Goal: Task Accomplishment & Management: Use online tool/utility

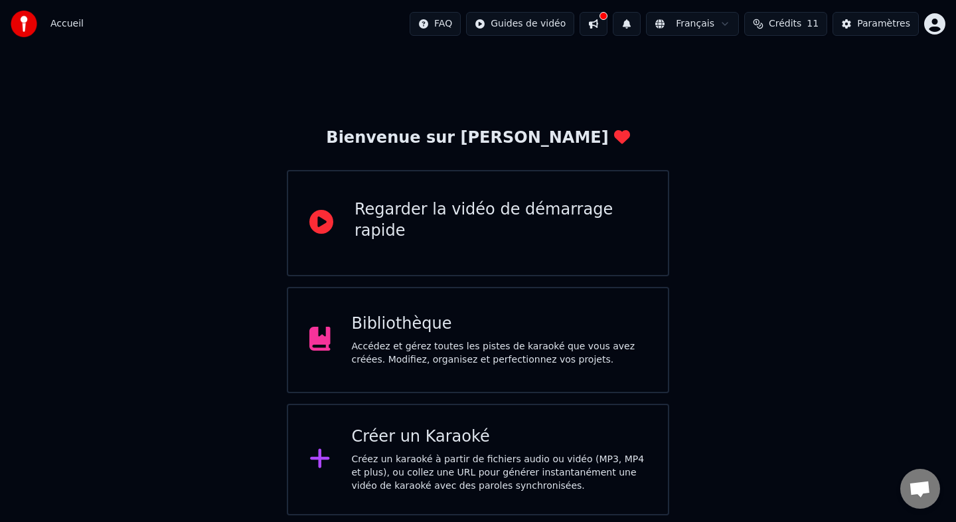
click at [408, 339] on div "Bibliothèque Accédez et gérez toutes les pistes de karaoké que vous avez créées…" at bounding box center [499, 339] width 295 height 53
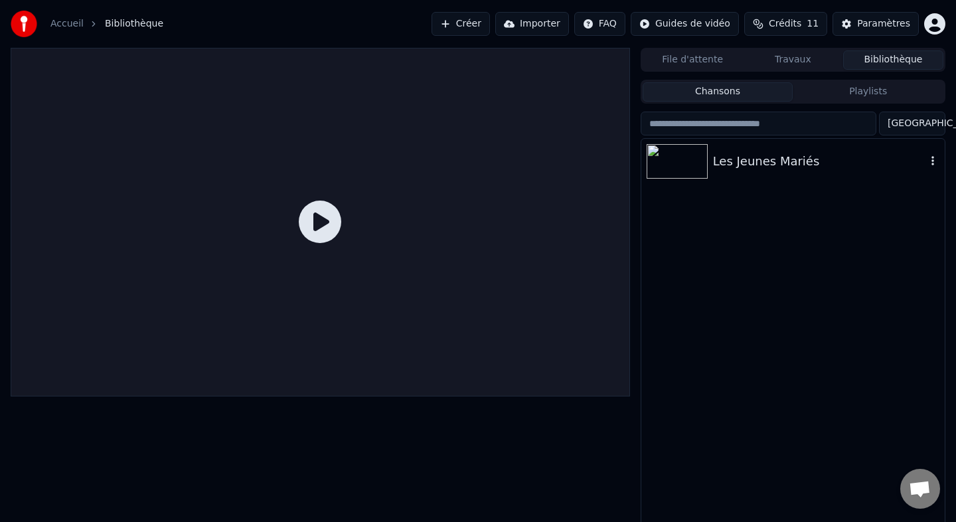
click at [697, 175] on img at bounding box center [677, 161] width 61 height 35
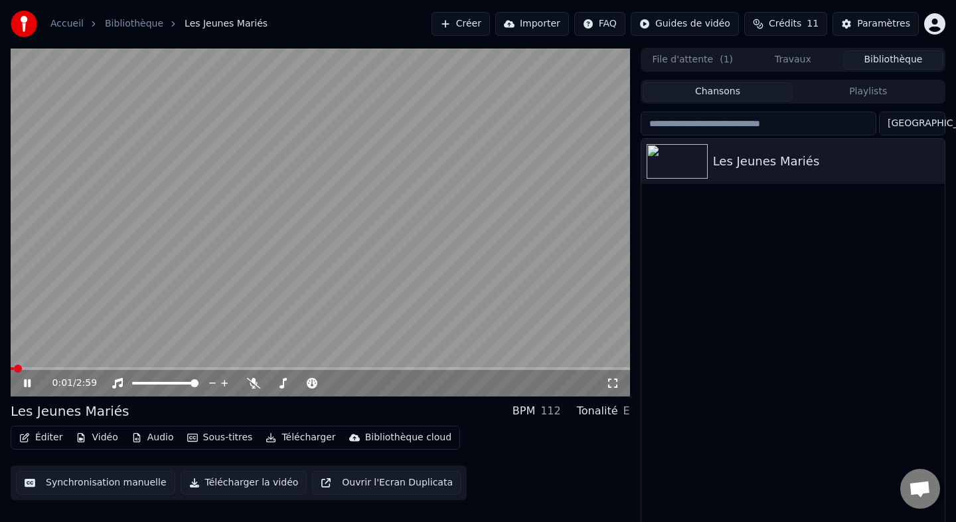
click at [136, 300] on video at bounding box center [320, 222] width 619 height 349
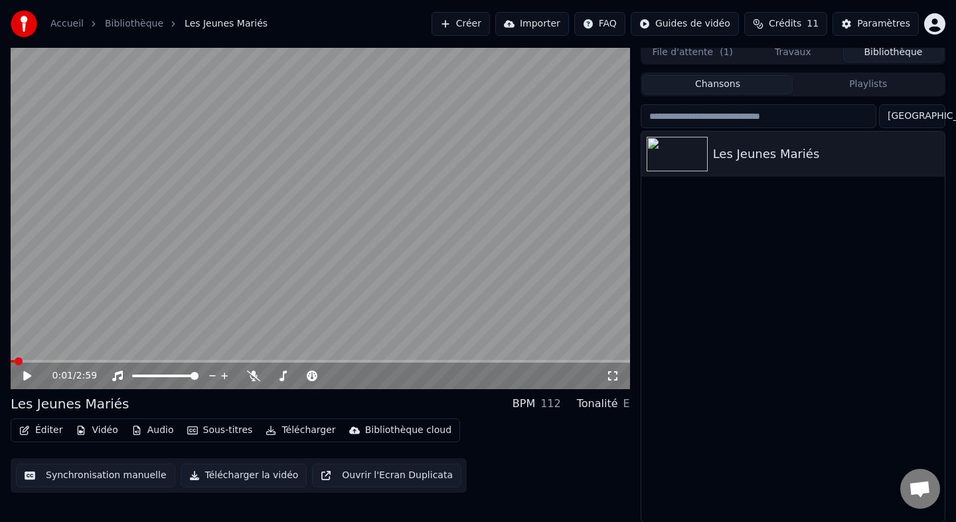
click at [31, 431] on button "Éditer" at bounding box center [41, 430] width 54 height 19
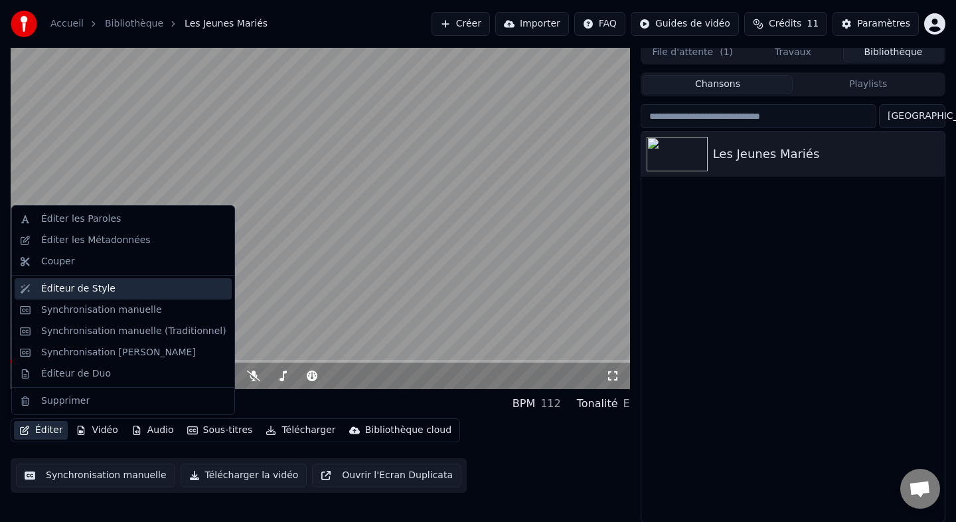
click at [54, 291] on div "Éditeur de Style" at bounding box center [78, 288] width 74 height 13
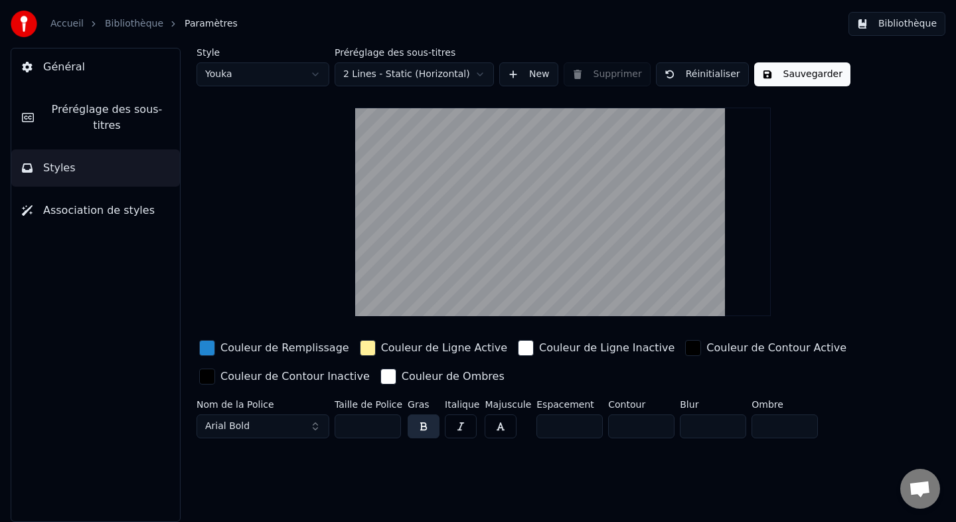
drag, startPoint x: 542, startPoint y: 153, endPoint x: 536, endPoint y: 135, distance: 19.3
click at [536, 135] on video at bounding box center [563, 212] width 416 height 208
click at [137, 125] on span "Préréglage des sous-titres" at bounding box center [106, 118] width 125 height 32
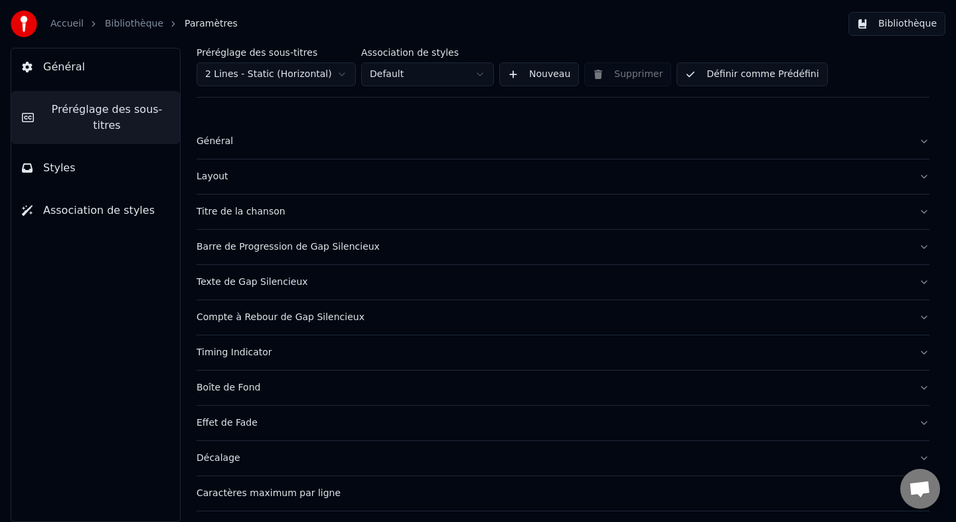
click at [925, 140] on button "Général" at bounding box center [563, 141] width 733 height 35
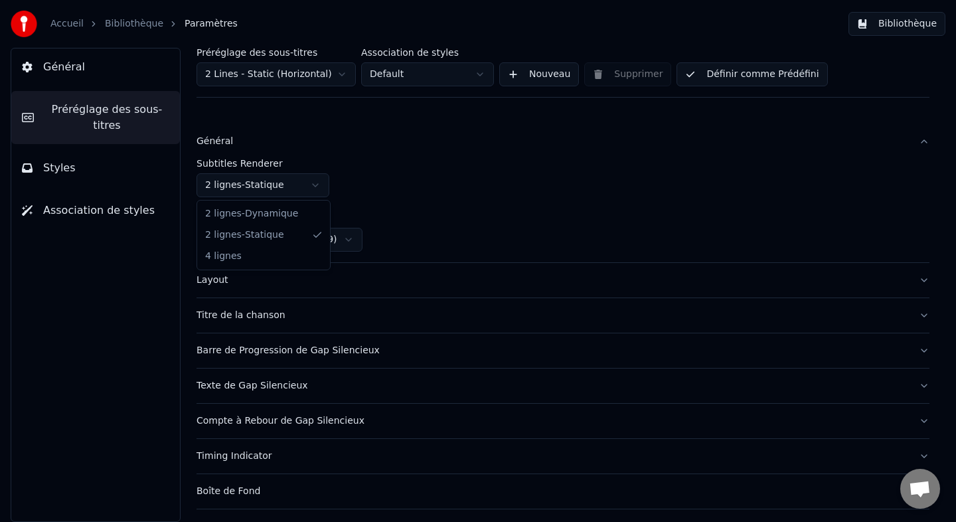
click at [297, 175] on html "Accueil Bibliothèque Paramètres Bibliothèque Général Préréglage des sous-titres…" at bounding box center [478, 261] width 956 height 522
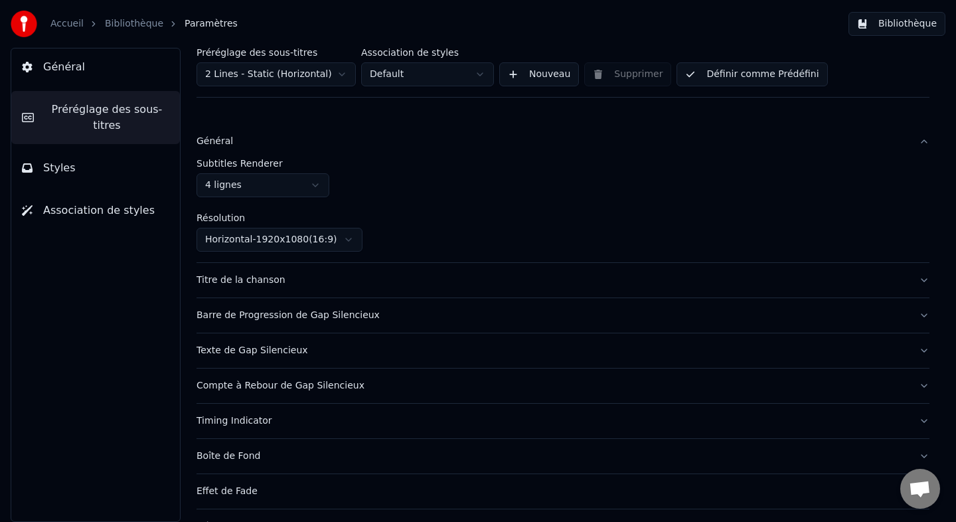
click at [395, 185] on div "Subtitles Renderer 4 lignes" at bounding box center [563, 178] width 733 height 39
click at [148, 106] on span "Préréglage des sous-titres" at bounding box center [106, 118] width 125 height 32
click at [99, 63] on button "Général" at bounding box center [95, 66] width 169 height 37
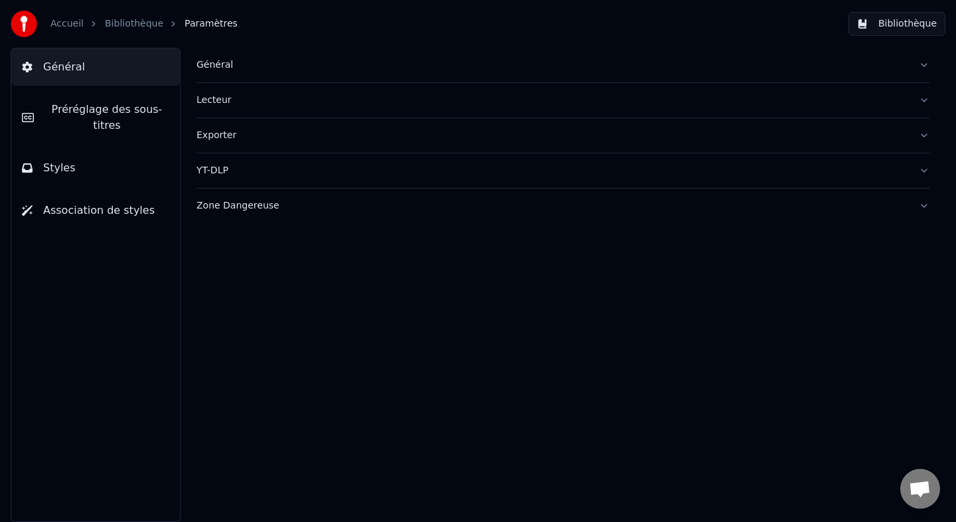
click at [70, 176] on button "Styles" at bounding box center [95, 167] width 169 height 37
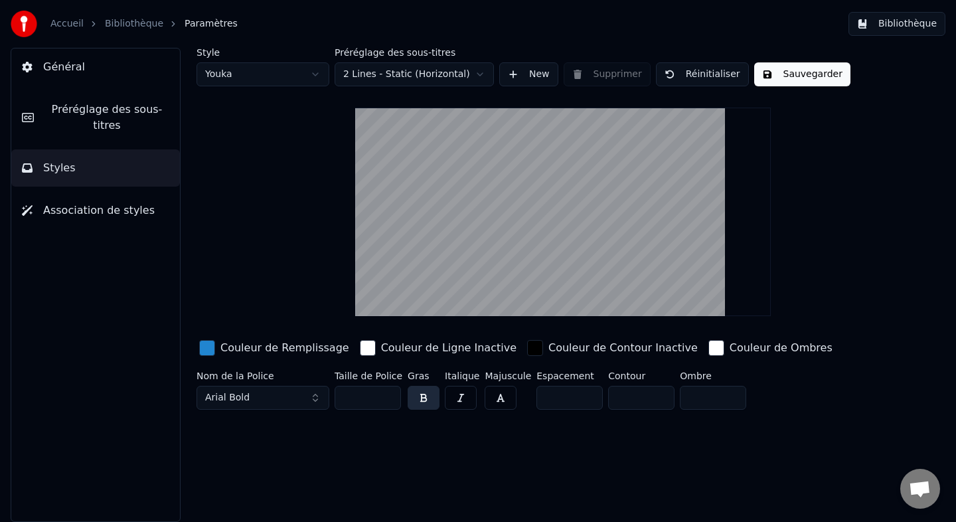
click at [90, 131] on span "Préréglage des sous-titres" at bounding box center [106, 118] width 125 height 32
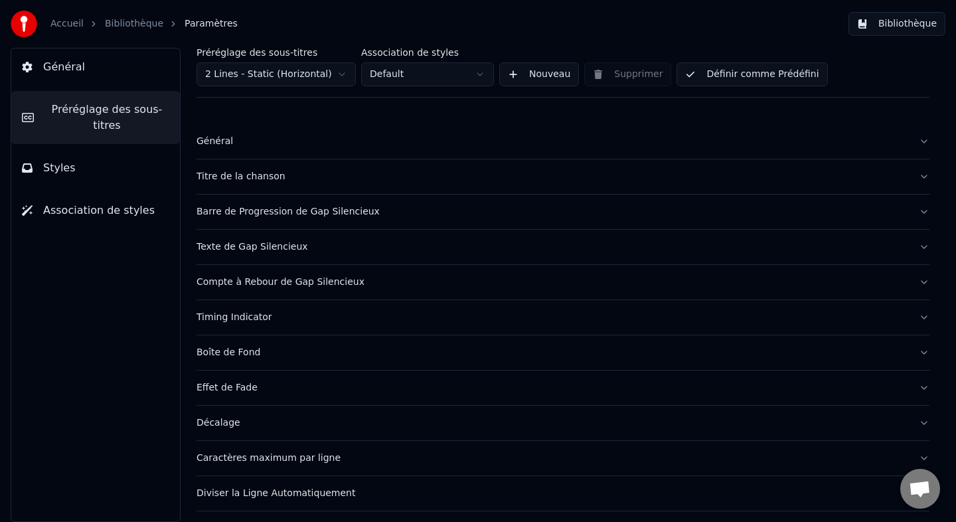
scroll to position [10, 0]
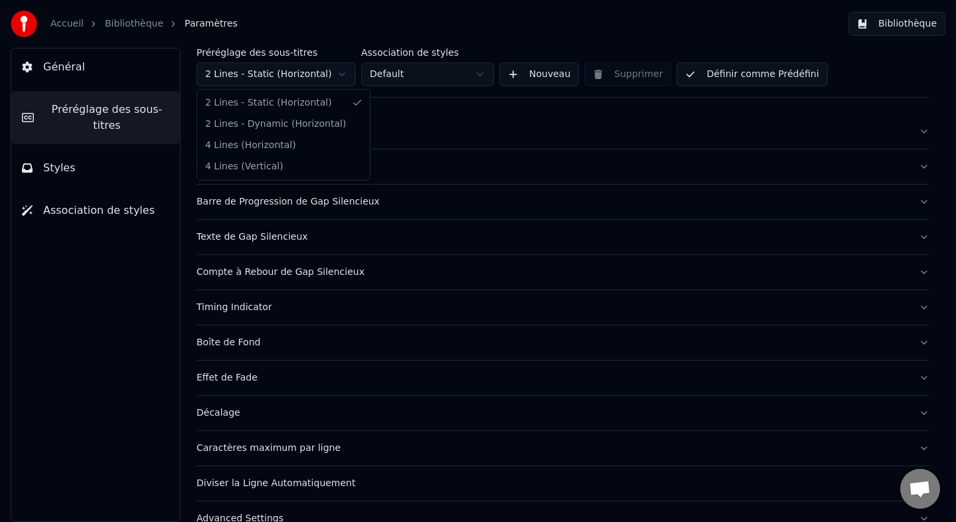
click at [276, 80] on html "Accueil Bibliothèque Paramètres Bibliothèque Général Préréglage des sous-titres…" at bounding box center [478, 261] width 956 height 522
click at [275, 115] on button "Général" at bounding box center [563, 131] width 733 height 35
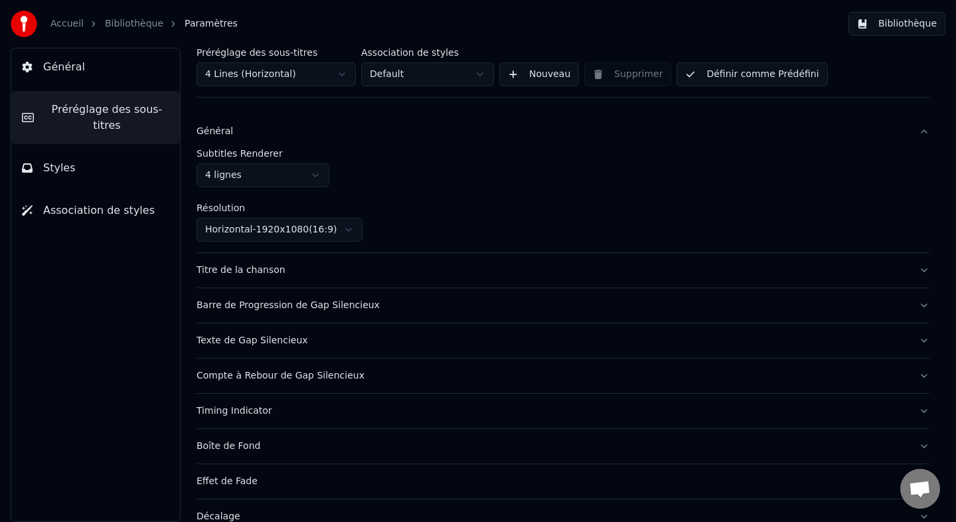
scroll to position [0, 0]
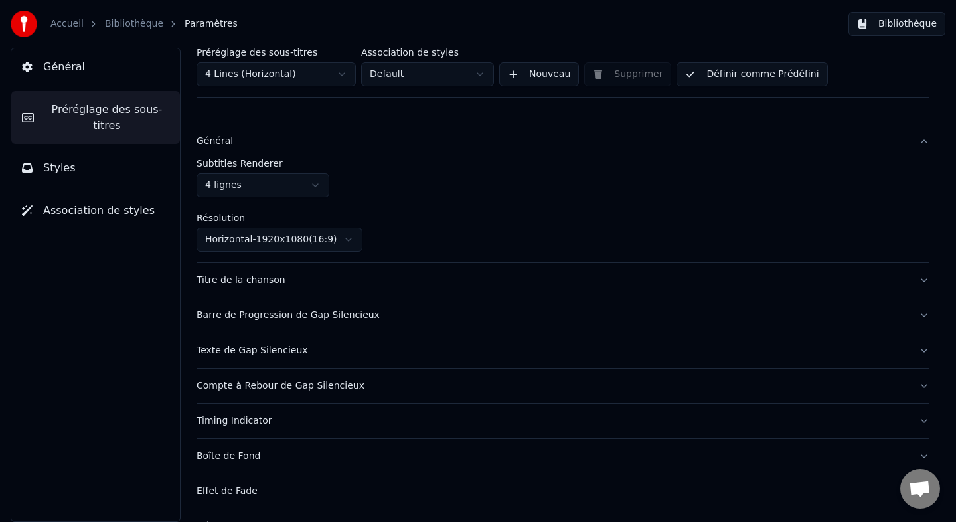
click at [906, 9] on div "Accueil Bibliothèque Paramètres Bibliothèque" at bounding box center [478, 24] width 956 height 48
click at [127, 23] on link "Bibliothèque" at bounding box center [134, 23] width 58 height 13
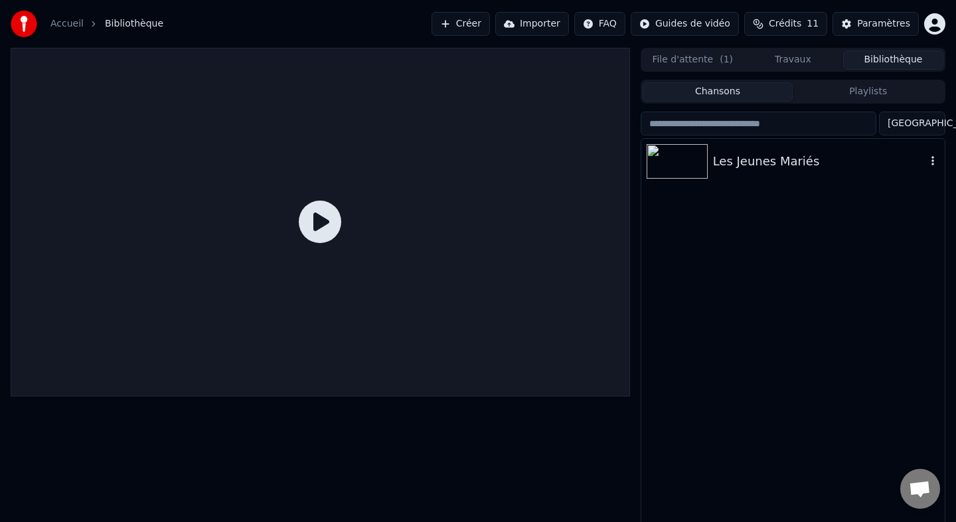
click at [682, 172] on img at bounding box center [677, 161] width 61 height 35
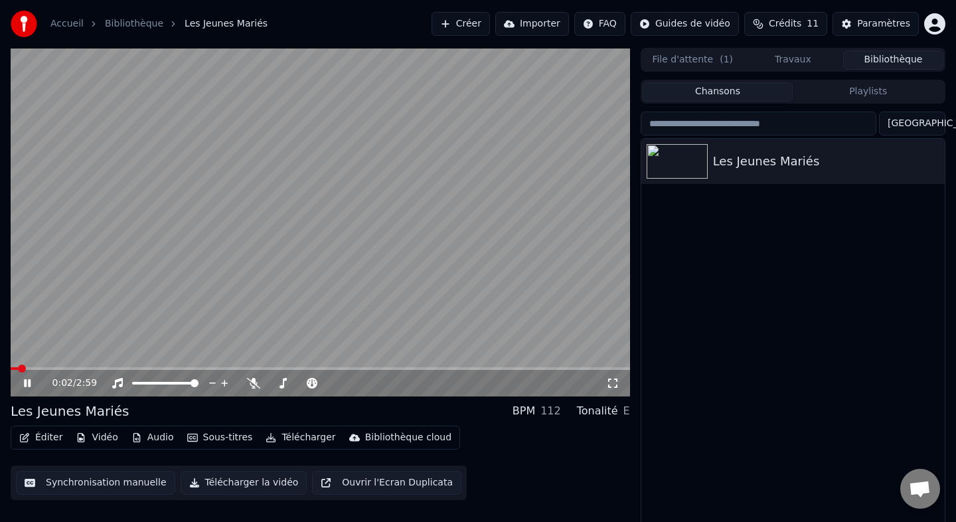
click at [57, 370] on div "0:02 / 2:59" at bounding box center [320, 383] width 619 height 27
click at [39, 370] on span at bounding box center [35, 368] width 8 height 8
click at [85, 370] on div "0:11 / 2:59" at bounding box center [320, 383] width 619 height 27
click at [58, 368] on span at bounding box center [62, 368] width 8 height 8
click at [5, 368] on div "0:00 / 2:59 Les Jeunes Mariés BPM 112 Tonalité E Éditer Vidéo Audio Sous-titres…" at bounding box center [478, 289] width 956 height 482
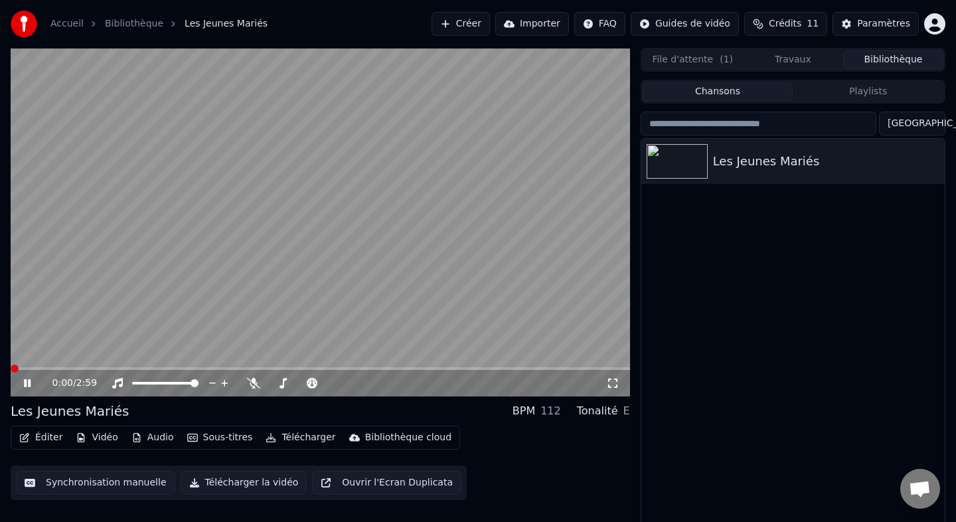
click at [607, 381] on icon at bounding box center [612, 383] width 13 height 11
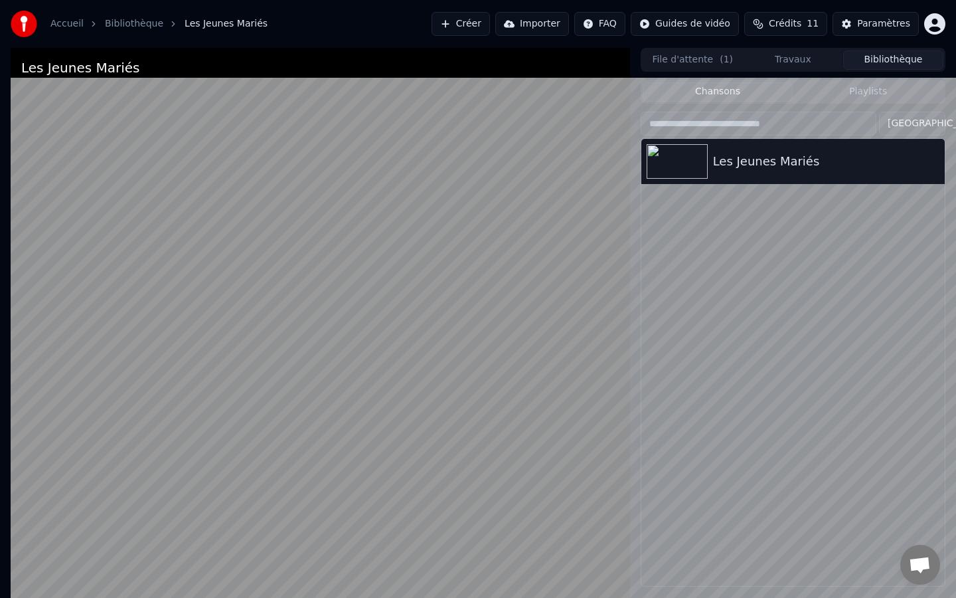
click at [462, 361] on video at bounding box center [320, 347] width 619 height 598
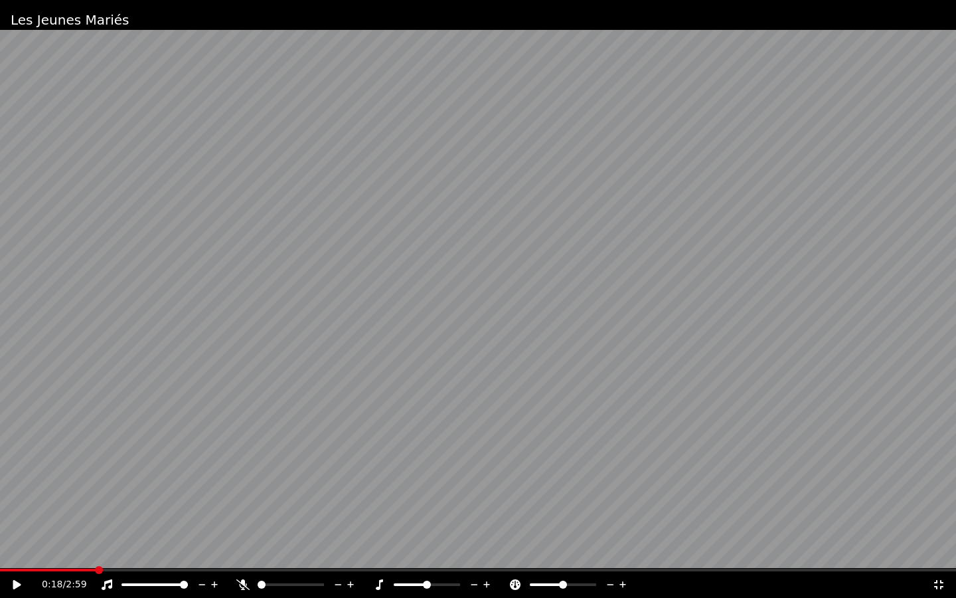
click at [95, 521] on span at bounding box center [99, 570] width 8 height 8
click at [4, 521] on span at bounding box center [2, 569] width 5 height 3
click at [21, 521] on icon at bounding box center [26, 584] width 31 height 11
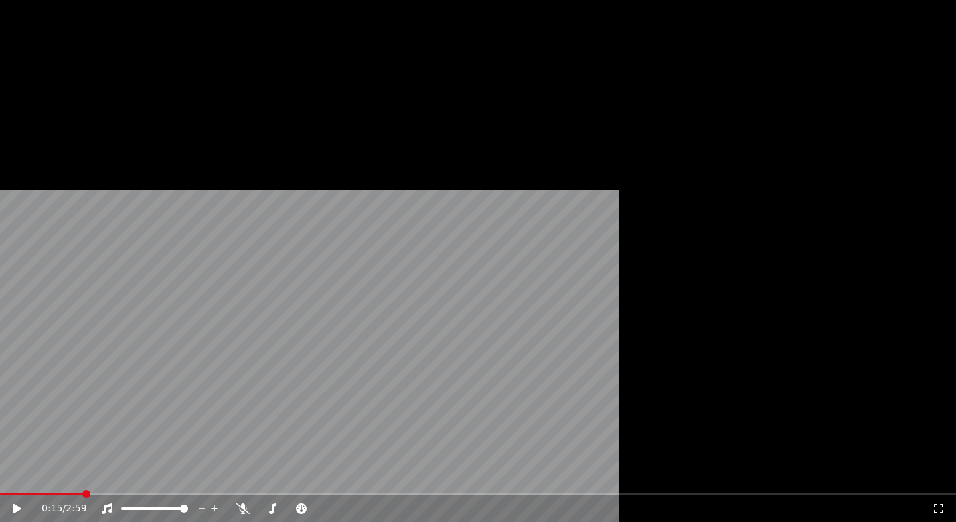
click at [23, 94] on icon "button" at bounding box center [24, 88] width 9 height 9
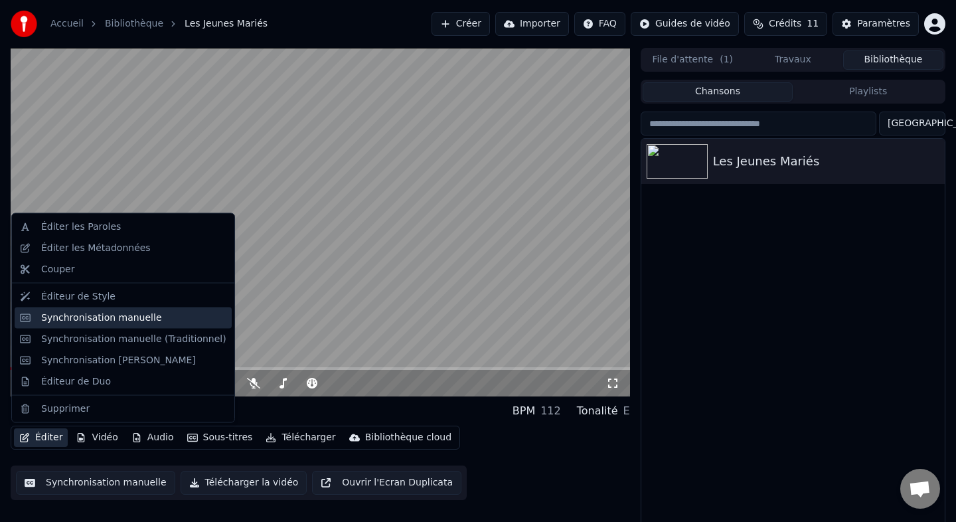
click at [61, 321] on div "Synchronisation manuelle" at bounding box center [101, 317] width 121 height 13
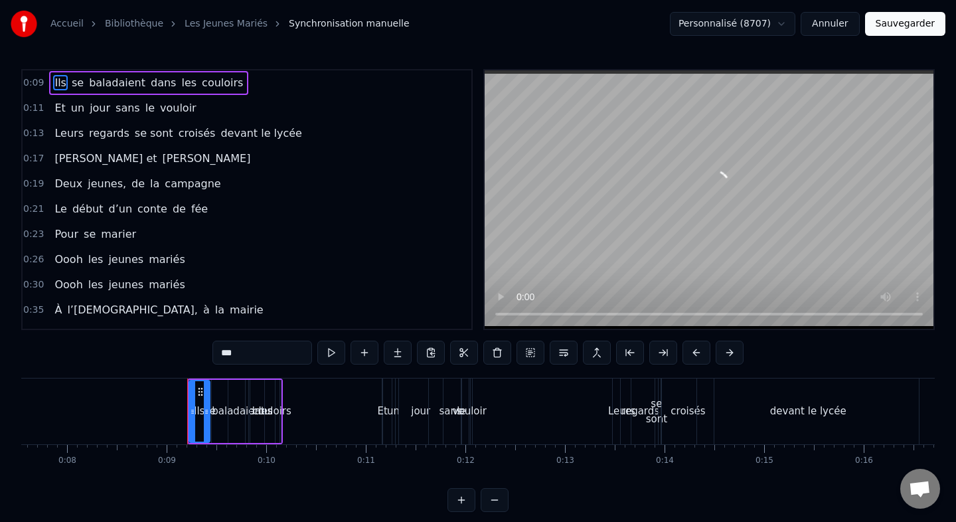
scroll to position [0, 850]
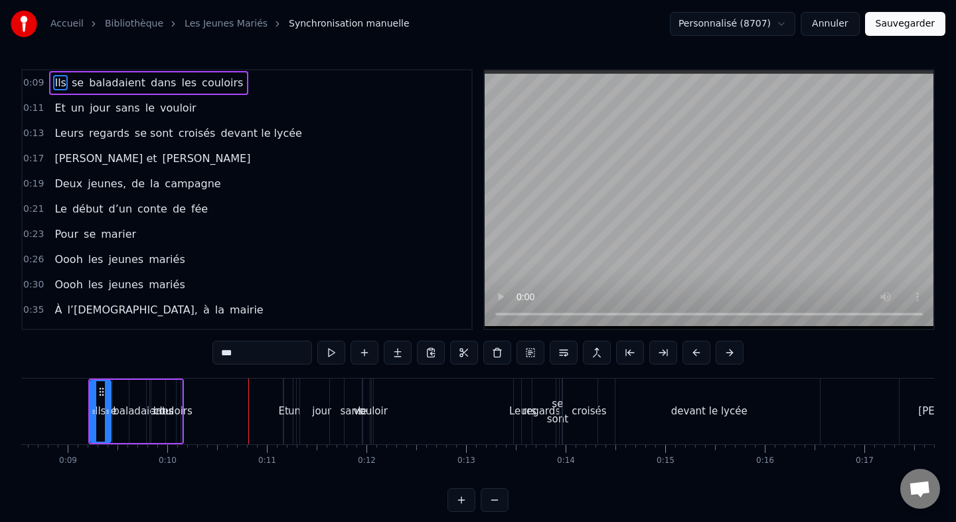
click at [177, 400] on div "couloirs" at bounding box center [173, 411] width 15 height 63
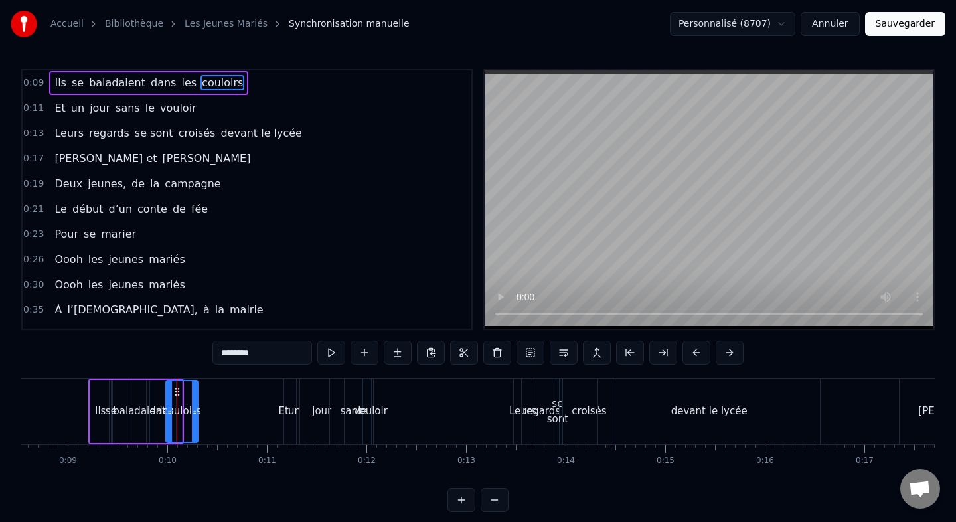
drag, startPoint x: 179, startPoint y: 405, endPoint x: 196, endPoint y: 405, distance: 17.3
click at [196, 405] on div at bounding box center [194, 411] width 5 height 60
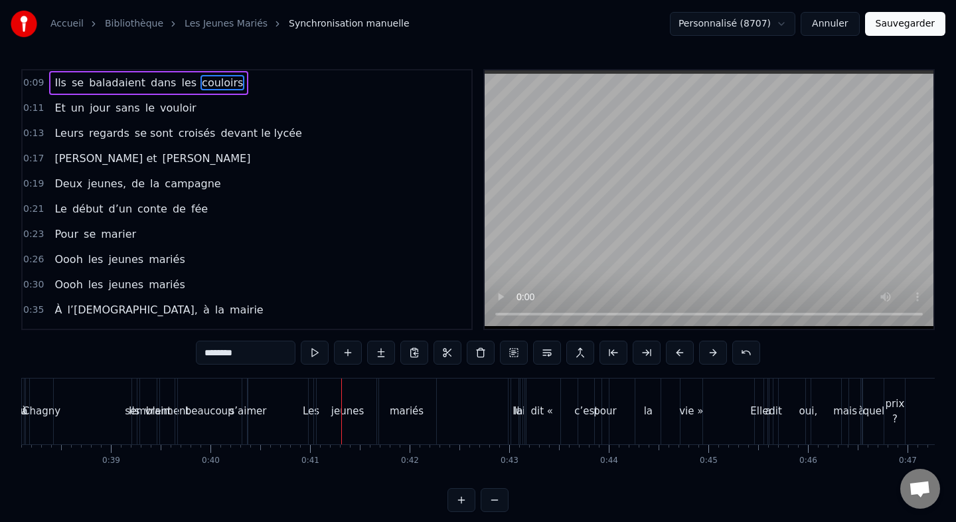
scroll to position [0, 3784]
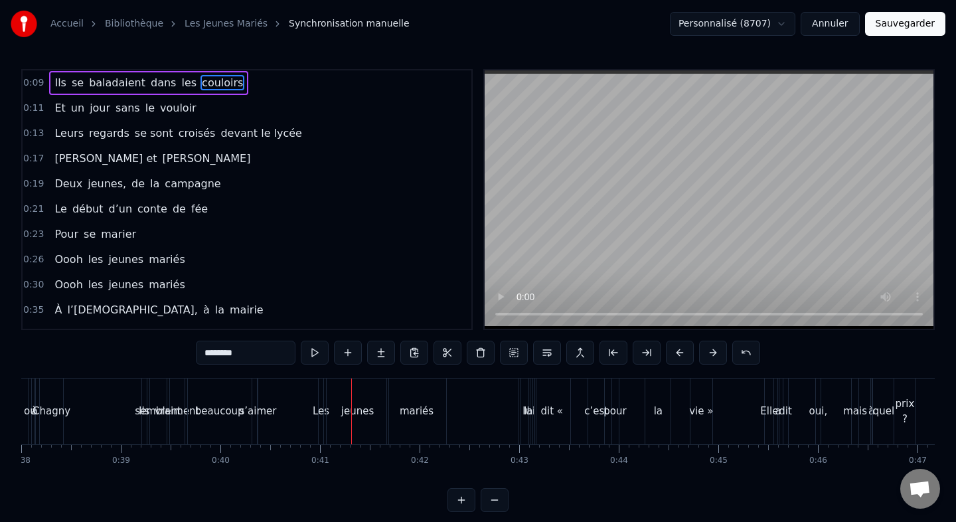
click at [220, 420] on div "beaucoup" at bounding box center [220, 411] width 64 height 66
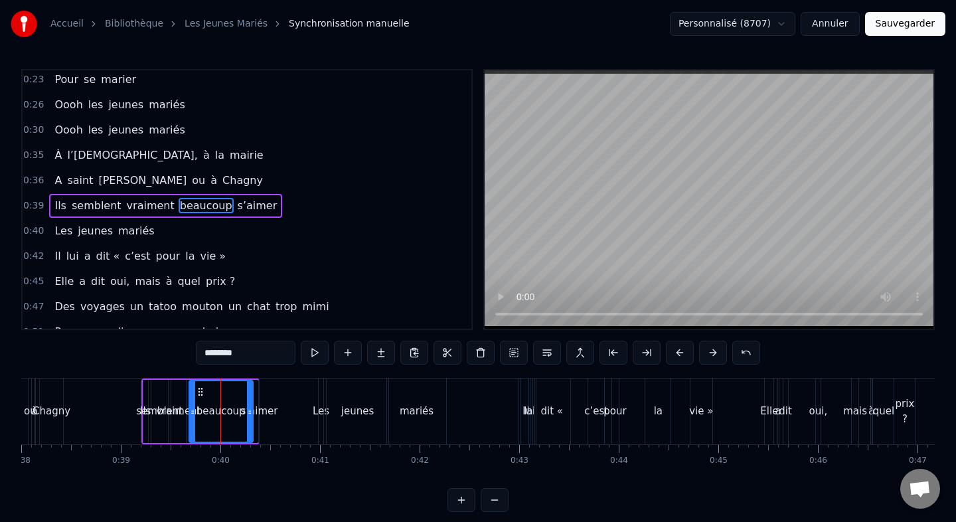
scroll to position [161, 0]
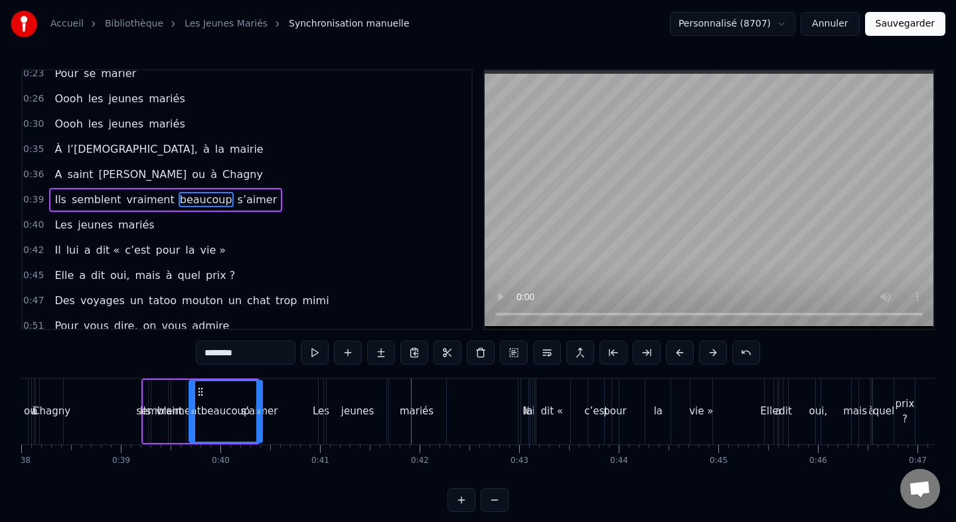
drag, startPoint x: 249, startPoint y: 406, endPoint x: 259, endPoint y: 407, distance: 10.0
click at [259, 407] on icon at bounding box center [258, 411] width 5 height 11
click at [236, 202] on span "s’aimer" at bounding box center [257, 199] width 42 height 15
type input "*******"
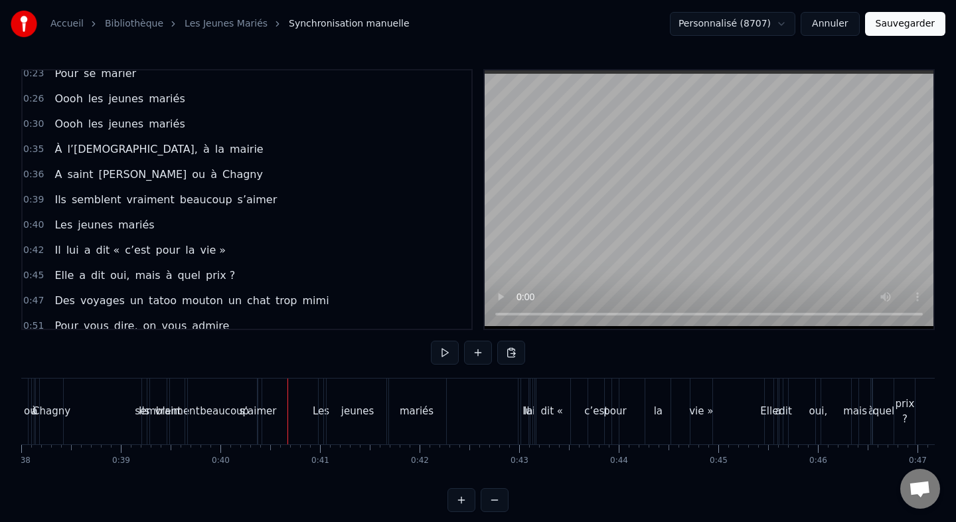
click at [263, 410] on div "s’aimer" at bounding box center [258, 411] width 37 height 15
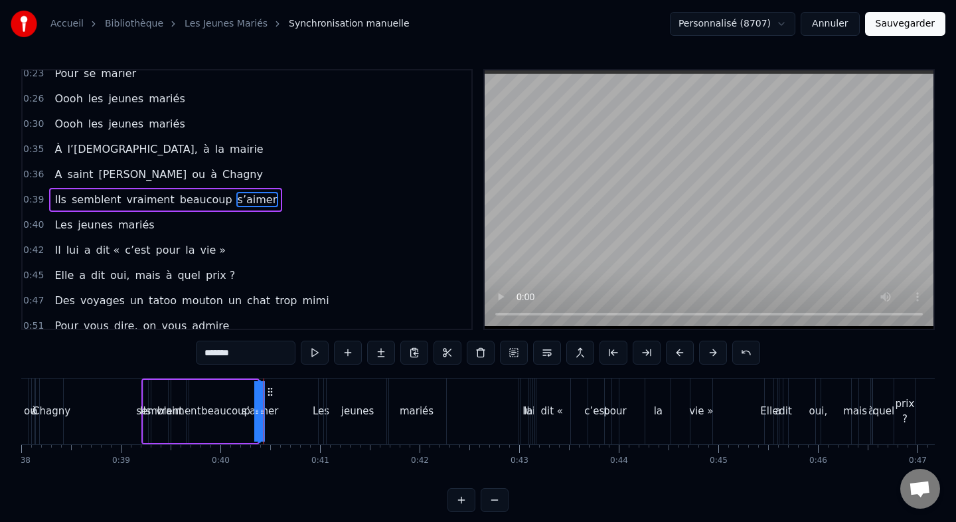
drag, startPoint x: 264, startPoint y: 414, endPoint x: 274, endPoint y: 414, distance: 10.6
click at [260, 414] on div "s’aimer" at bounding box center [260, 411] width 0 height 60
drag, startPoint x: 258, startPoint y: 413, endPoint x: 281, endPoint y: 412, distance: 22.6
click at [280, 412] on div "s’aimer" at bounding box center [270, 411] width 20 height 60
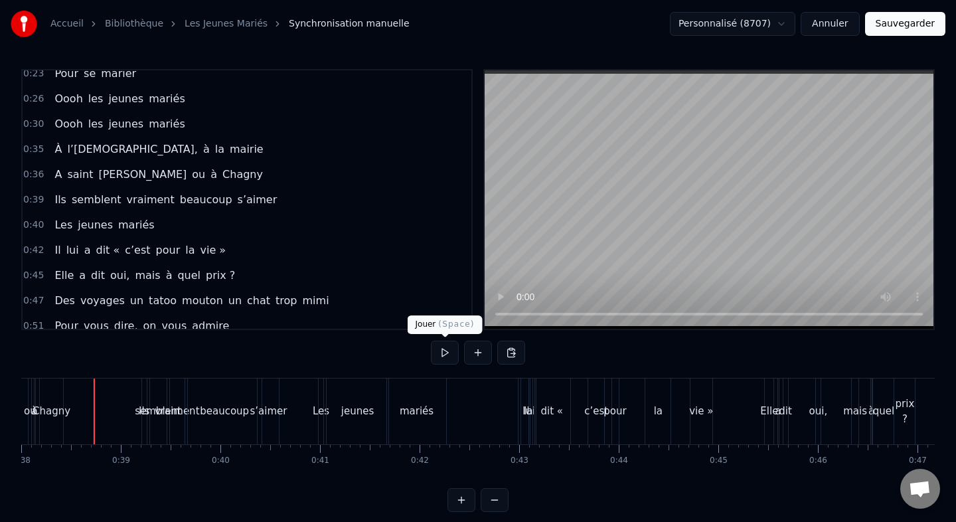
click at [451, 351] on button at bounding box center [445, 353] width 28 height 24
click at [452, 351] on button at bounding box center [445, 353] width 28 height 24
click at [742, 19] on html "Accueil Bibliothèque Les Jeunes Mariés Synchronisation manuelle Personnalisé (8…" at bounding box center [478, 266] width 956 height 533
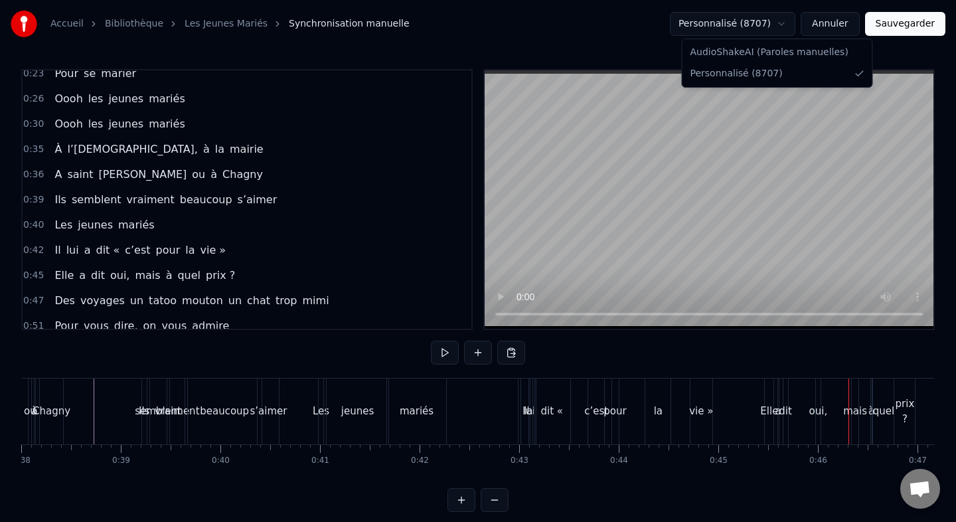
click at [620, 50] on html "Accueil Bibliothèque Les Jeunes Mariés Synchronisation manuelle Personnalisé (8…" at bounding box center [478, 266] width 956 height 533
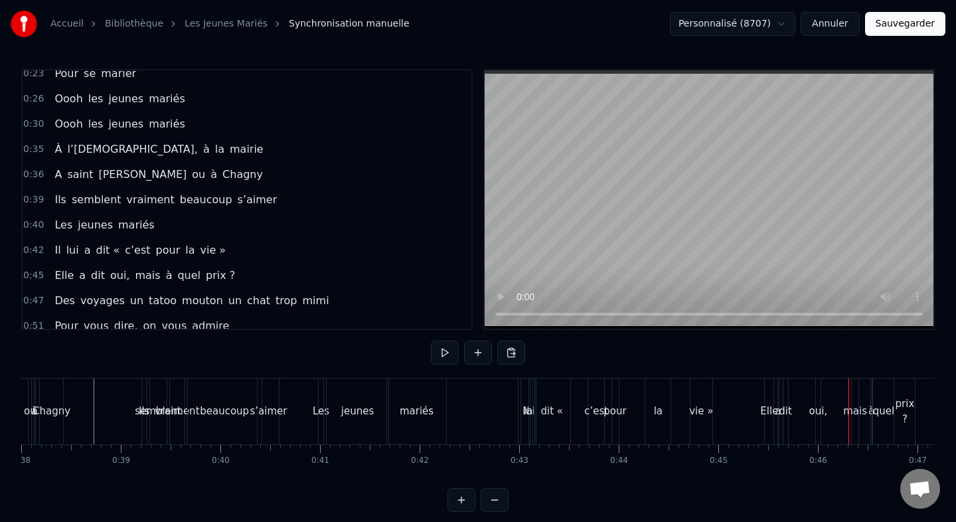
click at [217, 27] on link "Les Jeunes Mariés" at bounding box center [226, 23] width 83 height 13
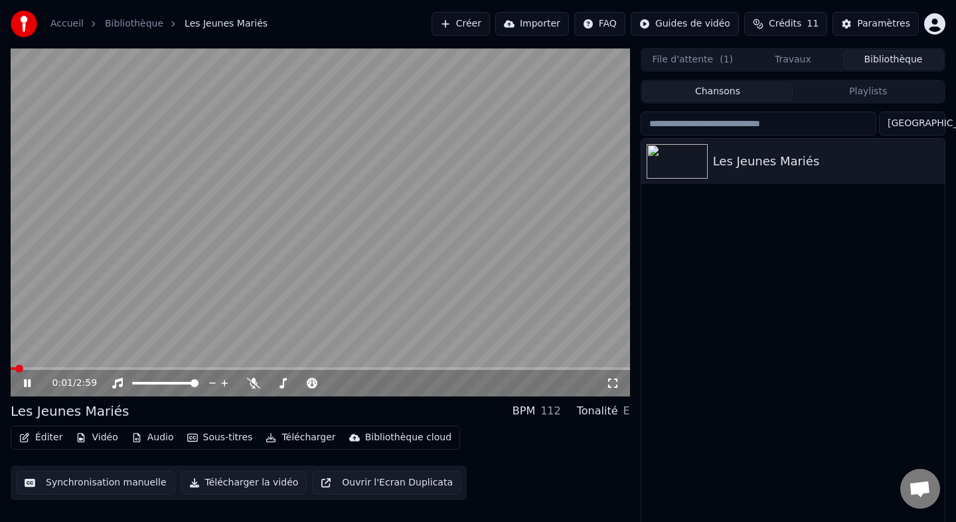
click at [43, 437] on button "Éditer" at bounding box center [41, 437] width 54 height 19
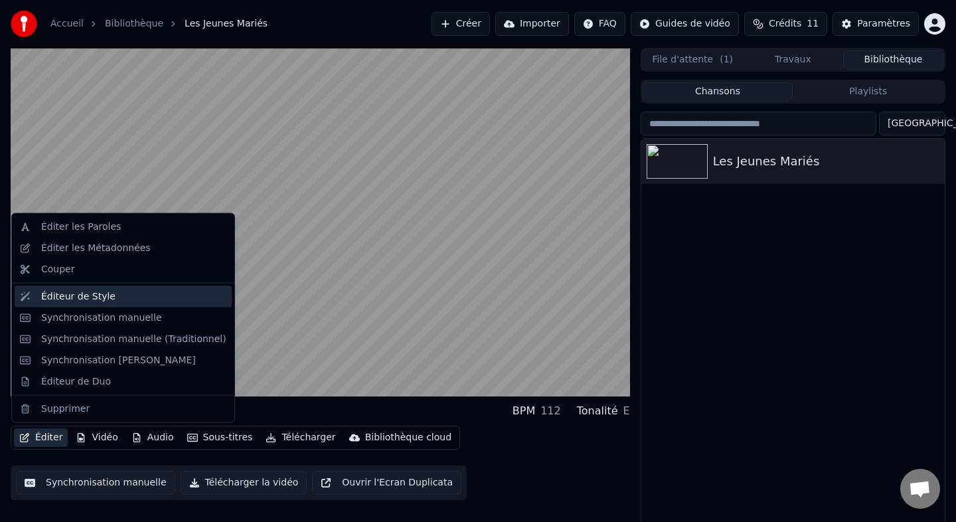
click at [84, 301] on div "Éditeur de Style" at bounding box center [78, 295] width 74 height 13
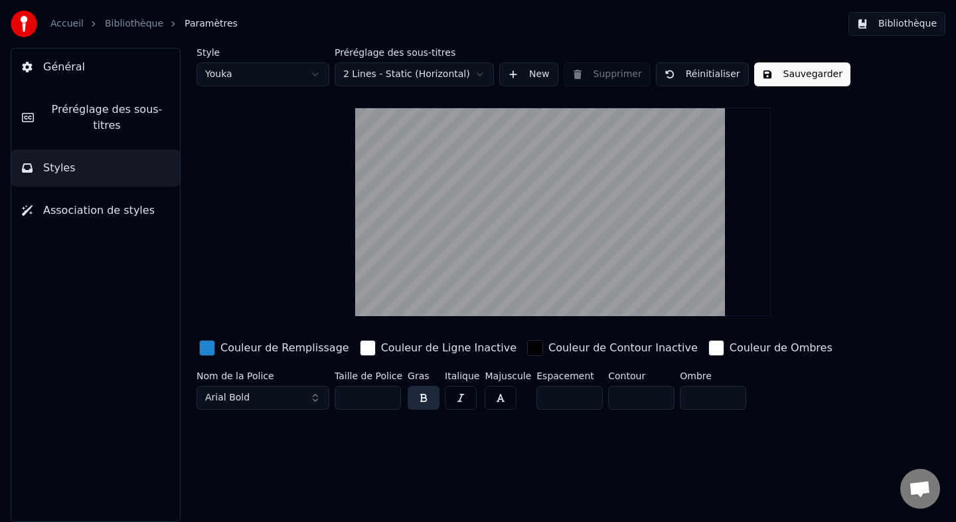
click at [86, 114] on span "Préréglage des sous-titres" at bounding box center [106, 118] width 125 height 32
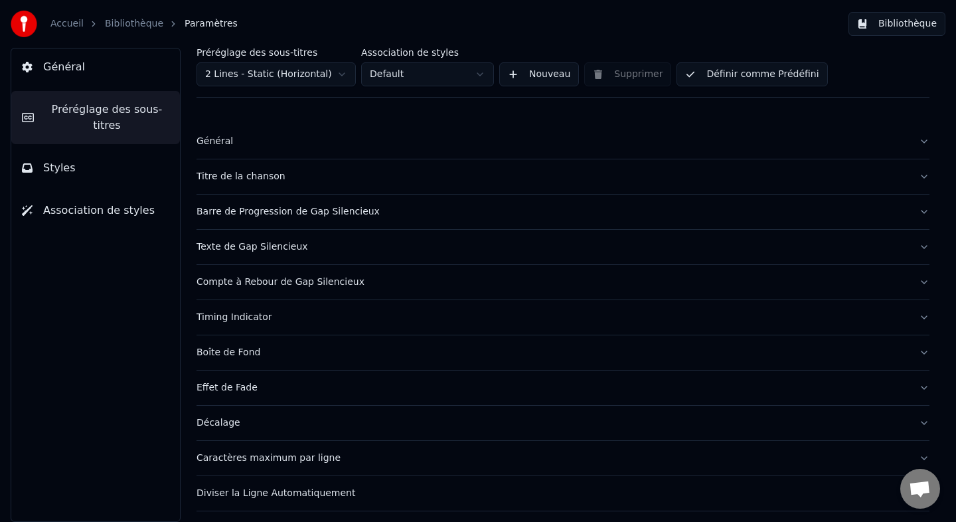
click at [233, 137] on div "Général" at bounding box center [553, 141] width 712 height 13
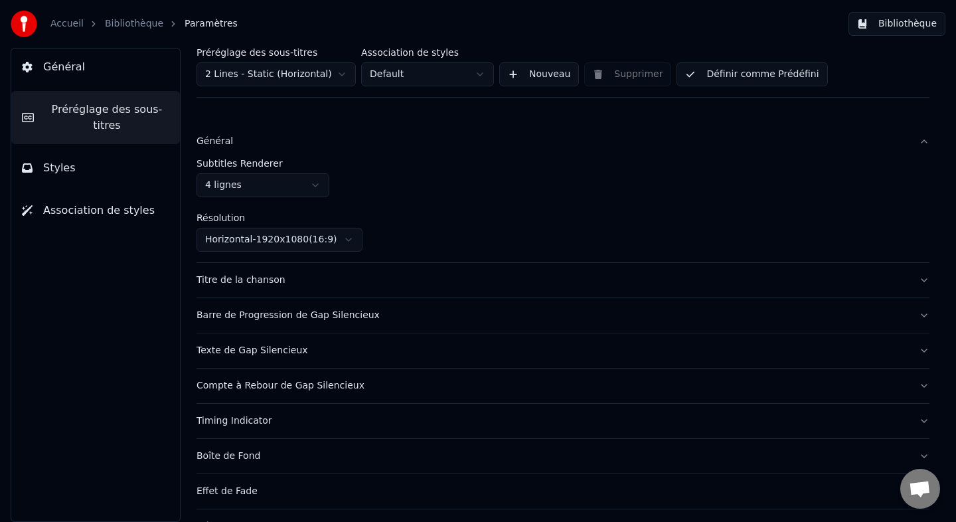
click at [244, 185] on html "Accueil Bibliothèque Paramètres Bibliothèque Général Préréglage des sous-titres…" at bounding box center [478, 261] width 956 height 522
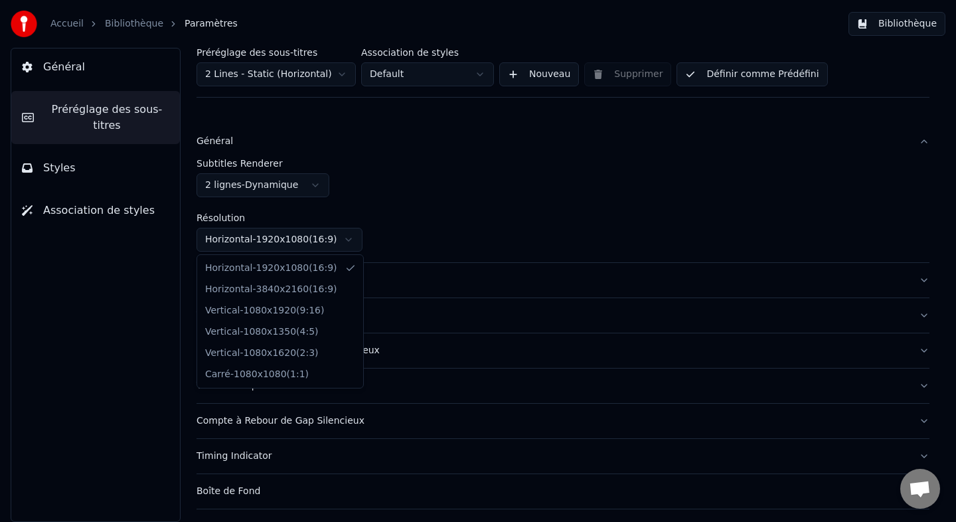
click at [242, 234] on html "Accueil Bibliothèque Paramètres Bibliothèque Général Préréglage des sous-titres…" at bounding box center [478, 261] width 956 height 522
click at [284, 227] on html "Accueil Bibliothèque Paramètres Bibliothèque Général Préréglage des sous-titres…" at bounding box center [478, 261] width 956 height 522
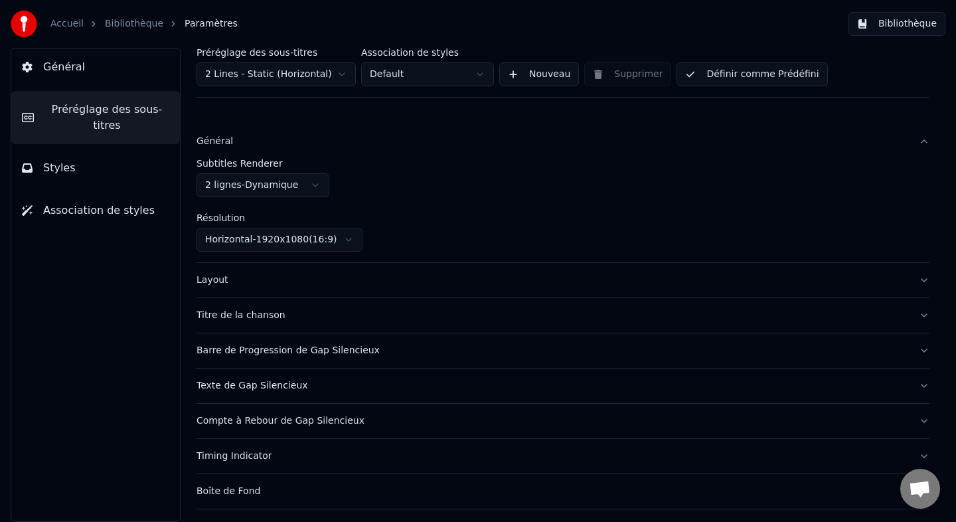
click at [278, 77] on html "Accueil Bibliothèque Paramètres Bibliothèque Général Préréglage des sous-titres…" at bounding box center [478, 261] width 956 height 522
click at [480, 176] on html "Accueil Bibliothèque Paramètres Bibliothèque Général Préréglage des sous-titres…" at bounding box center [478, 261] width 956 height 522
click at [440, 76] on html "Accueil Bibliothèque Paramètres Bibliothèque Général Préréglage des sous-titres…" at bounding box center [478, 261] width 956 height 522
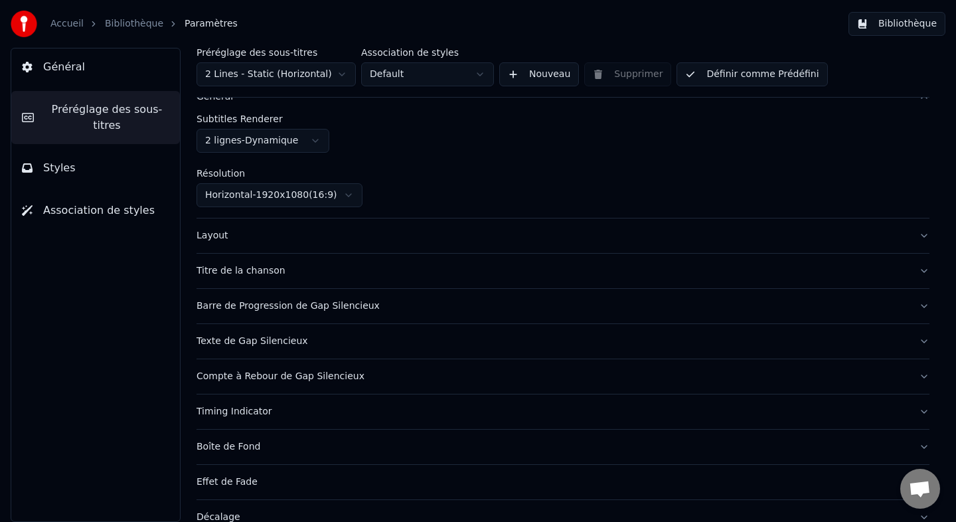
scroll to position [70, 0]
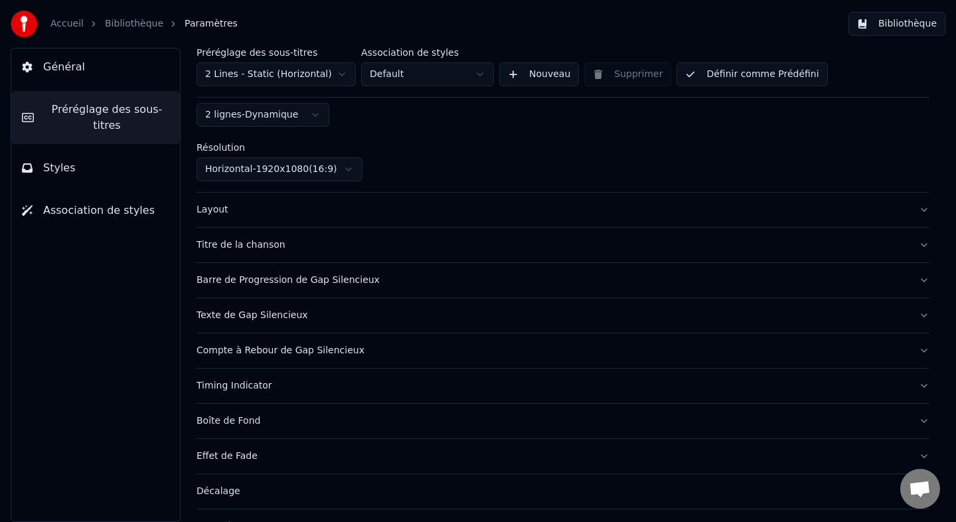
click at [400, 204] on div "Layout" at bounding box center [553, 209] width 712 height 13
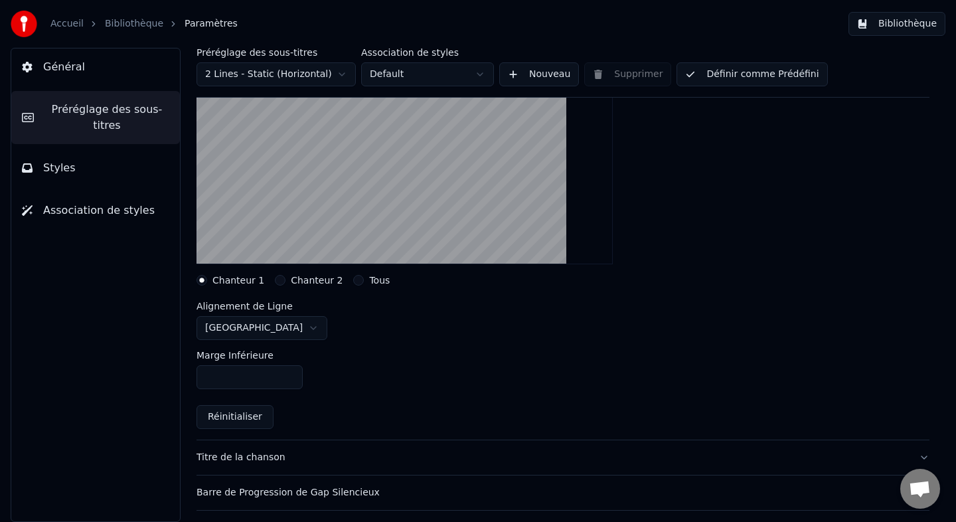
scroll to position [196, 0]
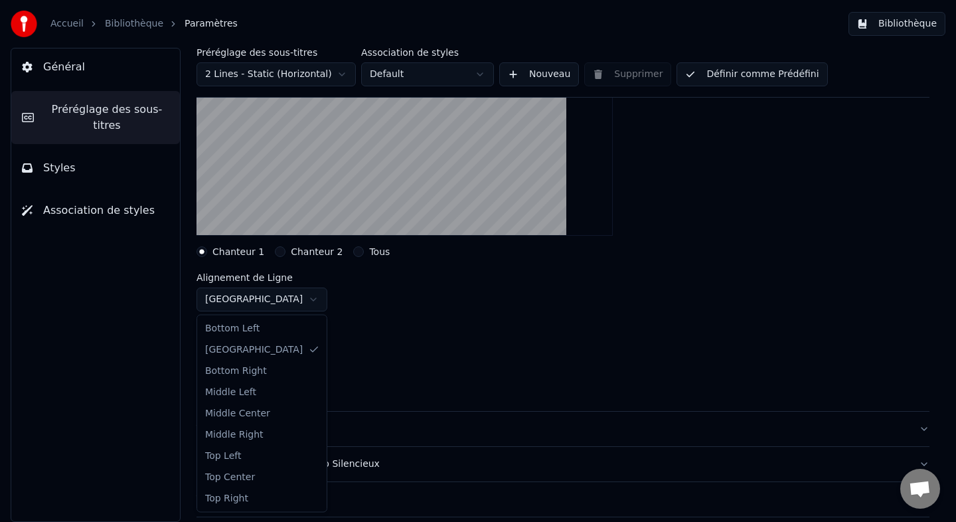
click at [267, 305] on html "Accueil Bibliothèque Paramètres Bibliothèque Général Préréglage des sous-titres…" at bounding box center [478, 261] width 956 height 522
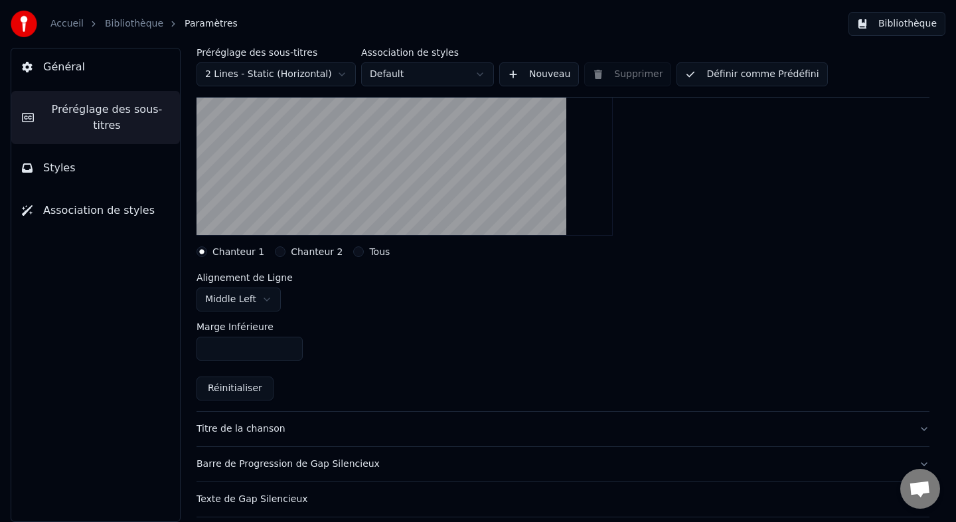
scroll to position [131, 0]
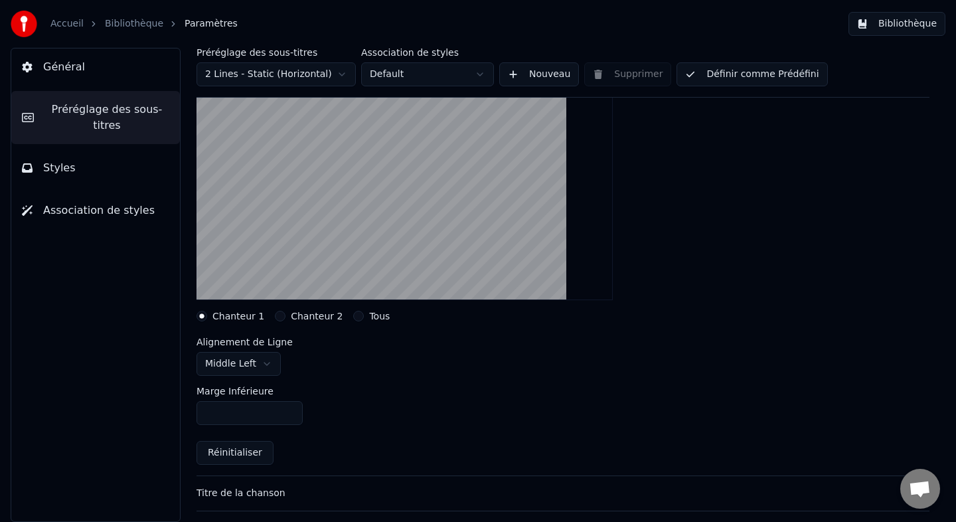
click at [265, 376] on div "Marge Inférieure ***" at bounding box center [563, 406] width 733 height 60
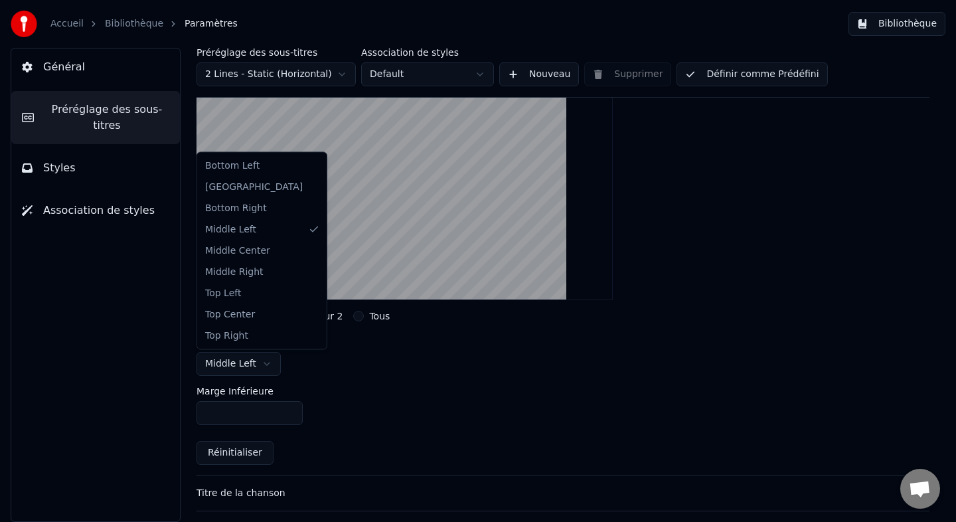
click at [260, 370] on html "Accueil Bibliothèque Paramètres Bibliothèque Général Préréglage des sous-titres…" at bounding box center [478, 261] width 956 height 522
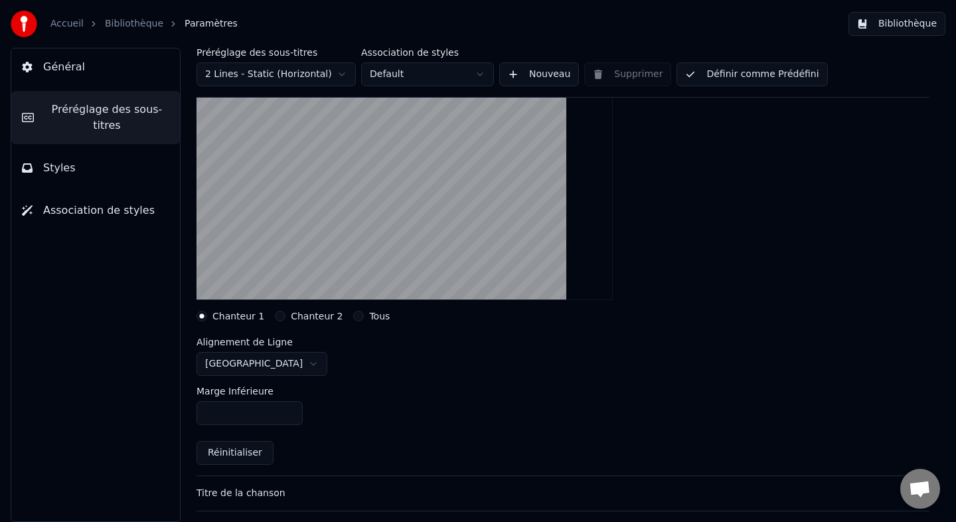
click at [260, 357] on html "Accueil Bibliothèque Paramètres Bibliothèque Général Préréglage des sous-titres…" at bounding box center [478, 261] width 956 height 522
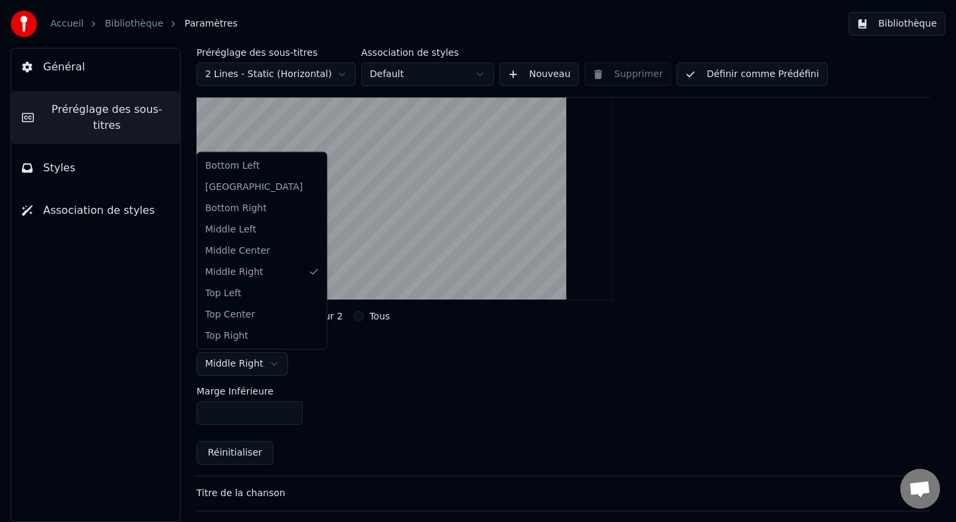
click at [260, 358] on html "Accueil Bibliothèque Paramètres Bibliothèque Général Préréglage des sous-titres…" at bounding box center [478, 261] width 956 height 522
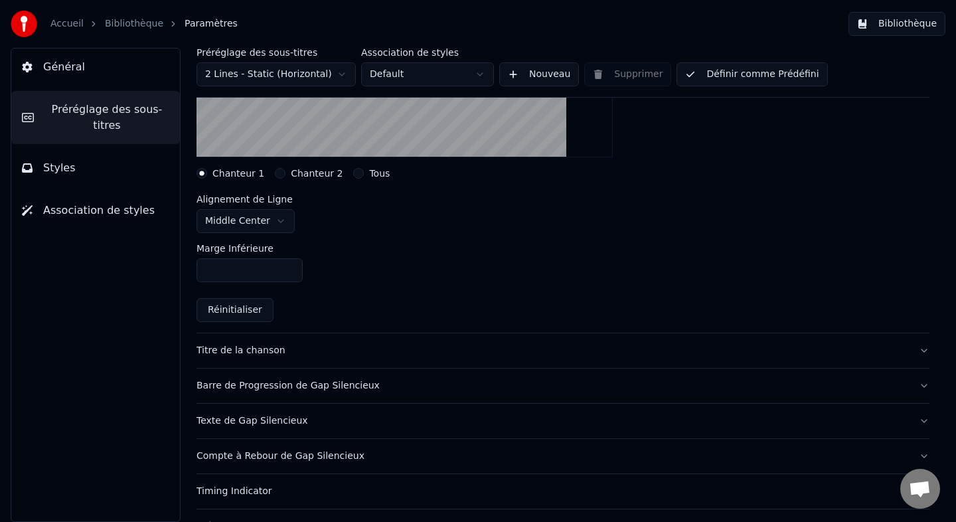
scroll to position [275, 0]
click at [325, 351] on div "Titre de la chanson" at bounding box center [553, 349] width 712 height 13
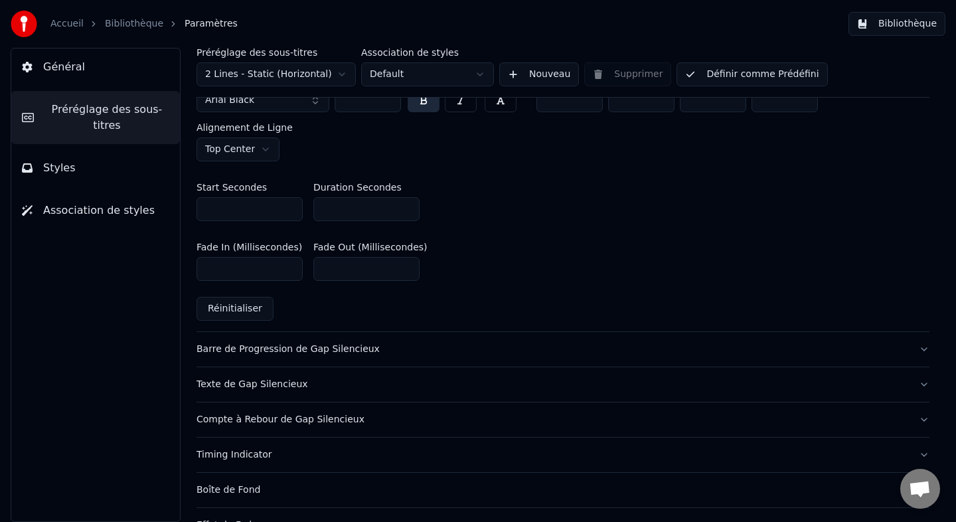
scroll to position [657, 0]
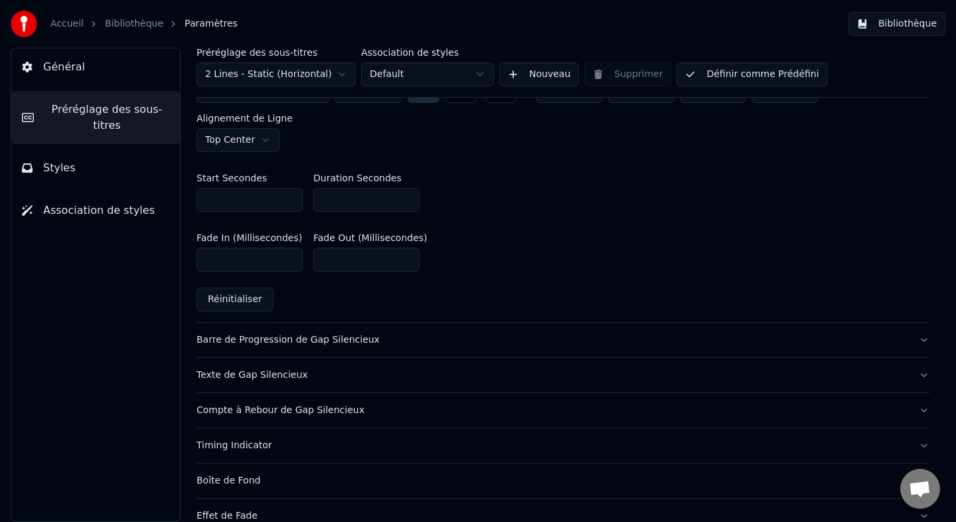
click at [321, 323] on button "Barre de Progression de Gap Silencieux" at bounding box center [563, 340] width 733 height 35
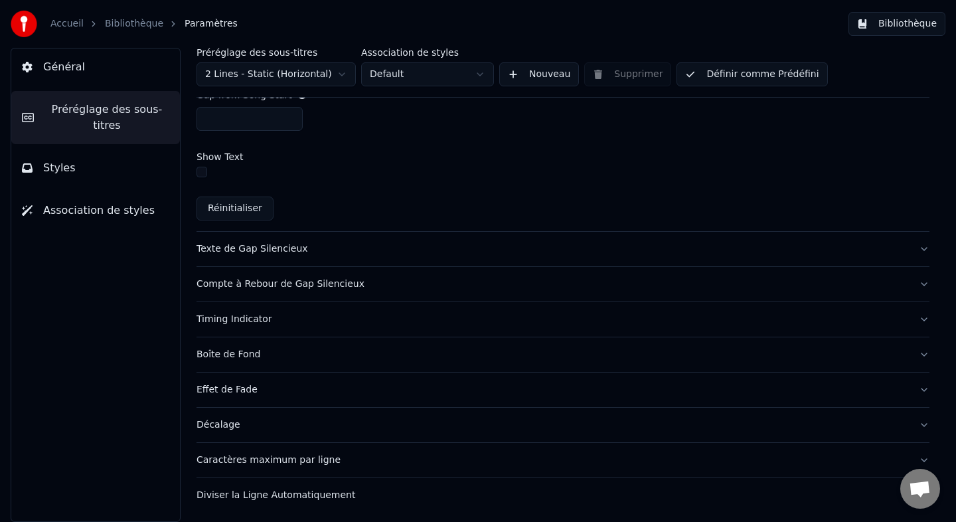
scroll to position [0, 0]
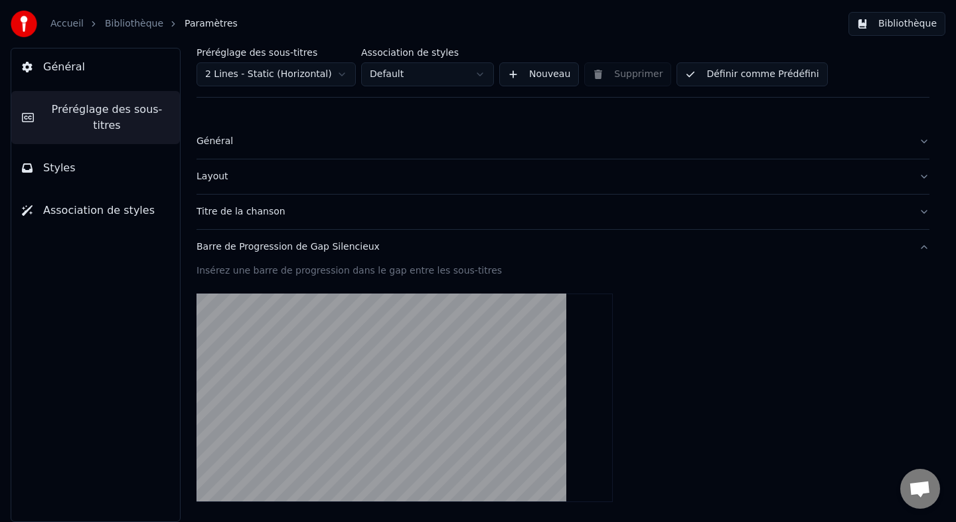
click at [70, 175] on span "Styles" at bounding box center [59, 168] width 33 height 16
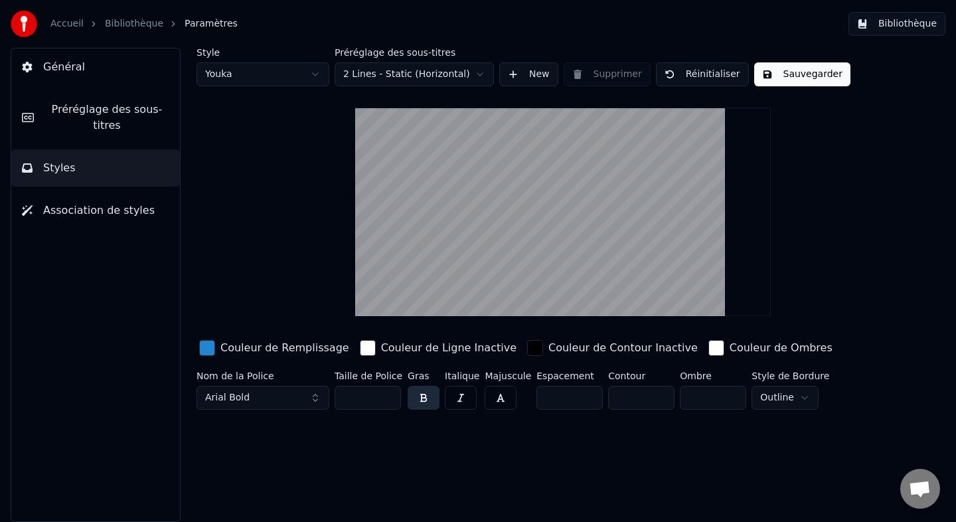
click at [87, 216] on span "Association de styles" at bounding box center [99, 210] width 112 height 16
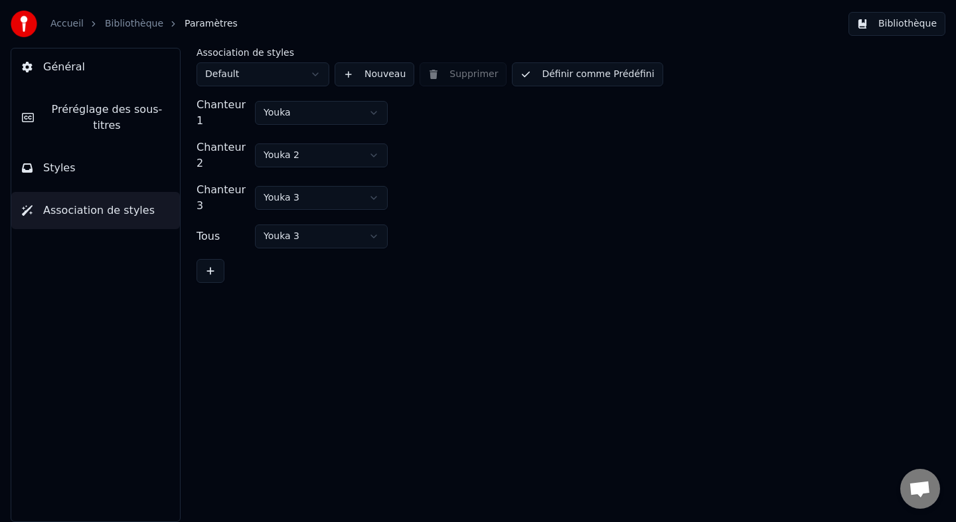
click at [73, 81] on button "Général" at bounding box center [95, 66] width 169 height 37
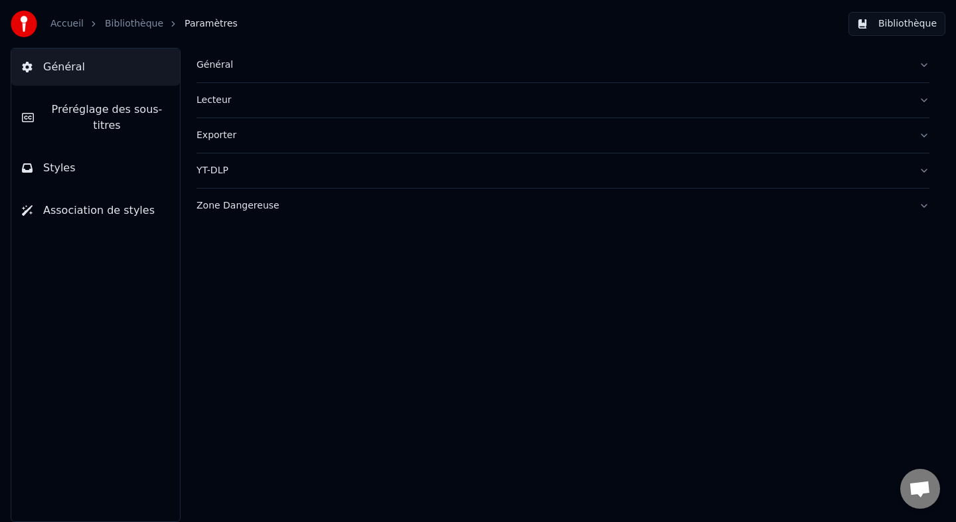
click at [256, 67] on div "Général" at bounding box center [553, 64] width 712 height 13
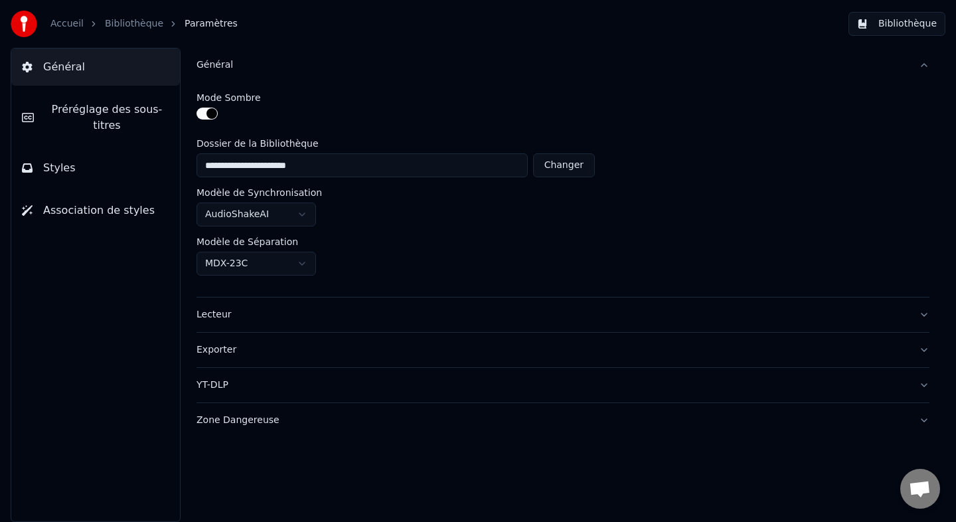
click at [216, 309] on div "Lecteur" at bounding box center [553, 314] width 712 height 13
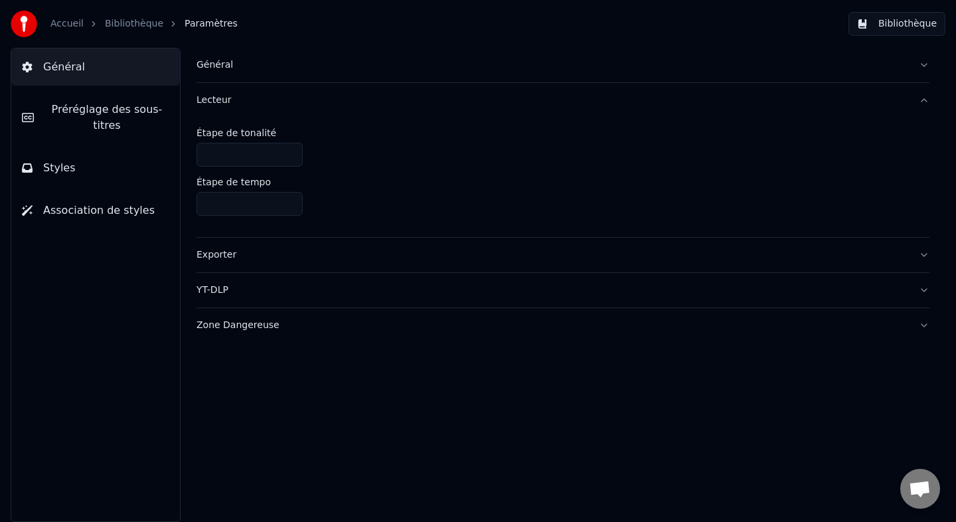
click at [223, 251] on div "Exporter" at bounding box center [553, 254] width 712 height 13
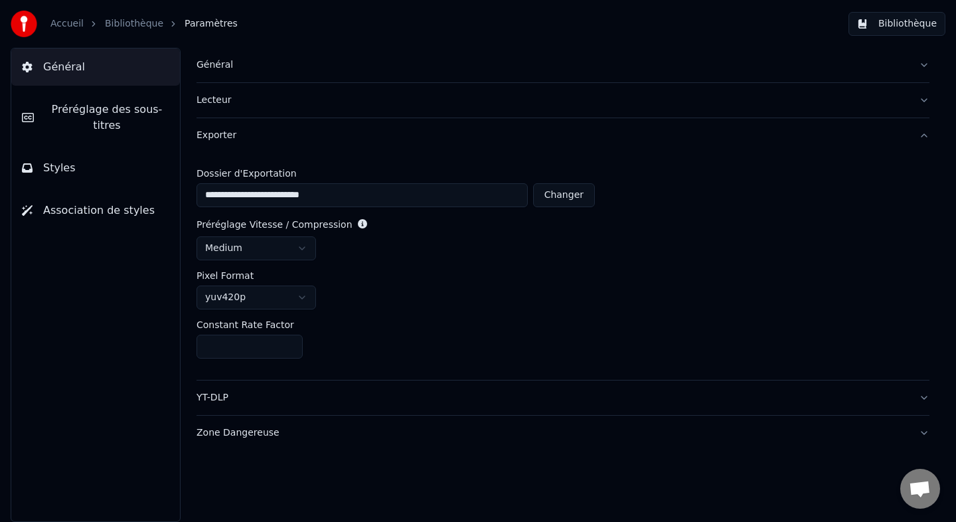
click at [876, 33] on button "Bibliothèque" at bounding box center [896, 24] width 97 height 24
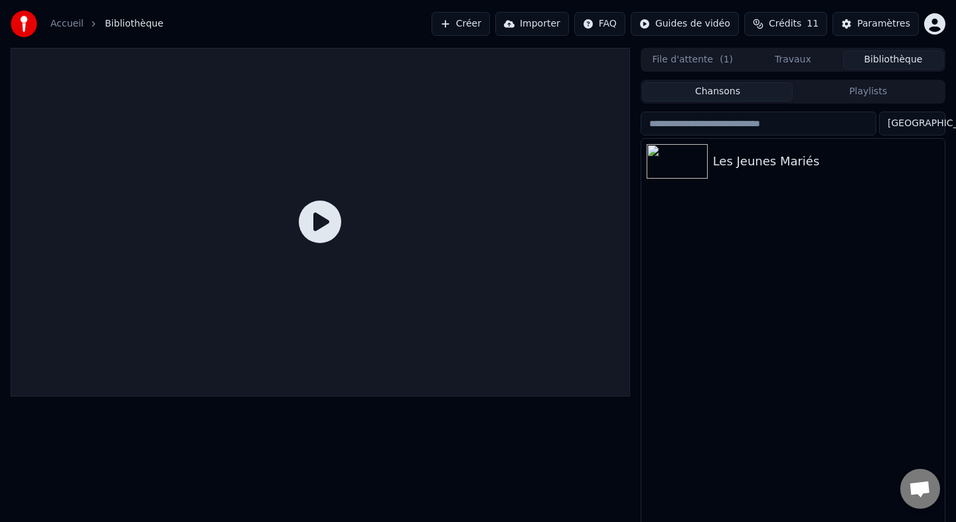
click at [321, 232] on icon at bounding box center [320, 221] width 42 height 42
click at [784, 162] on div "Les Jeunes Mariés" at bounding box center [819, 161] width 213 height 19
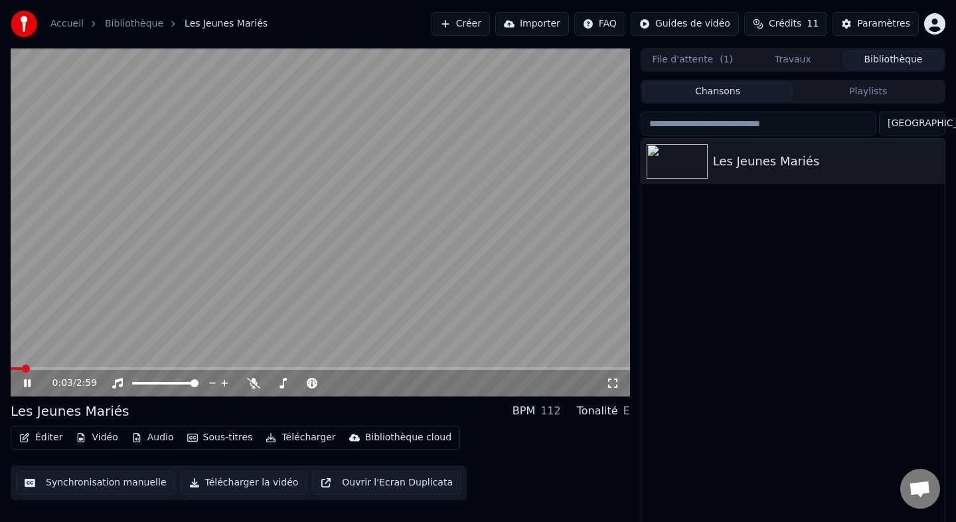
click at [41, 433] on button "Éditer" at bounding box center [41, 437] width 54 height 19
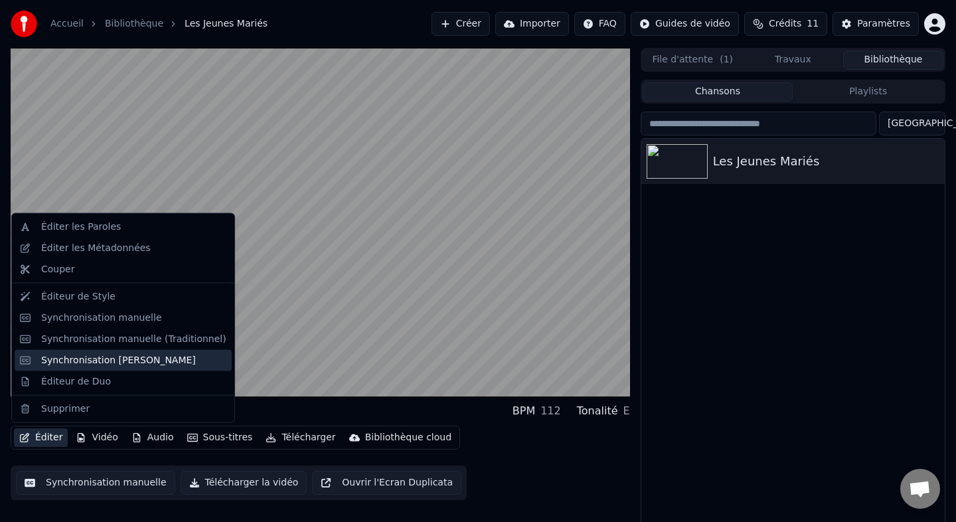
click at [90, 359] on div "Synchronisation [PERSON_NAME]" at bounding box center [118, 359] width 155 height 13
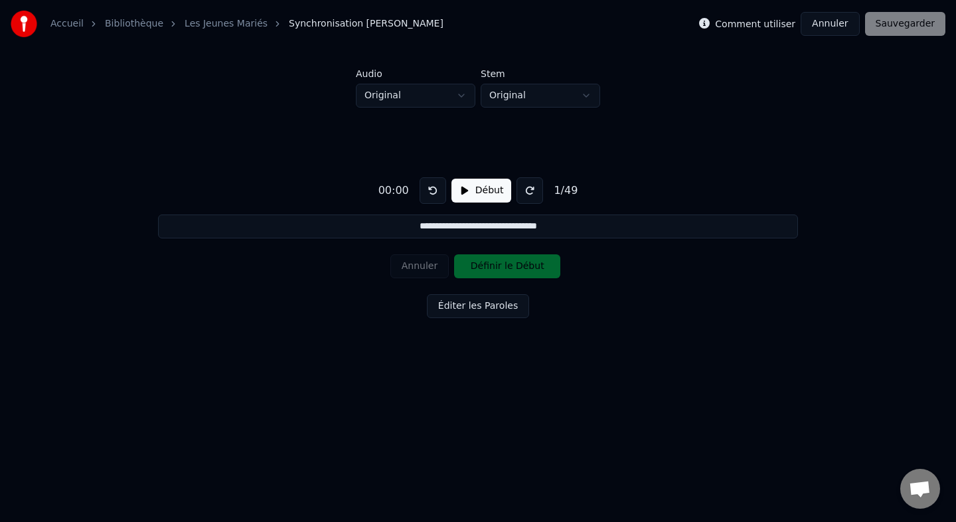
click at [440, 94] on html "**********" at bounding box center [478, 202] width 956 height 404
click at [519, 109] on div "**********" at bounding box center [478, 245] width 914 height 275
click at [518, 100] on html "**********" at bounding box center [478, 202] width 956 height 404
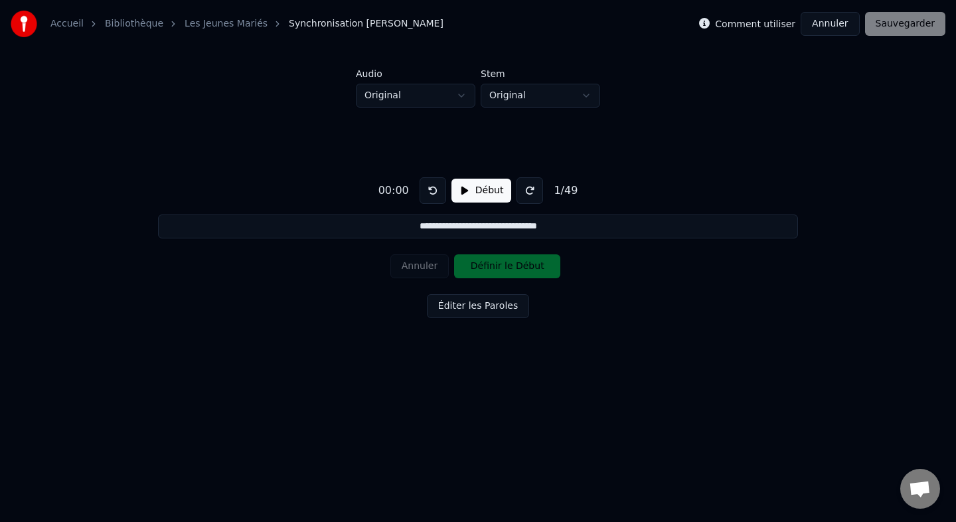
click at [821, 29] on button "Annuler" at bounding box center [830, 24] width 58 height 24
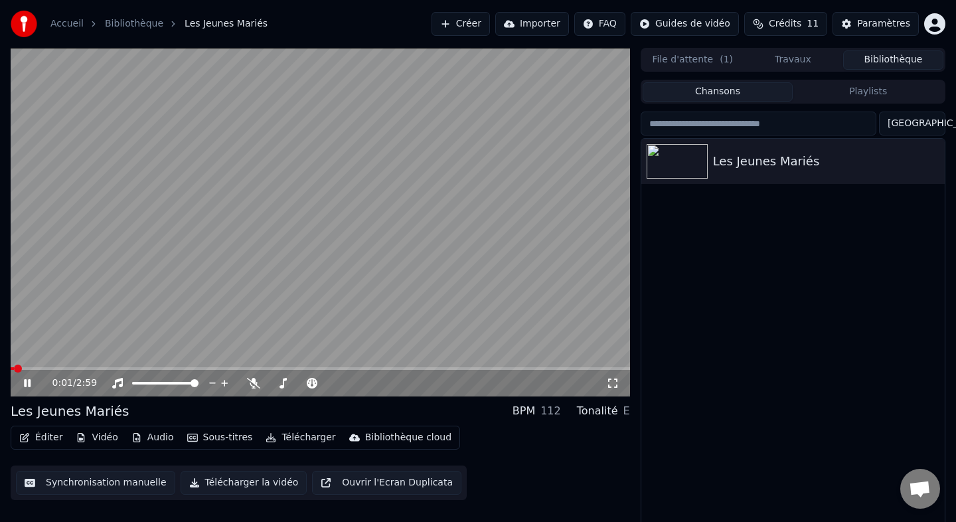
click at [49, 440] on button "Éditer" at bounding box center [41, 437] width 54 height 19
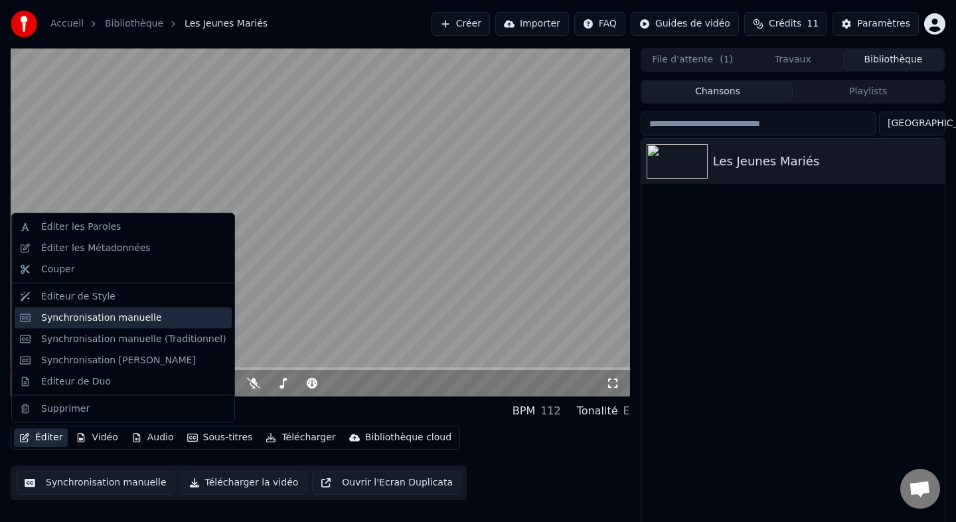
click at [106, 321] on div "Synchronisation manuelle" at bounding box center [101, 317] width 121 height 13
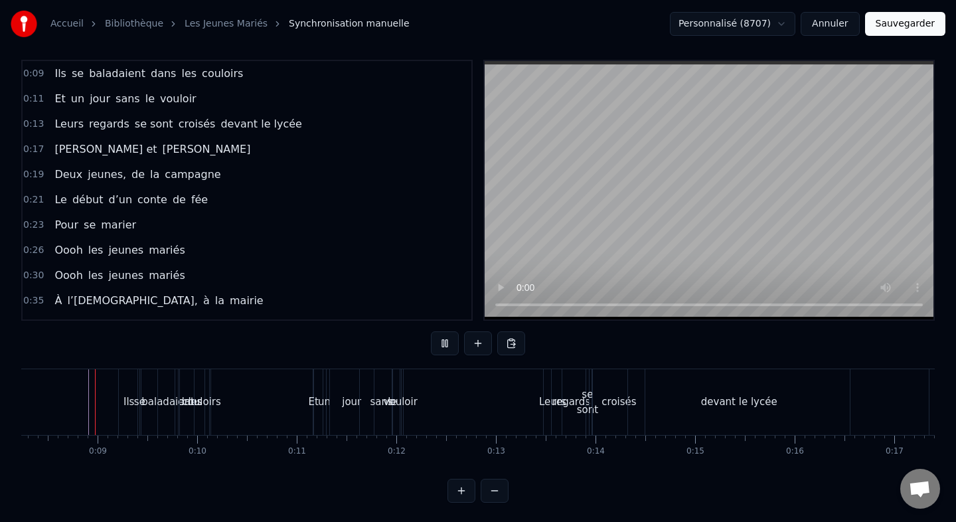
scroll to position [11, 0]
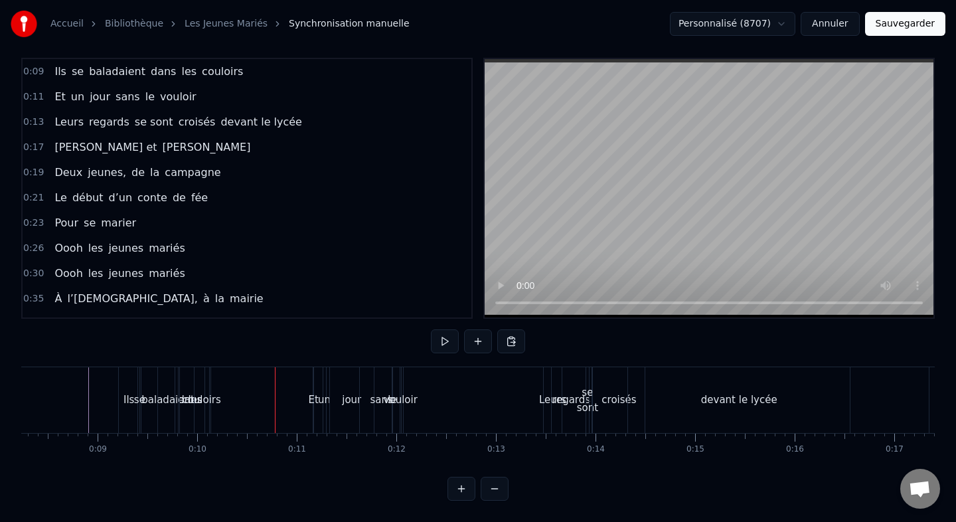
click at [159, 392] on div "baladaient" at bounding box center [167, 399] width 53 height 15
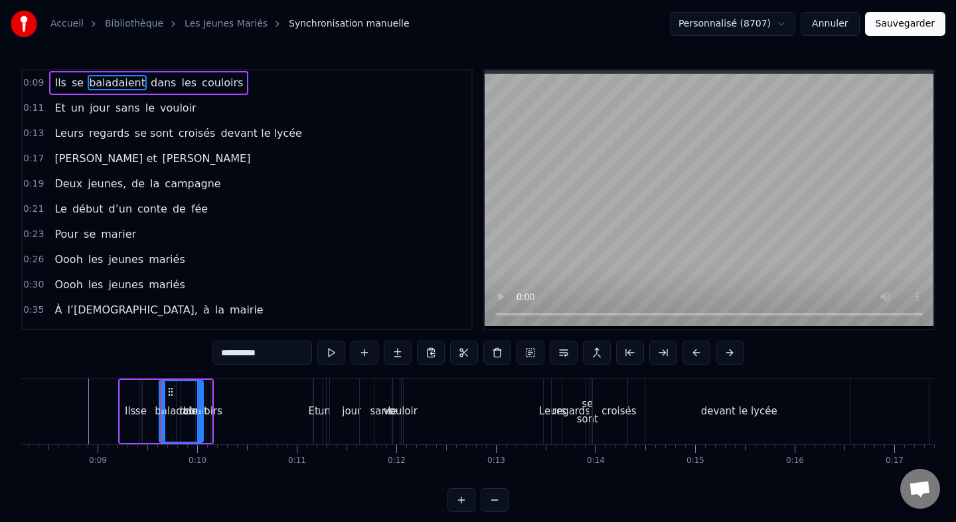
drag, startPoint x: 174, startPoint y: 403, endPoint x: 197, endPoint y: 402, distance: 23.3
click at [198, 402] on div at bounding box center [199, 411] width 5 height 60
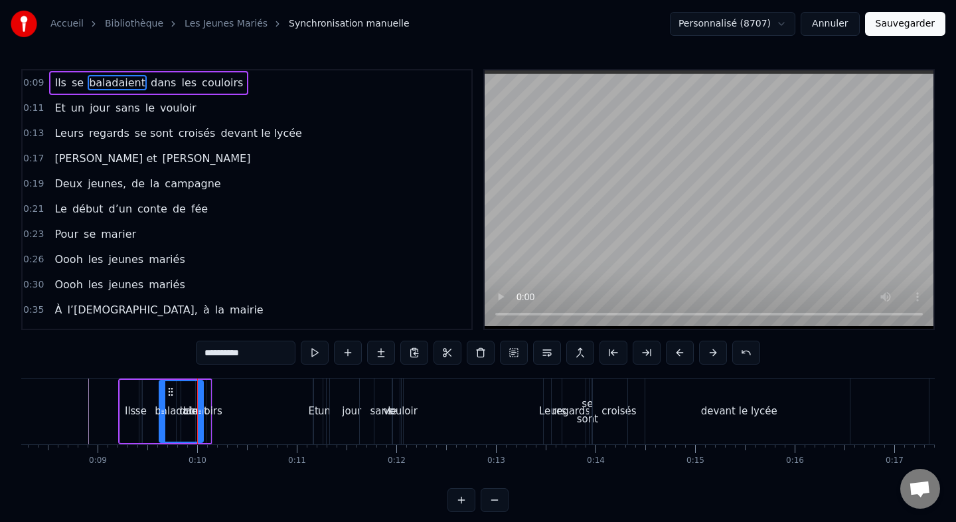
scroll to position [11, 0]
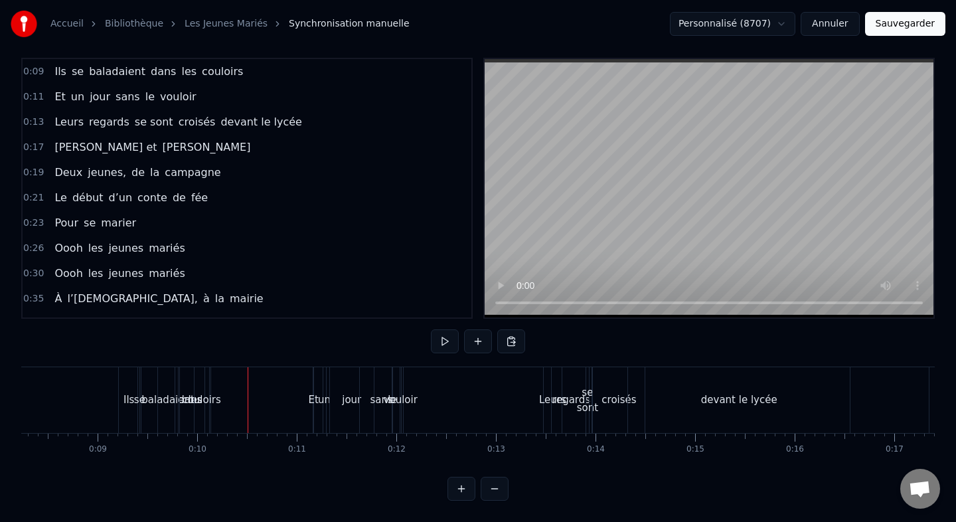
click at [150, 62] on div "Ils se baladaient dans les couloirs" at bounding box center [148, 72] width 199 height 24
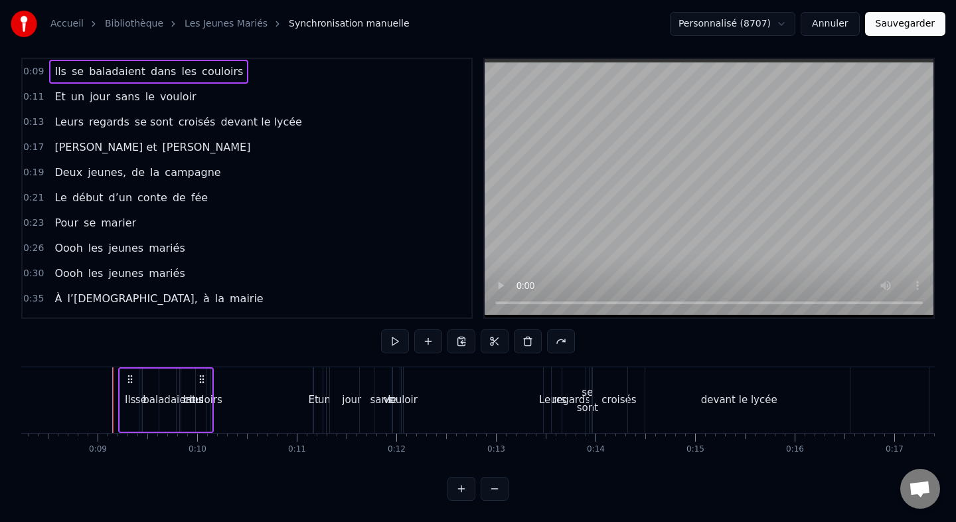
click at [888, 25] on button "Sauvegarder" at bounding box center [905, 24] width 80 height 24
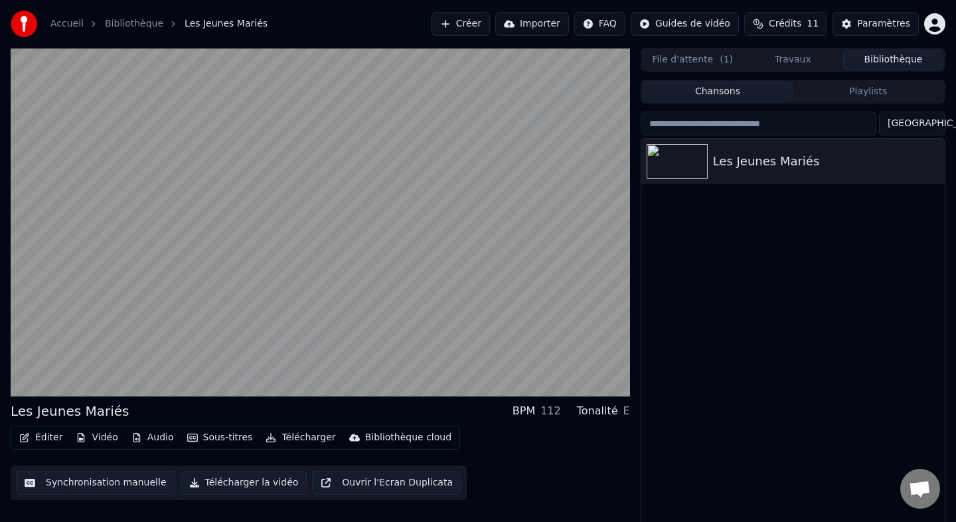
click at [333, 283] on video at bounding box center [320, 222] width 619 height 349
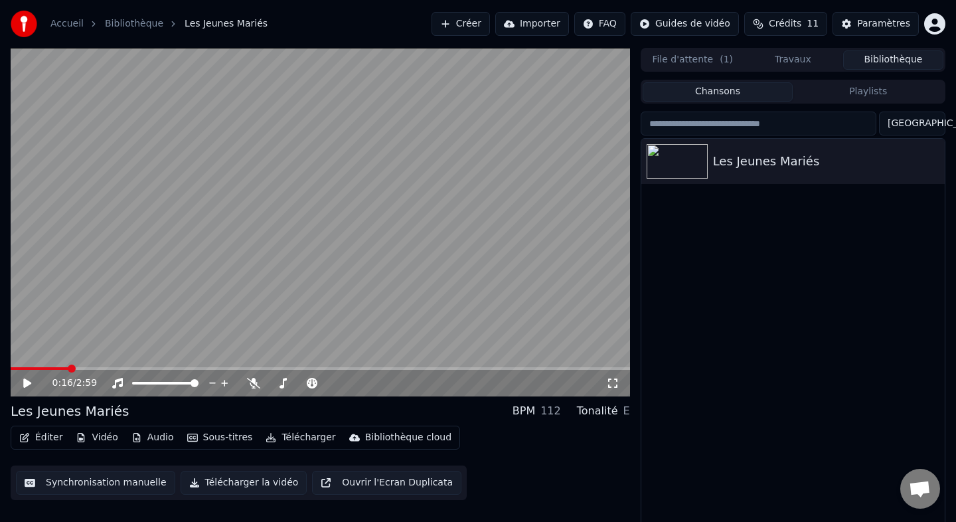
scroll to position [7, 0]
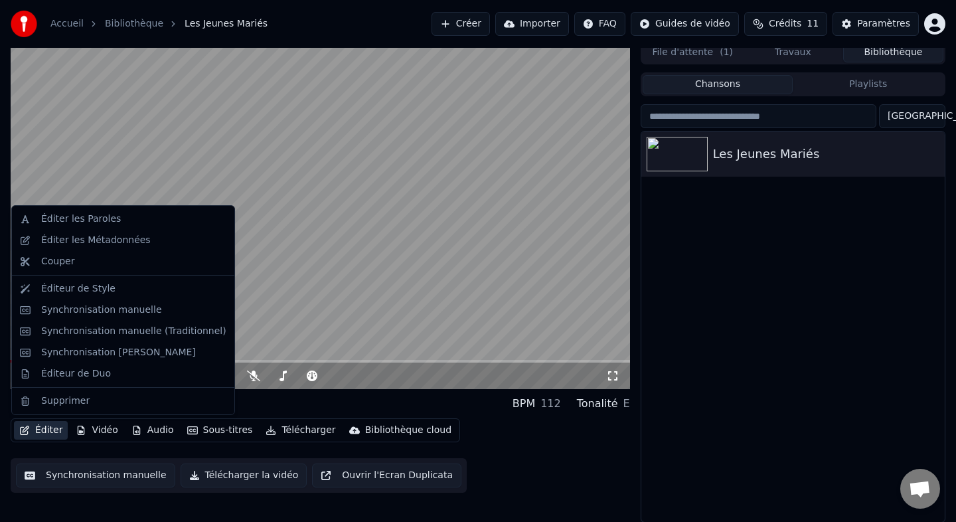
click at [55, 427] on button "Éditer" at bounding box center [41, 430] width 54 height 19
click at [80, 287] on div "Éditeur de Style" at bounding box center [78, 288] width 74 height 13
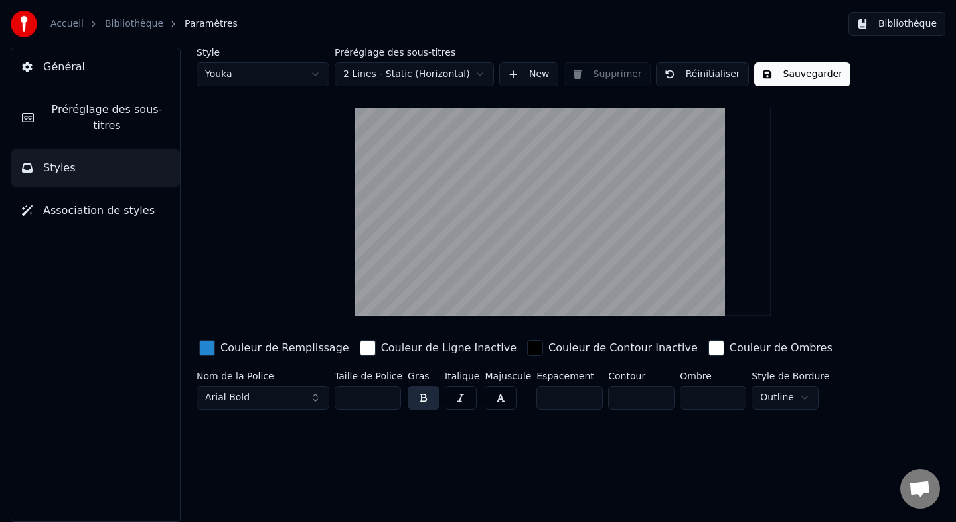
click at [110, 121] on span "Préréglage des sous-titres" at bounding box center [106, 118] width 125 height 32
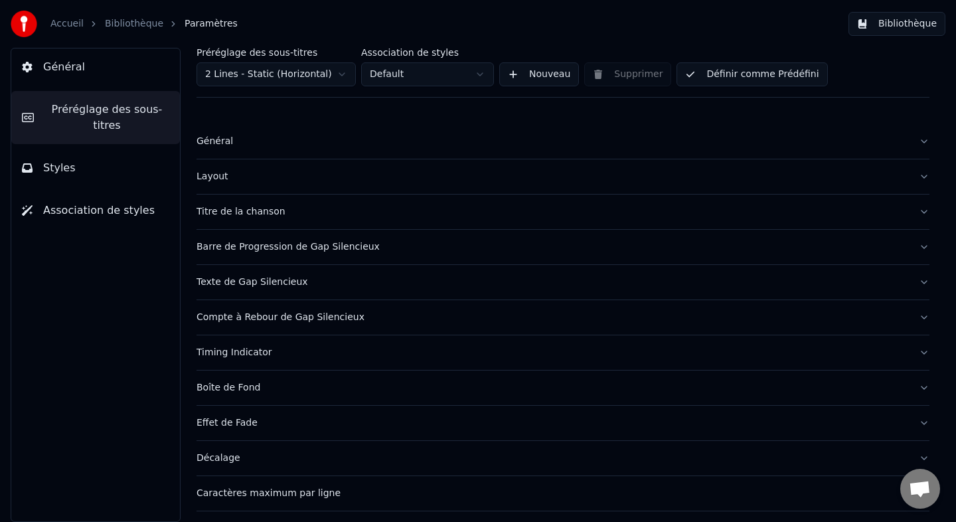
click at [261, 82] on html "Accueil Bibliothèque Paramètres Bibliothèque Général Préréglage des sous-titres…" at bounding box center [478, 261] width 956 height 522
click at [552, 106] on html "Accueil Bibliothèque Paramètres Bibliothèque Général Préréglage des sous-titres…" at bounding box center [478, 261] width 956 height 522
click at [544, 74] on button "Nouveau" at bounding box center [539, 74] width 80 height 24
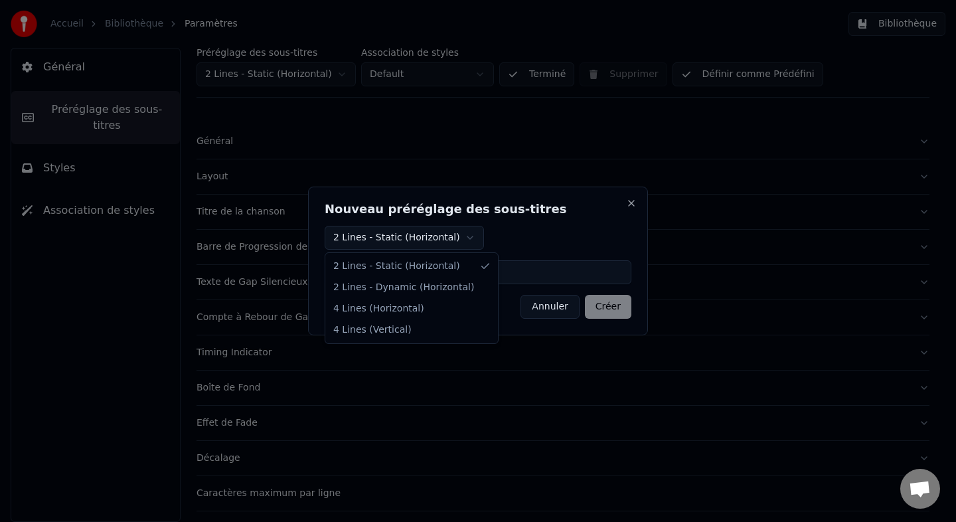
click at [453, 237] on body "Accueil Bibliothèque Paramètres Bibliothèque Général Préréglage des sous-titres…" at bounding box center [478, 261] width 956 height 522
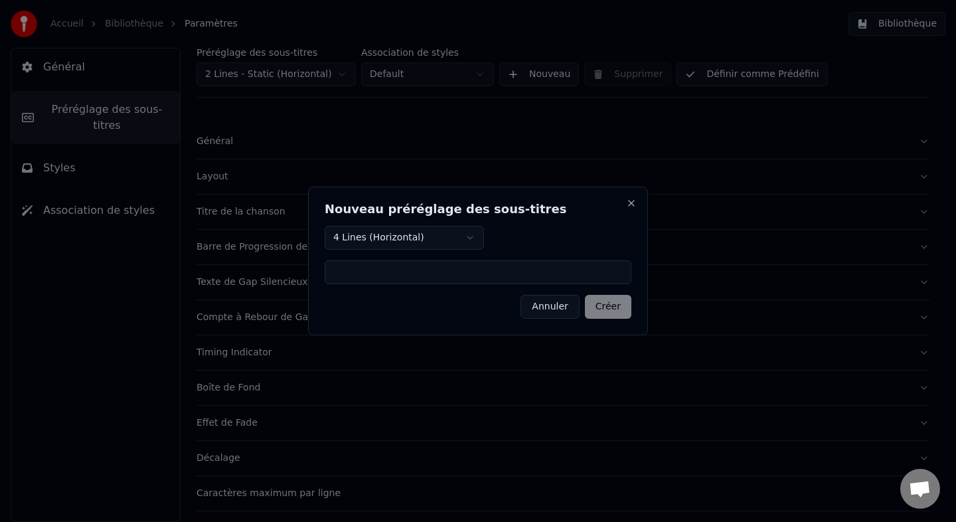
click at [420, 283] on input at bounding box center [478, 272] width 307 height 24
click at [623, 213] on h2 "Nouveau préréglage des sous-titres" at bounding box center [478, 209] width 307 height 12
click at [627, 199] on button "Close" at bounding box center [631, 203] width 11 height 11
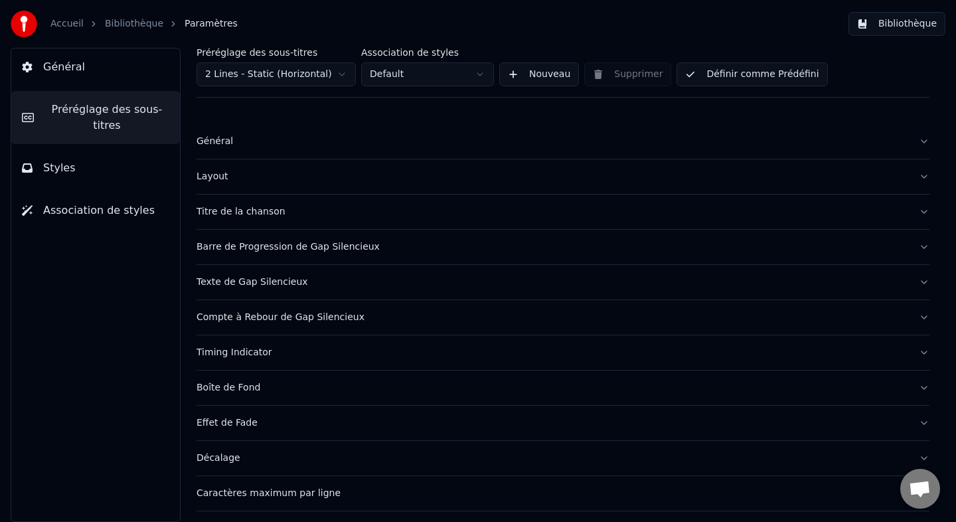
click at [315, 79] on html "Accueil Bibliothèque Paramètres Bibliothèque Général Préréglage des sous-titres…" at bounding box center [478, 261] width 956 height 522
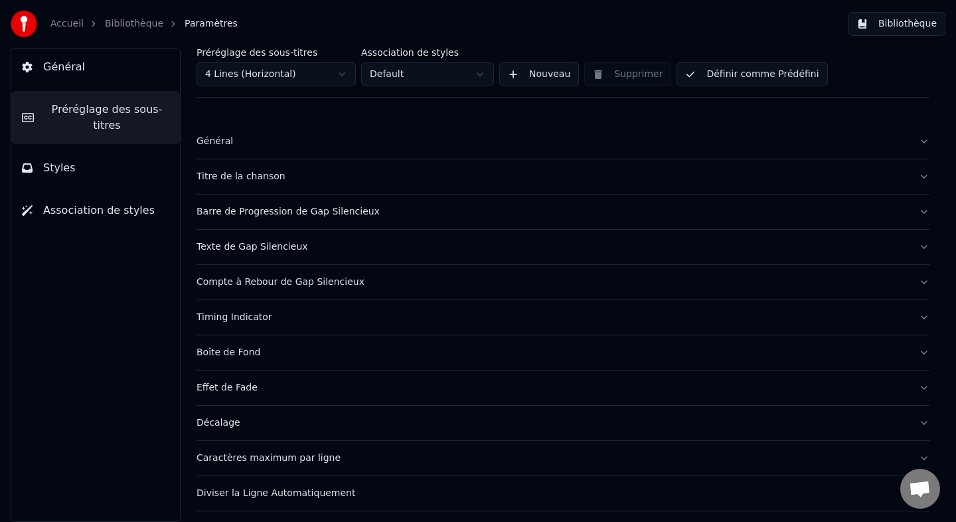
click at [254, 82] on html "Accueil Bibliothèque Paramètres Bibliothèque Général Préréglage des sous-titres…" at bounding box center [478, 261] width 956 height 522
click at [301, 133] on button "Général" at bounding box center [563, 141] width 733 height 35
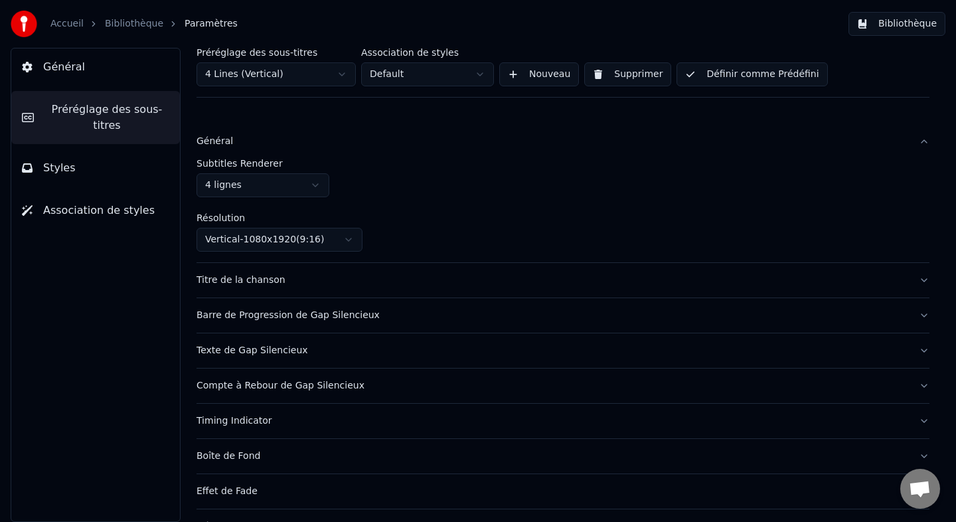
click at [868, 28] on button "Bibliothèque" at bounding box center [896, 24] width 97 height 24
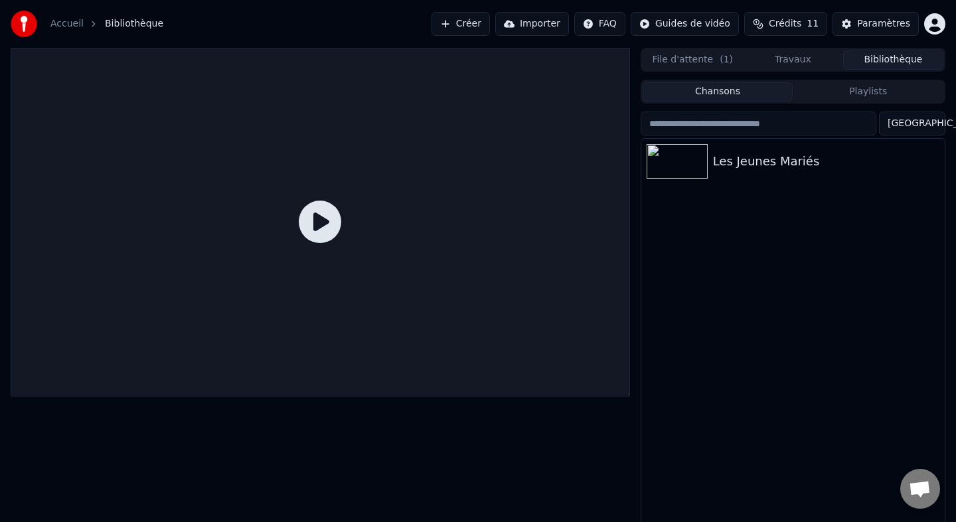
click at [327, 236] on icon at bounding box center [320, 221] width 42 height 42
click at [783, 169] on div "Les Jeunes Mariés" at bounding box center [819, 161] width 213 height 19
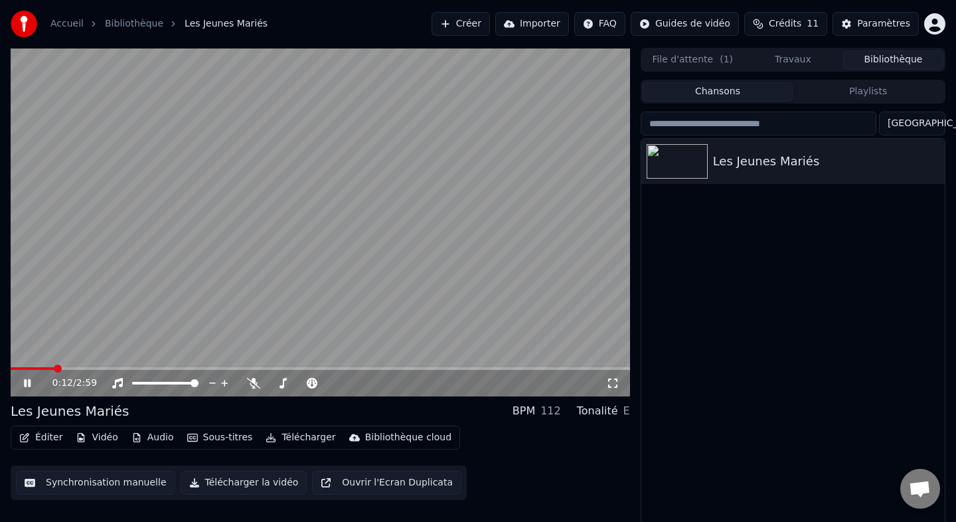
click at [216, 282] on video at bounding box center [320, 222] width 619 height 349
click at [44, 445] on button "Éditer" at bounding box center [41, 437] width 54 height 19
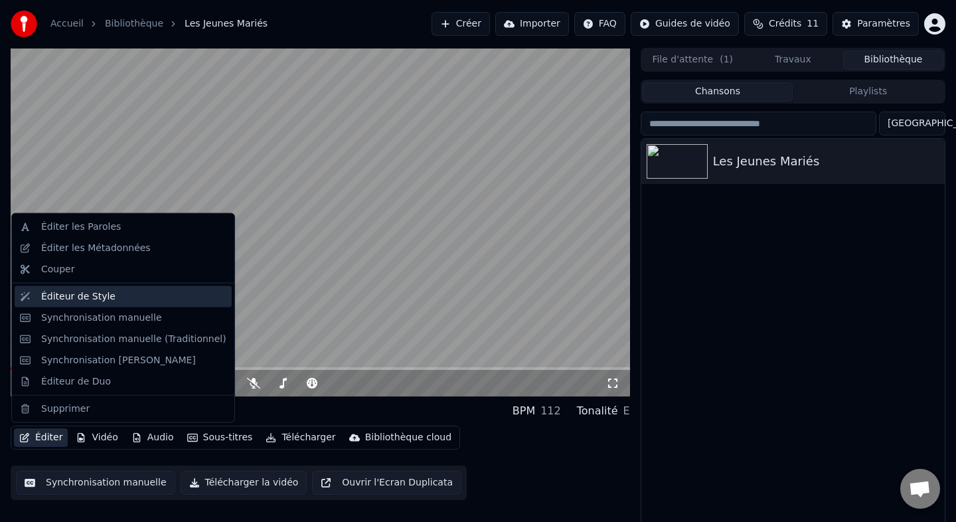
click at [125, 300] on div "Éditeur de Style" at bounding box center [133, 295] width 185 height 13
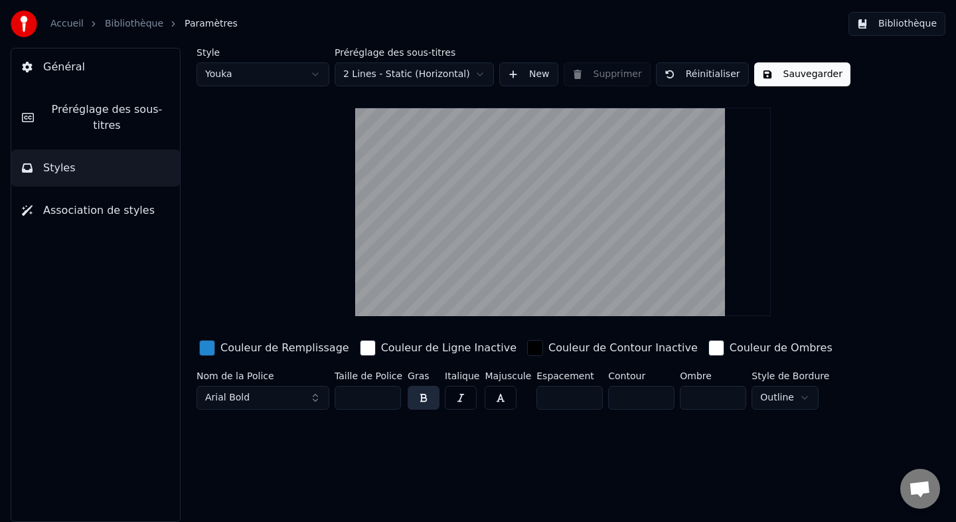
click at [83, 120] on span "Préréglage des sous-titres" at bounding box center [106, 118] width 125 height 32
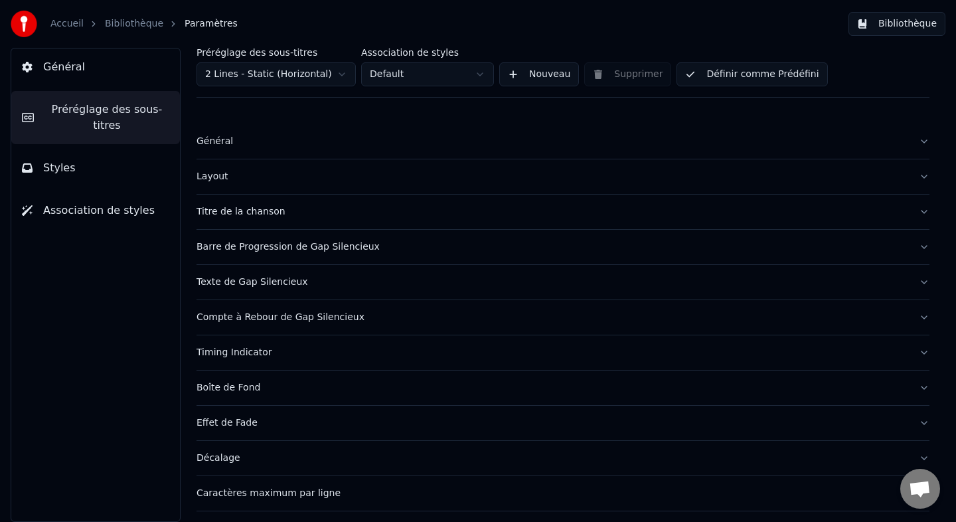
click at [244, 143] on div "Général" at bounding box center [553, 141] width 712 height 13
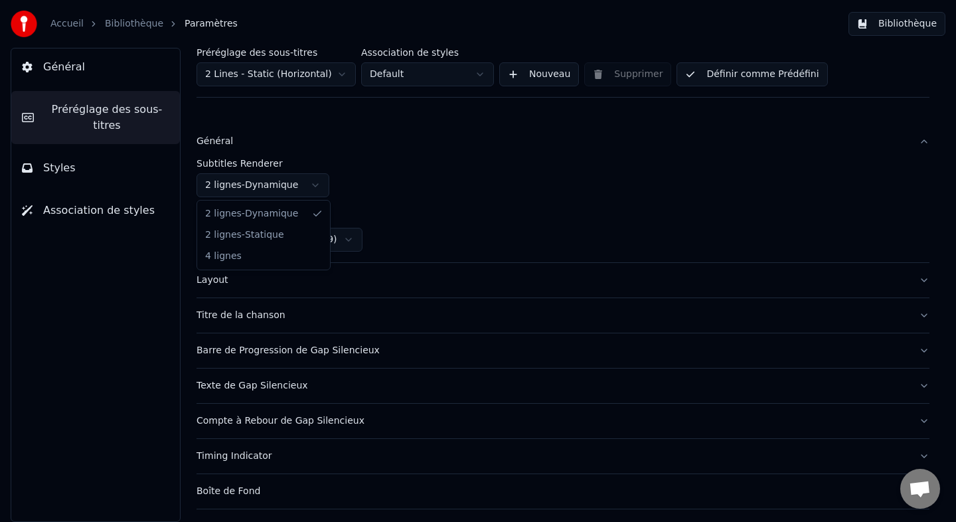
click at [269, 184] on html "Accueil Bibliothèque Paramètres Bibliothèque Général Préréglage des sous-titres…" at bounding box center [478, 261] width 956 height 522
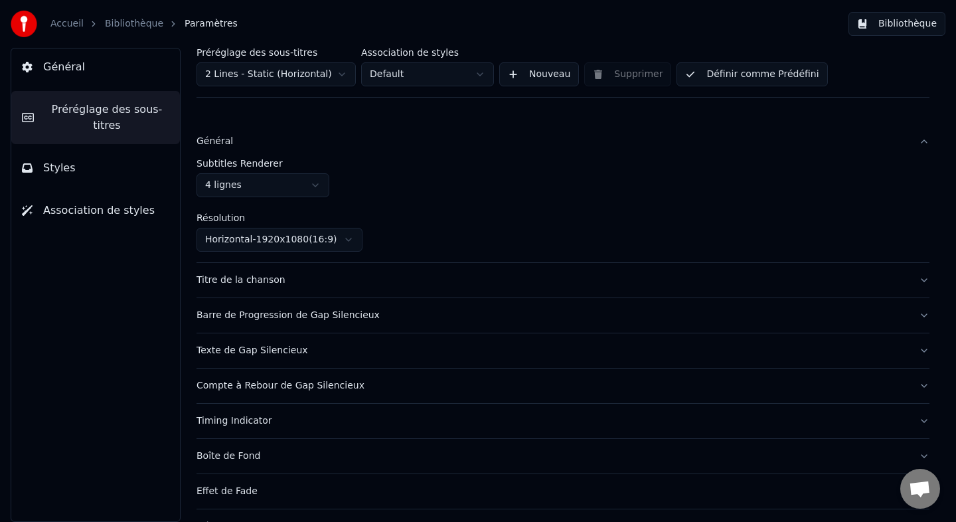
click at [384, 206] on div "Subtitles Renderer 4 lignes Résolution Horizontal - 1920 x 1080 ( 16 : 9 )" at bounding box center [563, 205] width 733 height 93
click at [285, 287] on button "Titre de la chanson" at bounding box center [563, 280] width 733 height 35
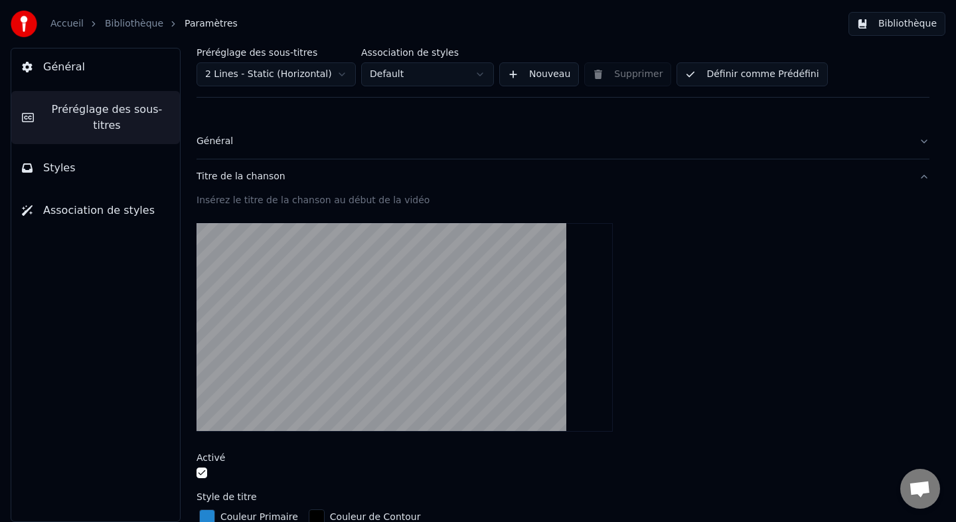
click at [284, 183] on div "Titre de la chanson" at bounding box center [553, 176] width 712 height 13
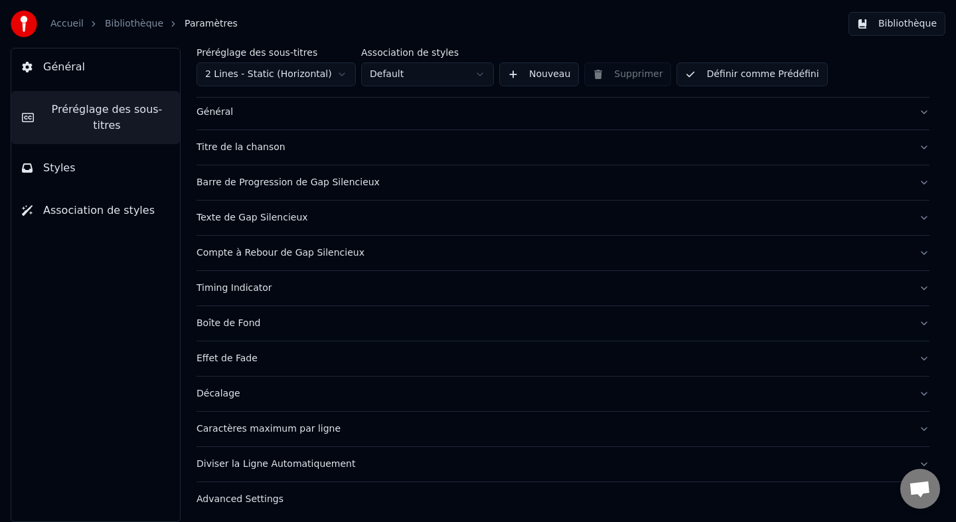
scroll to position [35, 0]
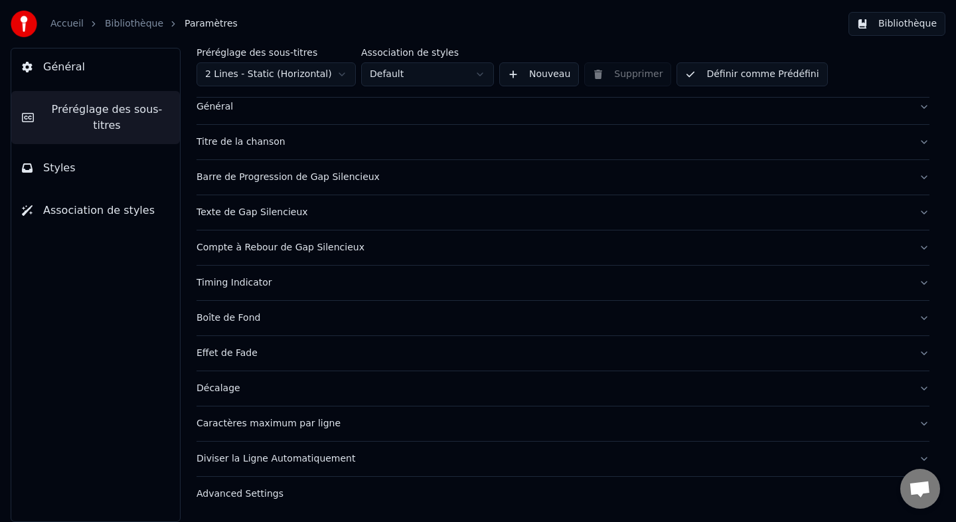
click at [230, 385] on div "Décalage" at bounding box center [553, 388] width 712 height 13
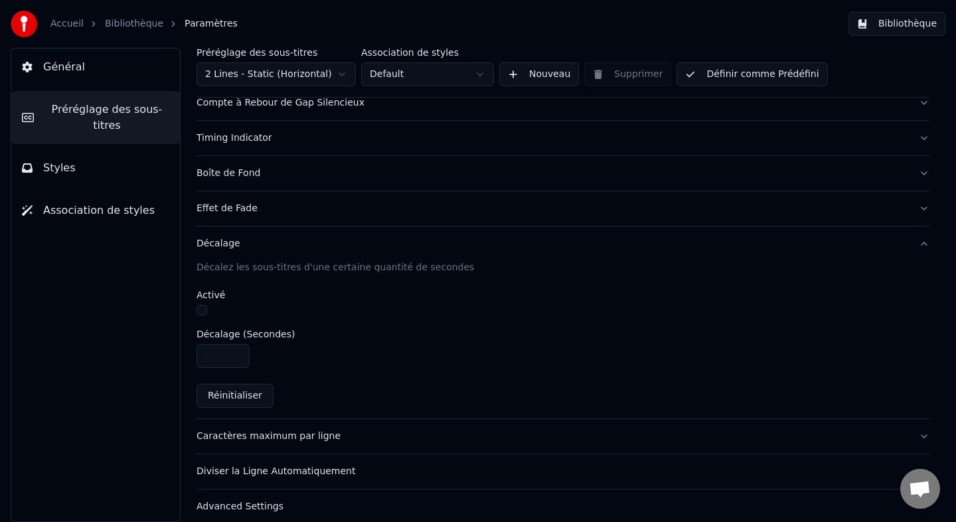
scroll to position [189, 0]
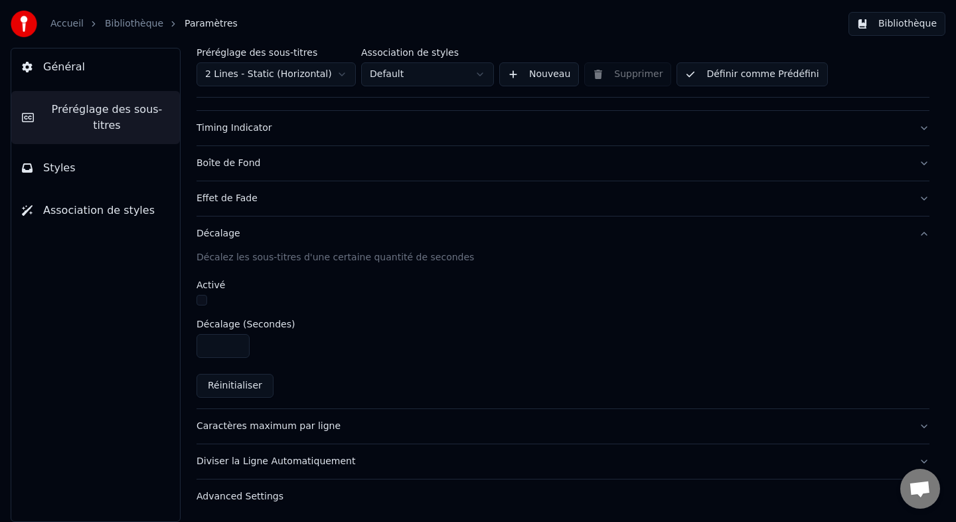
click at [253, 425] on div "Caractères maximum par ligne" at bounding box center [553, 426] width 712 height 13
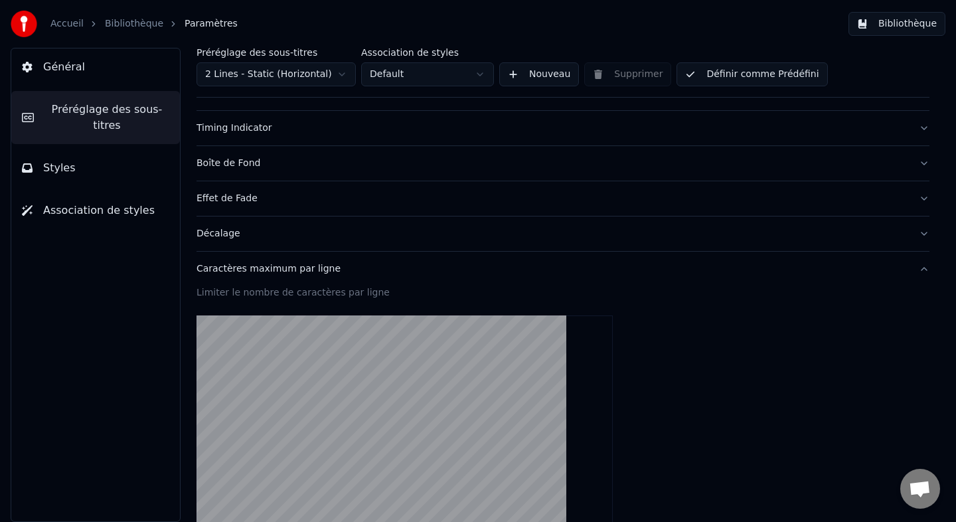
click at [251, 272] on div "Caractères maximum par ligne" at bounding box center [553, 268] width 712 height 13
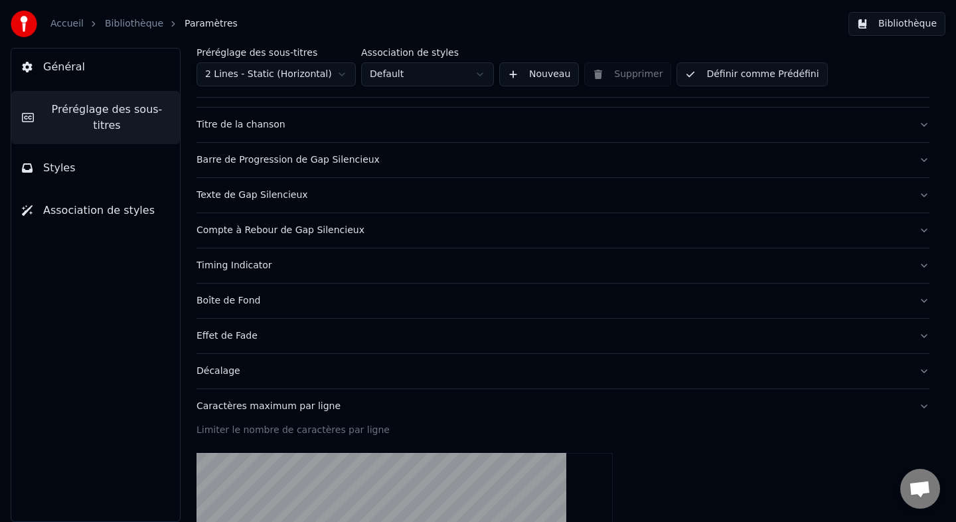
scroll to position [35, 0]
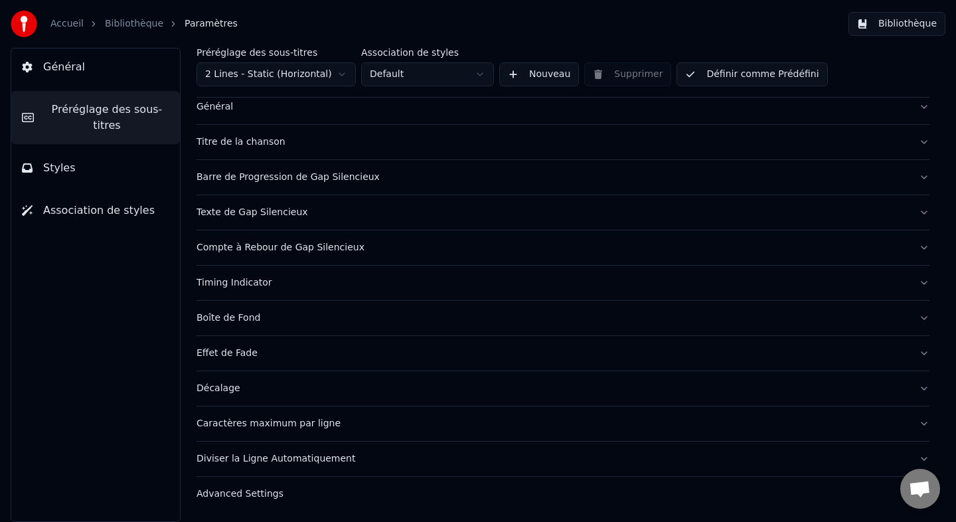
click at [272, 497] on div "Advanced Settings" at bounding box center [553, 493] width 712 height 13
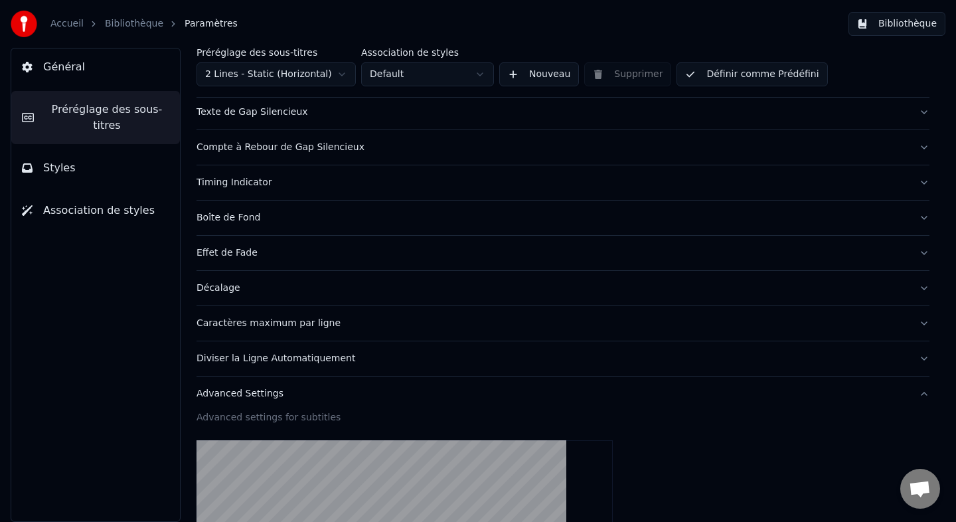
scroll to position [117, 0]
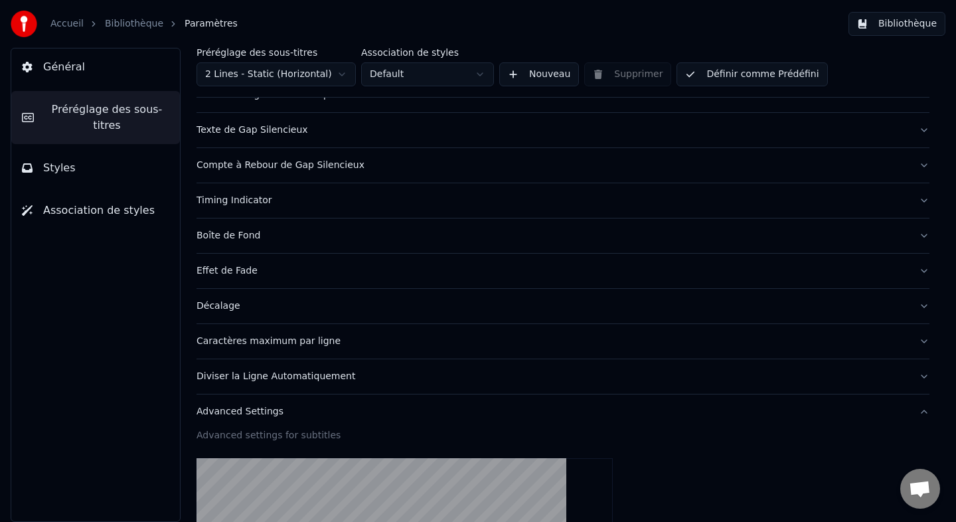
click at [236, 278] on button "Effet de Fade" at bounding box center [563, 271] width 733 height 35
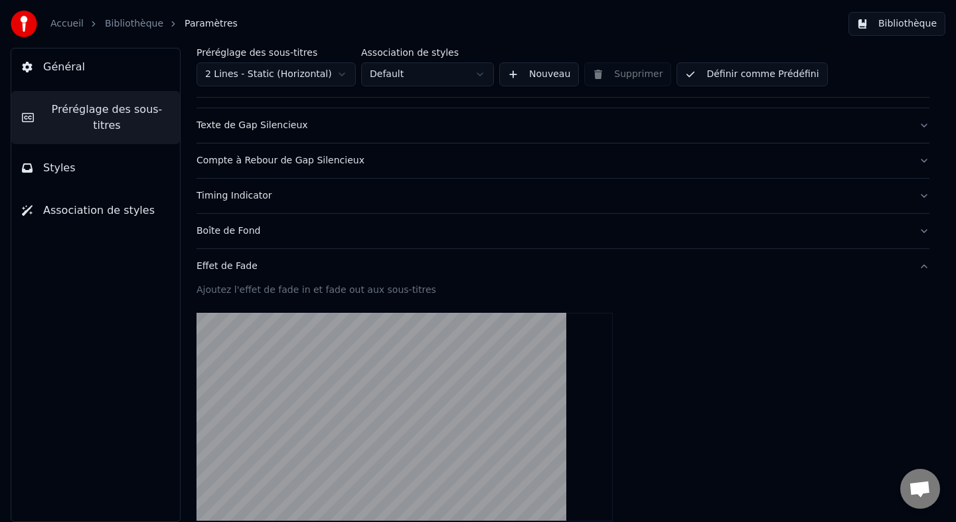
scroll to position [102, 0]
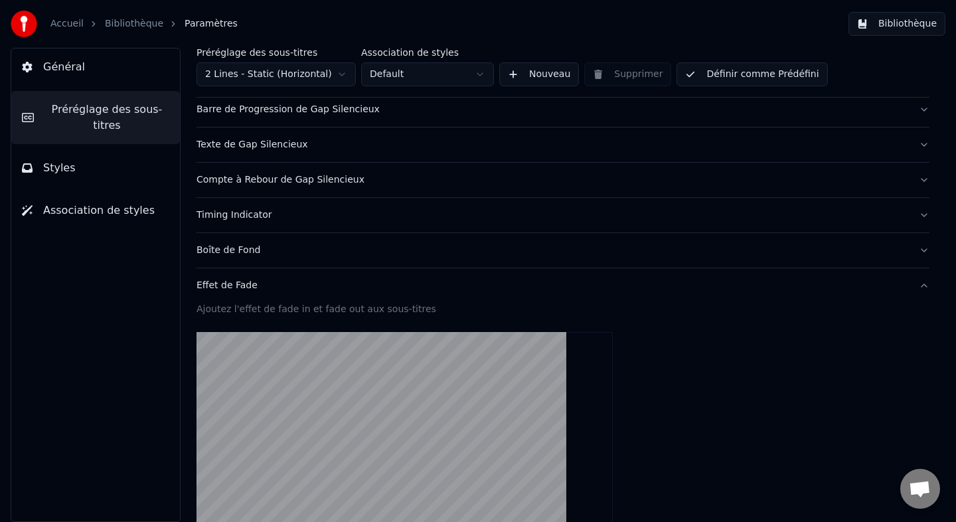
click at [244, 250] on div "Boîte de Fond" at bounding box center [553, 250] width 712 height 13
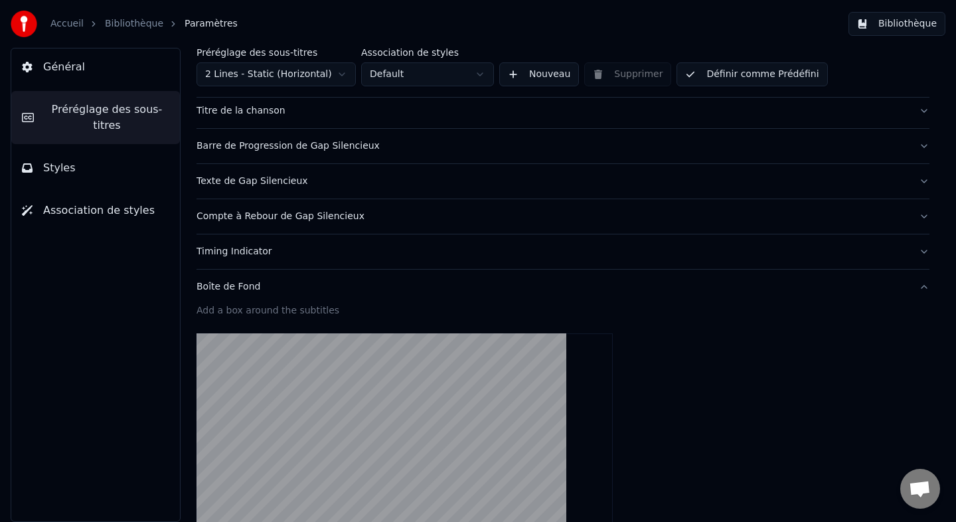
scroll to position [11, 0]
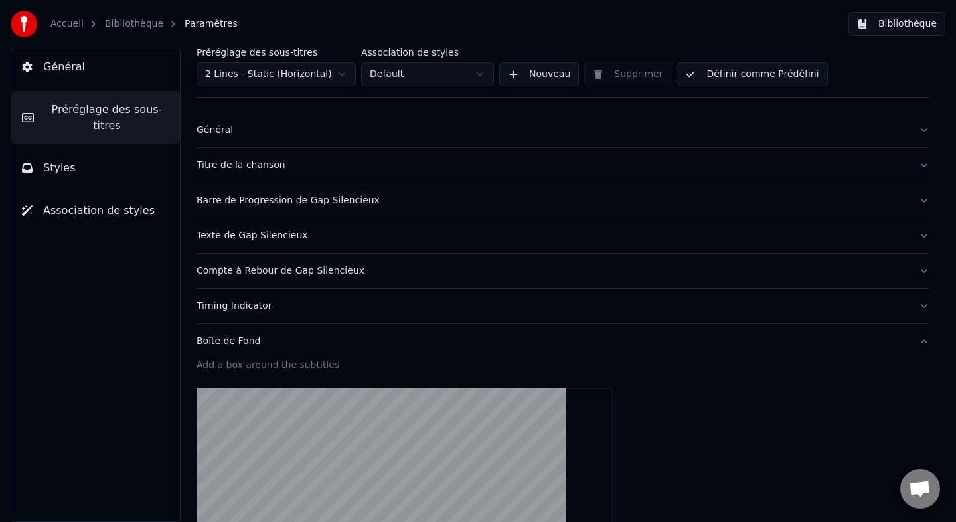
click at [245, 301] on div "Timing Indicator" at bounding box center [553, 305] width 712 height 13
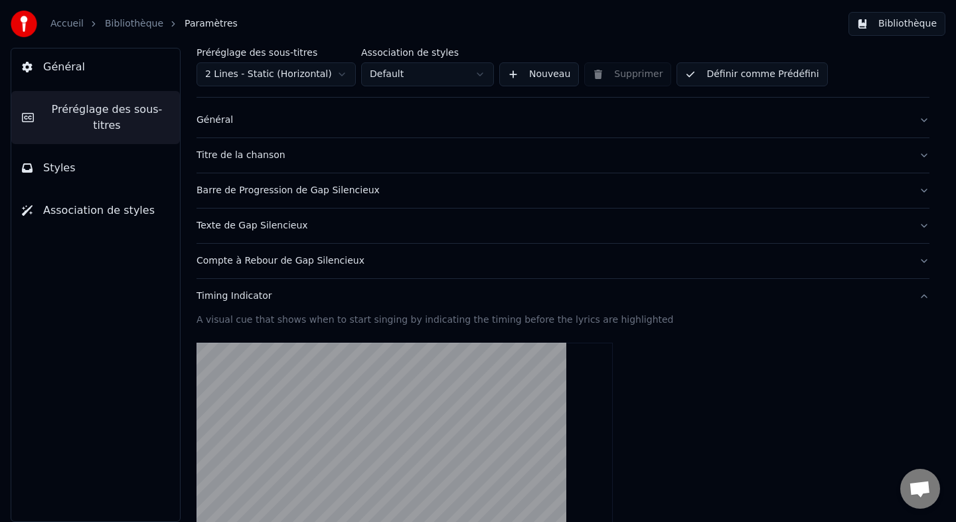
scroll to position [16, 0]
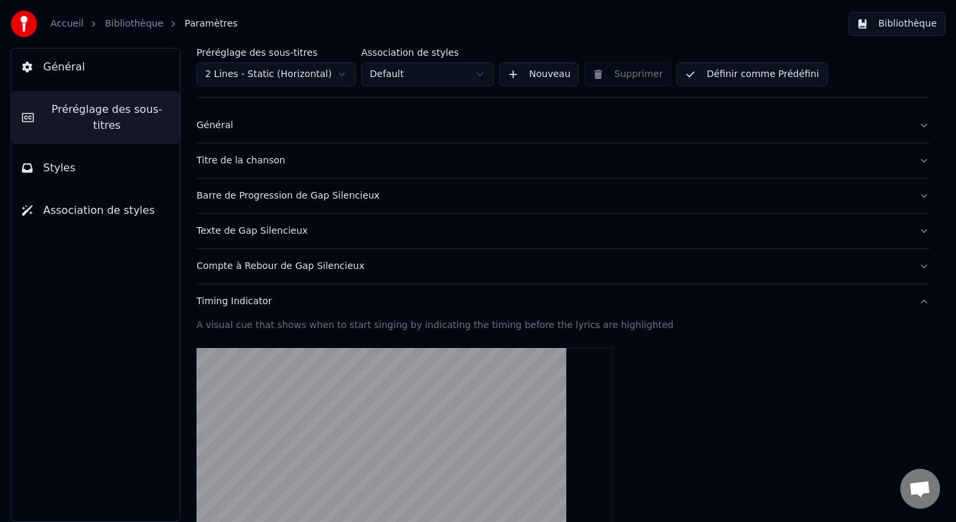
click at [244, 240] on button "Texte de Gap Silencieux" at bounding box center [563, 231] width 733 height 35
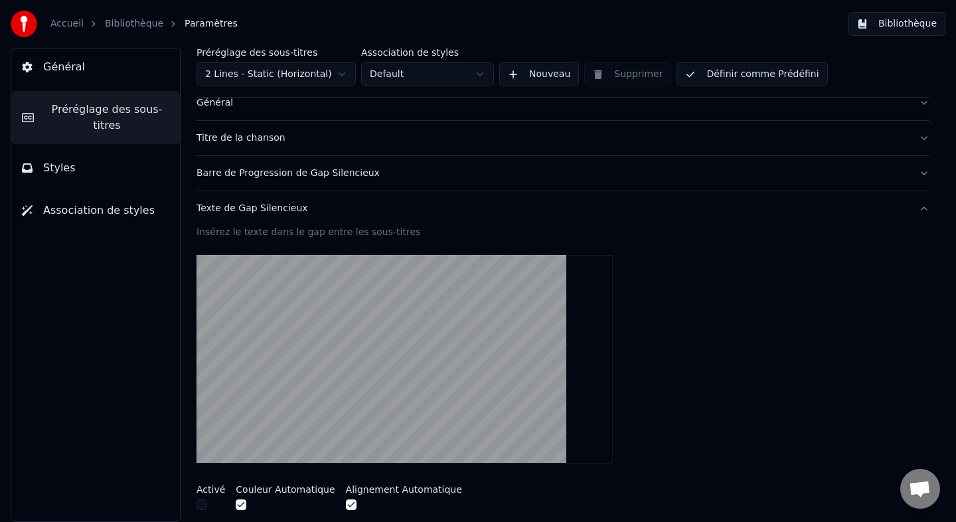
scroll to position [0, 0]
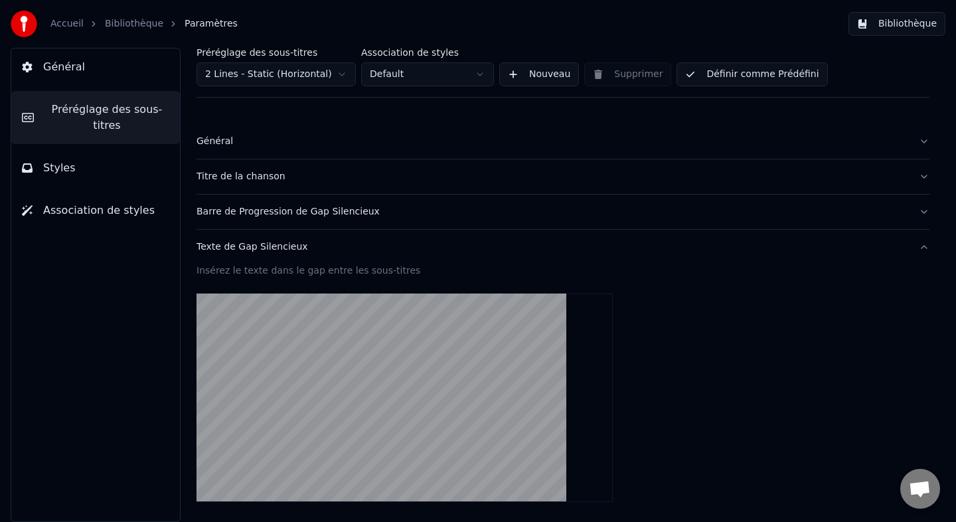
click at [236, 216] on div "Barre de Progression de Gap Silencieux" at bounding box center [553, 211] width 712 height 13
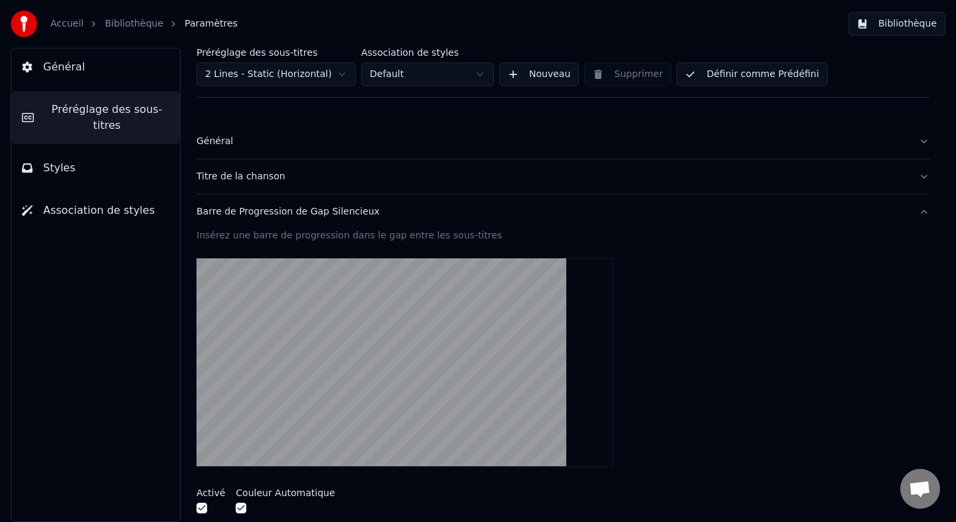
click at [218, 147] on div "Général" at bounding box center [553, 141] width 712 height 13
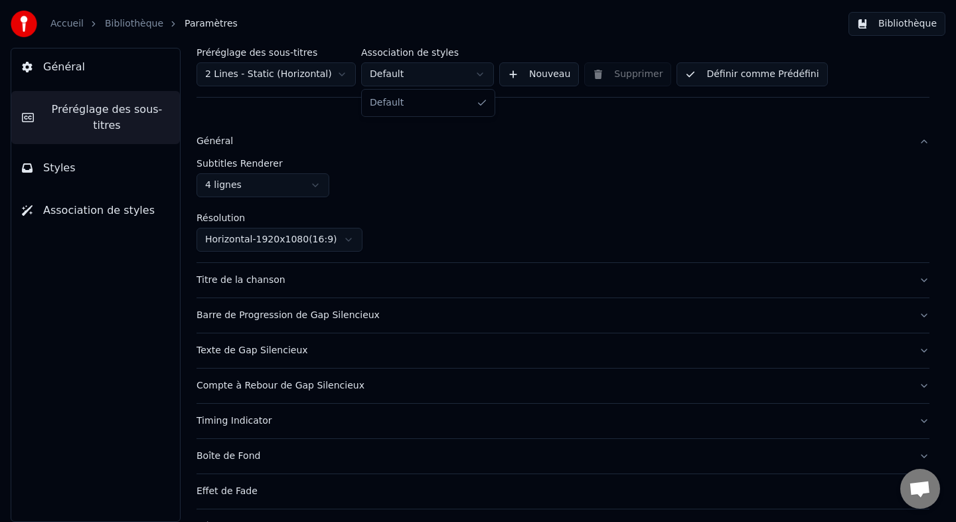
click at [436, 76] on html "Accueil Bibliothèque Paramètres Bibliothèque Général Préréglage des sous-titres…" at bounding box center [478, 261] width 956 height 522
click at [432, 158] on html "Accueil Bibliothèque Paramètres Bibliothèque Général Préréglage des sous-titres…" at bounding box center [478, 261] width 956 height 522
click at [72, 181] on button "Styles" at bounding box center [95, 167] width 169 height 37
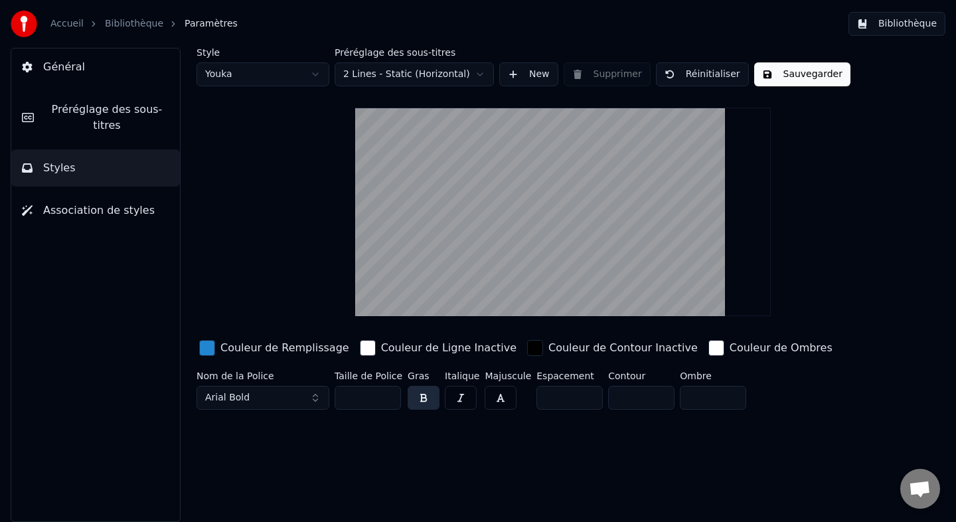
click at [116, 198] on button "Association de styles" at bounding box center [95, 210] width 169 height 37
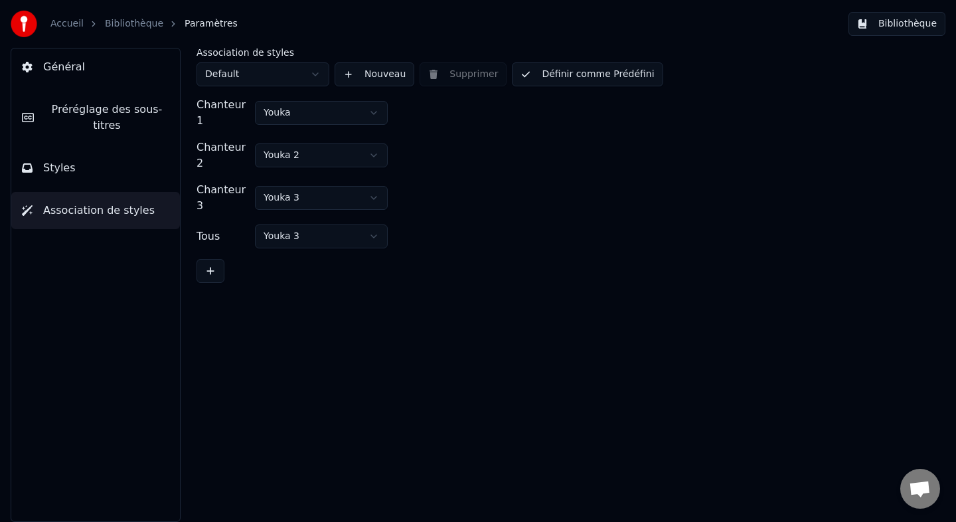
click at [234, 86] on html "Accueil Bibliothèque Paramètres Bibliothèque Général Préréglage des sous-titres…" at bounding box center [478, 261] width 956 height 522
click at [89, 83] on button "Général" at bounding box center [95, 66] width 169 height 37
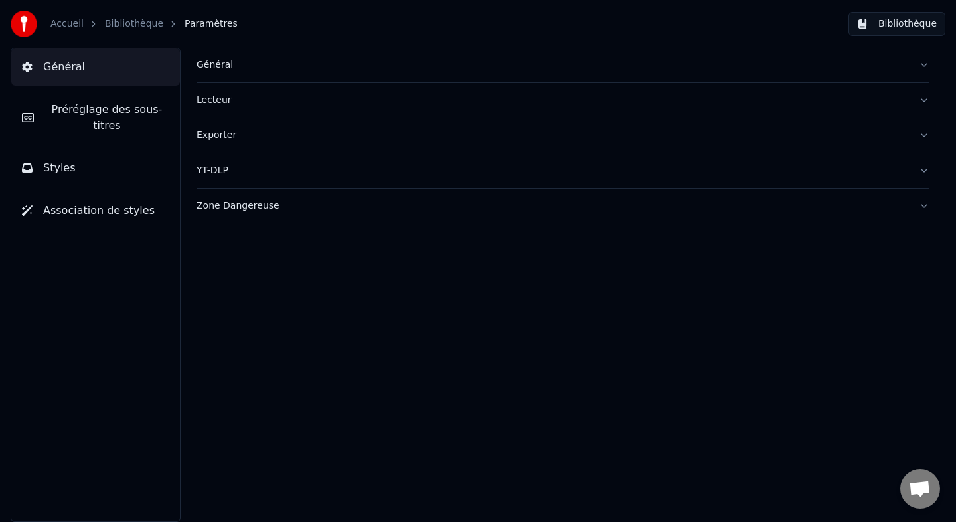
click at [218, 71] on div "Général" at bounding box center [553, 64] width 712 height 13
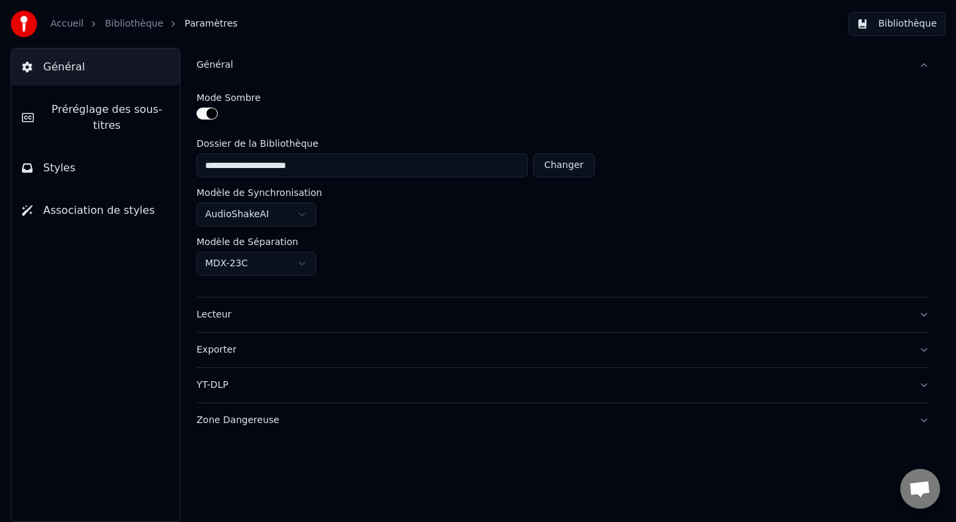
click at [218, 71] on div "Général" at bounding box center [553, 64] width 712 height 13
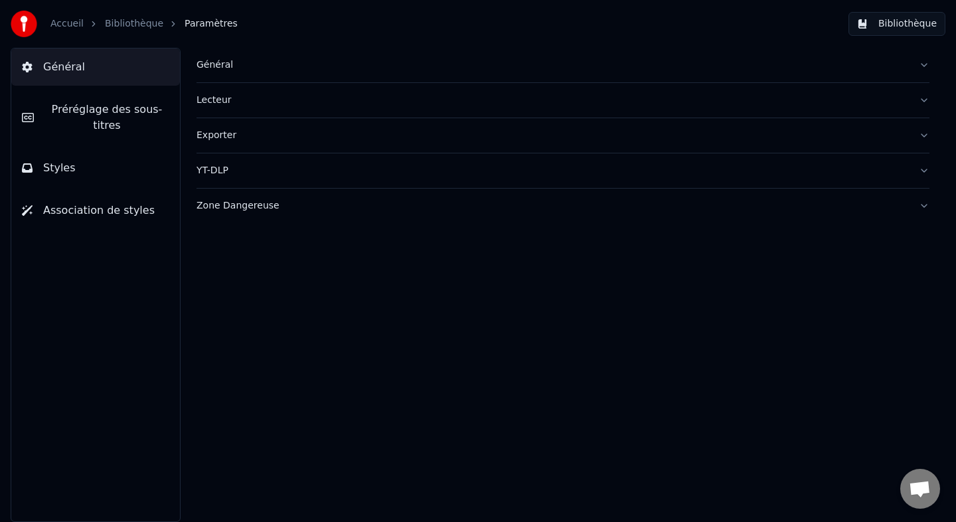
click at [880, 44] on div "Accueil Bibliothèque Paramètres Bibliothèque" at bounding box center [478, 24] width 956 height 48
click at [880, 29] on button "Bibliothèque" at bounding box center [896, 24] width 97 height 24
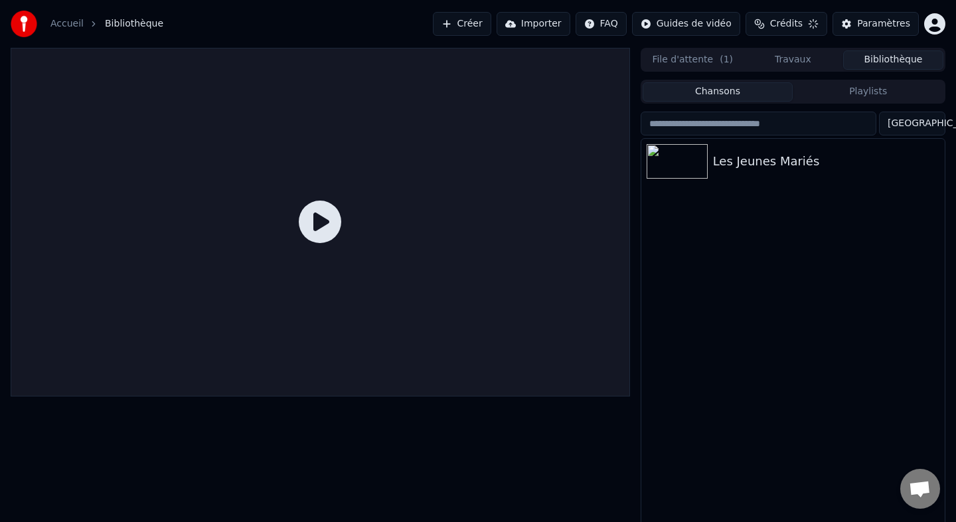
click at [328, 226] on icon at bounding box center [320, 221] width 42 height 42
click at [771, 165] on div "Les Jeunes Mariés" at bounding box center [819, 161] width 213 height 19
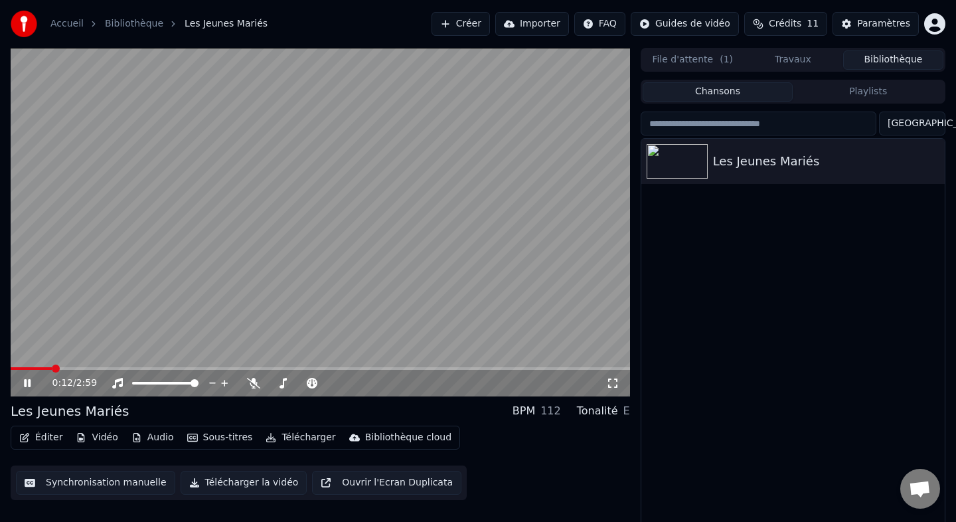
click at [30, 380] on icon at bounding box center [27, 383] width 7 height 8
click at [67, 484] on button "Synchronisation manuelle" at bounding box center [95, 483] width 159 height 24
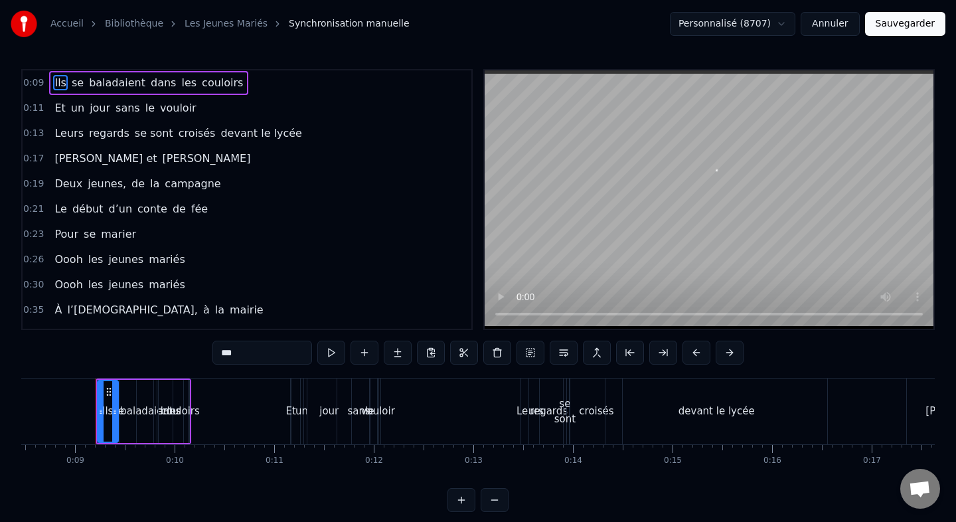
scroll to position [0, 850]
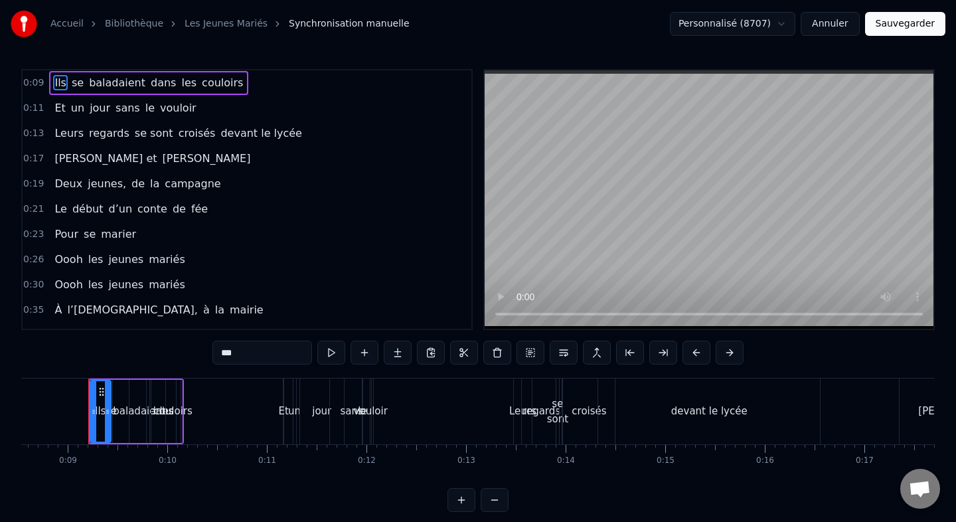
click at [462, 495] on button at bounding box center [461, 500] width 28 height 24
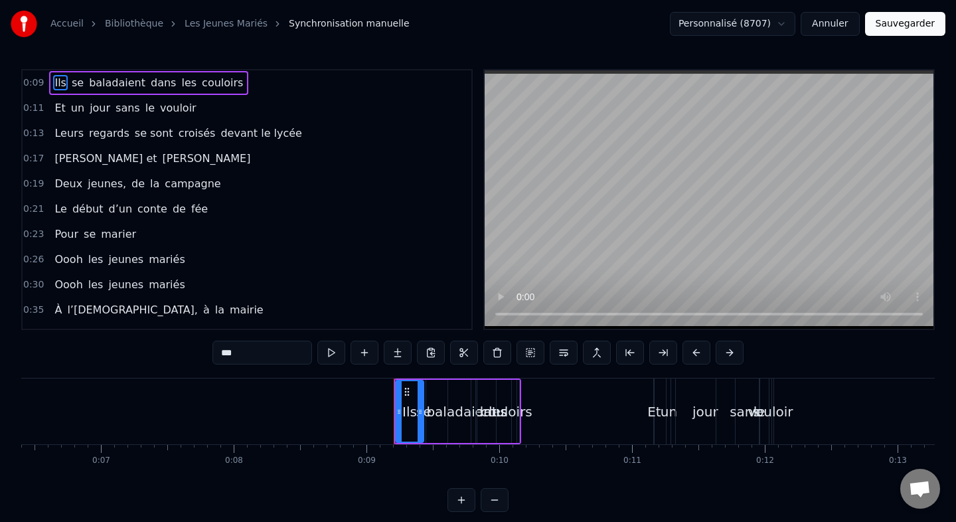
click at [457, 493] on button at bounding box center [461, 500] width 28 height 24
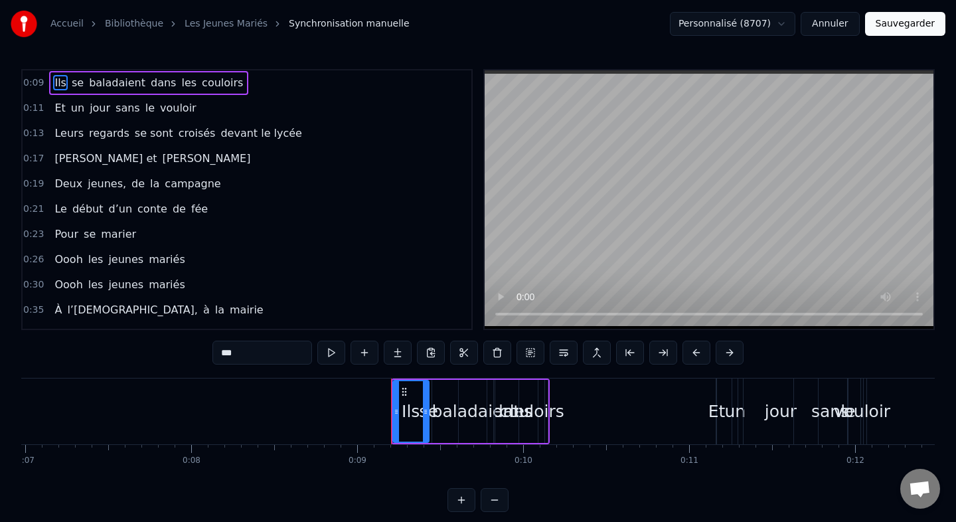
scroll to position [0, 1163]
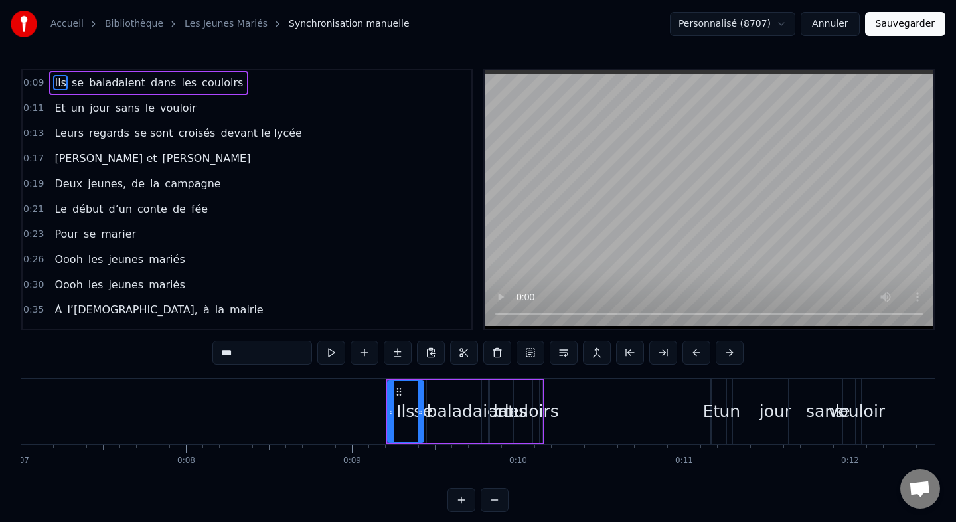
click at [536, 402] on div "couloirs" at bounding box center [526, 411] width 64 height 25
type input "********"
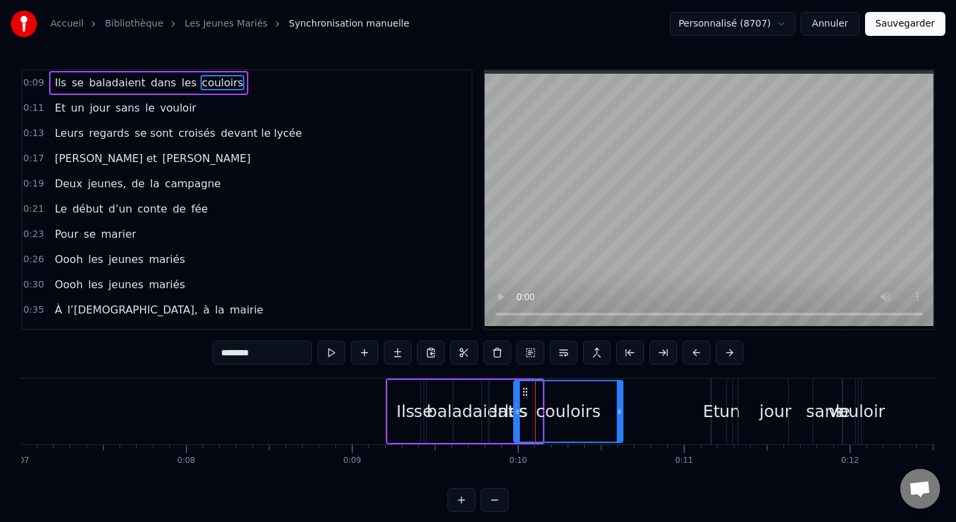
drag, startPoint x: 537, startPoint y: 394, endPoint x: 621, endPoint y: 390, distance: 84.4
click at [621, 390] on div at bounding box center [619, 411] width 5 height 60
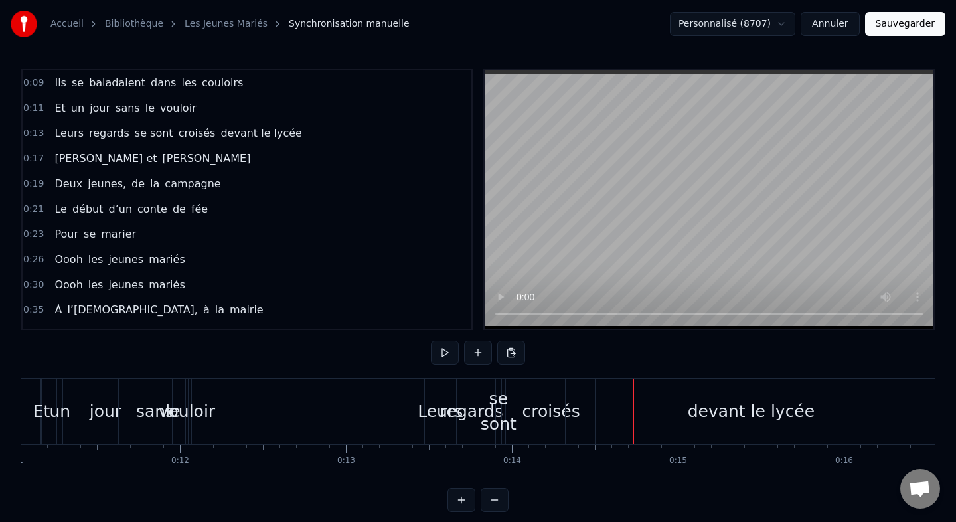
scroll to position [0, 1759]
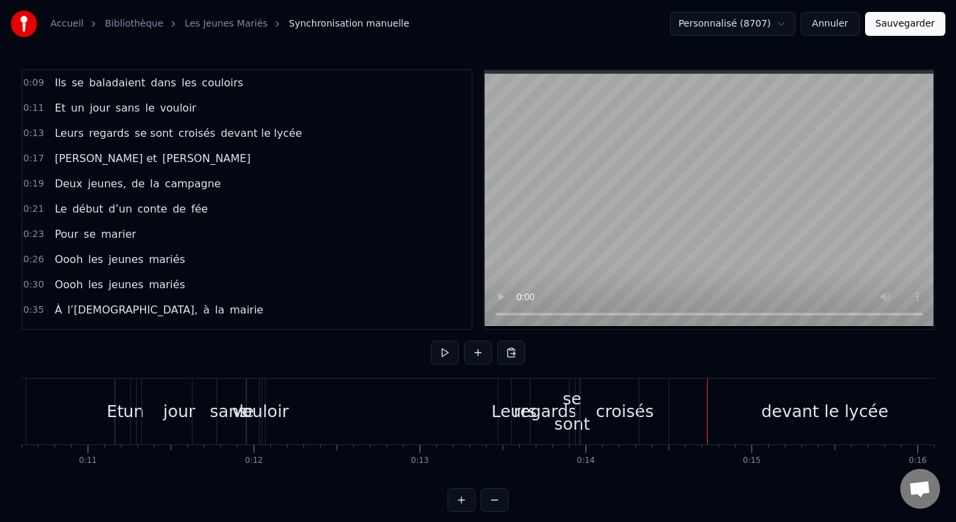
click at [262, 399] on div "vouloir" at bounding box center [260, 411] width 56 height 25
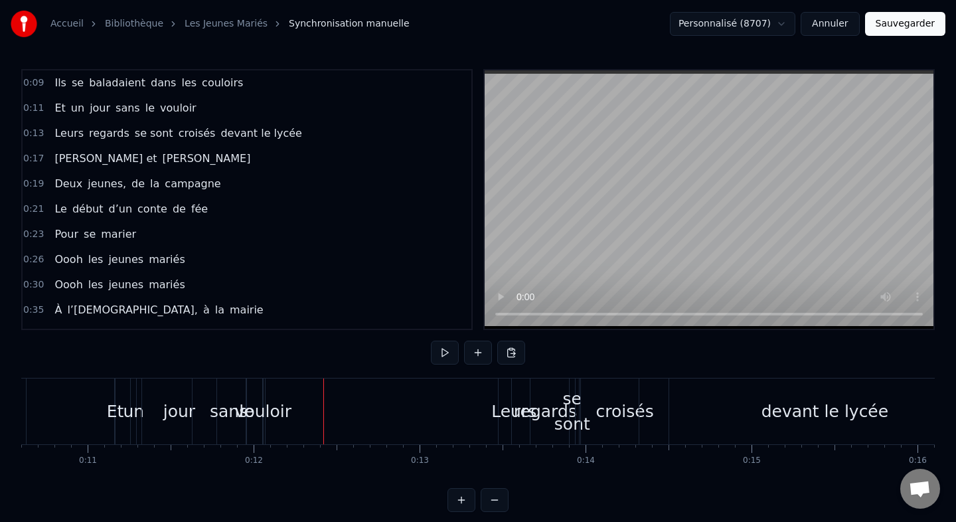
click at [263, 412] on div "vouloir" at bounding box center [263, 411] width 56 height 25
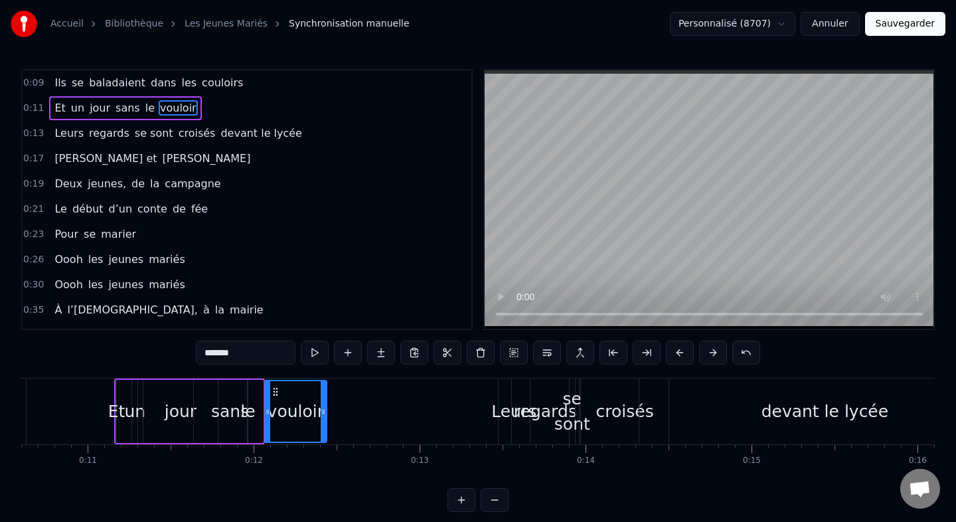
drag, startPoint x: 261, startPoint y: 412, endPoint x: 325, endPoint y: 407, distance: 64.0
click at [325, 408] on icon at bounding box center [323, 411] width 5 height 11
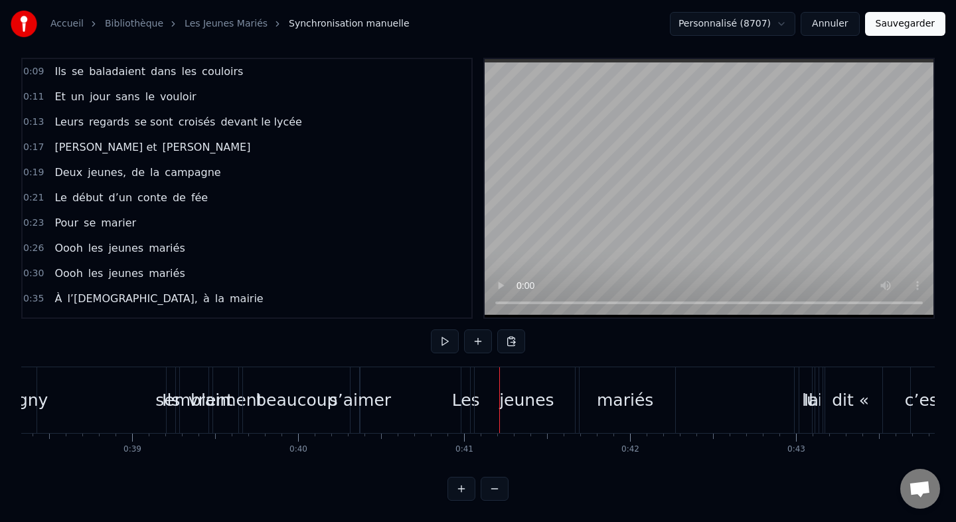
scroll to position [0, 6263]
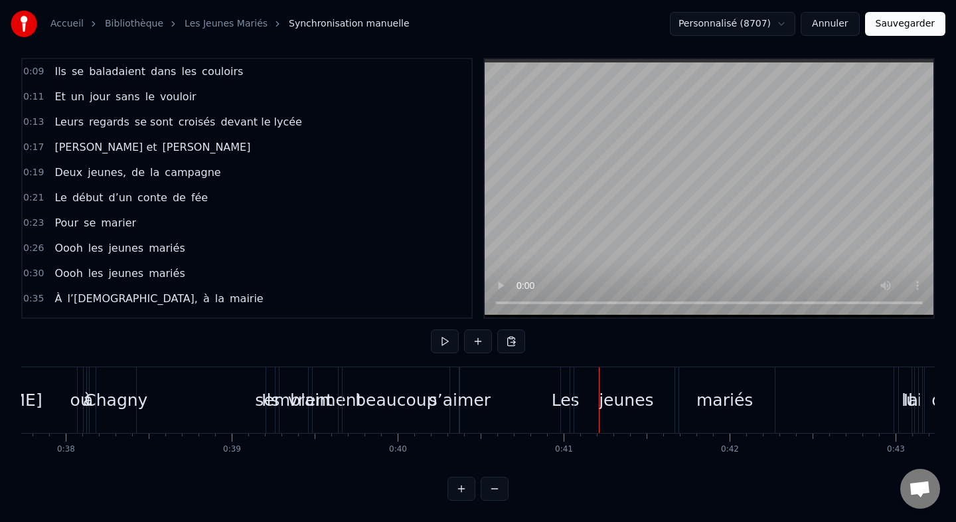
click at [454, 397] on div "s’aimer" at bounding box center [460, 400] width 62 height 25
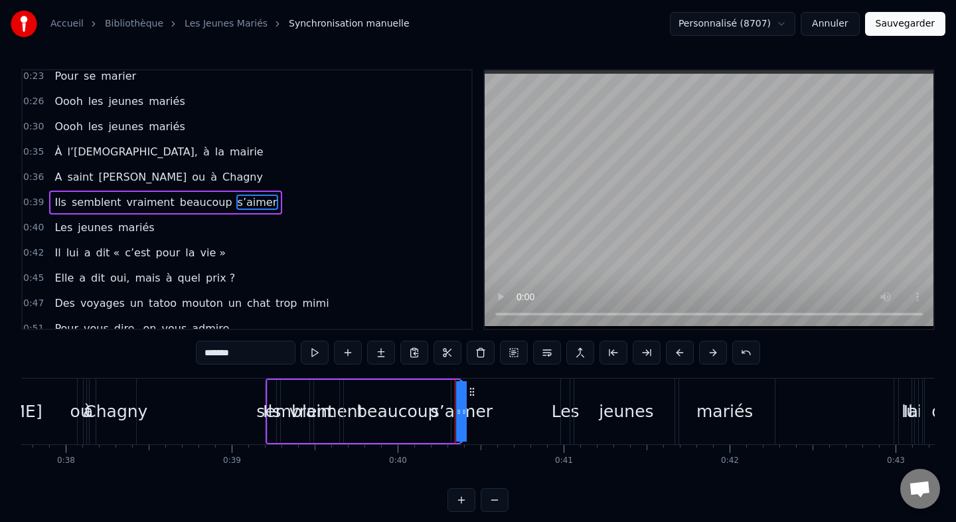
scroll to position [161, 0]
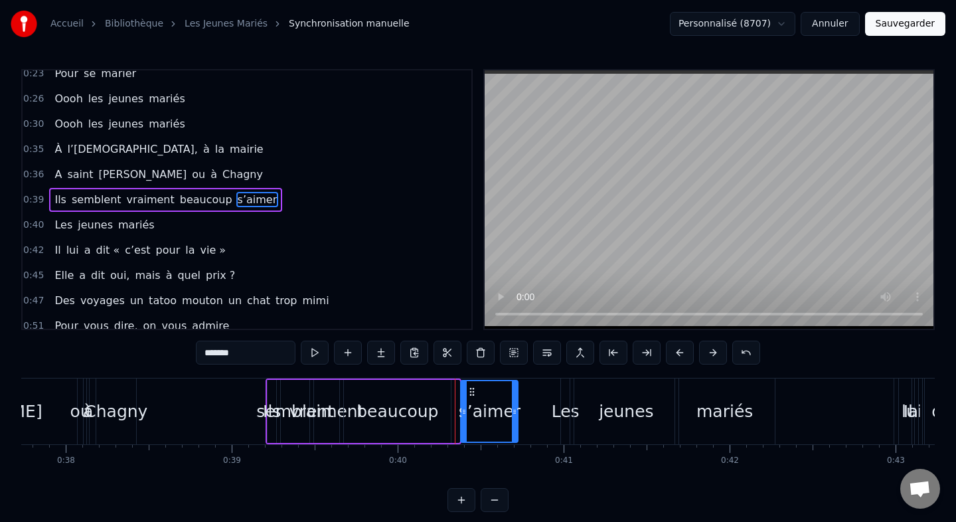
drag, startPoint x: 459, startPoint y: 412, endPoint x: 521, endPoint y: 413, distance: 61.7
click at [519, 413] on div "s’aimer" at bounding box center [489, 411] width 58 height 63
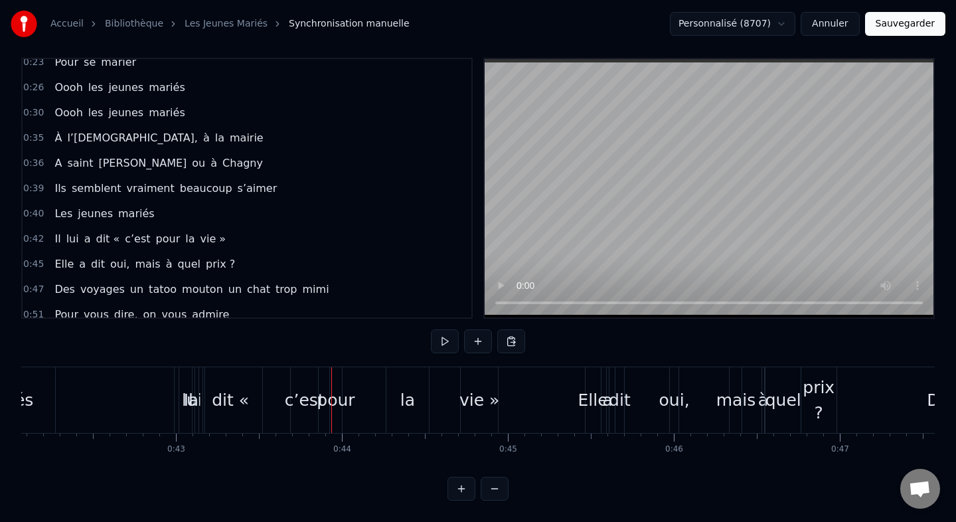
scroll to position [0, 6954]
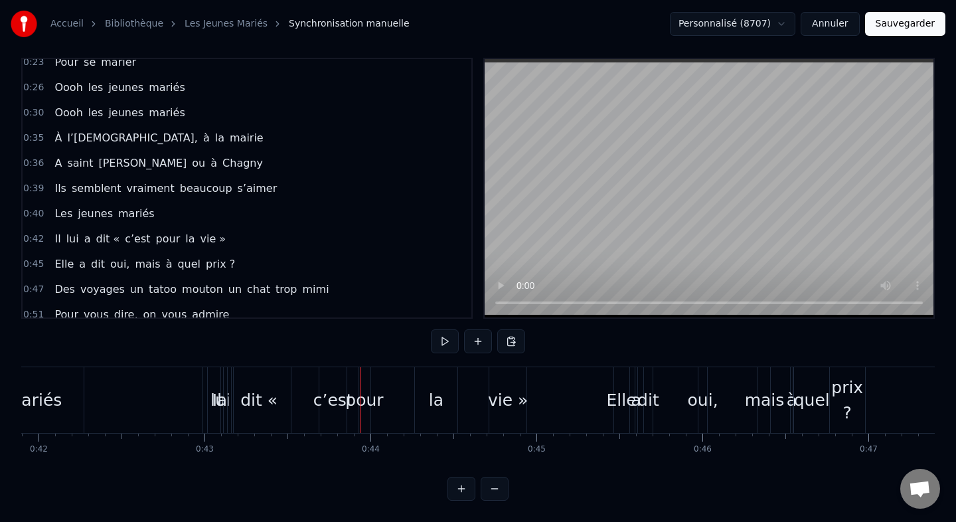
click at [207, 406] on div "lui" at bounding box center [220, 400] width 27 height 66
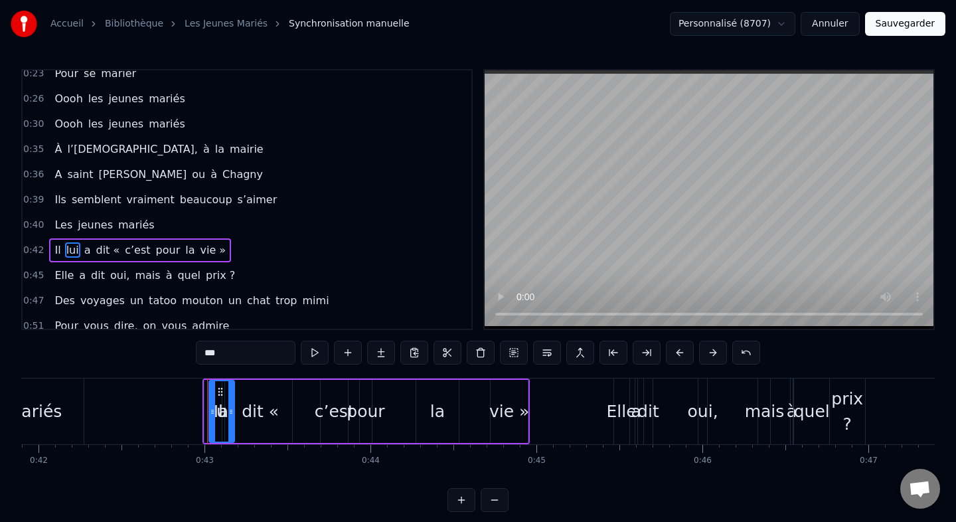
scroll to position [211, 0]
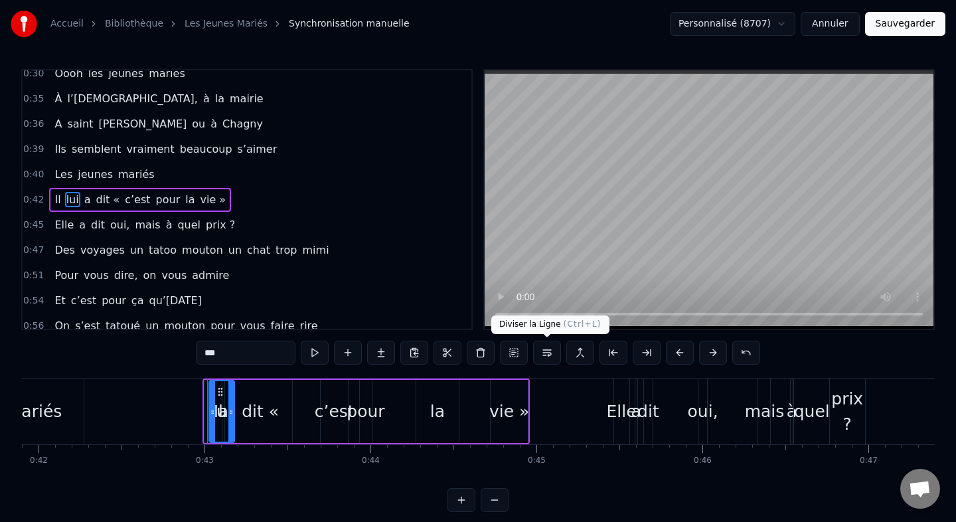
click at [553, 351] on button at bounding box center [547, 353] width 28 height 24
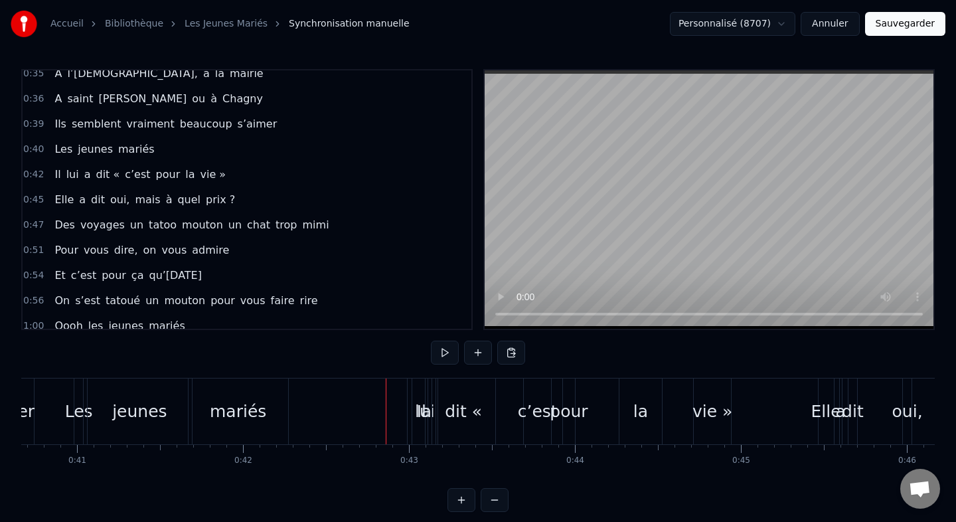
scroll to position [0, 6745]
click at [293, 408] on div "Les jeunes mariés" at bounding box center [186, 411] width 217 height 66
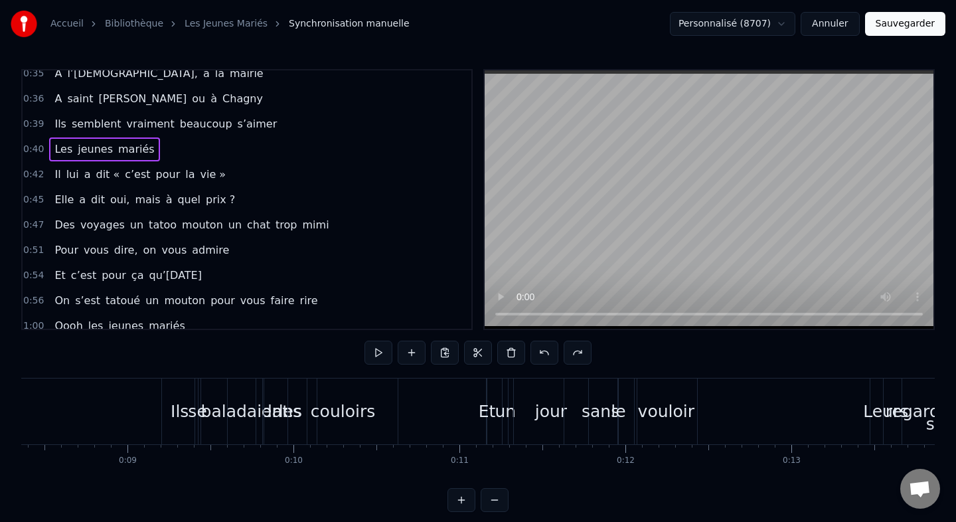
scroll to position [0, 1398]
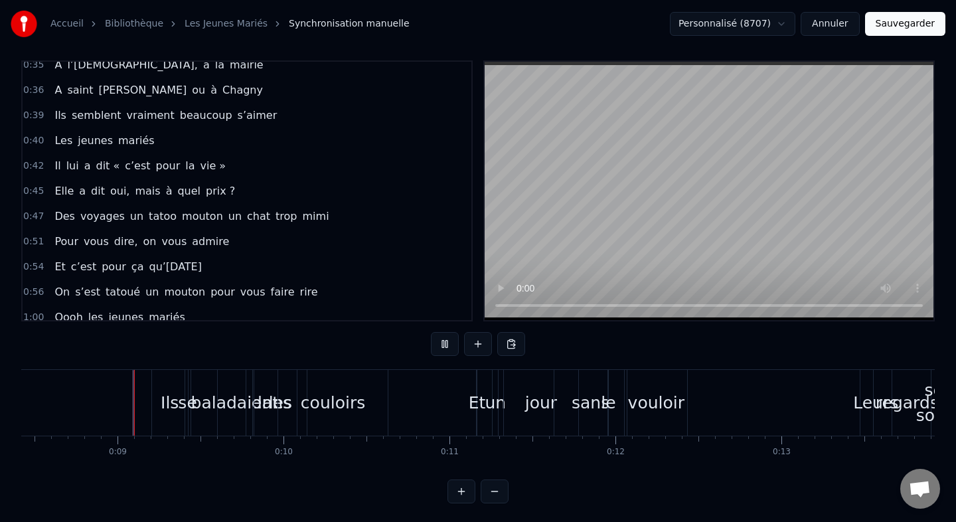
scroll to position [11, 0]
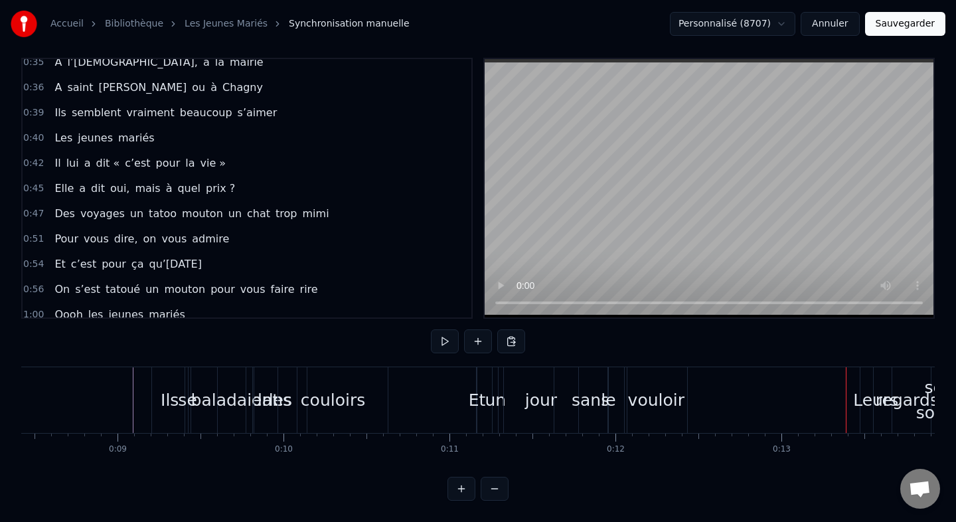
click at [575, 401] on div "sans" at bounding box center [591, 400] width 38 height 25
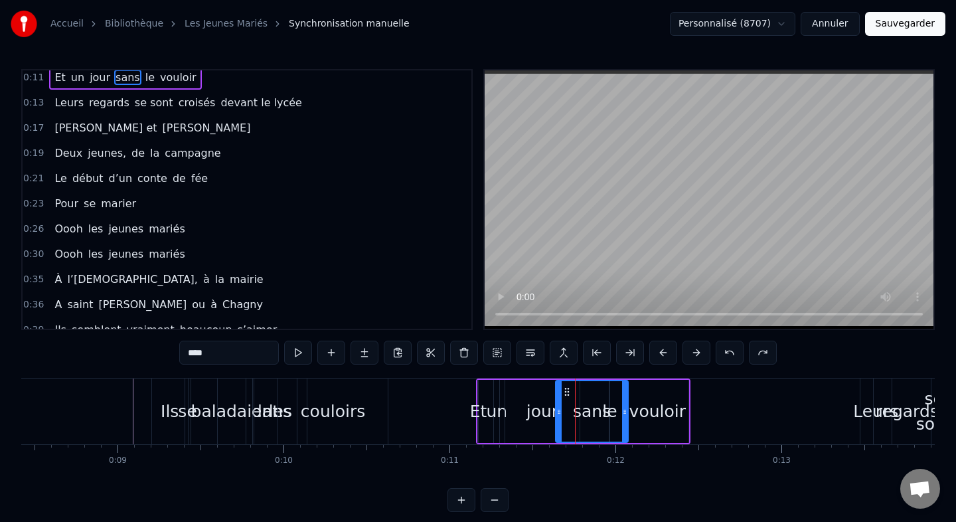
scroll to position [0, 0]
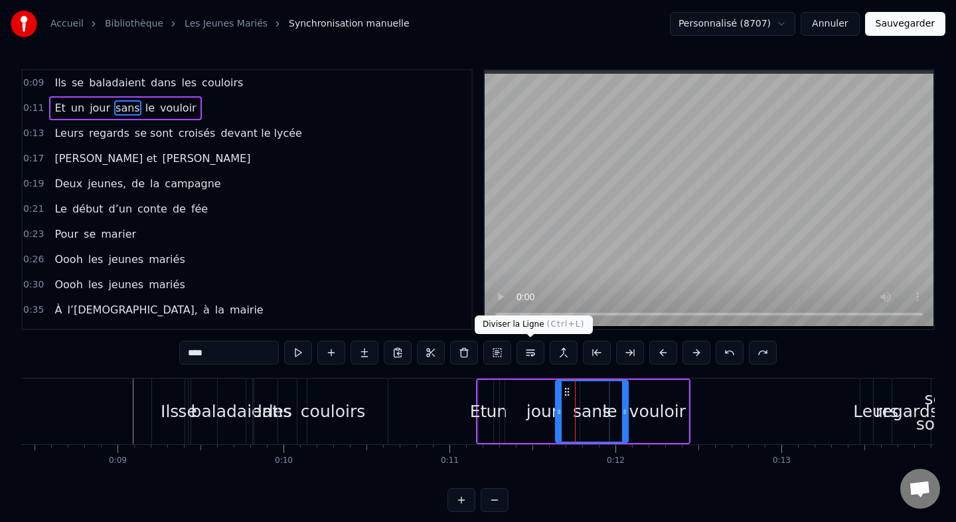
click at [526, 351] on button at bounding box center [531, 353] width 28 height 24
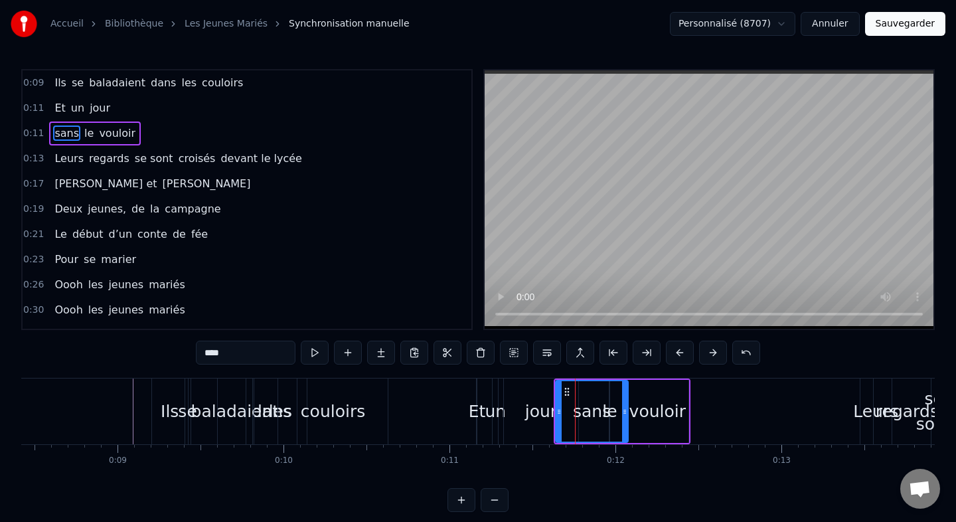
scroll to position [0, 1322]
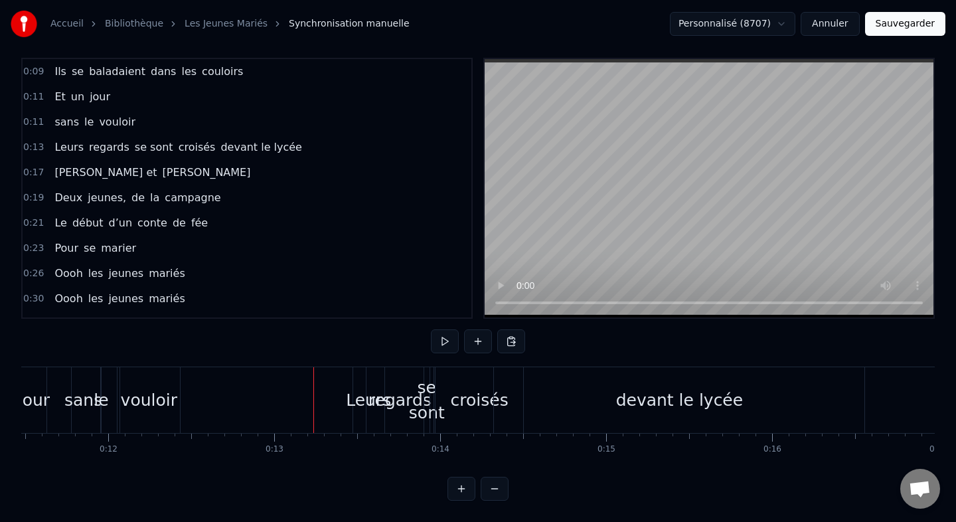
scroll to position [0, 1860]
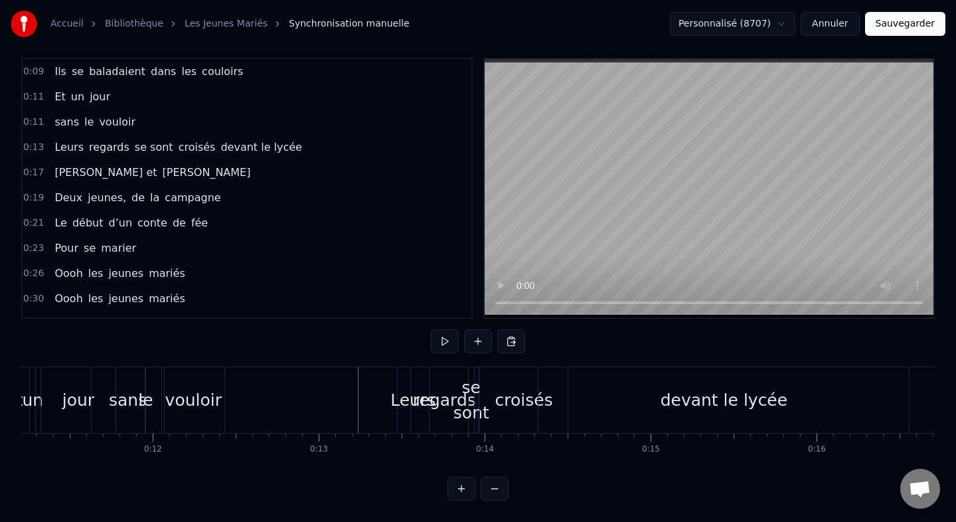
click at [210, 404] on div "vouloir" at bounding box center [193, 400] width 56 height 25
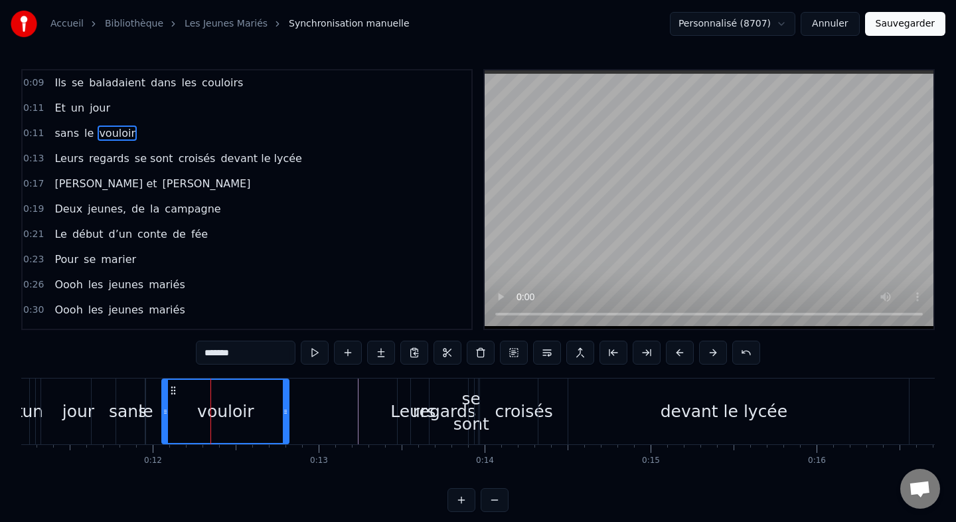
drag, startPoint x: 221, startPoint y: 407, endPoint x: 287, endPoint y: 403, distance: 65.8
click at [287, 403] on div at bounding box center [285, 411] width 5 height 63
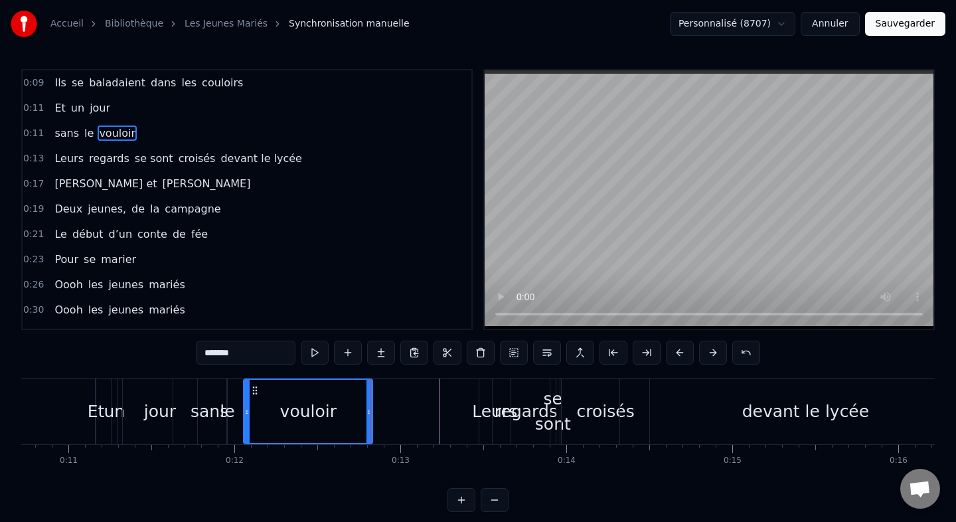
scroll to position [0, 1660]
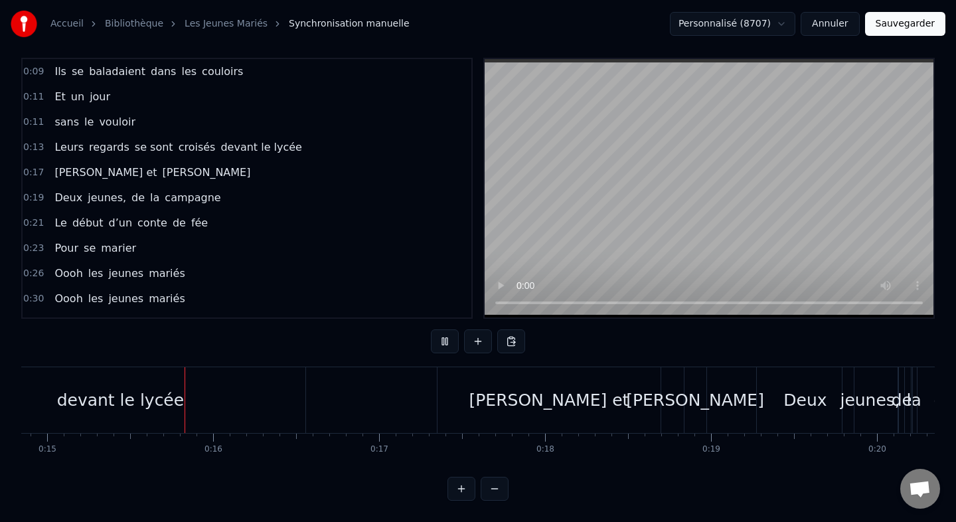
scroll to position [0, 2467]
click at [633, 398] on div "[PERSON_NAME] et" at bounding box center [545, 400] width 223 height 66
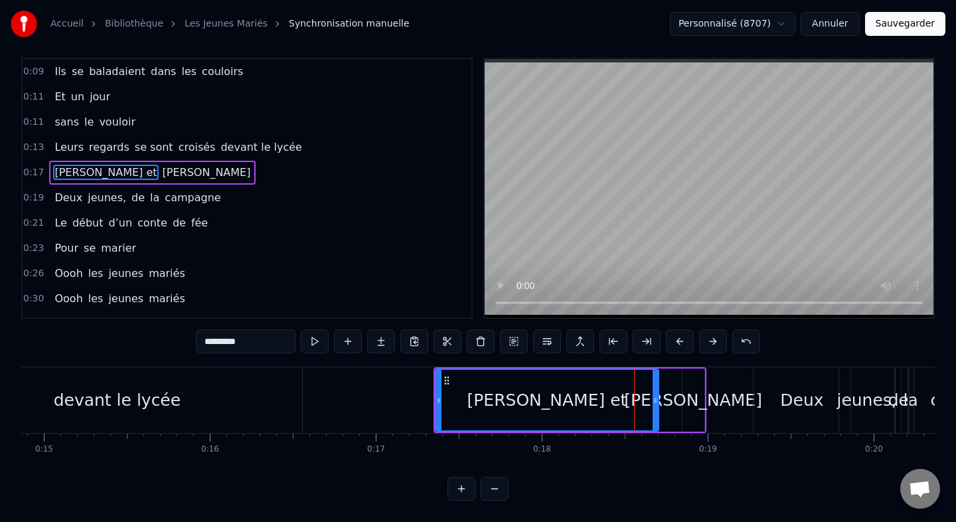
scroll to position [0, 0]
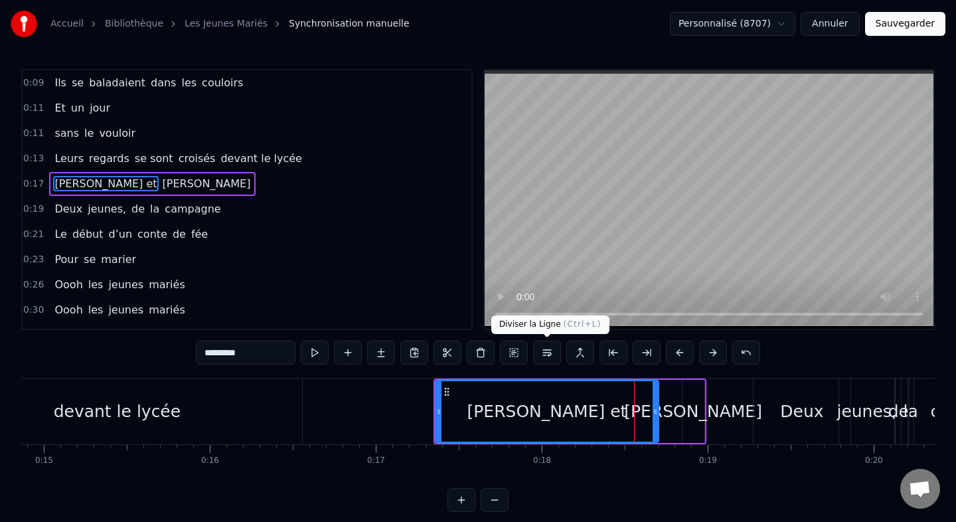
click at [550, 351] on button at bounding box center [547, 353] width 28 height 24
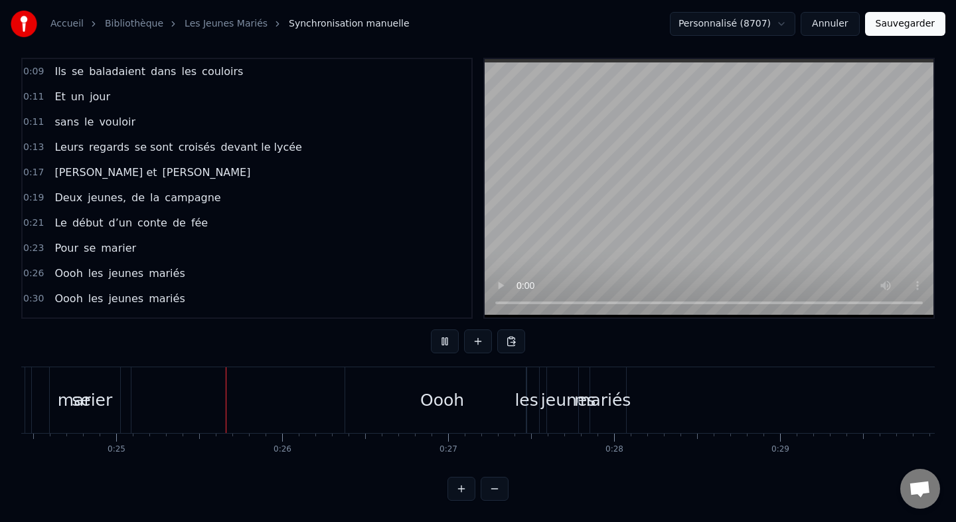
scroll to position [0, 4068]
click at [415, 406] on div "Oooh" at bounding box center [428, 400] width 44 height 25
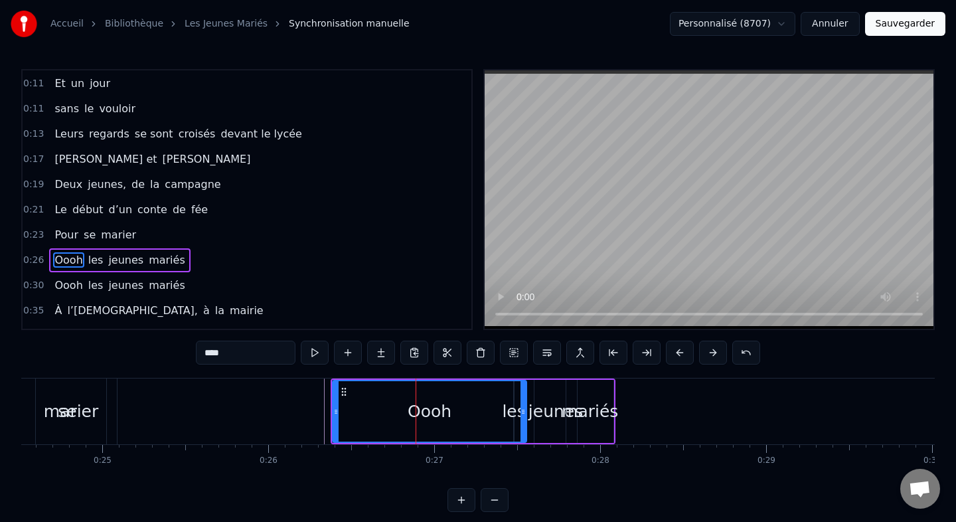
scroll to position [85, 0]
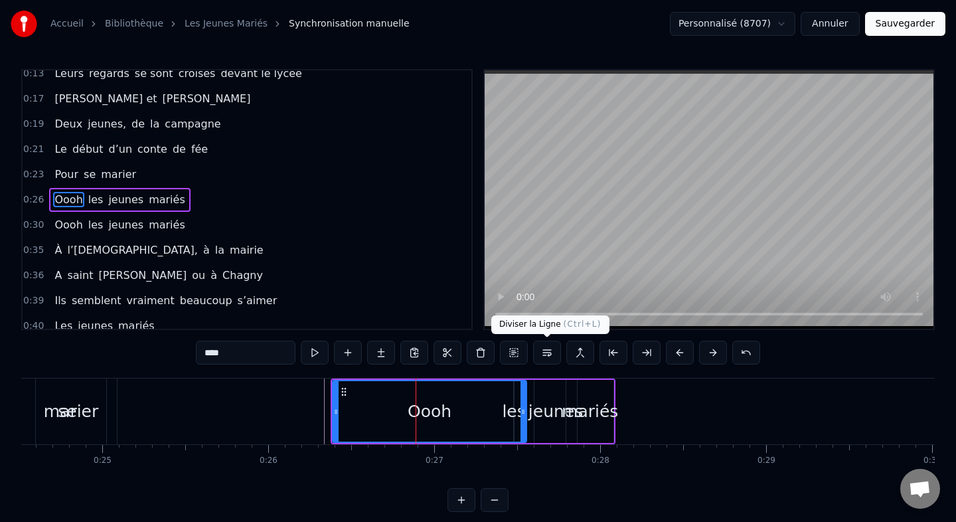
click at [544, 353] on button at bounding box center [547, 353] width 28 height 24
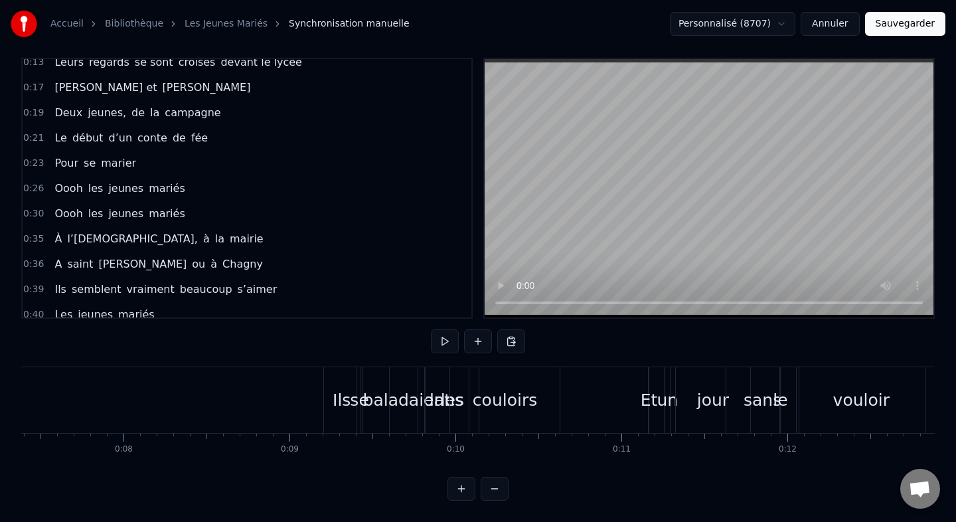
scroll to position [0, 728]
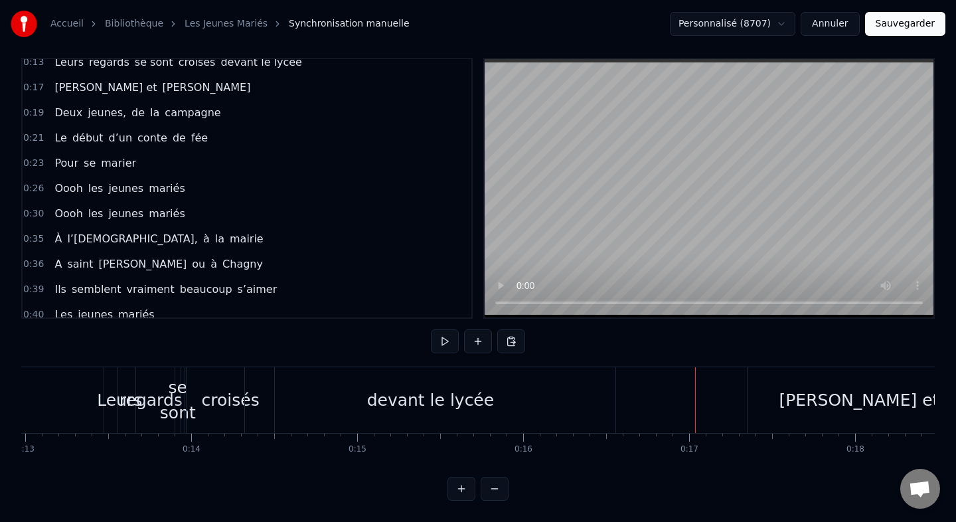
scroll to position [0, 2101]
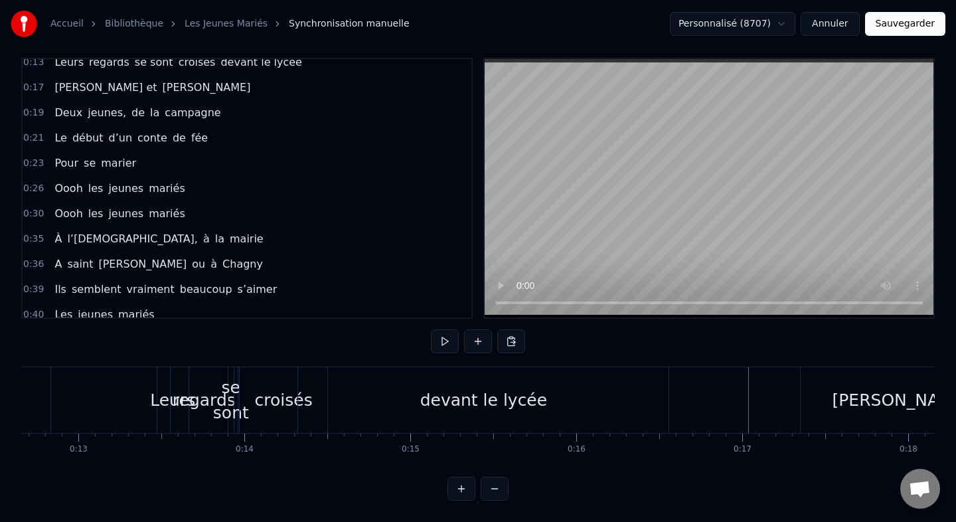
click at [280, 402] on div "croisés" at bounding box center [284, 400] width 58 height 25
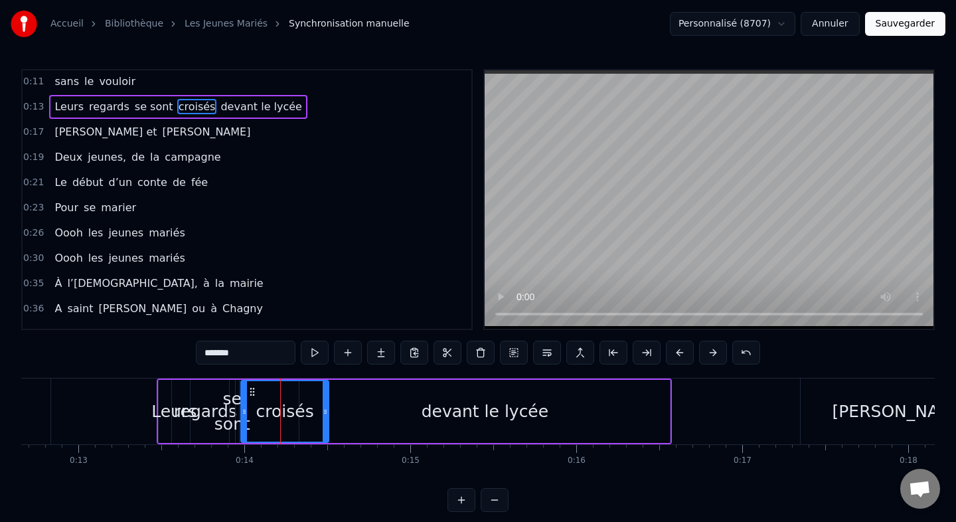
scroll to position [0, 0]
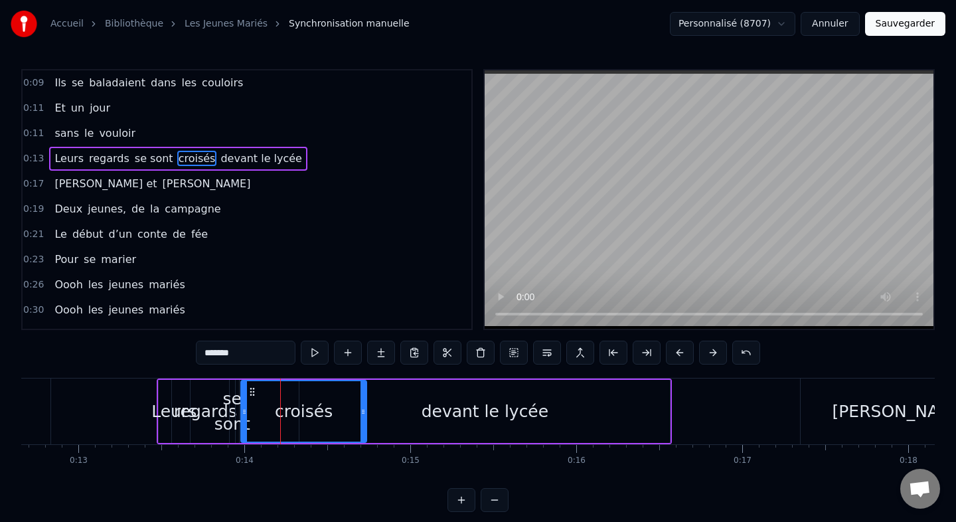
drag, startPoint x: 326, startPoint y: 408, endPoint x: 368, endPoint y: 407, distance: 41.8
click at [366, 407] on icon at bounding box center [362, 411] width 5 height 11
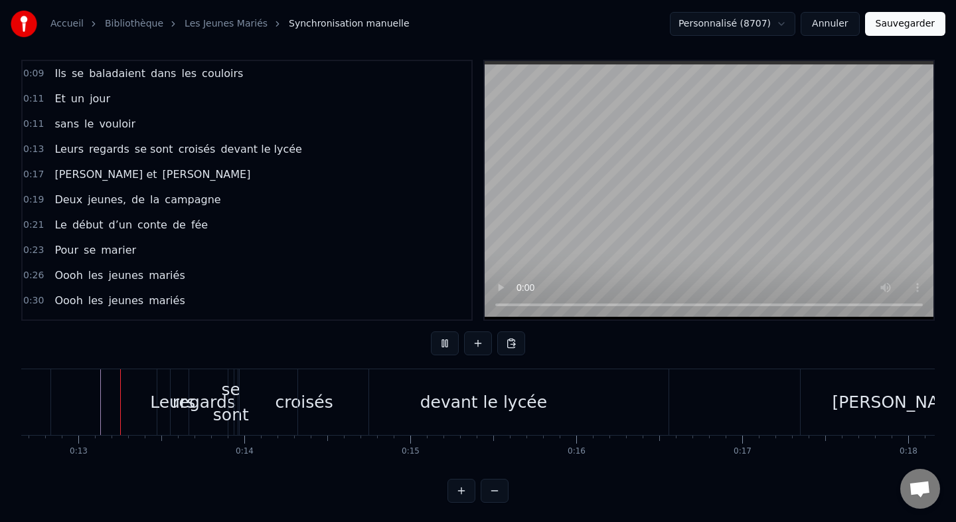
scroll to position [11, 0]
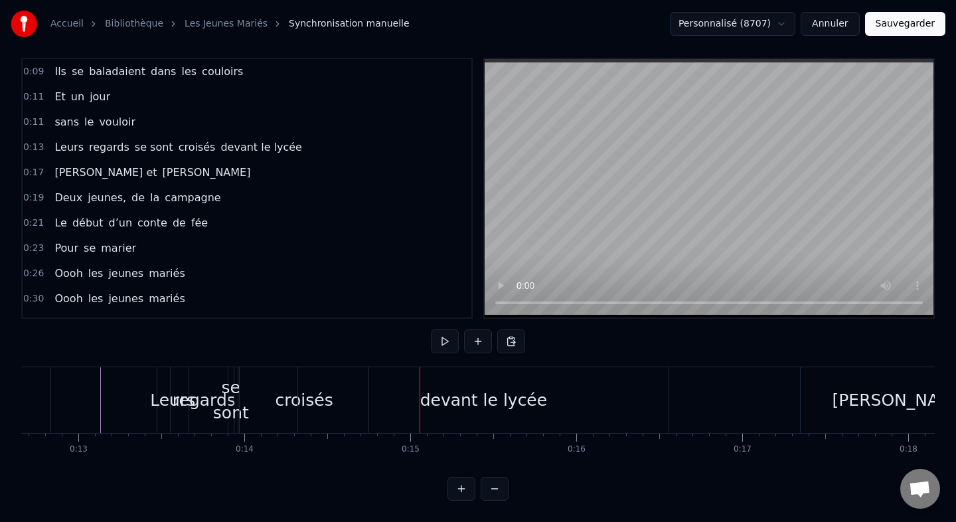
click at [230, 385] on div "se sont" at bounding box center [231, 400] width 36 height 50
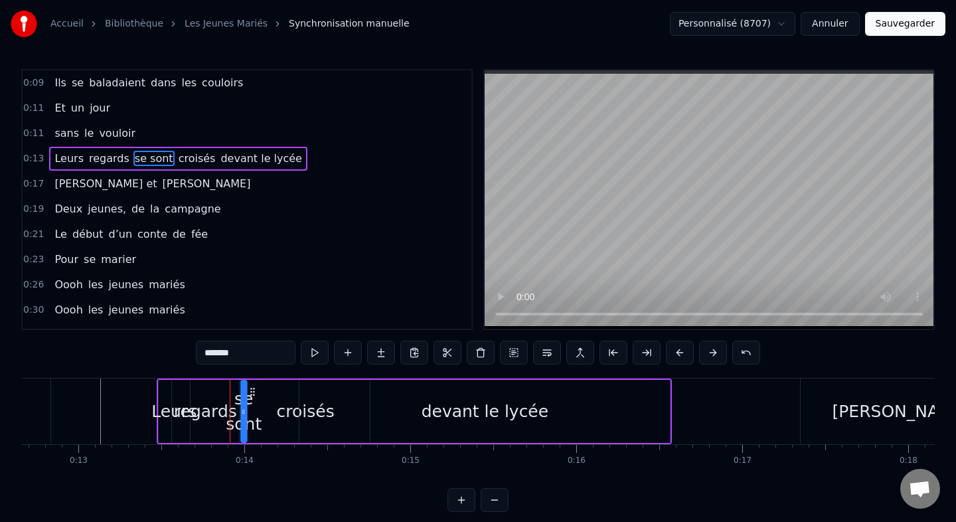
drag, startPoint x: 242, startPoint y: 388, endPoint x: 254, endPoint y: 389, distance: 11.3
click at [254, 389] on icon at bounding box center [252, 391] width 11 height 11
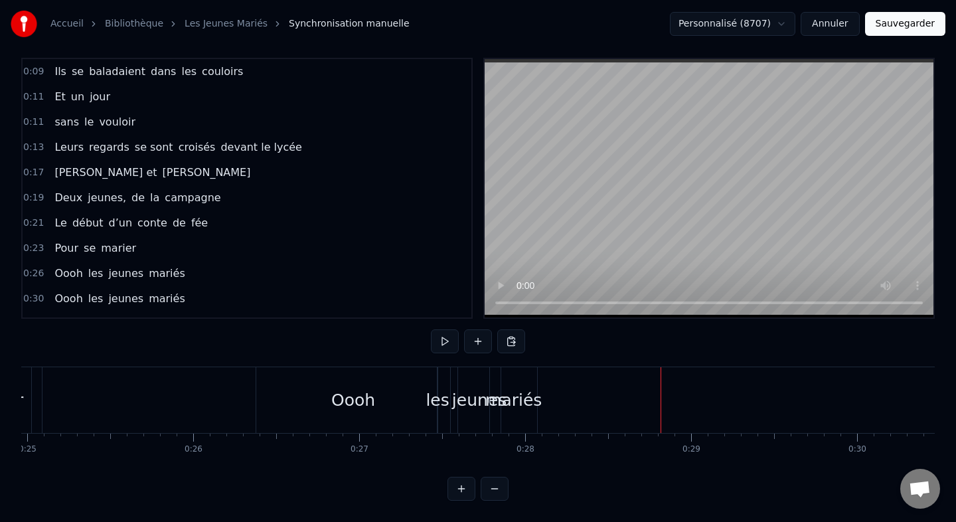
scroll to position [0, 4100]
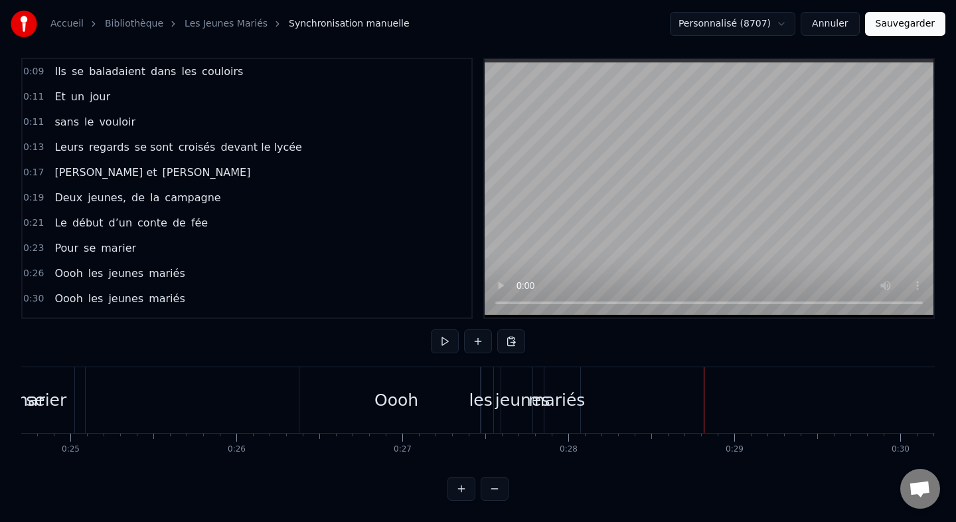
click at [302, 399] on div "Oooh" at bounding box center [395, 400] width 193 height 66
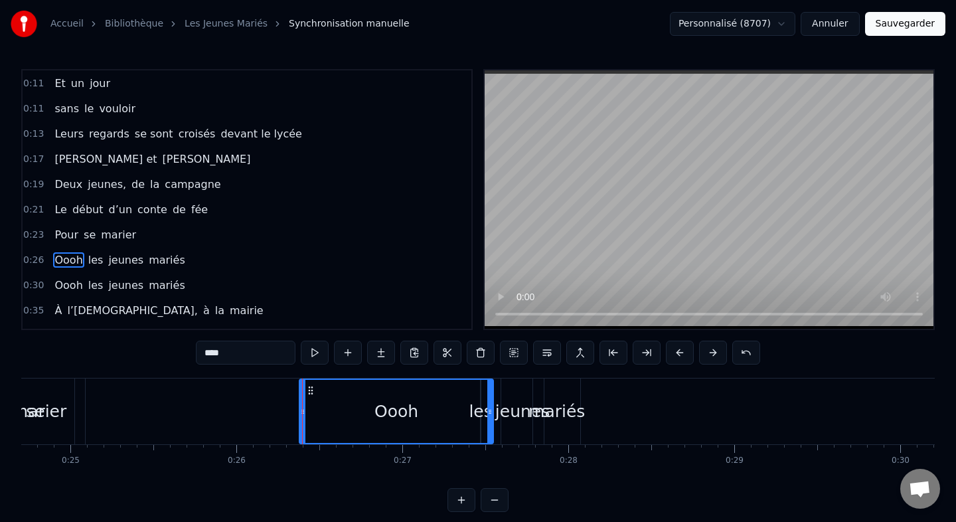
scroll to position [85, 0]
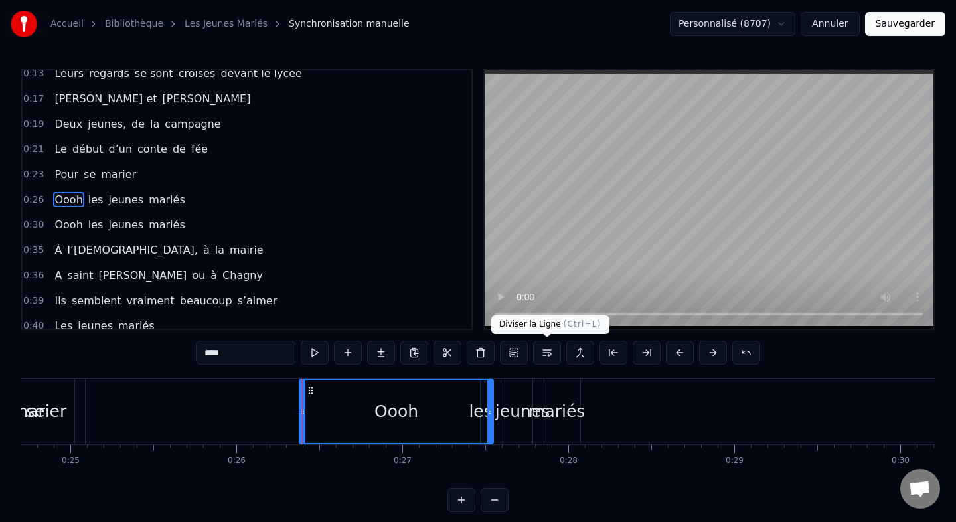
click at [550, 357] on button at bounding box center [547, 353] width 28 height 24
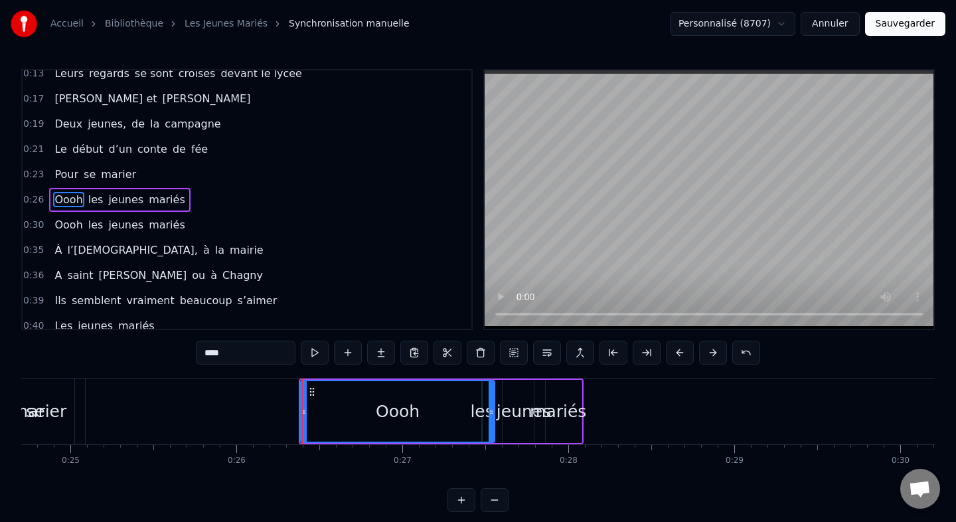
click at [550, 357] on button at bounding box center [547, 353] width 28 height 24
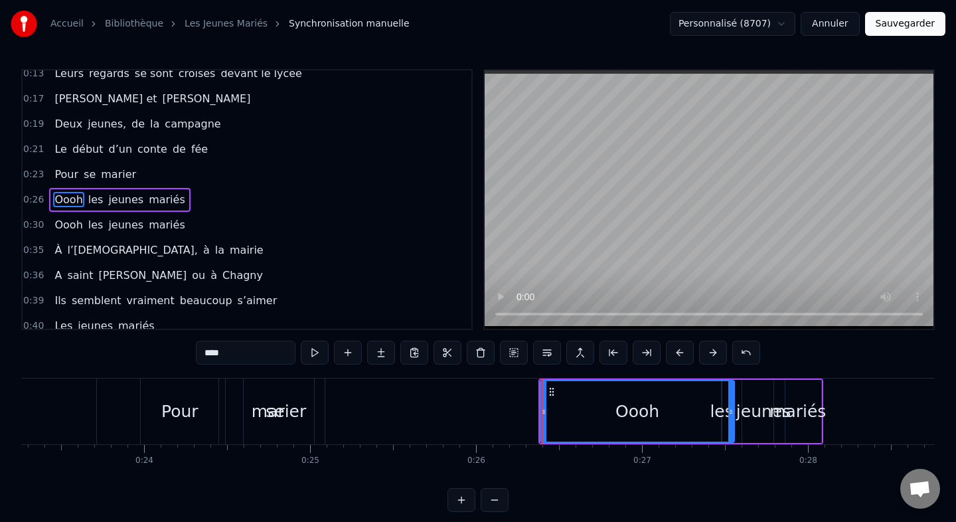
scroll to position [0, 3816]
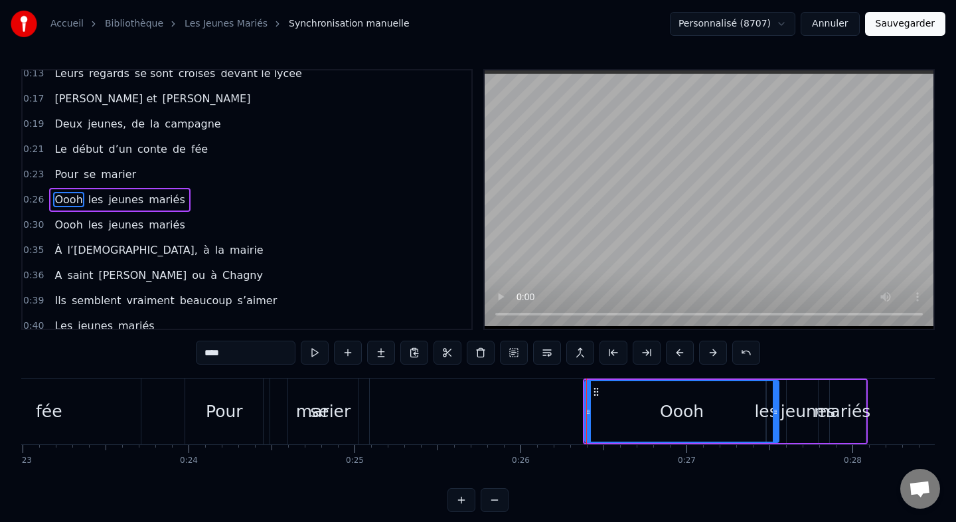
click at [308, 417] on div "marier" at bounding box center [323, 411] width 55 height 25
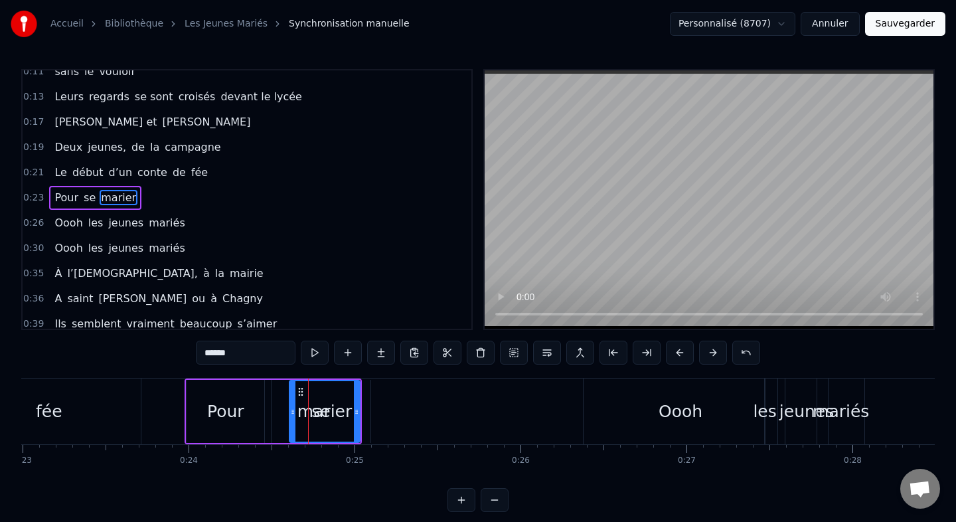
scroll to position [60, 0]
click at [362, 416] on div "se" at bounding box center [322, 411] width 100 height 63
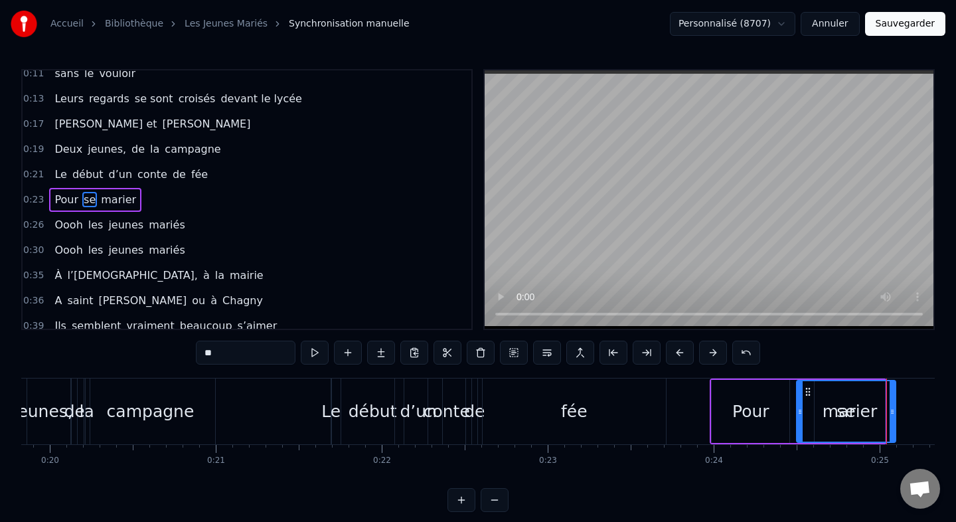
scroll to position [0, 3235]
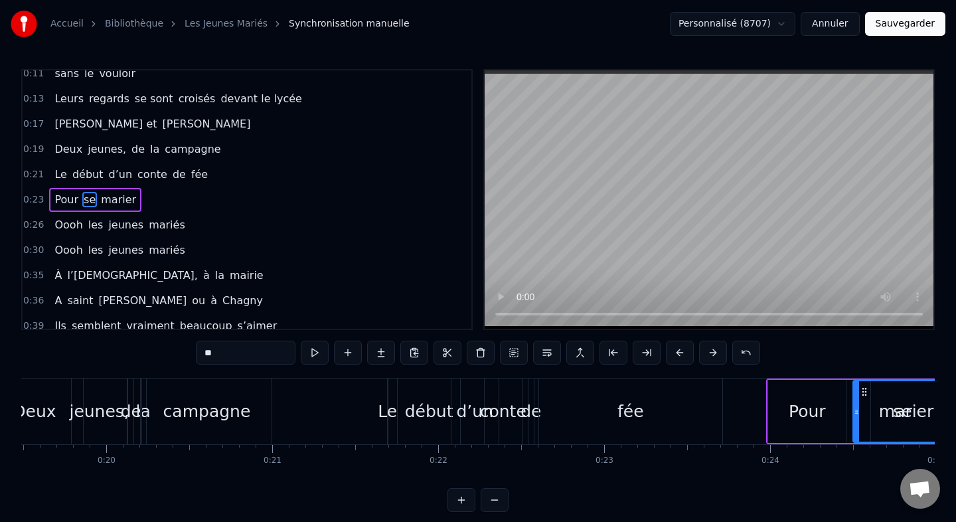
click at [470, 417] on div "d’un" at bounding box center [475, 411] width 37 height 25
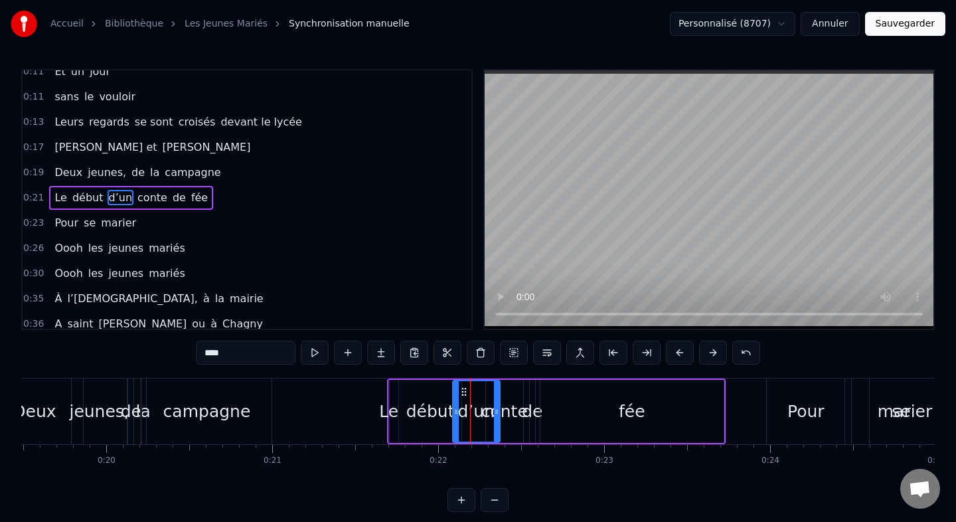
scroll to position [35, 0]
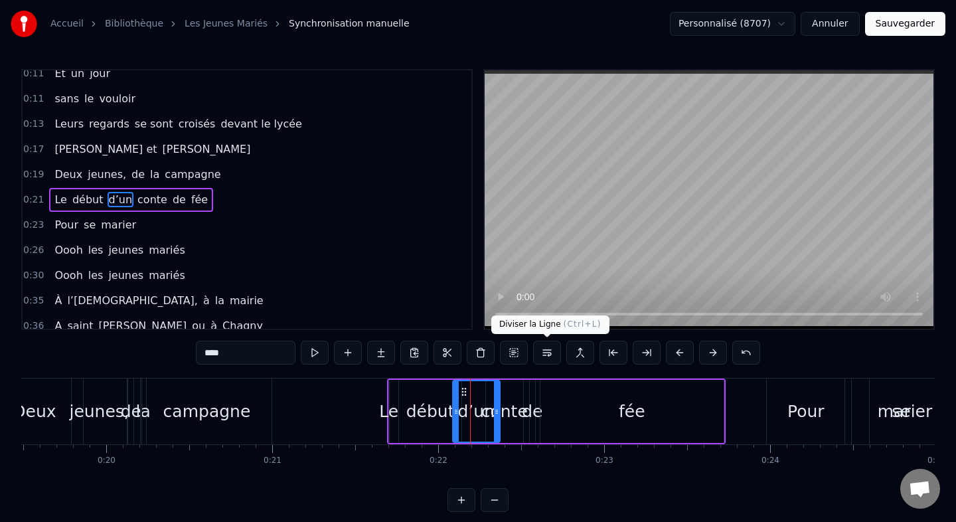
click at [553, 354] on button at bounding box center [547, 353] width 28 height 24
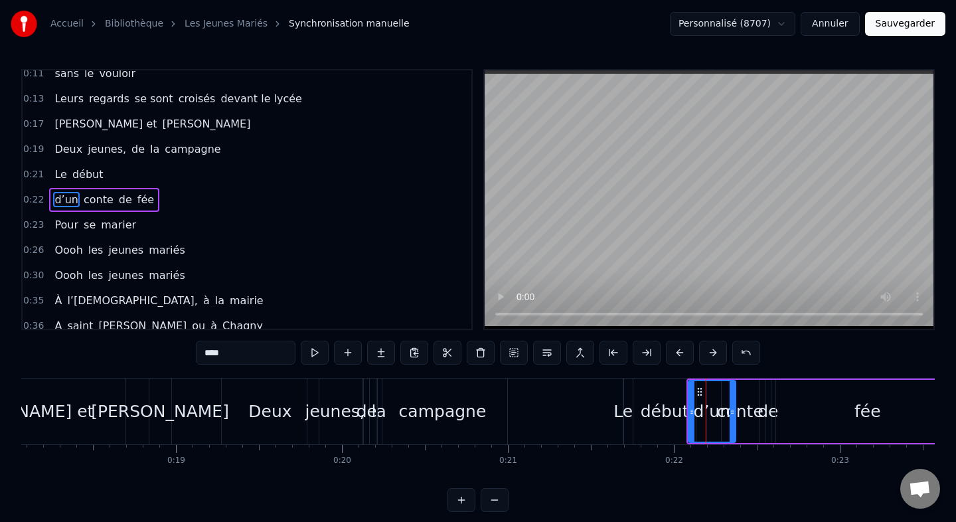
scroll to position [0, 2980]
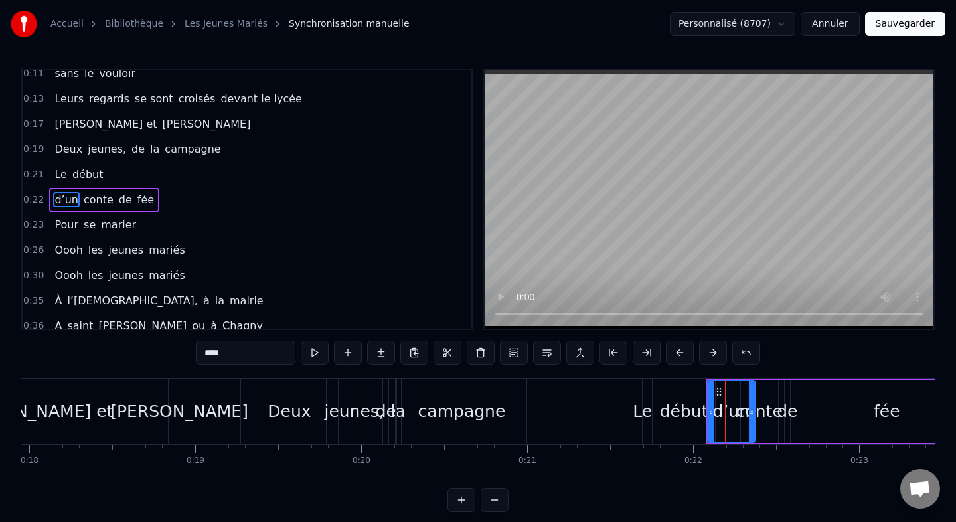
click at [383, 402] on div "de" at bounding box center [386, 411] width 21 height 25
type input "**"
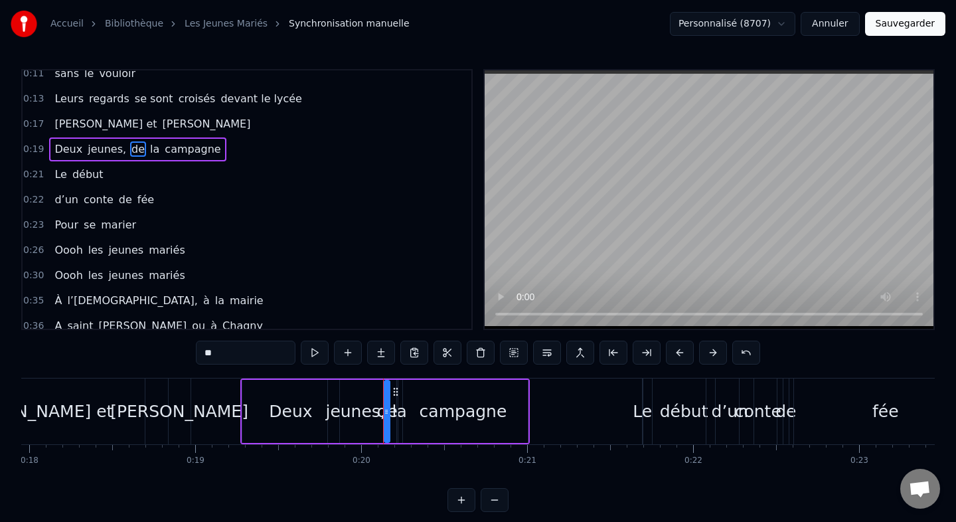
scroll to position [9, 0]
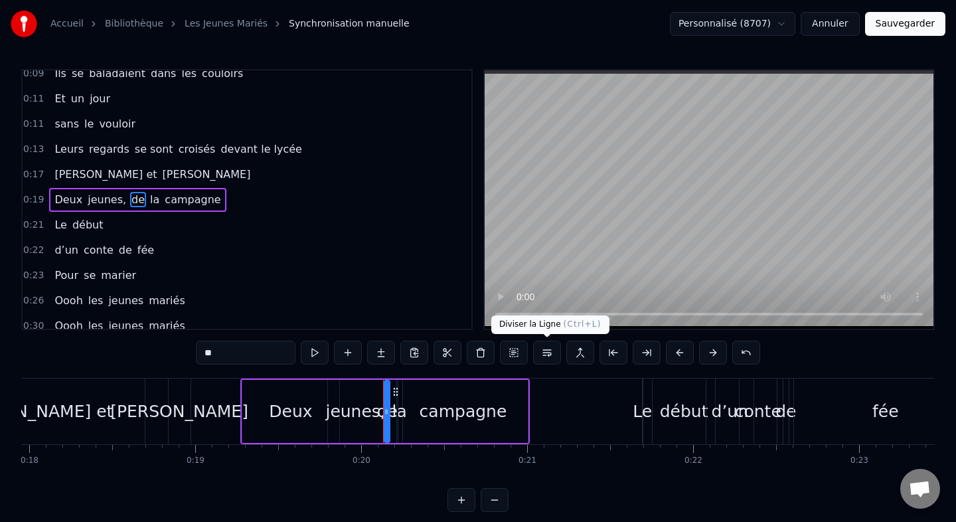
click at [552, 350] on button at bounding box center [547, 353] width 28 height 24
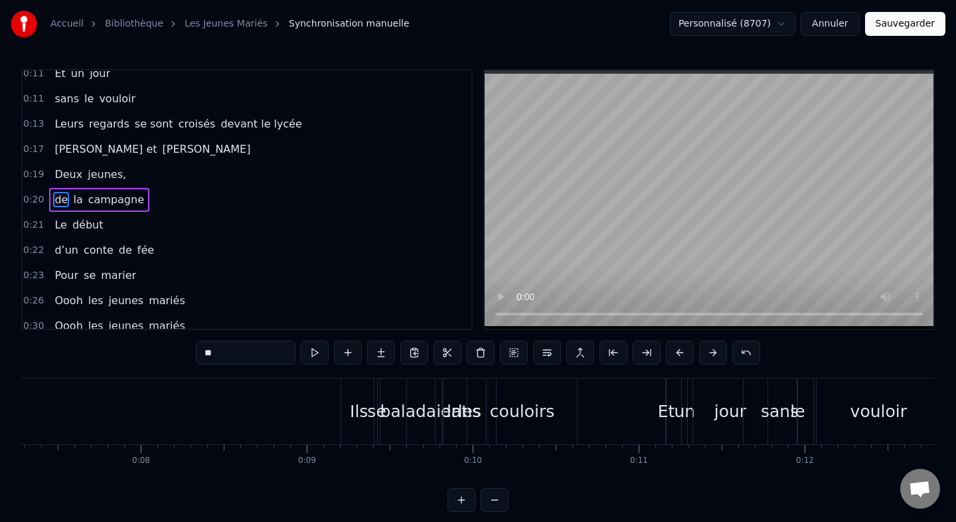
scroll to position [0, 1003]
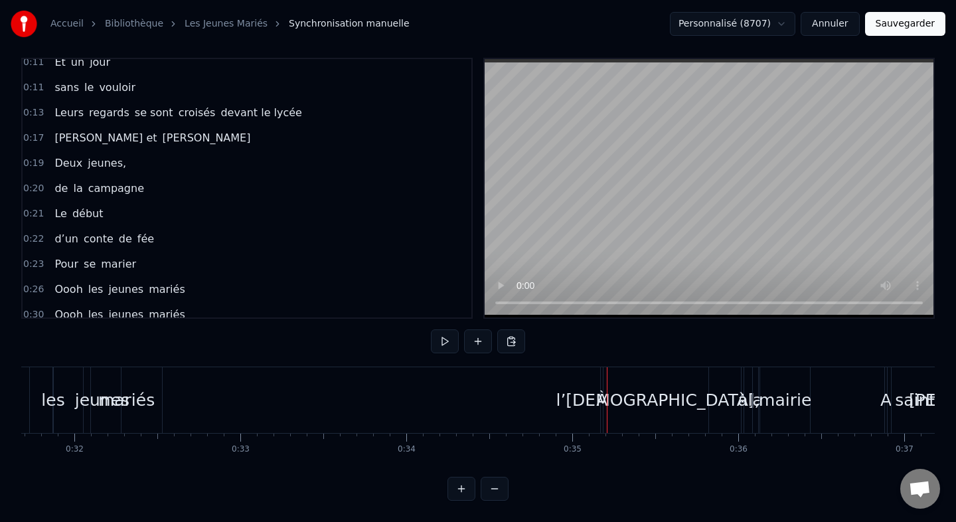
scroll to position [0, 5253]
click at [152, 399] on div "mariés" at bounding box center [131, 400] width 56 height 25
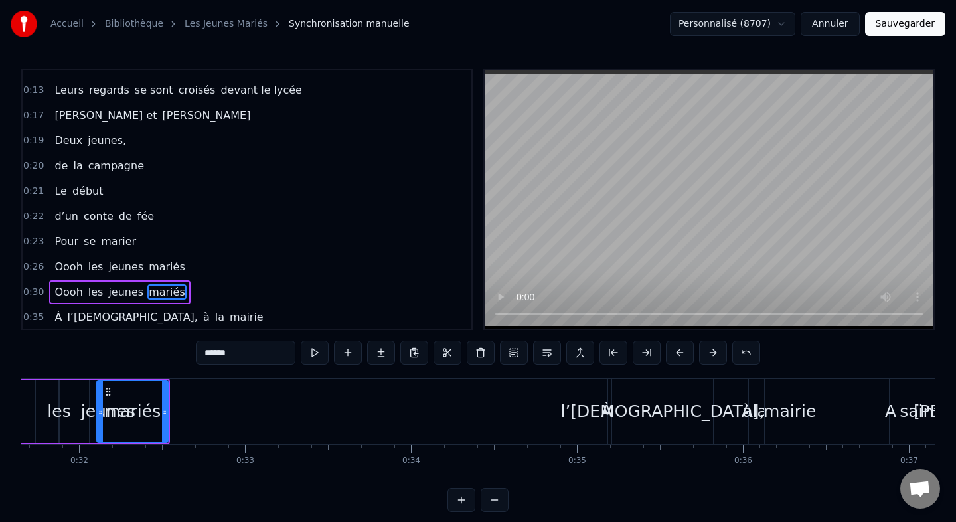
scroll to position [161, 0]
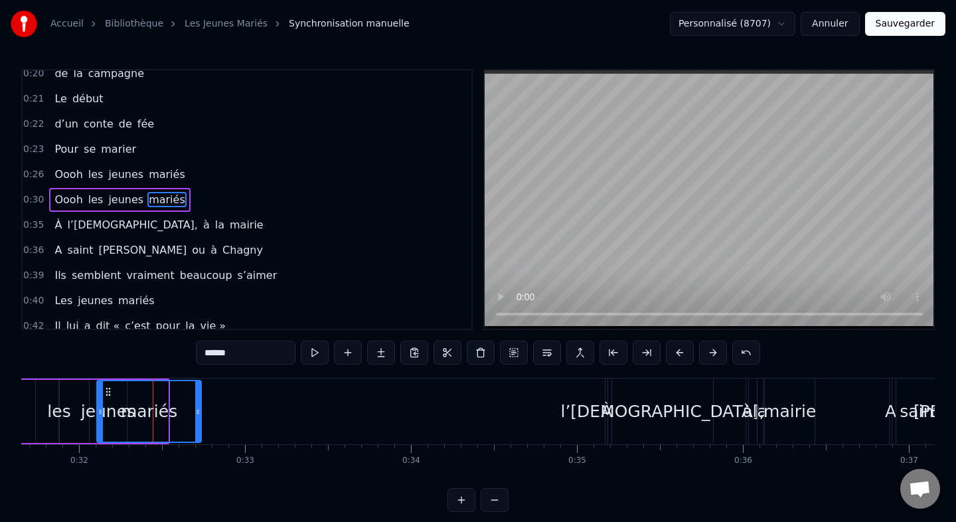
drag, startPoint x: 163, startPoint y: 406, endPoint x: 201, endPoint y: 404, distance: 37.9
click at [200, 404] on div at bounding box center [197, 411] width 5 height 60
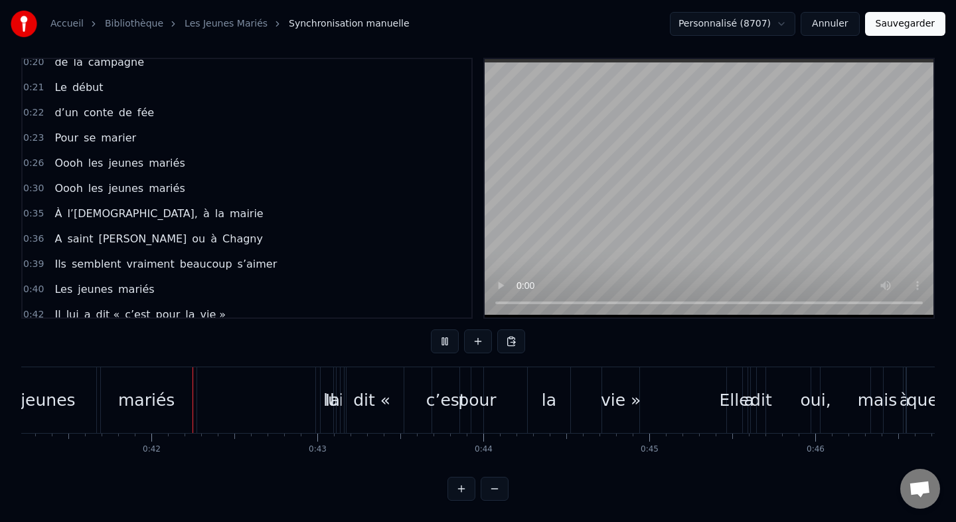
scroll to position [0, 6855]
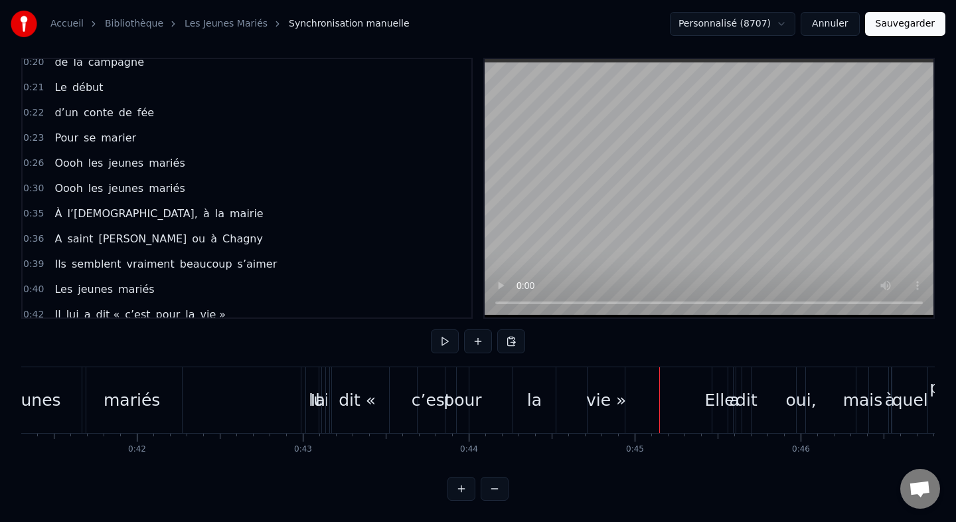
click at [606, 405] on div "vie »" at bounding box center [606, 400] width 40 height 25
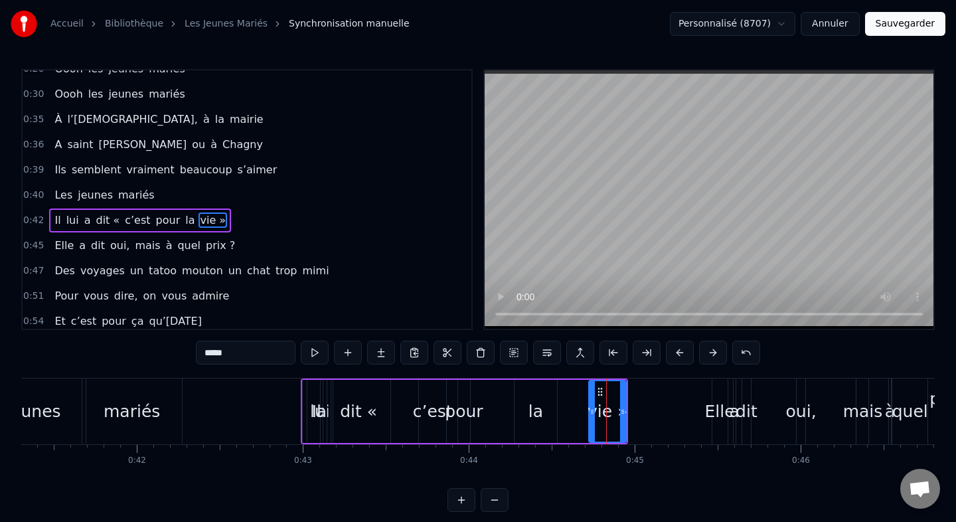
scroll to position [287, 0]
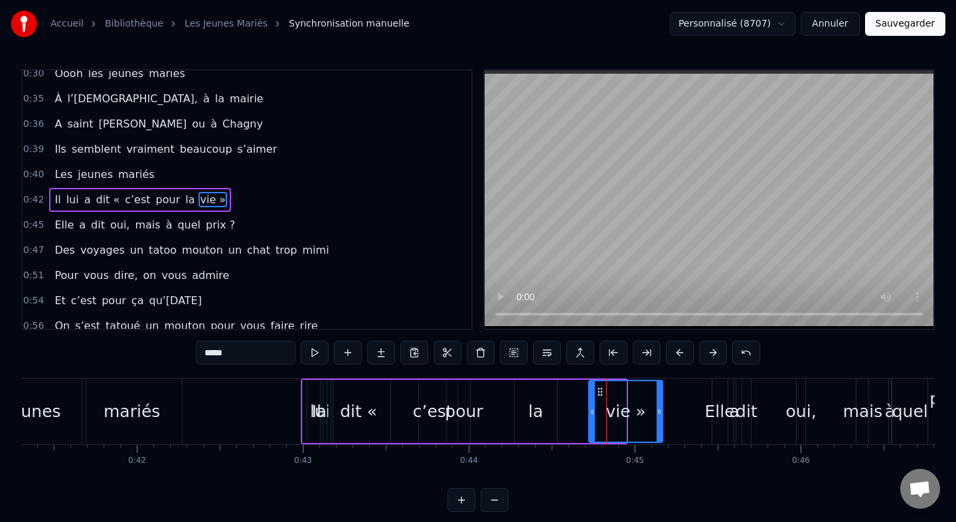
drag, startPoint x: 623, startPoint y: 412, endPoint x: 660, endPoint y: 410, distance: 37.2
click at [660, 410] on icon at bounding box center [659, 411] width 5 height 11
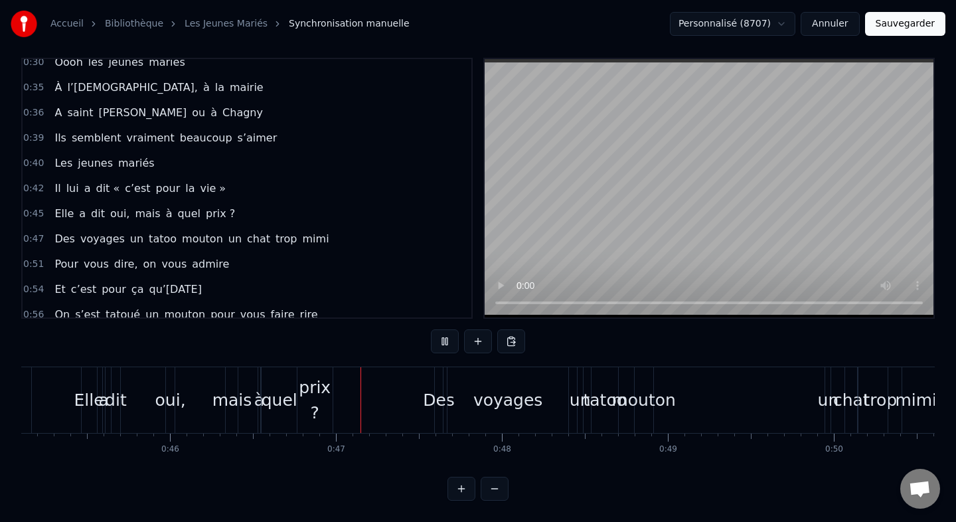
scroll to position [0, 7676]
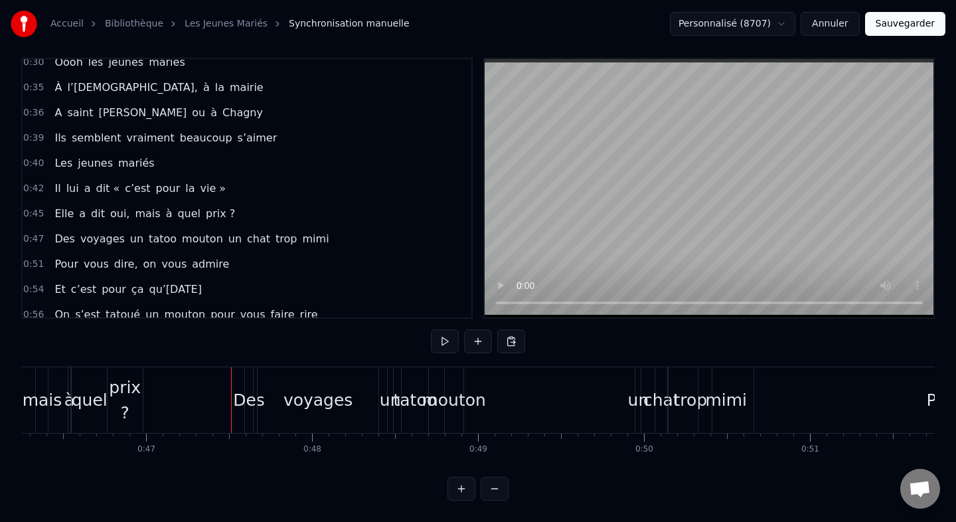
click at [127, 400] on div "prix ?" at bounding box center [125, 400] width 35 height 50
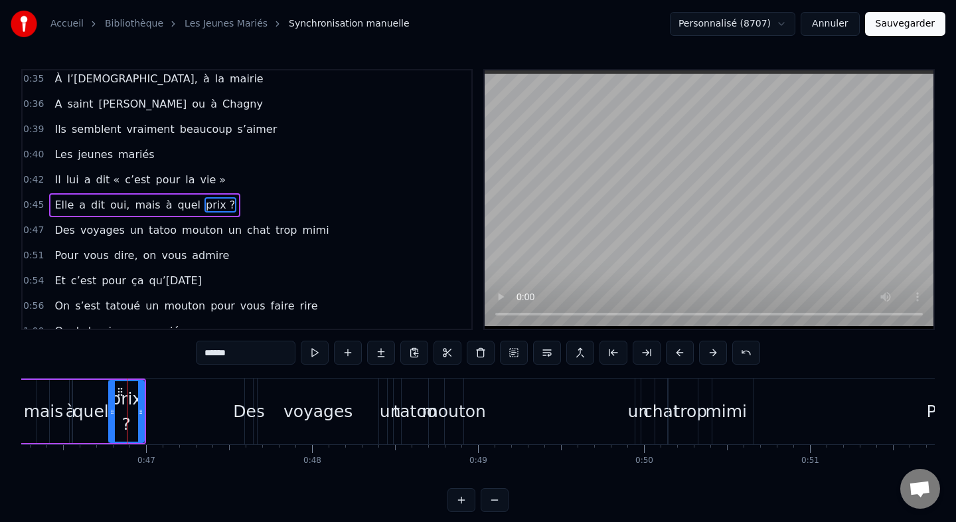
scroll to position [312, 0]
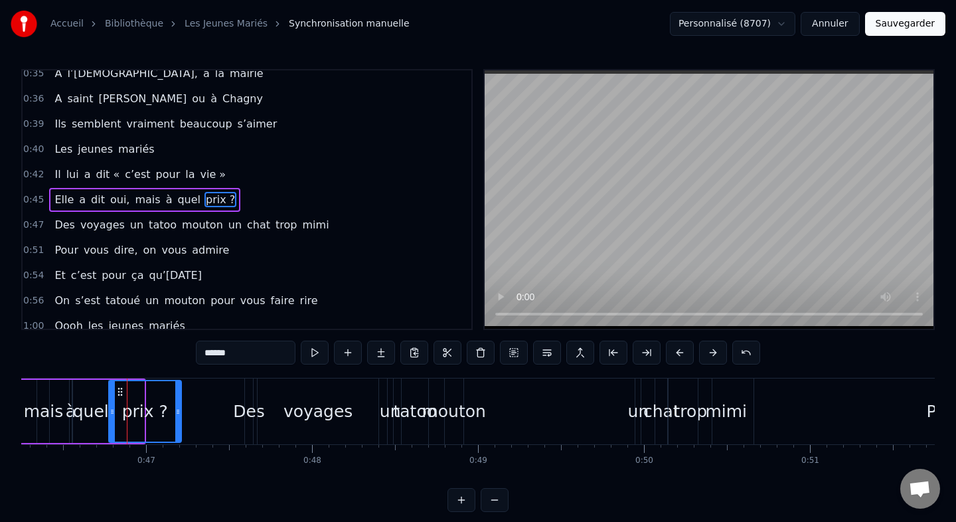
drag, startPoint x: 141, startPoint y: 407, endPoint x: 183, endPoint y: 410, distance: 42.6
click at [181, 410] on icon at bounding box center [177, 411] width 5 height 11
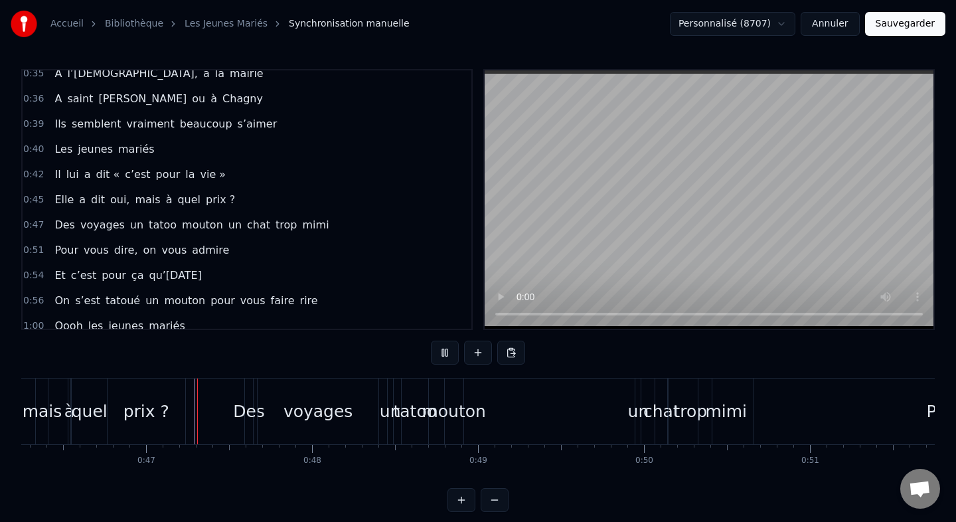
scroll to position [11, 0]
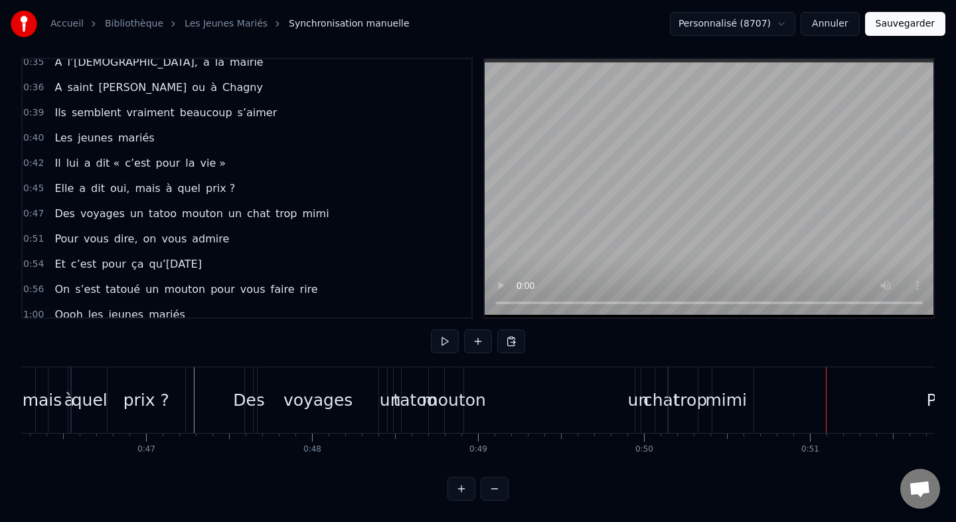
click at [727, 404] on div "mimi" at bounding box center [726, 400] width 42 height 25
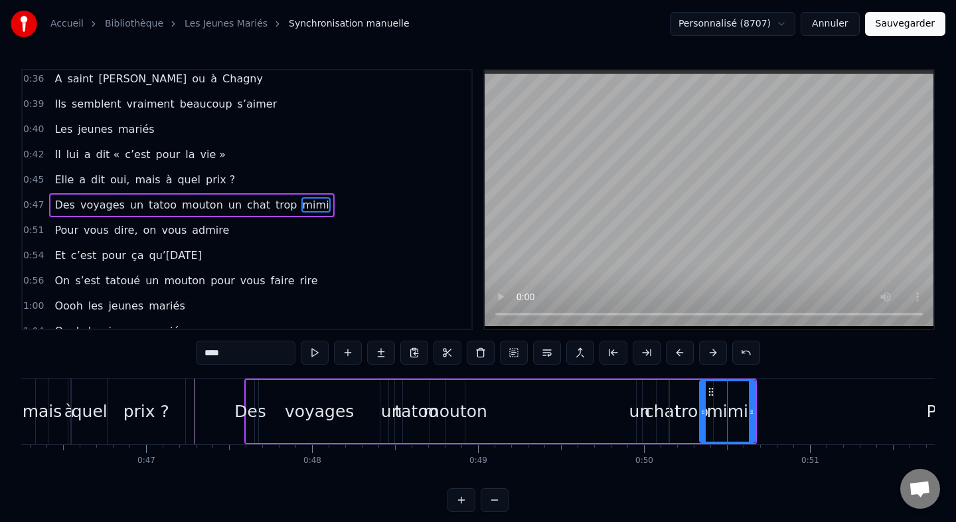
scroll to position [337, 0]
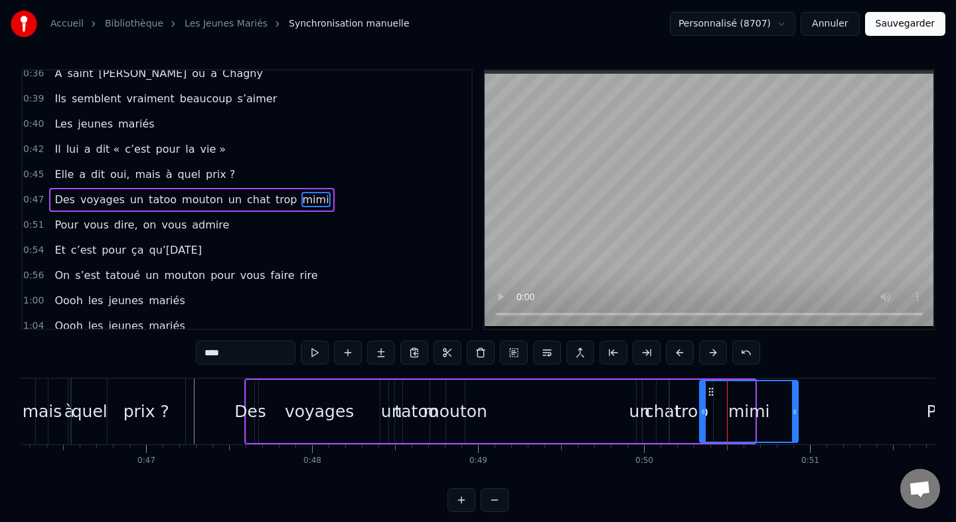
drag, startPoint x: 753, startPoint y: 412, endPoint x: 799, endPoint y: 410, distance: 46.5
click at [797, 410] on icon at bounding box center [794, 411] width 5 height 11
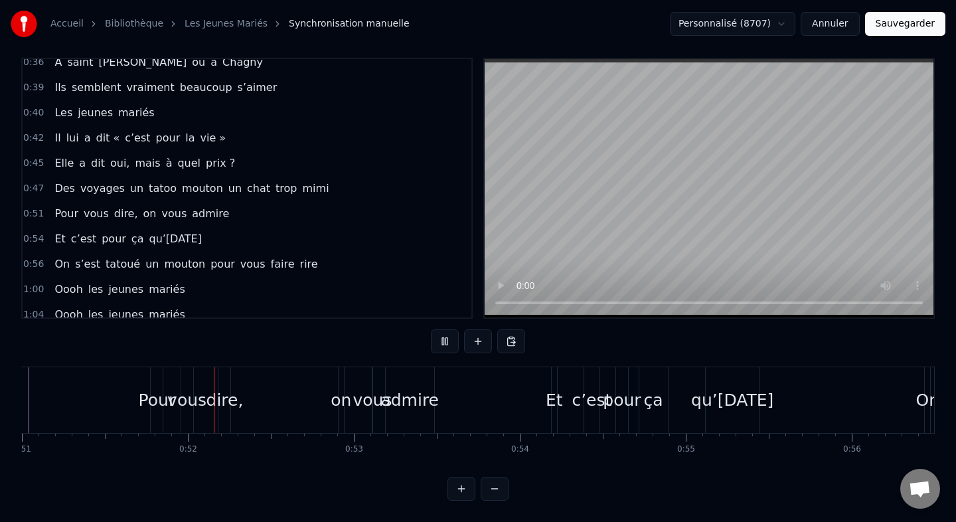
scroll to position [0, 8479]
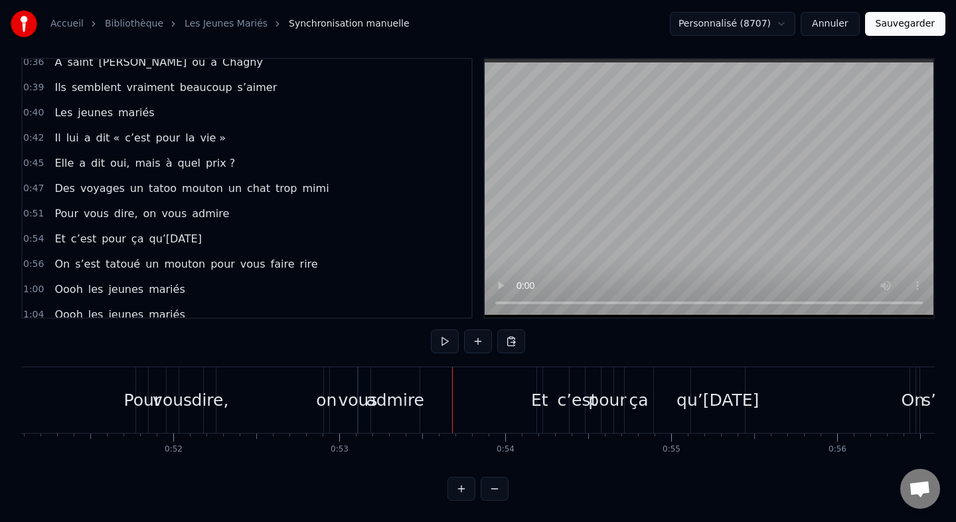
click at [410, 401] on div "admire" at bounding box center [395, 400] width 58 height 25
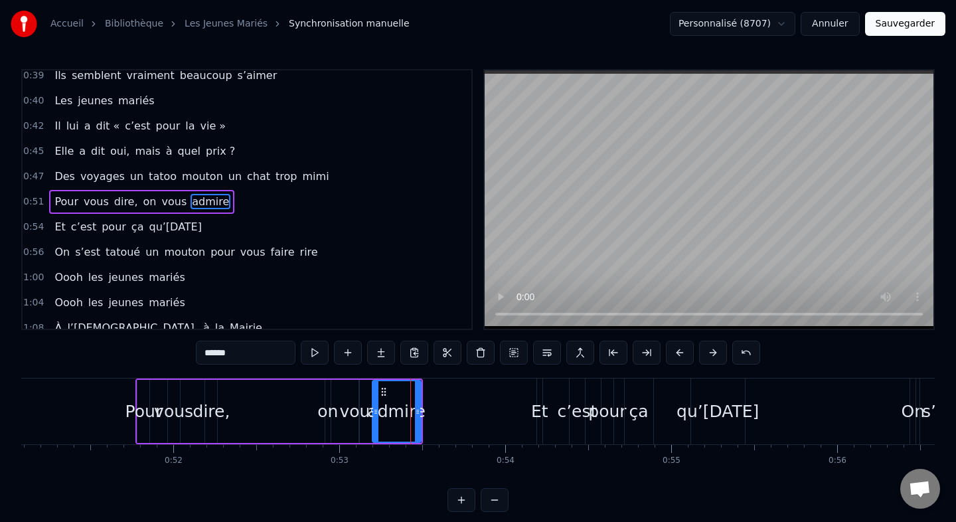
scroll to position [362, 0]
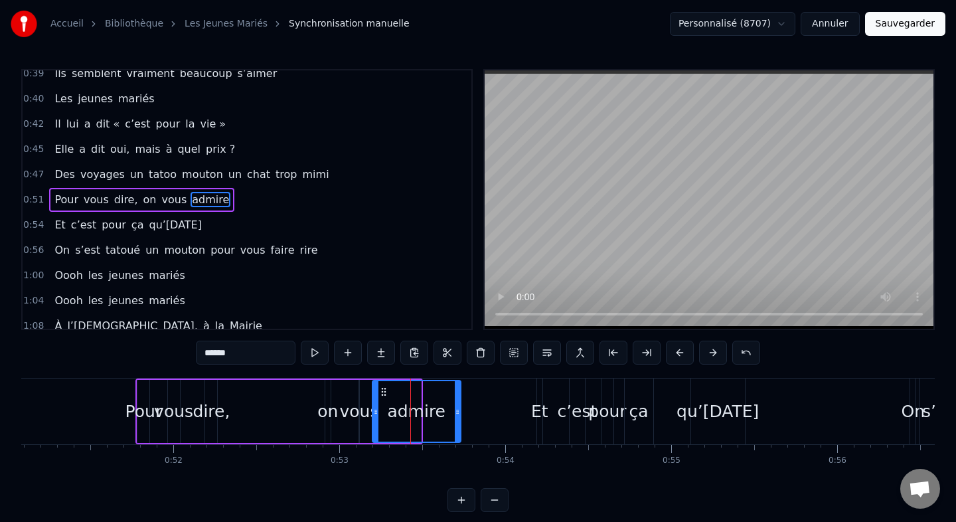
drag, startPoint x: 418, startPoint y: 408, endPoint x: 457, endPoint y: 408, distance: 39.2
click at [457, 408] on icon at bounding box center [457, 411] width 5 height 11
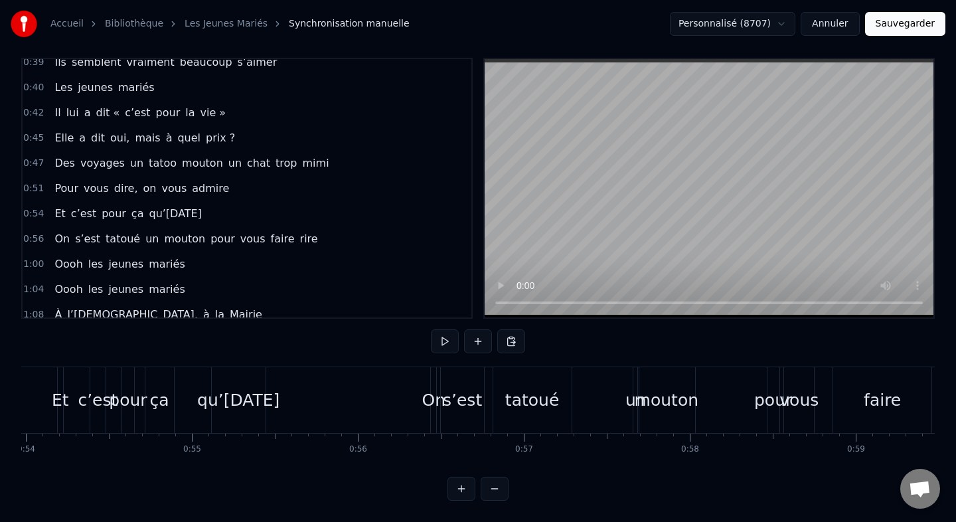
scroll to position [0, 8930]
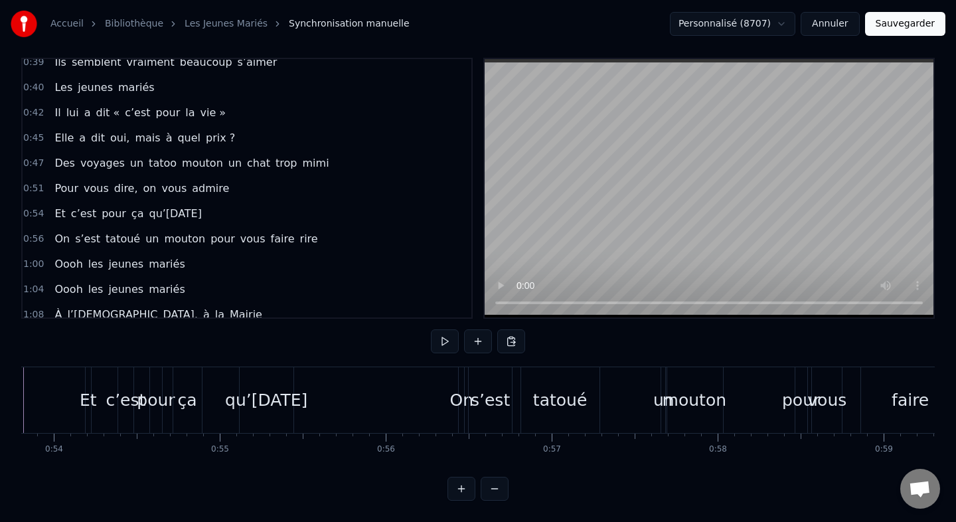
click at [208, 388] on div "Et c’est pour ça qu’[DATE]" at bounding box center [191, 400] width 212 height 66
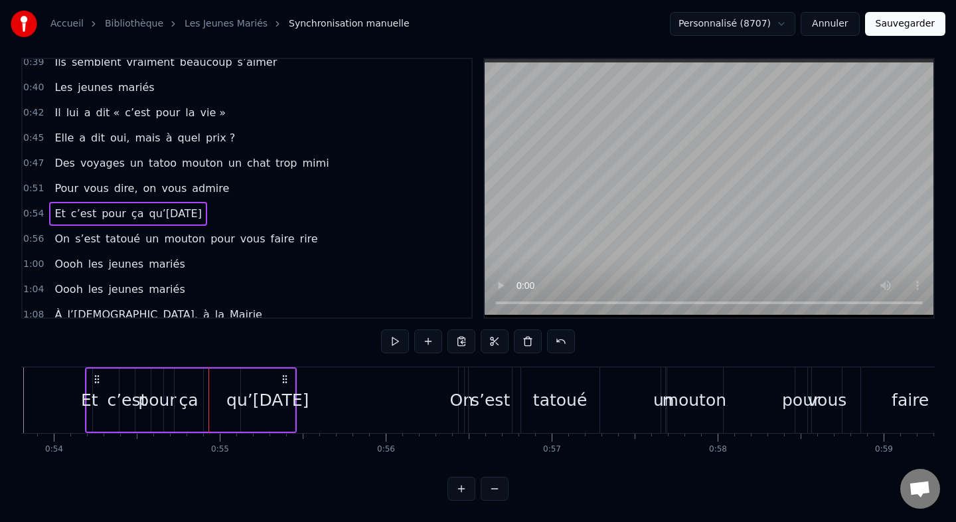
click at [201, 402] on div "ça" at bounding box center [189, 399] width 29 height 63
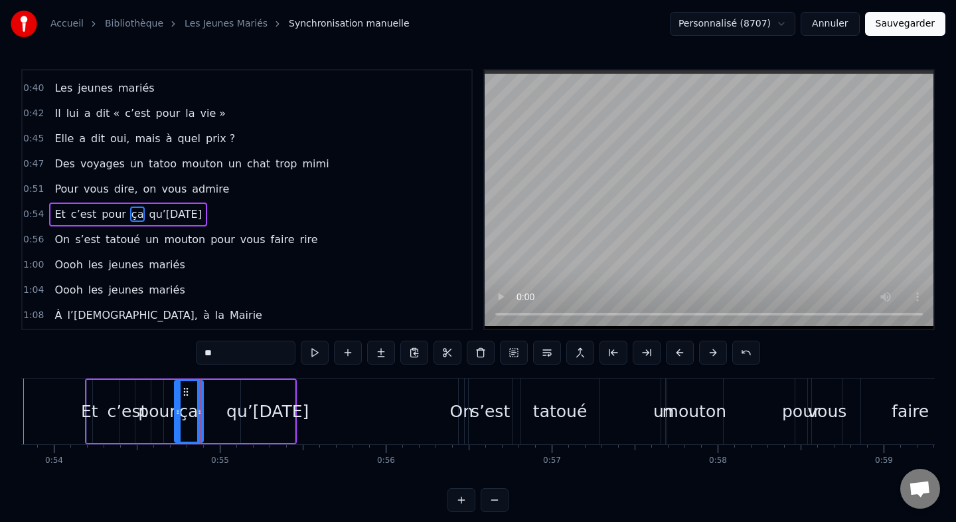
scroll to position [388, 0]
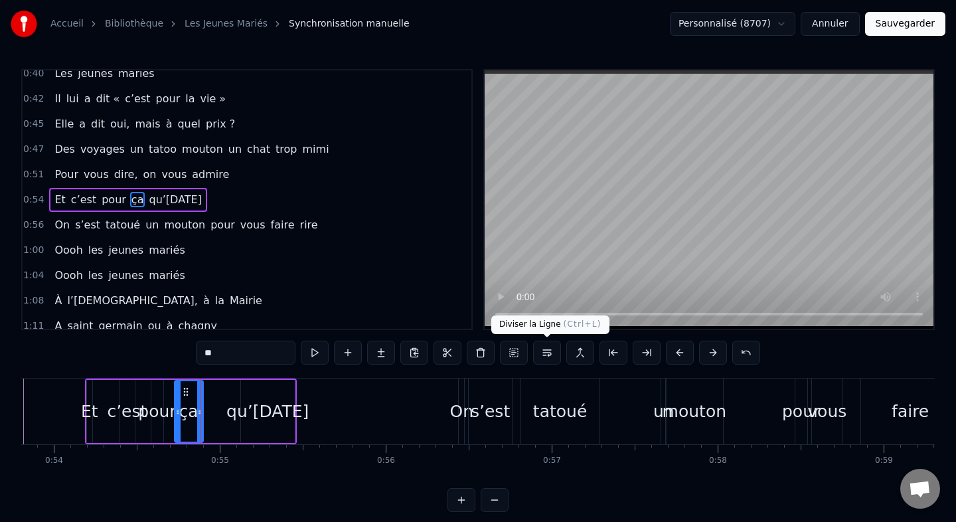
click at [551, 351] on button at bounding box center [547, 353] width 28 height 24
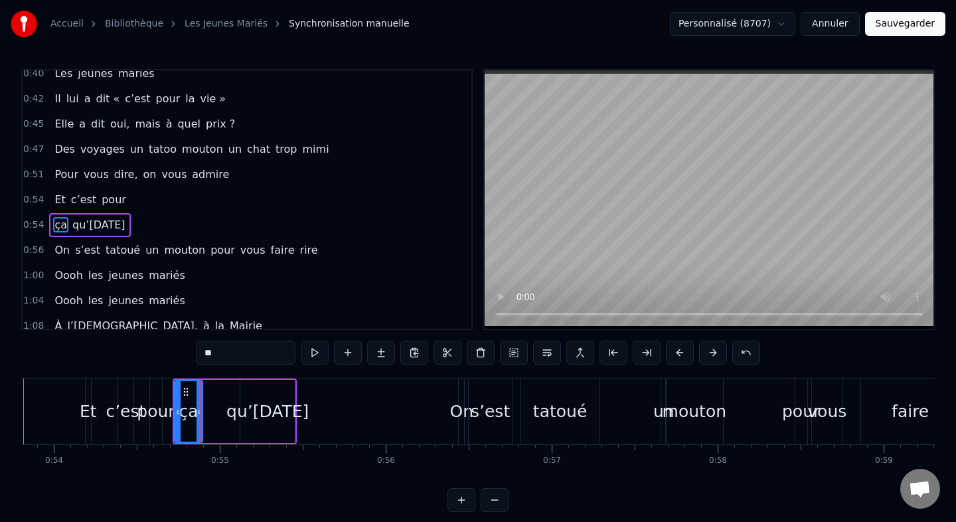
scroll to position [413, 0]
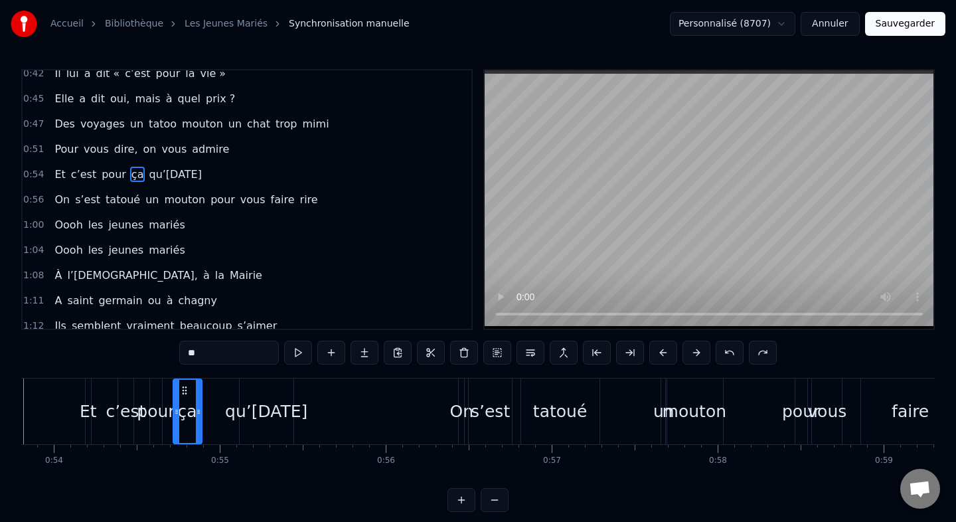
click at [225, 411] on div "qu’[DATE]" at bounding box center [266, 411] width 82 height 25
type input "**********"
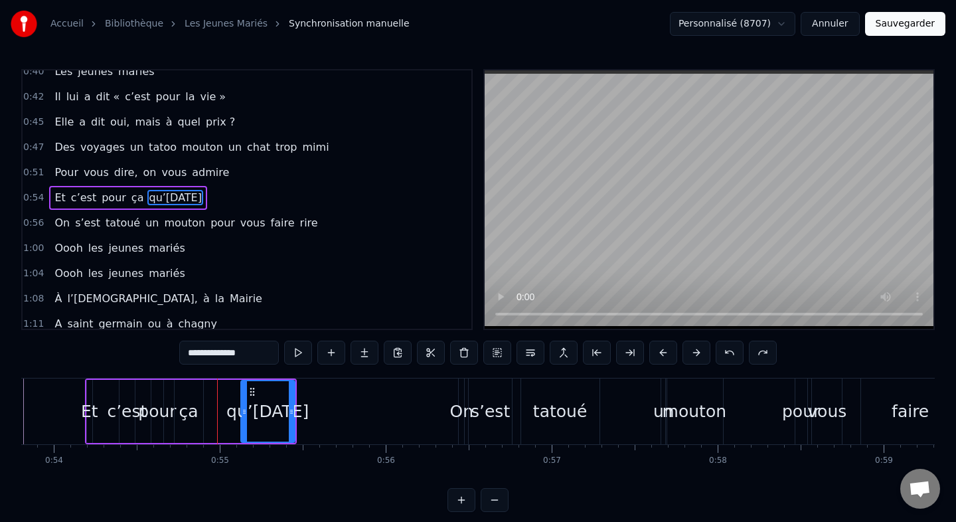
scroll to position [388, 0]
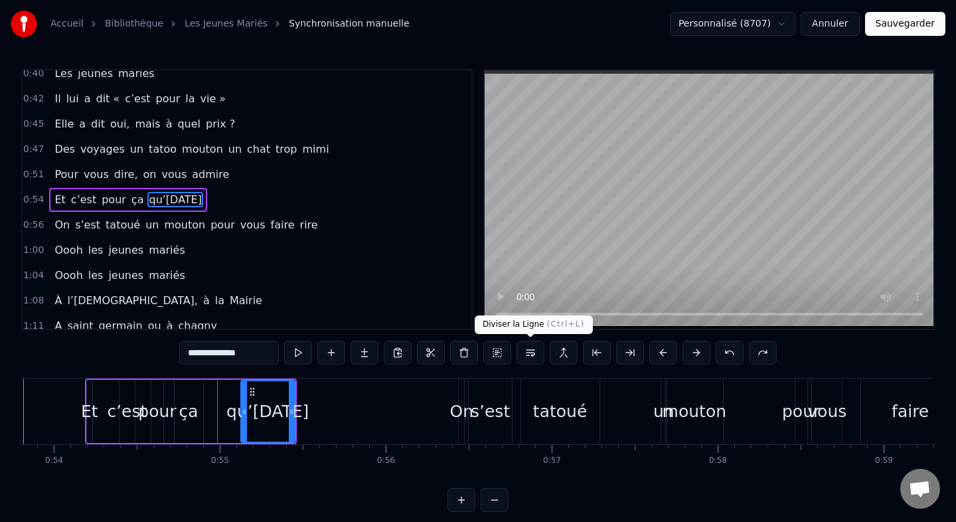
click at [532, 353] on button at bounding box center [531, 353] width 28 height 24
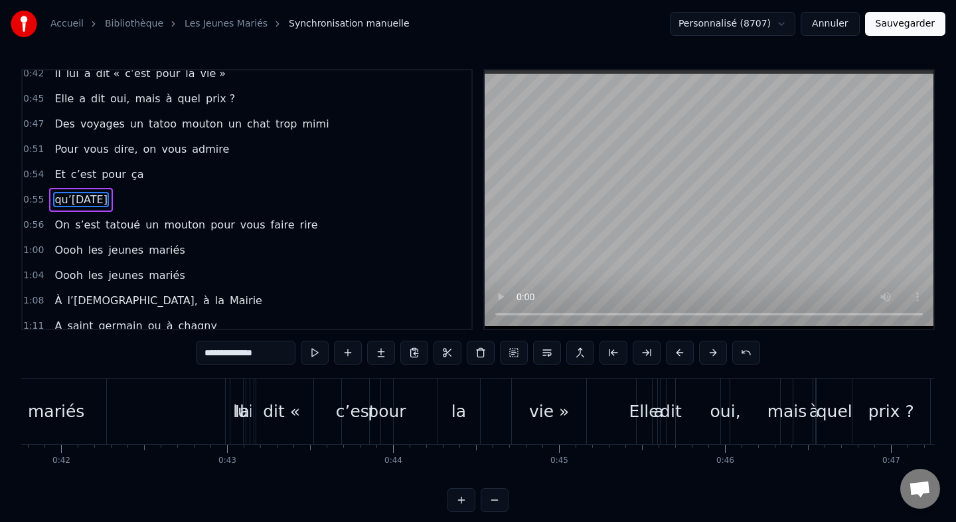
scroll to position [0, 6857]
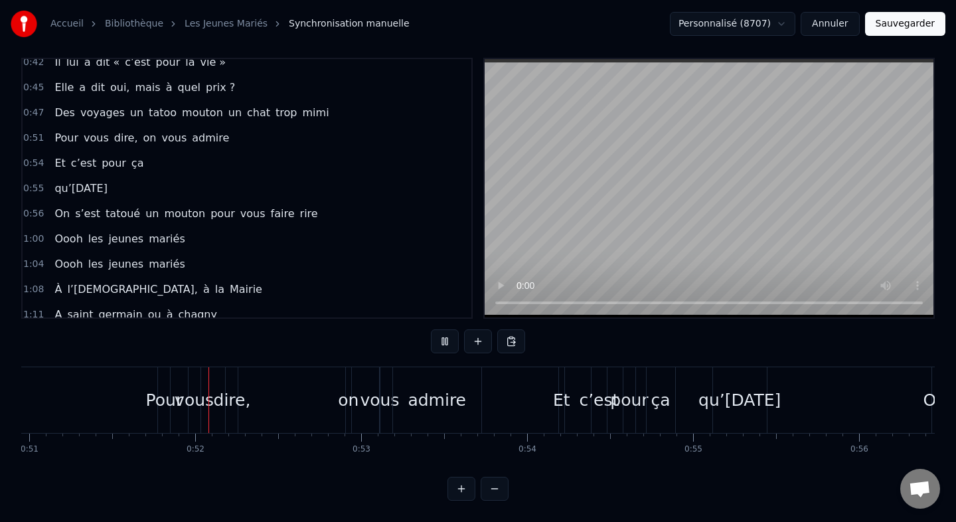
scroll to position [0, 8471]
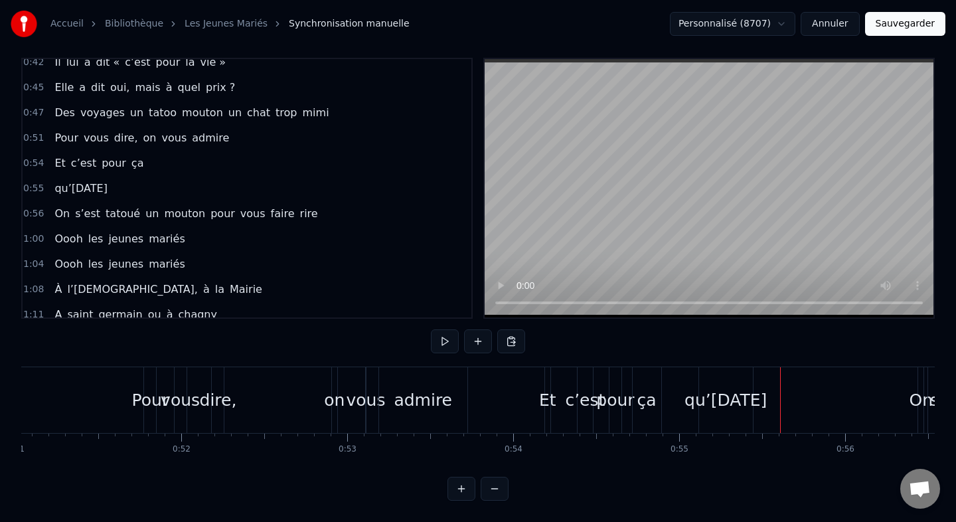
click at [684, 398] on div "qu’[DATE]" at bounding box center [725, 400] width 82 height 25
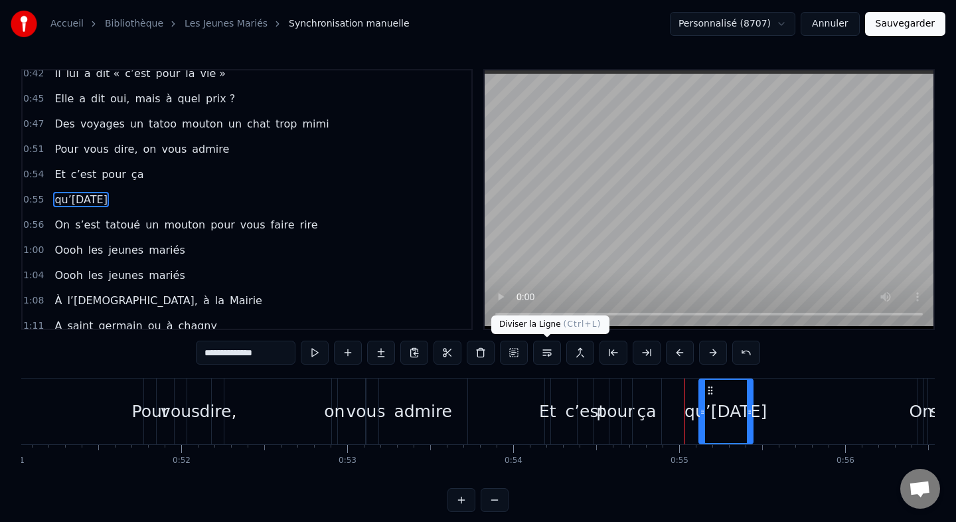
click at [540, 353] on button at bounding box center [547, 353] width 28 height 24
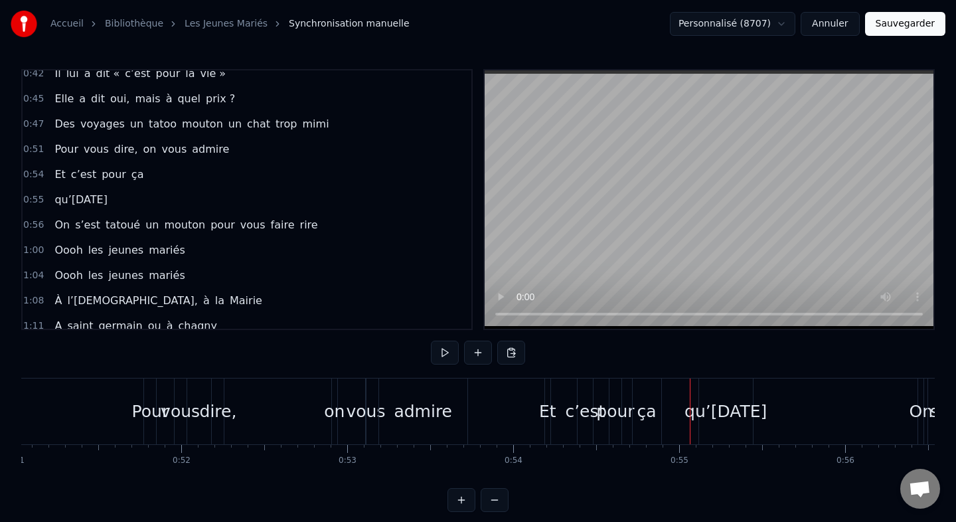
click at [728, 400] on div "qu’[DATE]" at bounding box center [725, 411] width 82 height 25
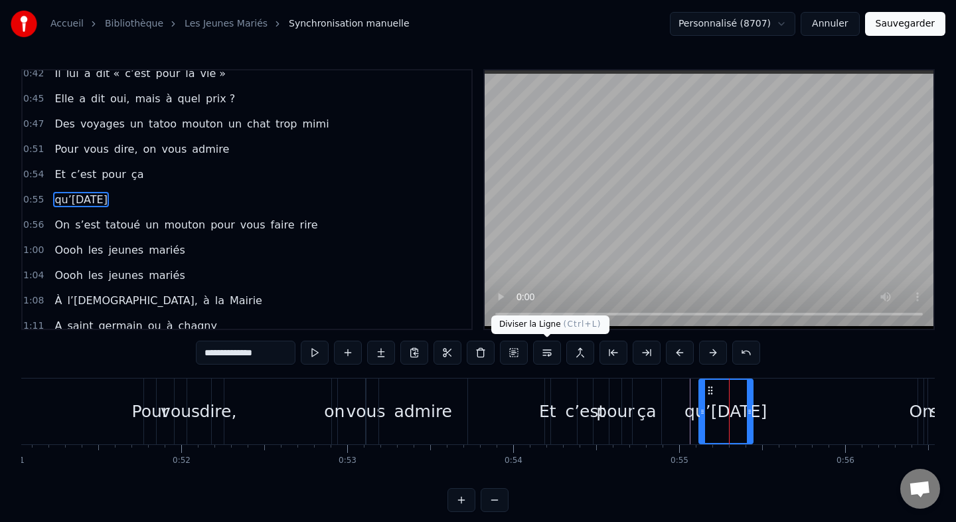
click at [542, 351] on button at bounding box center [547, 353] width 28 height 24
click at [652, 414] on div "ça" at bounding box center [646, 411] width 19 height 25
type input "**"
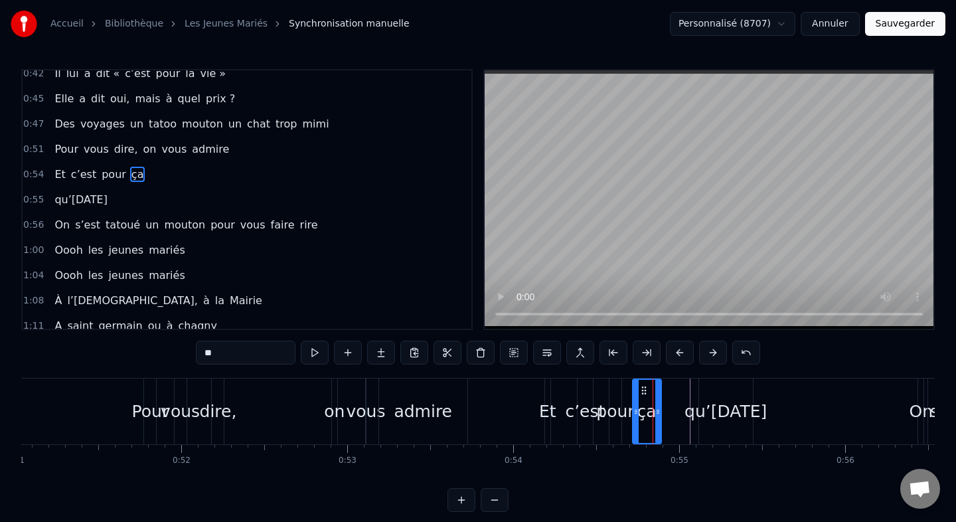
scroll to position [388, 0]
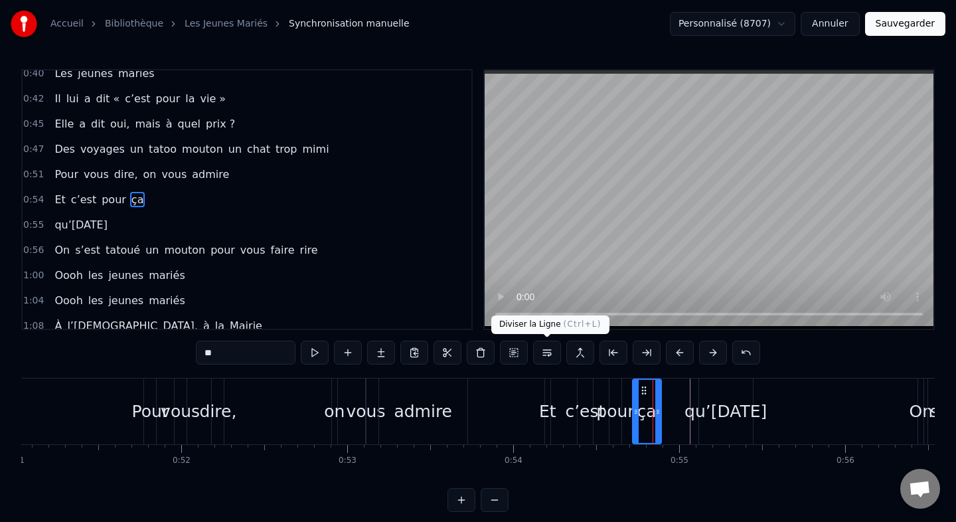
click at [552, 355] on button at bounding box center [547, 353] width 28 height 24
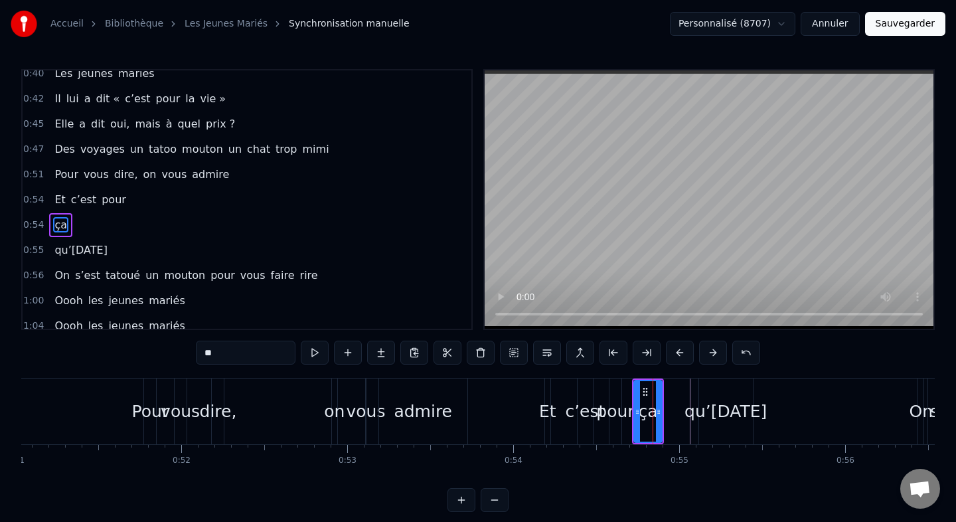
scroll to position [413, 0]
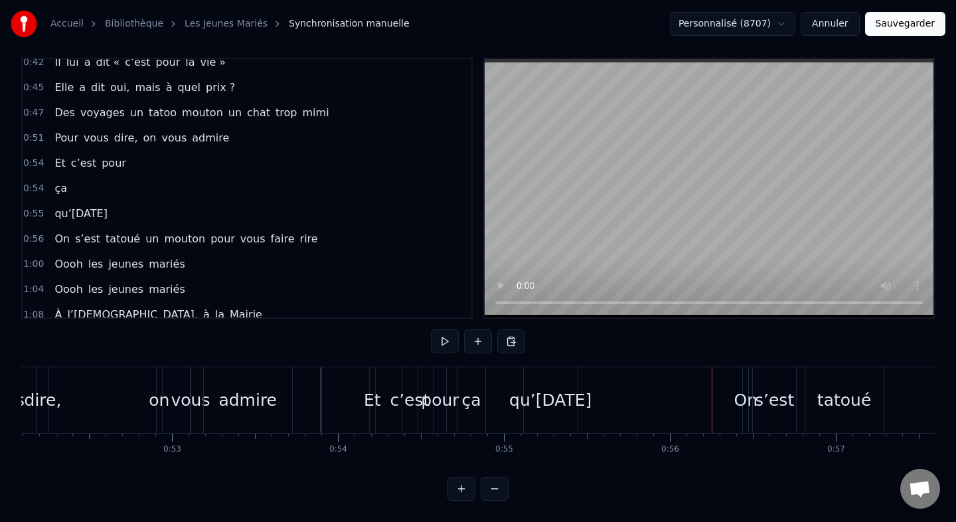
scroll to position [0, 8594]
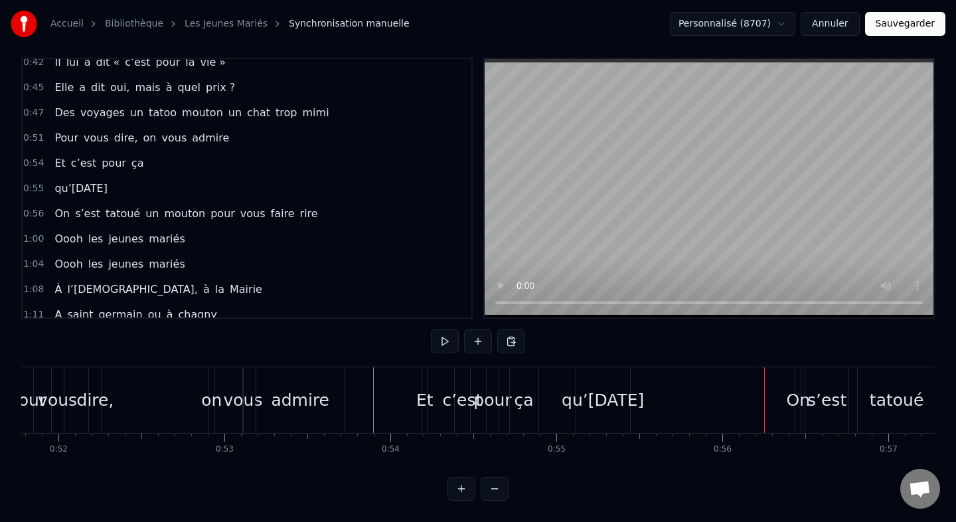
click at [562, 410] on div "qu’[DATE]" at bounding box center [603, 400] width 82 height 25
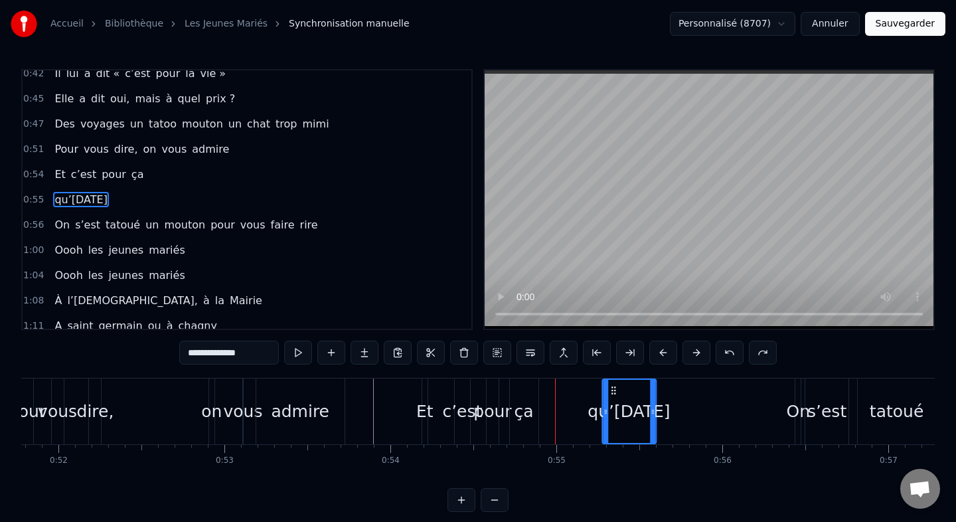
drag, startPoint x: 587, startPoint y: 392, endPoint x: 613, endPoint y: 393, distance: 26.6
click at [613, 393] on icon at bounding box center [613, 390] width 11 height 11
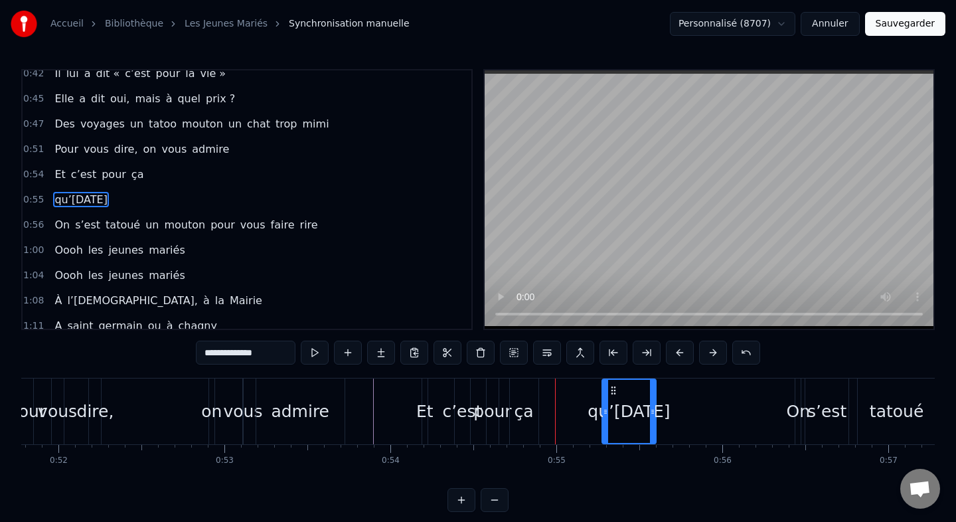
click at [533, 409] on div "ça" at bounding box center [524, 411] width 29 height 66
type input "**"
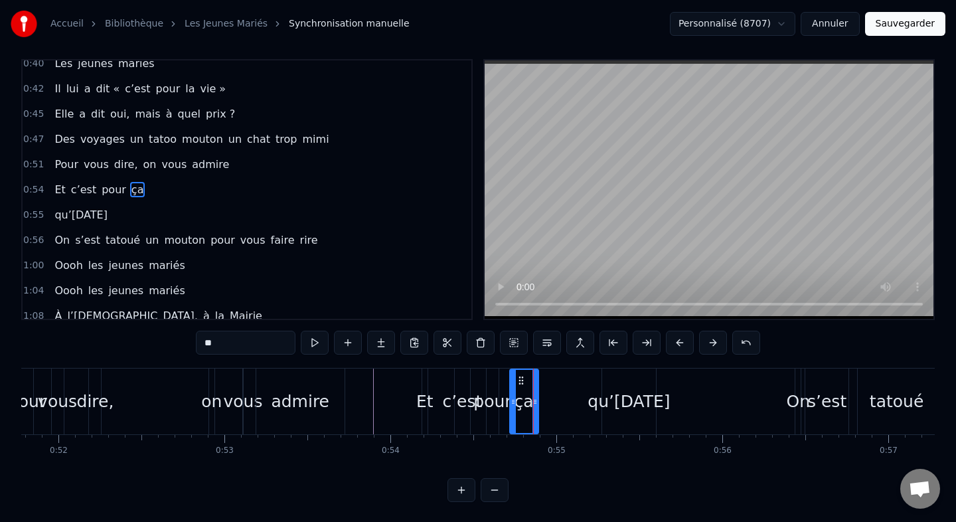
scroll to position [11, 0]
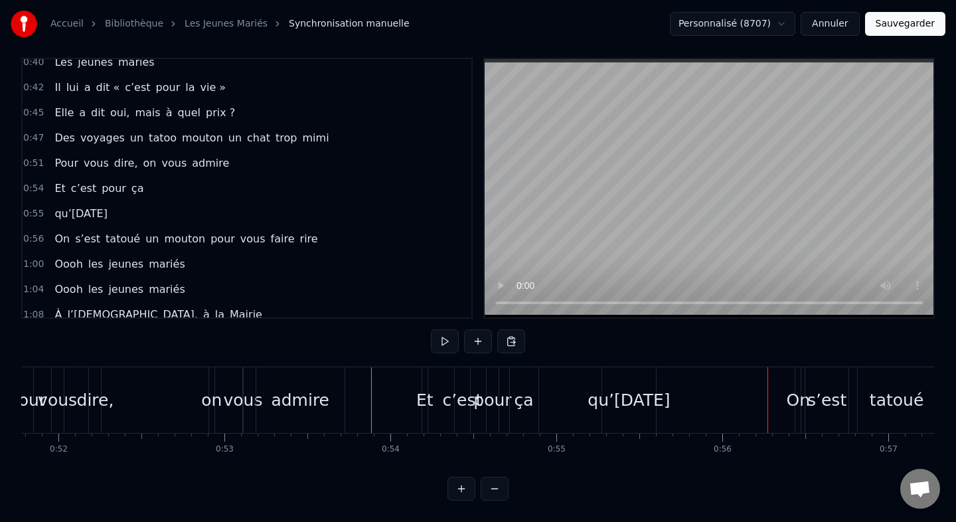
click at [588, 388] on div "qu’[DATE]" at bounding box center [629, 400] width 82 height 25
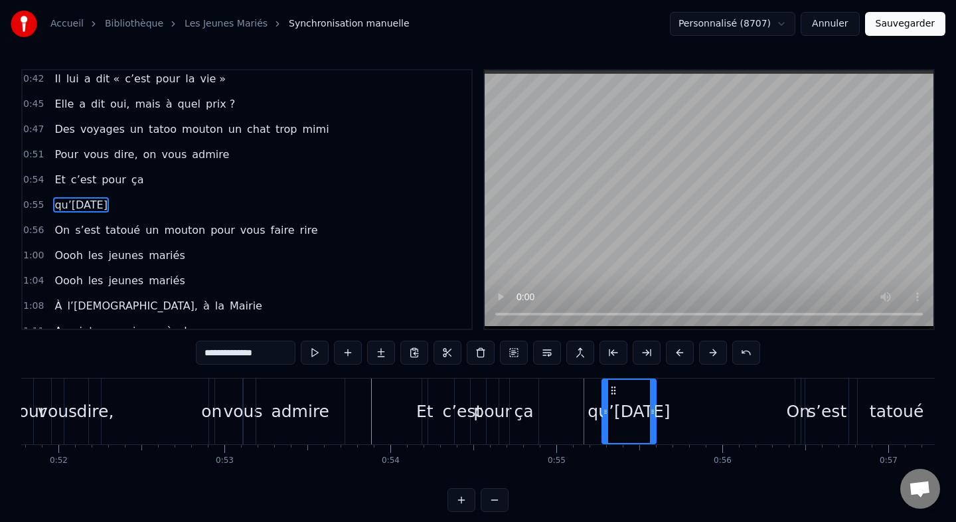
scroll to position [413, 0]
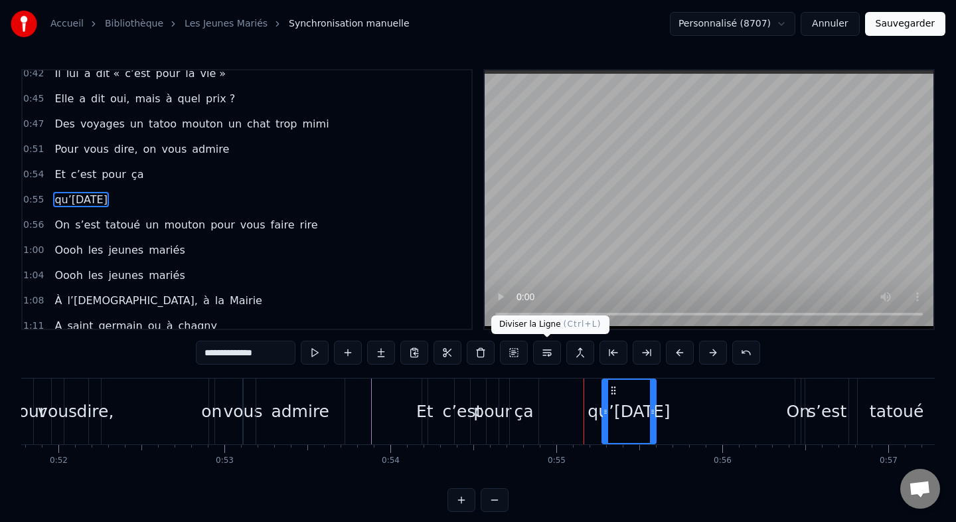
click at [552, 352] on button at bounding box center [547, 353] width 28 height 24
click at [530, 408] on div "ça" at bounding box center [524, 411] width 19 height 25
type input "**"
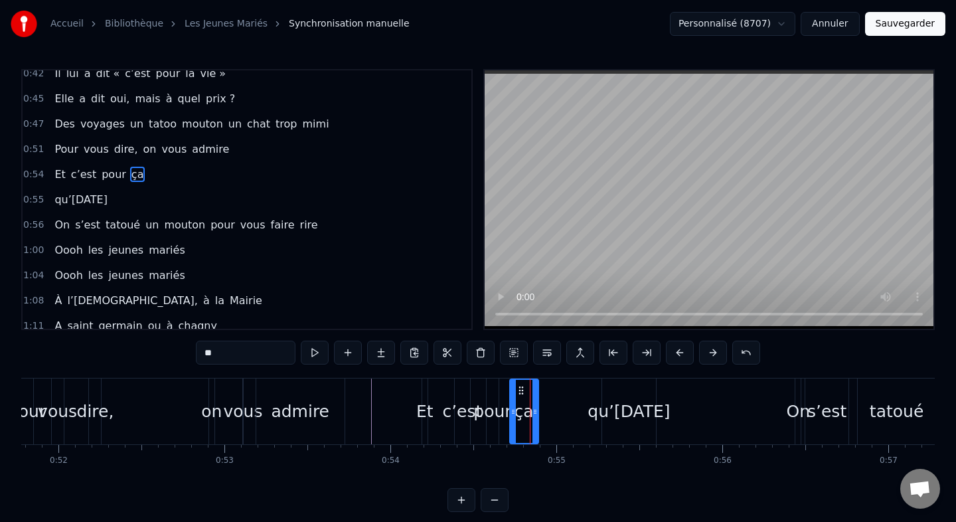
scroll to position [388, 0]
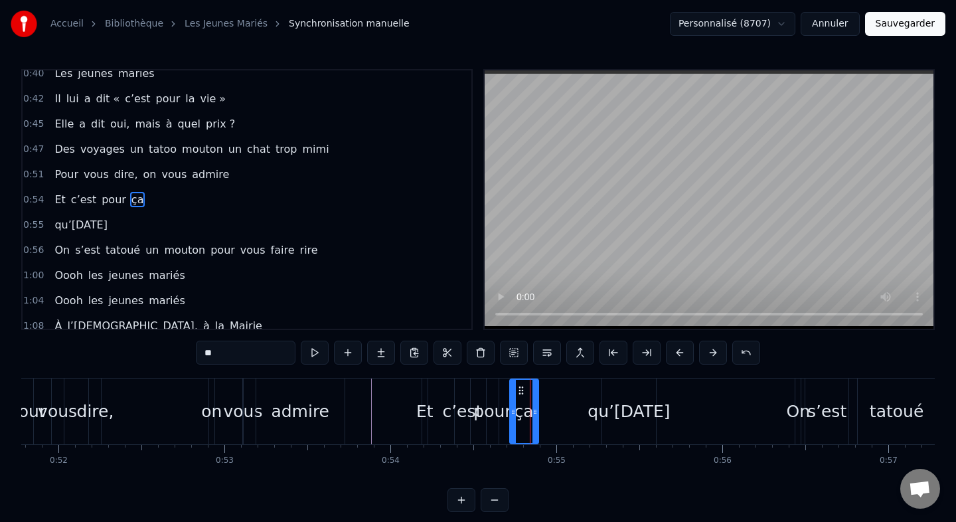
click at [98, 189] on div "Et c’est pour ça" at bounding box center [99, 200] width 100 height 24
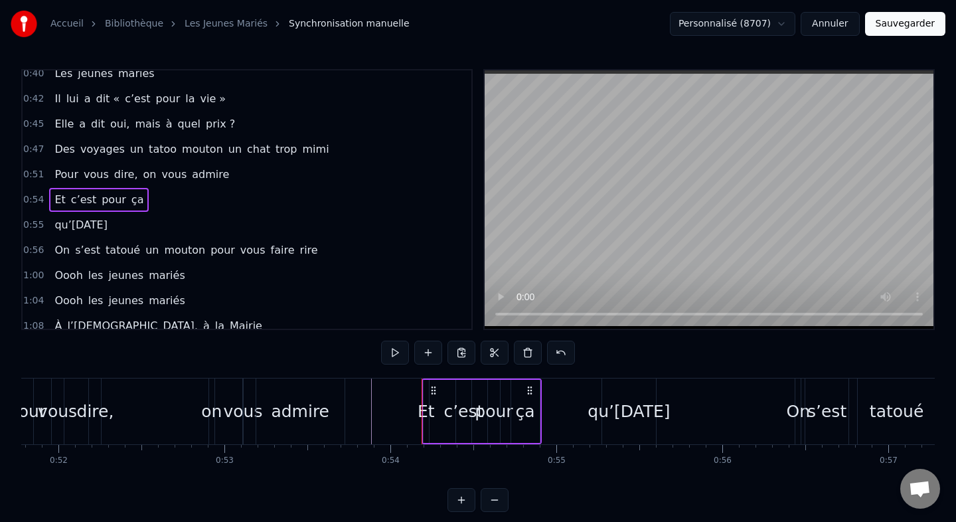
click at [90, 215] on div "qu’[DATE]" at bounding box center [81, 225] width 64 height 24
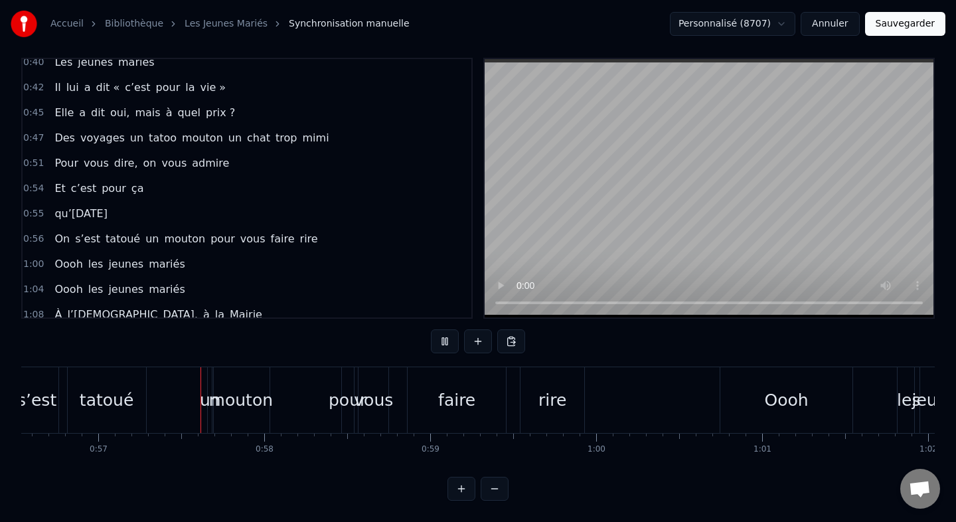
scroll to position [0, 9398]
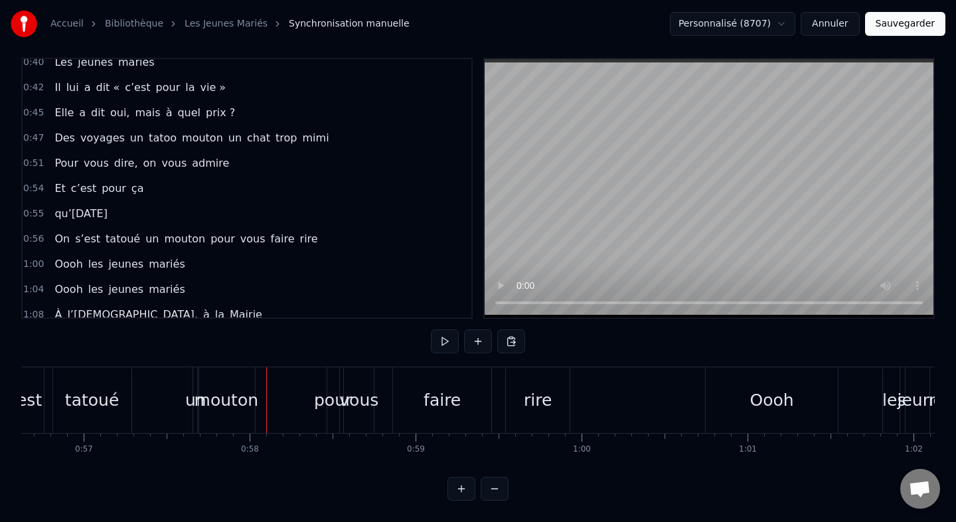
click at [317, 400] on div "pour" at bounding box center [333, 400] width 38 height 25
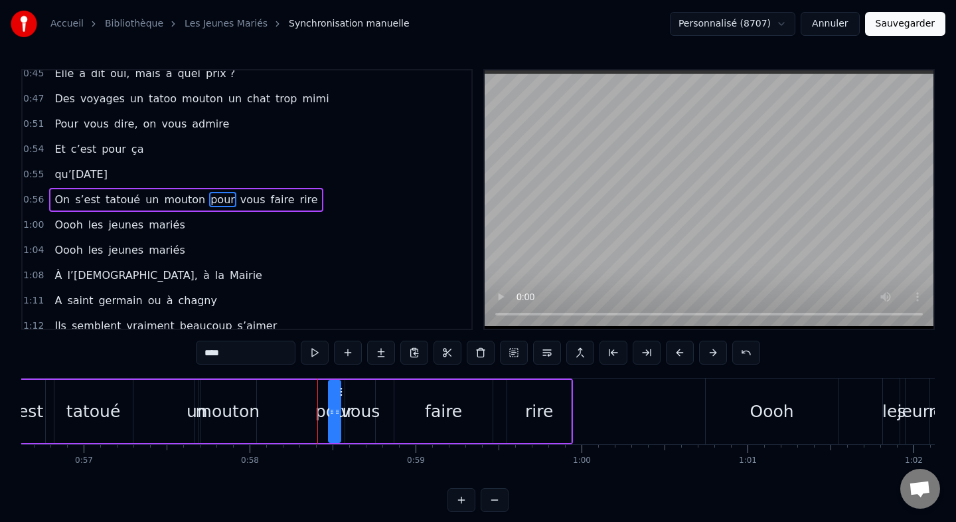
scroll to position [438, 0]
click at [551, 350] on button at bounding box center [547, 353] width 28 height 24
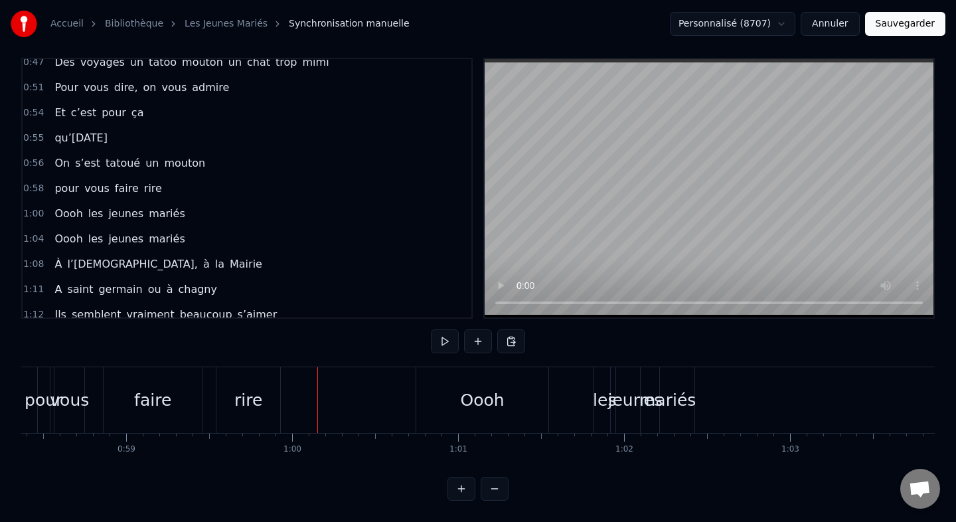
scroll to position [0, 9690]
click at [445, 383] on div "Oooh" at bounding box center [480, 400] width 133 height 66
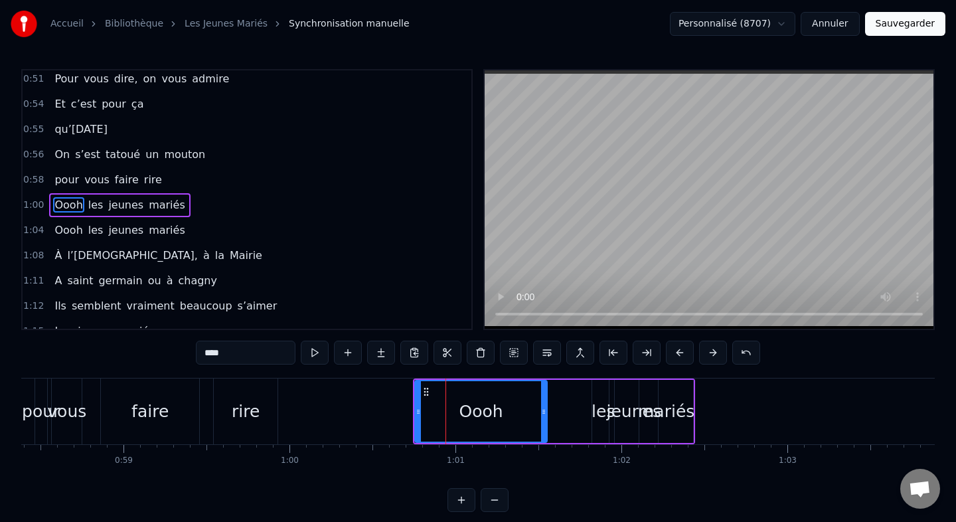
scroll to position [489, 0]
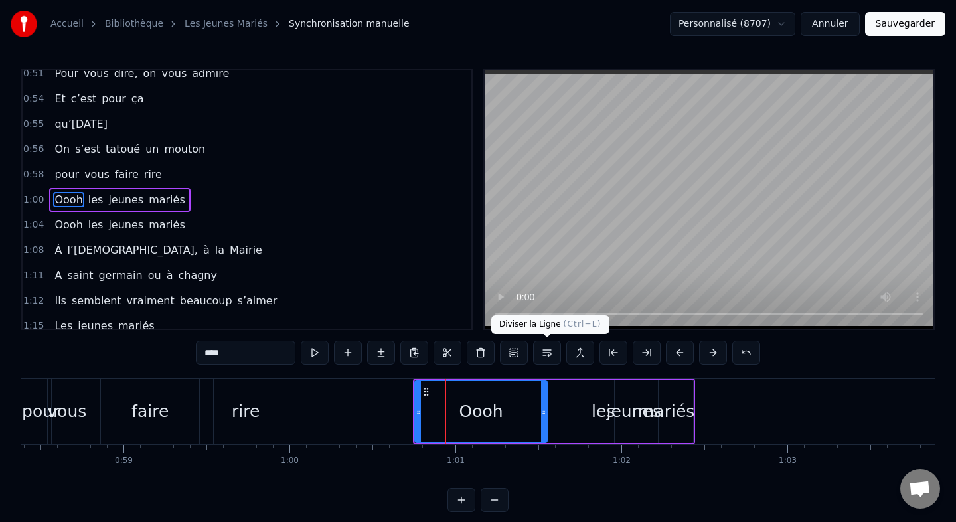
click at [546, 352] on button at bounding box center [547, 353] width 28 height 24
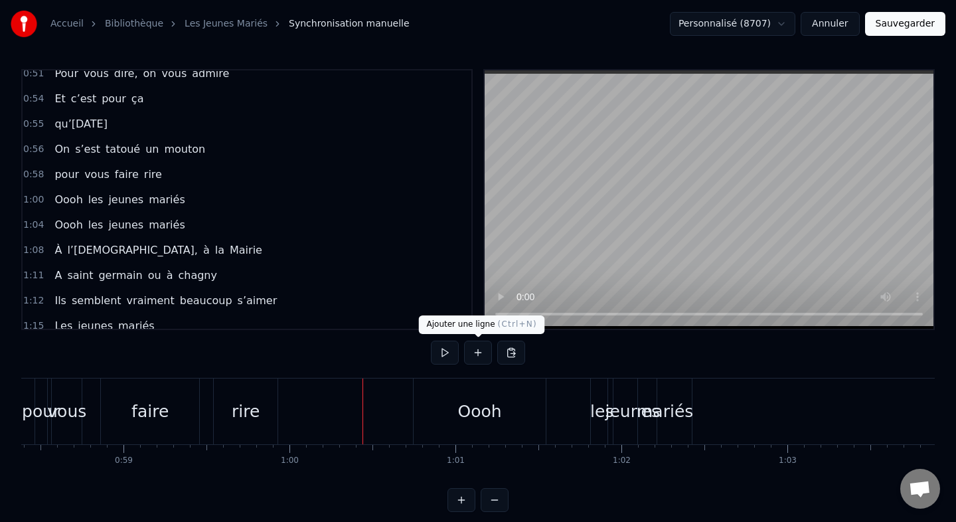
click at [483, 355] on button at bounding box center [478, 353] width 28 height 24
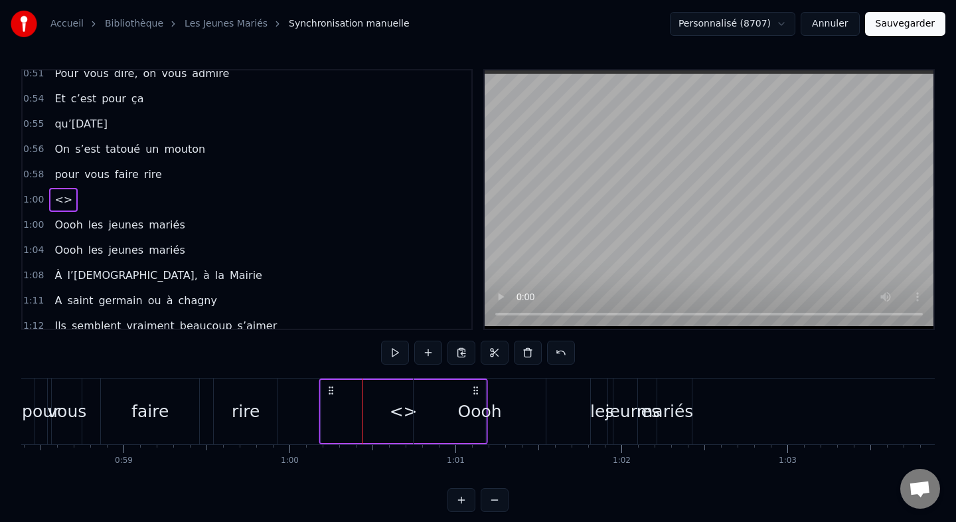
drag, startPoint x: 375, startPoint y: 391, endPoint x: 322, endPoint y: 392, distance: 53.1
click at [326, 393] on icon at bounding box center [331, 390] width 11 height 11
click at [384, 414] on div "<>" at bounding box center [394, 411] width 28 height 25
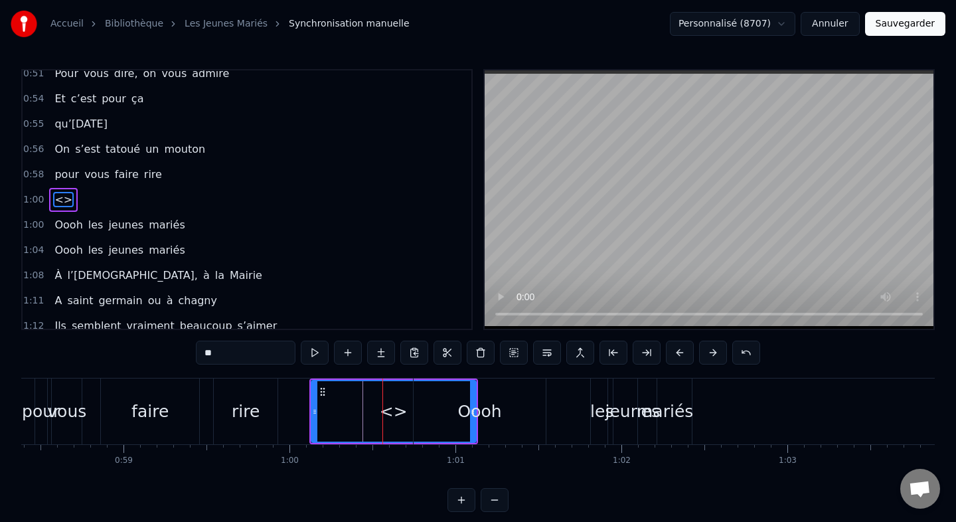
drag, startPoint x: 475, startPoint y: 412, endPoint x: 354, endPoint y: 415, distance: 120.9
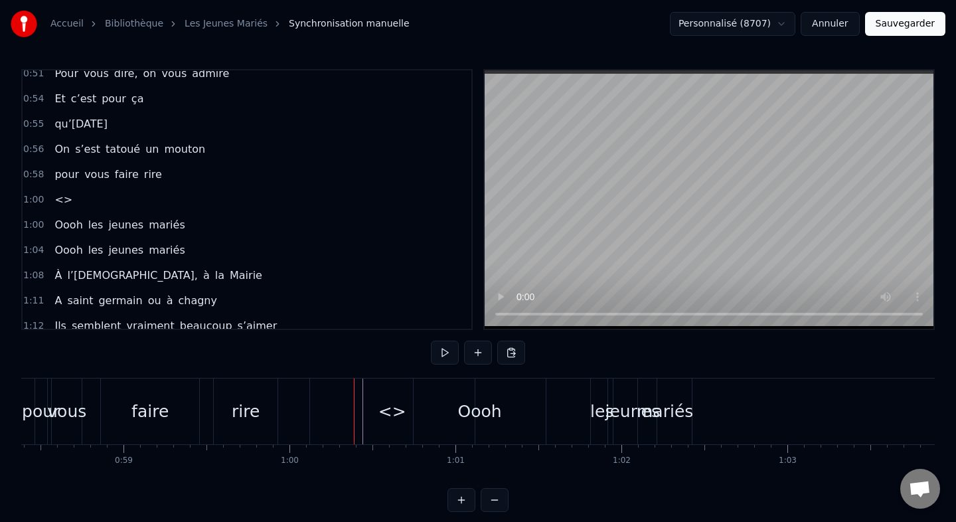
click at [323, 413] on div "<>" at bounding box center [392, 411] width 165 height 66
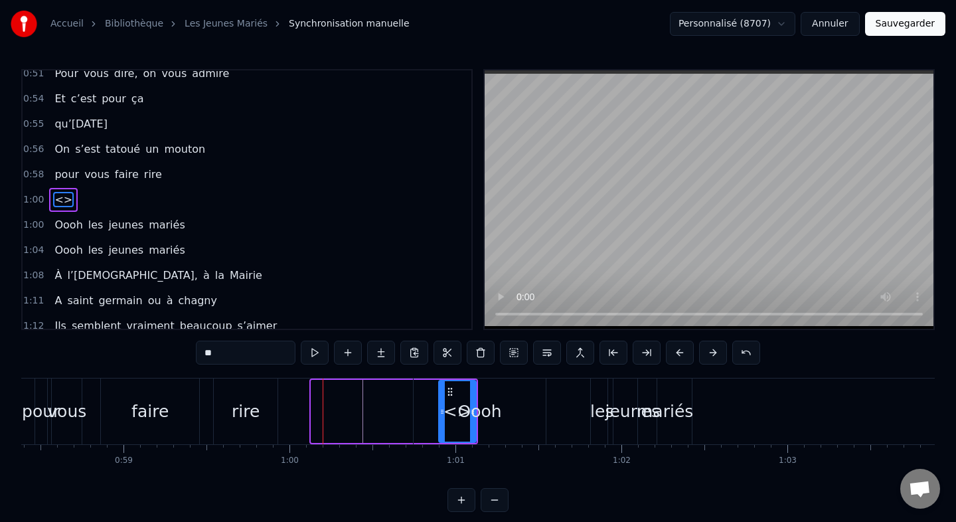
drag, startPoint x: 313, startPoint y: 413, endPoint x: 440, endPoint y: 412, distance: 127.5
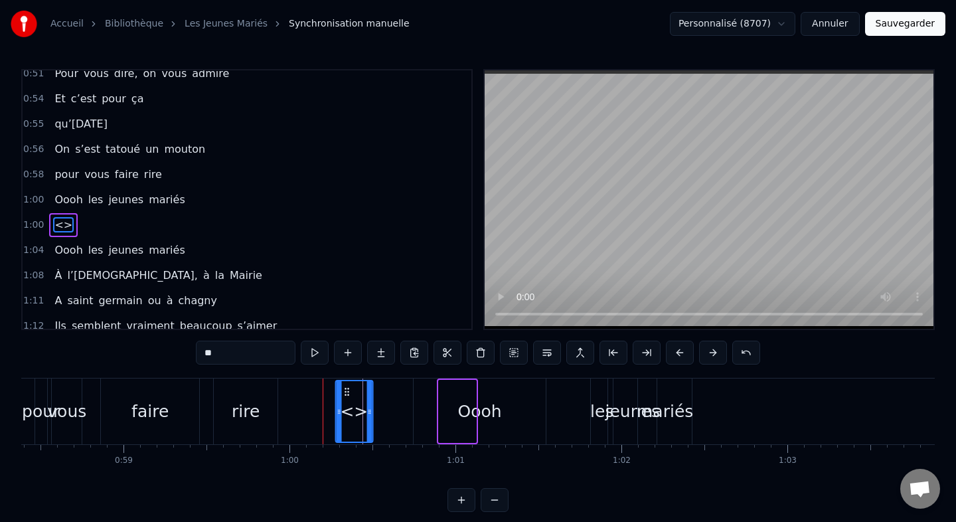
drag, startPoint x: 448, startPoint y: 390, endPoint x: 345, endPoint y: 387, distance: 102.9
click at [345, 387] on icon at bounding box center [346, 391] width 11 height 11
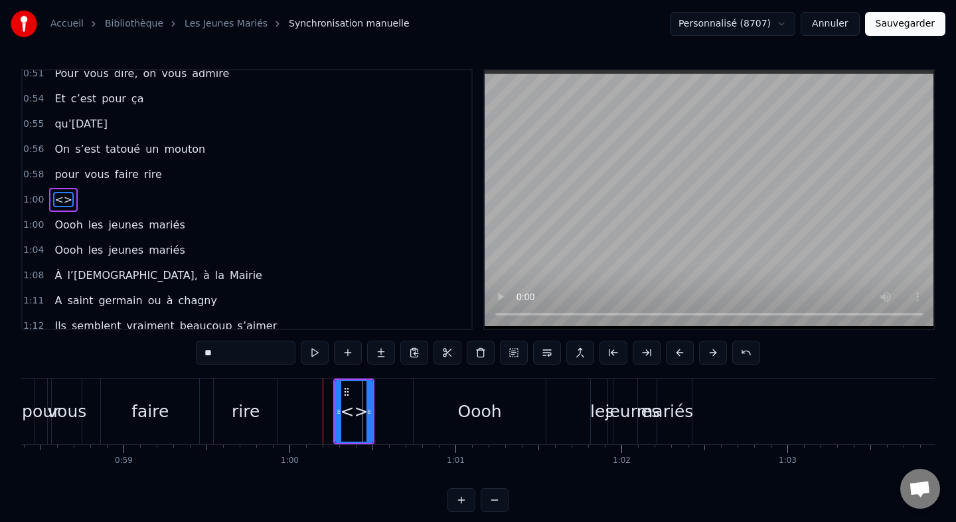
click at [374, 477] on div "0:09 Ils se baladaient dans les couloirs 0:11 Et un jour 0:11 sans le vouloir 0…" at bounding box center [478, 290] width 914 height 443
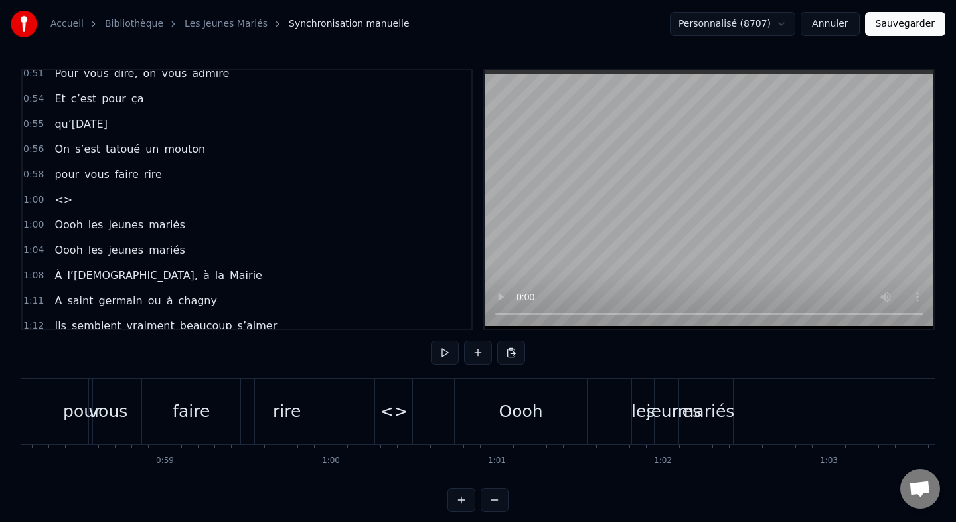
scroll to position [0, 9648]
click at [394, 395] on div "<>" at bounding box center [394, 411] width 37 height 66
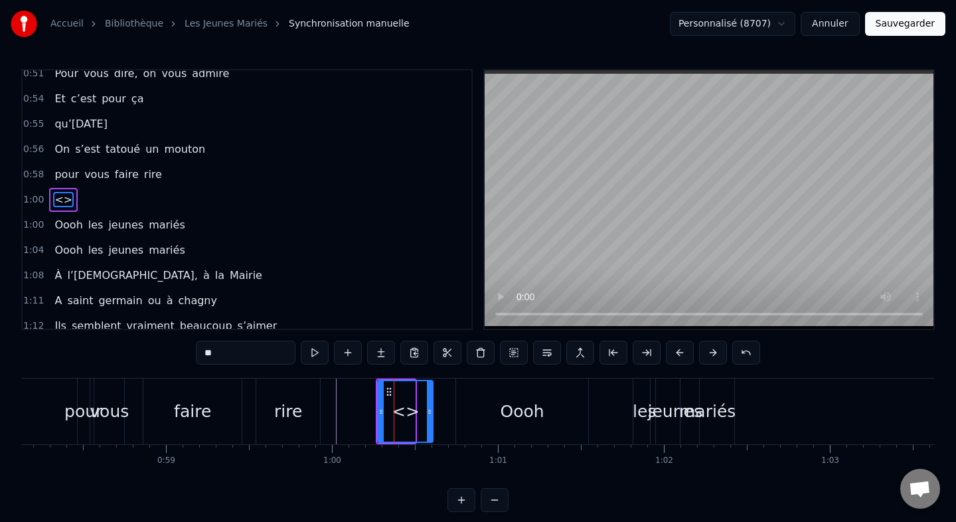
drag, startPoint x: 412, startPoint y: 396, endPoint x: 430, endPoint y: 396, distance: 17.9
click at [430, 396] on div at bounding box center [429, 411] width 5 height 60
click at [546, 351] on button at bounding box center [547, 353] width 28 height 24
click at [643, 353] on button at bounding box center [647, 353] width 28 height 24
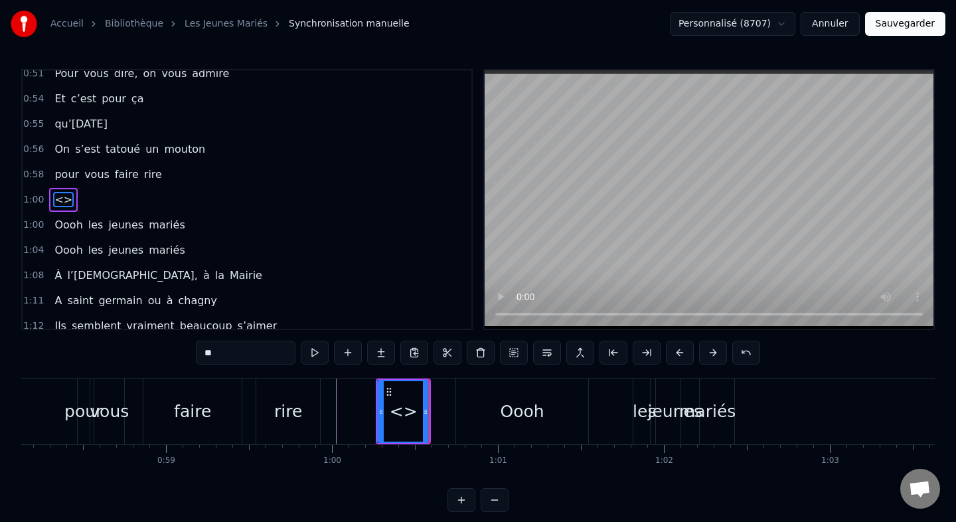
type input "****"
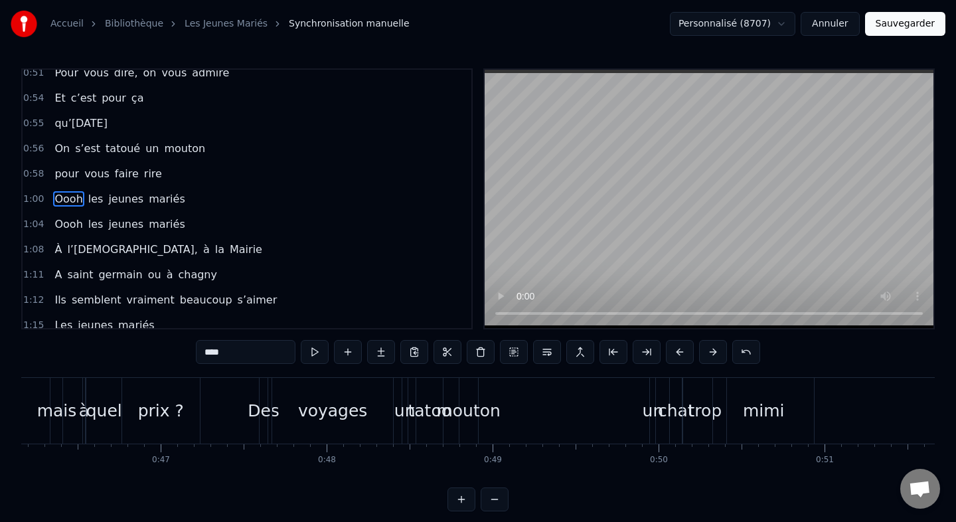
scroll to position [0, 7661]
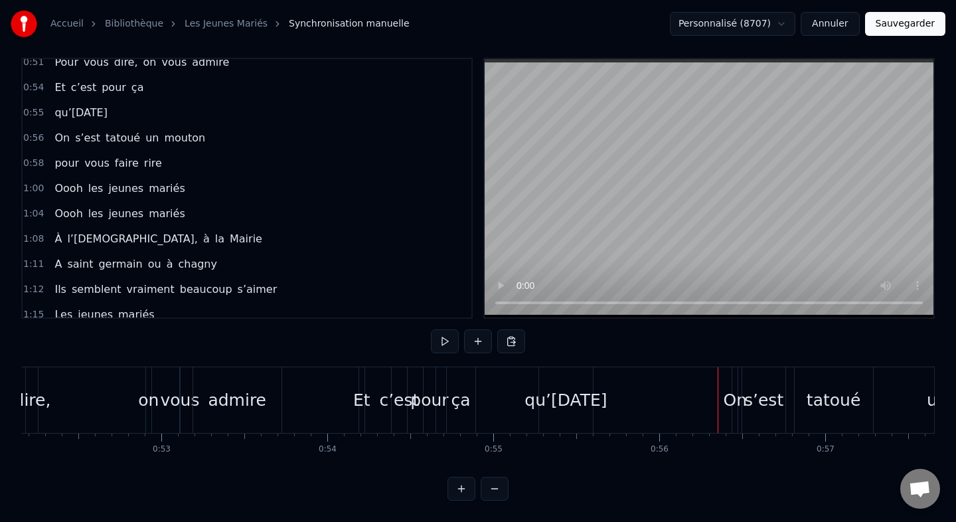
scroll to position [0, 8713]
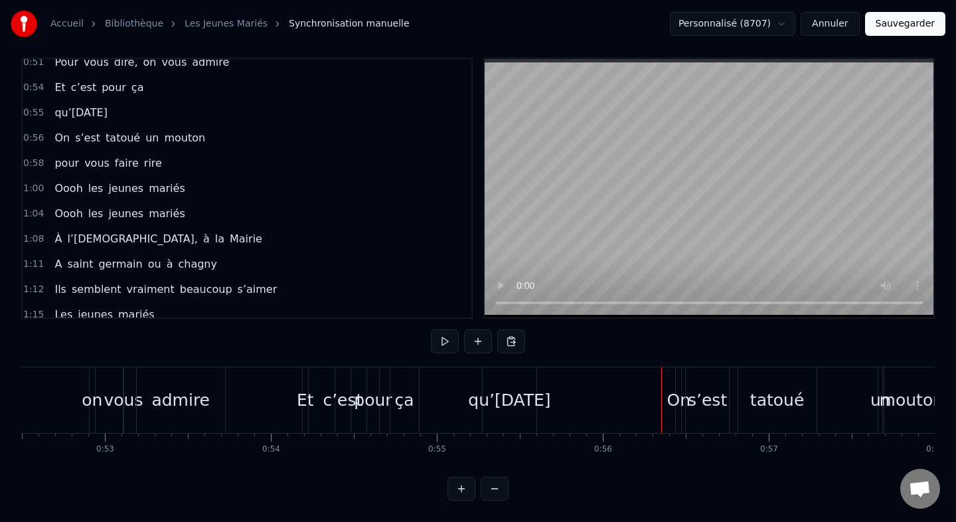
click at [394, 402] on div "ça" at bounding box center [404, 400] width 29 height 66
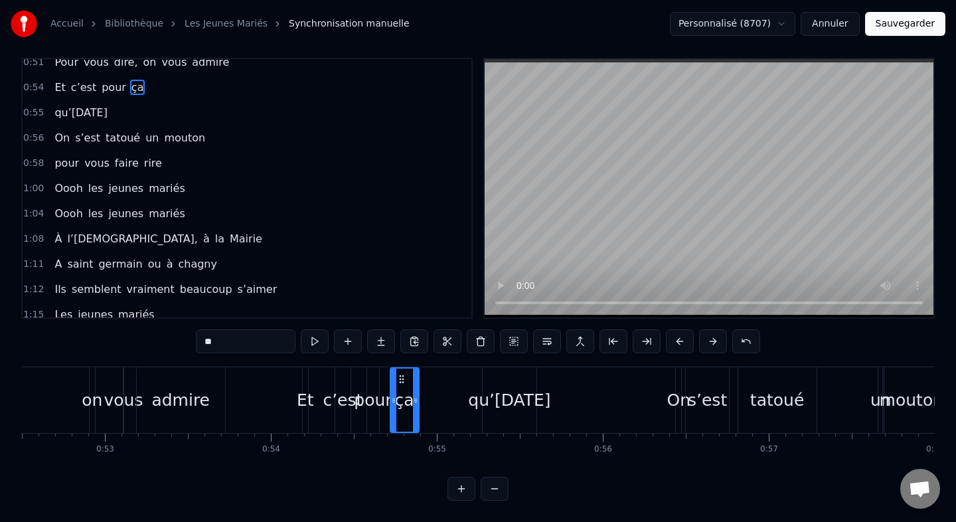
scroll to position [0, 0]
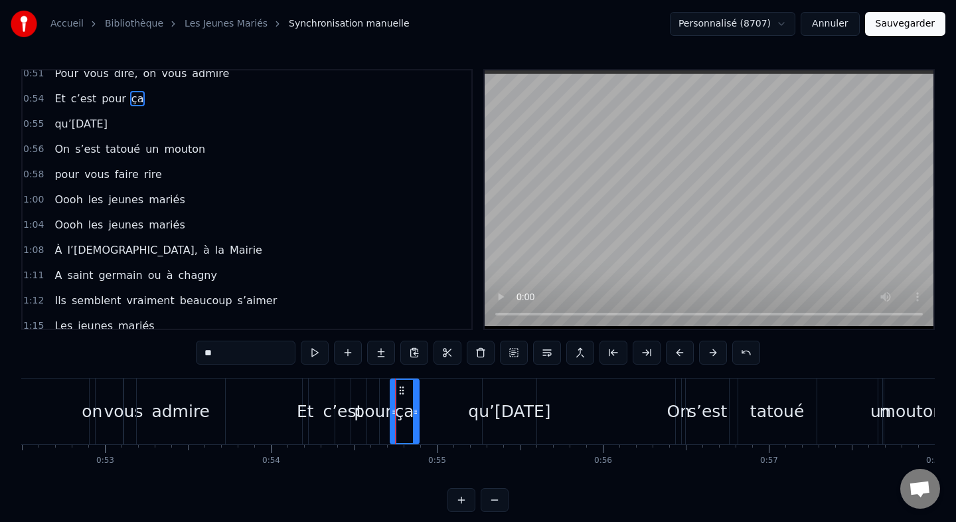
click at [395, 402] on div at bounding box center [395, 411] width 1 height 66
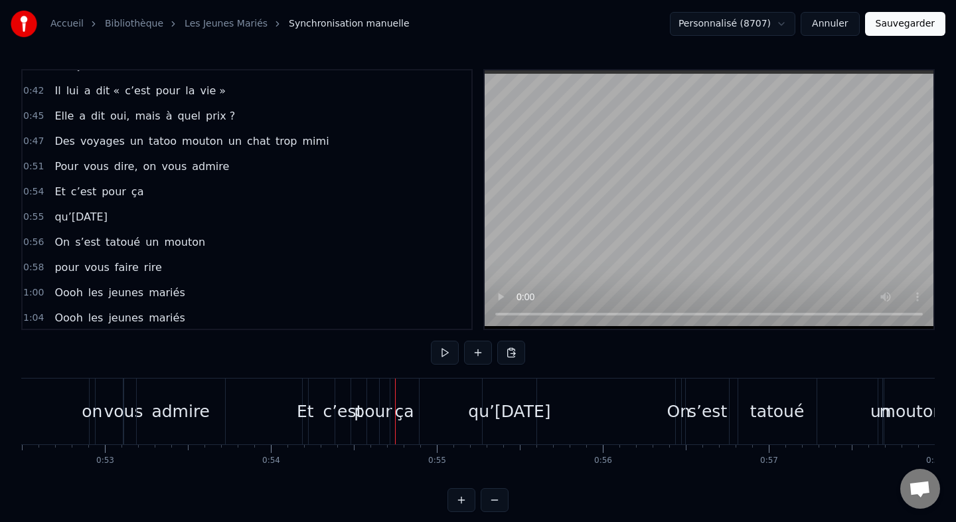
scroll to position [388, 0]
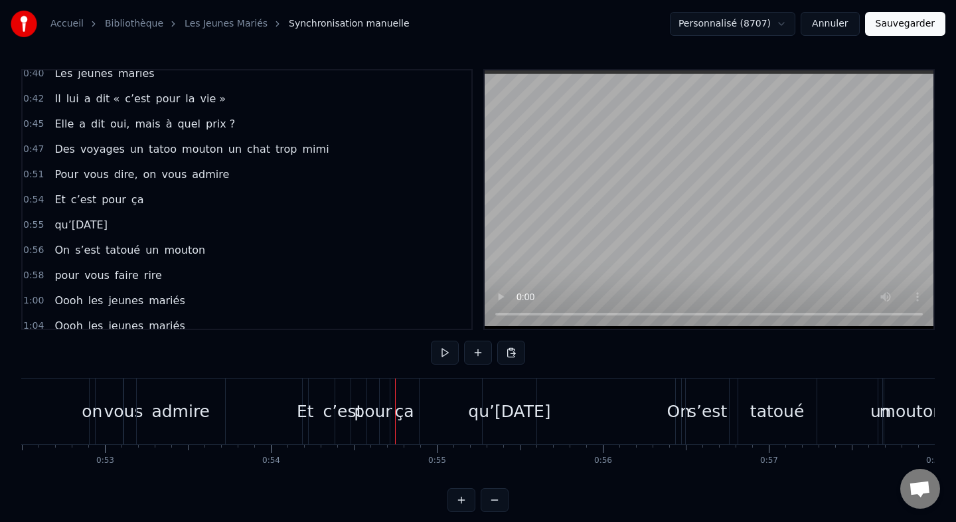
click at [413, 414] on div "ça" at bounding box center [404, 411] width 29 height 66
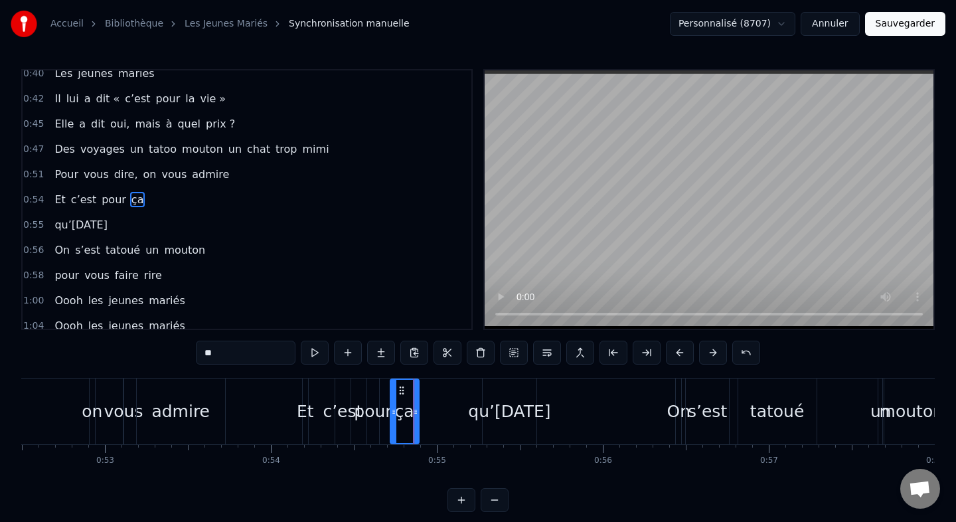
click at [414, 414] on div at bounding box center [414, 411] width 1 height 66
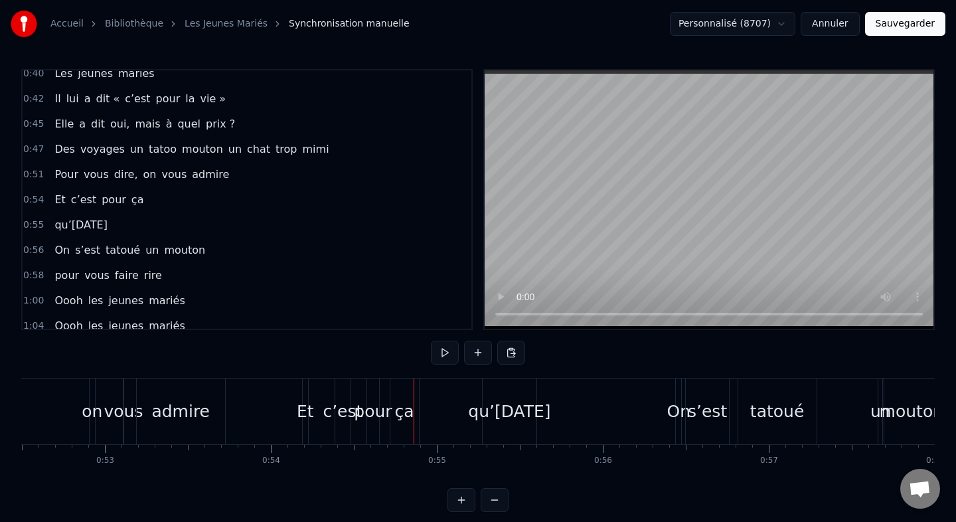
click at [410, 408] on div "ça" at bounding box center [404, 411] width 19 height 25
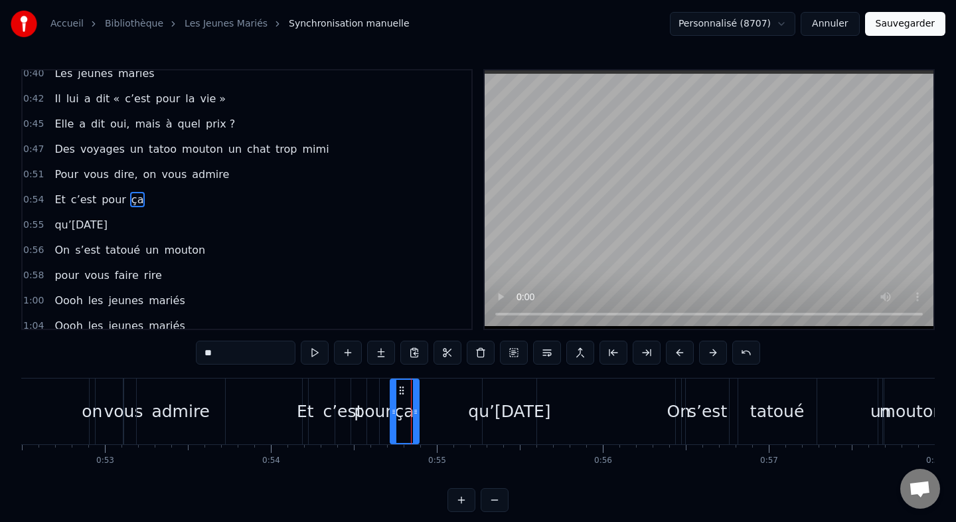
click at [411, 408] on div at bounding box center [411, 411] width 1 height 66
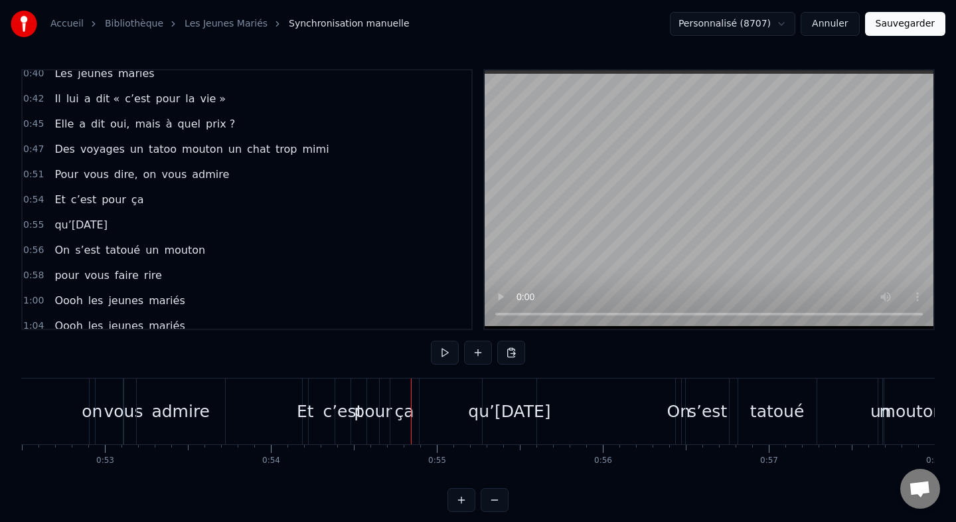
click at [411, 414] on div at bounding box center [411, 411] width 1 height 66
click at [406, 413] on div "ça" at bounding box center [404, 411] width 19 height 25
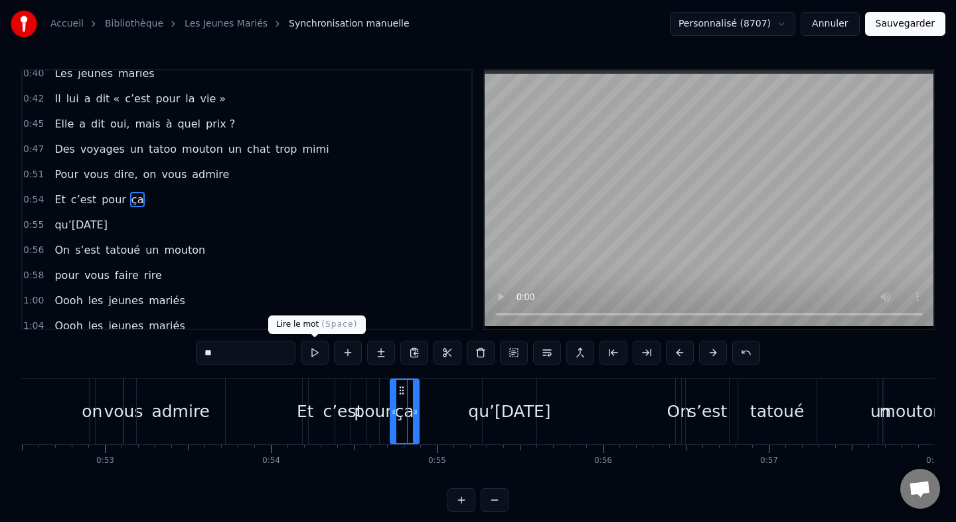
click at [250, 358] on input "**" at bounding box center [246, 353] width 100 height 24
type input "***"
click at [336, 469] on div "Ils se baladaient dans les couloirs Et un jour sans le vouloir Leurs regards se…" at bounding box center [478, 428] width 914 height 100
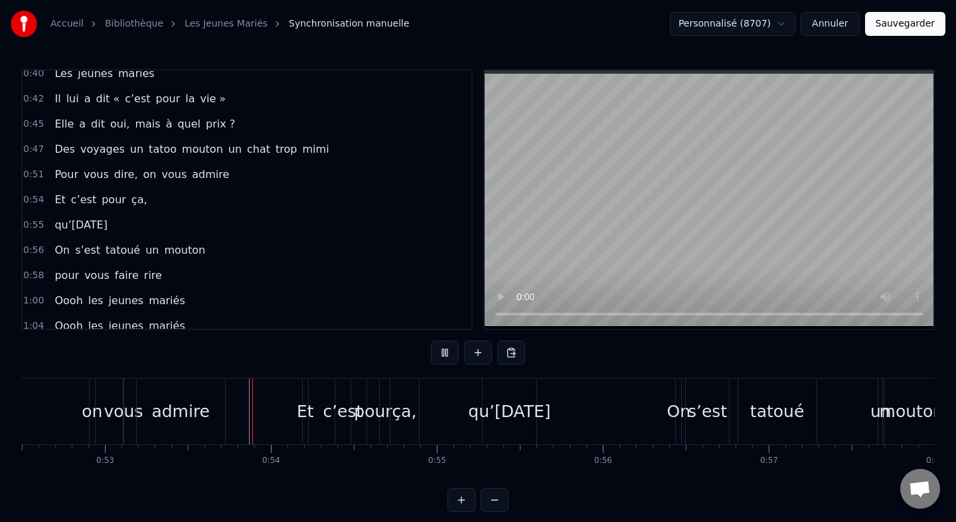
scroll to position [11, 0]
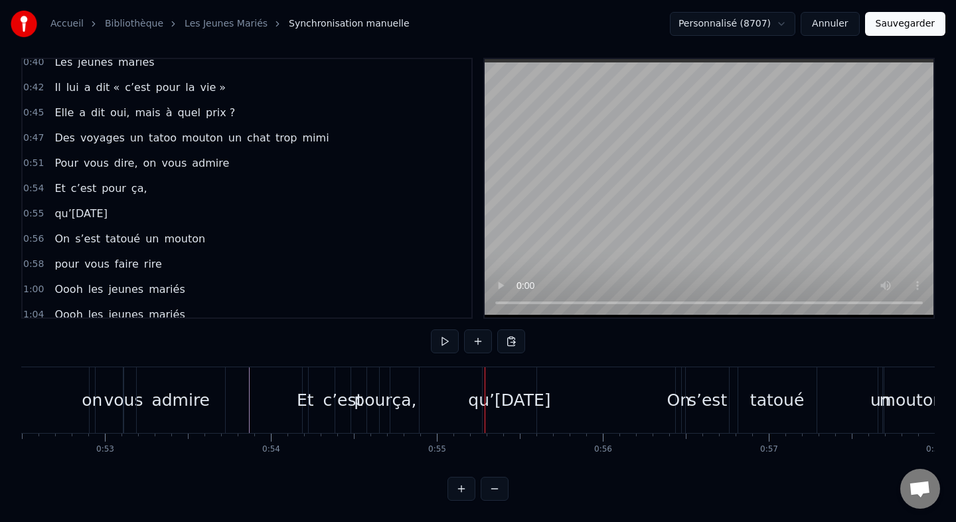
click at [468, 402] on div "qu’[DATE]" at bounding box center [509, 400] width 82 height 25
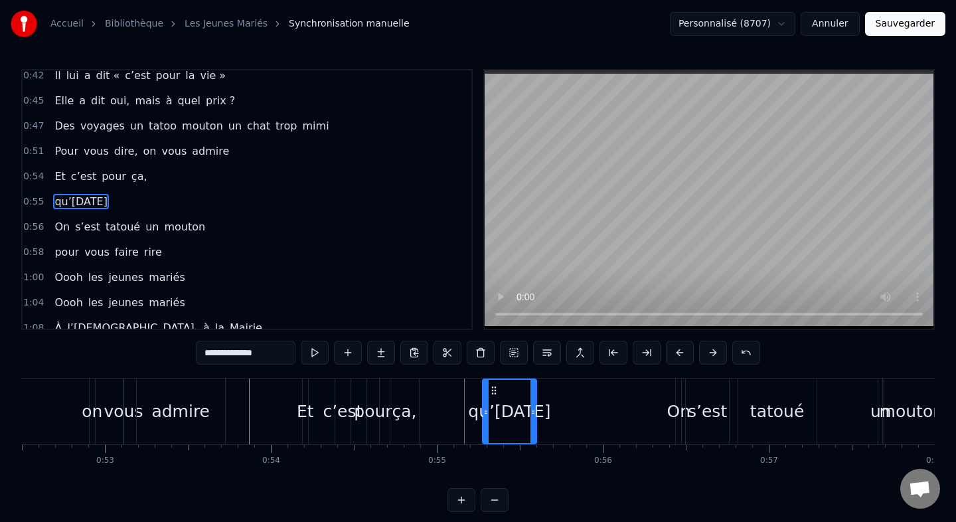
scroll to position [413, 0]
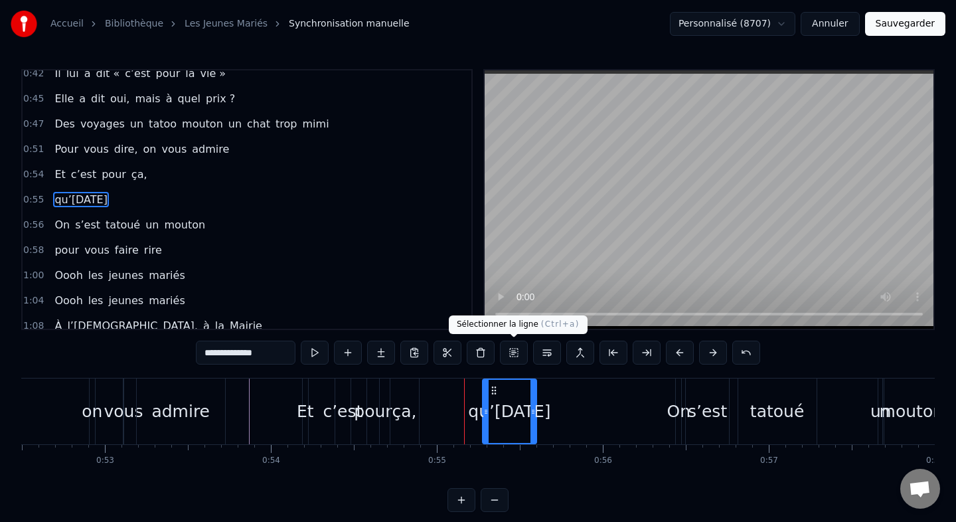
click at [509, 356] on button at bounding box center [514, 353] width 28 height 24
click at [516, 349] on button at bounding box center [514, 353] width 28 height 24
click at [549, 356] on button at bounding box center [547, 353] width 28 height 24
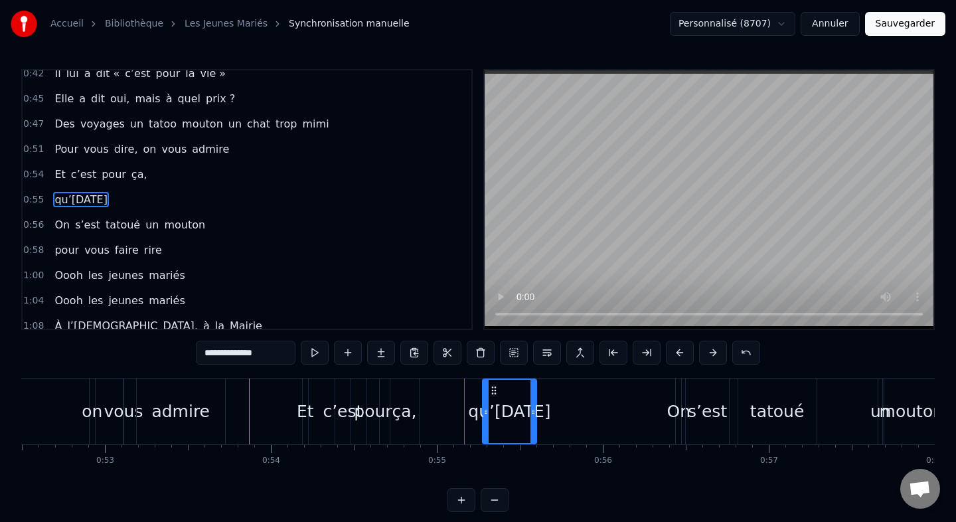
click at [549, 356] on button at bounding box center [547, 353] width 28 height 24
click at [408, 414] on div "ça," at bounding box center [404, 411] width 25 height 25
type input "***"
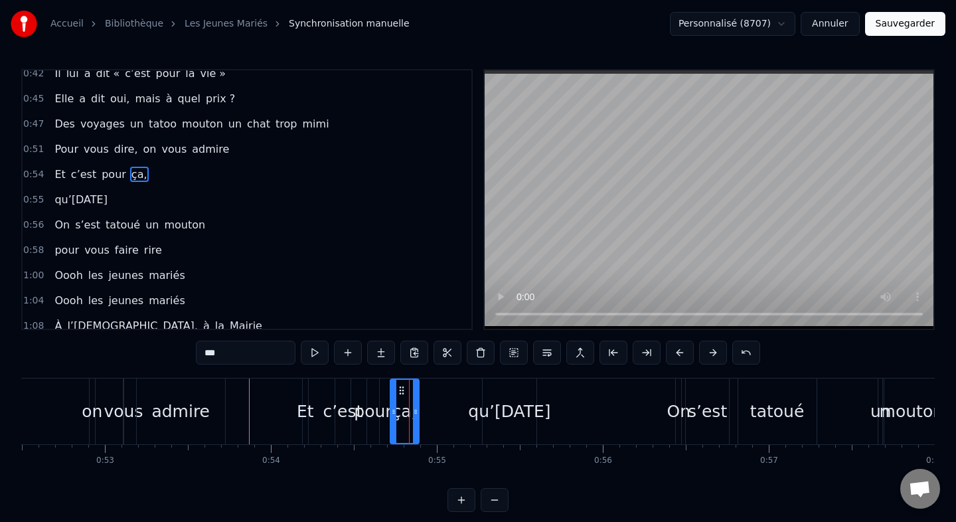
scroll to position [388, 0]
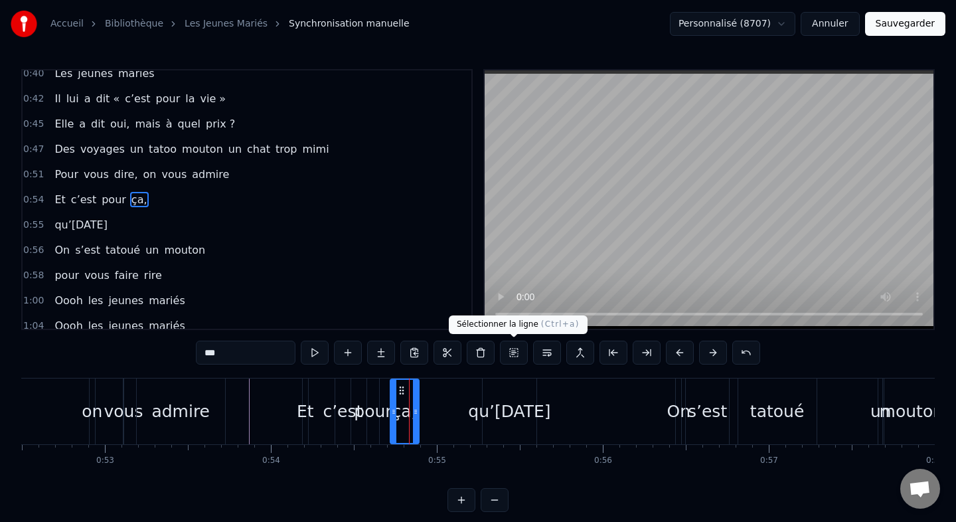
click at [510, 353] on button at bounding box center [514, 353] width 28 height 24
click at [94, 189] on div "Et c’est pour ça," at bounding box center [100, 200] width 103 height 24
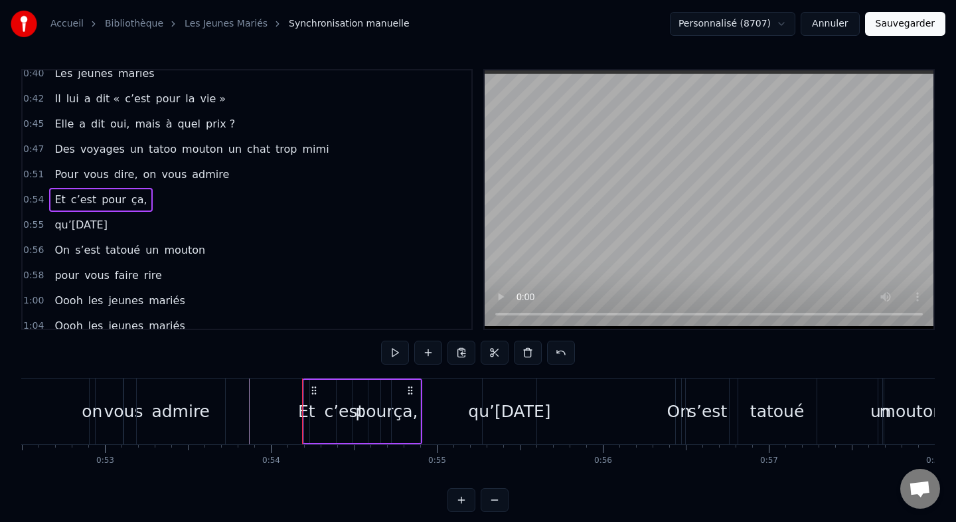
click at [487, 388] on div "qu’[DATE]" at bounding box center [510, 411] width 54 height 66
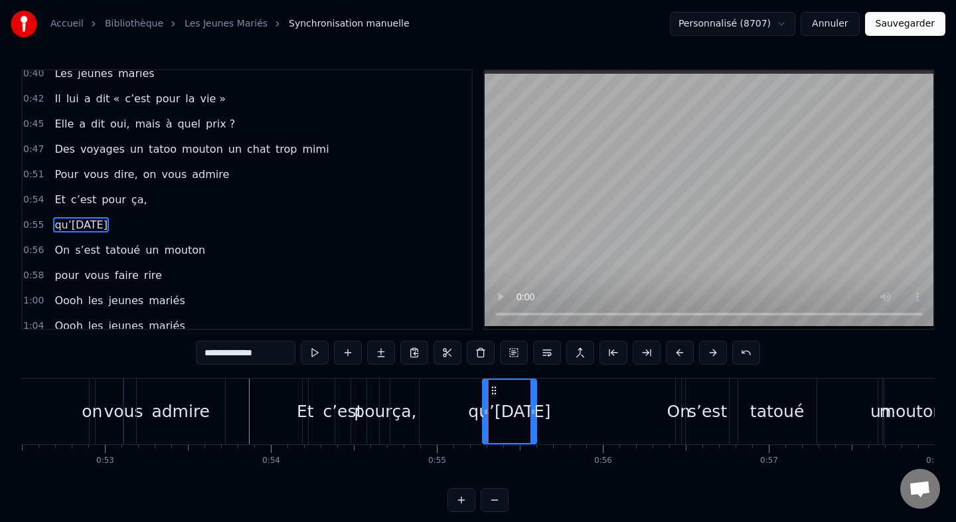
scroll to position [413, 0]
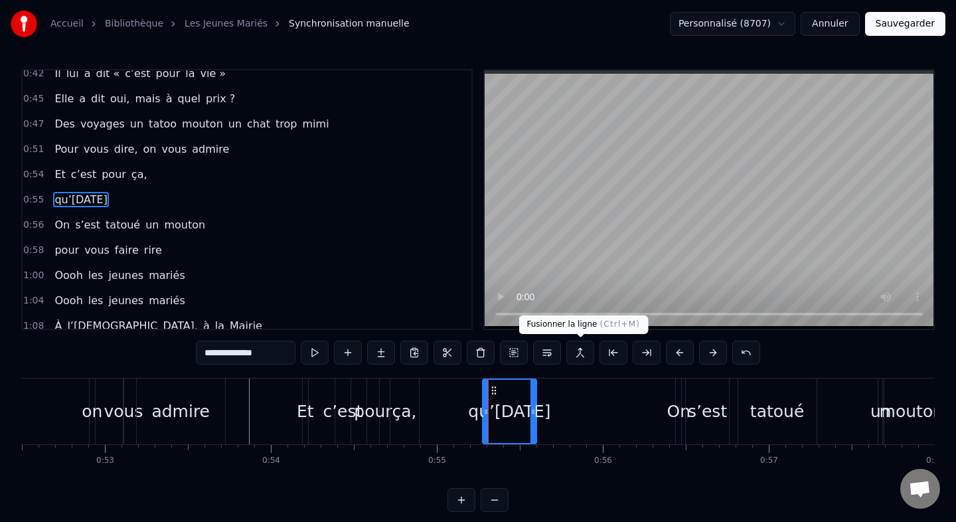
click at [573, 347] on button at bounding box center [580, 353] width 28 height 24
click at [403, 414] on div "ça," at bounding box center [404, 411] width 25 height 25
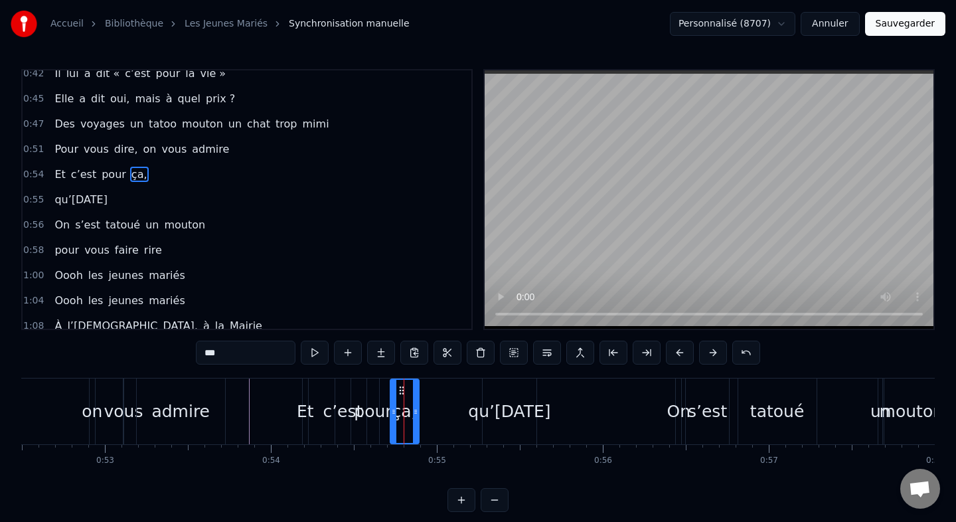
scroll to position [388, 0]
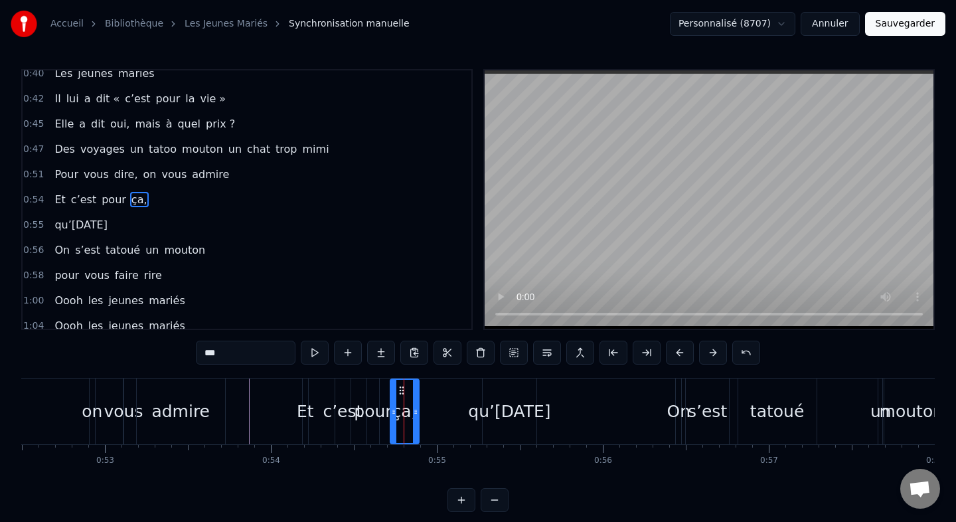
drag, startPoint x: 57, startPoint y: 222, endPoint x: 150, endPoint y: 199, distance: 95.8
click at [150, 199] on div "0:09 Ils se baladaient dans les couloirs 0:11 Et un jour 0:11 sans le vouloir 0…" at bounding box center [246, 199] width 451 height 261
click at [109, 220] on span "qu’[DATE]" at bounding box center [81, 224] width 56 height 15
type input "**********"
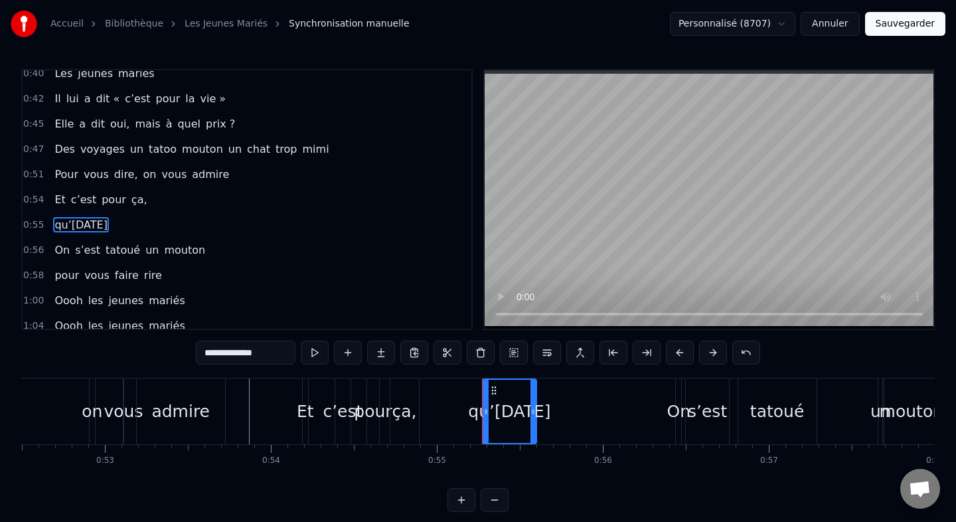
scroll to position [413, 0]
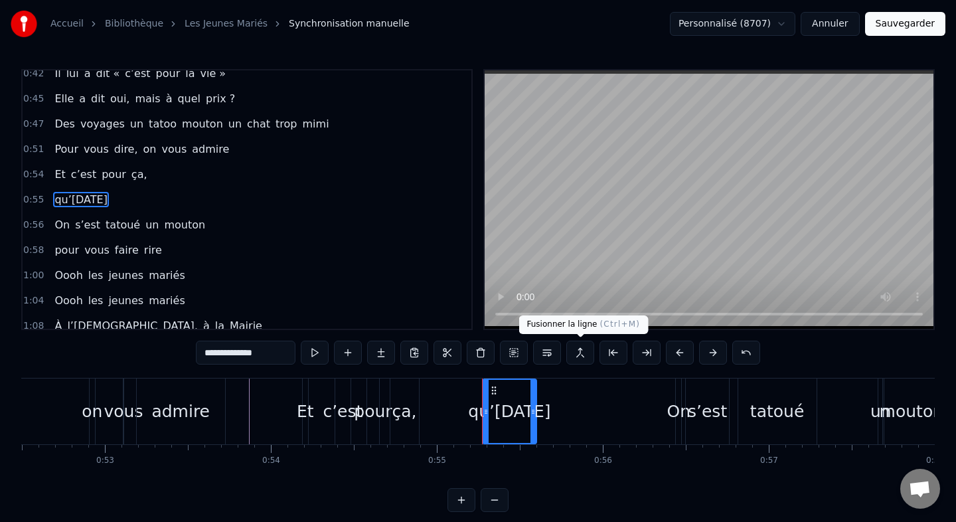
click at [574, 349] on button at bounding box center [580, 353] width 28 height 24
click at [133, 165] on div "Et c’est pour ça," at bounding box center [100, 175] width 103 height 24
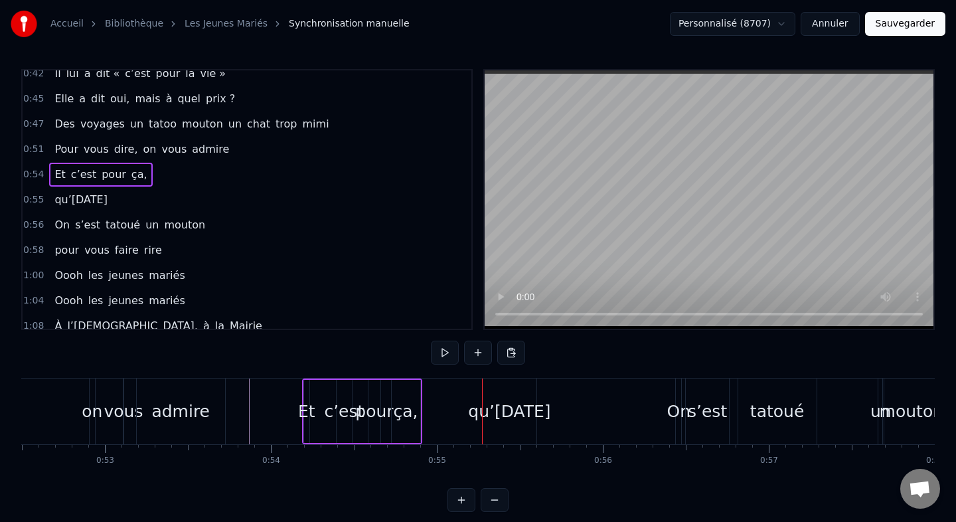
click at [108, 190] on div "qu’[DATE]" at bounding box center [81, 200] width 64 height 24
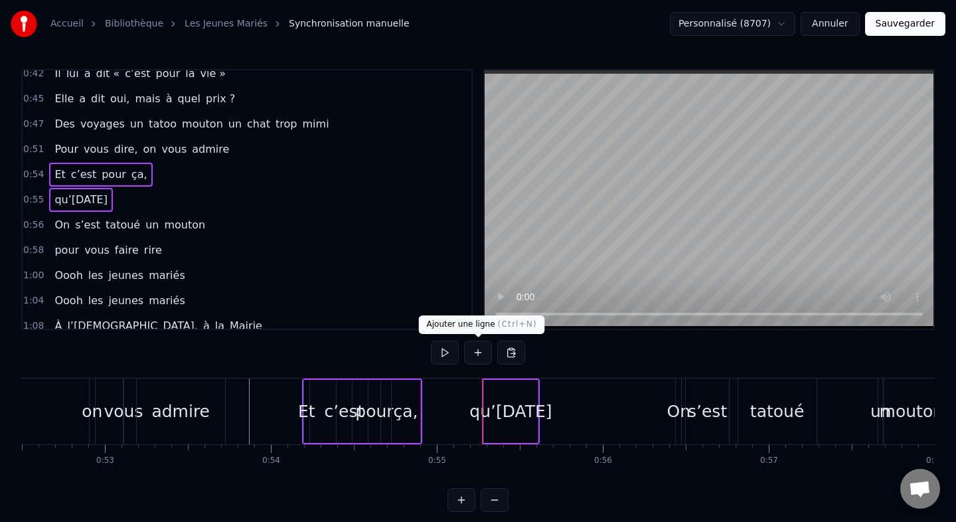
click at [476, 350] on button at bounding box center [478, 353] width 28 height 24
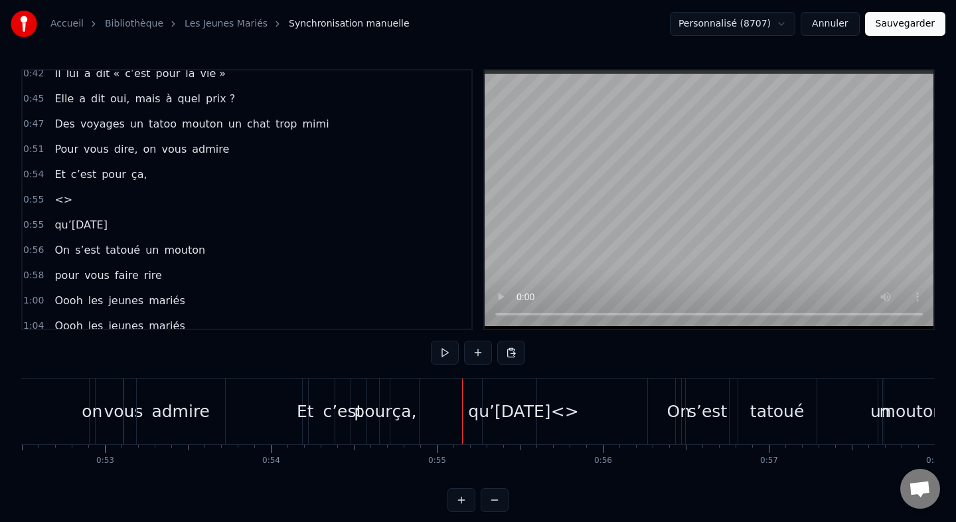
click at [565, 410] on div "<>" at bounding box center [565, 411] width 28 height 25
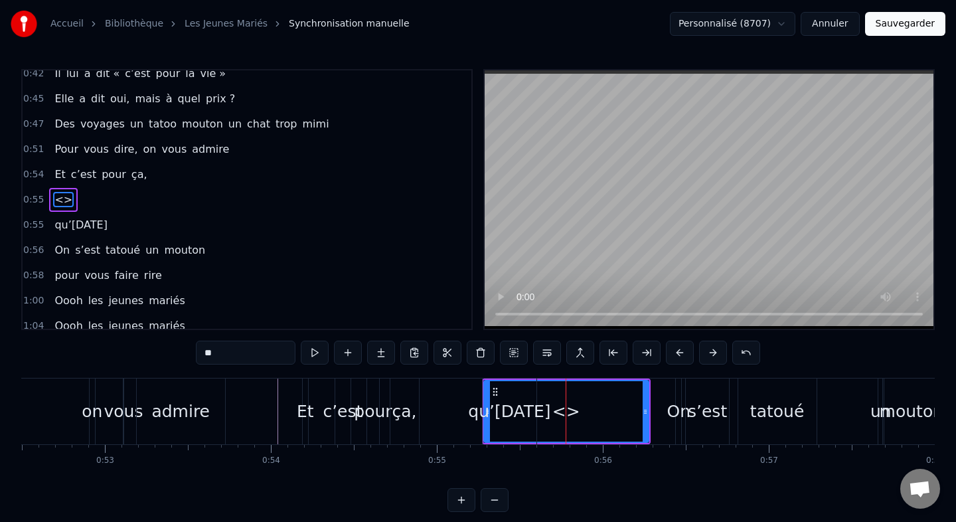
click at [566, 410] on div at bounding box center [566, 411] width 1 height 66
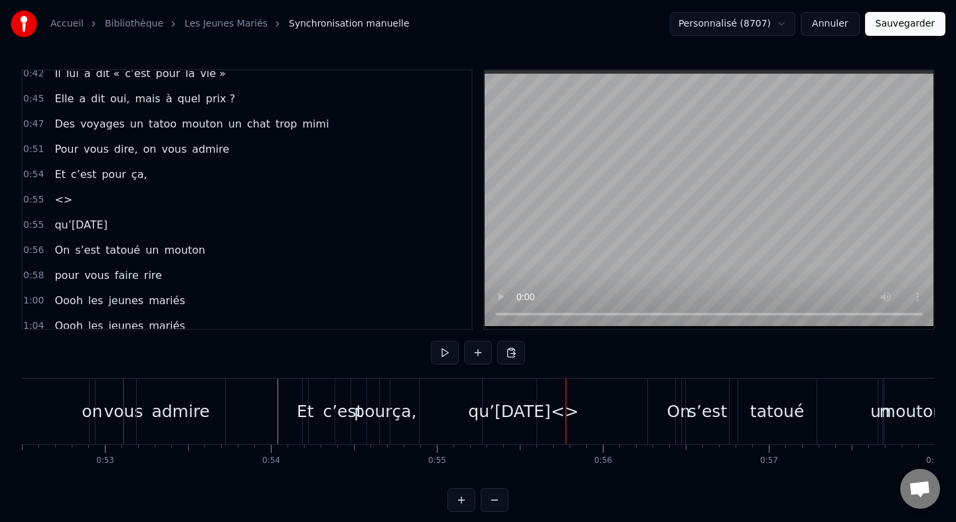
click at [577, 418] on div "<>" at bounding box center [565, 411] width 165 height 66
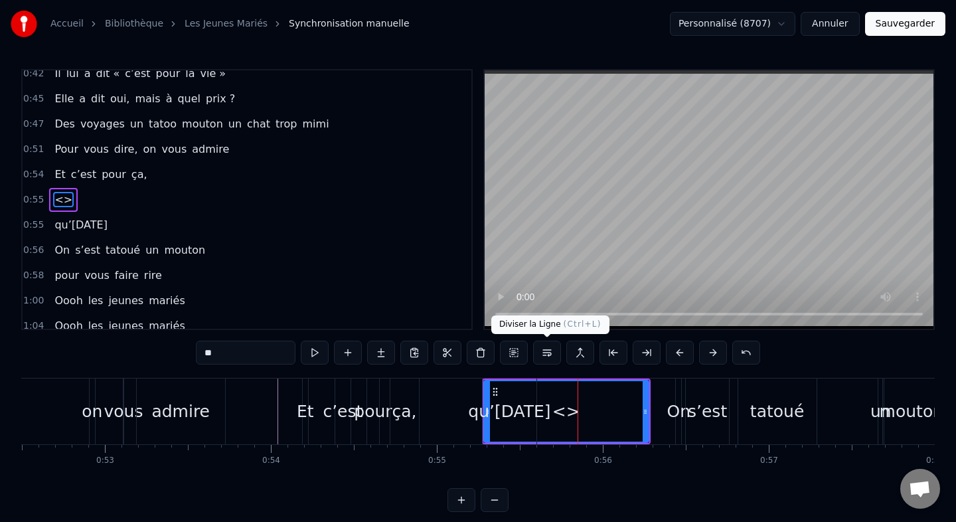
click at [544, 354] on button at bounding box center [547, 353] width 28 height 24
click at [485, 356] on button at bounding box center [481, 353] width 28 height 24
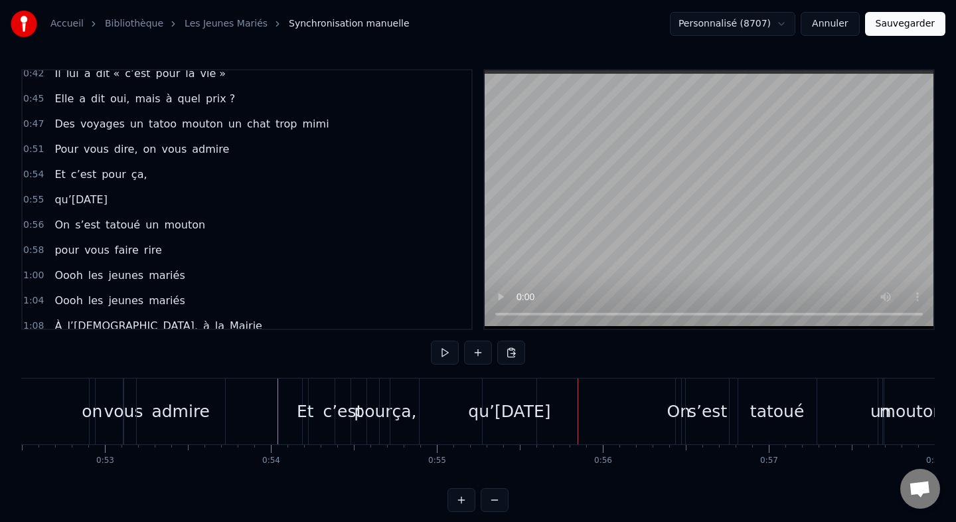
click at [300, 494] on div "0:09 Ils se baladaient dans les couloirs 0:11 Et un jour 0:11 sans le vouloir 0…" at bounding box center [478, 290] width 914 height 443
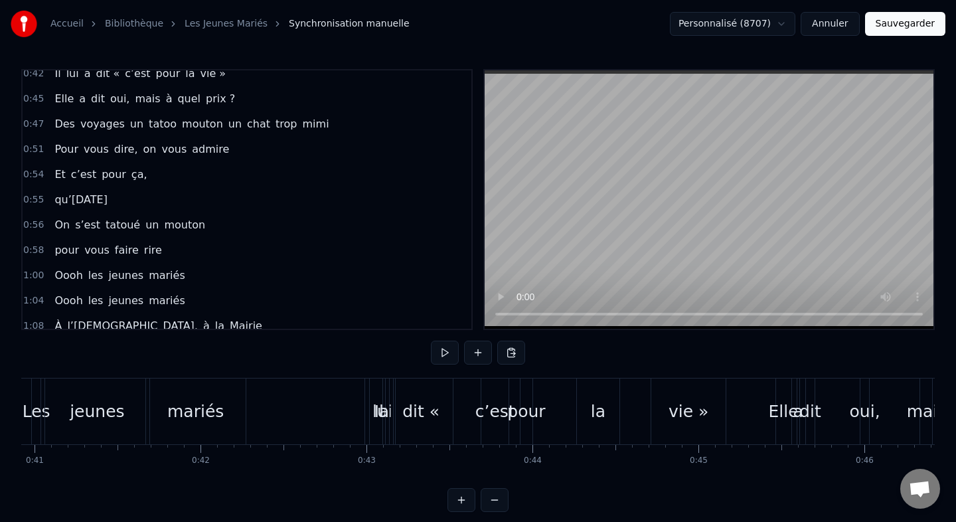
scroll to position [0, 6782]
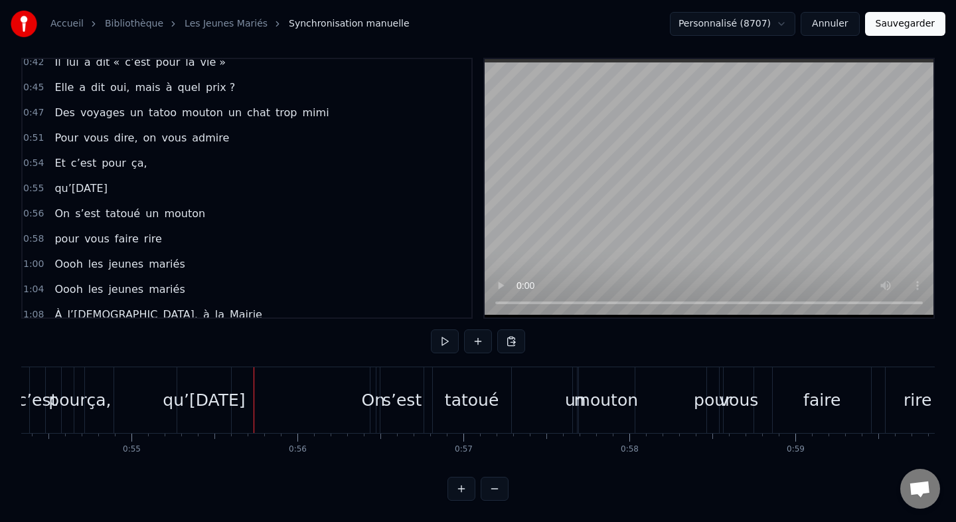
scroll to position [0, 8951]
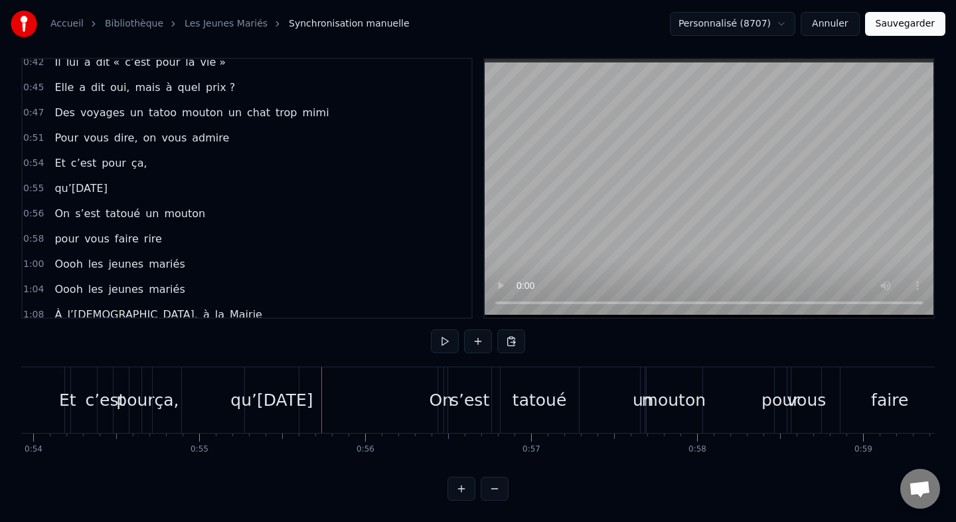
click at [253, 407] on div "qu’[DATE]" at bounding box center [271, 400] width 82 height 25
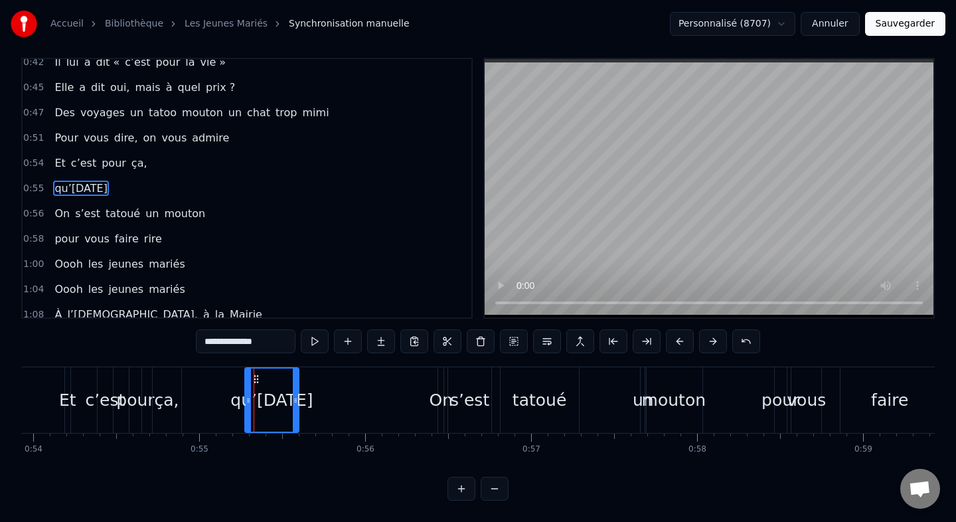
scroll to position [0, 0]
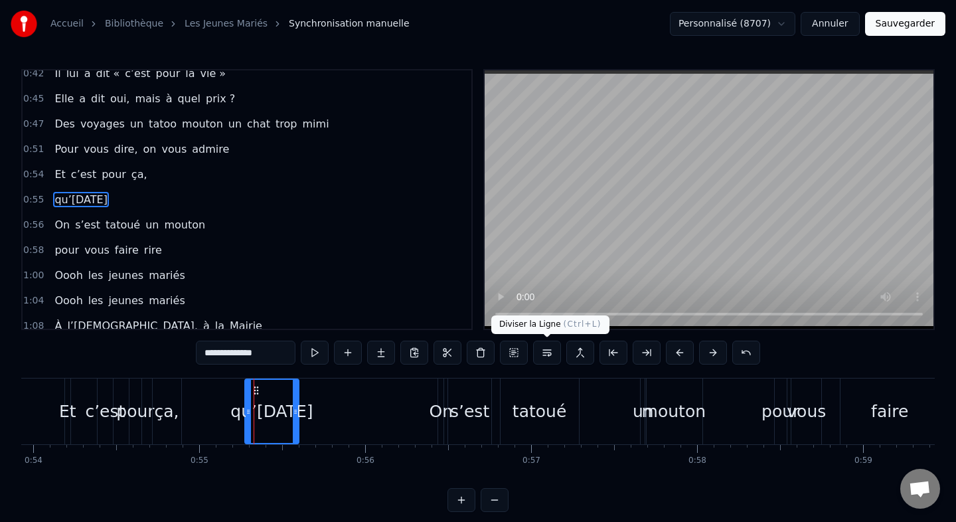
click at [542, 353] on button at bounding box center [547, 353] width 28 height 24
click at [892, 25] on button "Sauvegarder" at bounding box center [905, 24] width 80 height 24
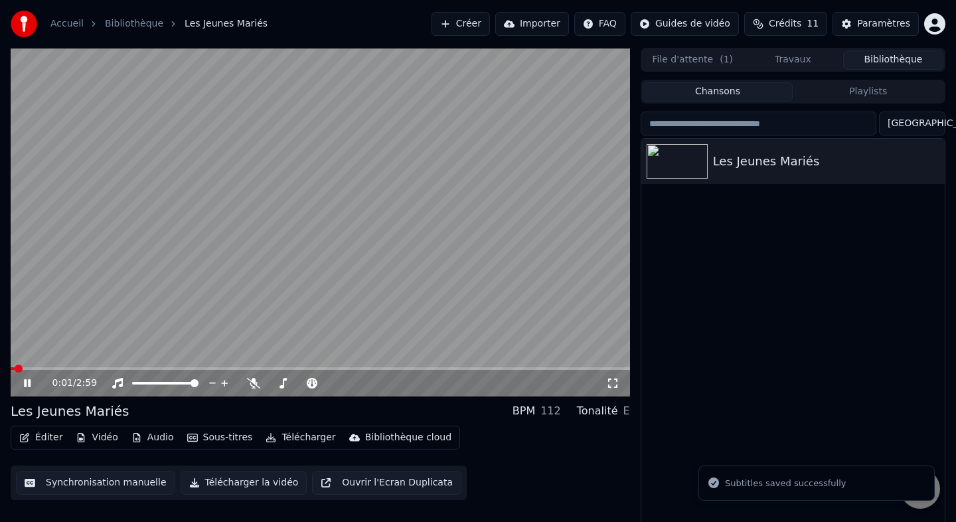
click at [384, 263] on video at bounding box center [320, 222] width 619 height 349
click at [44, 435] on button "Éditer" at bounding box center [41, 437] width 54 height 19
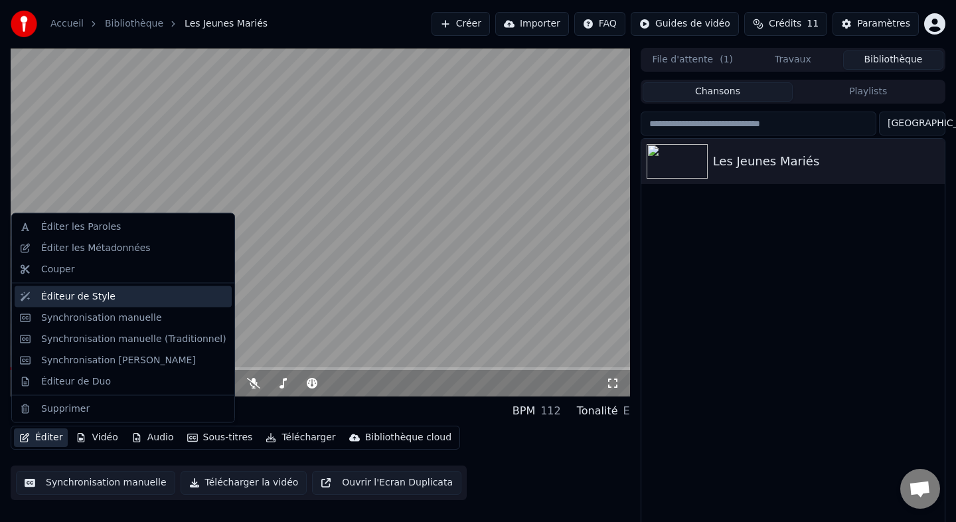
click at [75, 299] on div "Éditeur de Style" at bounding box center [78, 295] width 74 height 13
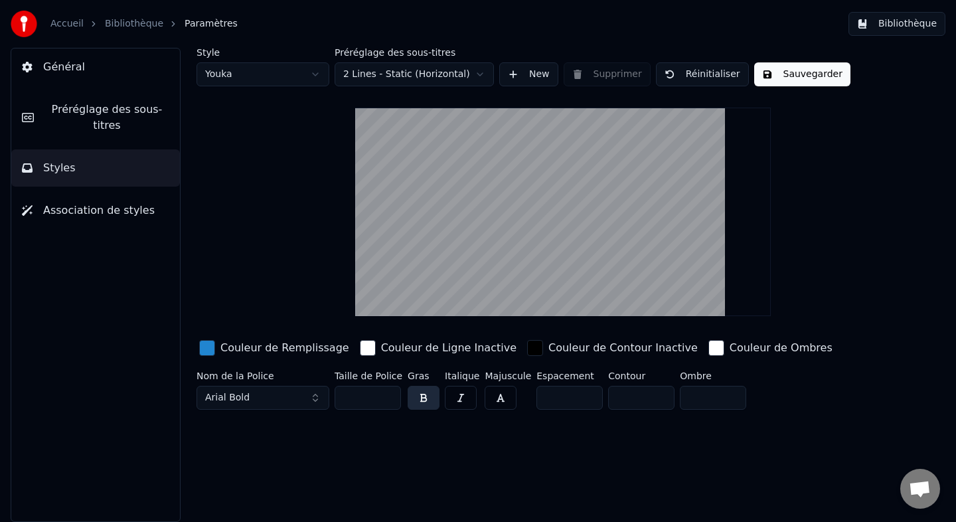
click at [117, 120] on span "Préréglage des sous-titres" at bounding box center [106, 118] width 125 height 32
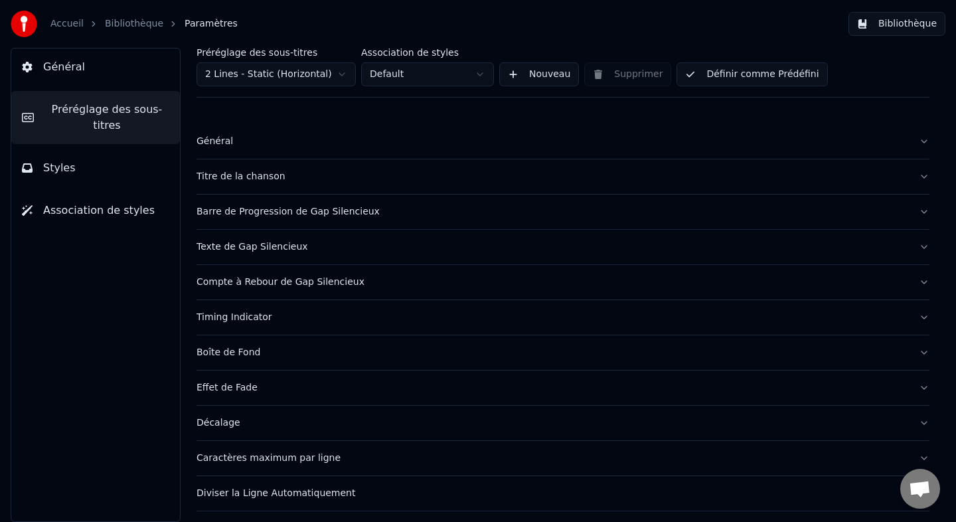
scroll to position [35, 0]
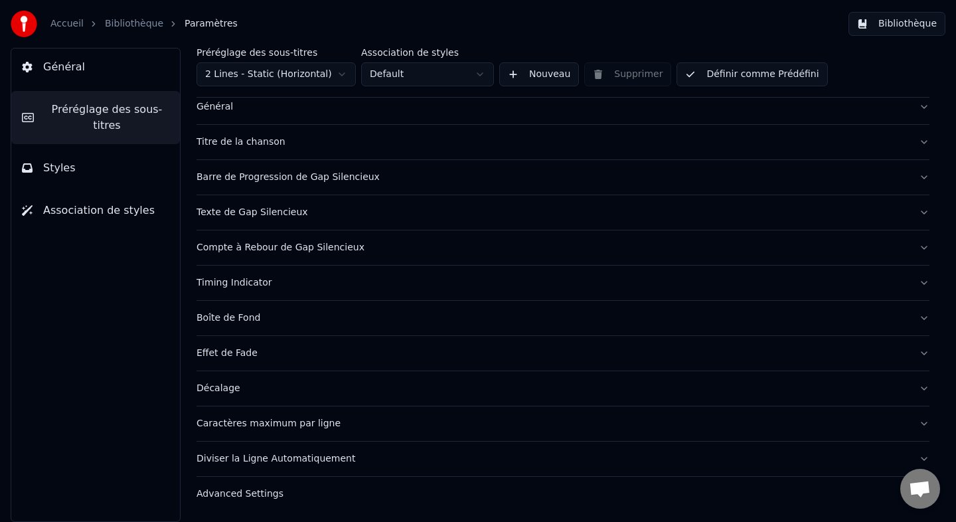
click at [253, 427] on div "Caractères maximum par ligne" at bounding box center [553, 423] width 712 height 13
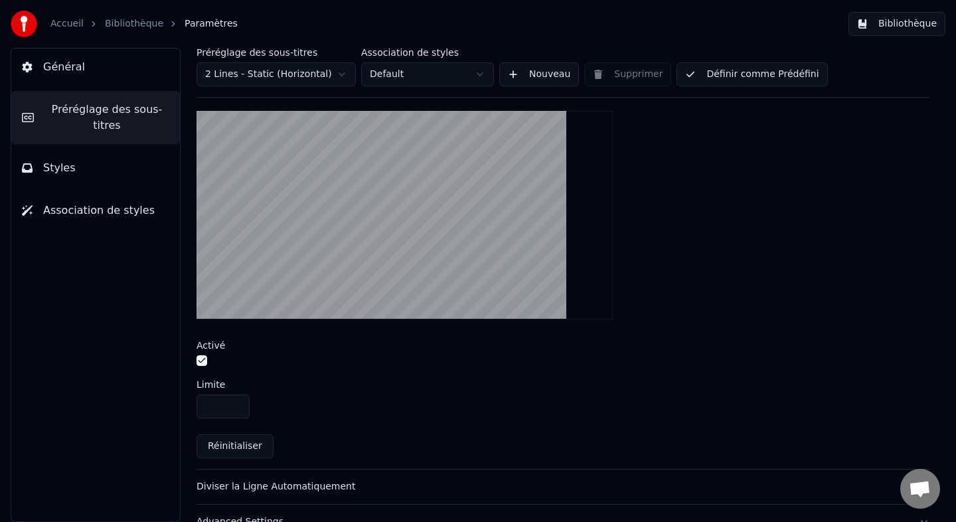
scroll to position [393, 0]
click at [236, 411] on input "**" at bounding box center [223, 407] width 53 height 24
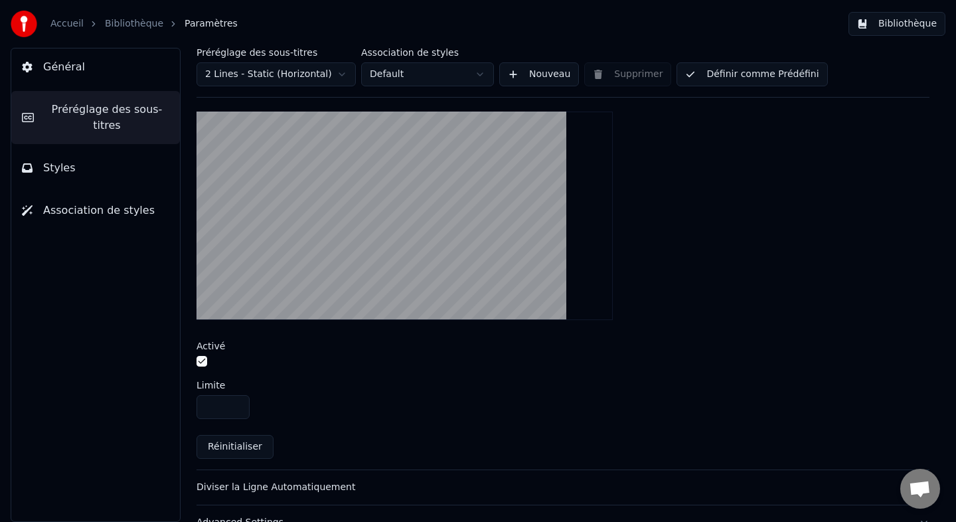
click at [236, 411] on input "**" at bounding box center [223, 407] width 53 height 24
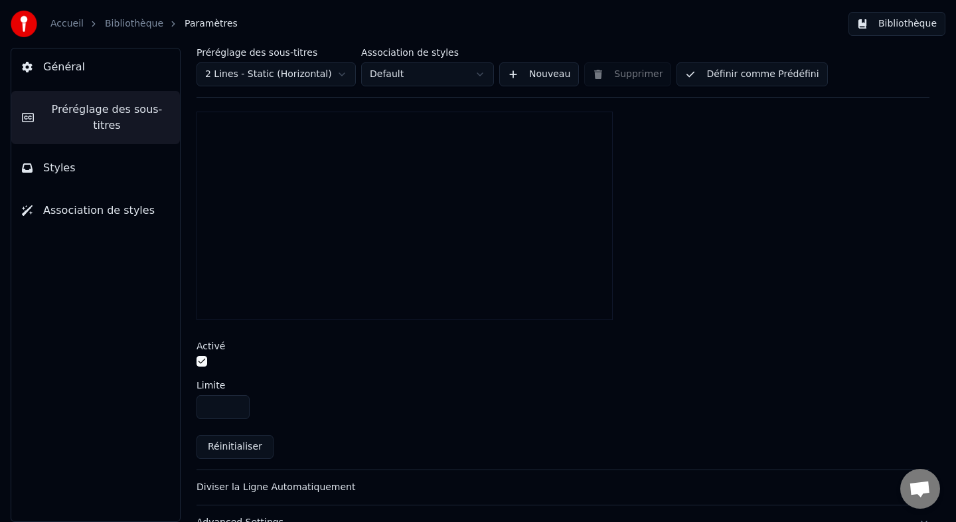
click at [236, 411] on input "**" at bounding box center [223, 407] width 53 height 24
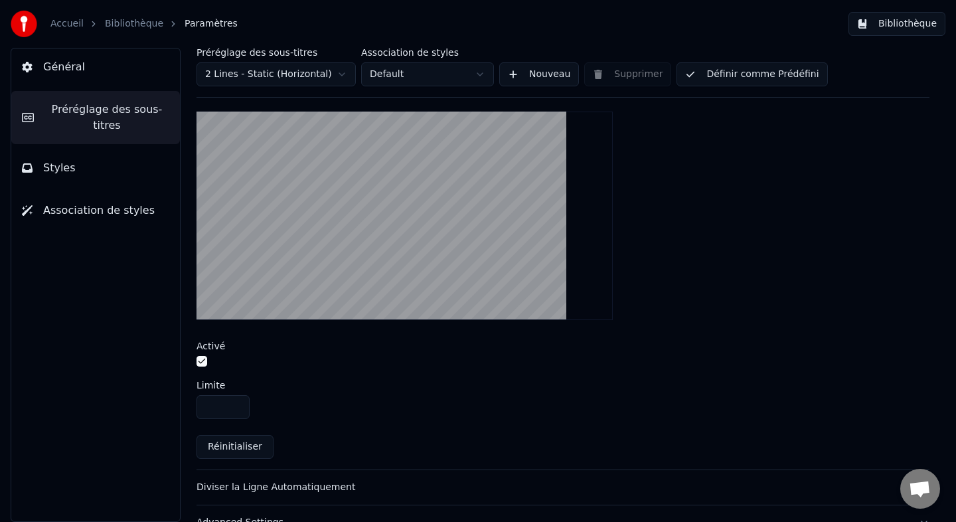
click at [236, 411] on input "**" at bounding box center [223, 407] width 53 height 24
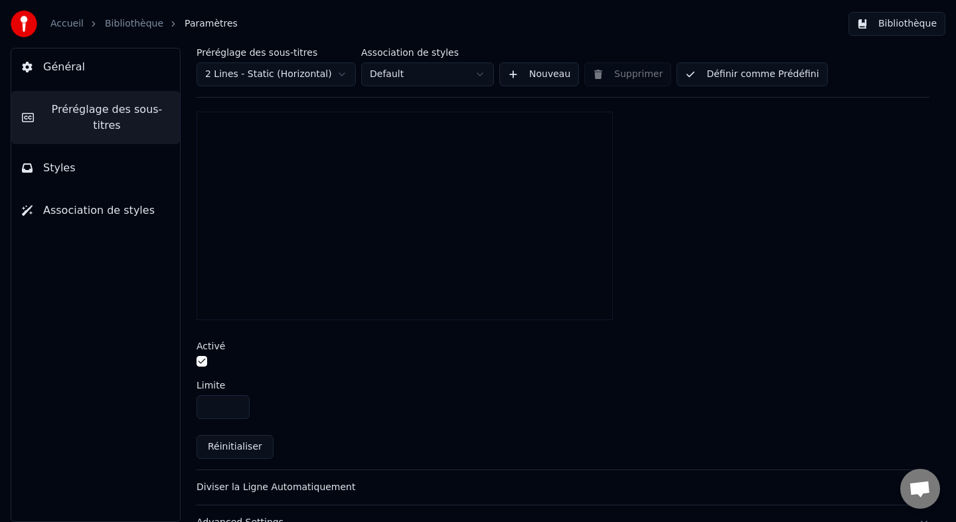
type input "**"
click at [236, 405] on input "**" at bounding box center [223, 407] width 53 height 24
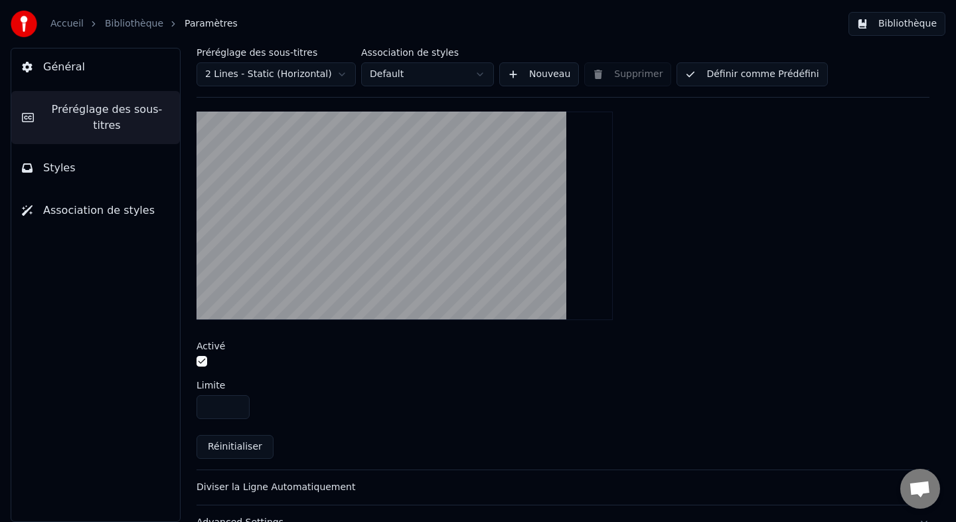
click at [304, 388] on div "Limite" at bounding box center [563, 384] width 733 height 9
click at [886, 19] on button "Bibliothèque" at bounding box center [896, 24] width 97 height 24
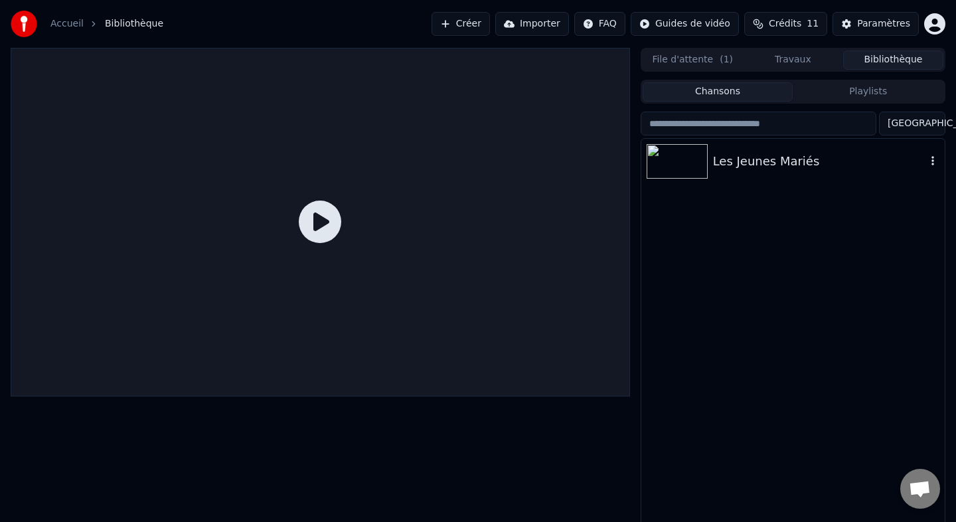
click at [750, 157] on div "Les Jeunes Mariés" at bounding box center [819, 161] width 213 height 19
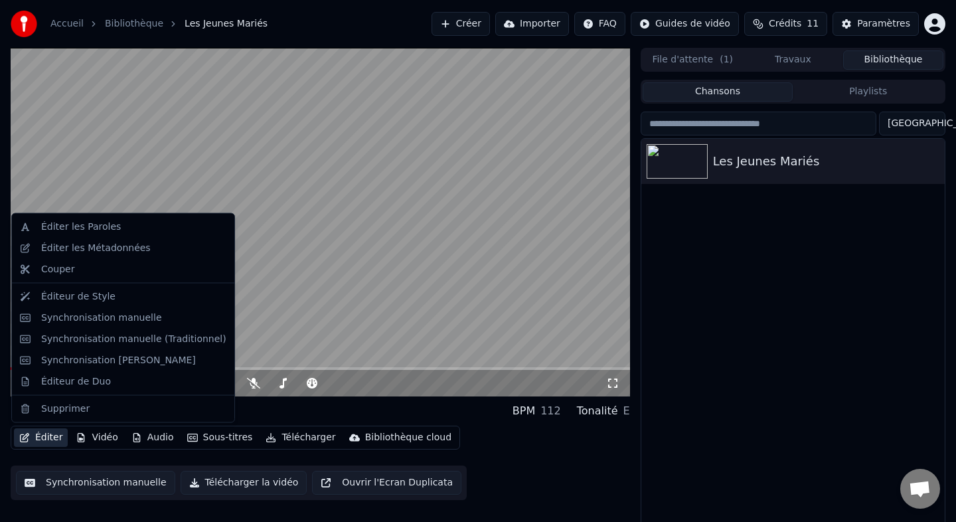
click at [48, 440] on button "Éditer" at bounding box center [41, 437] width 54 height 19
click at [103, 316] on div "Synchronisation manuelle" at bounding box center [101, 317] width 121 height 13
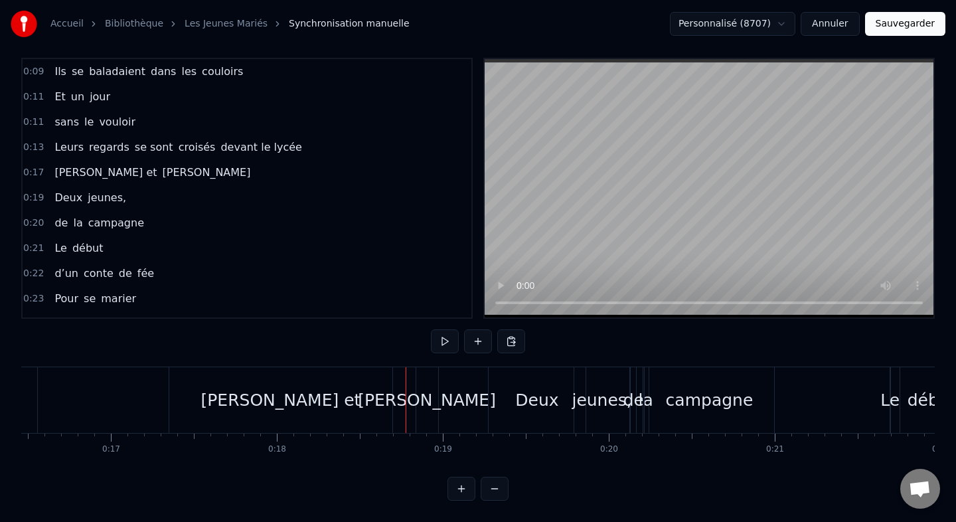
scroll to position [0, 2458]
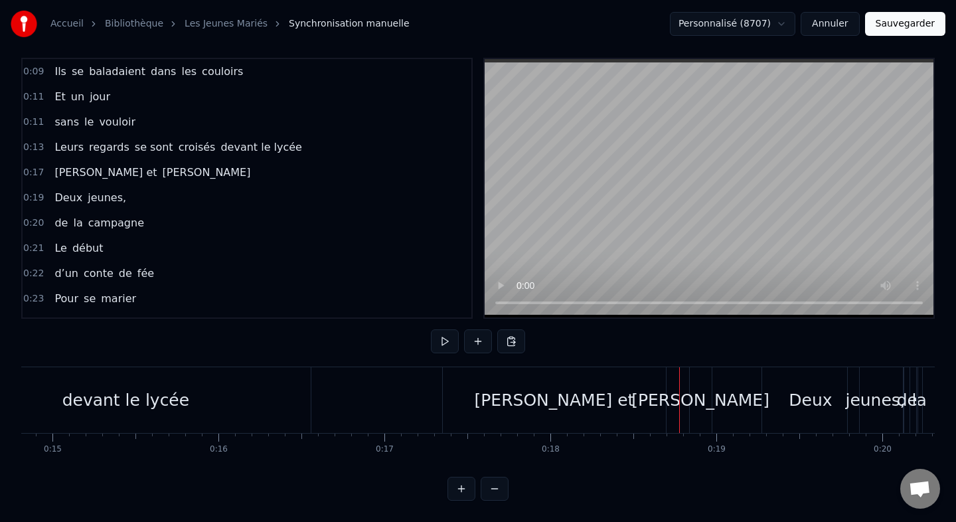
click at [214, 414] on div "devant le lycée" at bounding box center [125, 400] width 370 height 66
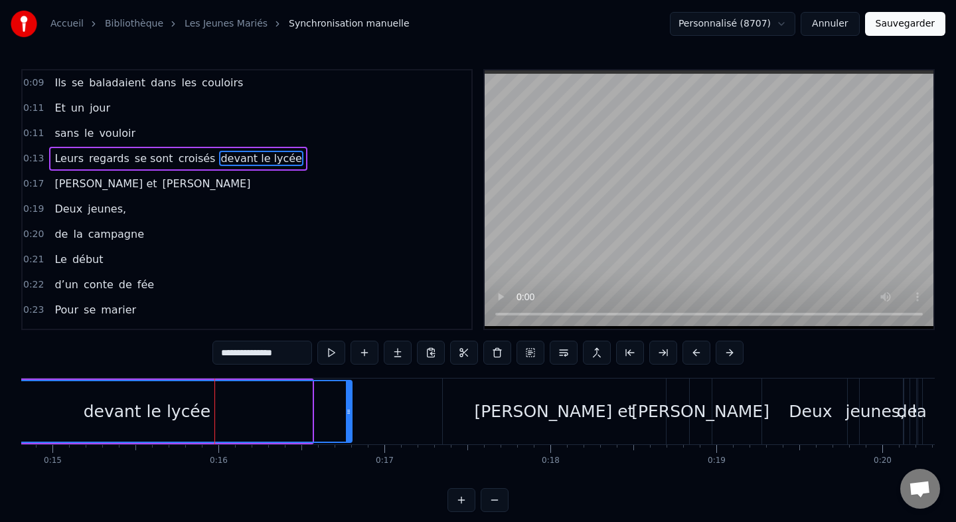
drag, startPoint x: 309, startPoint y: 413, endPoint x: 349, endPoint y: 413, distance: 39.8
click at [349, 413] on icon at bounding box center [348, 411] width 5 height 11
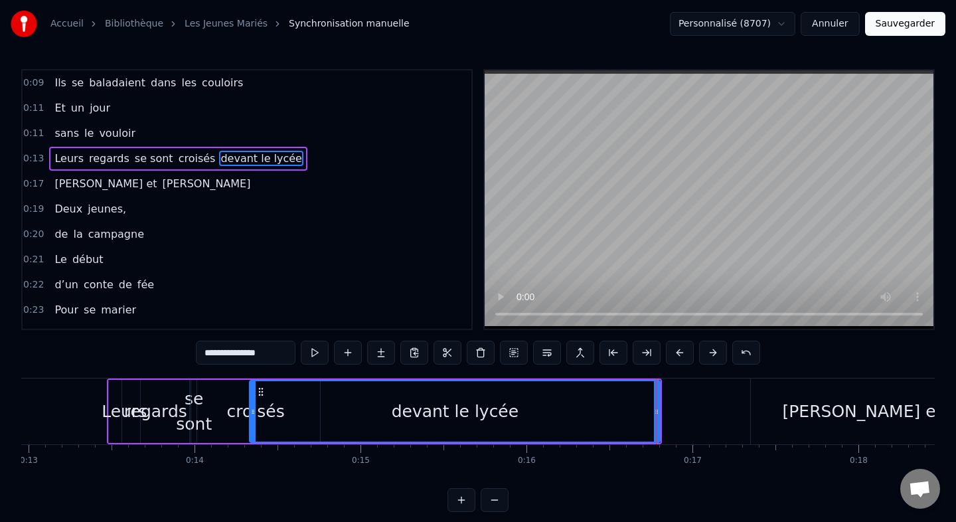
scroll to position [0, 2143]
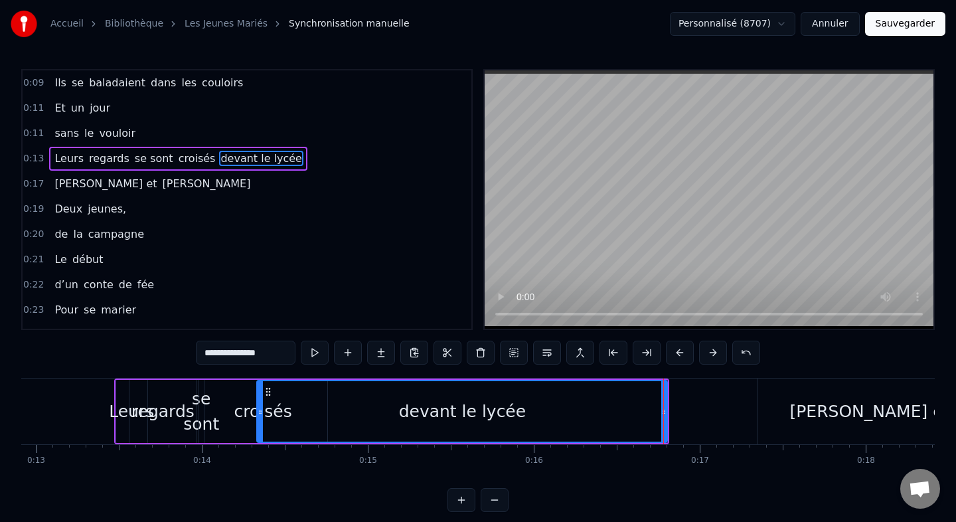
click at [173, 414] on div "regards" at bounding box center [162, 411] width 63 height 25
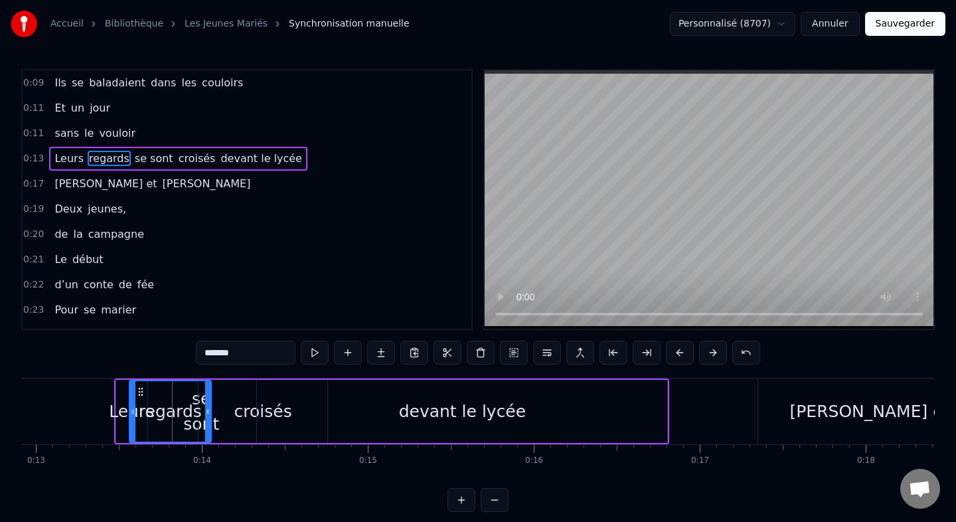
drag, startPoint x: 191, startPoint y: 411, endPoint x: 213, endPoint y: 410, distance: 21.9
click at [210, 410] on icon at bounding box center [207, 411] width 5 height 11
click at [201, 390] on div "regards" at bounding box center [174, 411] width 88 height 60
click at [138, 162] on span "se sont" at bounding box center [153, 158] width 41 height 15
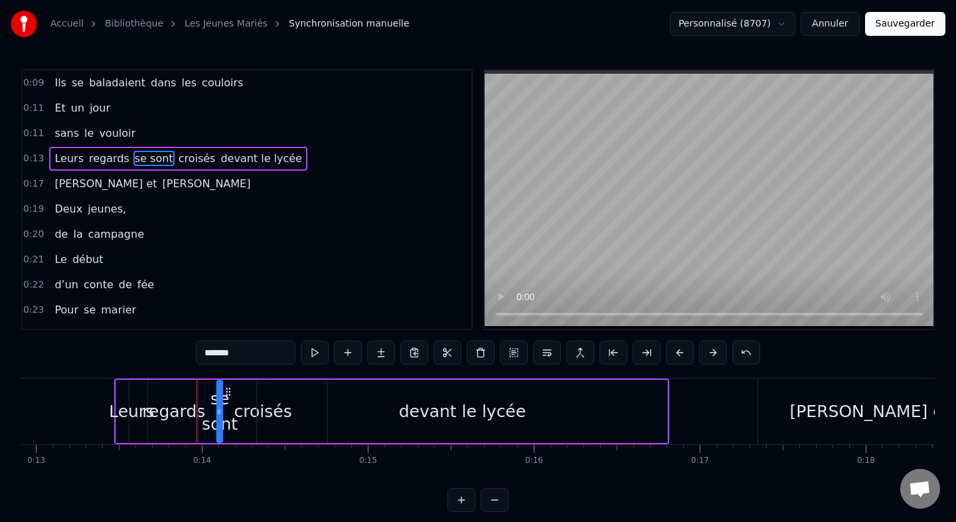
drag, startPoint x: 211, startPoint y: 390, endPoint x: 230, endPoint y: 390, distance: 18.6
click at [252, 411] on div "croisés" at bounding box center [263, 411] width 58 height 25
type input "*******"
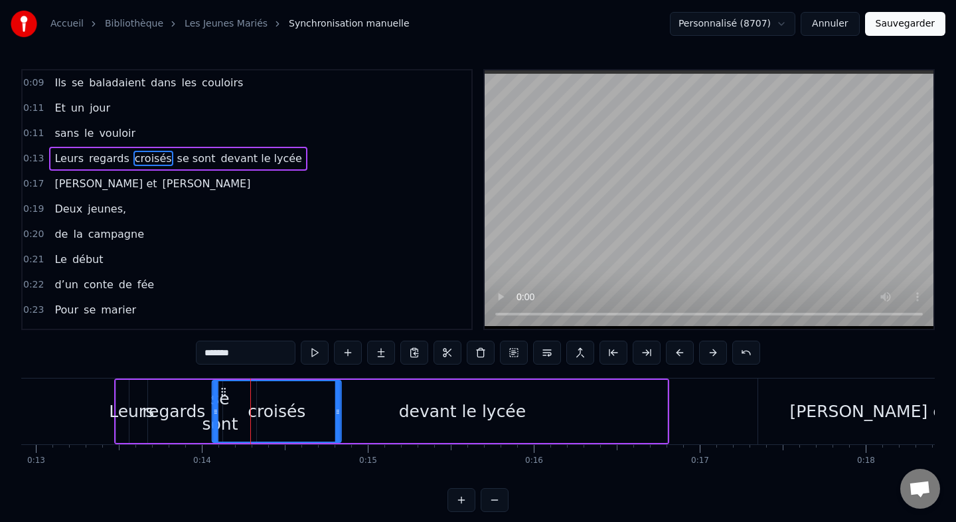
drag, startPoint x: 212, startPoint y: 388, endPoint x: 226, endPoint y: 389, distance: 14.6
click at [226, 389] on icon at bounding box center [223, 391] width 11 height 11
drag, startPoint x: 341, startPoint y: 410, endPoint x: 351, endPoint y: 410, distance: 10.6
click at [351, 410] on icon at bounding box center [347, 411] width 5 height 11
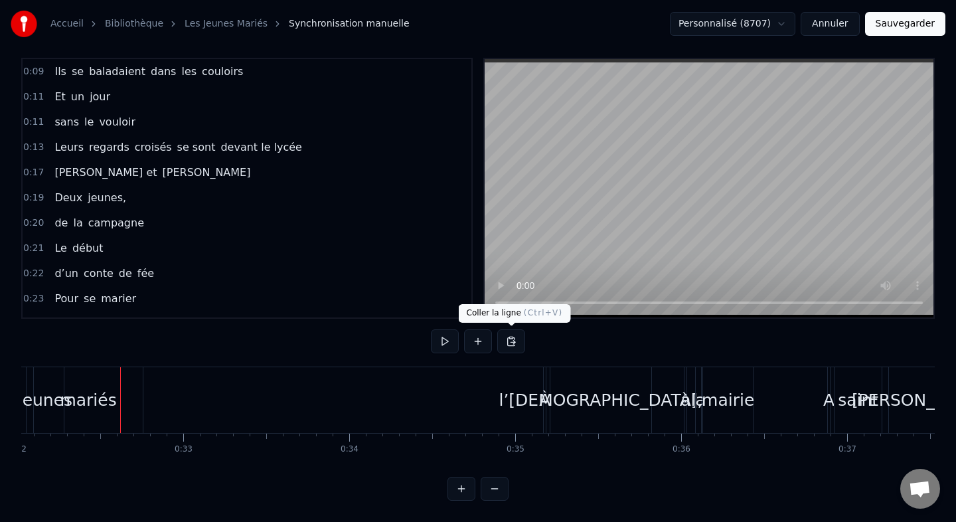
scroll to position [0, 5348]
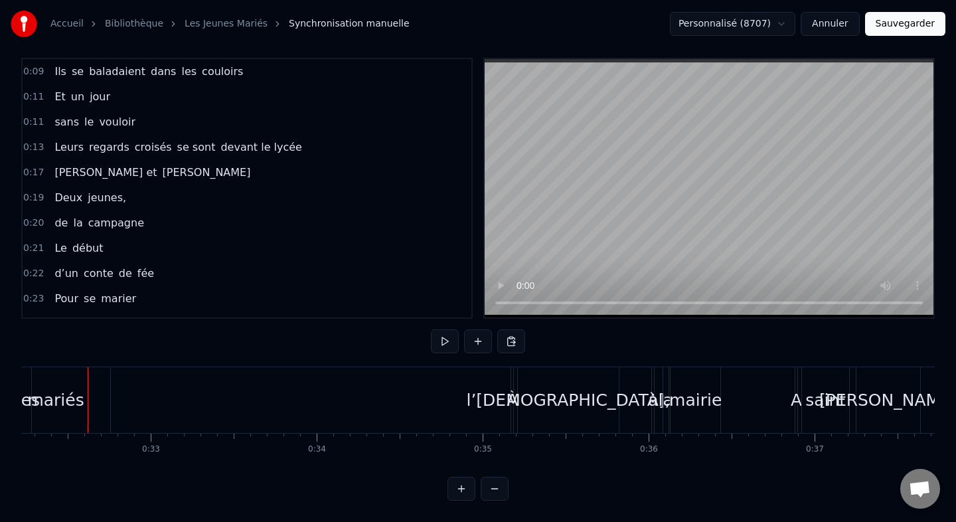
click at [830, 18] on button "Annuler" at bounding box center [830, 24] width 58 height 24
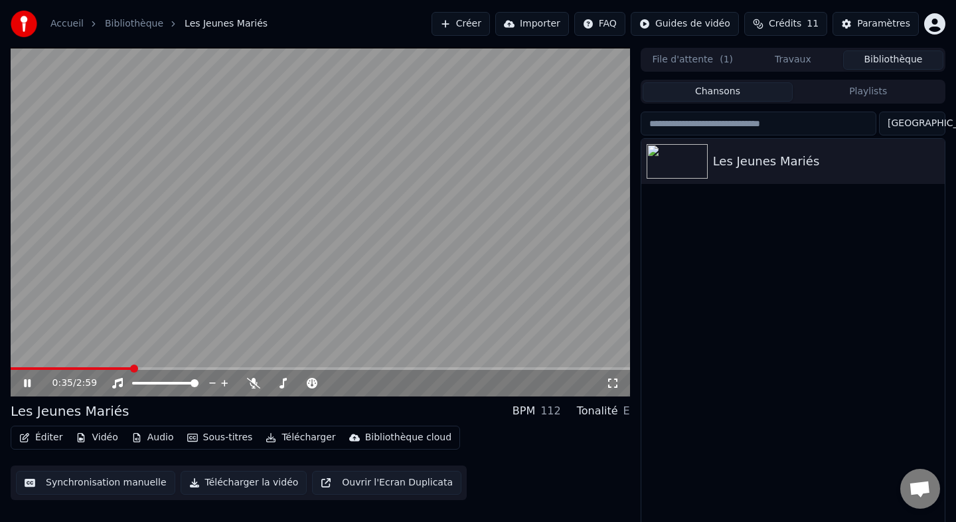
click at [134, 368] on span at bounding box center [320, 368] width 619 height 3
click at [154, 369] on span at bounding box center [320, 368] width 619 height 3
click at [167, 269] on video at bounding box center [320, 222] width 619 height 349
click at [50, 441] on button "Éditer" at bounding box center [41, 437] width 54 height 19
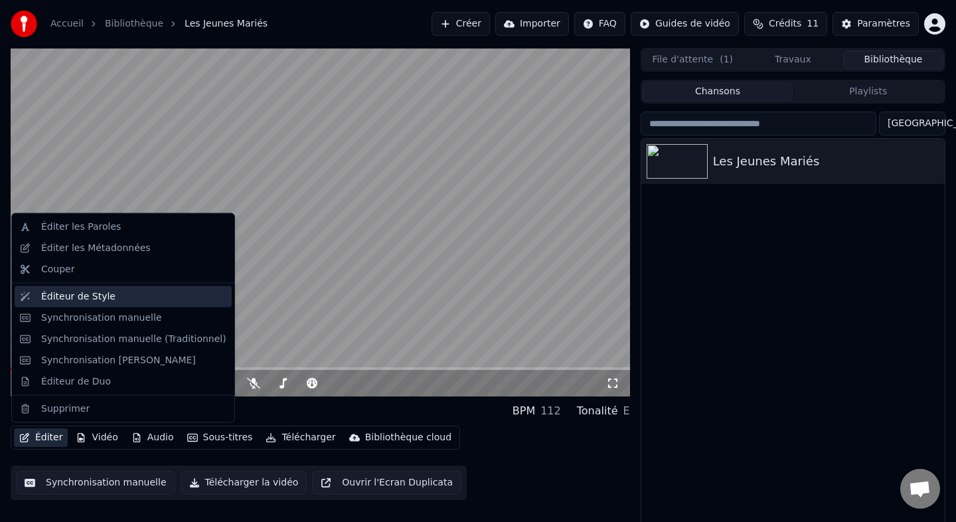
click at [81, 293] on div "Éditeur de Style" at bounding box center [78, 295] width 74 height 13
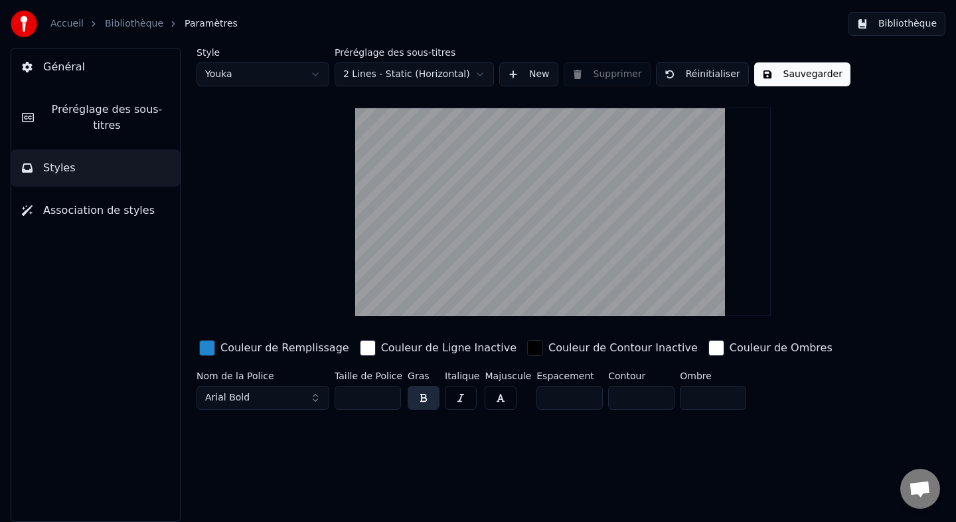
click at [112, 118] on span "Préréglage des sous-titres" at bounding box center [106, 118] width 125 height 32
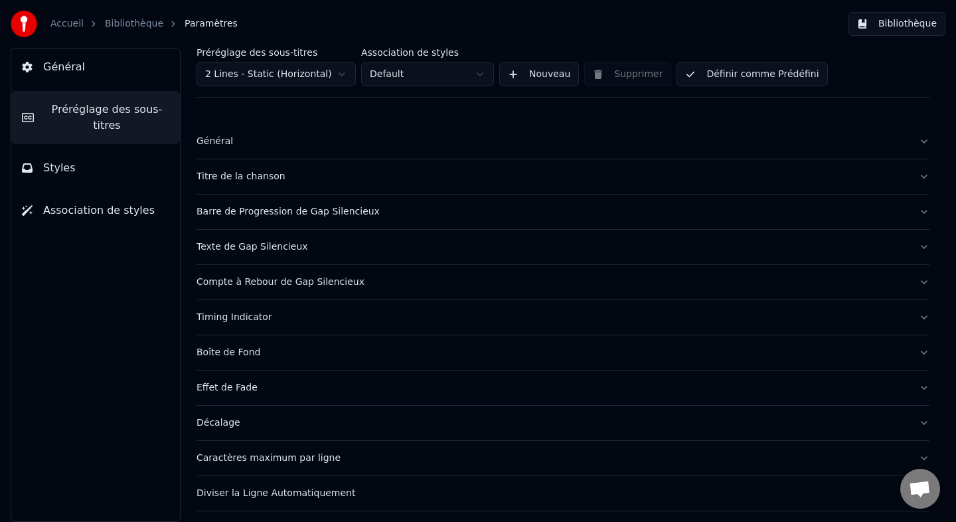
scroll to position [35, 0]
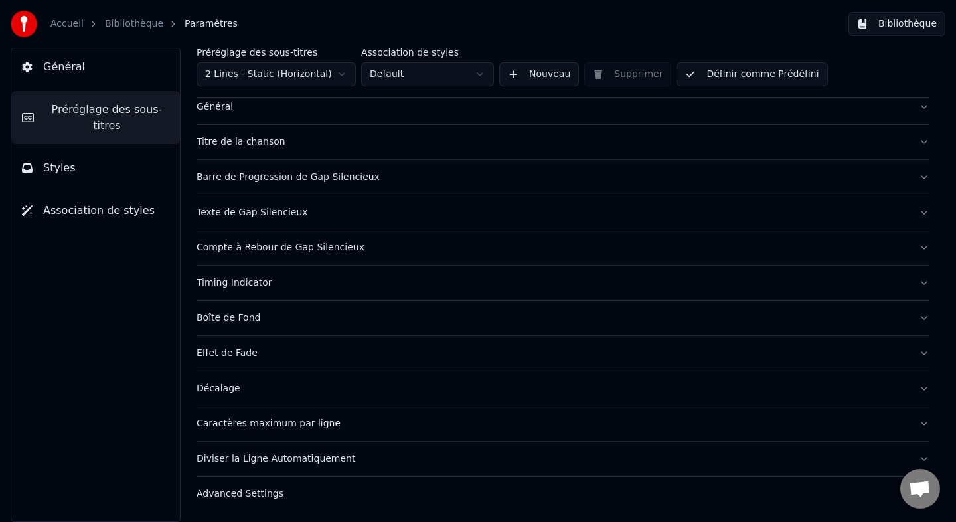
click at [277, 415] on button "Caractères maximum par ligne" at bounding box center [563, 423] width 733 height 35
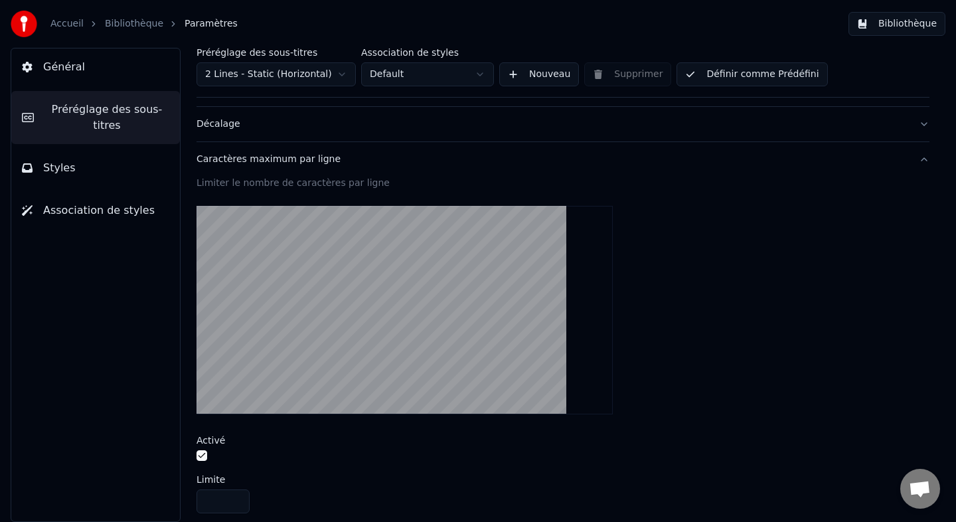
scroll to position [302, 0]
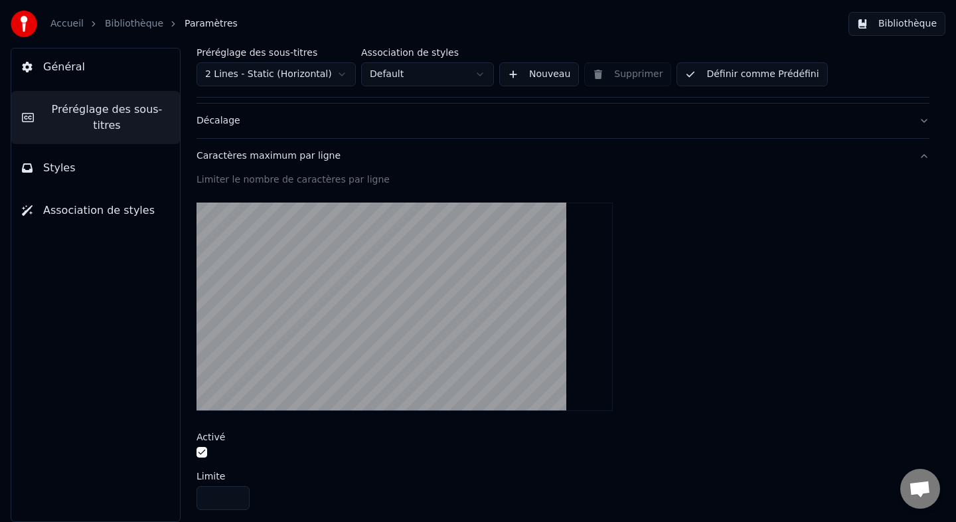
click at [220, 492] on input "**" at bounding box center [223, 498] width 53 height 24
drag, startPoint x: 220, startPoint y: 492, endPoint x: 194, endPoint y: 492, distance: 26.6
click at [194, 492] on div "Préréglage des sous-titres 2 Lines - Static (Horizontal) Association de styles …" at bounding box center [563, 285] width 786 height 474
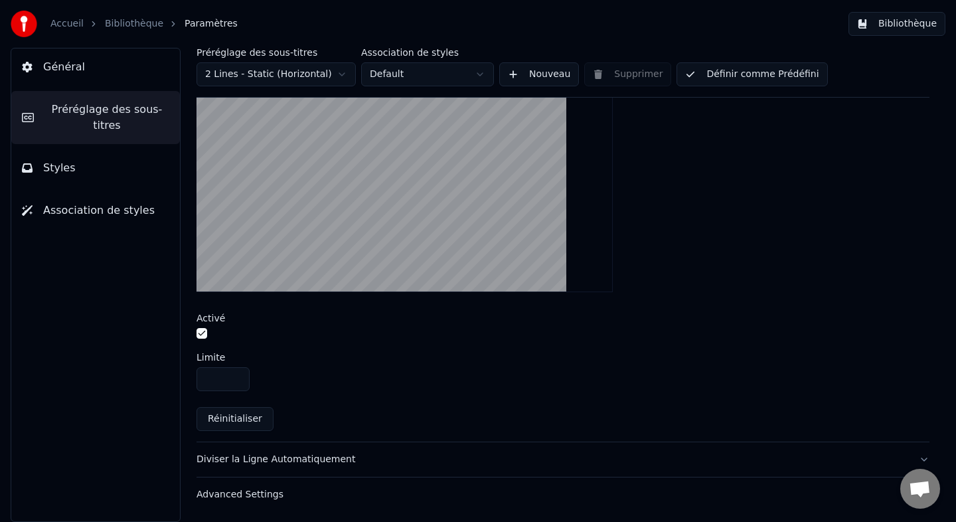
type input "**"
click at [289, 407] on div "Limiter le nombre de caractères par ligne Activé Limite ** Réinitialiser" at bounding box center [563, 247] width 733 height 387
click at [925, 22] on button "Bibliothèque" at bounding box center [896, 24] width 97 height 24
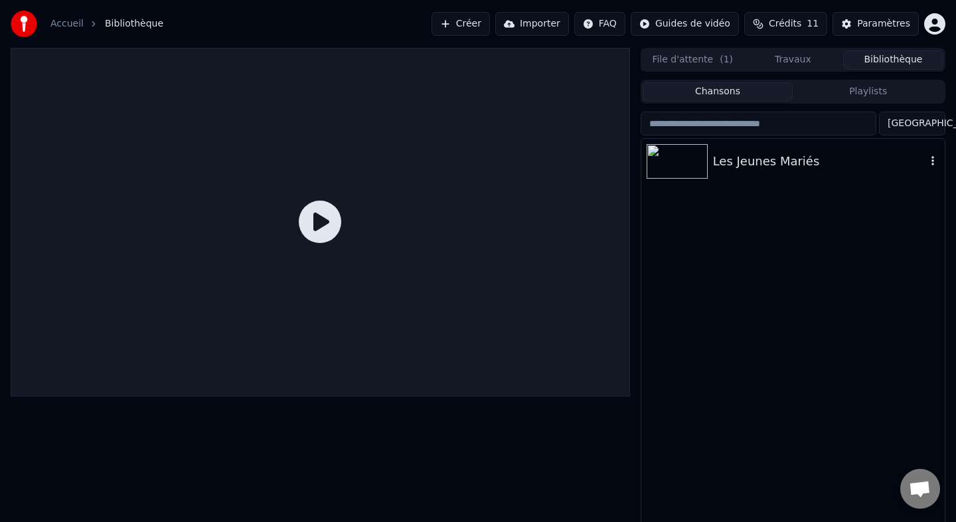
click at [702, 165] on img at bounding box center [677, 161] width 61 height 35
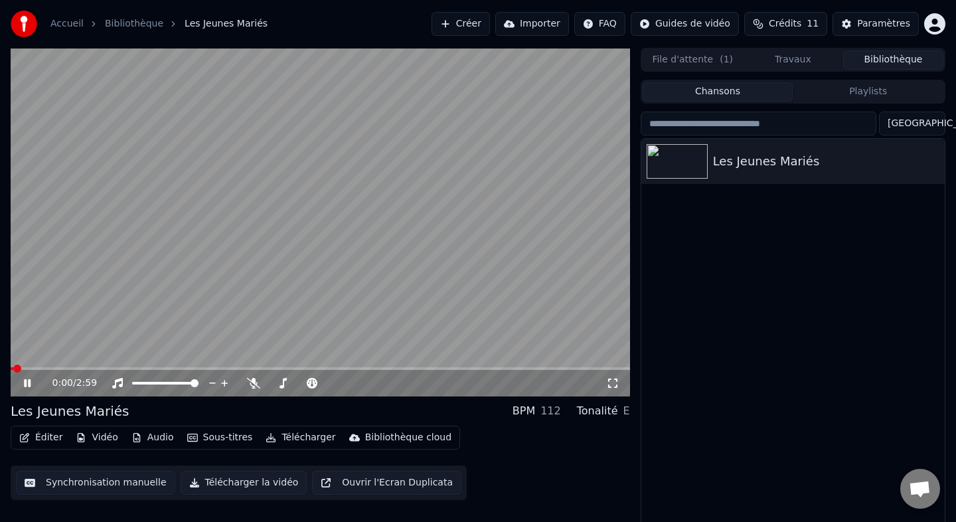
click at [43, 432] on button "Éditer" at bounding box center [41, 437] width 54 height 19
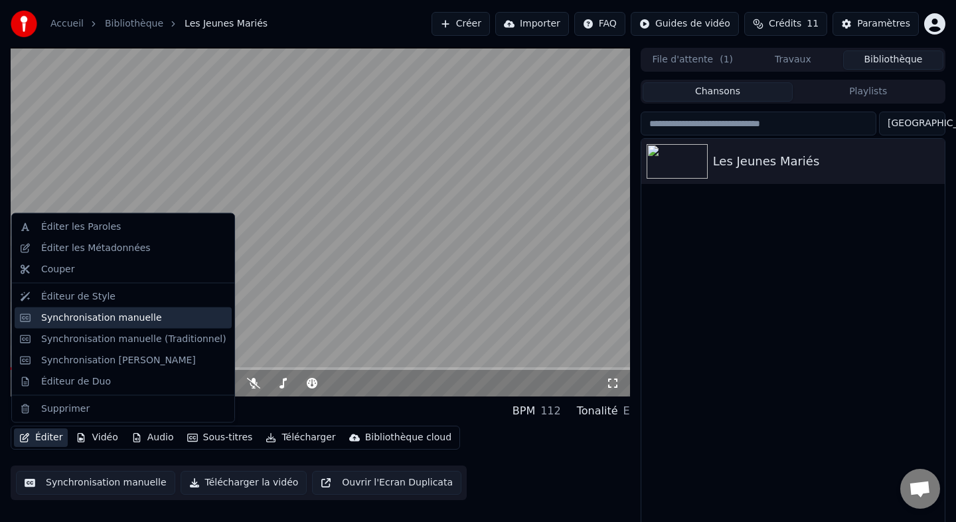
click at [78, 319] on div "Synchronisation manuelle" at bounding box center [101, 317] width 121 height 13
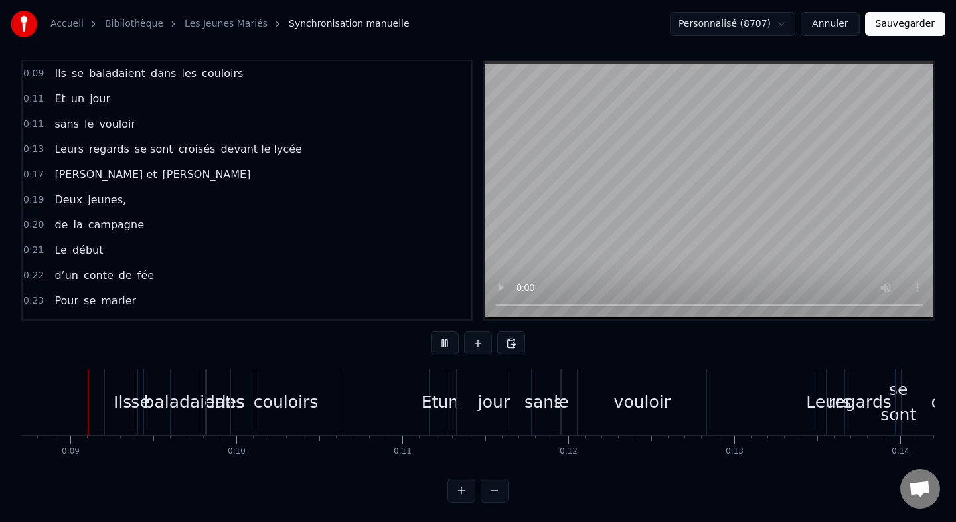
scroll to position [11, 0]
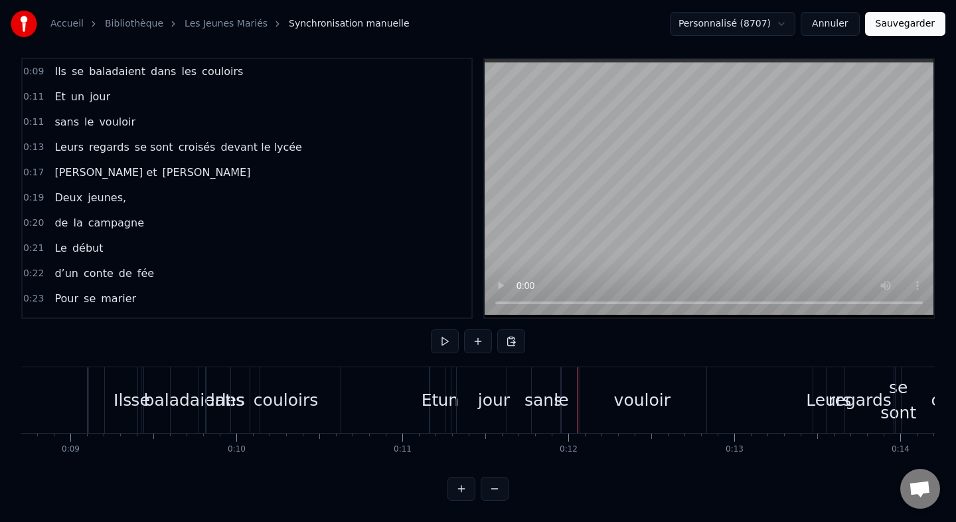
click at [285, 406] on div "couloirs" at bounding box center [286, 400] width 64 height 25
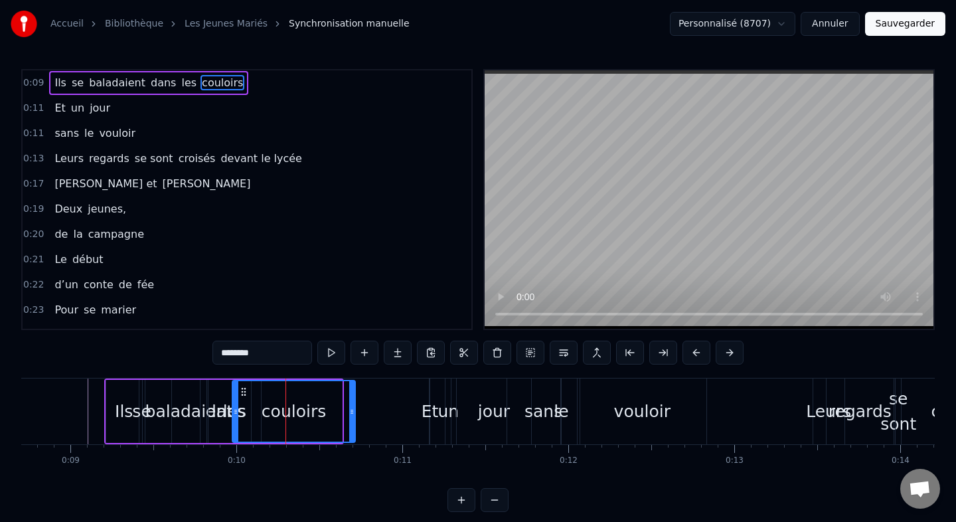
drag, startPoint x: 338, startPoint y: 406, endPoint x: 352, endPoint y: 406, distance: 13.9
click at [352, 406] on icon at bounding box center [351, 411] width 5 height 11
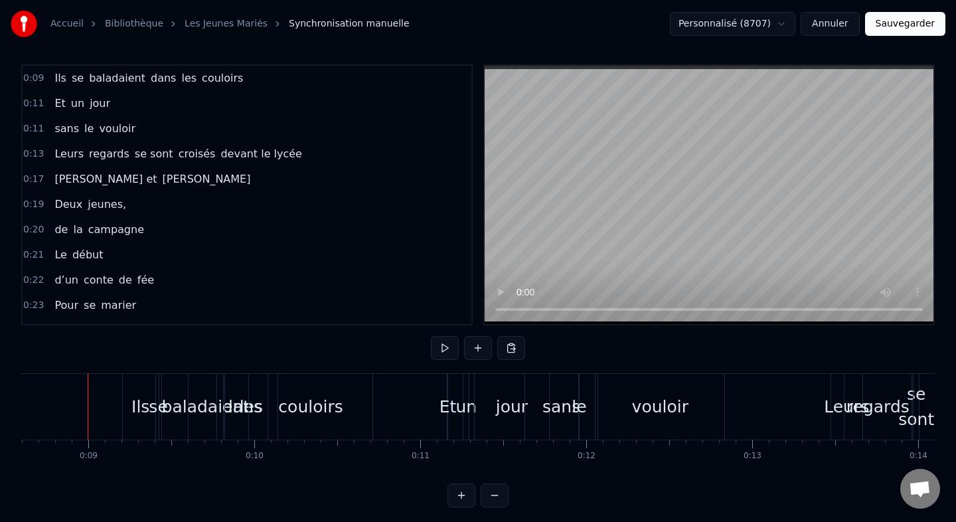
scroll to position [11, 0]
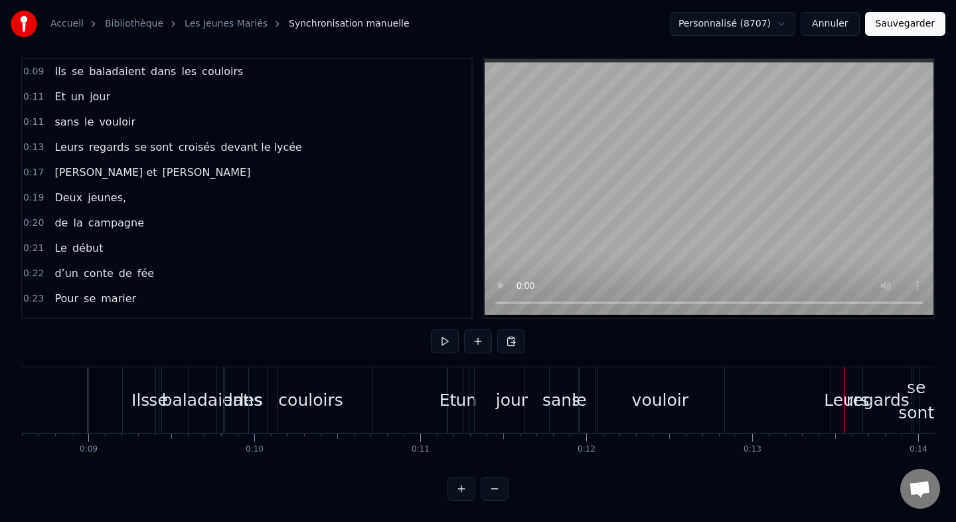
click at [501, 399] on div "jour" at bounding box center [512, 400] width 32 height 25
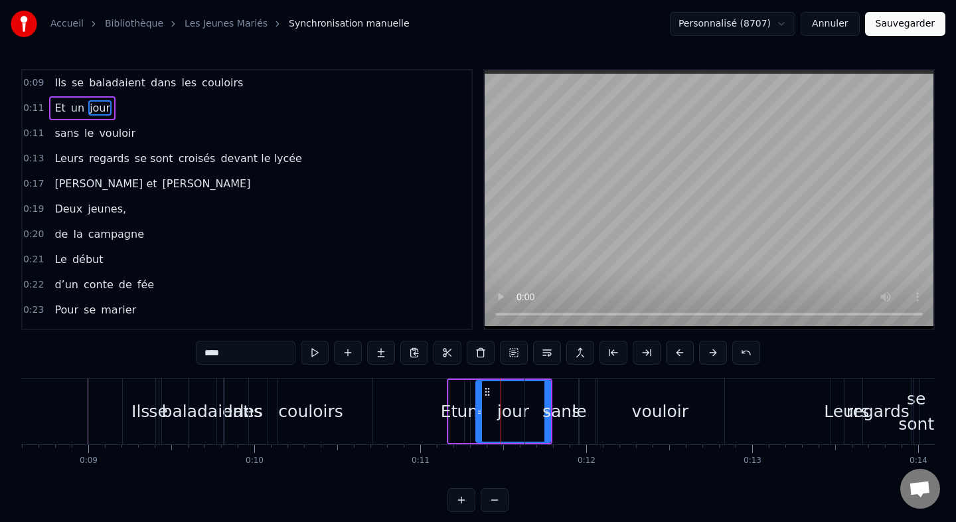
drag, startPoint x: 549, startPoint y: 406, endPoint x: 562, endPoint y: 406, distance: 12.6
click at [562, 406] on div "sans" at bounding box center [561, 411] width 38 height 25
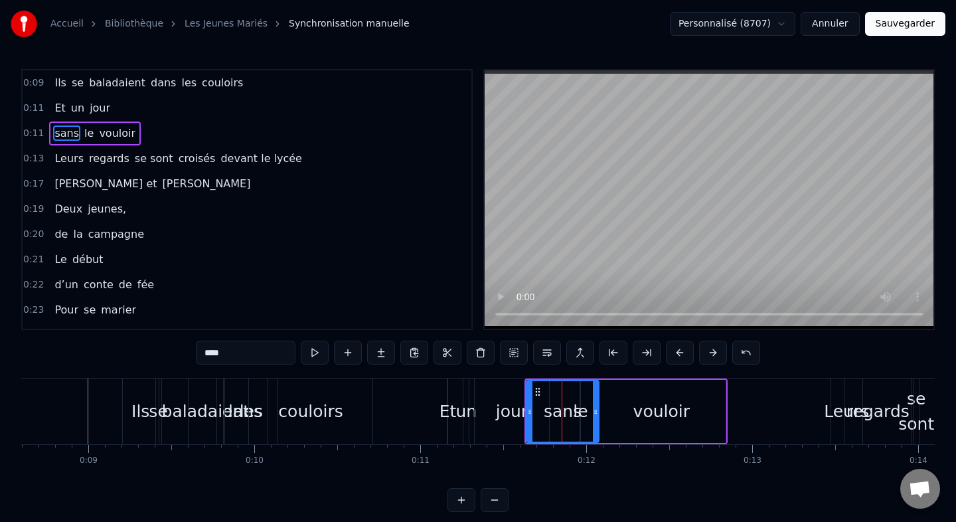
click at [513, 410] on div "jour" at bounding box center [512, 411] width 32 height 25
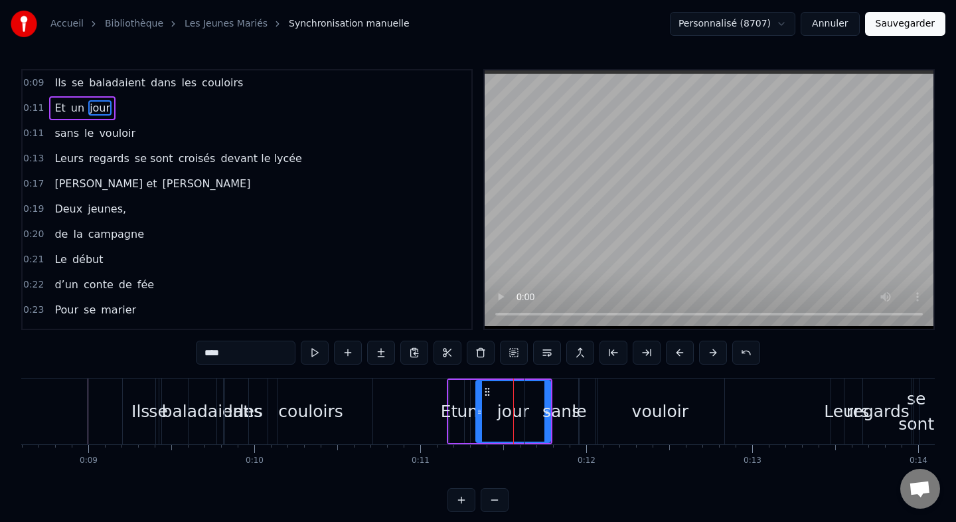
click at [568, 424] on div "sans" at bounding box center [561, 411] width 38 height 25
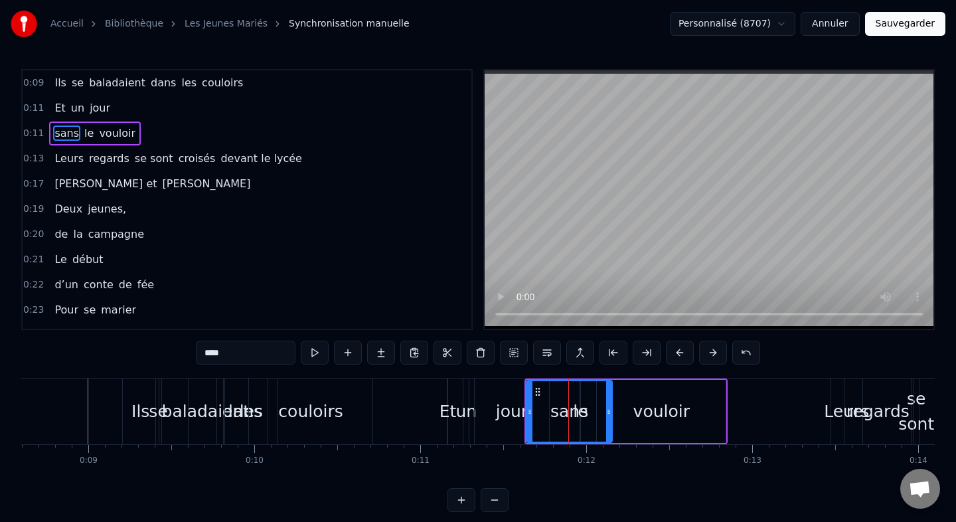
drag, startPoint x: 596, startPoint y: 411, endPoint x: 614, endPoint y: 410, distance: 17.9
click at [611, 410] on icon at bounding box center [608, 411] width 5 height 11
click at [85, 134] on span "le" at bounding box center [89, 132] width 12 height 15
type input "**"
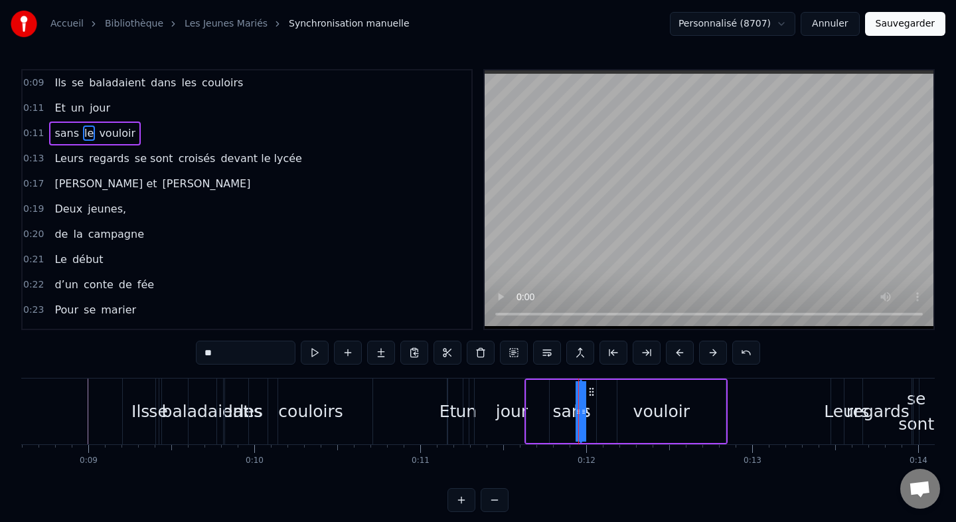
drag, startPoint x: 585, startPoint y: 410, endPoint x: 600, endPoint y: 410, distance: 14.6
click at [600, 410] on div "sans le vouloir" at bounding box center [625, 411] width 203 height 66
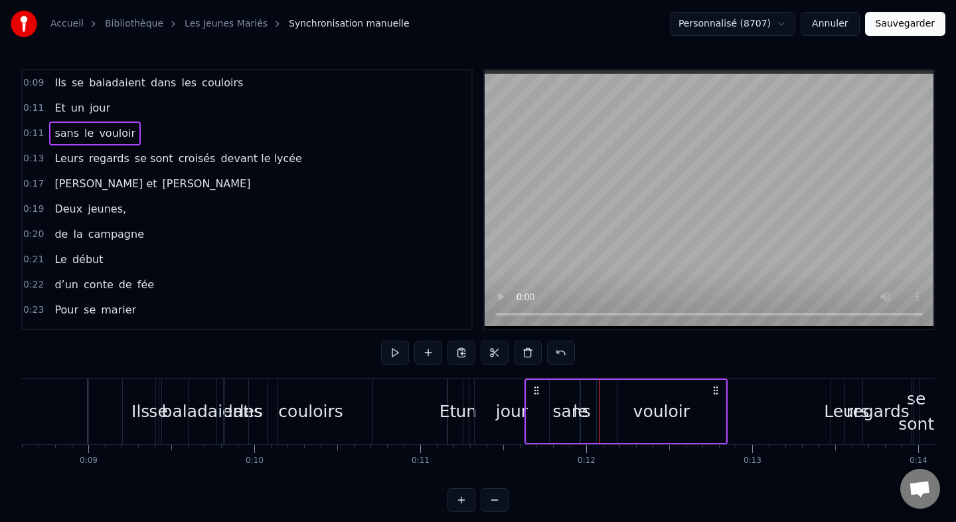
click at [579, 399] on div "le" at bounding box center [580, 411] width 15 height 25
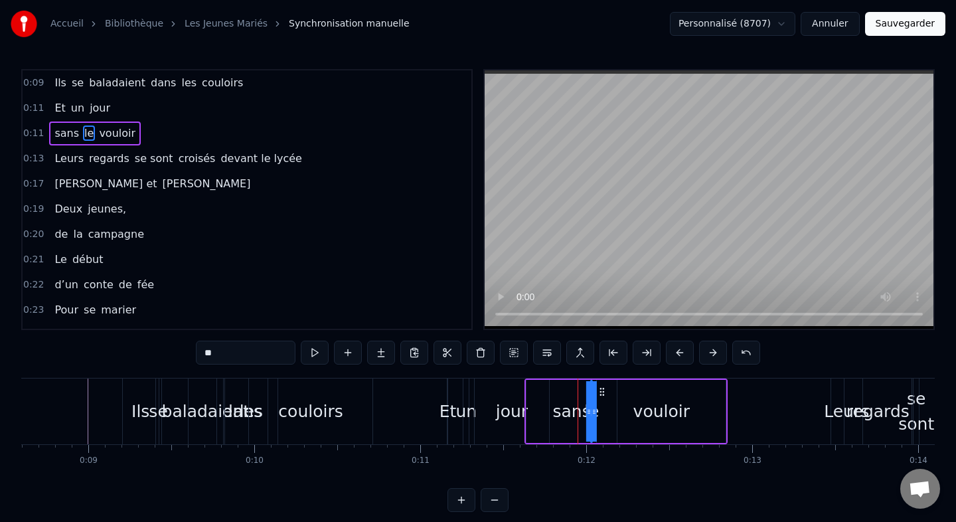
drag, startPoint x: 589, startPoint y: 391, endPoint x: 600, endPoint y: 391, distance: 10.6
click at [600, 391] on icon at bounding box center [602, 391] width 11 height 11
click at [656, 418] on div "vouloir" at bounding box center [661, 411] width 56 height 25
type input "*******"
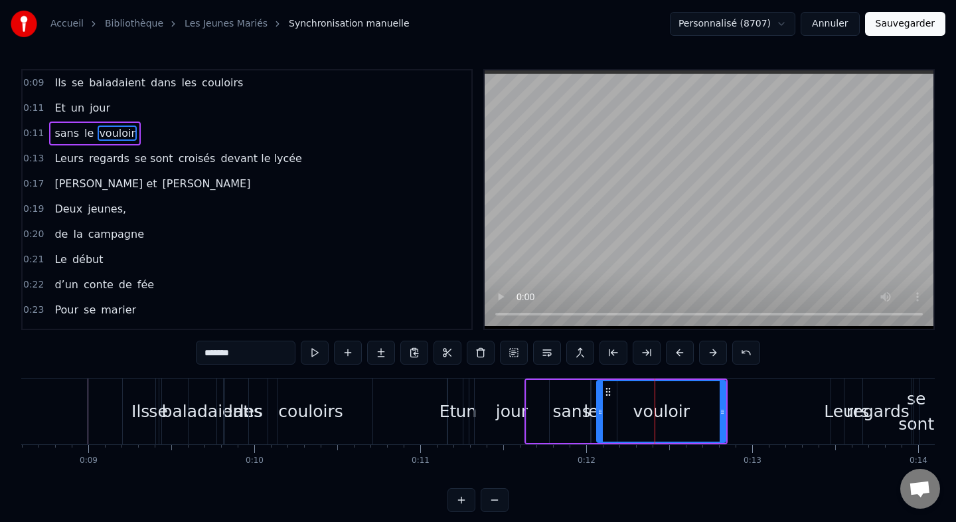
click at [727, 411] on div "sans le vouloir" at bounding box center [625, 411] width 203 height 66
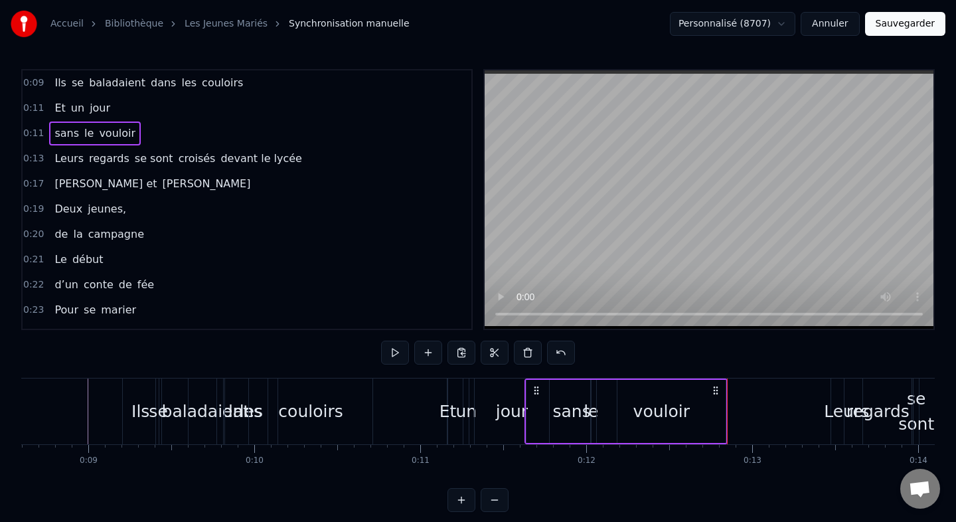
click at [724, 412] on div "vouloir" at bounding box center [661, 411] width 129 height 63
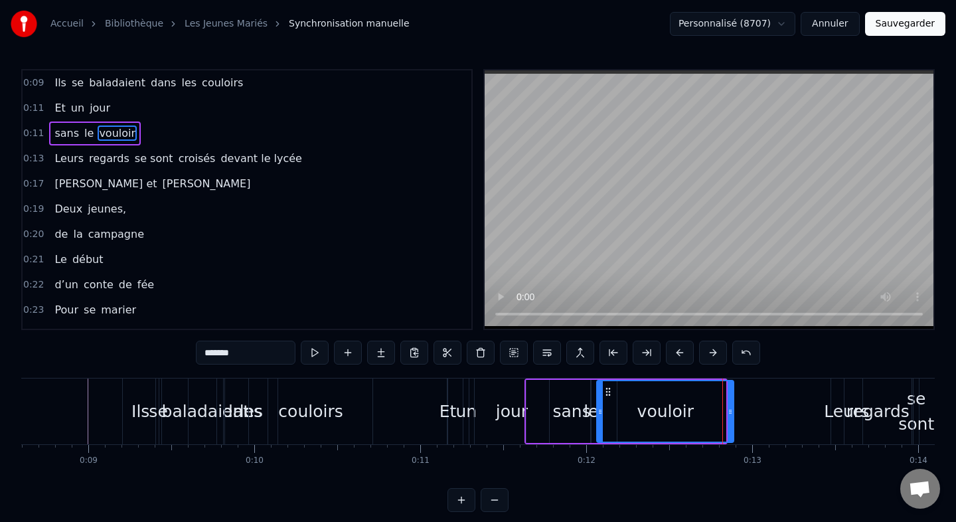
drag, startPoint x: 724, startPoint y: 412, endPoint x: 733, endPoint y: 412, distance: 9.3
click at [733, 412] on icon at bounding box center [730, 411] width 5 height 11
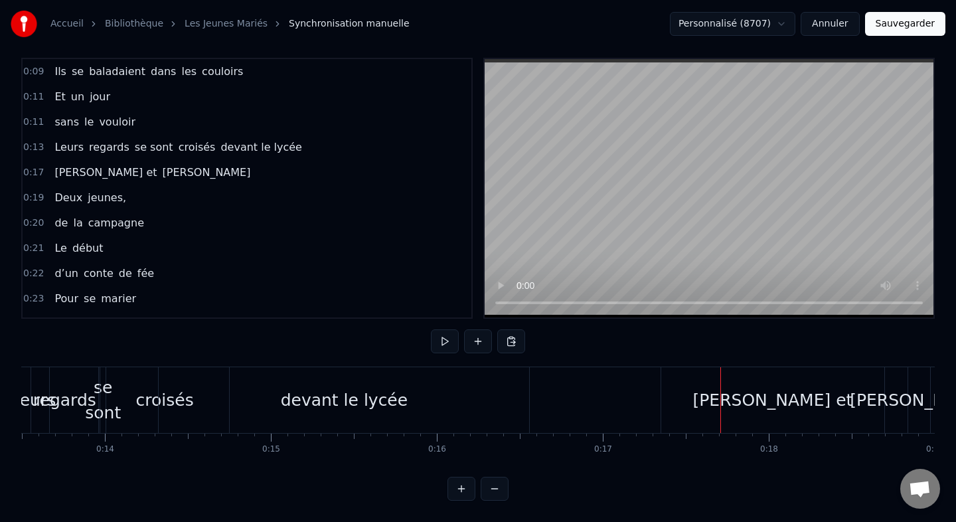
scroll to position [0, 2186]
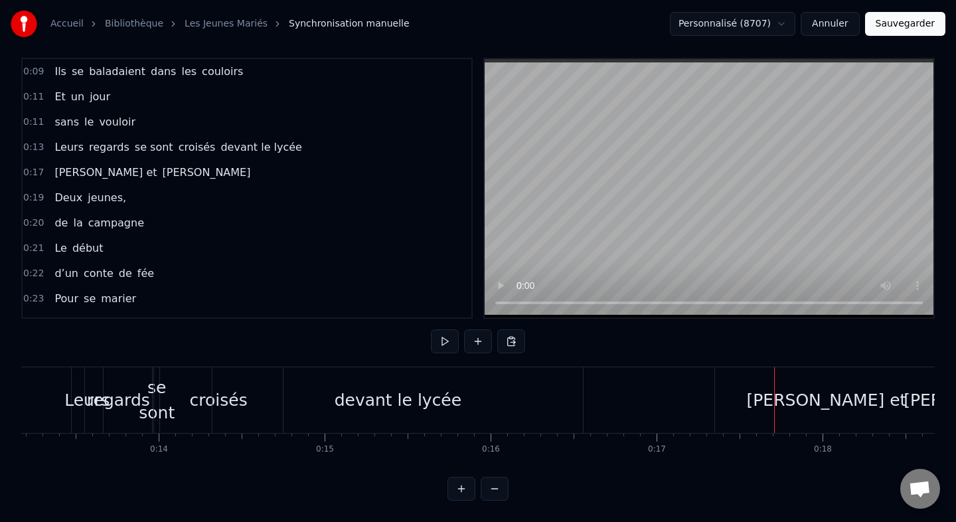
click at [250, 408] on div "devant le lycée" at bounding box center [397, 400] width 370 height 66
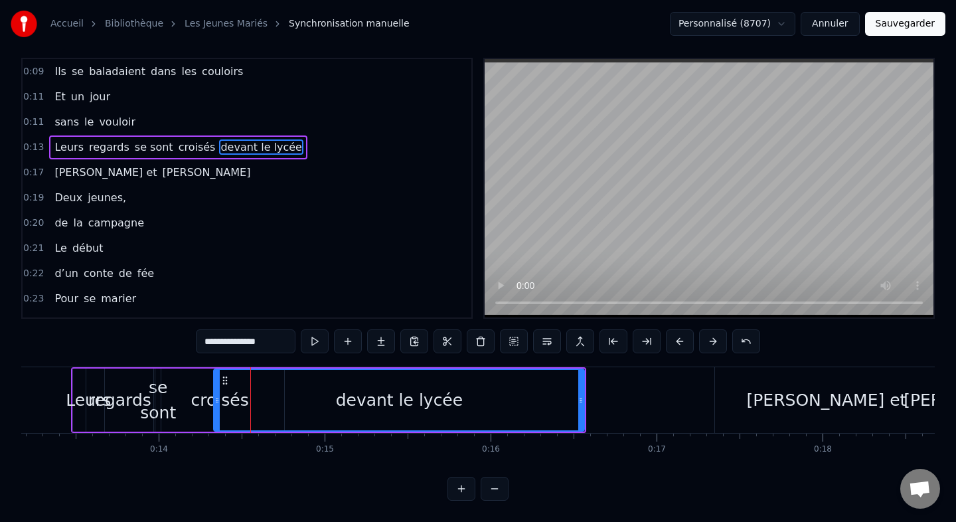
scroll to position [0, 0]
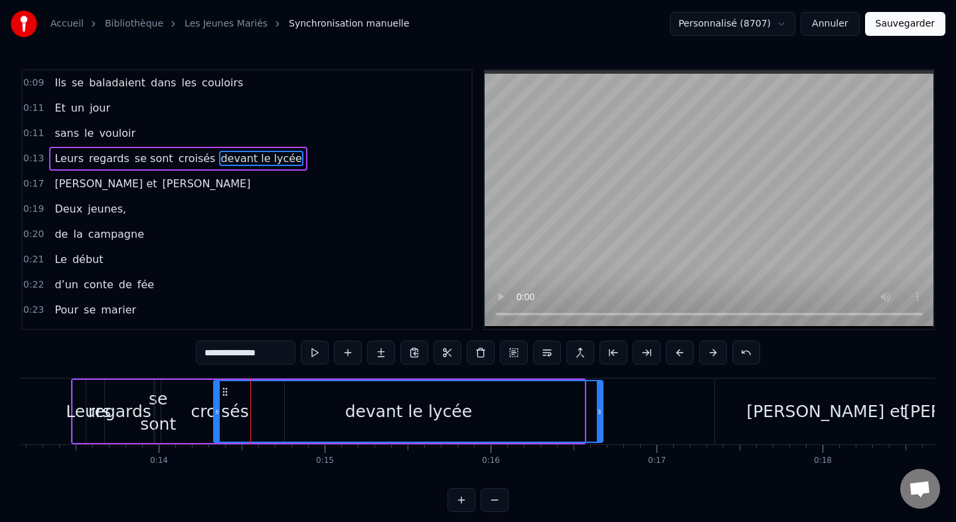
drag, startPoint x: 582, startPoint y: 412, endPoint x: 600, endPoint y: 412, distance: 18.6
click at [600, 412] on icon at bounding box center [599, 411] width 5 height 11
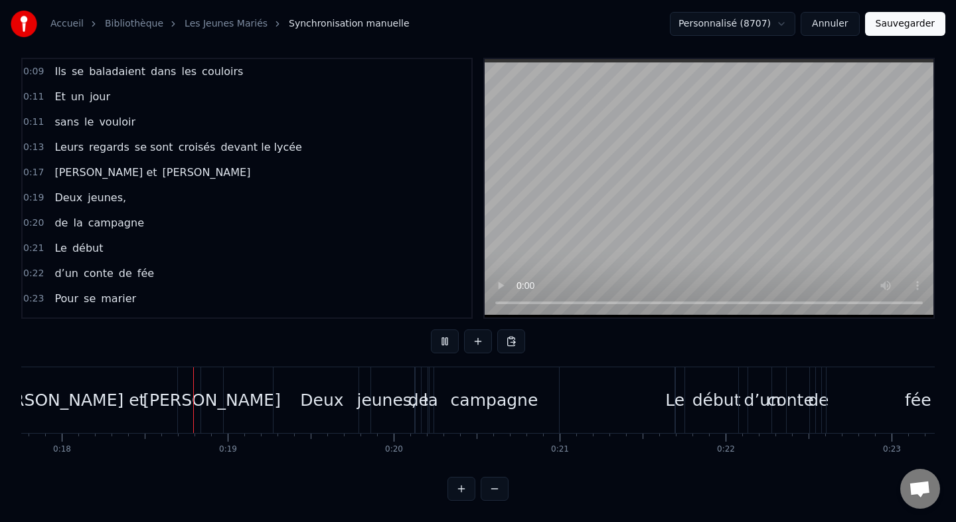
scroll to position [0, 2969]
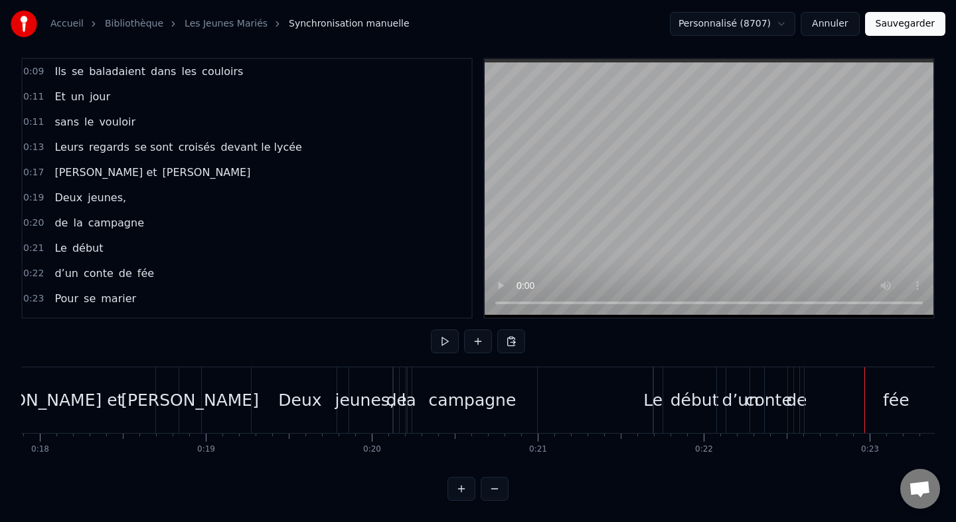
click at [675, 414] on div "début" at bounding box center [694, 400] width 63 height 66
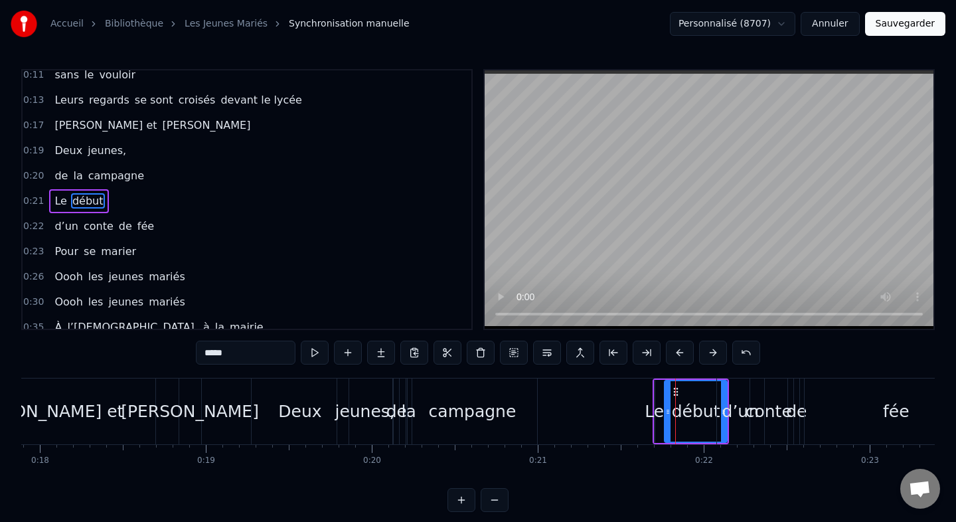
scroll to position [60, 0]
drag, startPoint x: 725, startPoint y: 412, endPoint x: 737, endPoint y: 412, distance: 12.0
click at [737, 412] on div "d’un" at bounding box center [740, 411] width 37 height 25
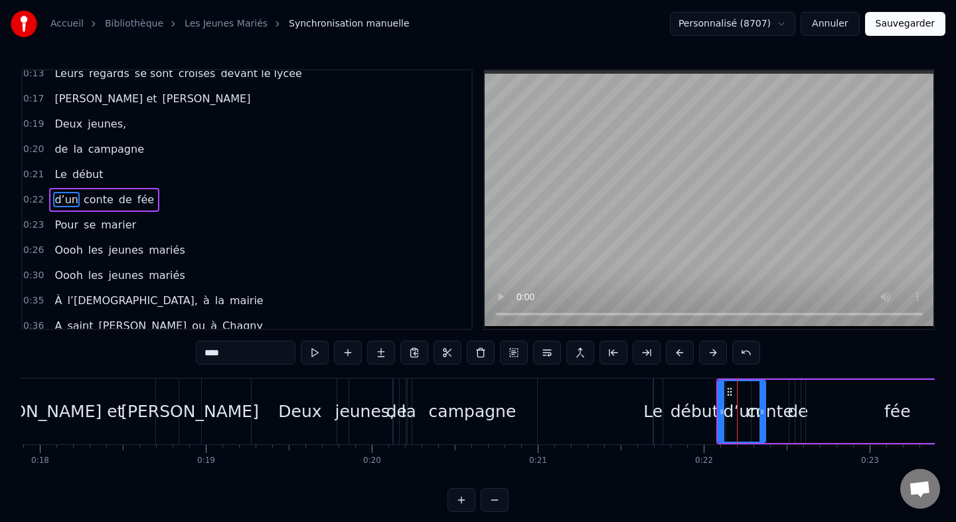
click at [689, 410] on div "début" at bounding box center [695, 411] width 48 height 25
type input "*****"
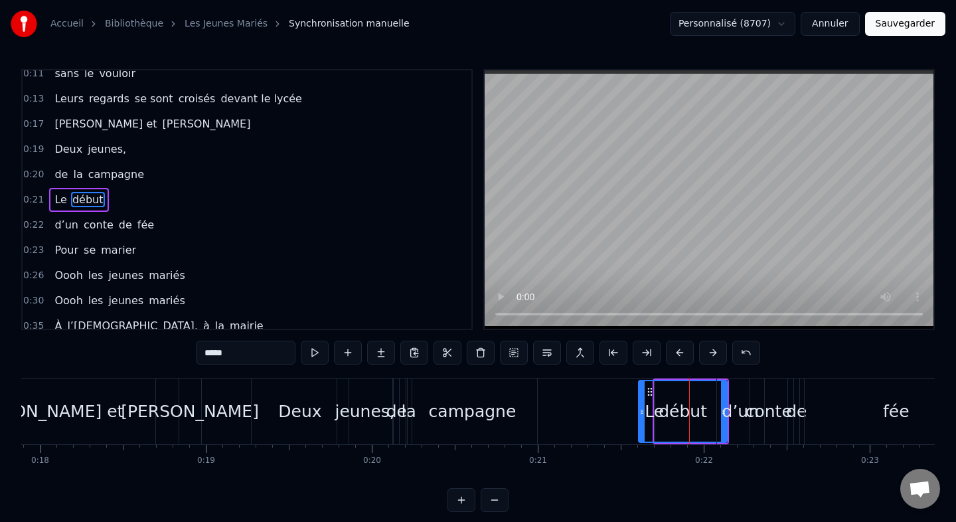
drag, startPoint x: 666, startPoint y: 410, endPoint x: 639, endPoint y: 410, distance: 27.2
click at [639, 410] on icon at bounding box center [641, 411] width 5 height 11
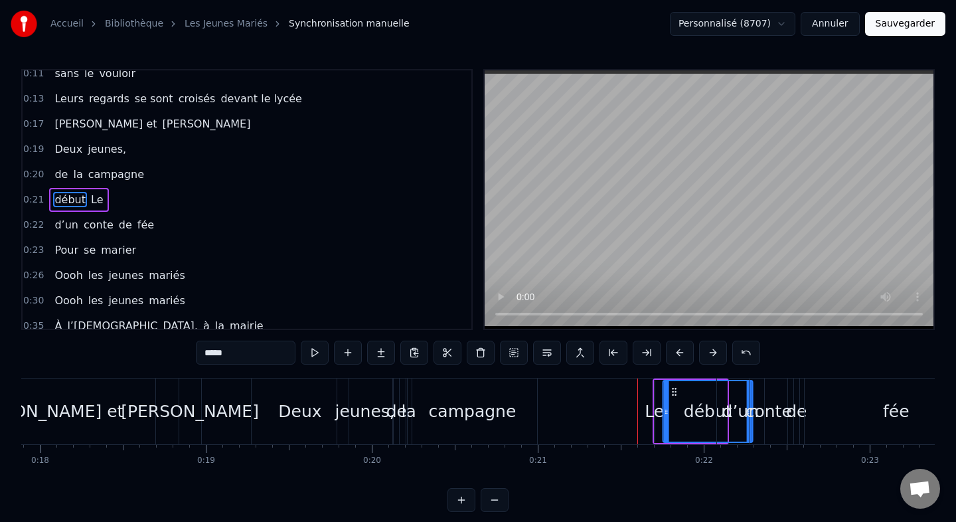
drag, startPoint x: 649, startPoint y: 394, endPoint x: 675, endPoint y: 395, distance: 25.9
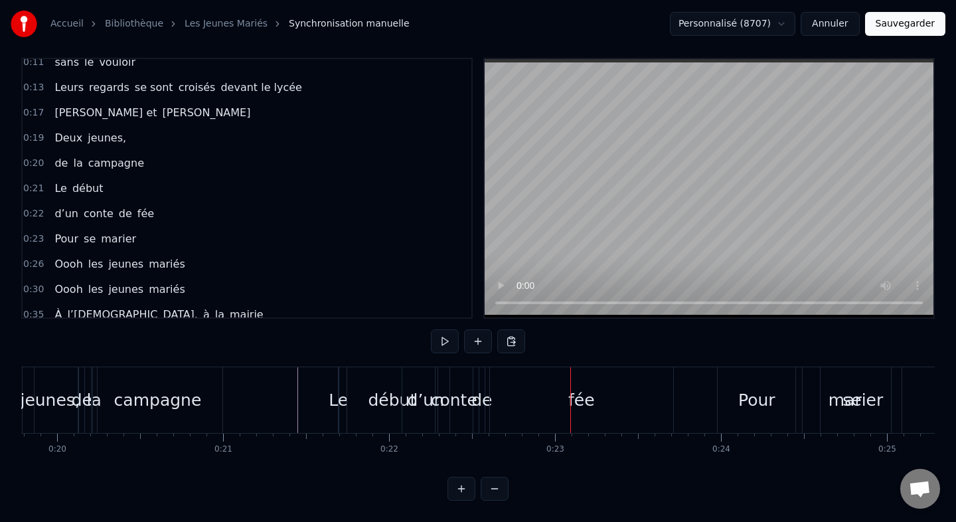
scroll to position [0, 3280]
click at [377, 402] on div "début" at bounding box center [395, 400] width 48 height 25
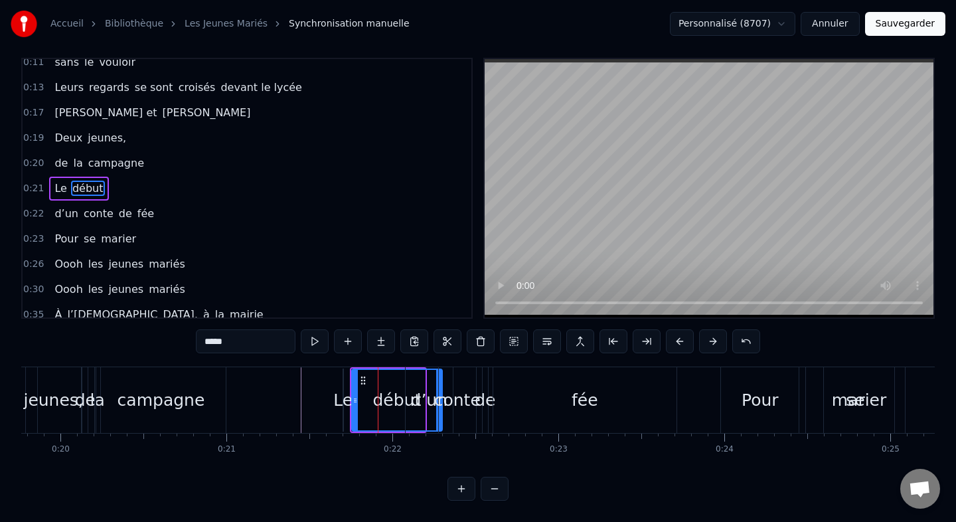
scroll to position [0, 0]
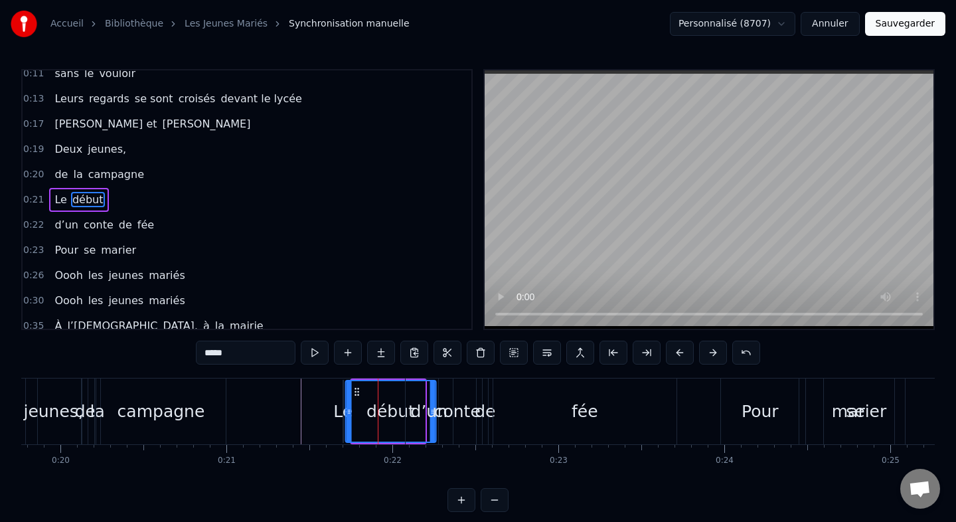
drag, startPoint x: 364, startPoint y: 392, endPoint x: 356, endPoint y: 392, distance: 8.0
click at [356, 392] on icon at bounding box center [357, 391] width 11 height 11
drag, startPoint x: 430, startPoint y: 397, endPoint x: 511, endPoint y: 398, distance: 80.3
click at [511, 398] on div "d’un conte de fée" at bounding box center [542, 411] width 275 height 66
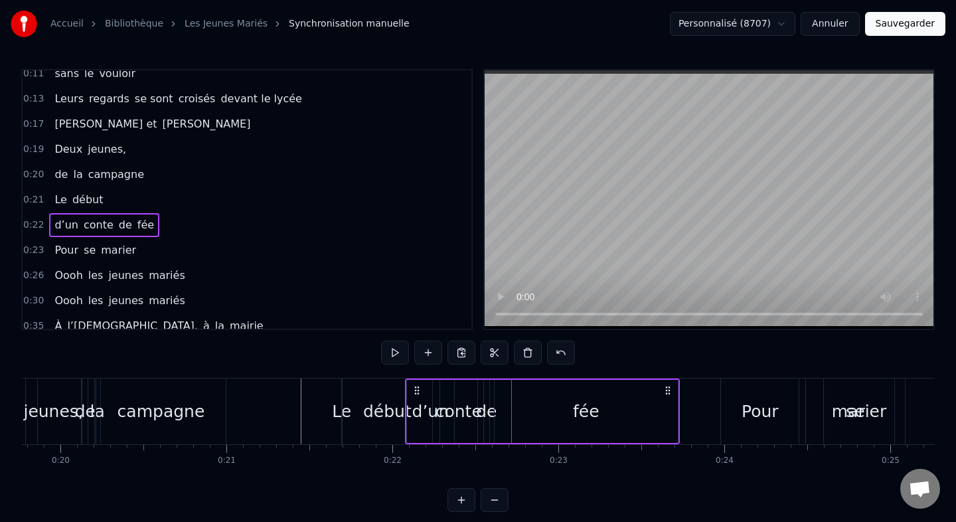
click at [376, 406] on div "début" at bounding box center [387, 411] width 48 height 25
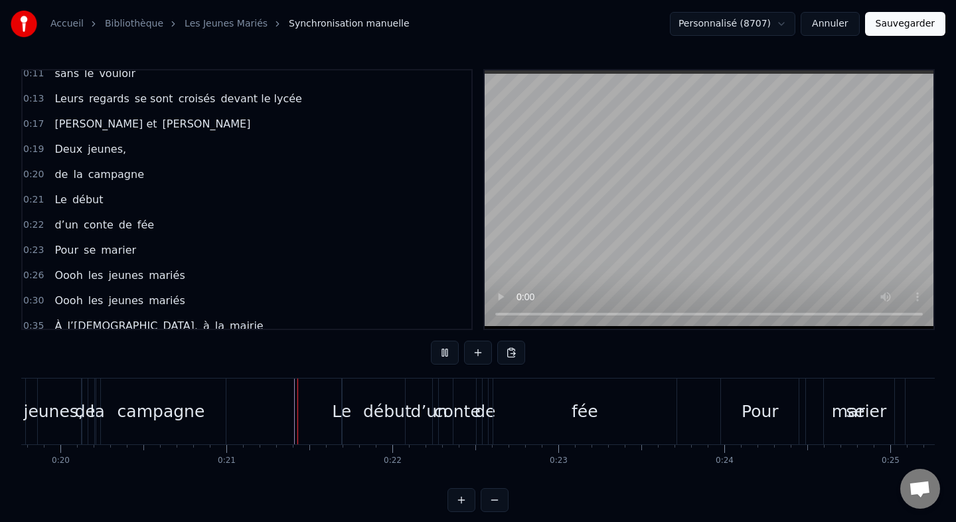
scroll to position [11, 0]
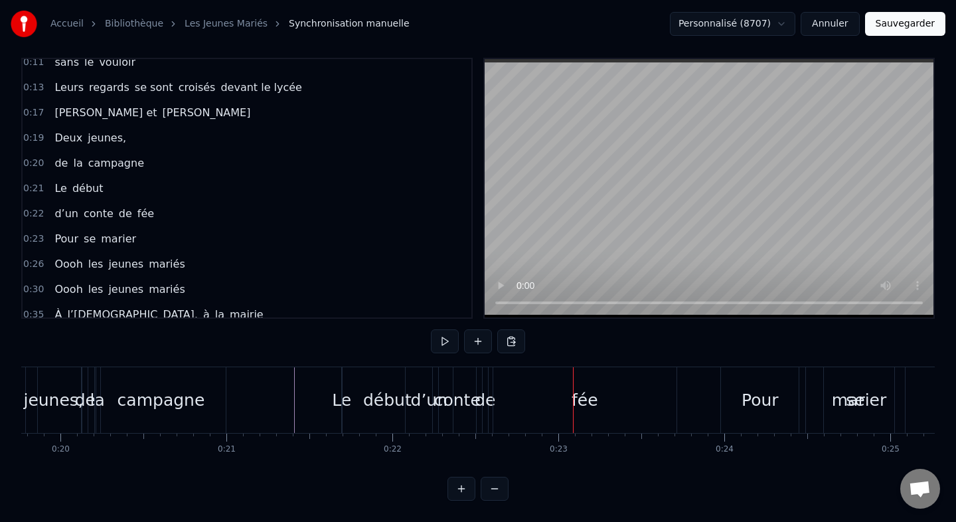
click at [400, 404] on div "début" at bounding box center [387, 400] width 48 height 25
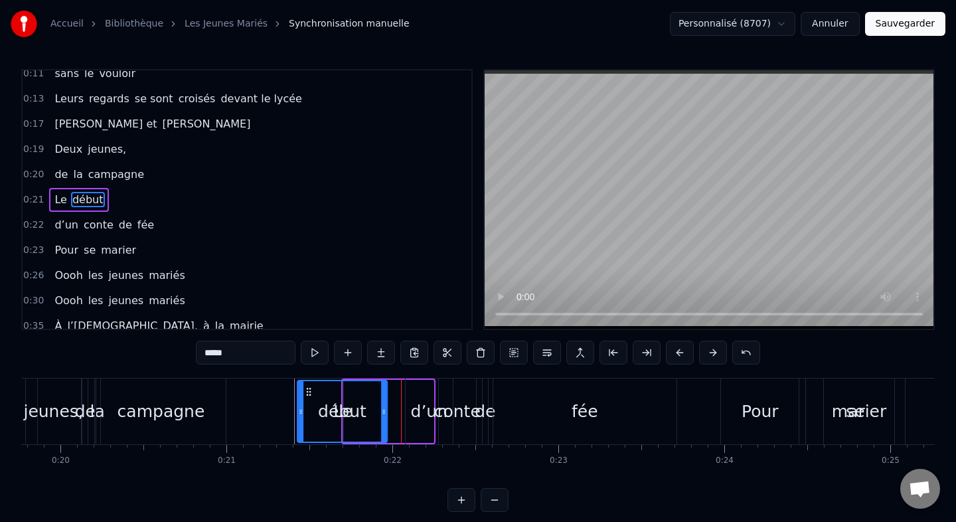
drag, startPoint x: 356, startPoint y: 387, endPoint x: 301, endPoint y: 386, distance: 54.4
click at [303, 386] on icon at bounding box center [308, 391] width 11 height 11
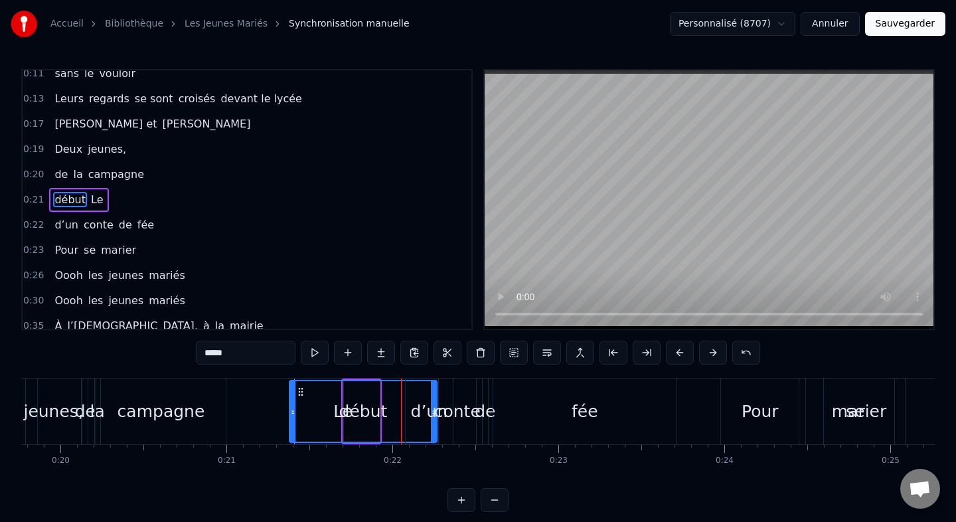
drag, startPoint x: 377, startPoint y: 411, endPoint x: 446, endPoint y: 410, distance: 69.0
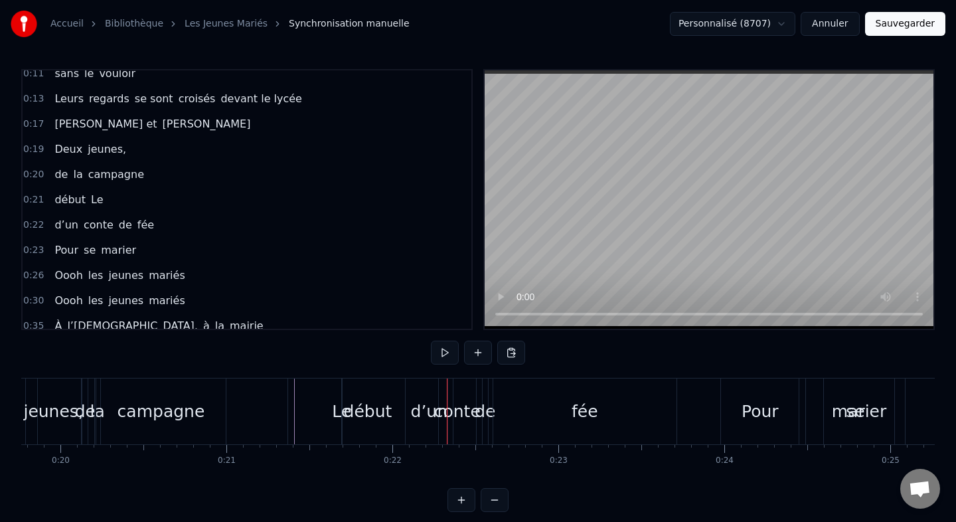
click at [297, 386] on div "début" at bounding box center [367, 411] width 159 height 66
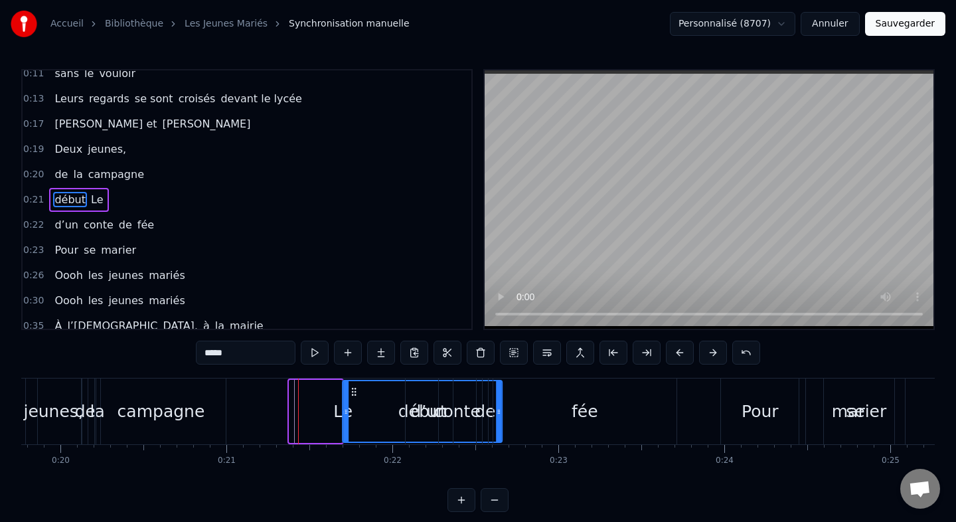
drag, startPoint x: 301, startPoint y: 388, endPoint x: 355, endPoint y: 393, distance: 53.3
click at [355, 393] on icon at bounding box center [354, 391] width 11 height 11
drag, startPoint x: 353, startPoint y: 391, endPoint x: 364, endPoint y: 392, distance: 10.6
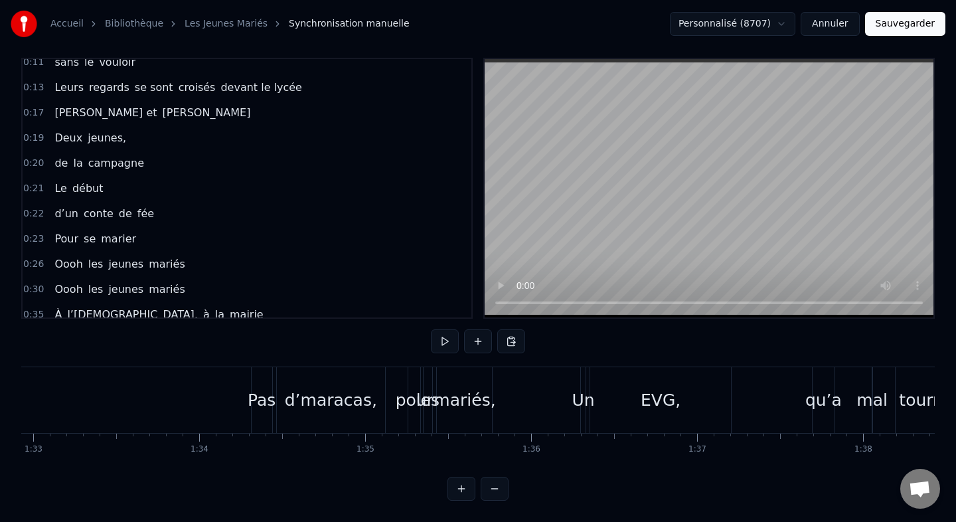
scroll to position [0, 15416]
click at [462, 406] on div "mariés," at bounding box center [472, 400] width 62 height 25
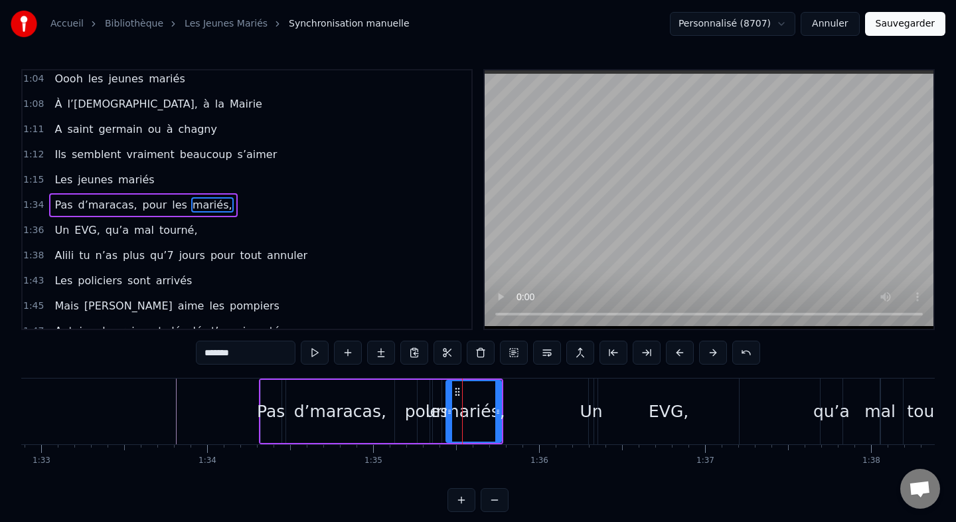
scroll to position [640, 0]
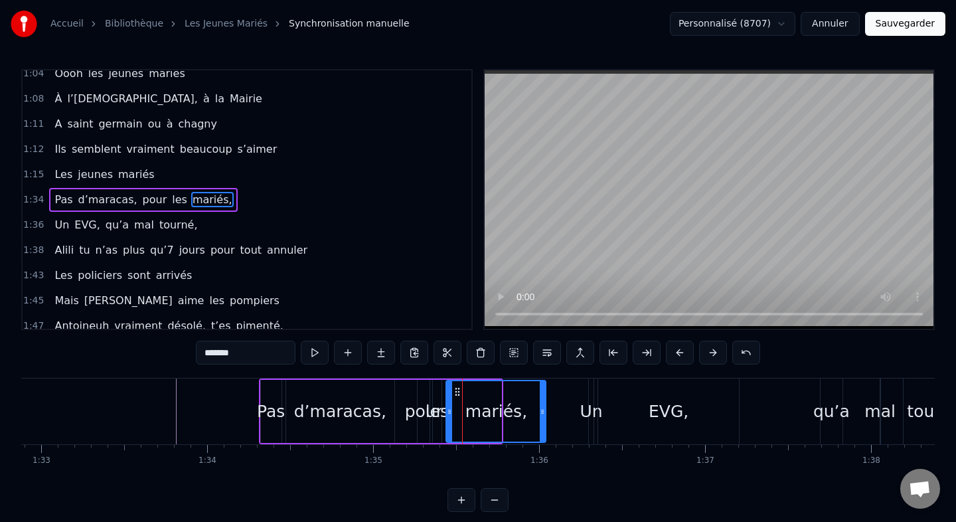
drag, startPoint x: 499, startPoint y: 410, endPoint x: 544, endPoint y: 412, distance: 44.5
click at [544, 412] on icon at bounding box center [542, 411] width 5 height 11
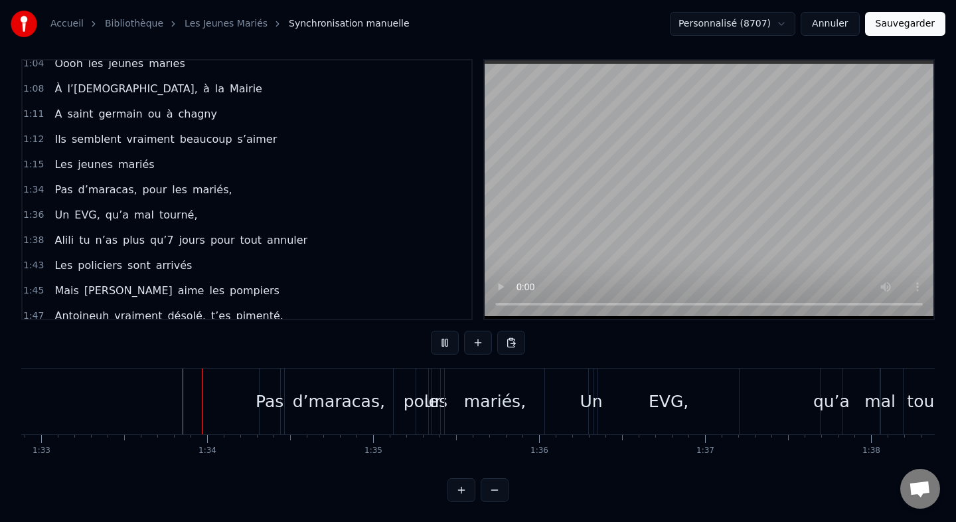
scroll to position [11, 0]
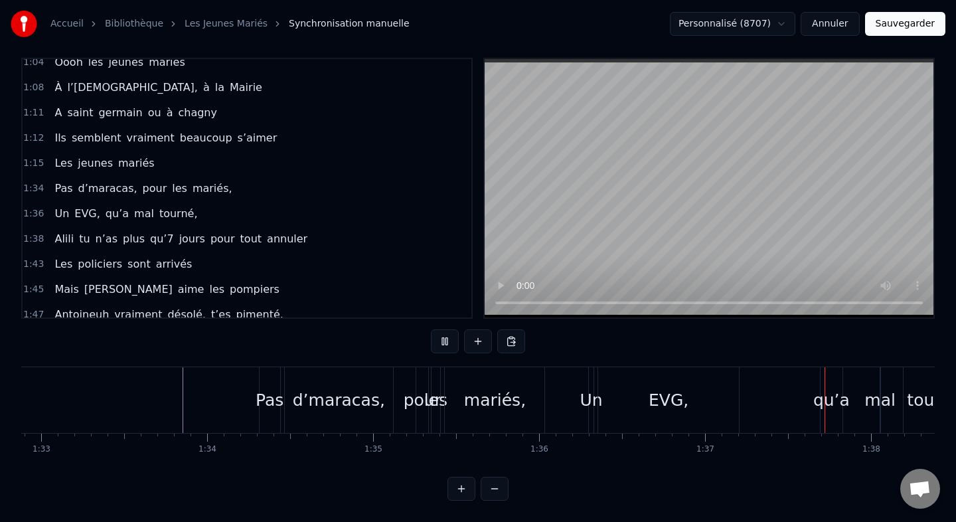
click at [459, 394] on div "mariés," at bounding box center [495, 400] width 100 height 66
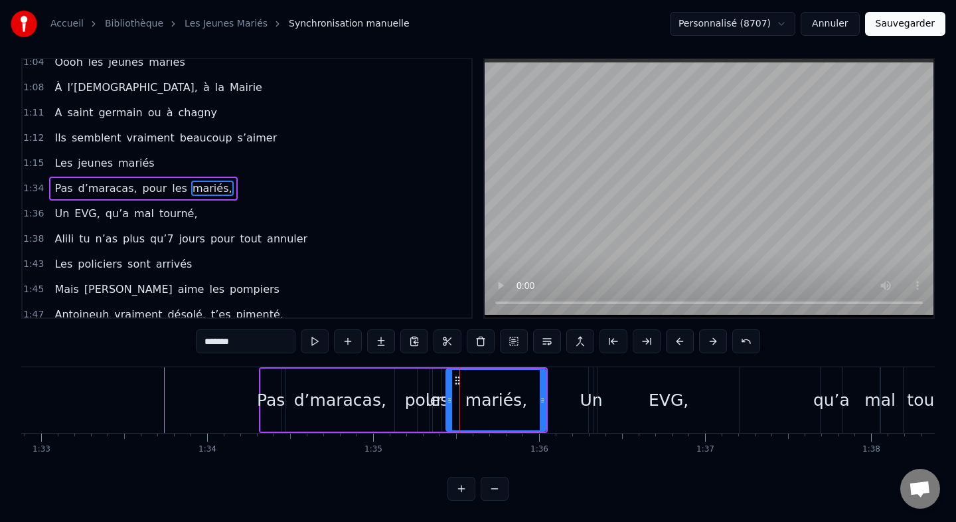
scroll to position [0, 0]
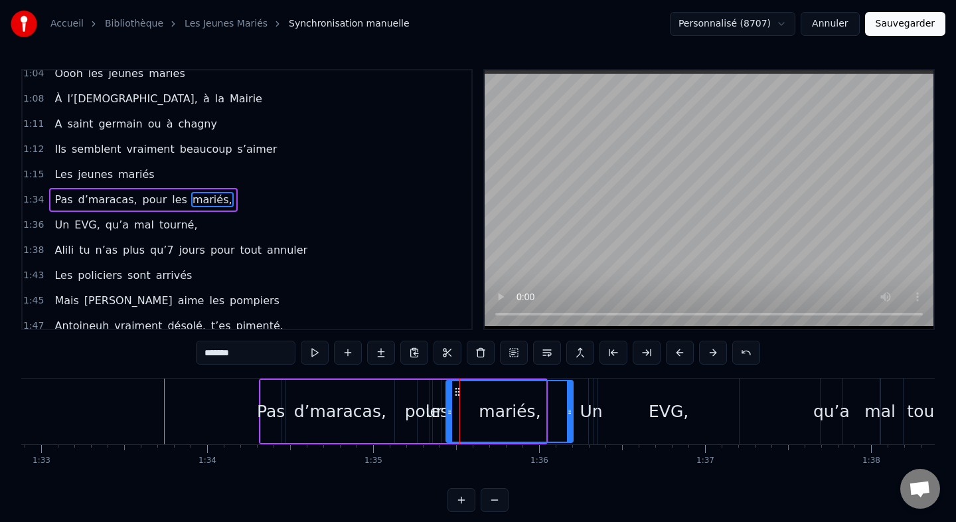
drag, startPoint x: 543, startPoint y: 414, endPoint x: 570, endPoint y: 414, distance: 27.2
click at [570, 414] on icon at bounding box center [569, 411] width 5 height 11
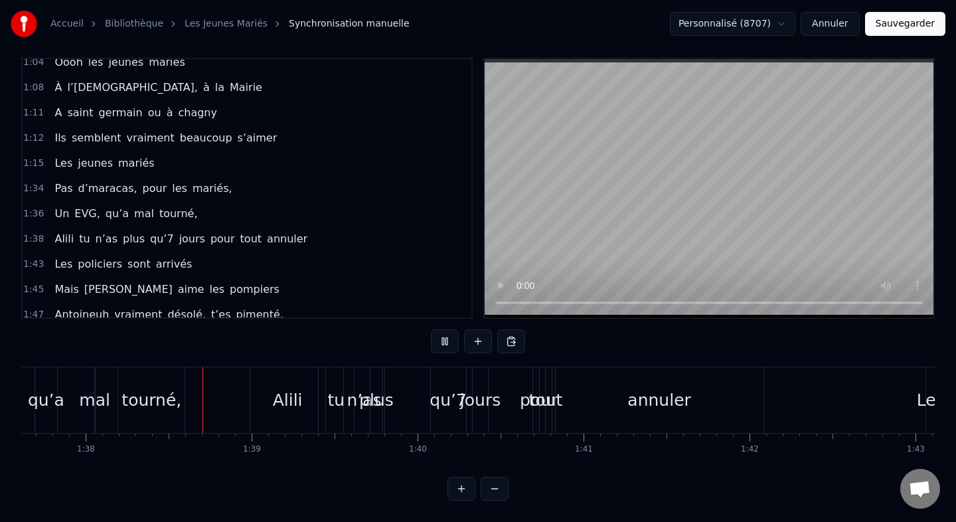
scroll to position [0, 16209]
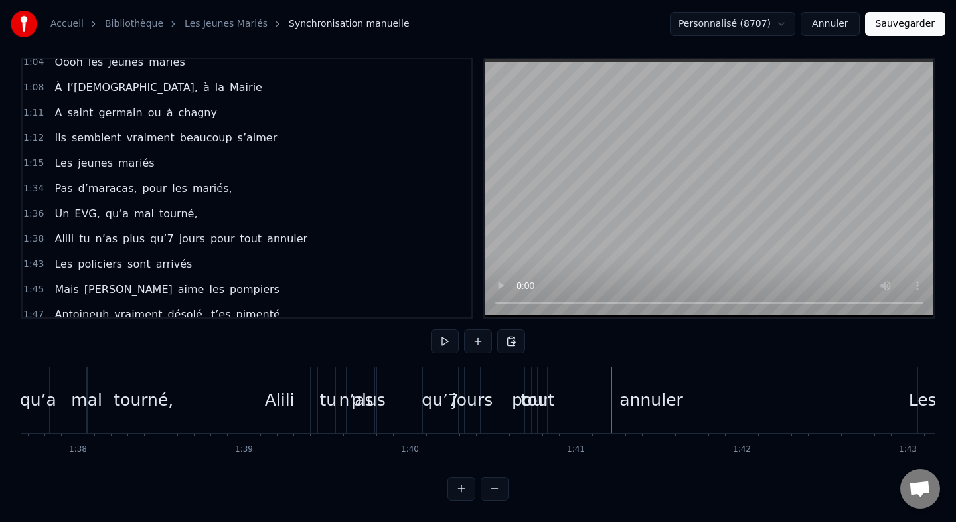
click at [438, 390] on div "qu’7" at bounding box center [440, 400] width 37 height 25
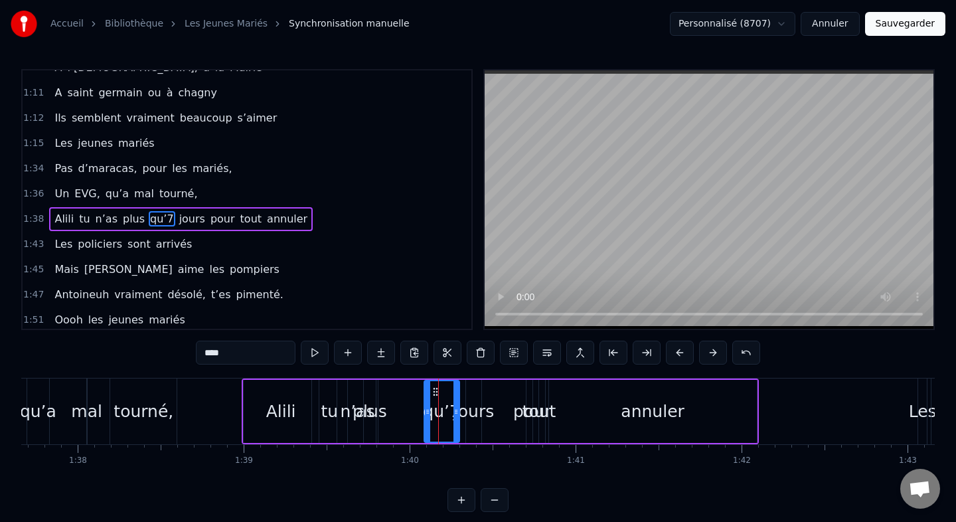
scroll to position [690, 0]
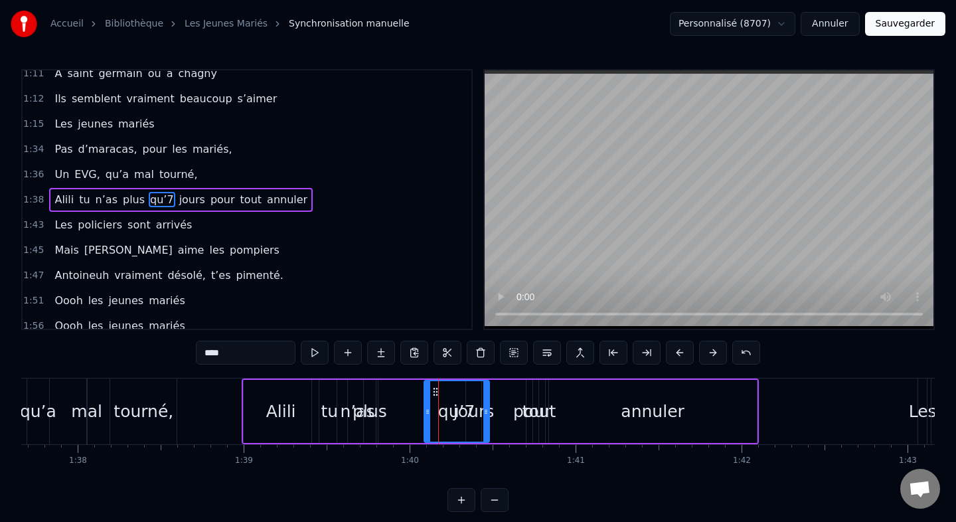
drag, startPoint x: 457, startPoint y: 414, endPoint x: 486, endPoint y: 414, distance: 28.6
click at [487, 414] on icon at bounding box center [485, 411] width 5 height 11
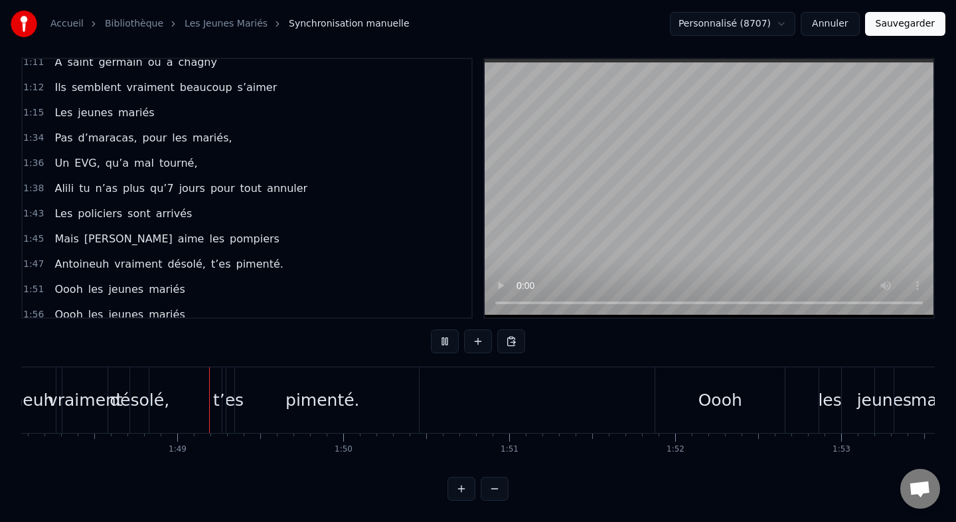
scroll to position [0, 17950]
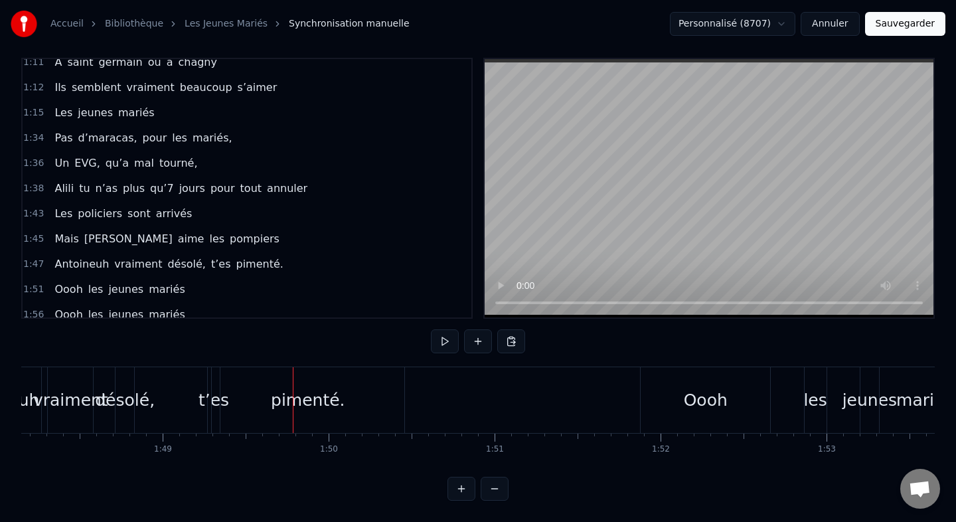
click at [890, 29] on button "Sauvegarder" at bounding box center [905, 24] width 80 height 24
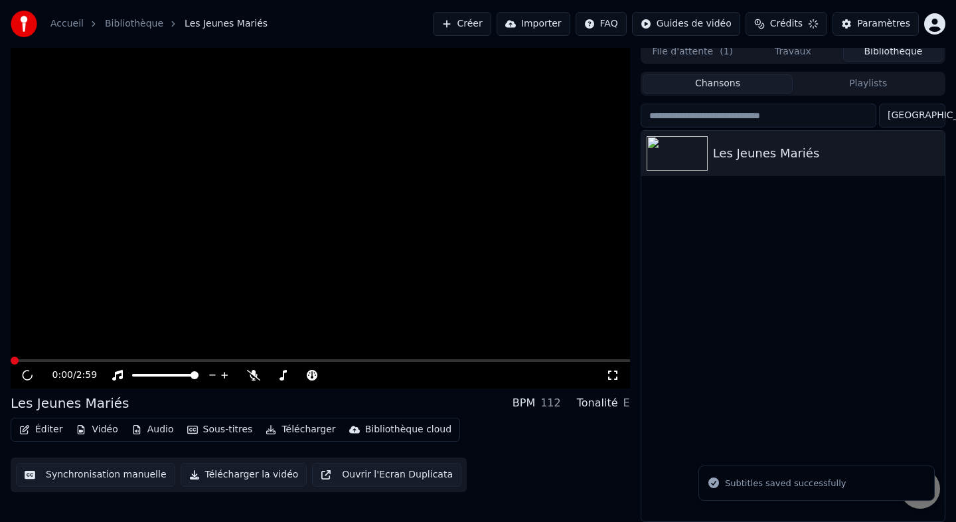
scroll to position [7, 0]
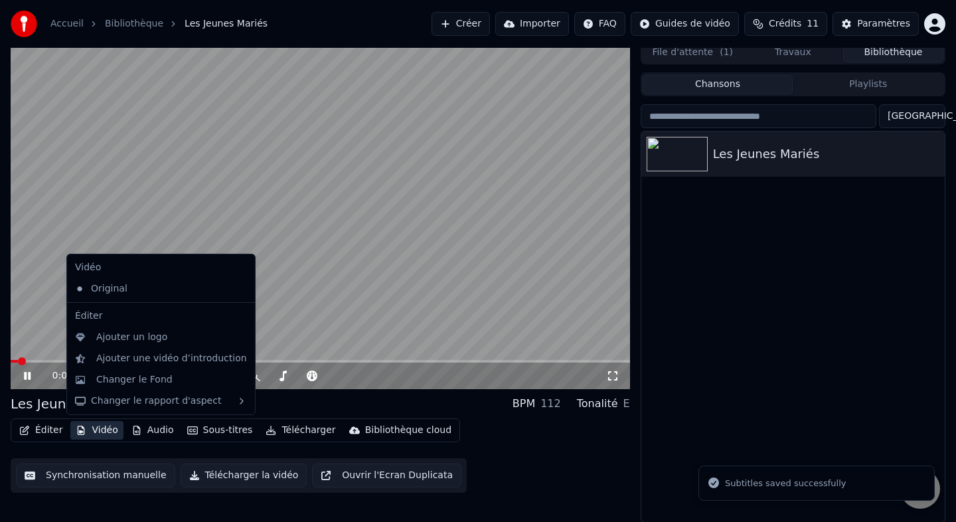
click at [89, 432] on button "Vidéo" at bounding box center [96, 430] width 52 height 19
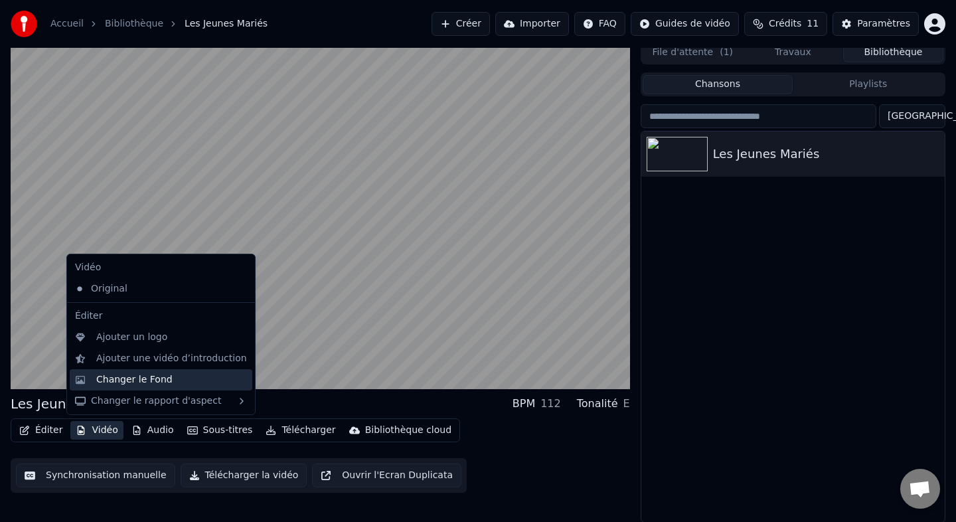
click at [131, 384] on div "Changer le Fond" at bounding box center [134, 379] width 76 height 13
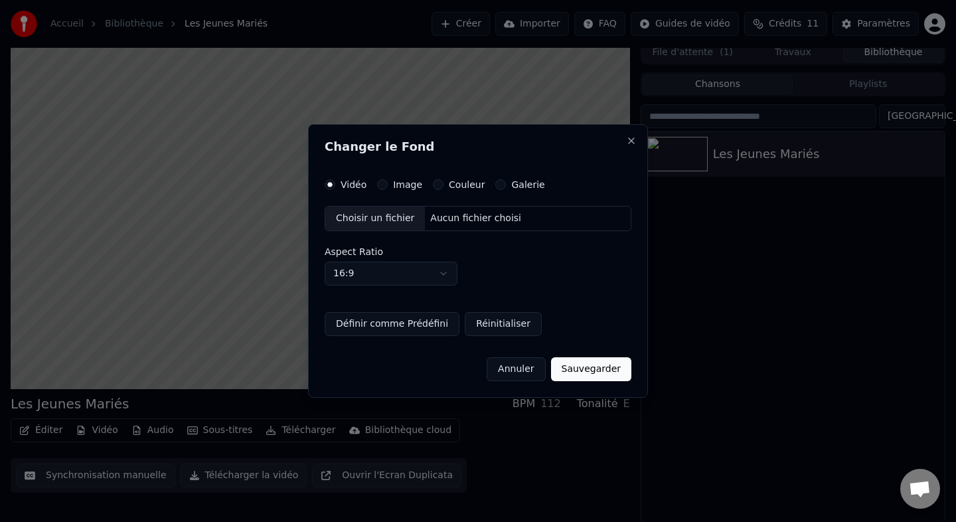
click at [386, 183] on div "Image" at bounding box center [399, 184] width 45 height 11
click at [385, 185] on button "Image" at bounding box center [382, 184] width 11 height 11
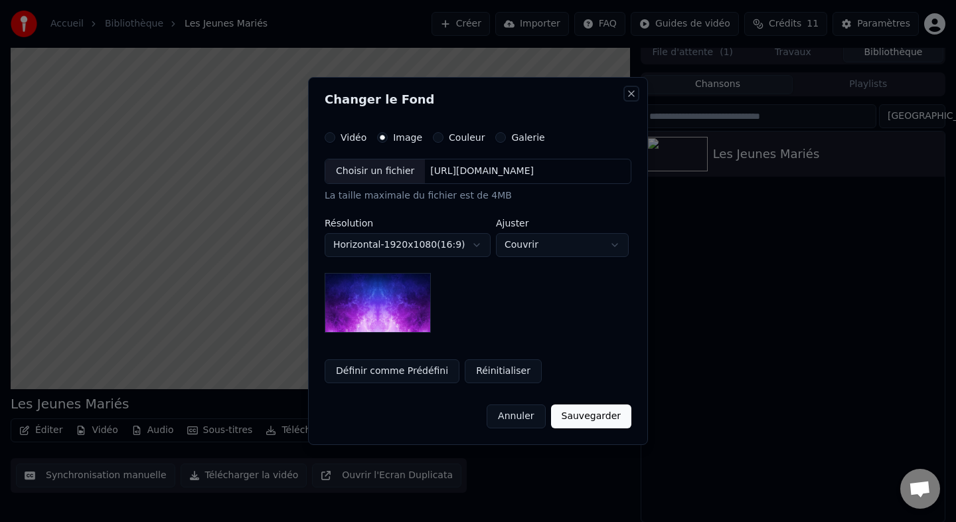
click at [637, 97] on button "Close" at bounding box center [631, 93] width 11 height 11
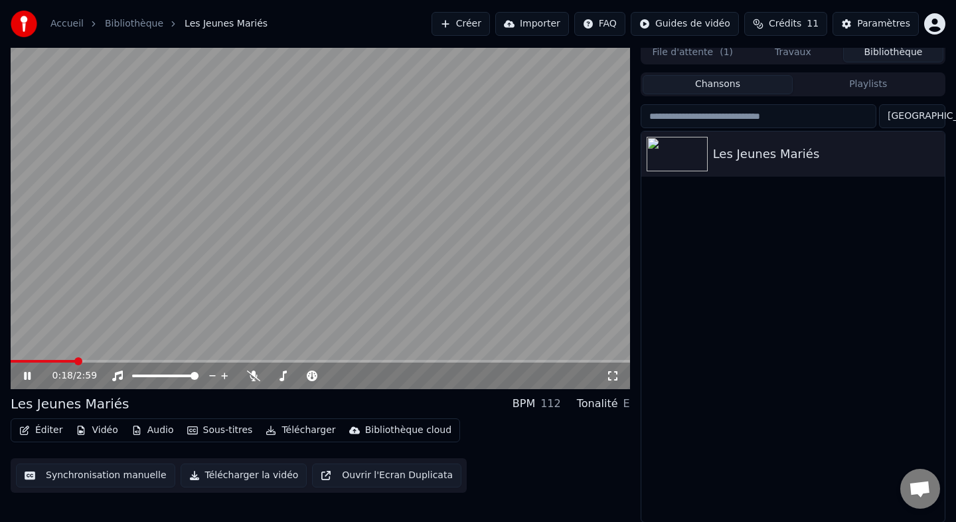
click at [121, 323] on video at bounding box center [320, 214] width 619 height 349
click at [35, 431] on button "Éditer" at bounding box center [41, 430] width 54 height 19
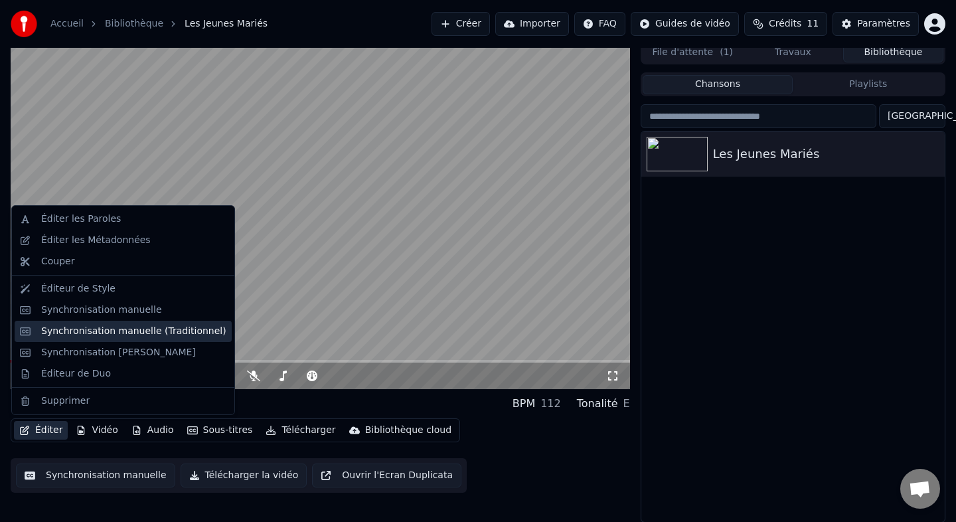
click at [86, 334] on div "Synchronisation manuelle (Traditionnel)" at bounding box center [133, 331] width 185 height 13
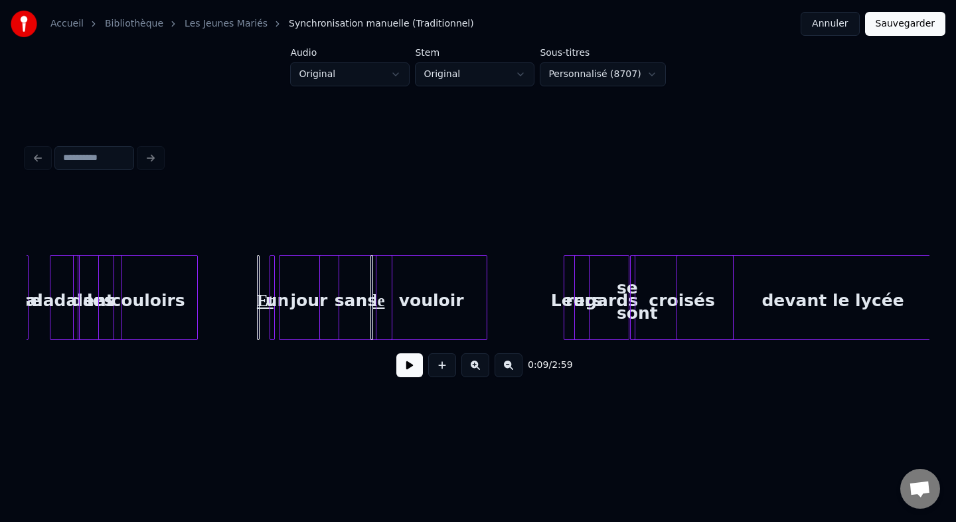
scroll to position [0, 1252]
click at [336, 78] on html "Accueil Bibliothèque Les Jeunes Mariés Synchronisation manuelle (Traditionnel) …" at bounding box center [478, 221] width 956 height 442
click at [343, 167] on html "Accueil Bibliothèque Les Jeunes Mariés Synchronisation manuelle (Traditionnel) …" at bounding box center [478, 221] width 956 height 442
click at [817, 30] on button "Annuler" at bounding box center [830, 24] width 58 height 24
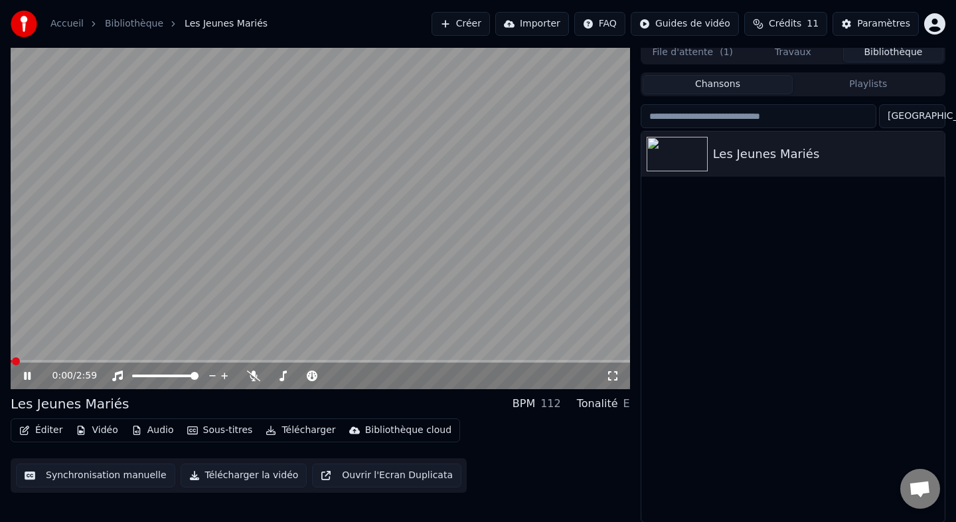
click at [47, 426] on button "Éditer" at bounding box center [41, 430] width 54 height 19
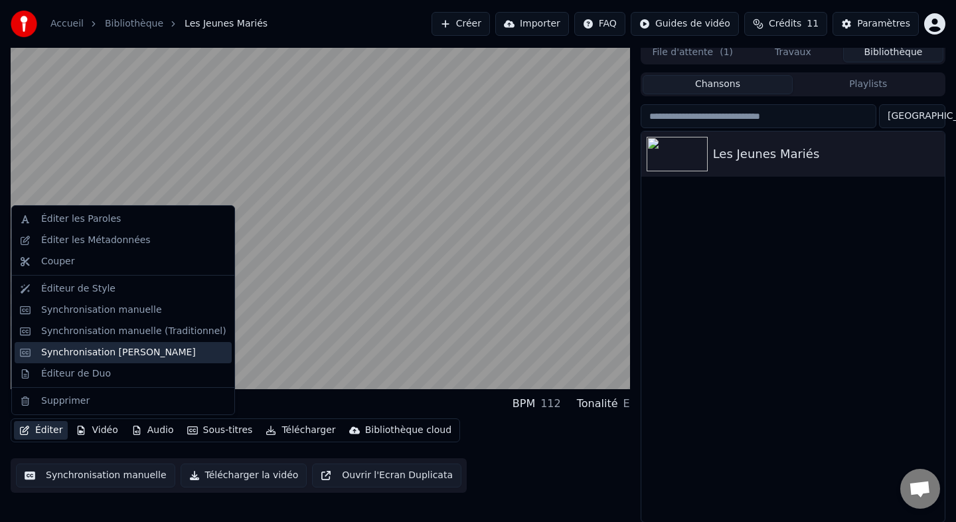
click at [76, 349] on div "Synchronisation [PERSON_NAME]" at bounding box center [118, 352] width 155 height 13
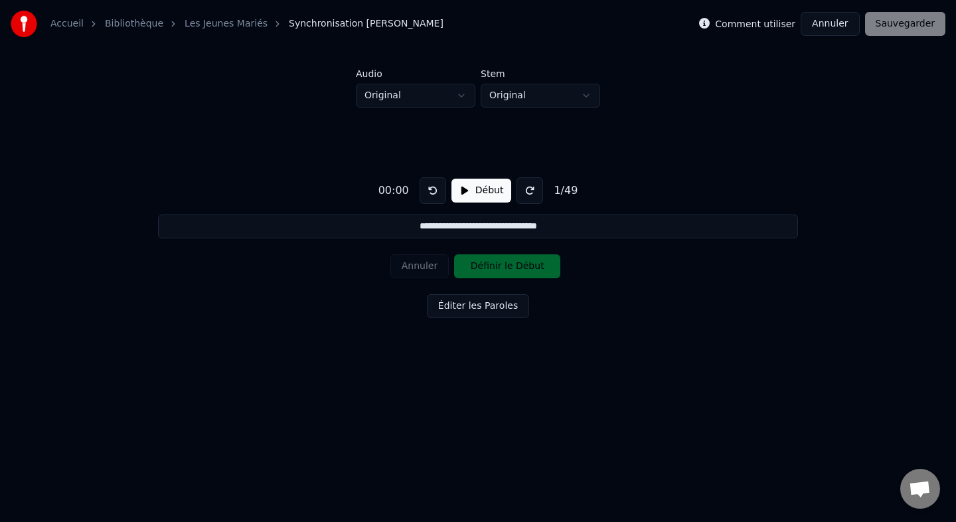
click at [559, 230] on input "**********" at bounding box center [477, 226] width 639 height 24
click at [474, 197] on button "Début" at bounding box center [481, 191] width 60 height 24
click at [530, 264] on button "Définir le Début" at bounding box center [507, 266] width 106 height 24
click at [530, 264] on button "Définir la Fin" at bounding box center [507, 266] width 106 height 24
click at [433, 192] on button at bounding box center [433, 190] width 27 height 27
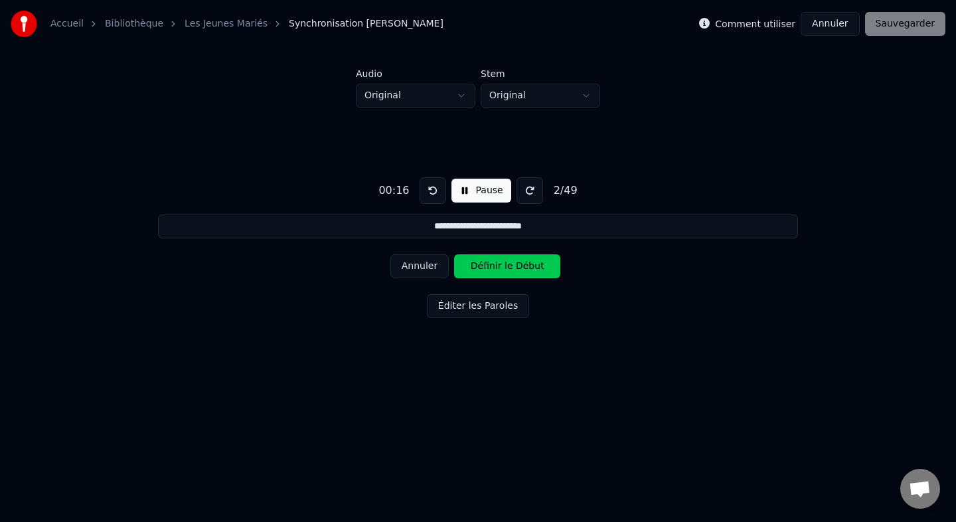
click at [445, 309] on button "Éditer les Paroles" at bounding box center [478, 306] width 102 height 24
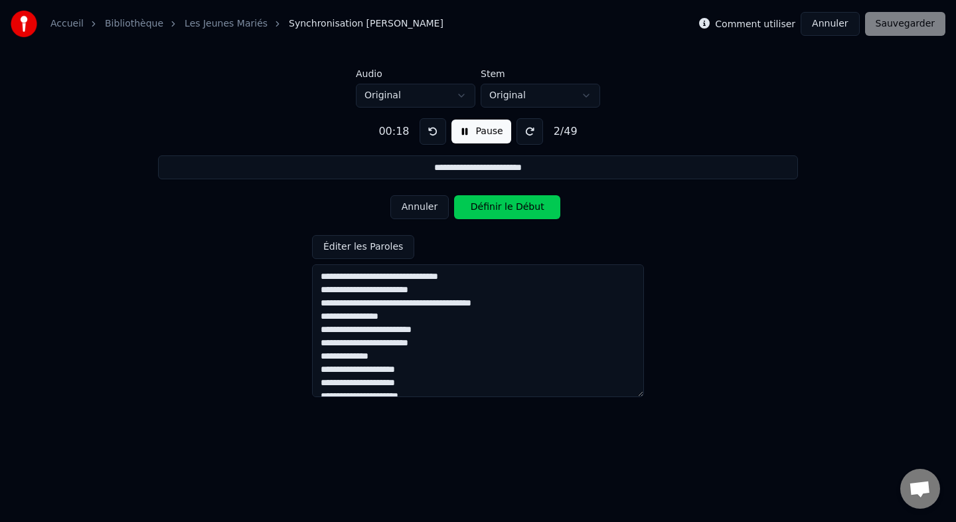
click at [416, 214] on button "Annuler" at bounding box center [419, 207] width 58 height 24
type input "**********"
click at [837, 21] on button "Annuler" at bounding box center [830, 24] width 58 height 24
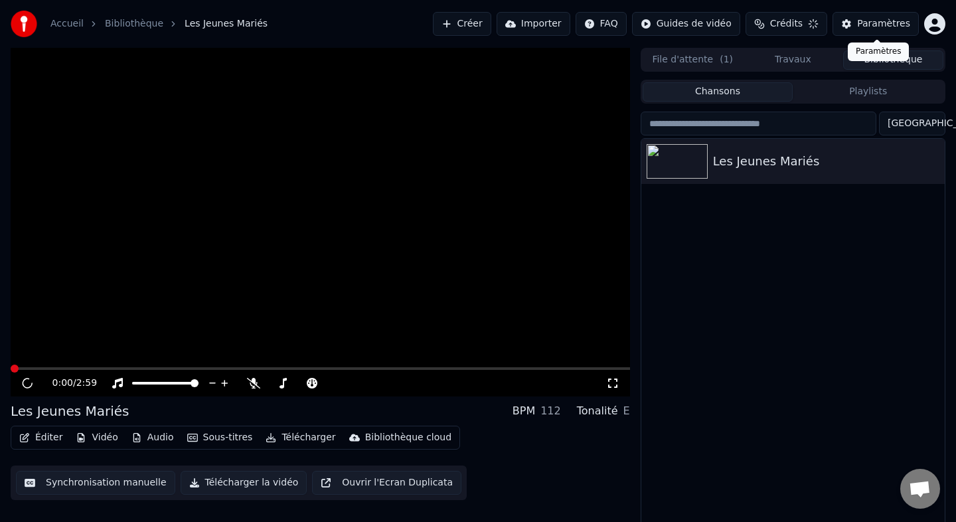
scroll to position [7, 0]
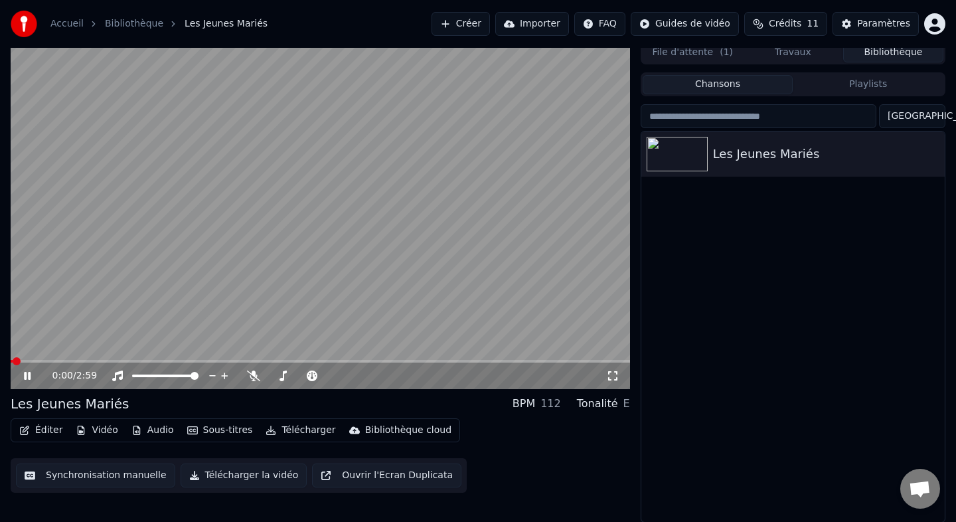
click at [53, 422] on button "Éditer" at bounding box center [41, 430] width 54 height 19
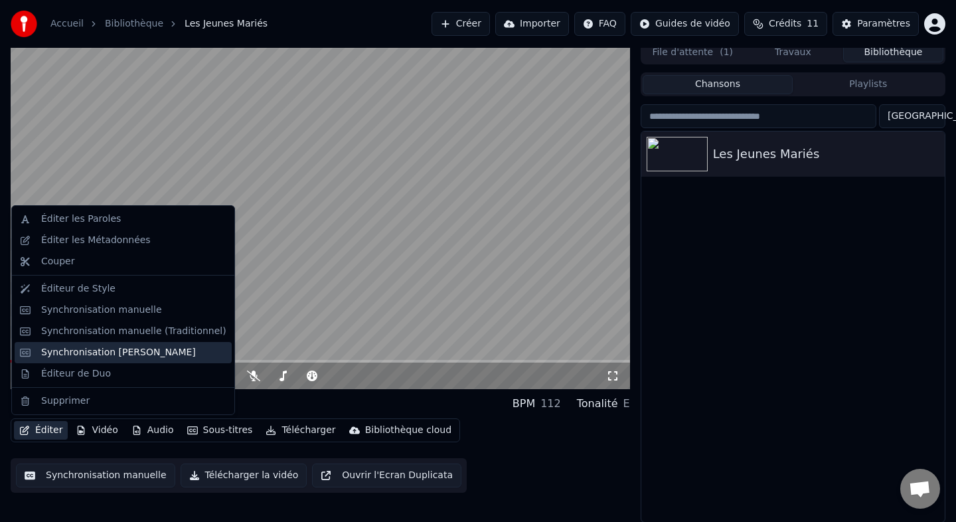
click at [92, 352] on div "Synchronisation [PERSON_NAME]" at bounding box center [118, 352] width 155 height 13
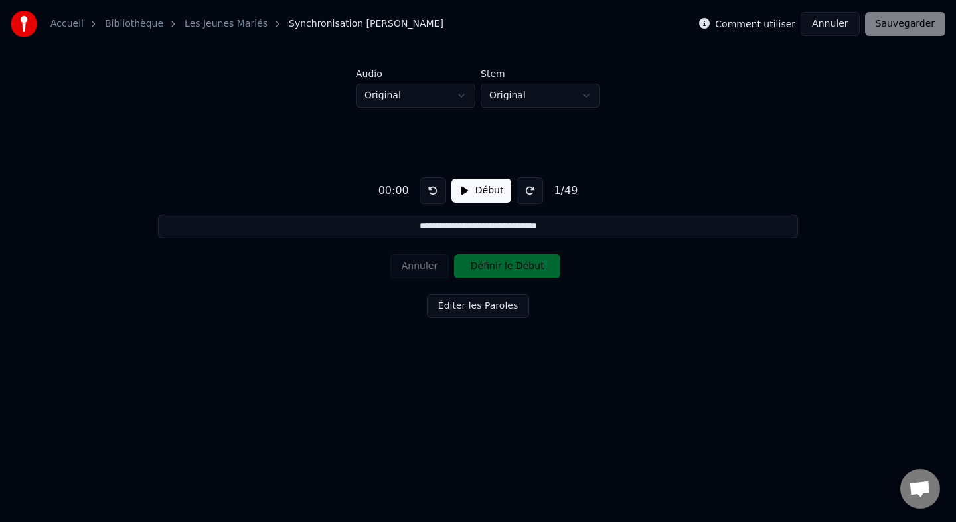
click at [486, 191] on button "Début" at bounding box center [481, 191] width 60 height 24
click at [507, 259] on button "Définir le Début" at bounding box center [507, 266] width 106 height 24
click at [507, 259] on button "Définir la Fin" at bounding box center [507, 266] width 106 height 24
click at [507, 259] on button "Définir le Début" at bounding box center [507, 266] width 106 height 24
click at [507, 259] on button "Définir la Fin" at bounding box center [507, 266] width 106 height 24
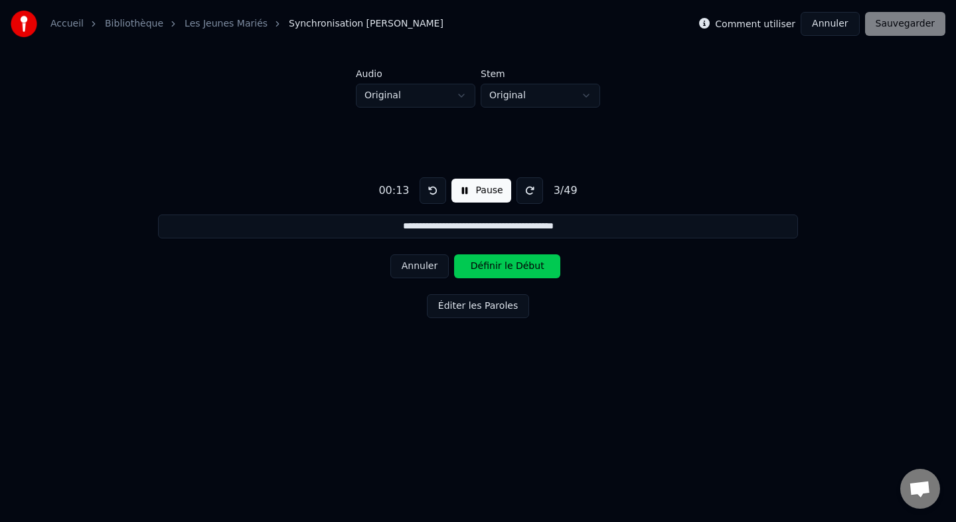
click at [507, 259] on button "Définir le Début" at bounding box center [507, 266] width 106 height 24
click at [507, 259] on button "Définir la Fin" at bounding box center [507, 266] width 106 height 24
click at [507, 259] on button "Définir le Début" at bounding box center [507, 266] width 106 height 24
click at [507, 259] on button "Définir la Fin" at bounding box center [507, 266] width 106 height 24
click at [507, 259] on button "Définir le Début" at bounding box center [507, 266] width 106 height 24
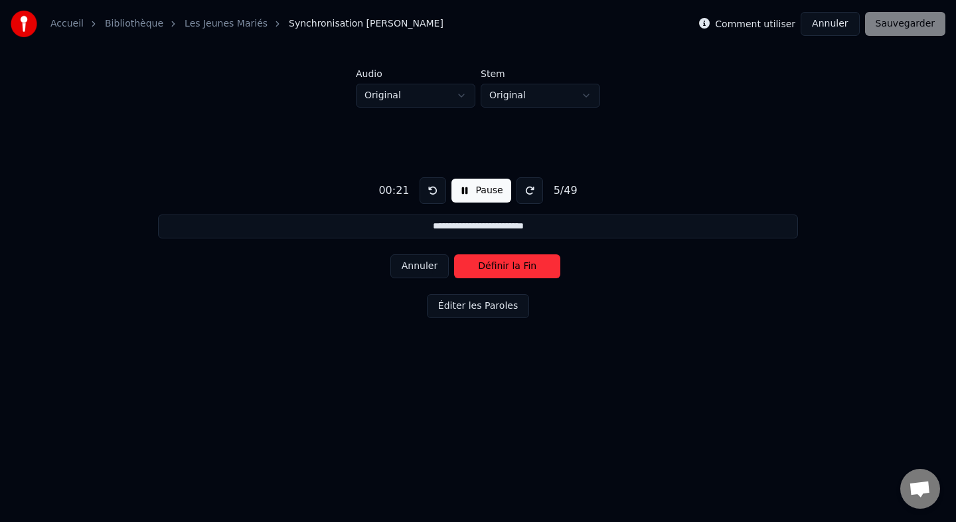
click at [507, 259] on button "Définir la Fin" at bounding box center [507, 266] width 106 height 24
click at [507, 259] on button "Définir le Début" at bounding box center [507, 266] width 106 height 24
click at [507, 259] on button "Définir la Fin" at bounding box center [507, 266] width 106 height 24
click at [507, 259] on button "Définir le Début" at bounding box center [507, 266] width 106 height 24
click at [507, 259] on button "Définir la Fin" at bounding box center [507, 266] width 106 height 24
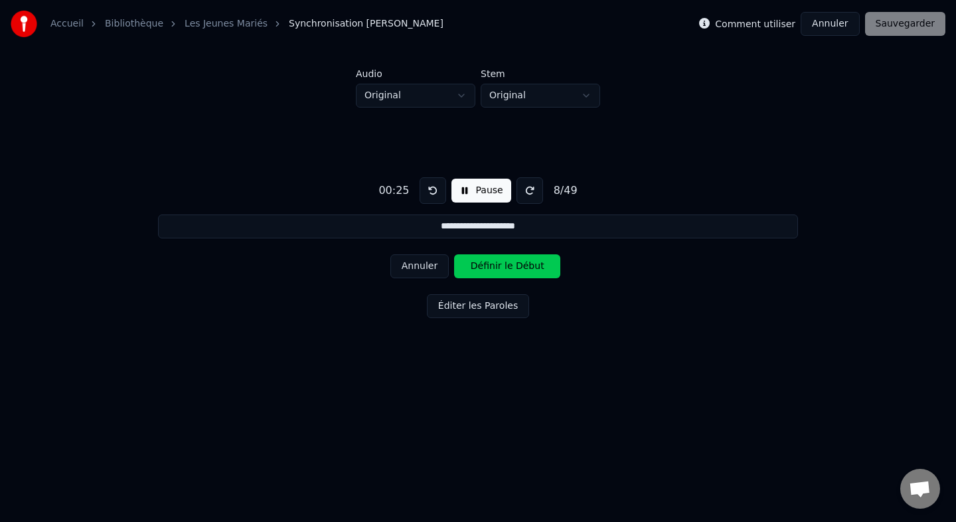
click at [507, 259] on button "Définir le Début" at bounding box center [507, 266] width 106 height 24
click at [507, 259] on button "Définir la Fin" at bounding box center [507, 266] width 106 height 24
click at [507, 266] on button "Définir le Début" at bounding box center [507, 266] width 106 height 24
click at [507, 266] on button "Définir la Fin" at bounding box center [507, 266] width 106 height 24
click at [507, 266] on button "Définir le Début" at bounding box center [507, 266] width 106 height 24
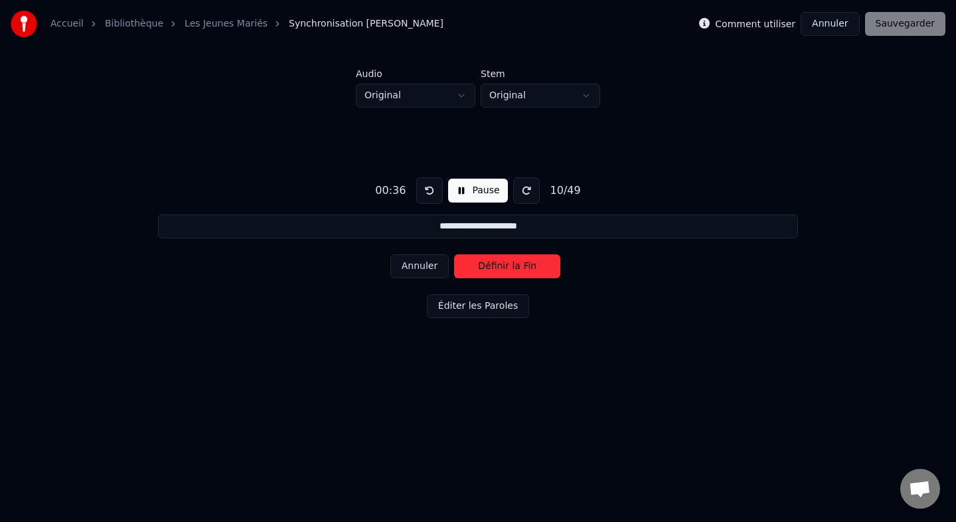
click at [507, 266] on button "Définir la Fin" at bounding box center [507, 266] width 106 height 24
click at [507, 266] on button "Définir le Début" at bounding box center [507, 266] width 106 height 24
click at [507, 266] on button "Définir la Fin" at bounding box center [507, 266] width 106 height 24
click at [507, 266] on button "Définir le Début" at bounding box center [507, 266] width 106 height 24
click at [507, 266] on button "Définir la Fin" at bounding box center [507, 266] width 106 height 24
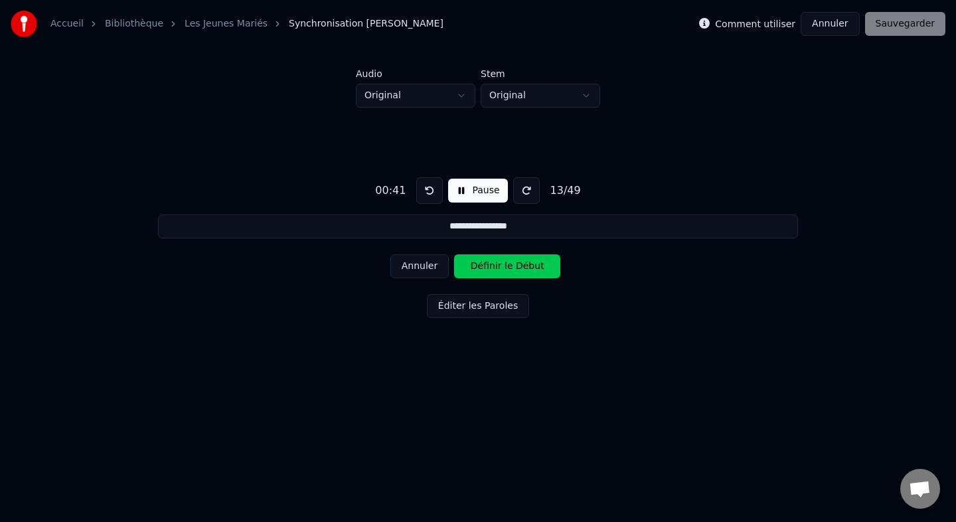
click at [507, 266] on button "Définir le Début" at bounding box center [507, 266] width 106 height 24
click at [507, 266] on button "Définir la Fin" at bounding box center [507, 266] width 106 height 24
type input "**********"
click at [482, 199] on button "Pause" at bounding box center [477, 191] width 59 height 24
click at [830, 29] on button "Annuler" at bounding box center [830, 24] width 58 height 24
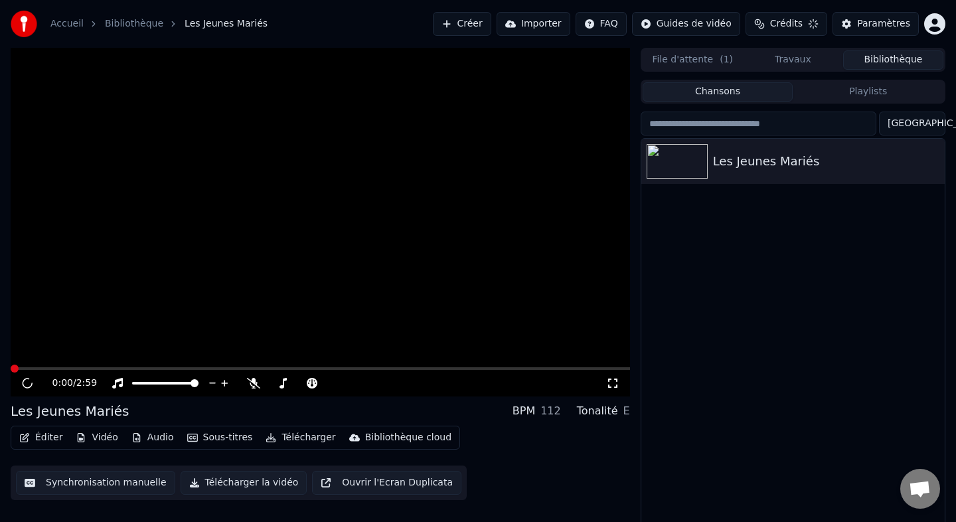
scroll to position [7, 0]
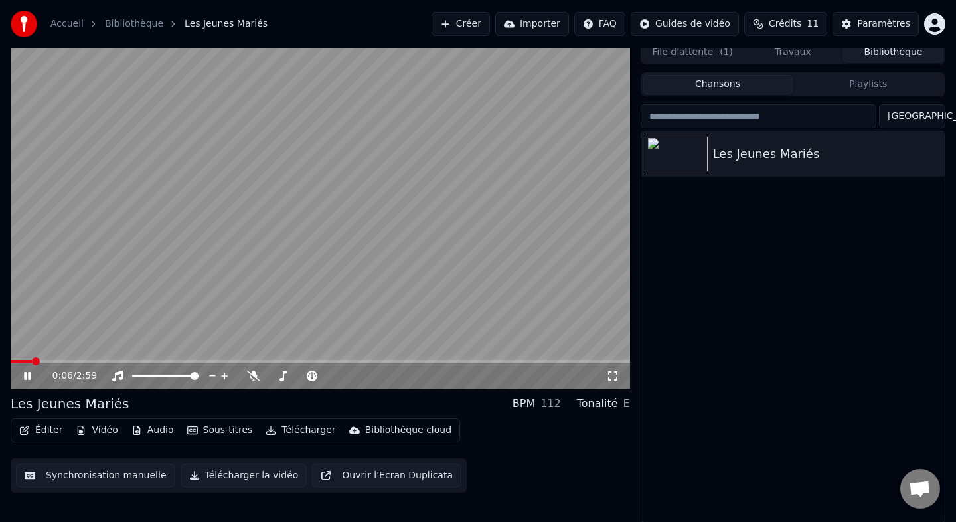
click at [381, 473] on button "Ouvrir l'Ecran Duplicata" at bounding box center [386, 475] width 149 height 24
click at [492, 222] on video at bounding box center [320, 214] width 619 height 349
click at [36, 428] on button "Éditer" at bounding box center [41, 430] width 54 height 19
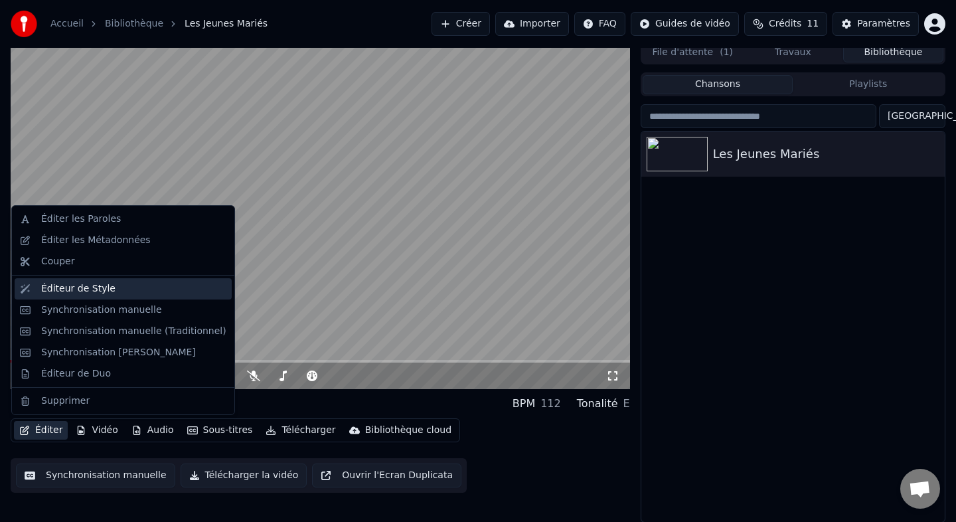
click at [64, 289] on div "Éditeur de Style" at bounding box center [78, 288] width 74 height 13
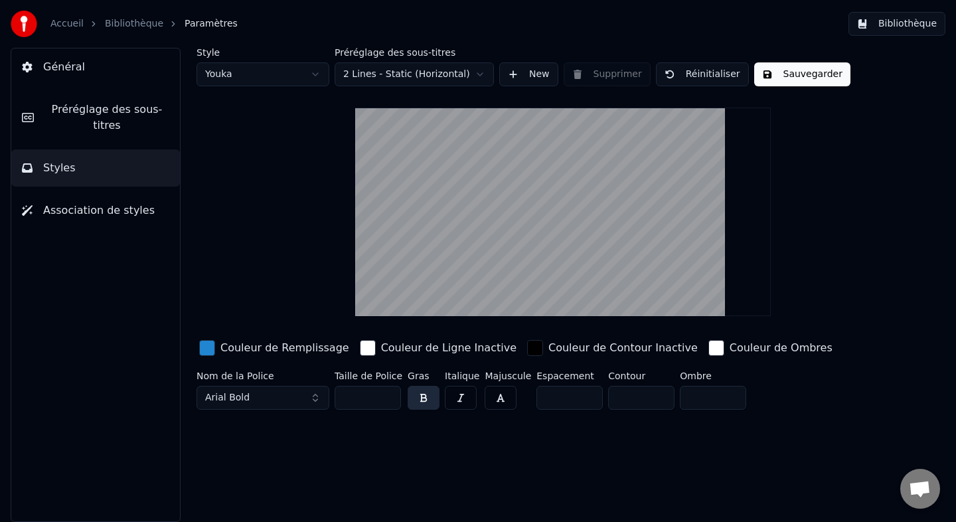
click at [88, 125] on span "Préréglage des sous-titres" at bounding box center [106, 118] width 125 height 32
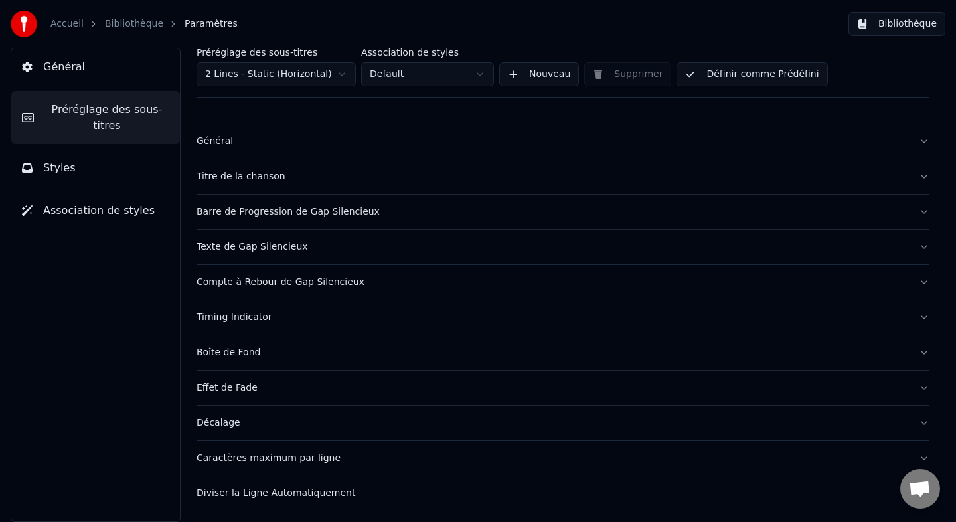
click at [288, 224] on button "Barre de Progression de Gap Silencieux" at bounding box center [563, 212] width 733 height 35
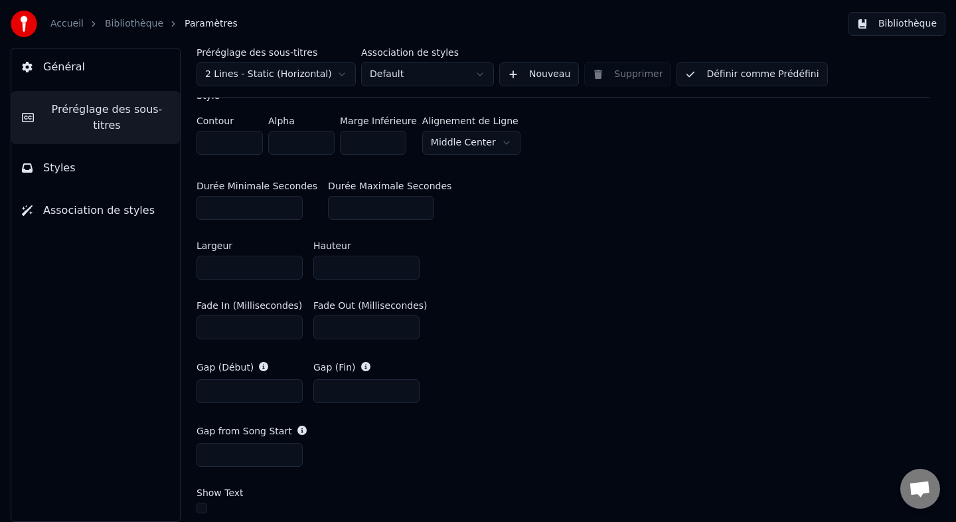
scroll to position [471, 0]
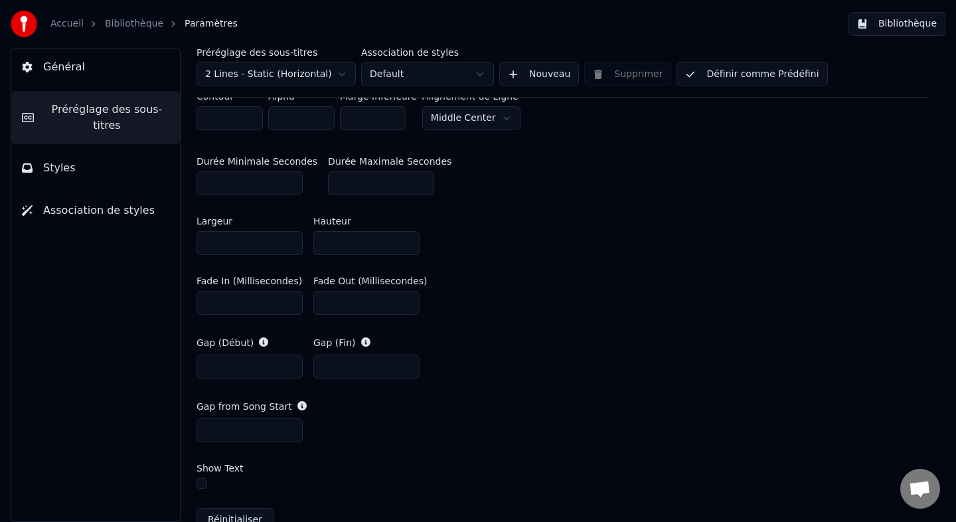
click at [92, 174] on button "Styles" at bounding box center [95, 167] width 169 height 37
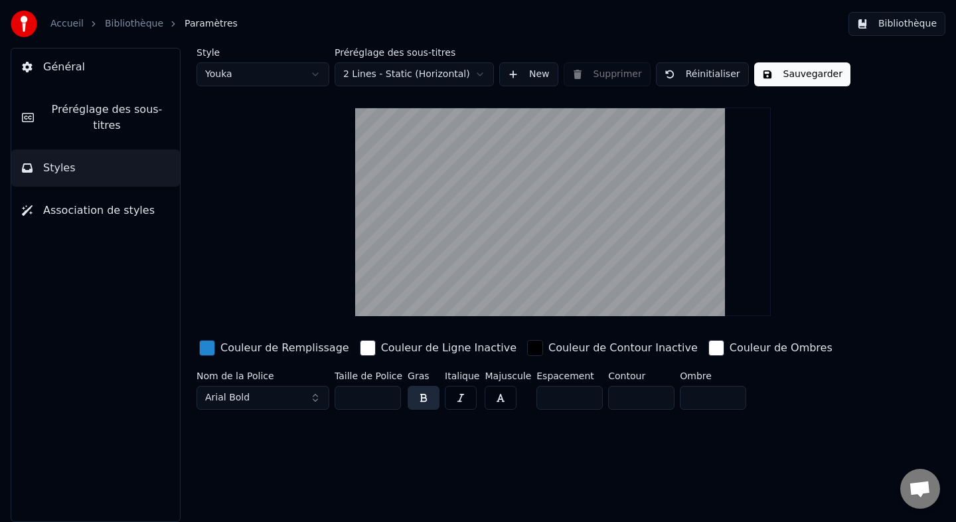
click at [125, 125] on span "Préréglage des sous-titres" at bounding box center [106, 118] width 125 height 32
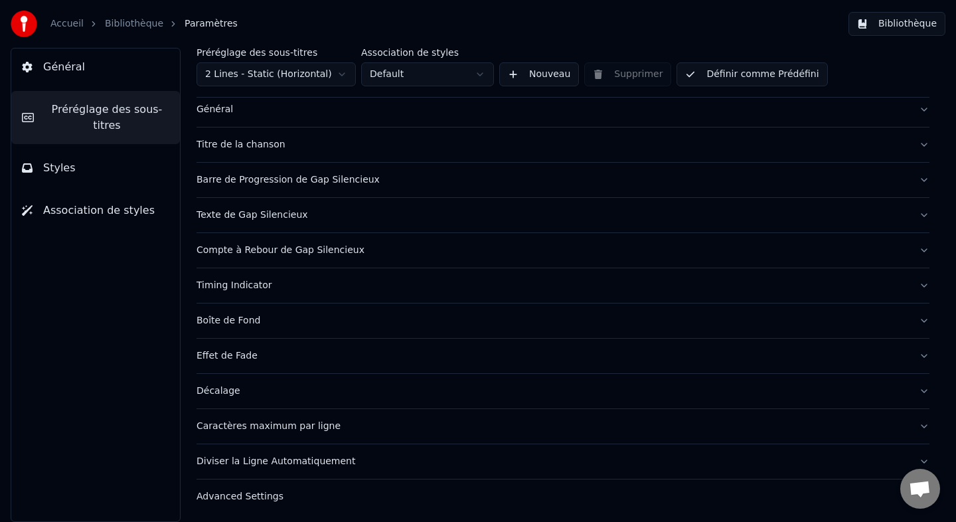
scroll to position [35, 0]
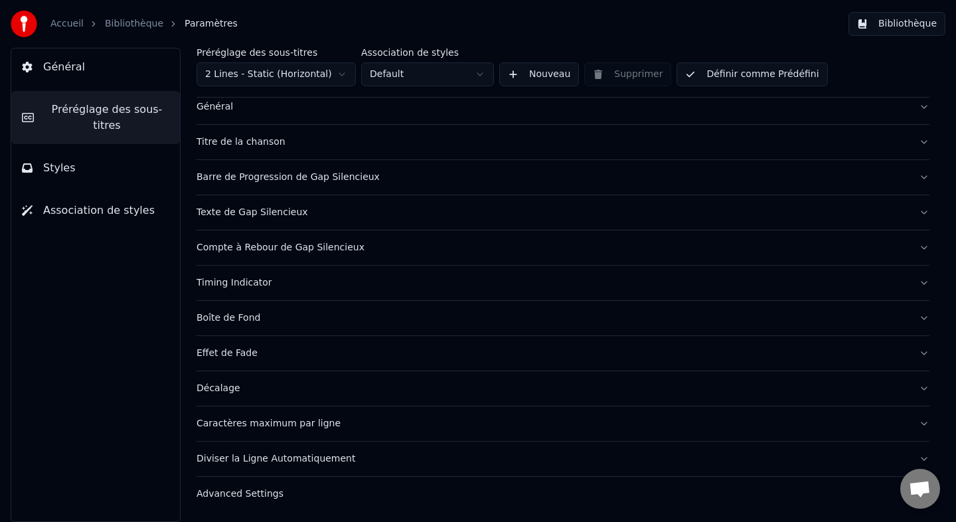
click at [249, 213] on div "Texte de Gap Silencieux" at bounding box center [553, 212] width 712 height 13
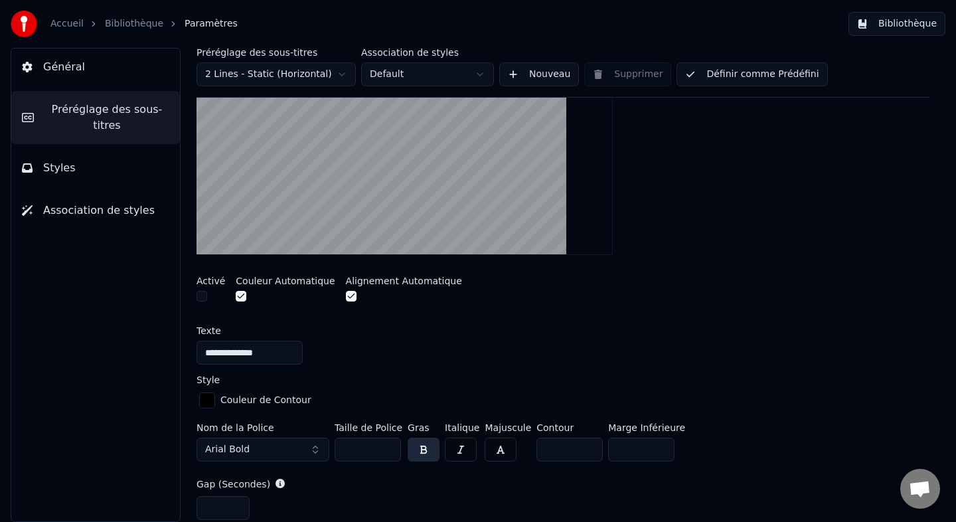
click at [353, 192] on video at bounding box center [405, 150] width 416 height 208
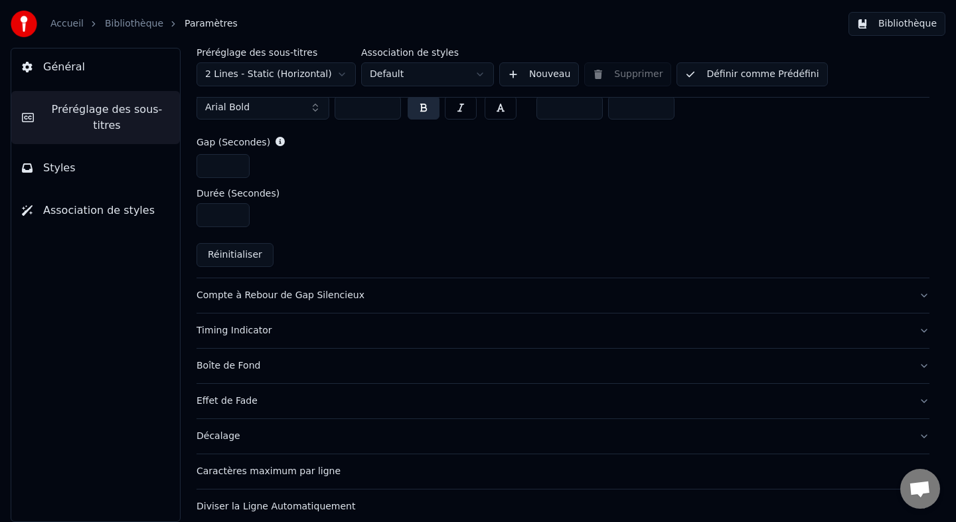
scroll to position [590, 0]
click at [276, 291] on div "Compte à Rebour de Gap Silencieux" at bounding box center [553, 294] width 712 height 13
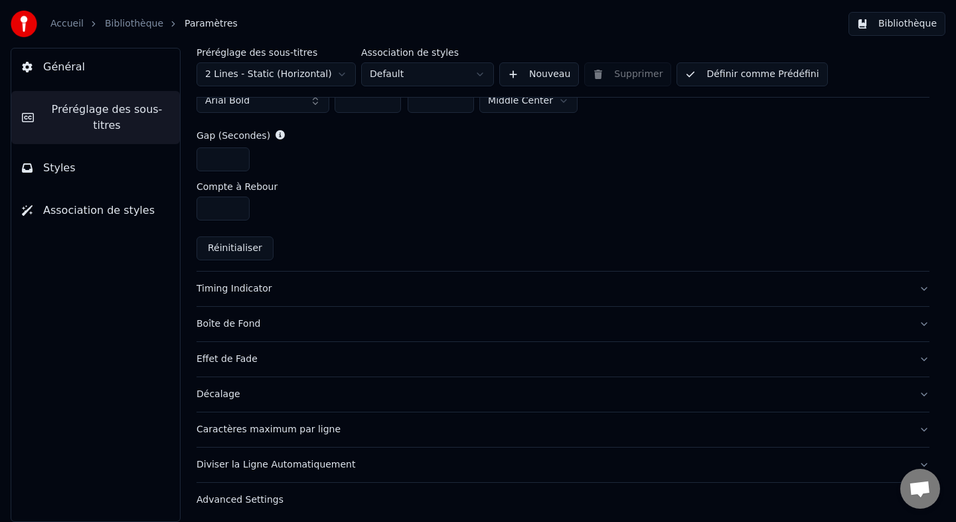
scroll to position [586, 0]
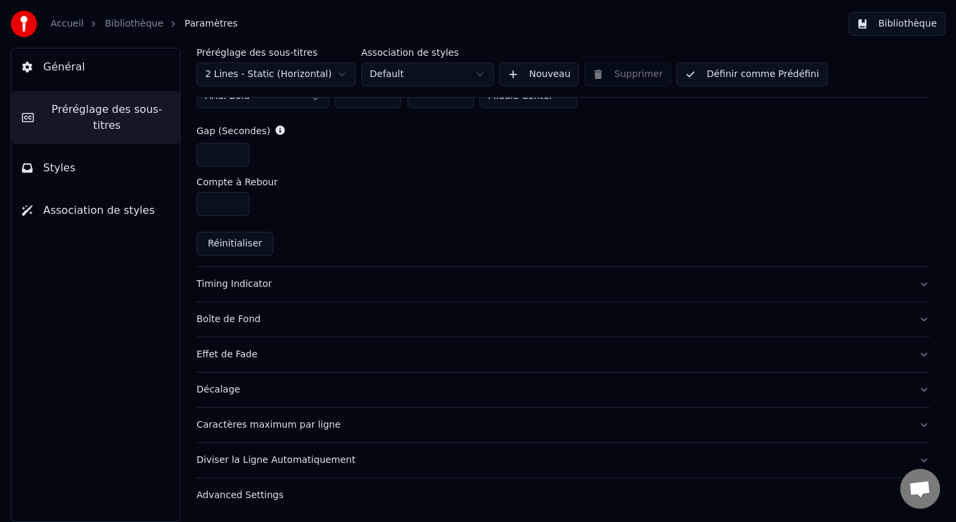
click at [277, 287] on div "Timing Indicator" at bounding box center [553, 284] width 712 height 13
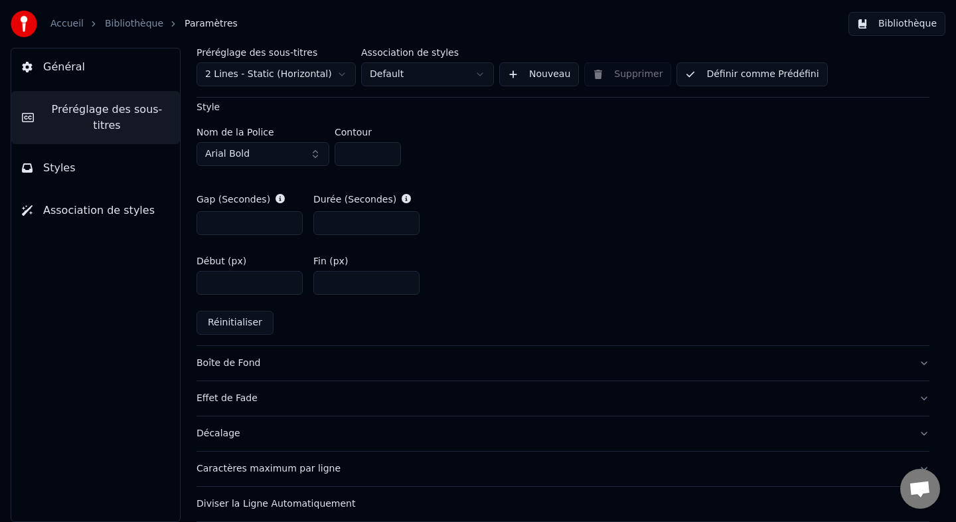
scroll to position [635, 0]
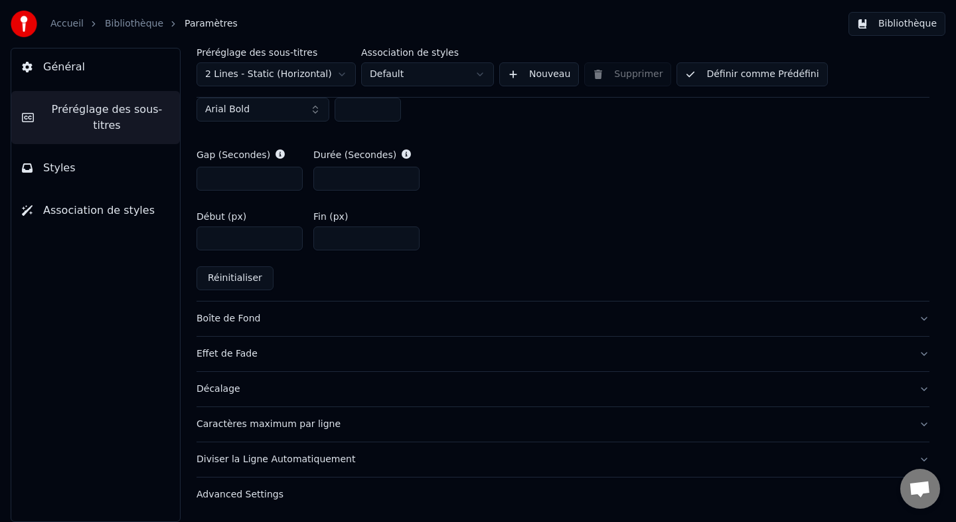
click at [245, 385] on div "Décalage" at bounding box center [553, 388] width 712 height 13
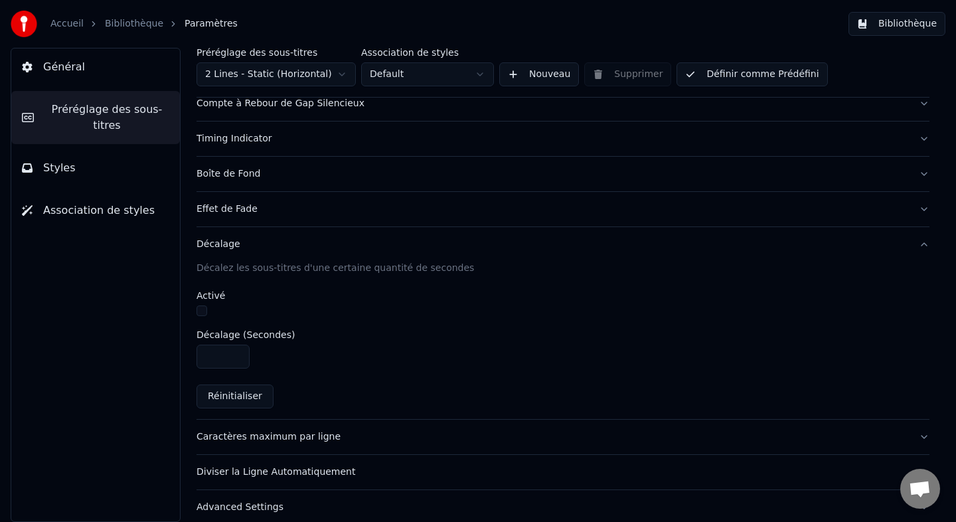
scroll to position [191, 0]
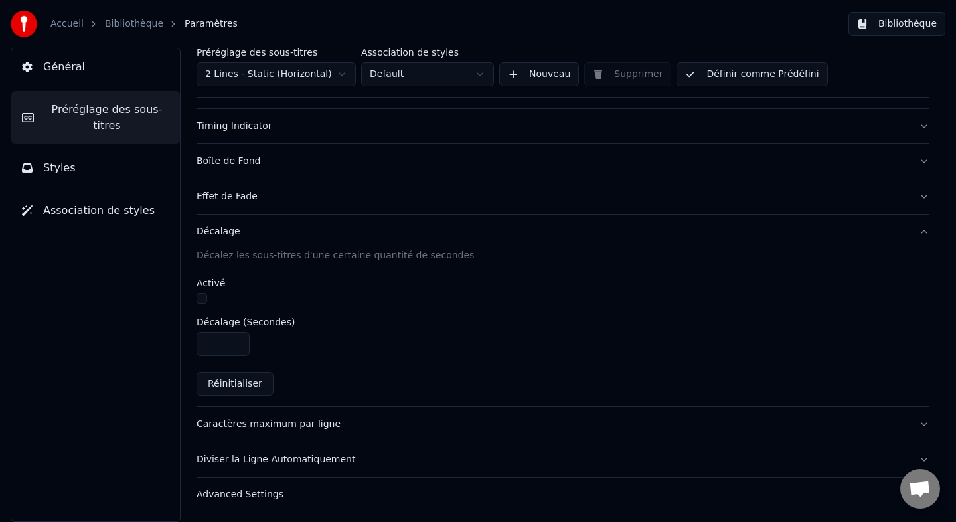
click at [260, 461] on div "Diviser la Ligne Automatiquement" at bounding box center [553, 459] width 712 height 13
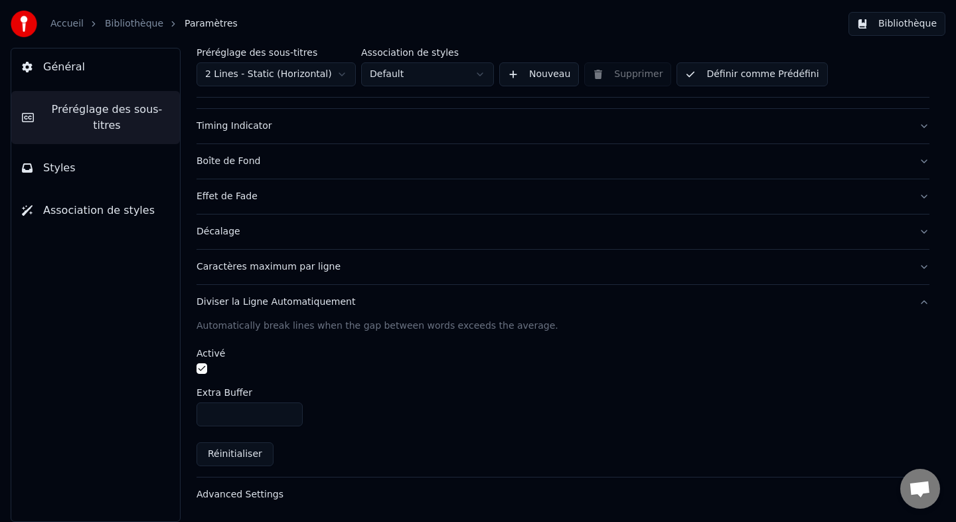
click at [226, 416] on input "***" at bounding box center [250, 414] width 106 height 24
type input "***"
click at [380, 409] on div "***" at bounding box center [563, 414] width 733 height 24
click at [921, 21] on button "Bibliothèque" at bounding box center [896, 24] width 97 height 24
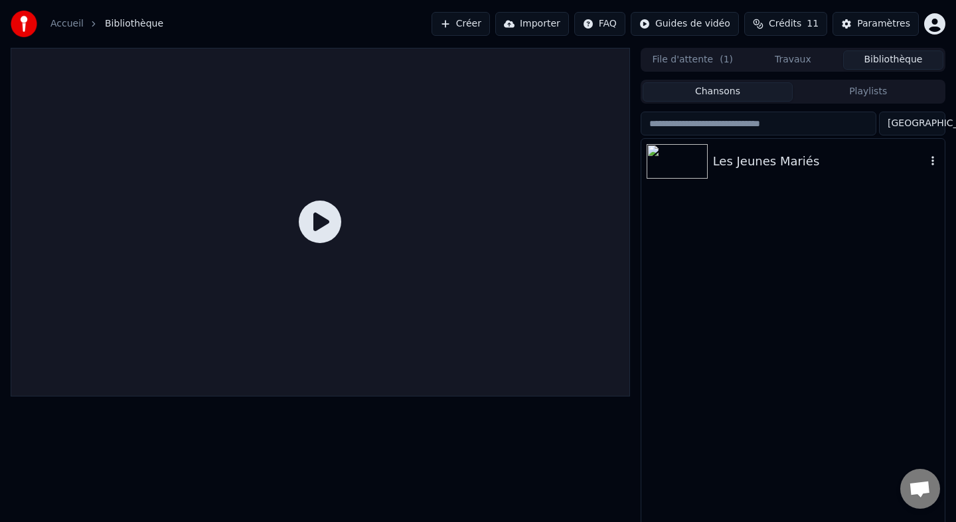
click at [713, 164] on div "Les Jeunes Mariés" at bounding box center [819, 161] width 213 height 19
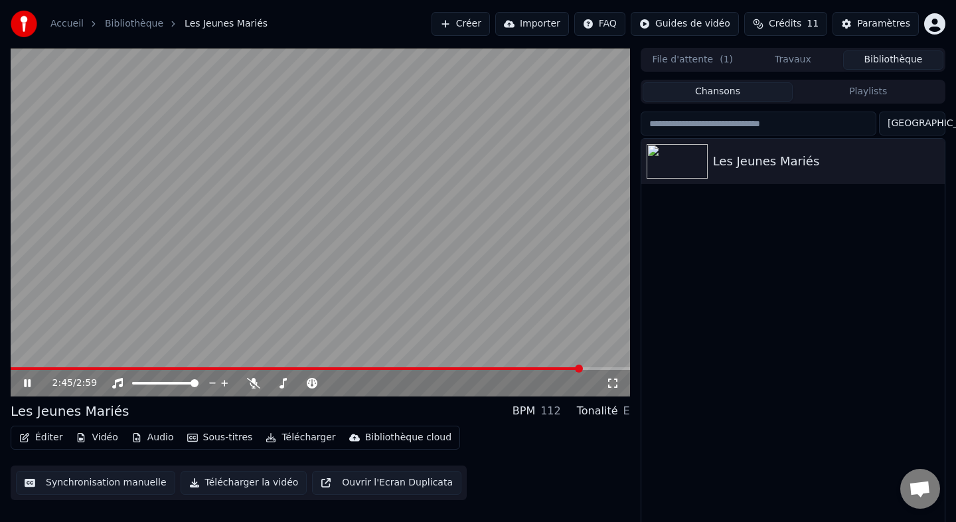
click at [116, 303] on video at bounding box center [320, 222] width 619 height 349
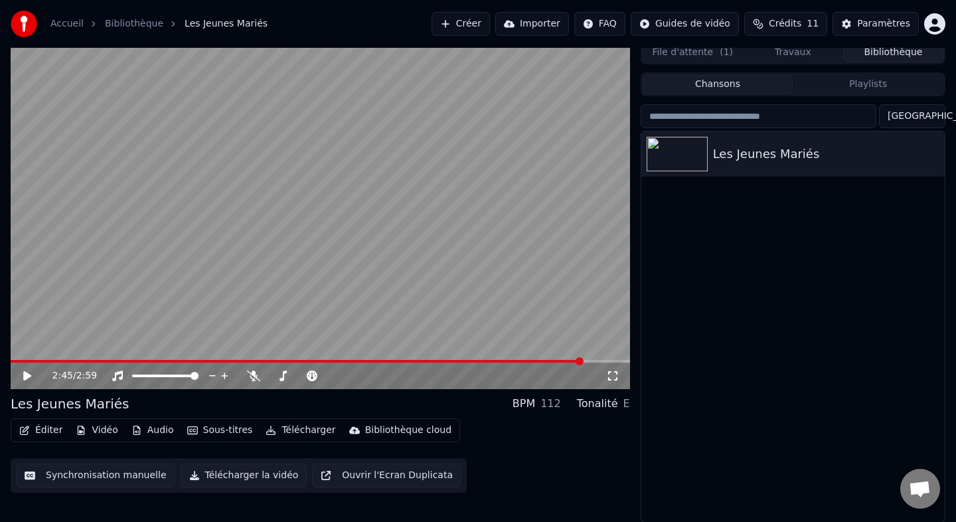
click at [56, 431] on button "Éditer" at bounding box center [41, 430] width 54 height 19
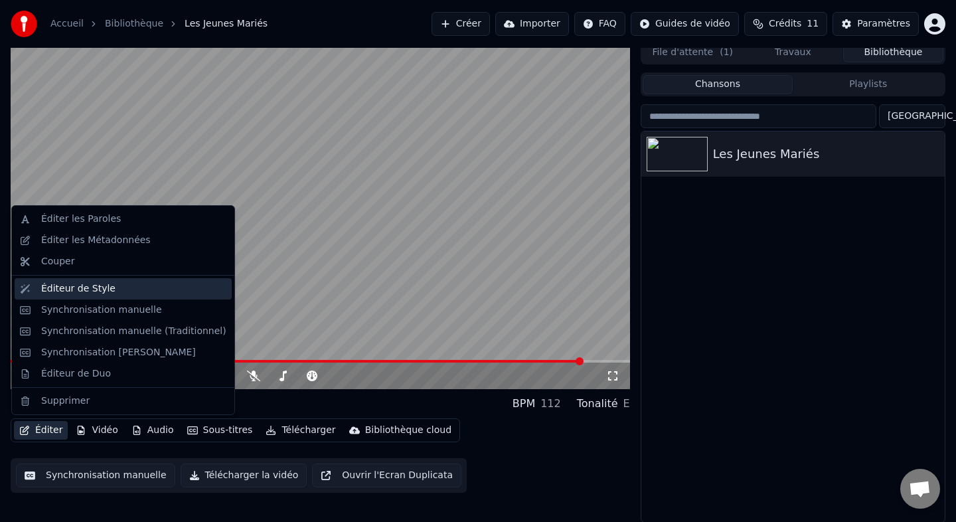
click at [58, 289] on div "Éditeur de Style" at bounding box center [78, 288] width 74 height 13
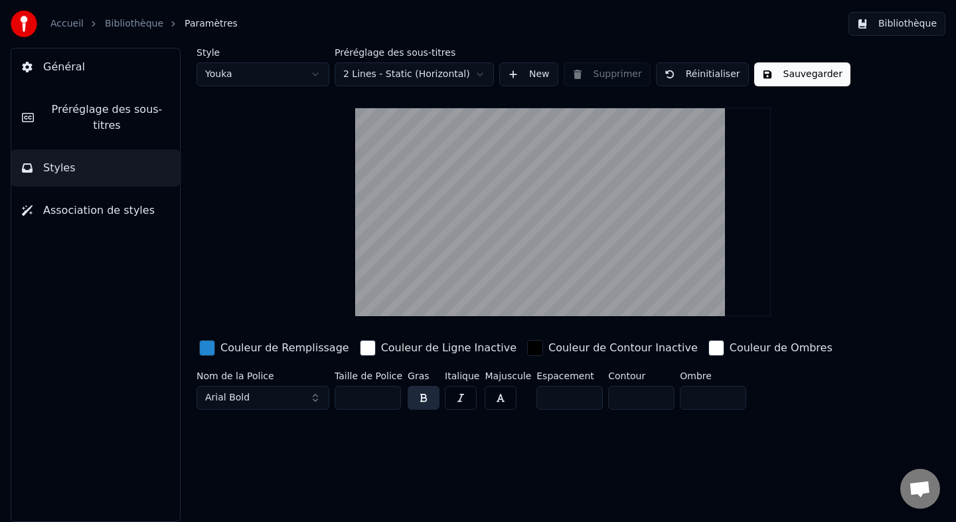
click at [397, 73] on html "Accueil Bibliothèque Paramètres Bibliothèque Général Préréglage des sous-titres…" at bounding box center [478, 261] width 956 height 522
click at [278, 64] on html "Accueil Bibliothèque Paramètres Bibliothèque Général Préréglage des sous-titres…" at bounding box center [478, 261] width 956 height 522
click at [280, 80] on html "Accueil Bibliothèque Paramètres Bibliothèque Général Préréglage des sous-titres…" at bounding box center [478, 261] width 956 height 522
click at [278, 81] on html "Accueil Bibliothèque Paramètres Bibliothèque Général Préréglage des sous-titres…" at bounding box center [478, 261] width 956 height 522
click at [276, 67] on html "Accueil Bibliothèque Paramètres Bibliothèque Général Préréglage des sous-titres…" at bounding box center [478, 261] width 956 height 522
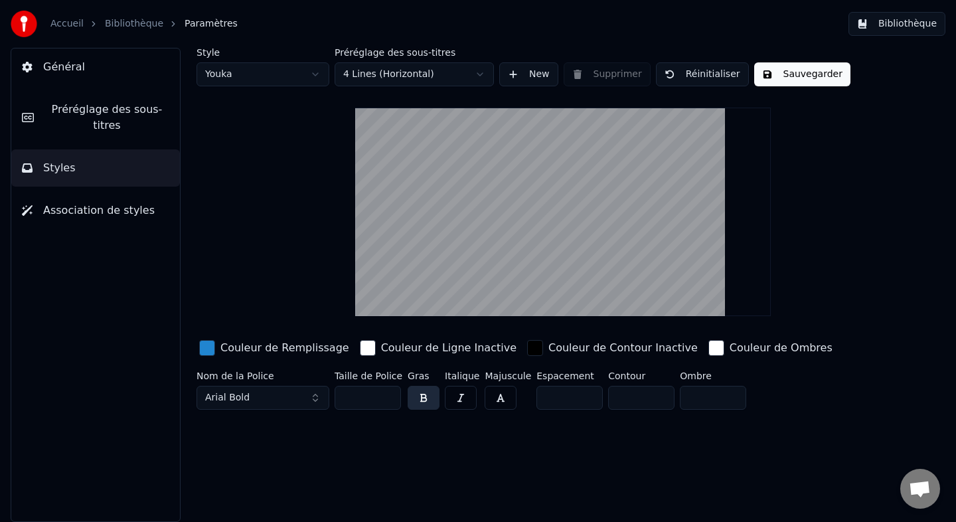
click at [780, 80] on button "Sauvegarder" at bounding box center [802, 74] width 96 height 24
click at [905, 29] on button "Bibliothèque" at bounding box center [896, 24] width 97 height 24
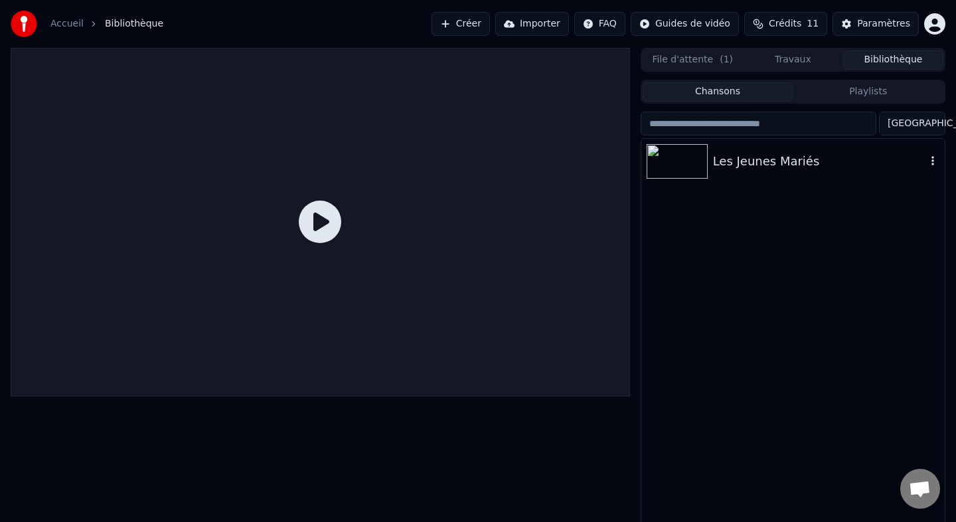
click at [692, 174] on img at bounding box center [677, 161] width 61 height 35
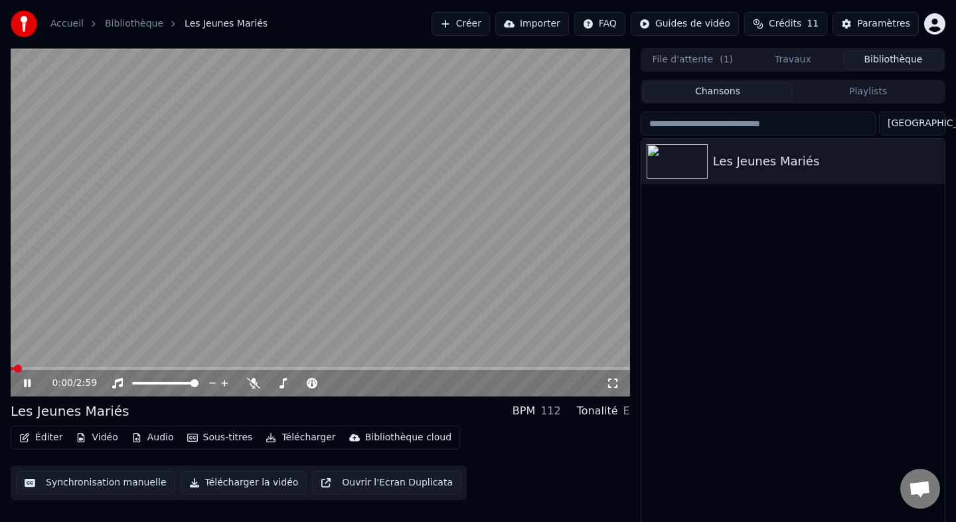
click at [58, 364] on video at bounding box center [320, 222] width 619 height 349
click at [34, 371] on div "0:01 / 2:59" at bounding box center [320, 383] width 619 height 27
click at [56, 369] on span at bounding box center [320, 368] width 619 height 3
click at [28, 383] on icon at bounding box center [27, 382] width 8 height 9
click at [101, 268] on video at bounding box center [320, 222] width 619 height 349
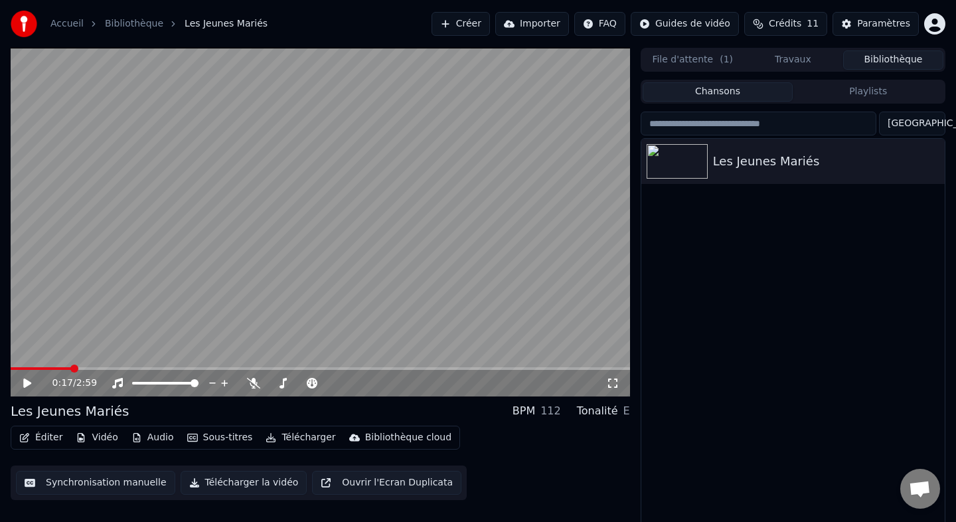
click at [30, 433] on button "Éditer" at bounding box center [41, 437] width 54 height 19
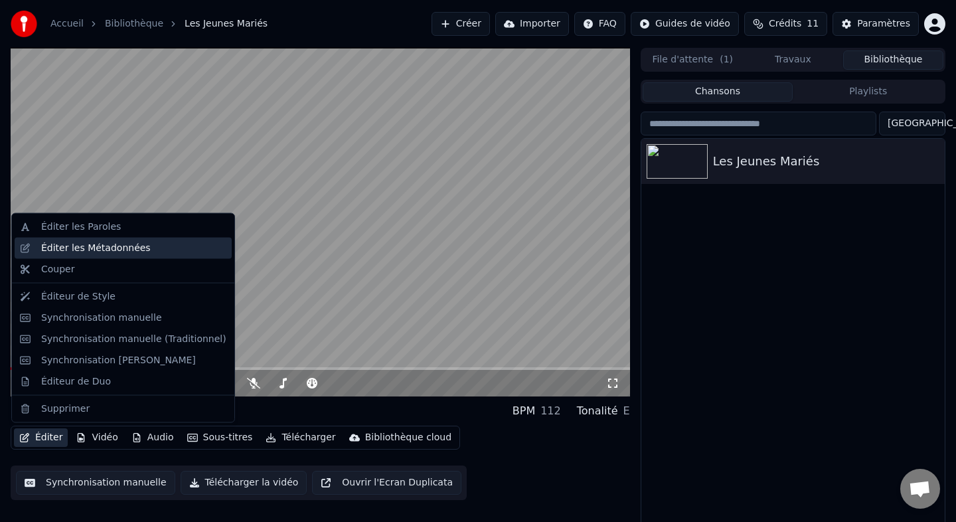
click at [60, 250] on div "Éditer les Métadonnées" at bounding box center [96, 247] width 110 height 13
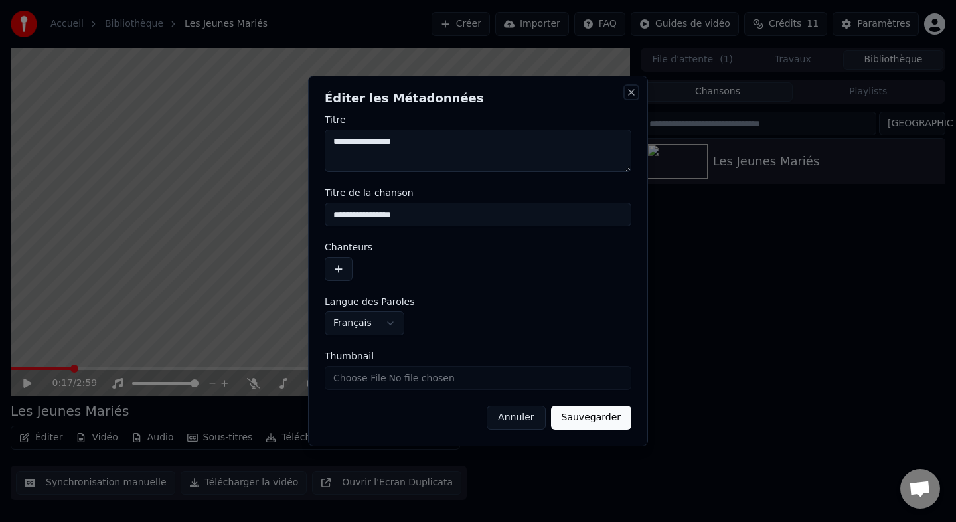
click at [632, 91] on button "Close" at bounding box center [631, 92] width 11 height 11
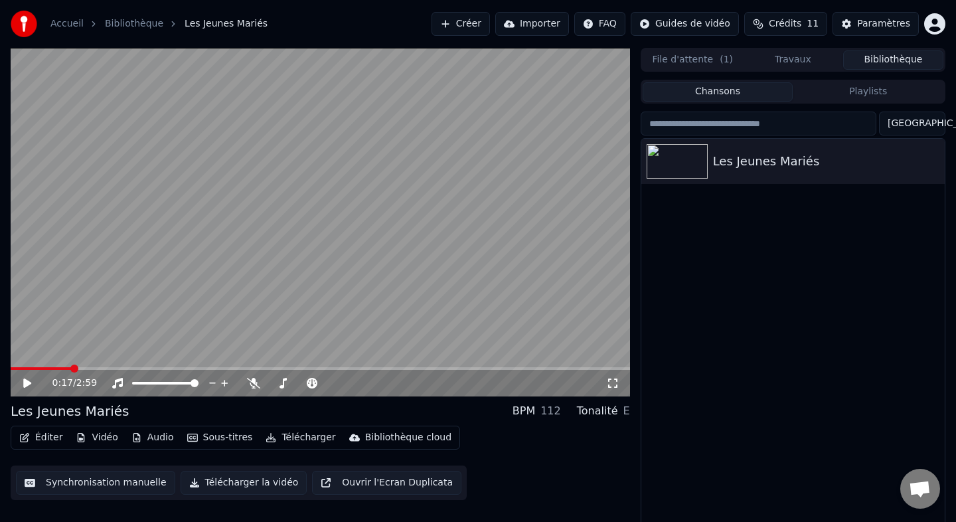
click at [33, 426] on div "Éditer Vidéo Audio Sous-titres Télécharger Bibliothèque cloud" at bounding box center [235, 438] width 449 height 24
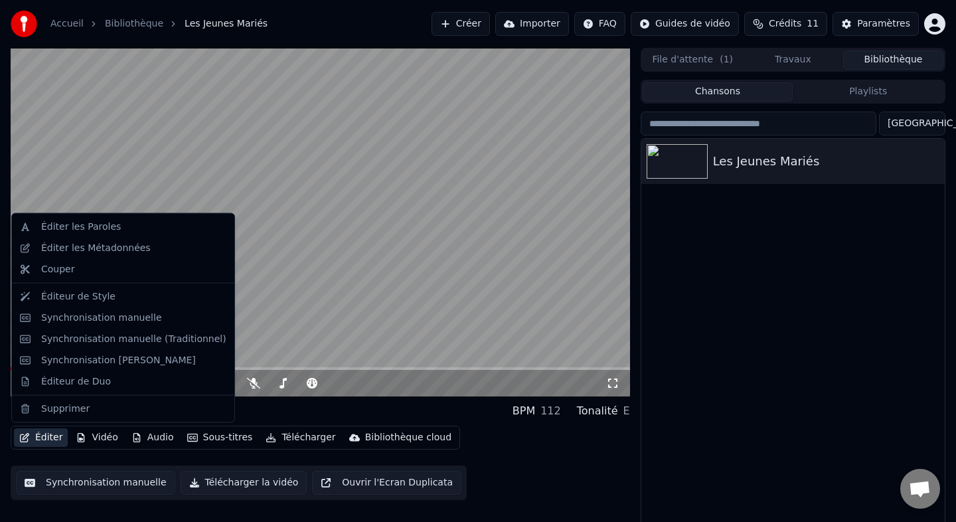
click at [33, 431] on button "Éditer" at bounding box center [41, 437] width 54 height 19
click at [85, 298] on div "Éditeur de Style" at bounding box center [78, 295] width 74 height 13
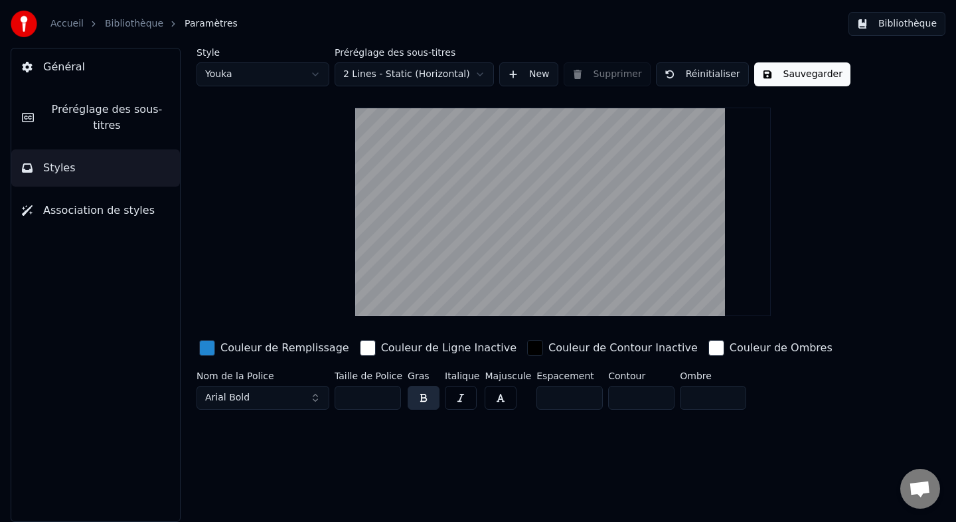
click at [104, 214] on span "Association de styles" at bounding box center [99, 210] width 112 height 16
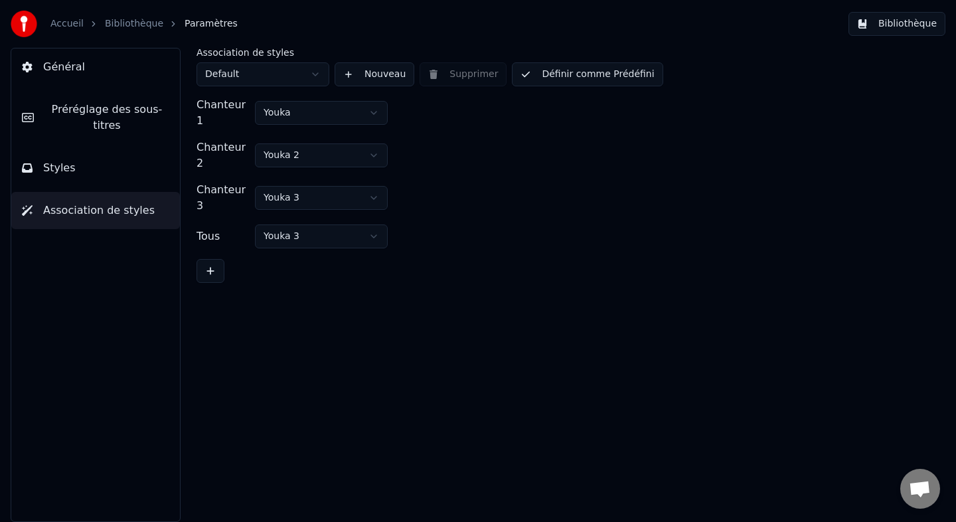
click at [120, 106] on span "Préréglage des sous-titres" at bounding box center [106, 118] width 125 height 32
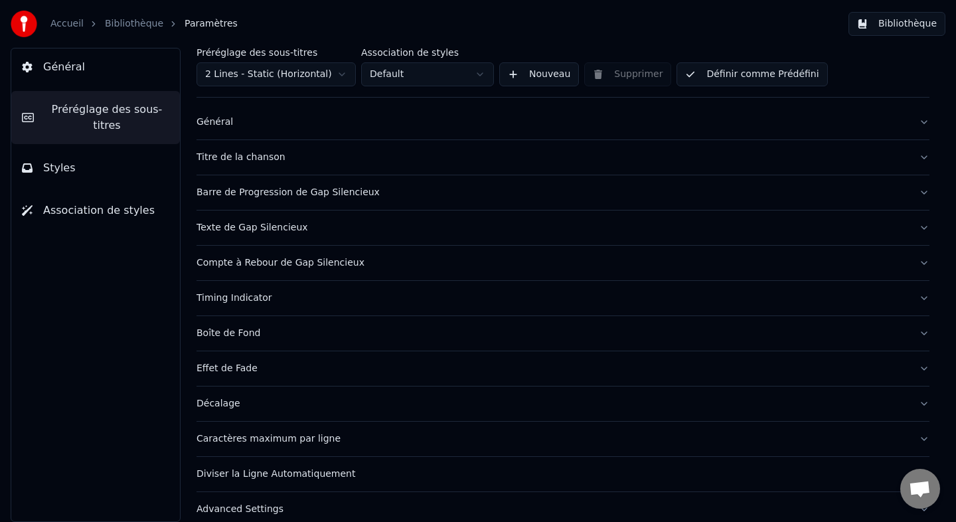
scroll to position [35, 0]
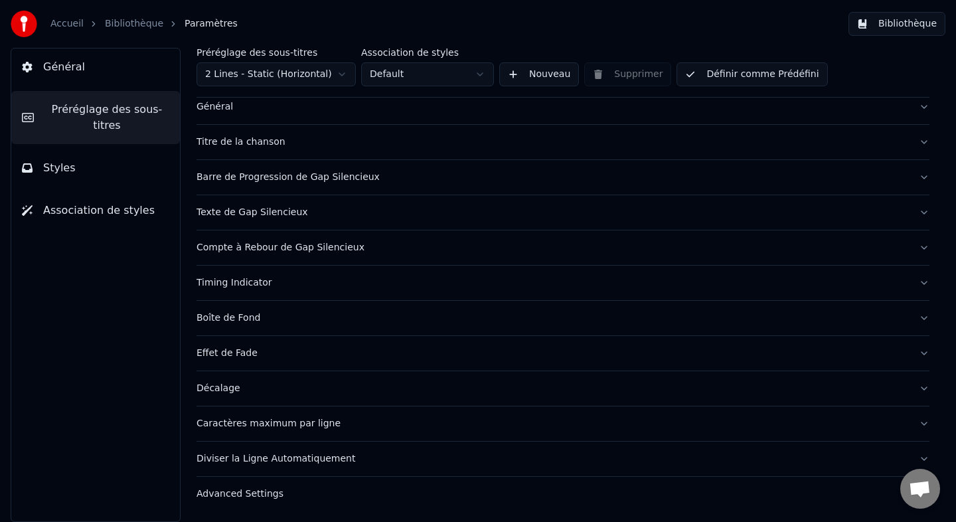
click at [267, 491] on div "Advanced Settings" at bounding box center [553, 493] width 712 height 13
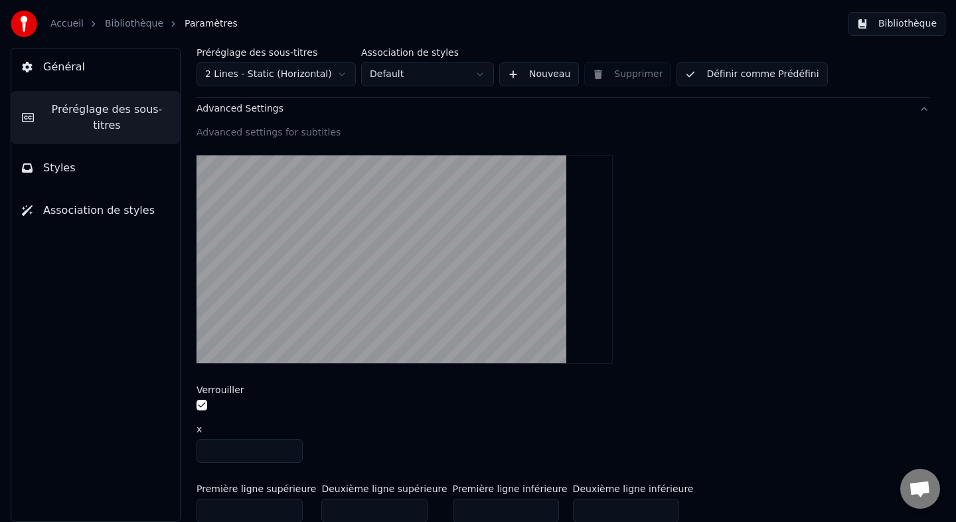
scroll to position [419, 0]
click at [204, 406] on button "button" at bounding box center [202, 405] width 11 height 11
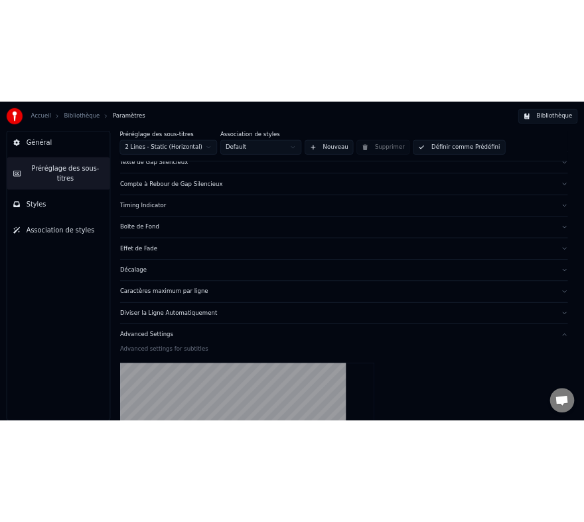
scroll to position [0, 0]
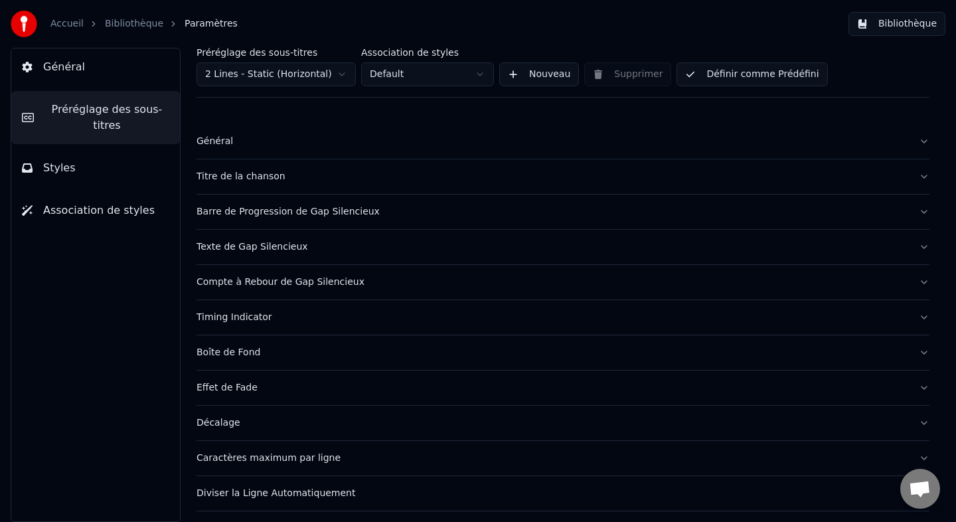
click at [80, 163] on button "Styles" at bounding box center [95, 167] width 169 height 37
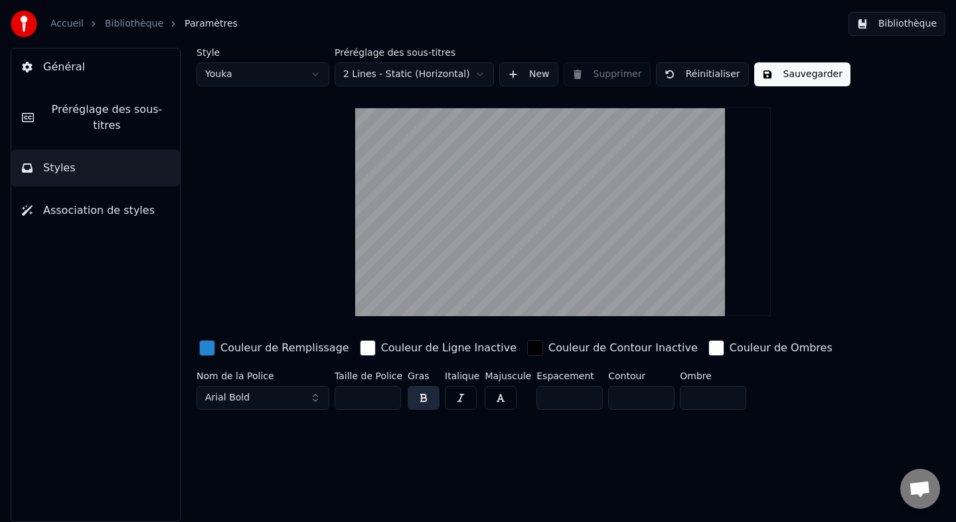
click at [902, 23] on button "Bibliothèque" at bounding box center [896, 24] width 97 height 24
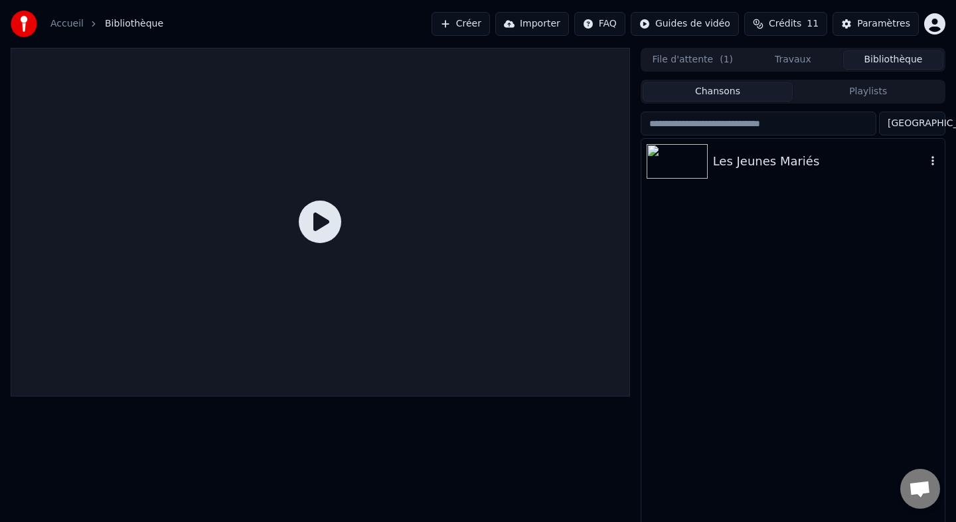
click at [673, 166] on img at bounding box center [677, 161] width 61 height 35
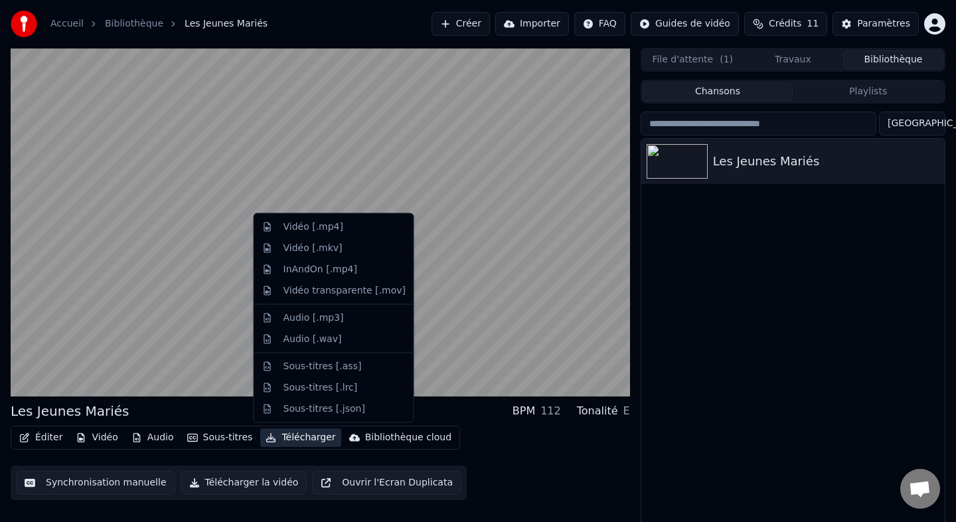
click at [293, 440] on button "Télécharger" at bounding box center [300, 437] width 80 height 19
click at [271, 455] on div "Éditer Vidéo Audio Sous-titres Télécharger Bibliothèque cloud Synchronisation m…" at bounding box center [320, 463] width 619 height 74
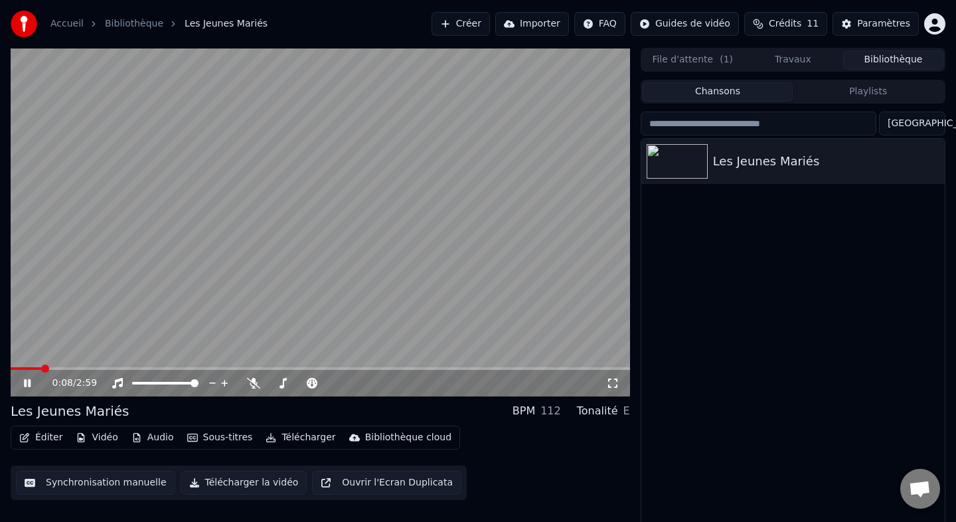
click at [271, 281] on video at bounding box center [320, 222] width 619 height 349
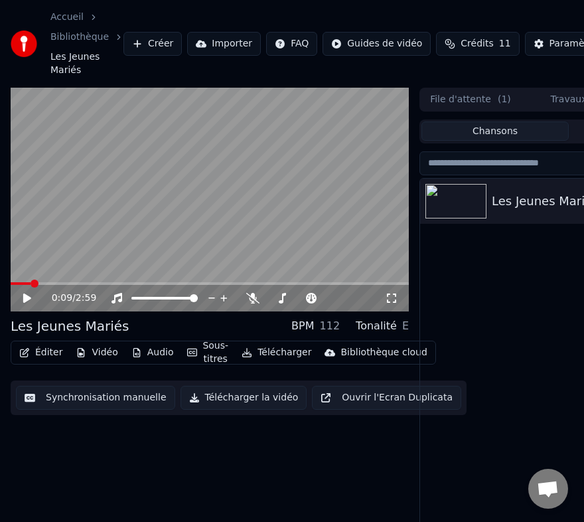
click at [268, 283] on span at bounding box center [210, 283] width 398 height 3
click at [303, 285] on span at bounding box center [210, 283] width 398 height 3
click at [313, 283] on span at bounding box center [210, 283] width 398 height 3
click at [327, 282] on span at bounding box center [210, 283] width 398 height 3
click at [352, 283] on span at bounding box center [210, 283] width 398 height 3
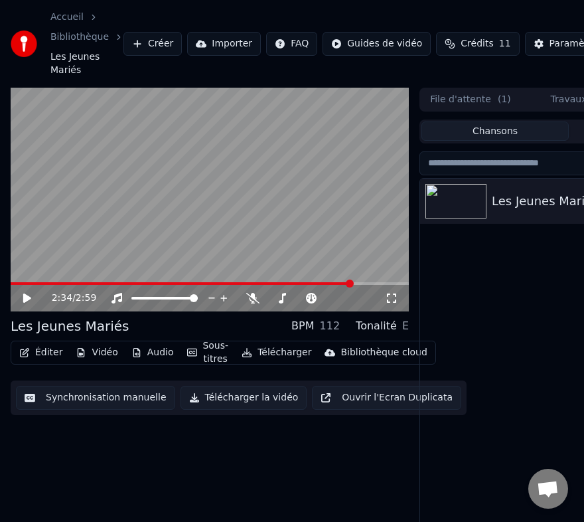
click at [272, 284] on span at bounding box center [182, 283] width 342 height 3
click at [247, 284] on span at bounding box center [130, 283] width 238 height 3
click at [222, 281] on video at bounding box center [210, 200] width 398 height 224
click at [215, 285] on div "1:47 / 2:59" at bounding box center [210, 298] width 398 height 27
click at [31, 301] on icon at bounding box center [36, 298] width 31 height 11
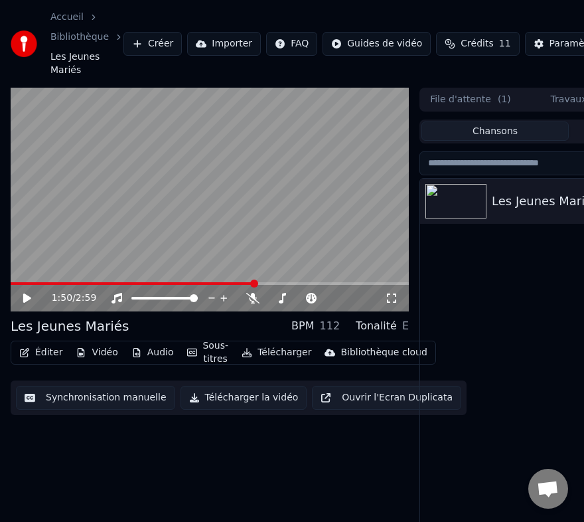
click at [216, 284] on span at bounding box center [133, 283] width 245 height 3
click at [233, 280] on video at bounding box center [210, 200] width 398 height 224
click at [238, 281] on video at bounding box center [210, 200] width 398 height 224
click at [242, 284] on span at bounding box center [210, 283] width 398 height 3
click at [28, 304] on div "1:44 / 2:59" at bounding box center [210, 297] width 388 height 13
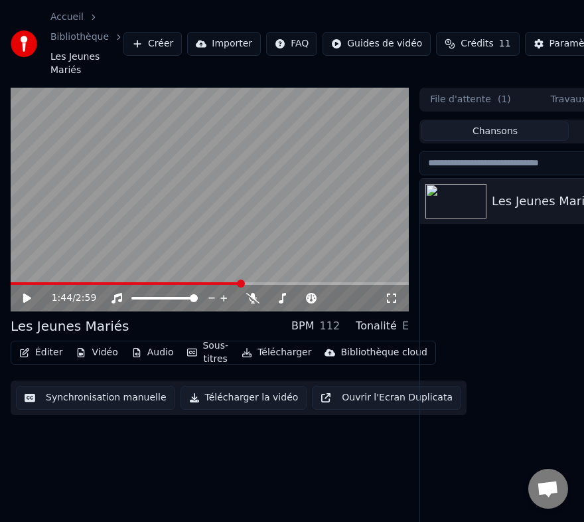
click at [28, 301] on icon at bounding box center [36, 298] width 31 height 11
click at [28, 301] on icon at bounding box center [27, 298] width 7 height 8
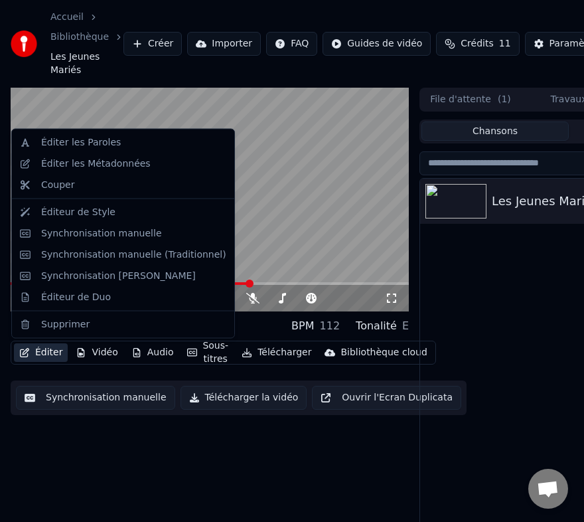
click at [37, 353] on button "Éditer" at bounding box center [41, 352] width 54 height 19
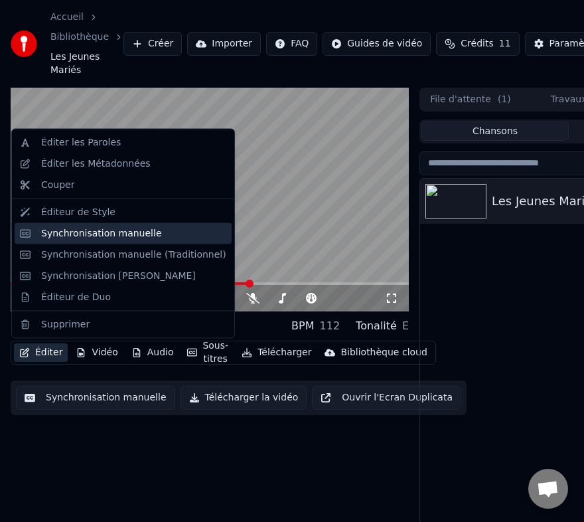
click at [64, 233] on div "Synchronisation manuelle" at bounding box center [101, 232] width 121 height 13
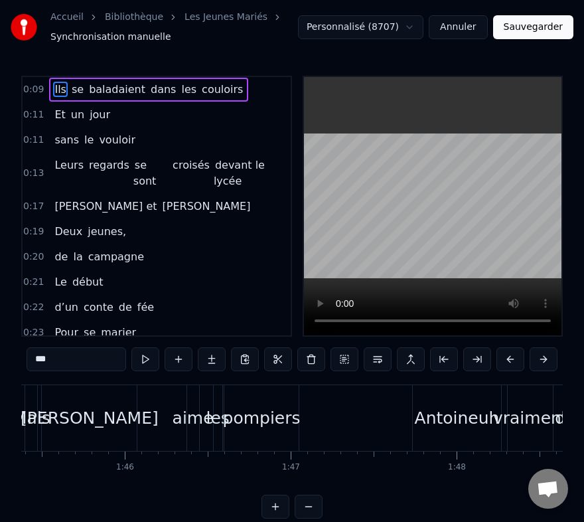
scroll to position [0, 17494]
click at [413, 419] on div "Antoineuh" at bounding box center [453, 418] width 88 height 66
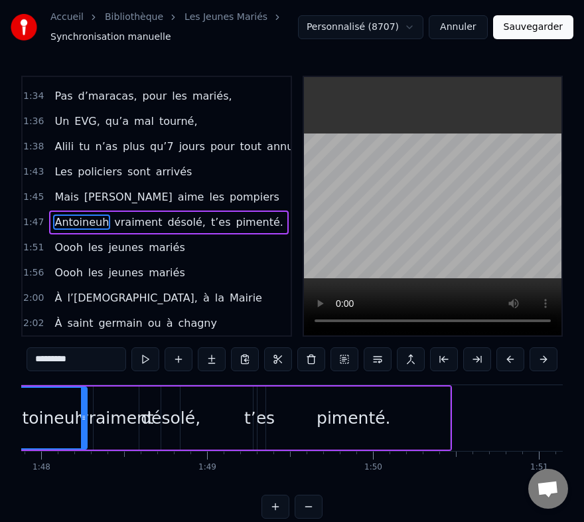
scroll to position [0, 18094]
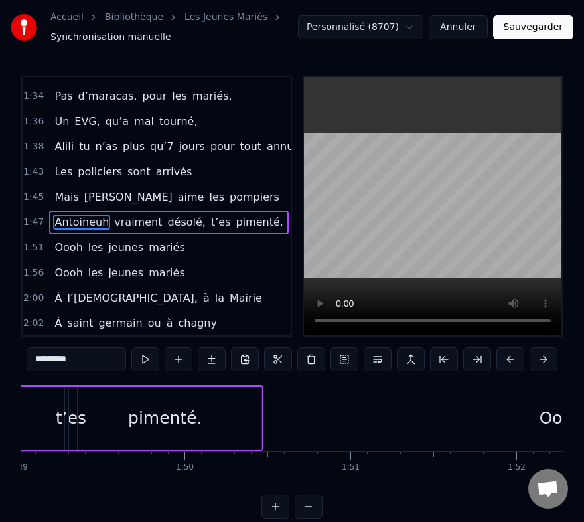
click at [243, 412] on div "pimenté." at bounding box center [165, 417] width 193 height 63
type input "********"
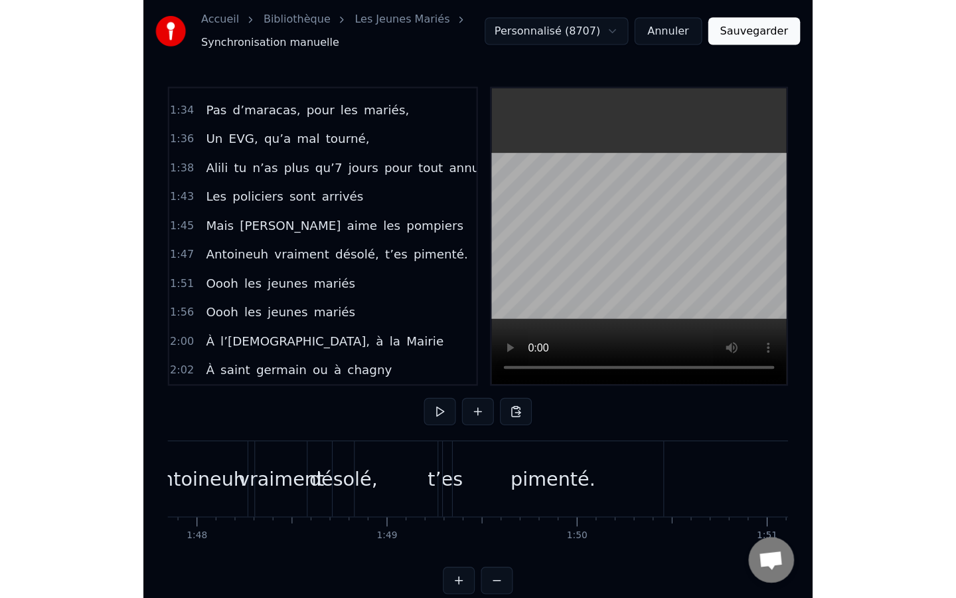
scroll to position [0, 17918]
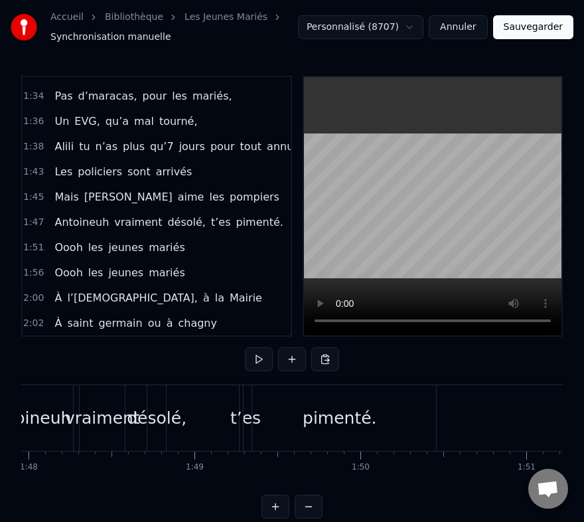
click at [437, 436] on div "[PERSON_NAME] vraiment désolé, t’es pimenté." at bounding box center [211, 418] width 455 height 66
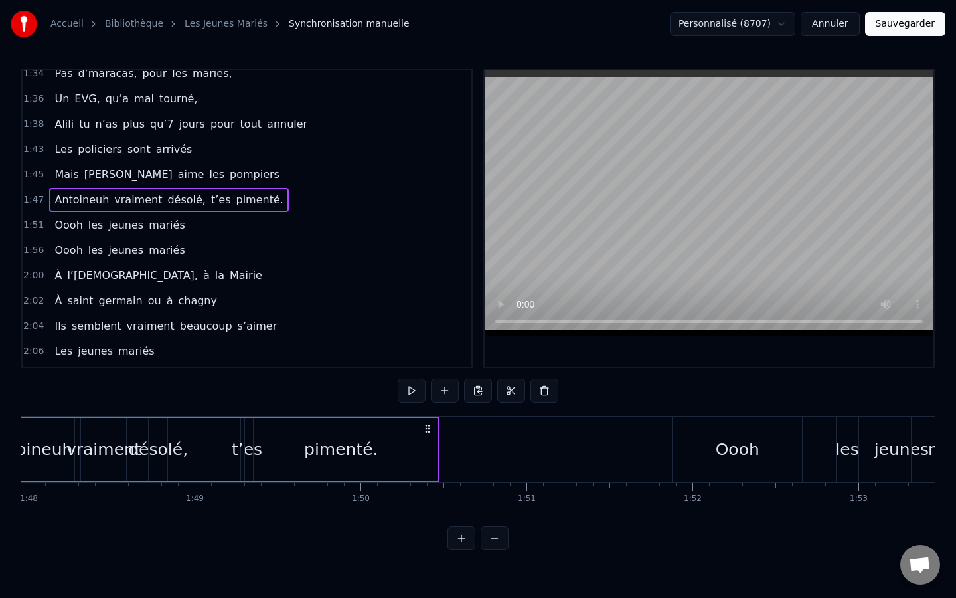
click at [884, 26] on button "Sauvegarder" at bounding box center [905, 24] width 80 height 24
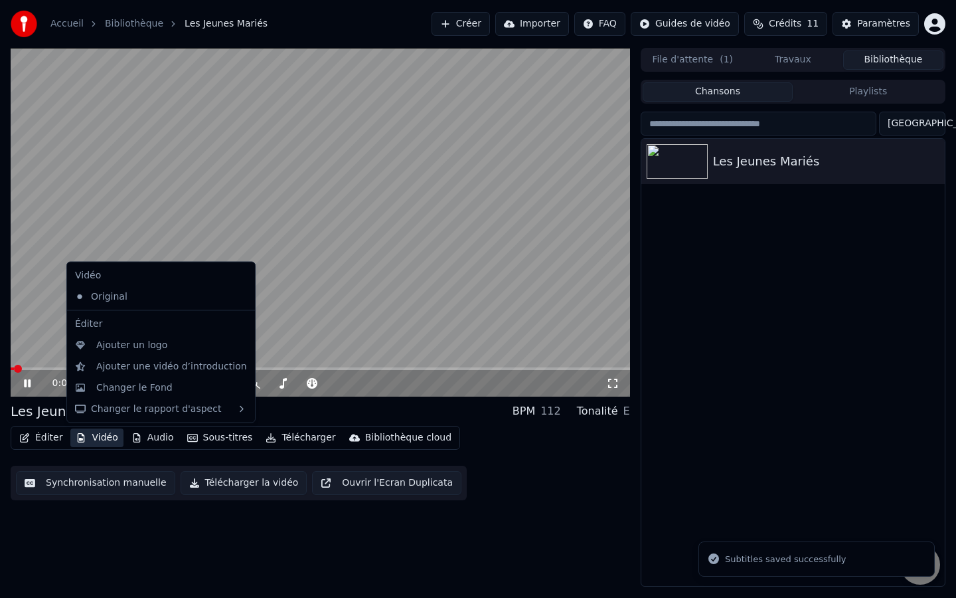
click at [103, 440] on button "Vidéo" at bounding box center [96, 437] width 52 height 19
click at [167, 387] on div "Changer le Fond" at bounding box center [171, 386] width 151 height 13
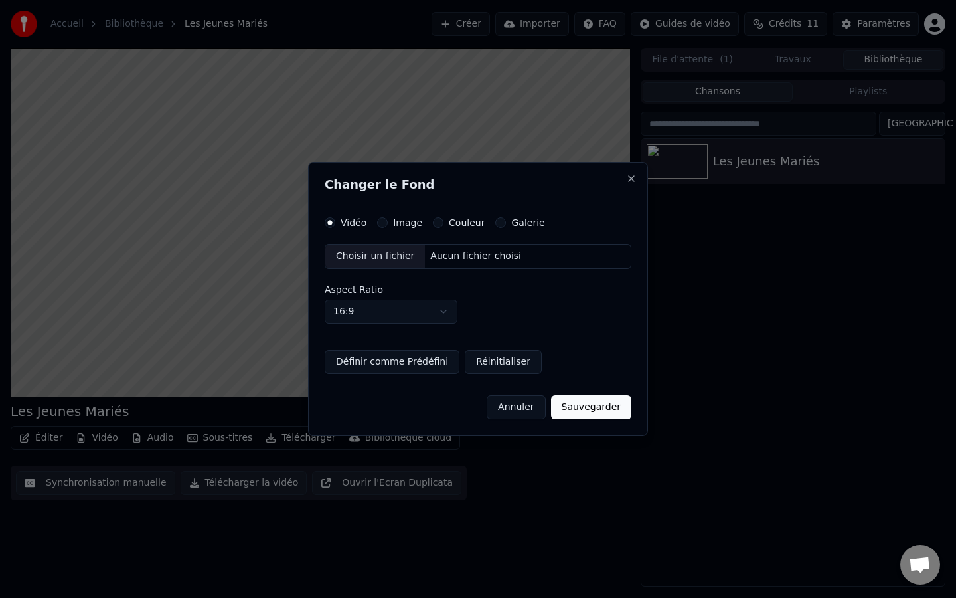
click at [463, 260] on div "Aucun fichier choisi" at bounding box center [476, 256] width 102 height 13
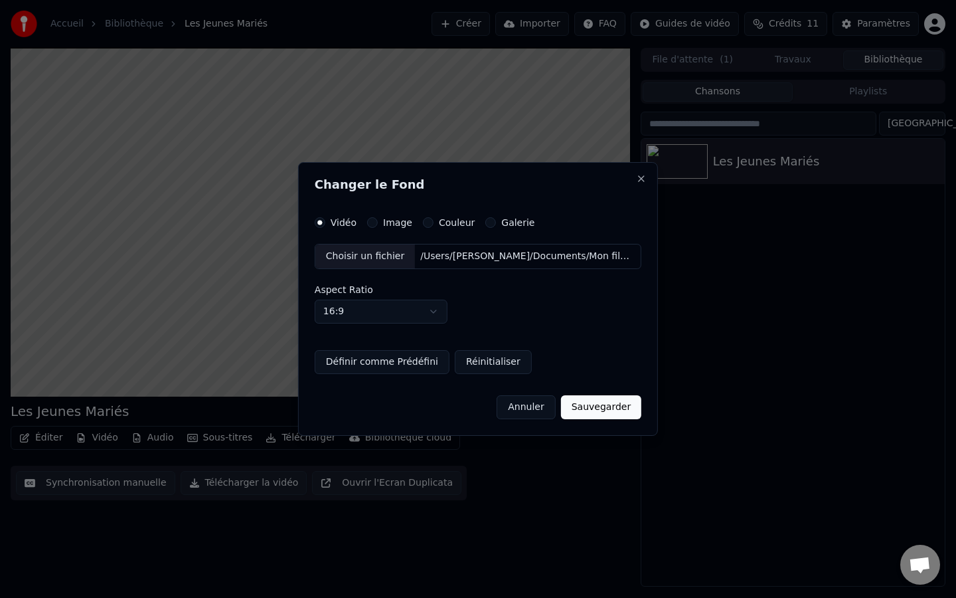
click at [595, 414] on button "Sauvegarder" at bounding box center [601, 407] width 80 height 24
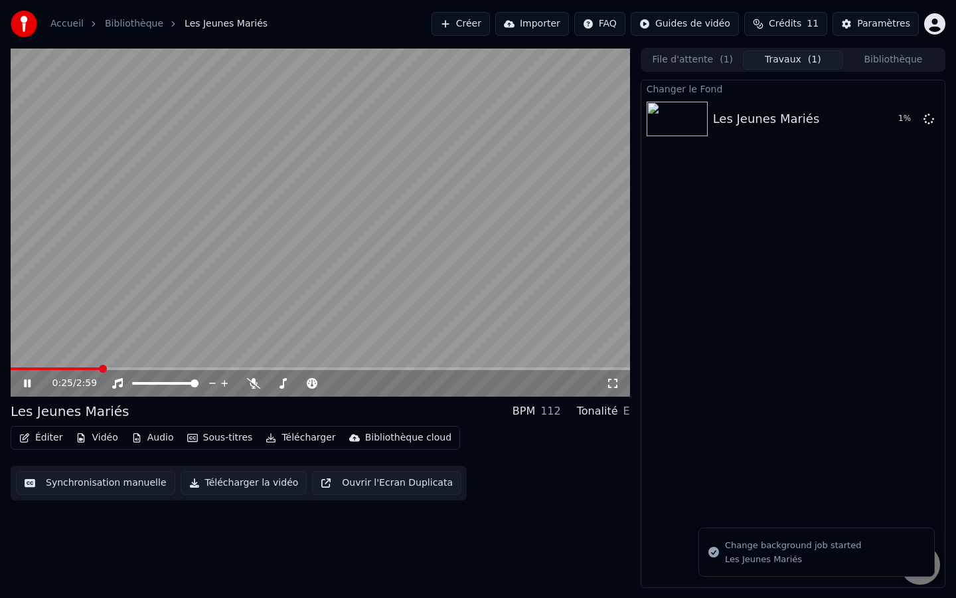
click at [109, 438] on button "Vidéo" at bounding box center [96, 437] width 52 height 19
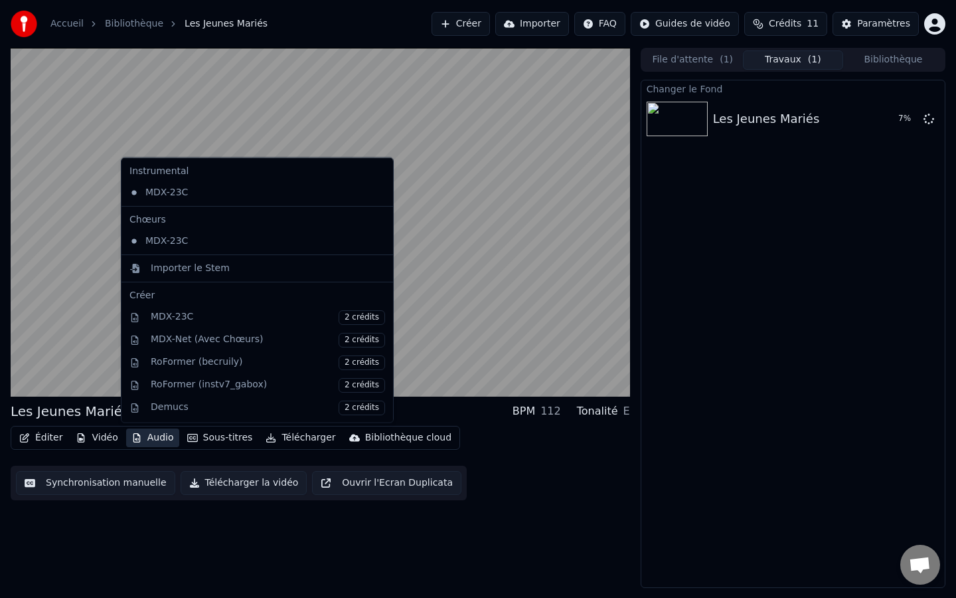
click at [118, 462] on div "Éditer Vidéo Audio Sous-titres Télécharger Bibliothèque cloud Synchronisation m…" at bounding box center [320, 463] width 619 height 74
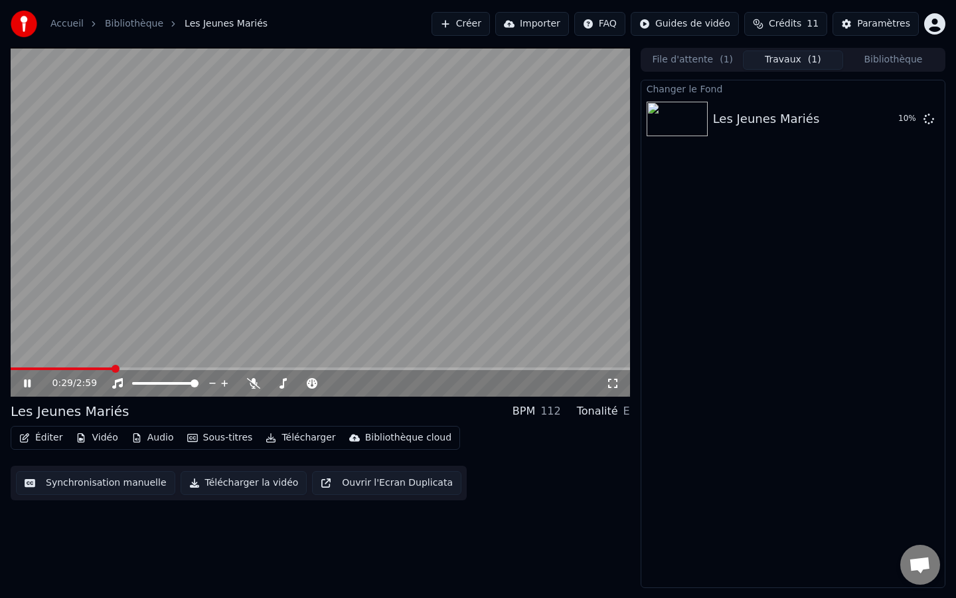
drag, startPoint x: 76, startPoint y: 327, endPoint x: 76, endPoint y: 337, distance: 10.0
click at [76, 327] on video at bounding box center [320, 222] width 619 height 349
click at [0, 370] on div "0:00 / 2:59 Les Jeunes Mariés BPM 112 Tonalité E Éditer Vidéo Audio Sous-titres…" at bounding box center [478, 318] width 956 height 540
click at [29, 382] on icon at bounding box center [27, 382] width 8 height 9
click at [28, 388] on icon at bounding box center [36, 383] width 31 height 11
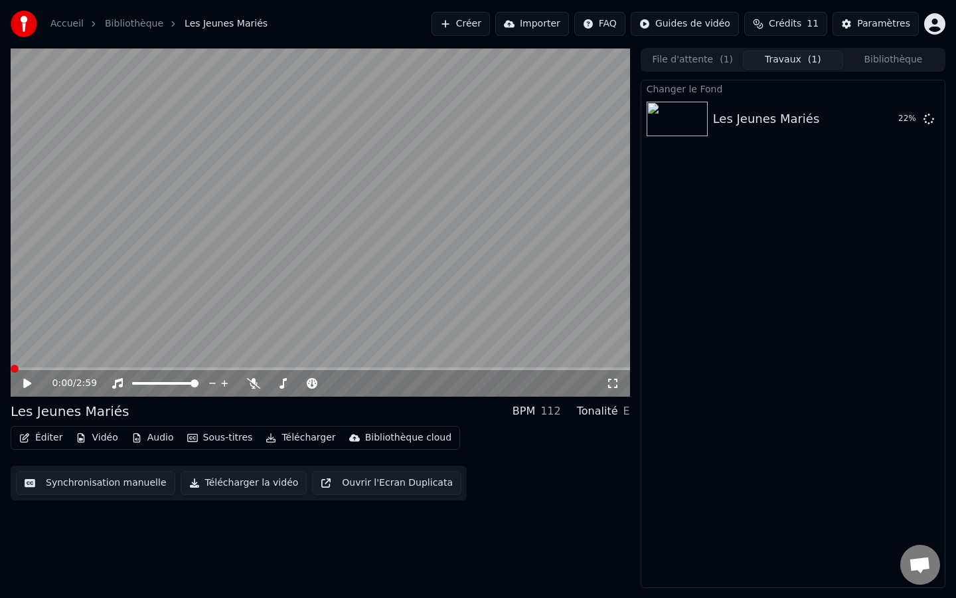
click at [25, 382] on icon at bounding box center [27, 382] width 8 height 9
click at [25, 382] on icon at bounding box center [27, 383] width 7 height 8
click at [114, 368] on span at bounding box center [110, 368] width 8 height 8
click at [25, 382] on icon at bounding box center [27, 382] width 8 height 9
click at [25, 382] on icon at bounding box center [27, 383] width 7 height 8
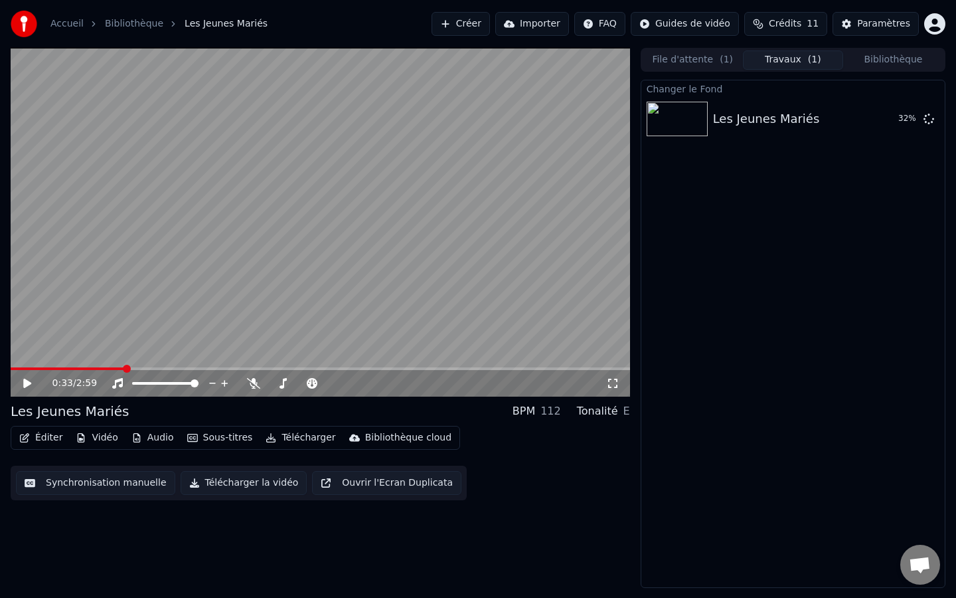
click at [48, 436] on button "Éditer" at bounding box center [41, 437] width 54 height 19
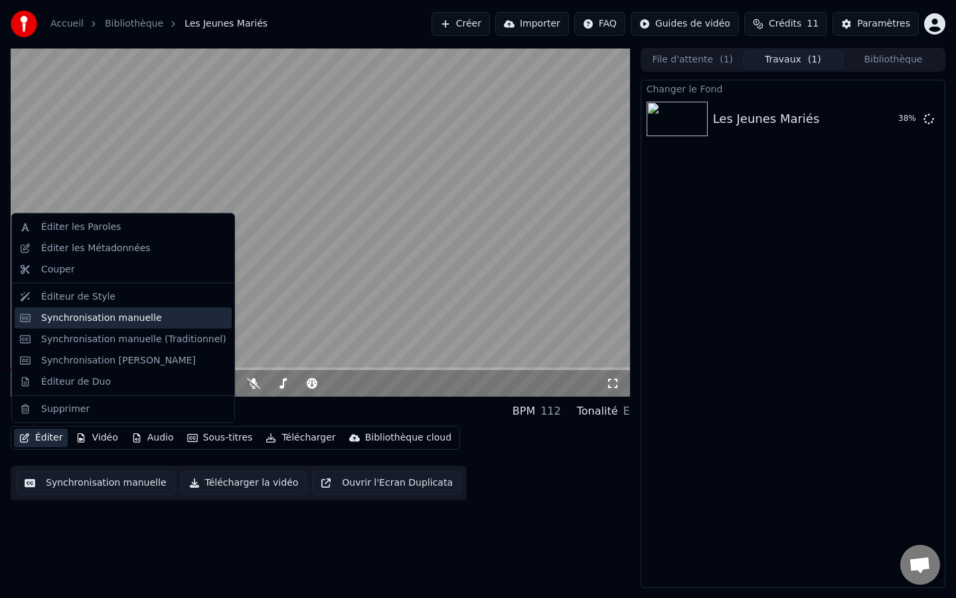
click at [76, 319] on div "Synchronisation manuelle" at bounding box center [101, 317] width 121 height 13
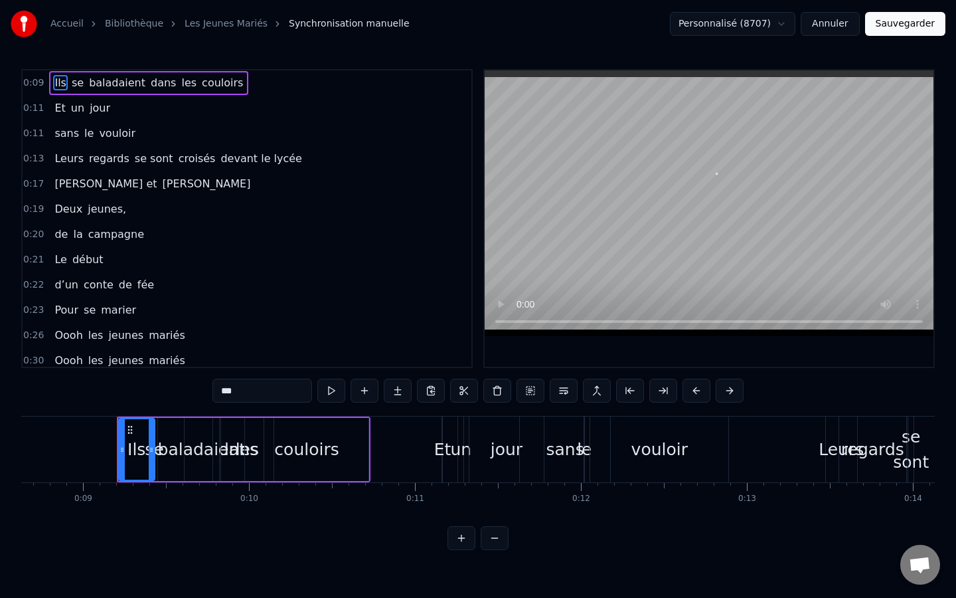
scroll to position [0, 1461]
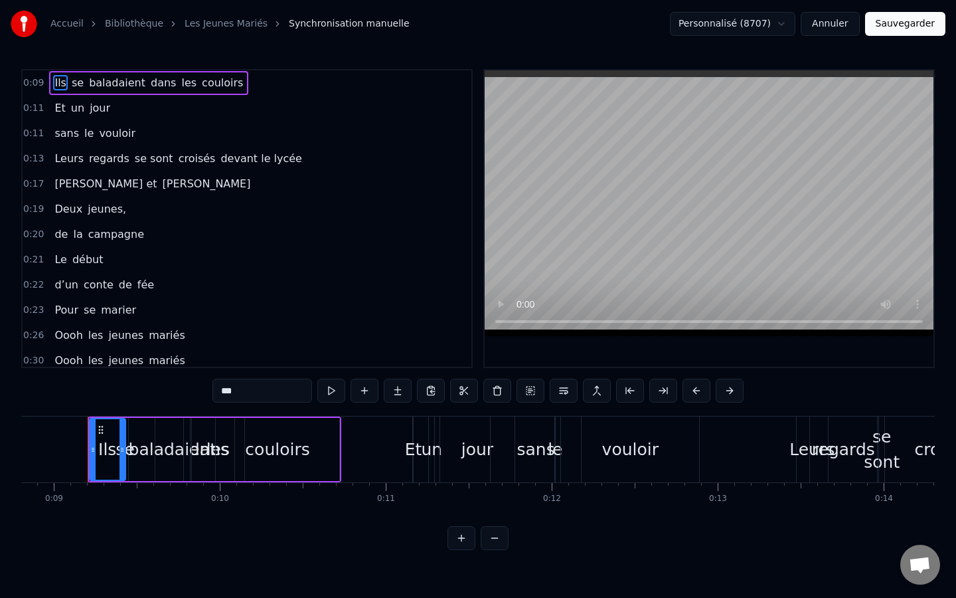
click at [886, 24] on button "Sauvegarder" at bounding box center [905, 24] width 80 height 24
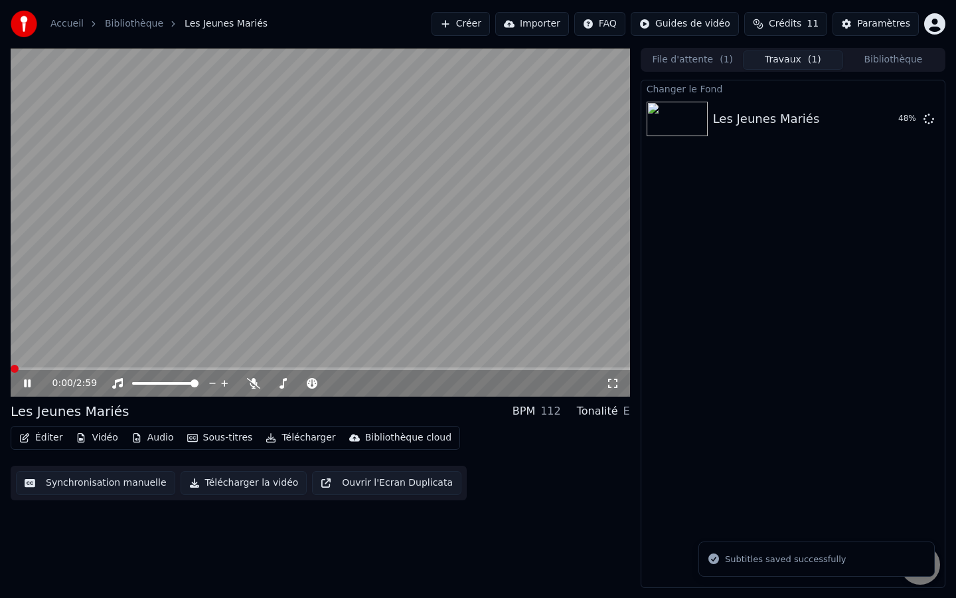
click at [90, 441] on button "Vidéo" at bounding box center [96, 437] width 52 height 19
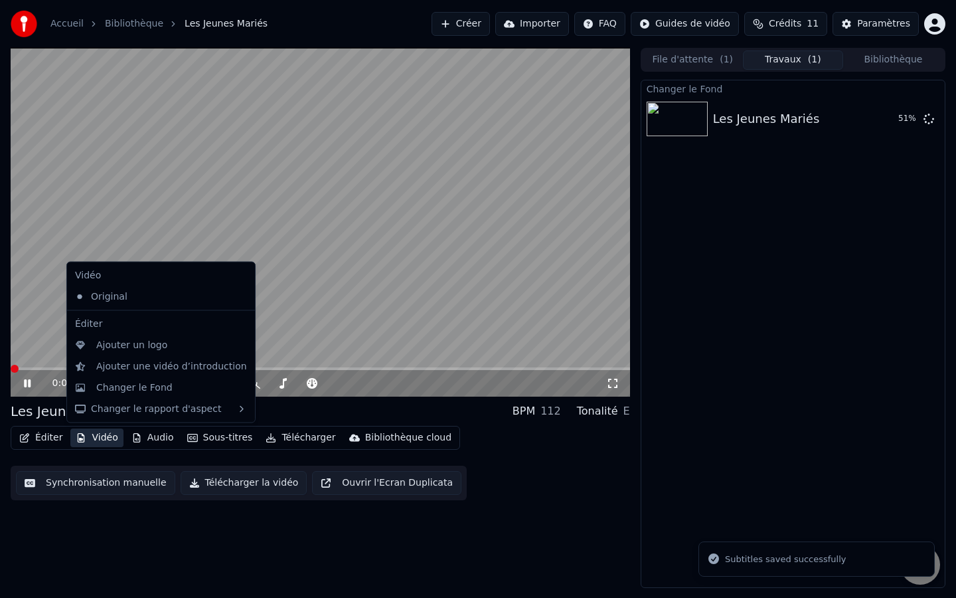
click at [285, 218] on video at bounding box center [320, 222] width 619 height 349
click at [83, 438] on icon "button" at bounding box center [81, 437] width 11 height 9
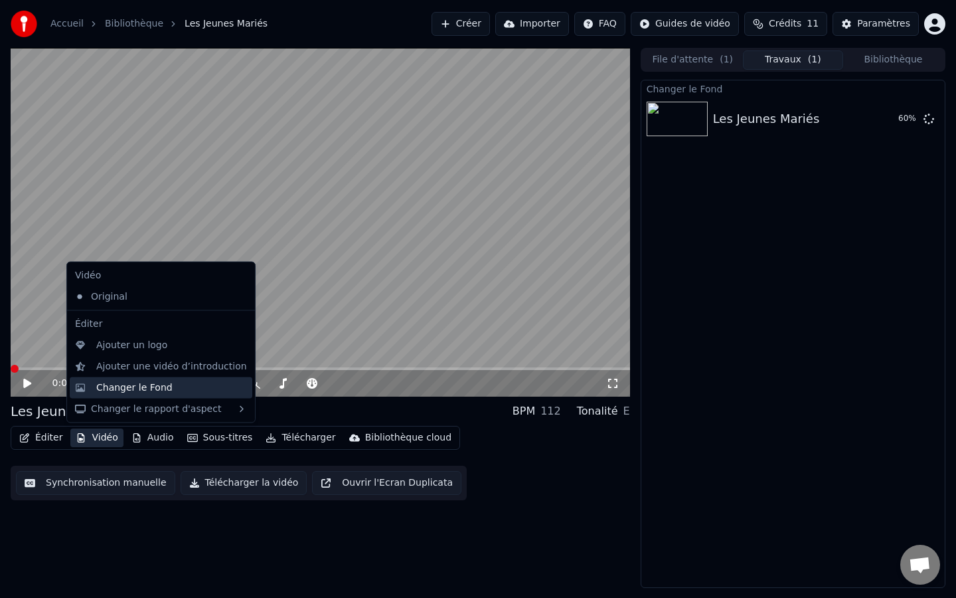
click at [169, 388] on div "Changer le Fond" at bounding box center [171, 386] width 151 height 13
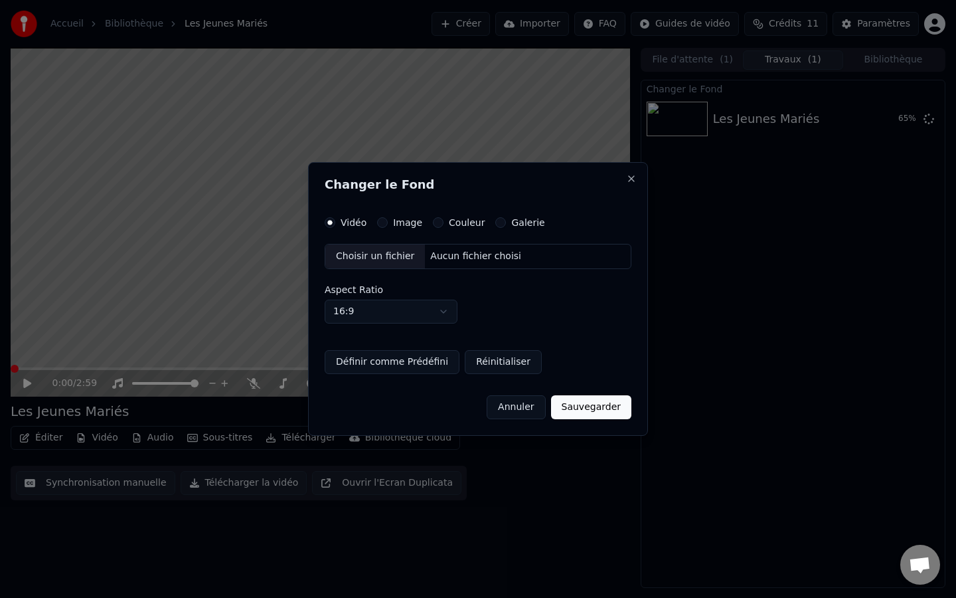
click at [386, 225] on div "Image" at bounding box center [399, 222] width 45 height 11
click at [383, 221] on button "Image" at bounding box center [382, 222] width 11 height 11
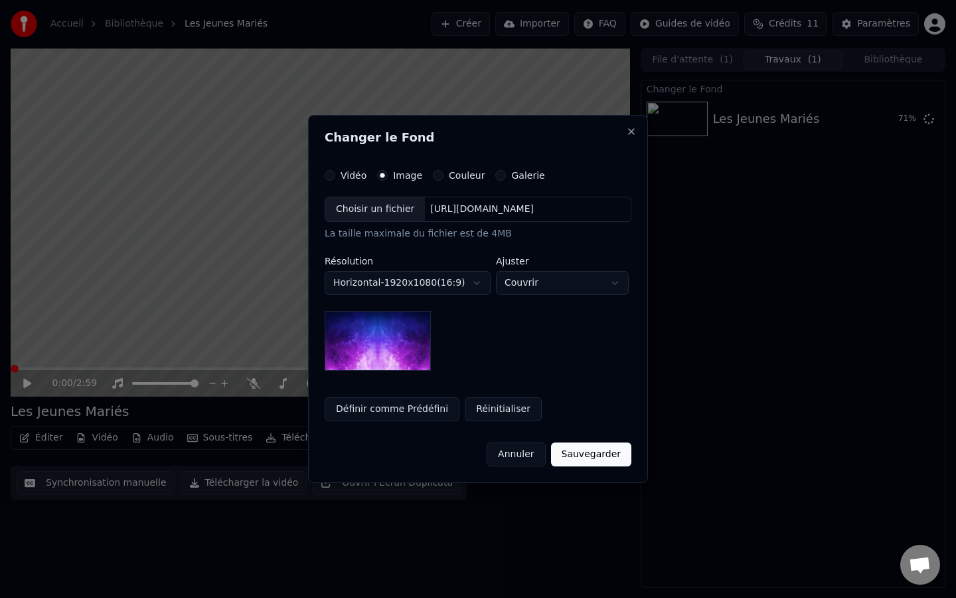
click at [476, 403] on button "Réinitialiser" at bounding box center [503, 409] width 77 height 24
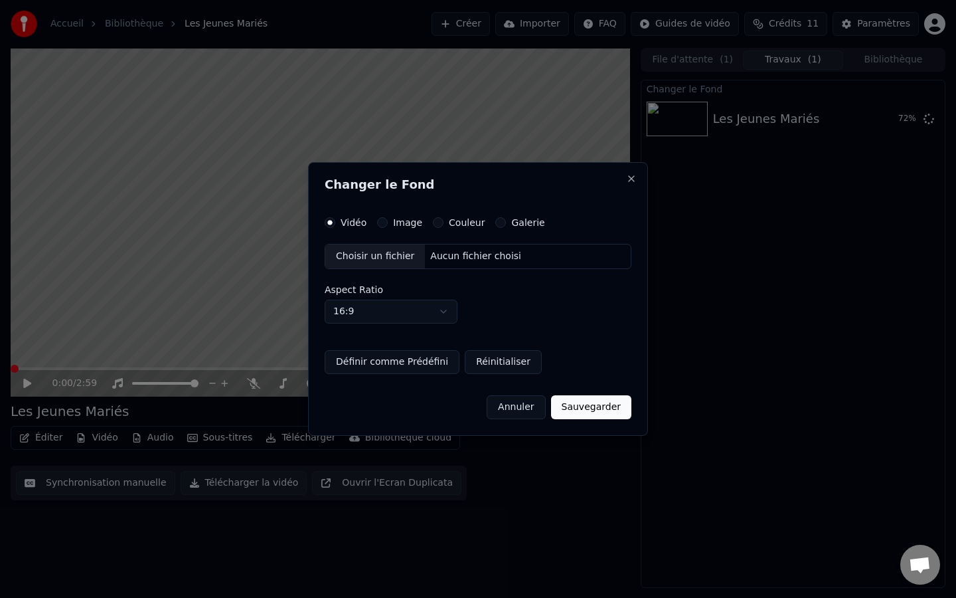
click at [386, 258] on div "Choisir un fichier" at bounding box center [375, 256] width 100 height 24
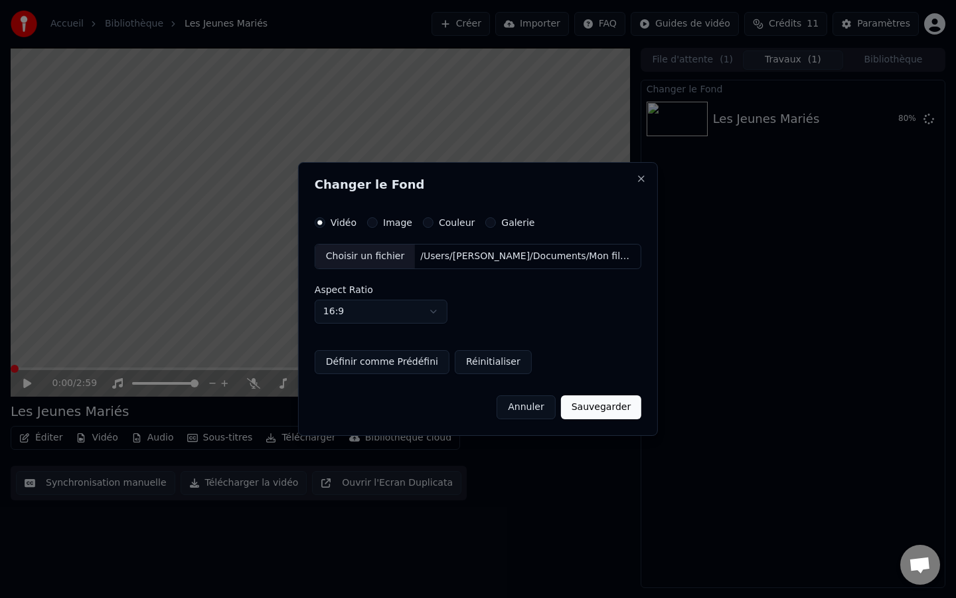
click at [438, 364] on button "Définir comme Prédéfini" at bounding box center [382, 362] width 135 height 24
click at [598, 415] on button "Sauvegarder" at bounding box center [601, 407] width 80 height 24
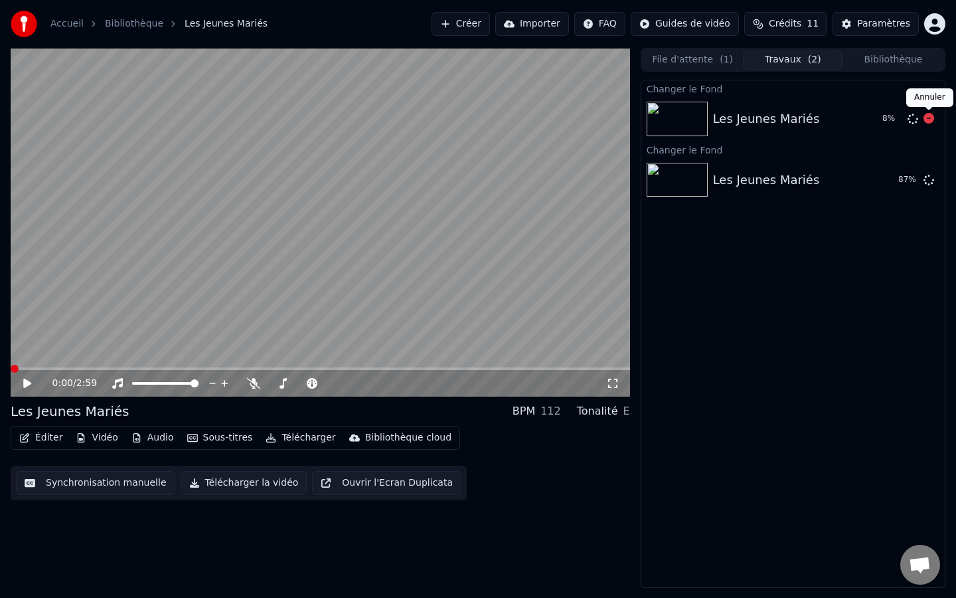
click at [927, 120] on icon at bounding box center [928, 118] width 11 height 11
click at [928, 120] on icon at bounding box center [928, 118] width 11 height 11
click at [884, 181] on button "Jouer" at bounding box center [895, 180] width 46 height 24
click at [616, 384] on icon at bounding box center [612, 382] width 9 height 9
click at [104, 436] on button "Vidéo" at bounding box center [96, 437] width 52 height 19
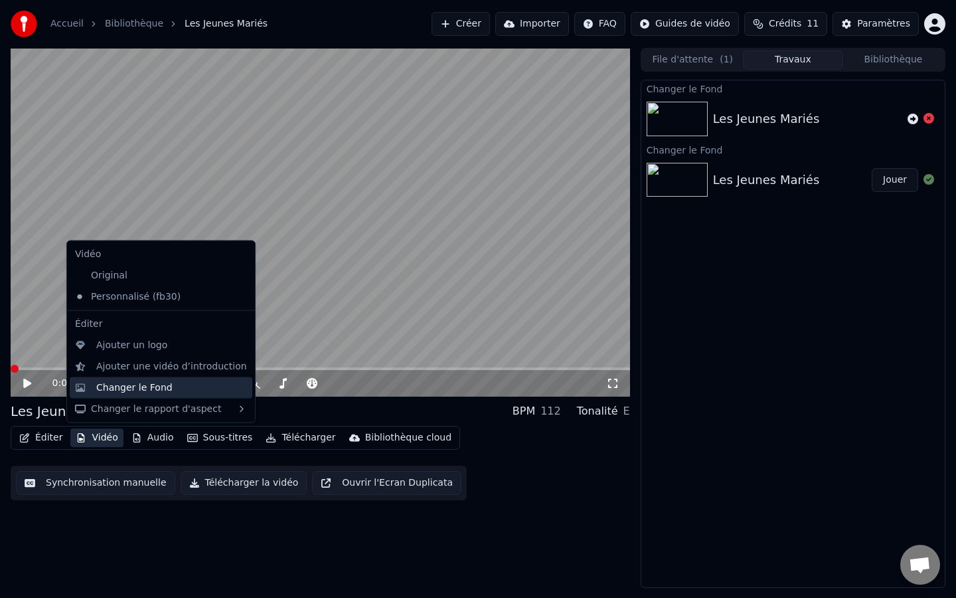
click at [161, 384] on div "Changer le Fond" at bounding box center [134, 386] width 76 height 13
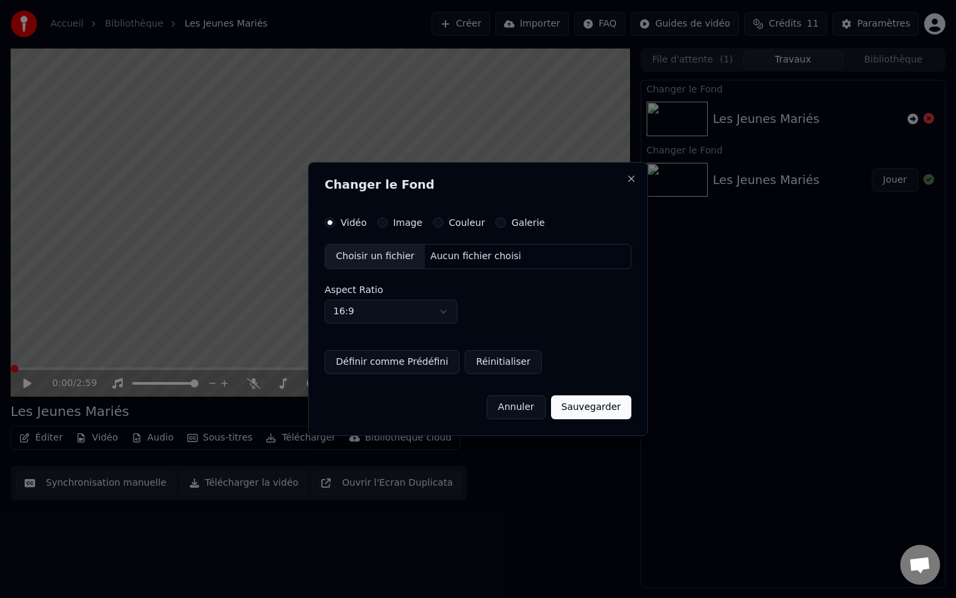
click at [493, 357] on button "Réinitialiser" at bounding box center [503, 362] width 77 height 24
click at [390, 255] on div "Choisir un fichier" at bounding box center [375, 256] width 100 height 24
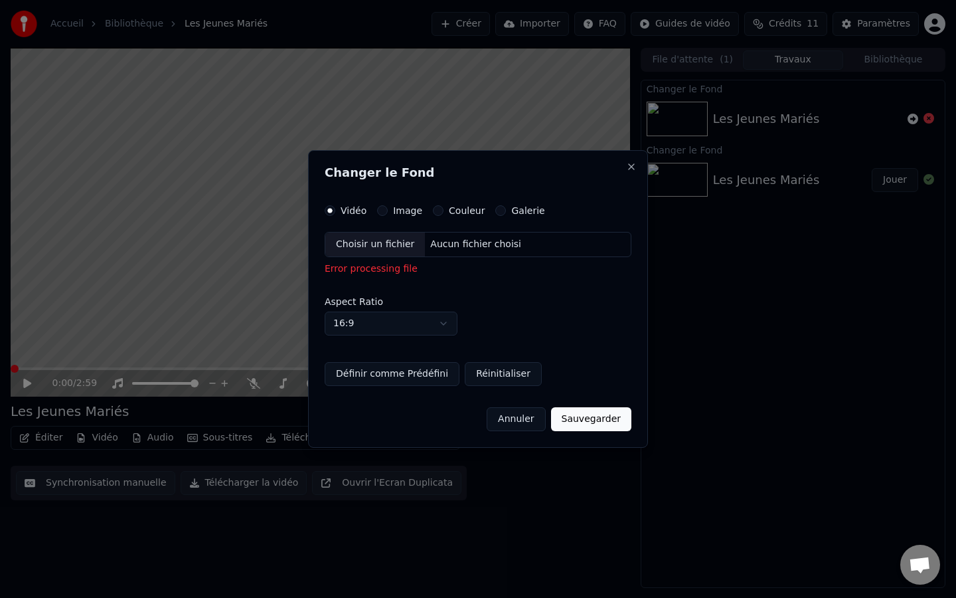
click at [479, 374] on button "Réinitialiser" at bounding box center [503, 374] width 77 height 24
click at [378, 242] on div "Choisir un fichier" at bounding box center [375, 244] width 100 height 24
click at [378, 244] on div "Choisir un fichier" at bounding box center [375, 244] width 100 height 24
click at [385, 247] on div "Choisir un fichier" at bounding box center [375, 244] width 100 height 24
click at [386, 248] on div "Choisir un fichier" at bounding box center [375, 244] width 100 height 24
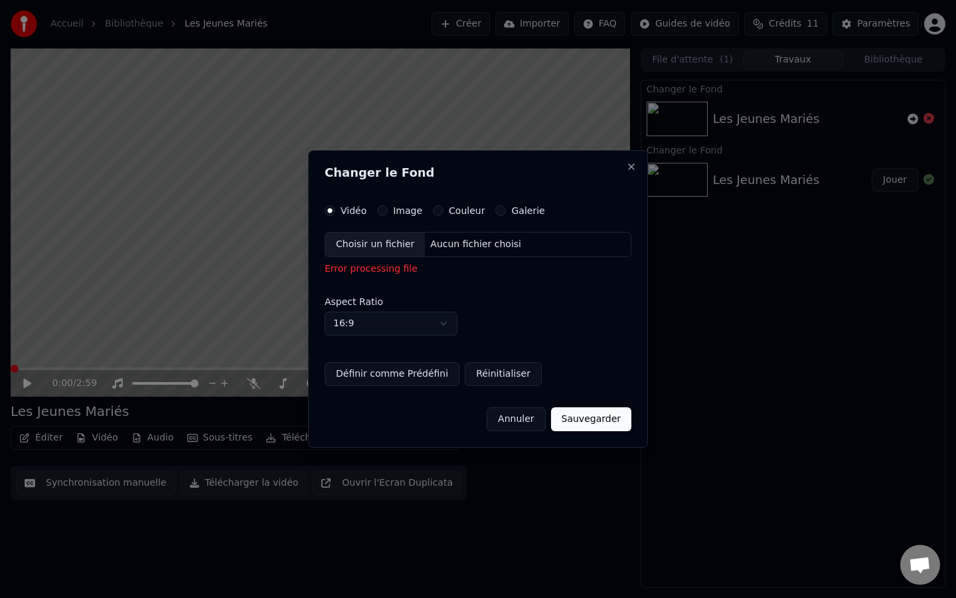
click at [497, 382] on button "Réinitialiser" at bounding box center [503, 374] width 77 height 24
click at [489, 376] on button "Réinitialiser" at bounding box center [503, 374] width 77 height 24
click at [382, 214] on button "Image" at bounding box center [382, 210] width 11 height 11
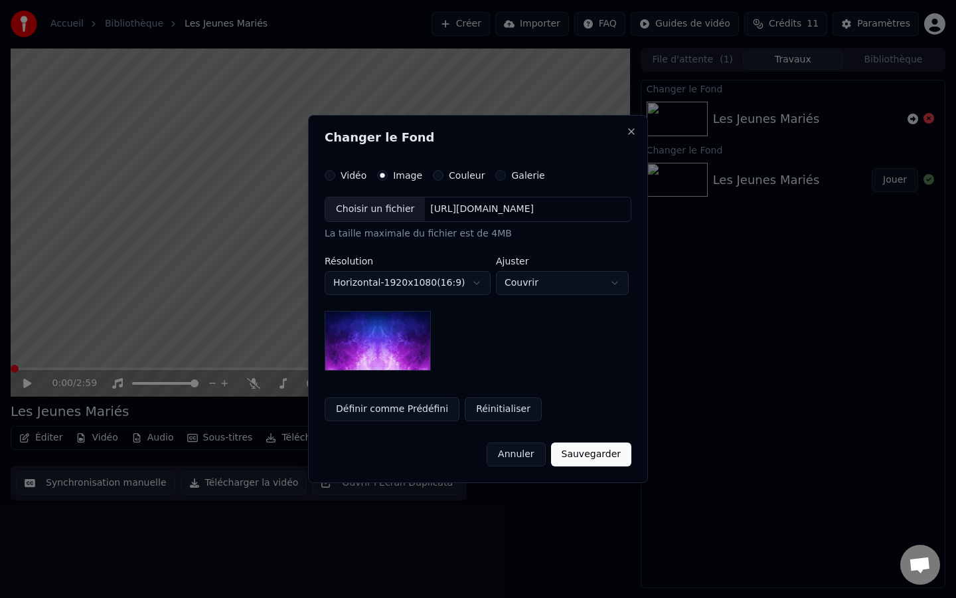
click at [486, 414] on button "Réinitialiser" at bounding box center [503, 409] width 77 height 24
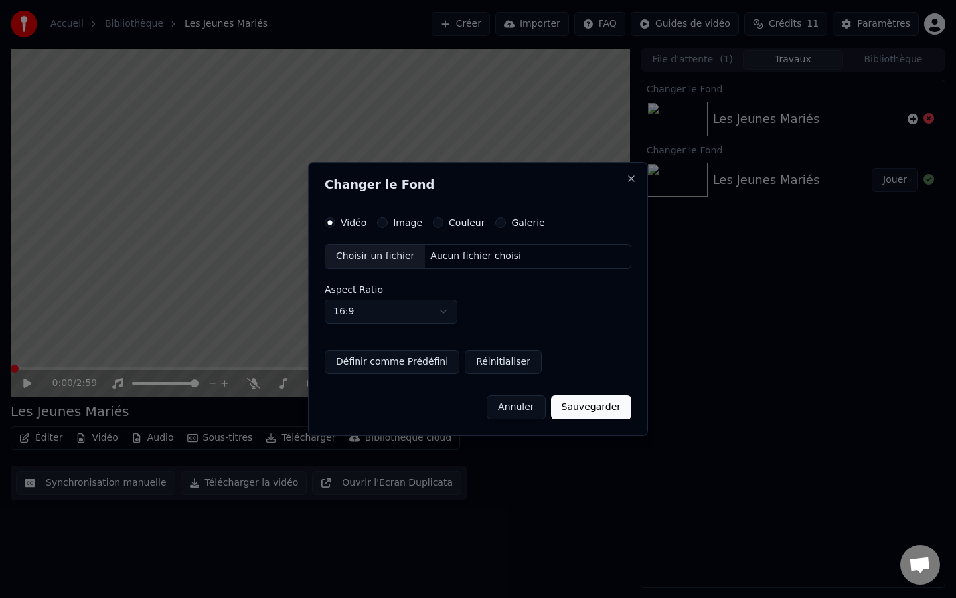
click at [331, 226] on button "Vidéo" at bounding box center [330, 222] width 11 height 11
click at [358, 254] on div "Choisir un fichier" at bounding box center [375, 256] width 100 height 24
click at [410, 367] on button "Définir comme Prédéfini" at bounding box center [390, 362] width 135 height 24
click at [597, 402] on button "Sauvegarder" at bounding box center [592, 407] width 80 height 24
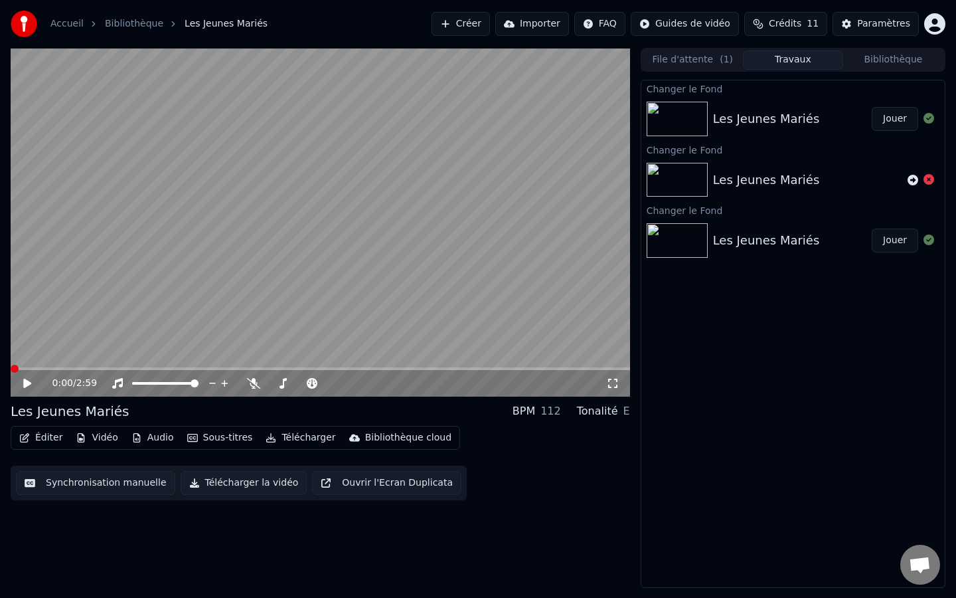
click at [888, 127] on button "Jouer" at bounding box center [895, 119] width 46 height 24
click at [611, 385] on icon at bounding box center [612, 383] width 13 height 11
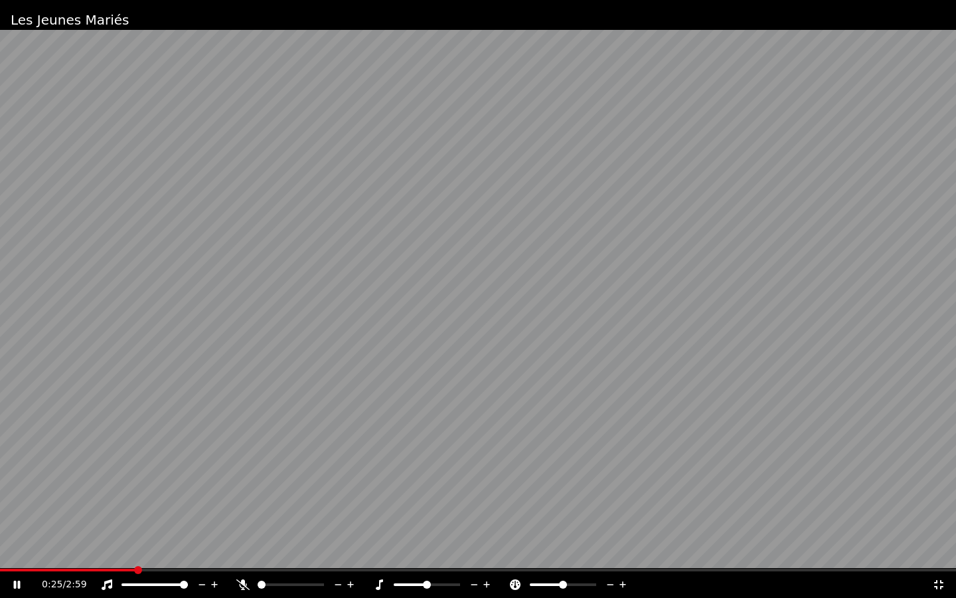
click at [601, 244] on video at bounding box center [478, 299] width 956 height 598
click at [3, 521] on span at bounding box center [67, 569] width 135 height 3
click at [21, 521] on div "0:01 / 2:59" at bounding box center [477, 584] width 945 height 13
click at [16, 521] on icon at bounding box center [17, 584] width 8 height 9
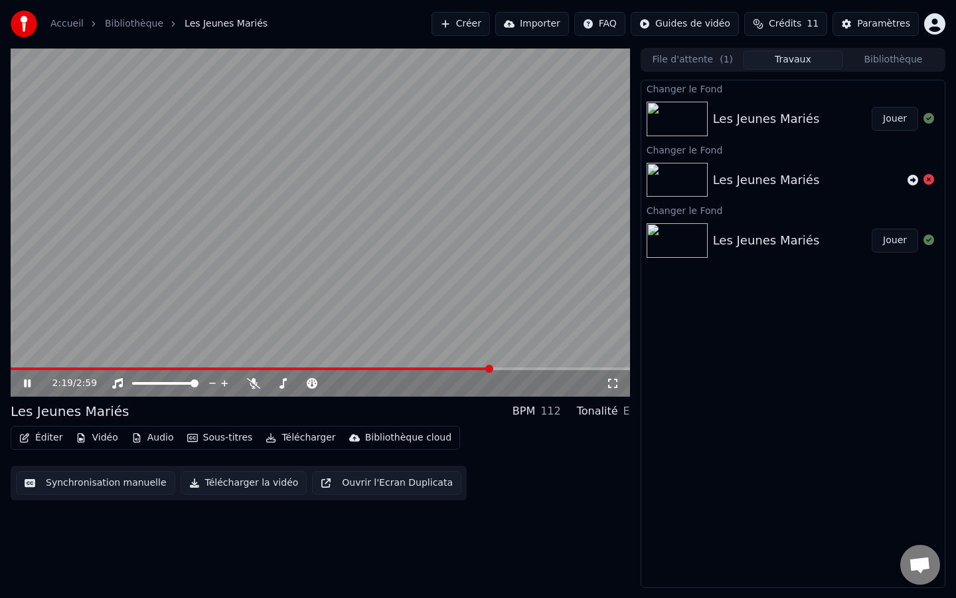
click at [491, 276] on video at bounding box center [320, 222] width 619 height 349
click at [36, 432] on button "Éditer" at bounding box center [41, 437] width 54 height 19
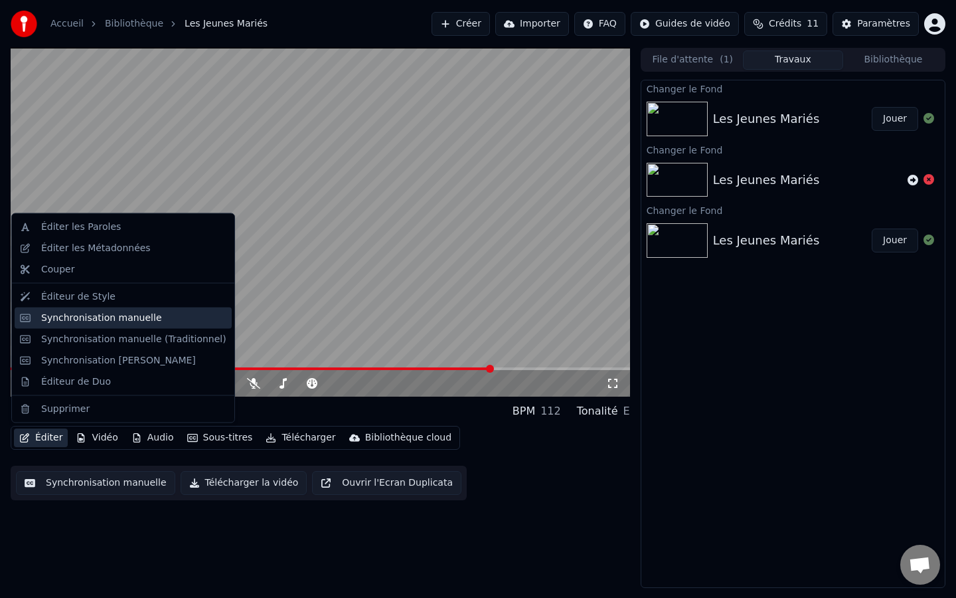
click at [104, 316] on div "Synchronisation manuelle" at bounding box center [101, 317] width 121 height 13
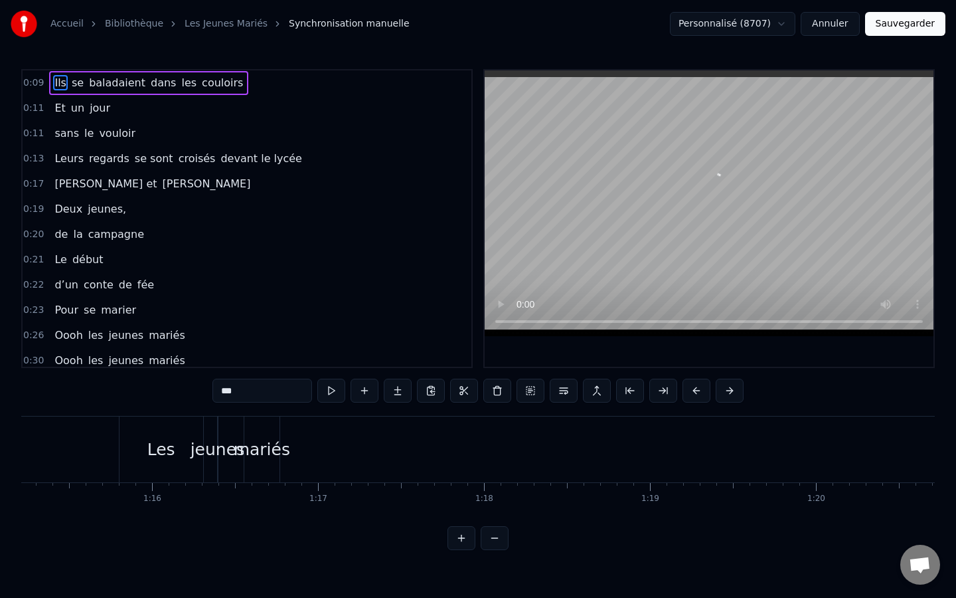
scroll to position [0, 12517]
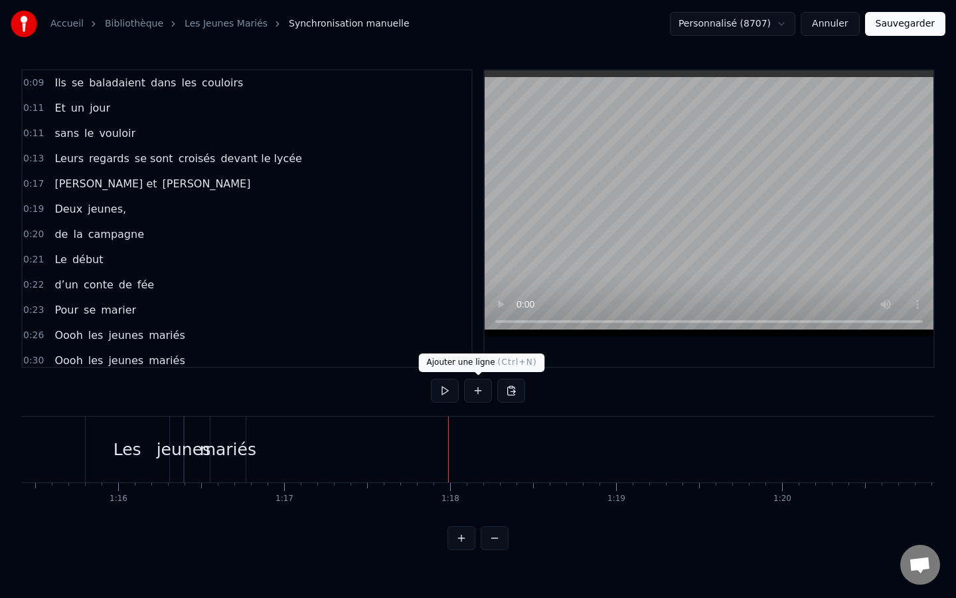
click at [477, 397] on button at bounding box center [478, 390] width 28 height 24
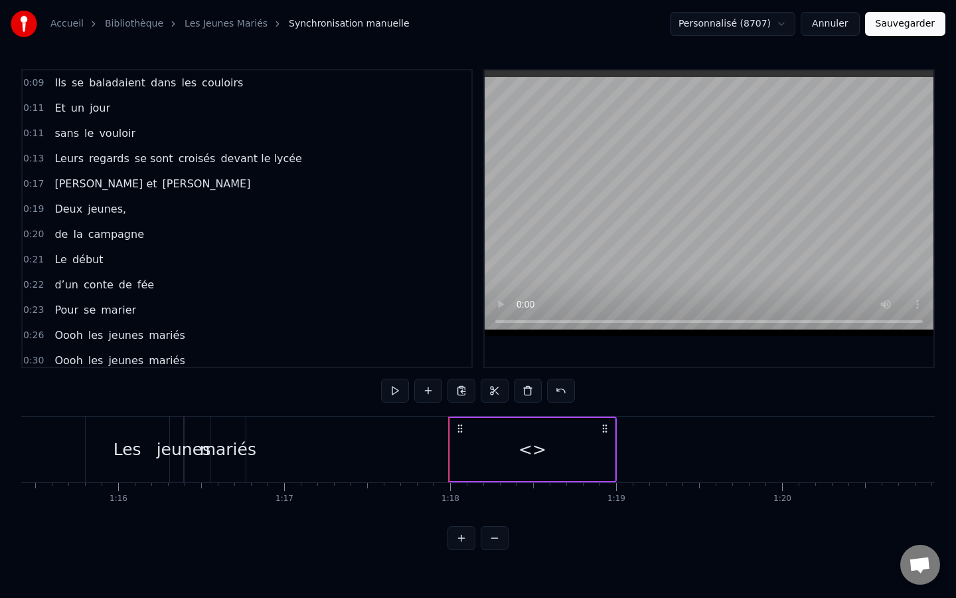
click at [534, 453] on div "<>" at bounding box center [533, 449] width 28 height 25
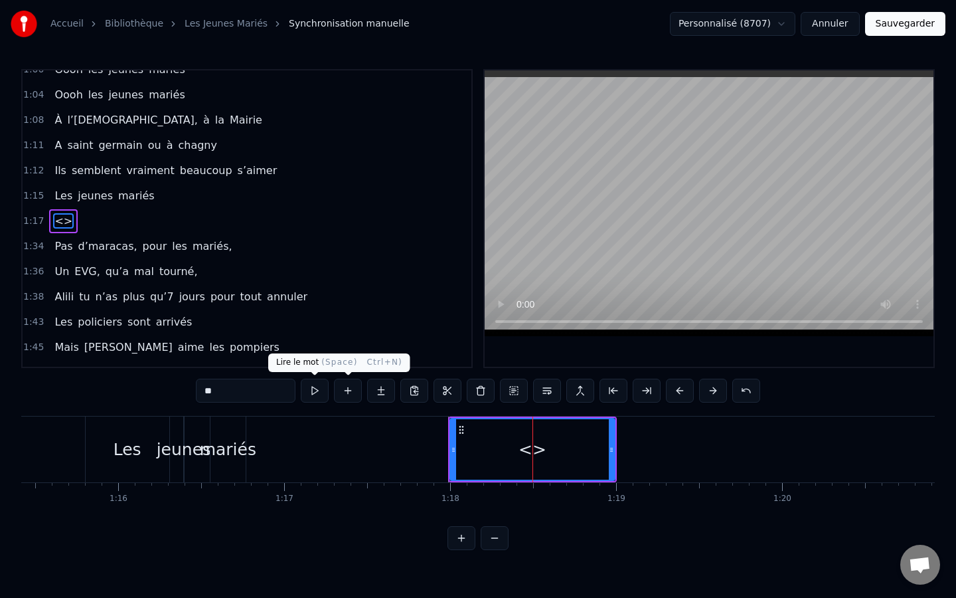
scroll to position [621, 0]
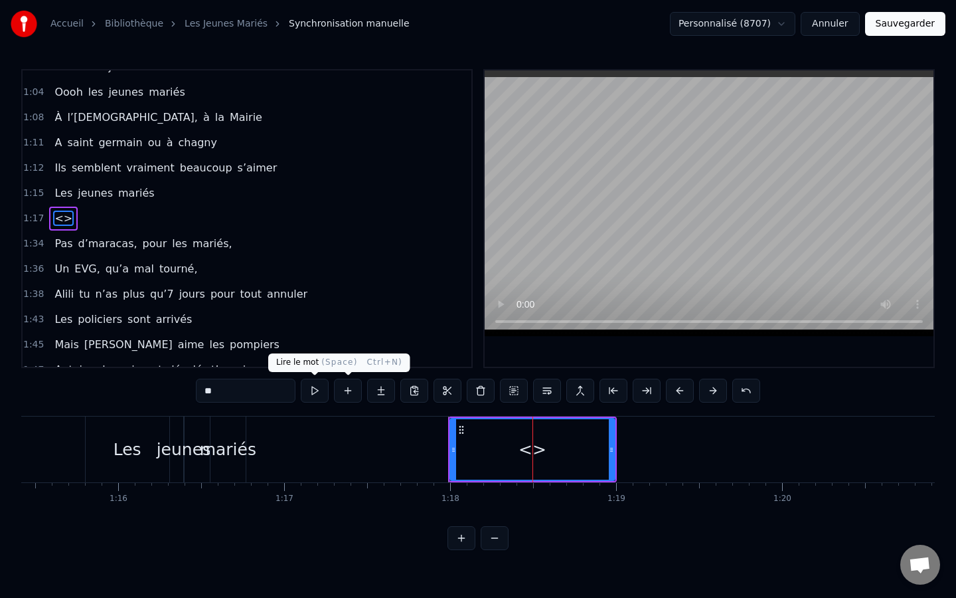
click at [278, 388] on input "**" at bounding box center [246, 390] width 100 height 24
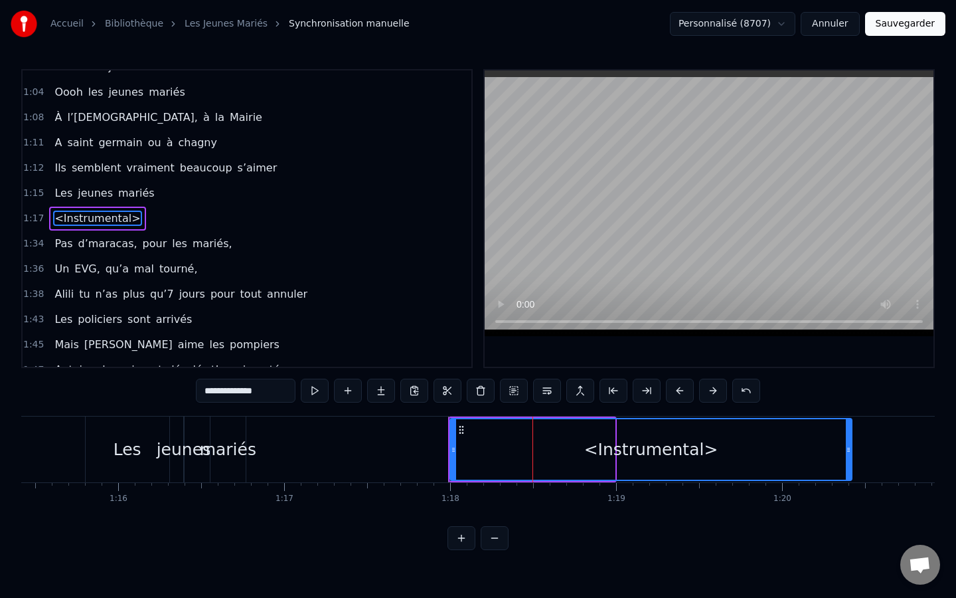
drag, startPoint x: 608, startPoint y: 451, endPoint x: 845, endPoint y: 448, distance: 237.0
click at [846, 448] on icon at bounding box center [848, 449] width 5 height 11
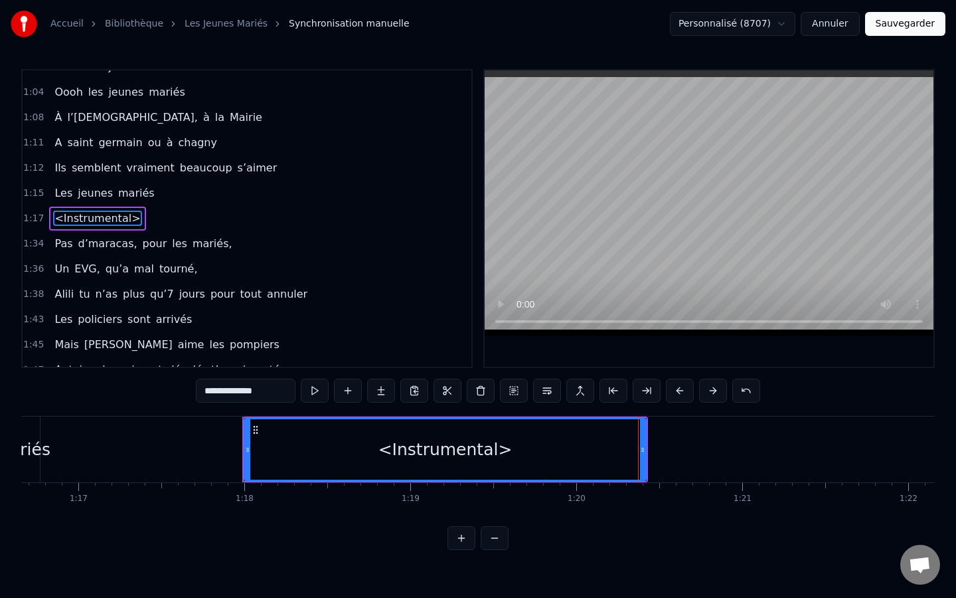
scroll to position [0, 12934]
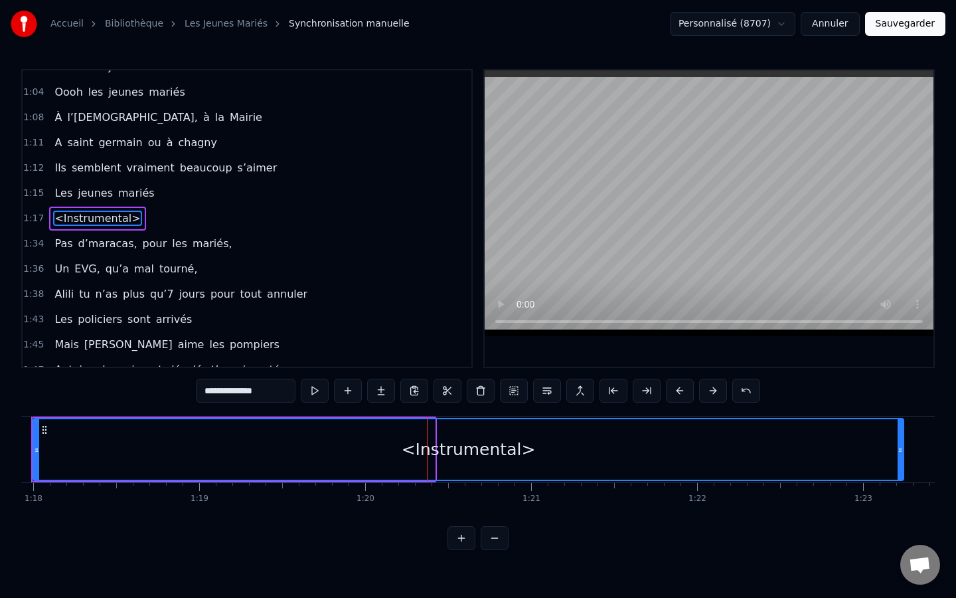
drag, startPoint x: 430, startPoint y: 447, endPoint x: 898, endPoint y: 446, distance: 468.7
click at [898, 446] on icon at bounding box center [900, 449] width 5 height 11
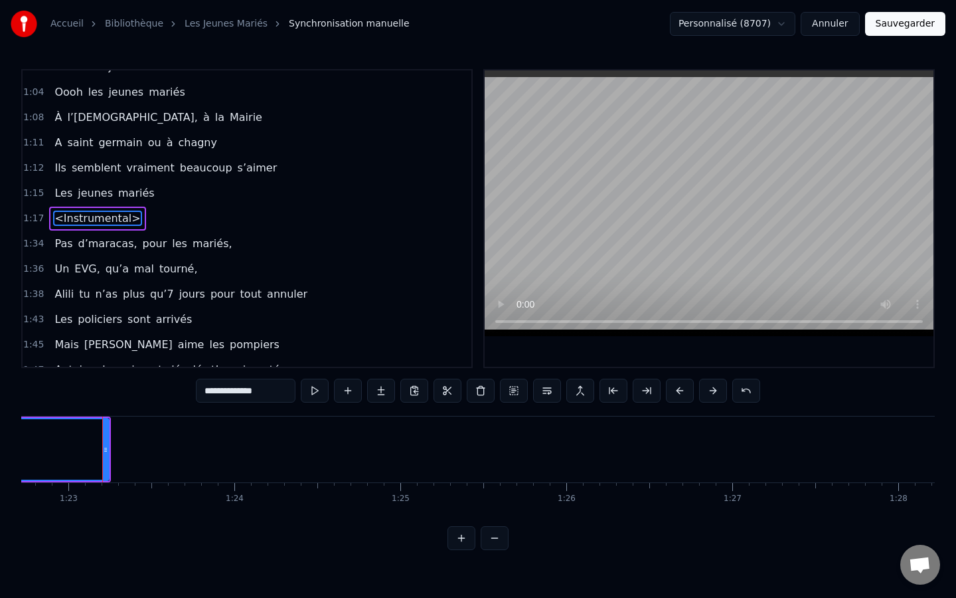
scroll to position [0, 13743]
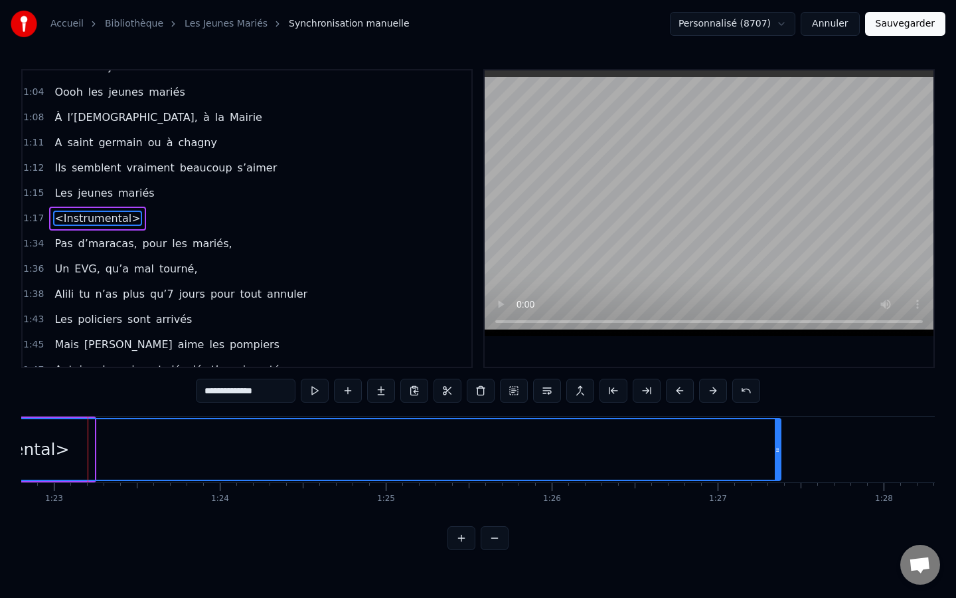
drag, startPoint x: 92, startPoint y: 445, endPoint x: 778, endPoint y: 434, distance: 686.6
click at [778, 434] on div at bounding box center [777, 449] width 5 height 60
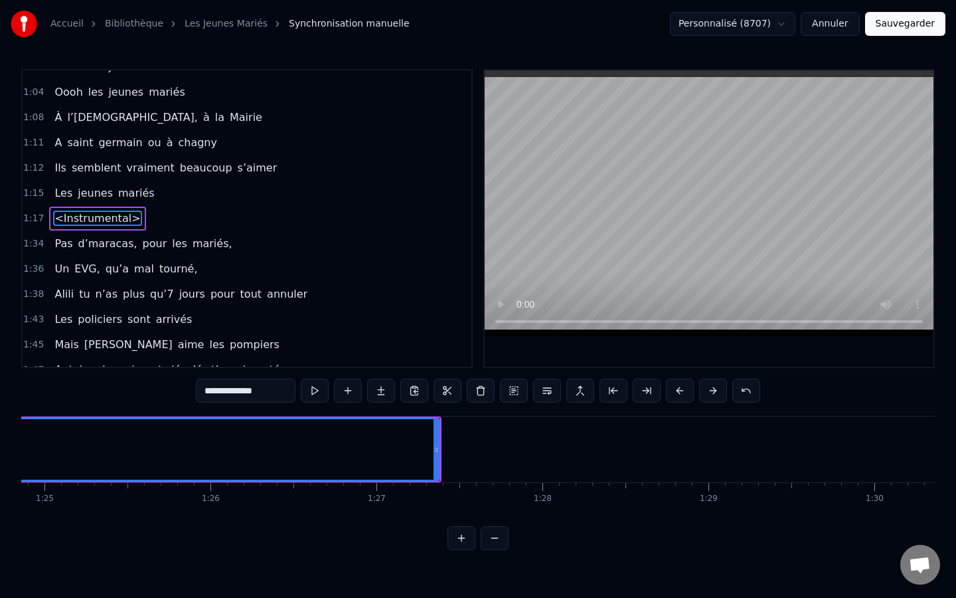
scroll to position [0, 14182]
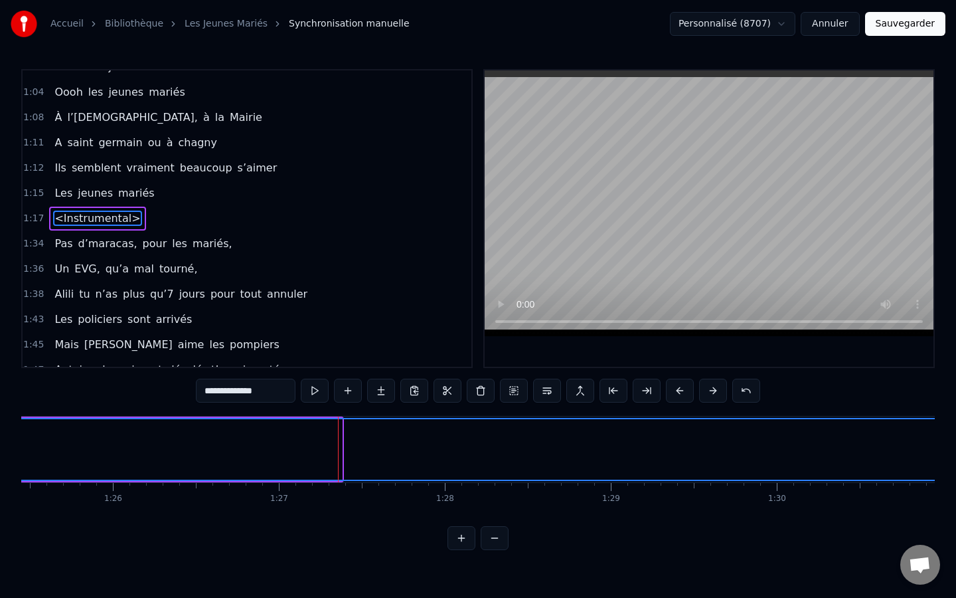
drag, startPoint x: 340, startPoint y: 448, endPoint x: 954, endPoint y: 432, distance: 614.3
click at [954, 432] on div "Accueil Bibliothèque Les Jeunes Mariés Synchronisation manuelle Personnalisé (8…" at bounding box center [478, 275] width 956 height 550
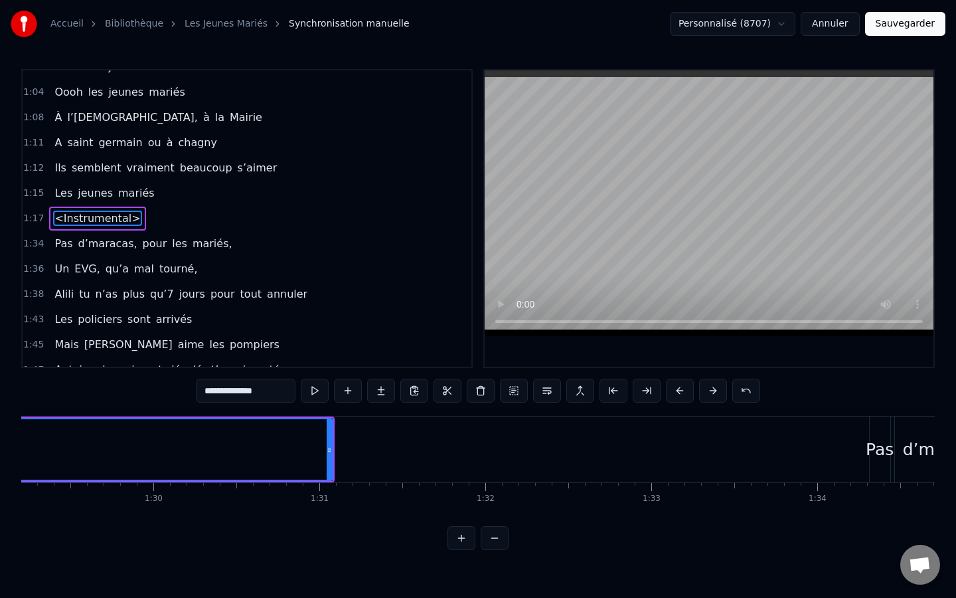
scroll to position [0, 14871]
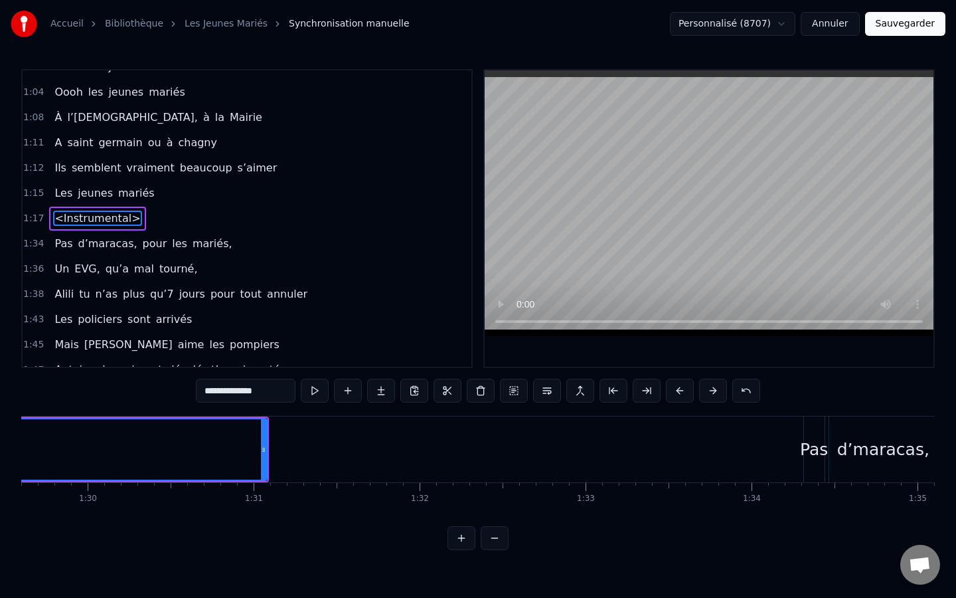
type input "**********"
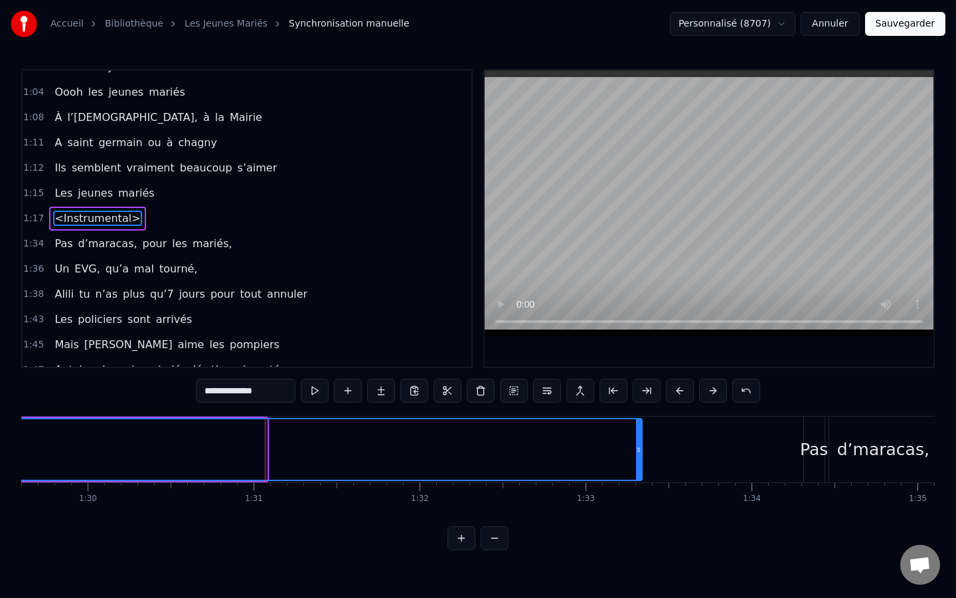
drag, startPoint x: 262, startPoint y: 448, endPoint x: 637, endPoint y: 454, distance: 375.2
click at [637, 455] on div at bounding box center [638, 449] width 5 height 60
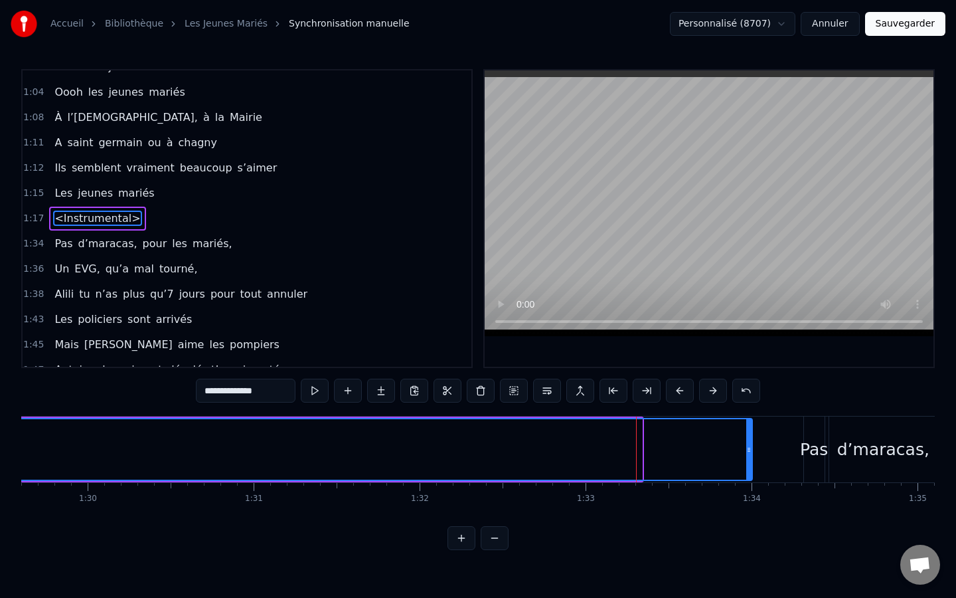
drag, startPoint x: 637, startPoint y: 449, endPoint x: 747, endPoint y: 449, distance: 109.5
click at [748, 449] on icon at bounding box center [748, 449] width 5 height 11
click at [318, 389] on button at bounding box center [315, 390] width 28 height 24
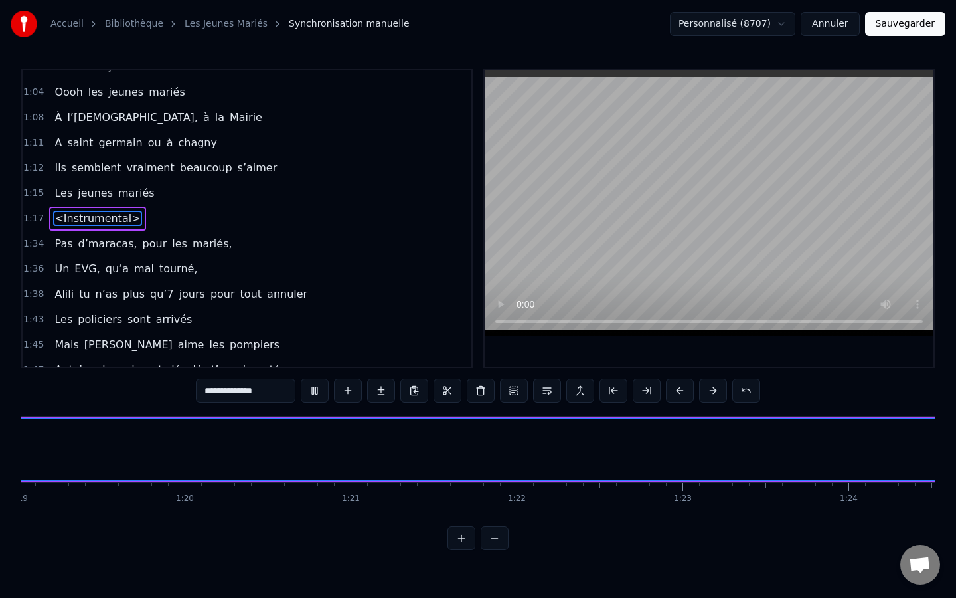
scroll to position [0, 13125]
click at [312, 391] on button at bounding box center [315, 390] width 28 height 24
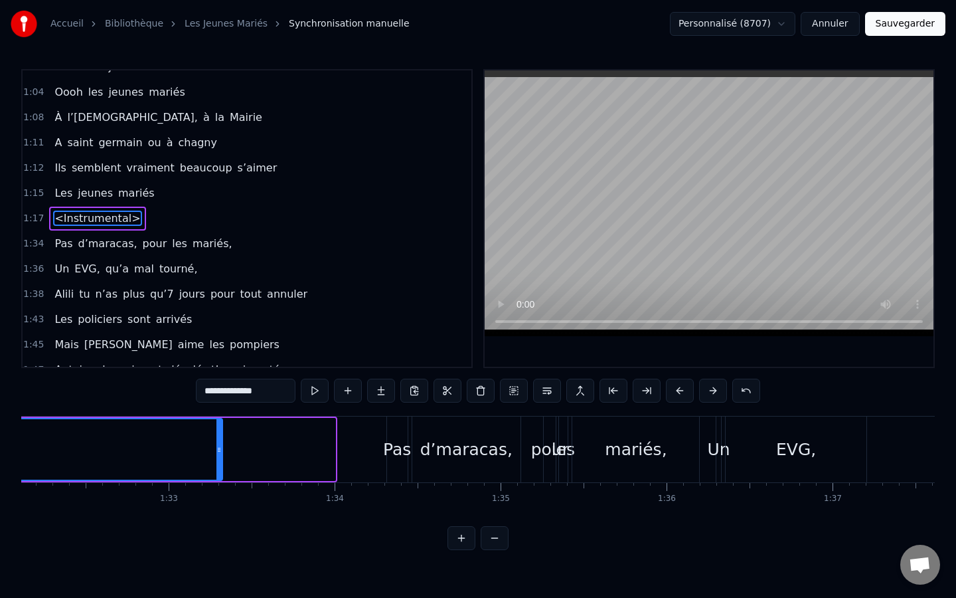
drag, startPoint x: 331, startPoint y: 450, endPoint x: 218, endPoint y: 449, distance: 113.5
click at [218, 449] on icon at bounding box center [218, 449] width 5 height 11
click at [311, 392] on button at bounding box center [315, 390] width 28 height 24
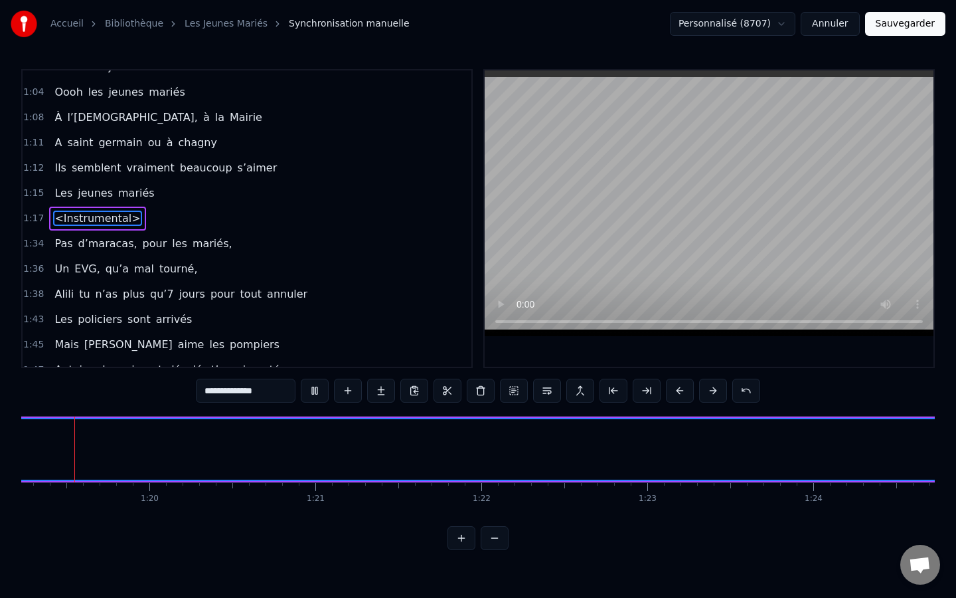
scroll to position [0, 13128]
click at [301, 378] on button at bounding box center [315, 390] width 28 height 24
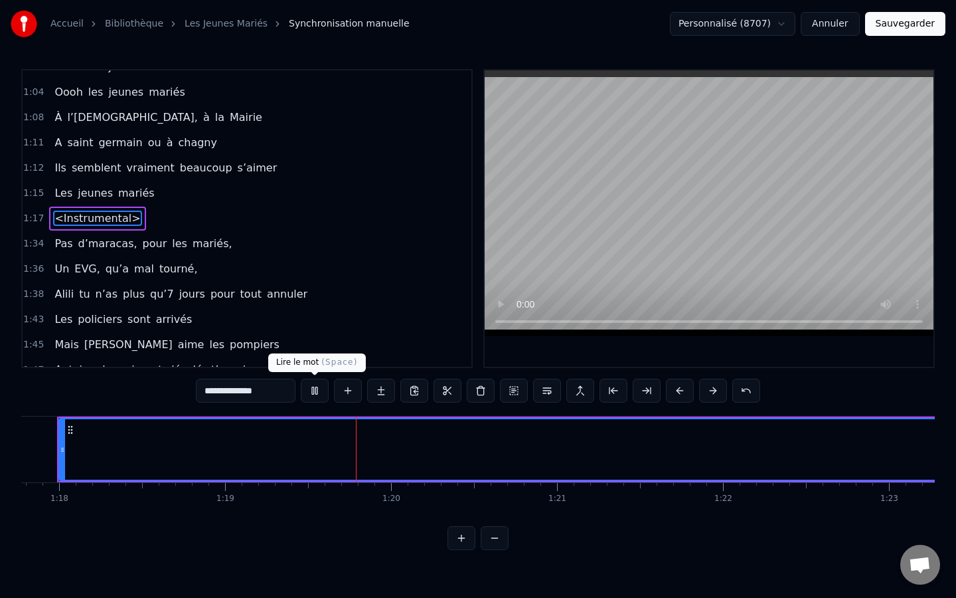
click at [310, 394] on button at bounding box center [315, 390] width 28 height 24
type input "***"
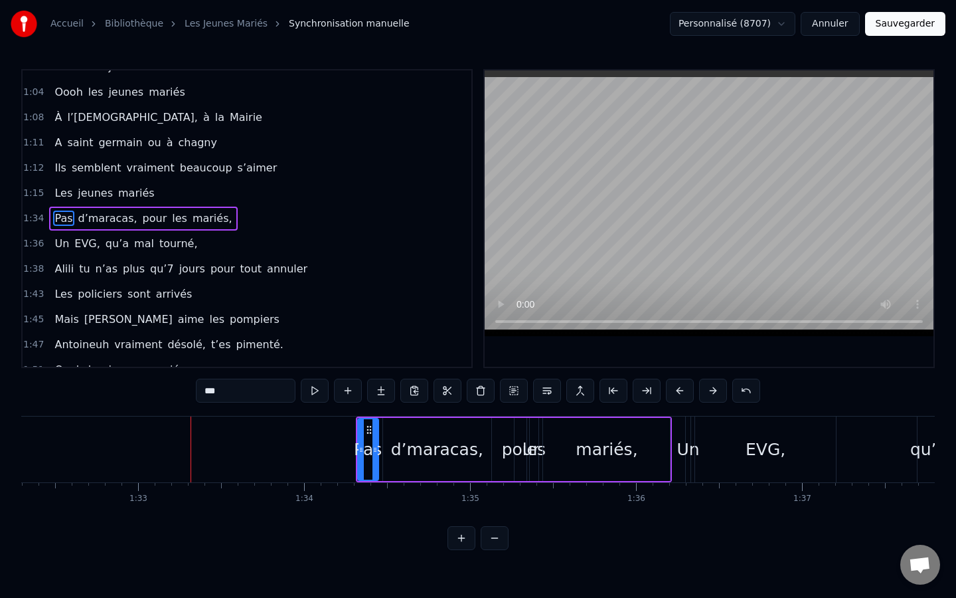
scroll to position [0, 15422]
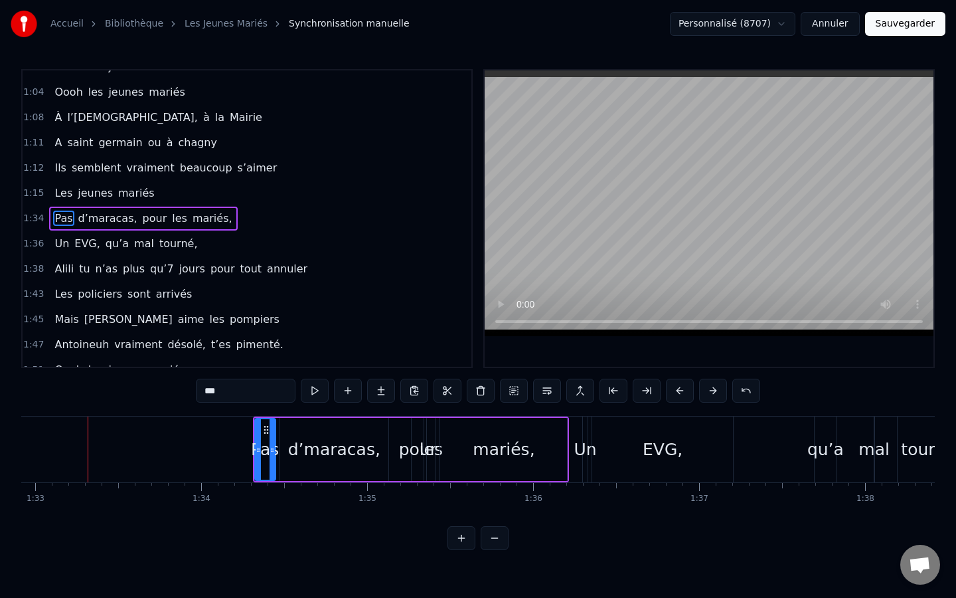
click at [347, 521] on html "Accueil Bibliothèque Les Jeunes Mariés Synchronisation manuelle Personnalisé (8…" at bounding box center [478, 285] width 956 height 571
click at [891, 18] on button "Sauvegarder" at bounding box center [905, 24] width 80 height 24
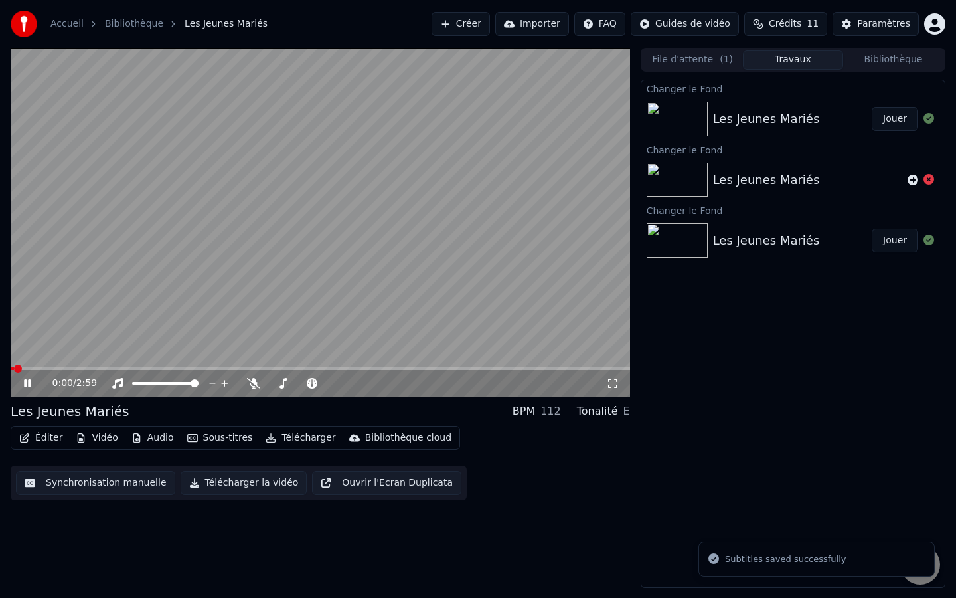
click at [390, 215] on video at bounding box center [320, 222] width 619 height 349
click at [295, 370] on div "0:01 / 2:59" at bounding box center [320, 383] width 619 height 27
click at [297, 367] on span at bounding box center [320, 368] width 619 height 3
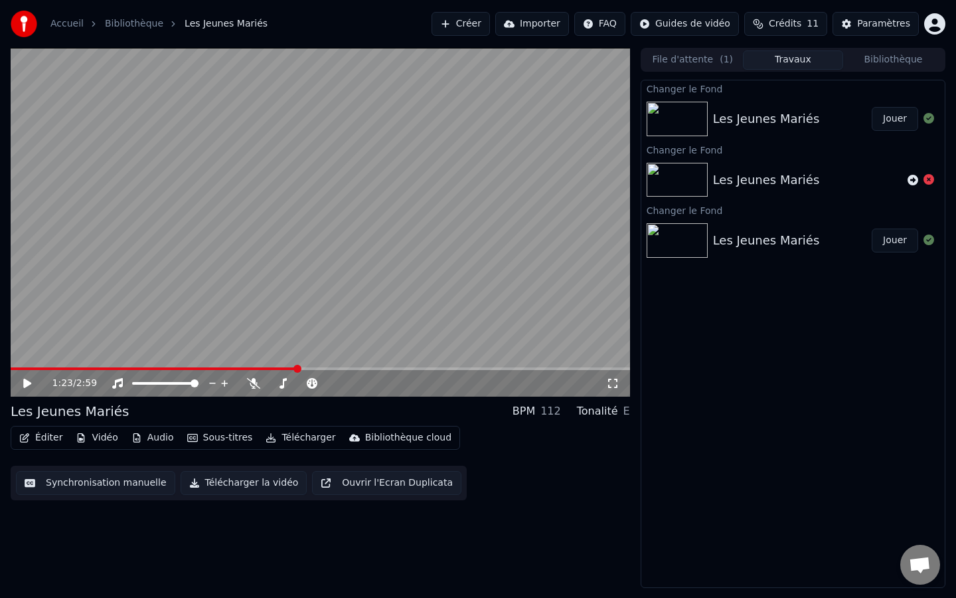
click at [289, 286] on video at bounding box center [320, 222] width 619 height 349
click at [355, 368] on span at bounding box center [320, 368] width 619 height 3
click at [23, 381] on icon at bounding box center [36, 383] width 31 height 11
click at [227, 365] on video at bounding box center [320, 222] width 619 height 349
click at [162, 370] on div "1:45 / 2:59" at bounding box center [320, 383] width 619 height 27
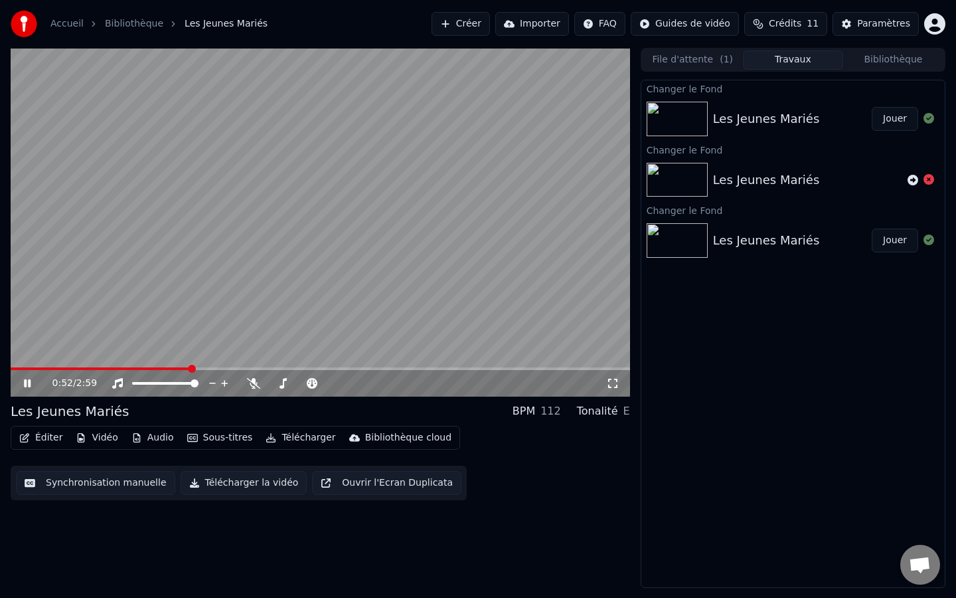
click at [189, 368] on span at bounding box center [100, 368] width 179 height 3
click at [248, 365] on video at bounding box center [320, 222] width 619 height 349
click at [251, 369] on span at bounding box center [320, 368] width 619 height 3
click at [220, 316] on video at bounding box center [320, 222] width 619 height 349
click at [26, 382] on icon at bounding box center [27, 383] width 7 height 8
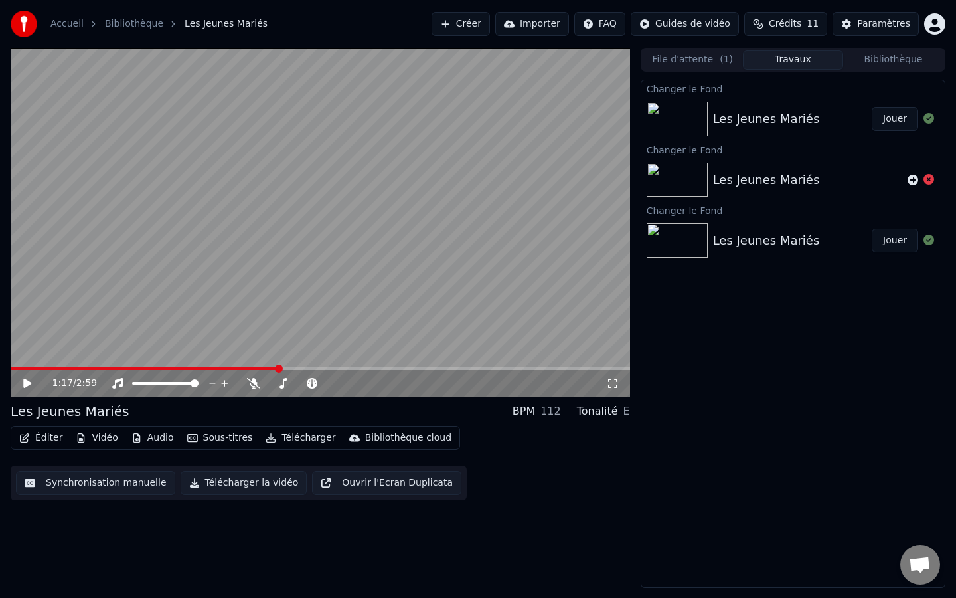
click at [31, 386] on icon at bounding box center [36, 383] width 31 height 11
click at [327, 370] on div "1:18 / 2:59" at bounding box center [320, 383] width 619 height 27
click at [336, 367] on span at bounding box center [320, 368] width 619 height 3
click at [16, 388] on div "1:35 / 2:59" at bounding box center [320, 382] width 609 height 13
click at [29, 382] on icon at bounding box center [27, 383] width 7 height 8
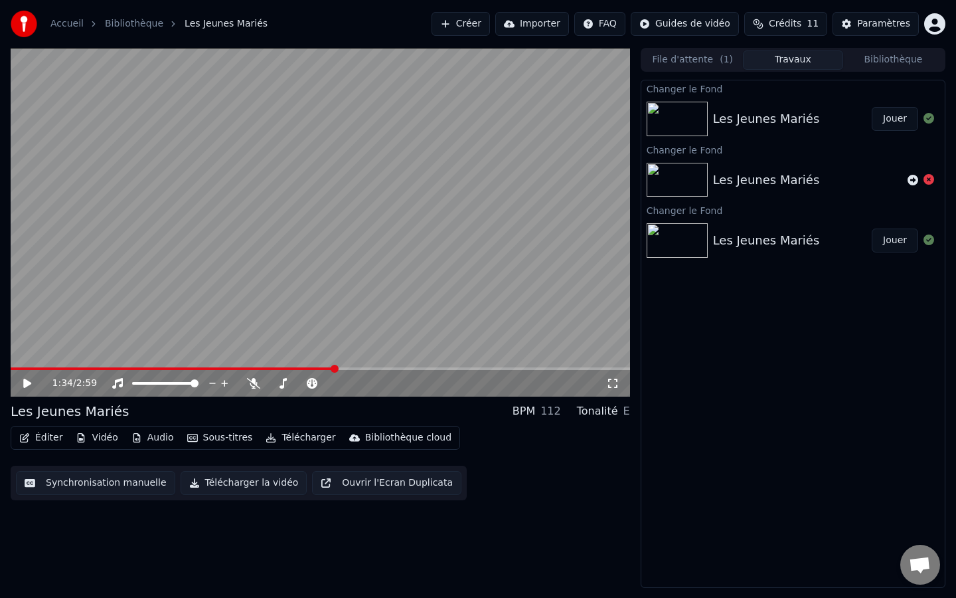
click at [335, 368] on span at bounding box center [173, 368] width 325 height 3
click at [28, 383] on icon at bounding box center [27, 382] width 8 height 9
click at [28, 383] on icon at bounding box center [27, 383] width 7 height 8
click at [99, 440] on button "Vidéo" at bounding box center [96, 437] width 52 height 19
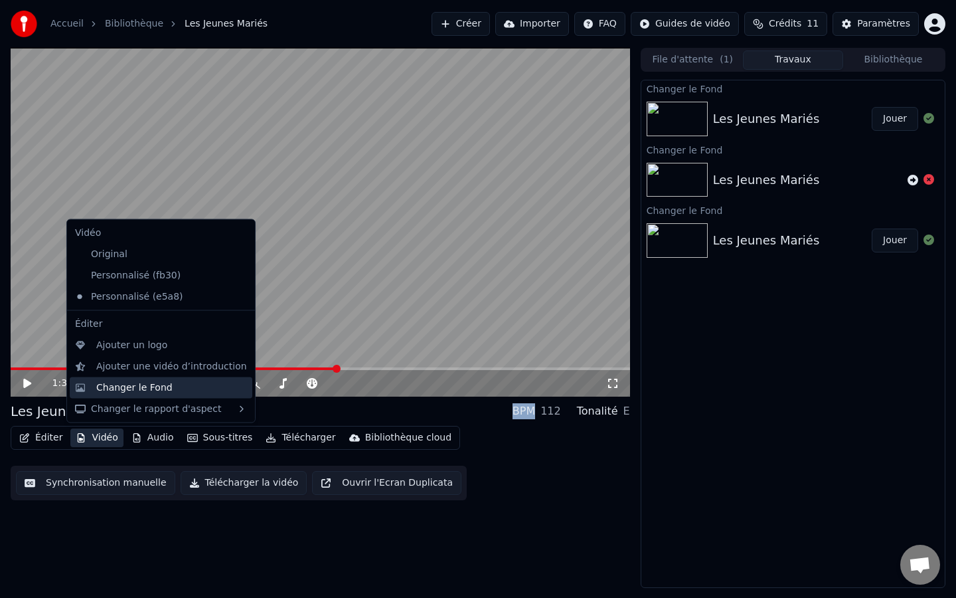
click at [157, 386] on div "Changer le Fond" at bounding box center [134, 386] width 76 height 13
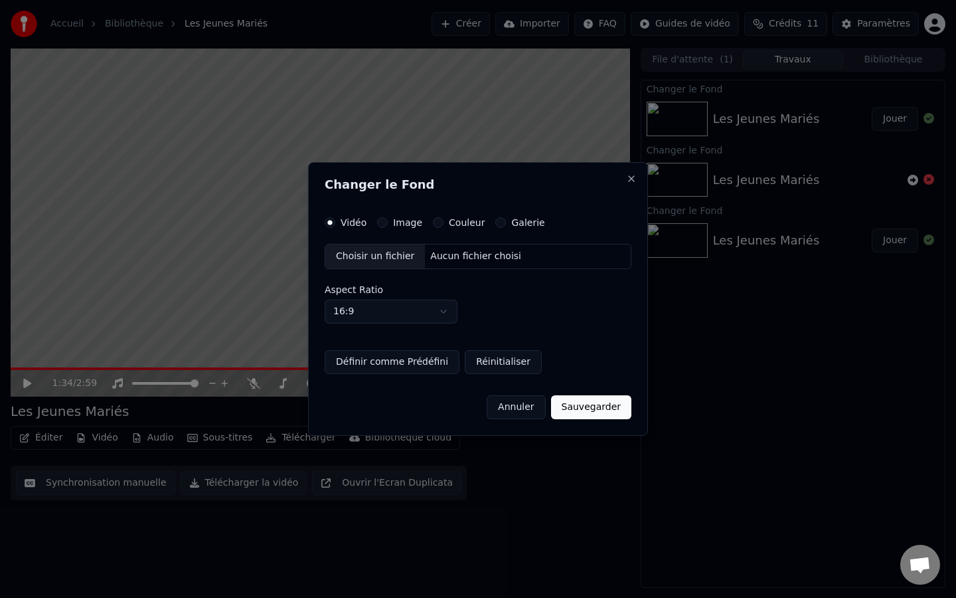
click at [383, 254] on div "Choisir un fichier" at bounding box center [375, 256] width 100 height 24
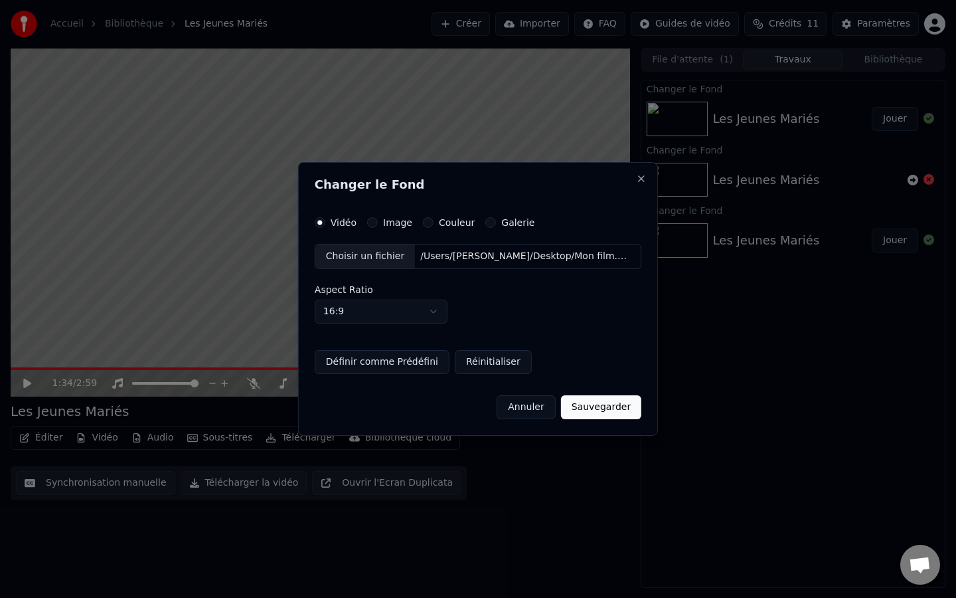
click at [396, 356] on button "Définir comme Prédéfini" at bounding box center [382, 362] width 135 height 24
click at [594, 415] on button "Sauvegarder" at bounding box center [601, 407] width 80 height 24
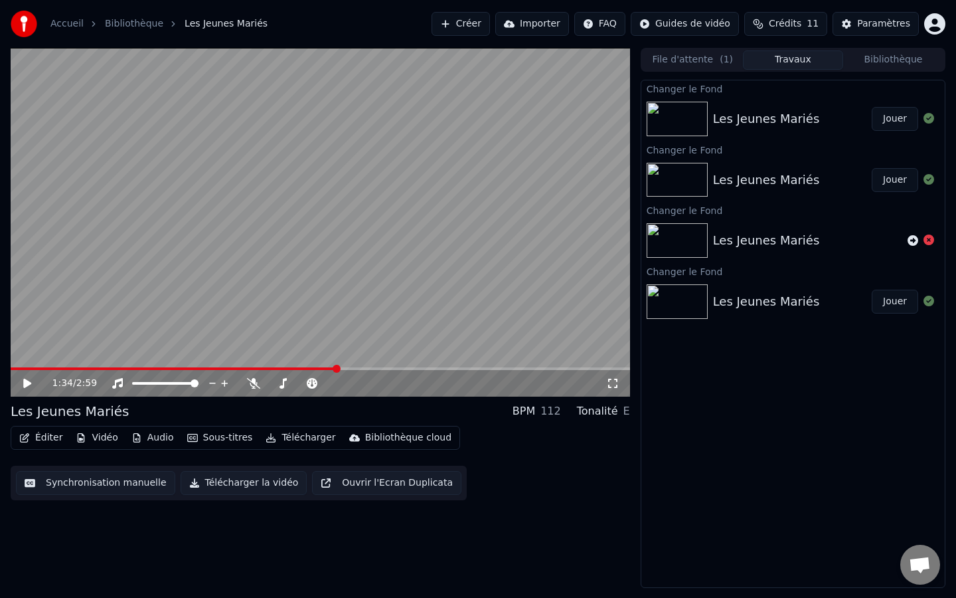
click at [896, 119] on button "Jouer" at bounding box center [895, 119] width 46 height 24
click at [280, 236] on video at bounding box center [320, 222] width 619 height 349
click at [613, 383] on icon at bounding box center [612, 383] width 13 height 11
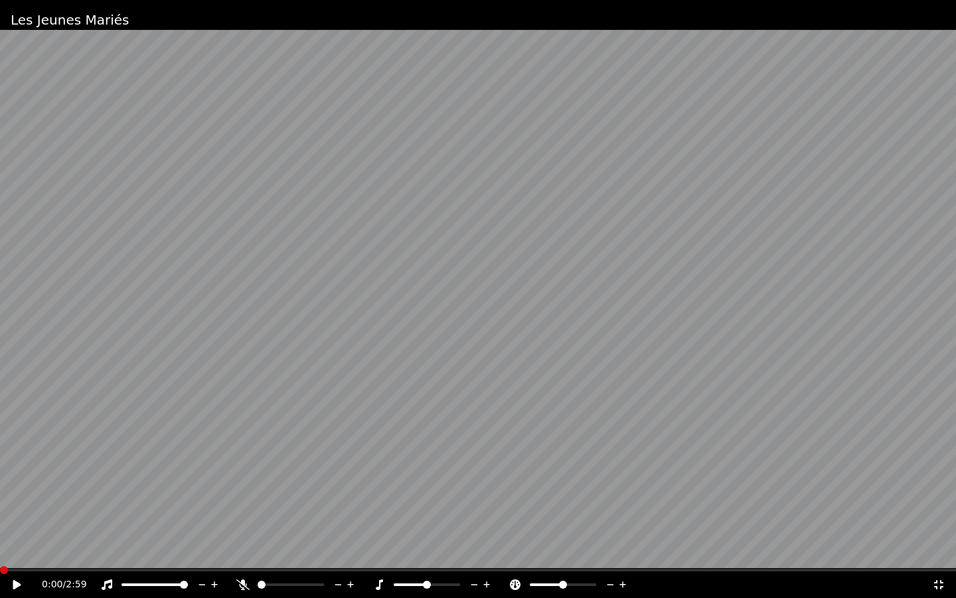
click at [0, 521] on span at bounding box center [4, 570] width 8 height 8
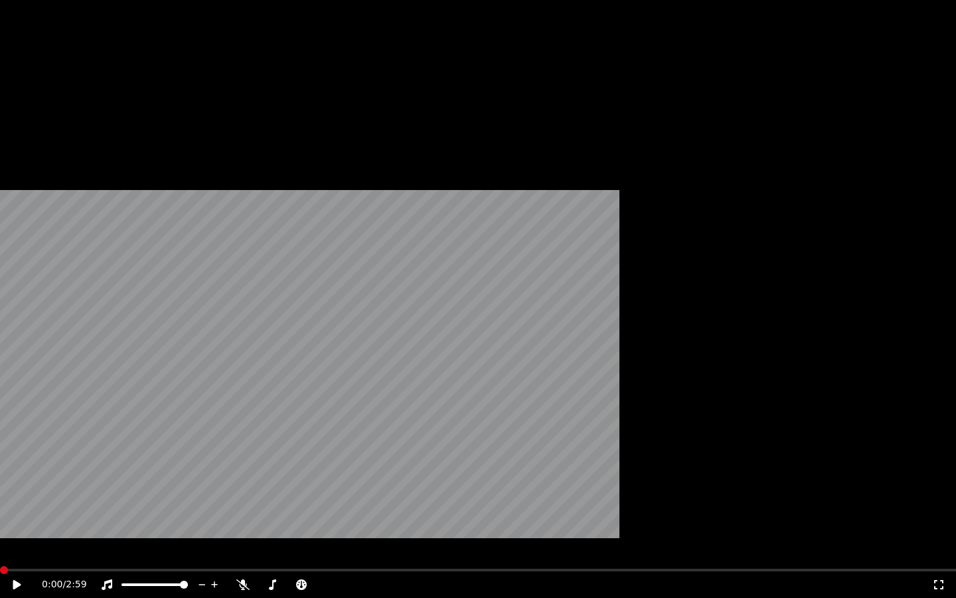
click at [94, 98] on button "Vidéo" at bounding box center [96, 89] width 52 height 19
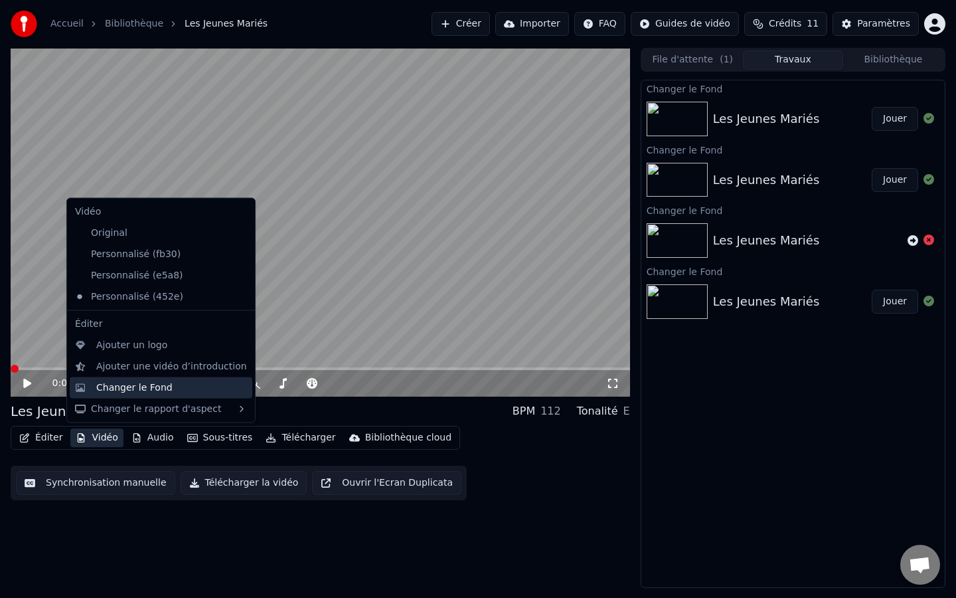
click at [170, 385] on div "Changer le Fond" at bounding box center [171, 386] width 151 height 13
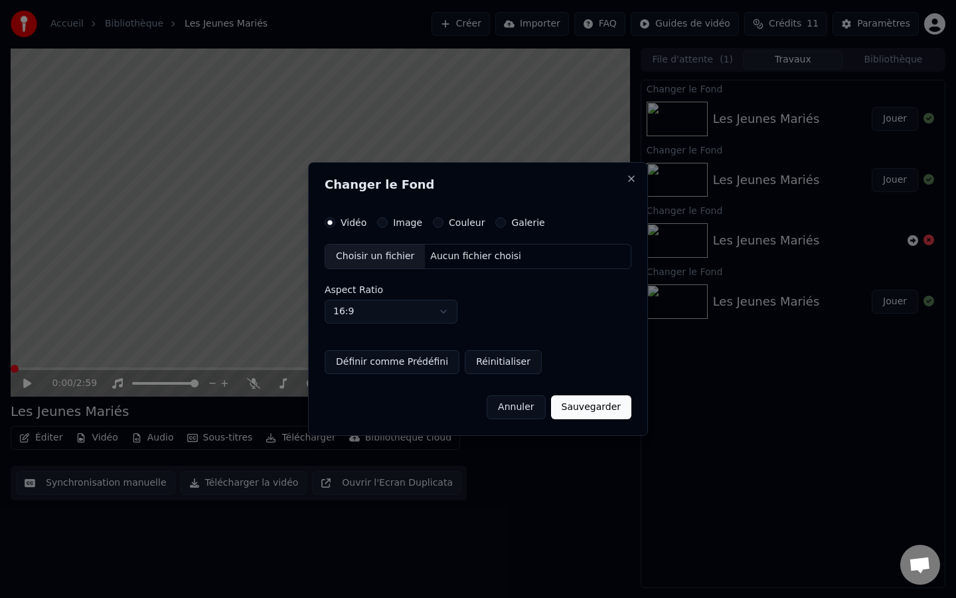
click at [375, 254] on div "Choisir un fichier" at bounding box center [375, 256] width 100 height 24
click at [489, 362] on button "Réinitialiser" at bounding box center [503, 362] width 77 height 24
click at [389, 259] on div "Choisir un fichier" at bounding box center [375, 256] width 100 height 24
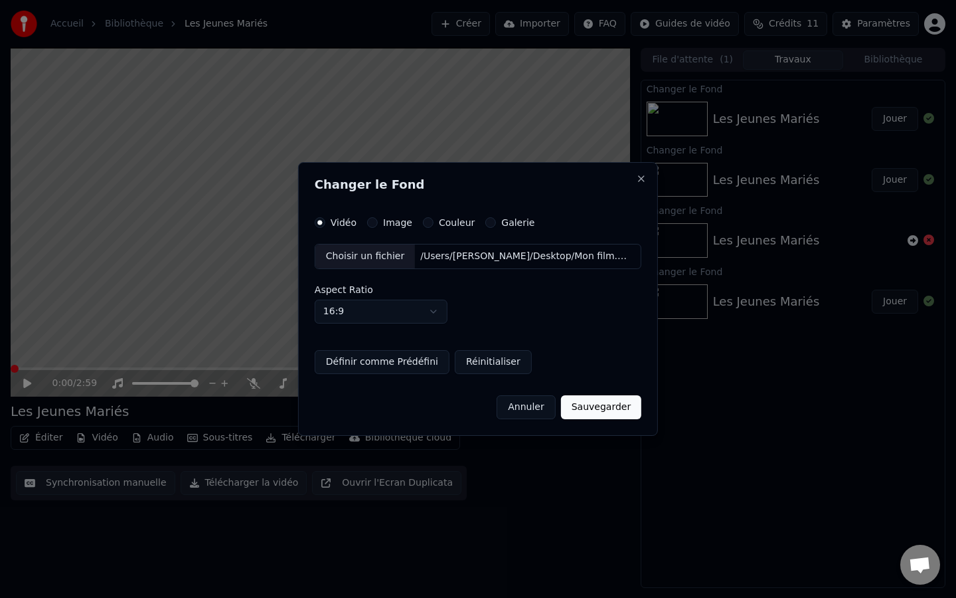
click at [405, 366] on button "Définir comme Prédéfini" at bounding box center [382, 362] width 135 height 24
click at [574, 409] on button "Sauvegarder" at bounding box center [601, 407] width 80 height 24
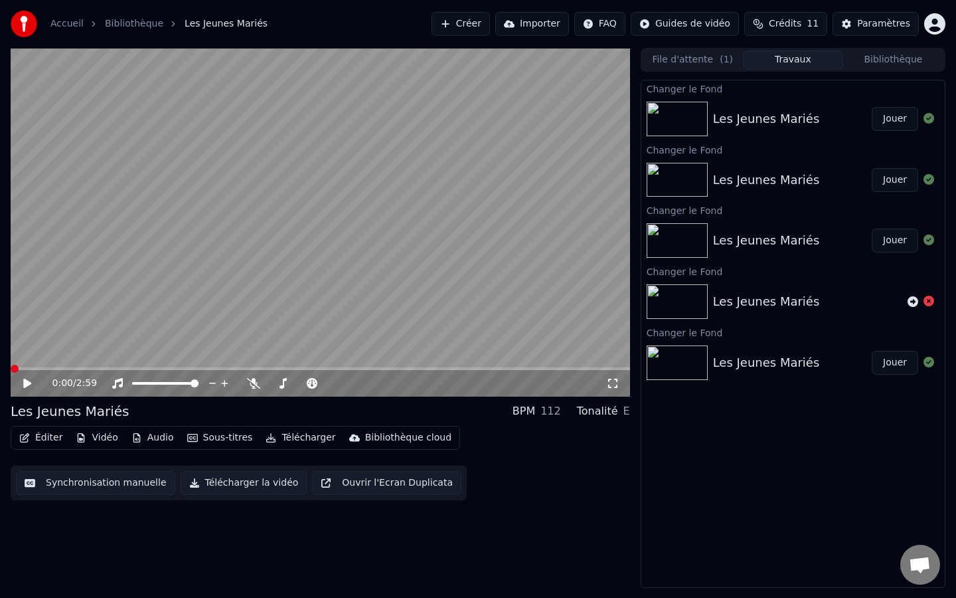
click at [889, 118] on button "Jouer" at bounding box center [895, 119] width 46 height 24
click at [390, 266] on video at bounding box center [320, 222] width 619 height 349
click at [301, 441] on button "Télécharger" at bounding box center [300, 437] width 80 height 19
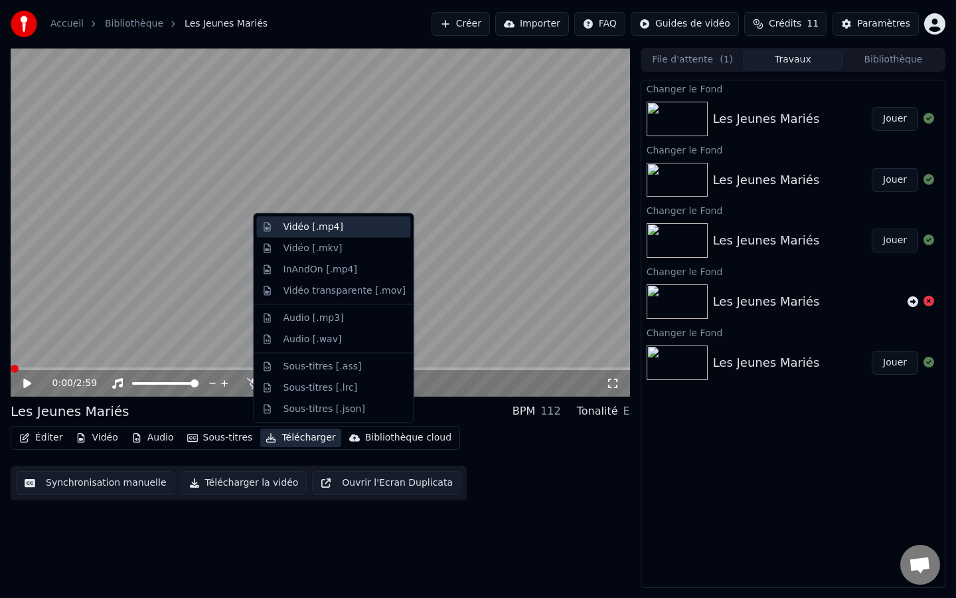
click at [370, 228] on div "Vidéo [.mp4]" at bounding box center [344, 226] width 122 height 13
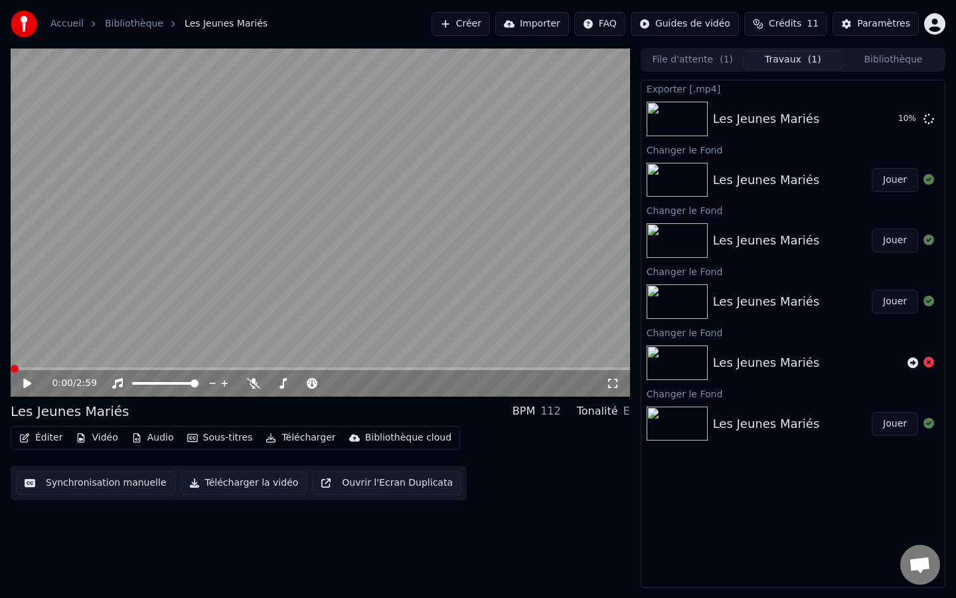
click at [528, 500] on div "0:00 / 2:59 Les Jeunes Mariés BPM 112 Tonalité E Éditer Vidéo Audio Sous-titres…" at bounding box center [320, 318] width 619 height 540
click at [300, 434] on button "Télécharger" at bounding box center [300, 437] width 80 height 19
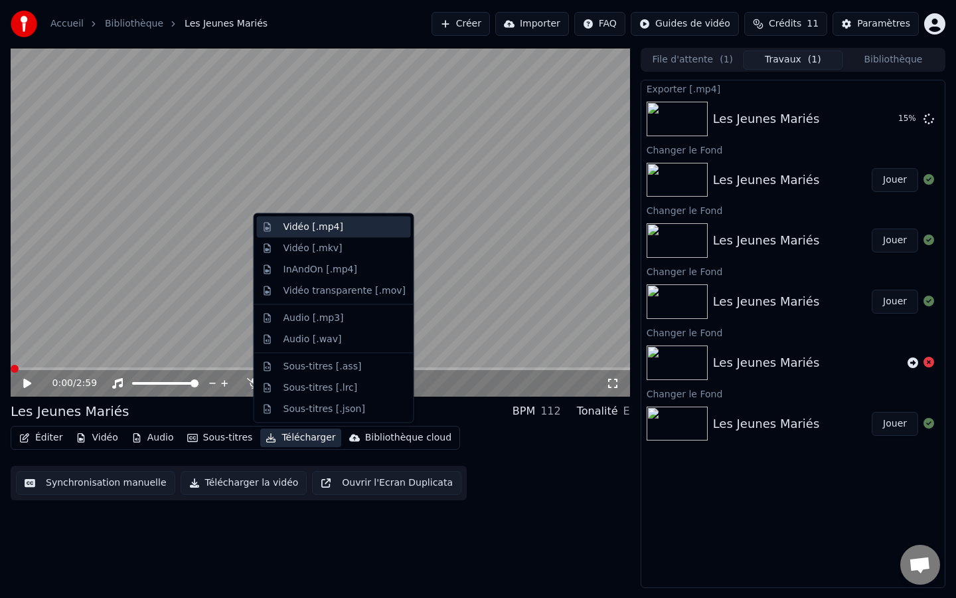
click at [331, 231] on div "Vidéo [.mp4]" at bounding box center [313, 226] width 60 height 13
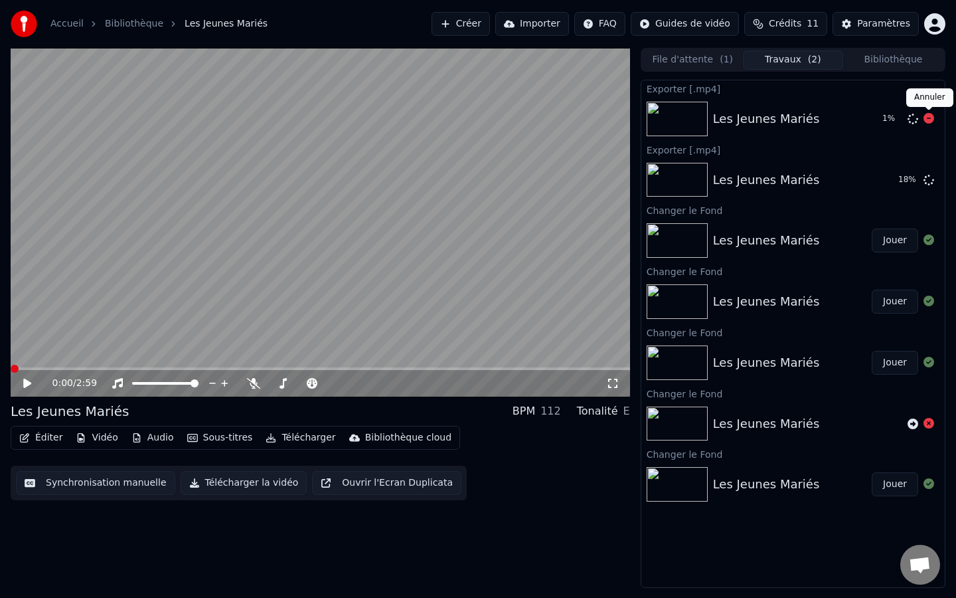
click at [929, 122] on icon at bounding box center [928, 118] width 11 height 11
click at [894, 185] on button "Afficher" at bounding box center [889, 180] width 58 height 24
